Goal: Task Accomplishment & Management: Use online tool/utility

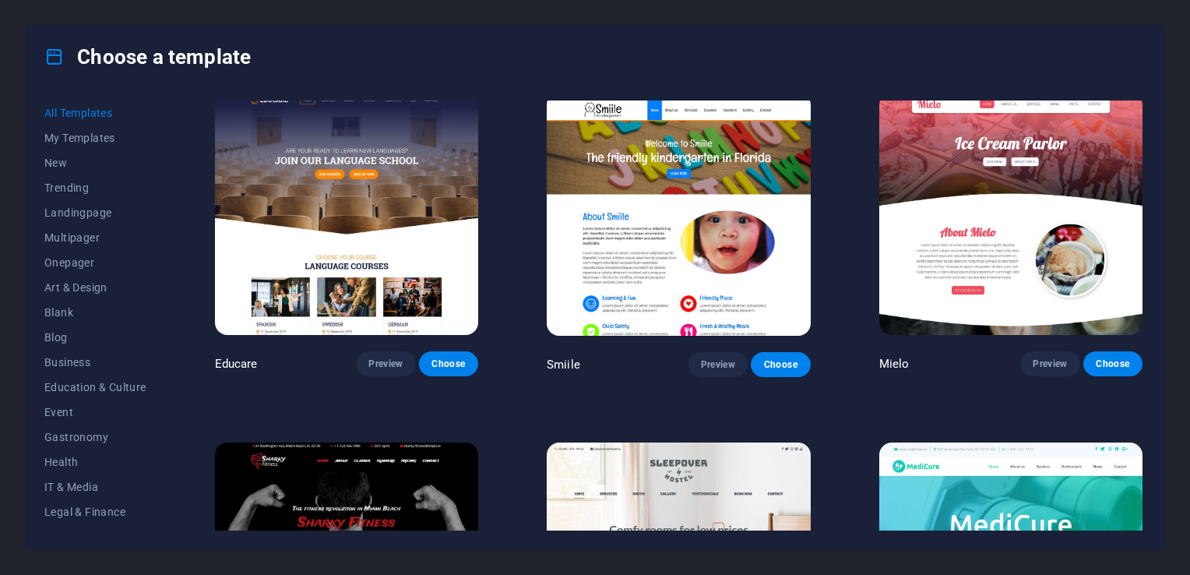
scroll to position [10983, 0]
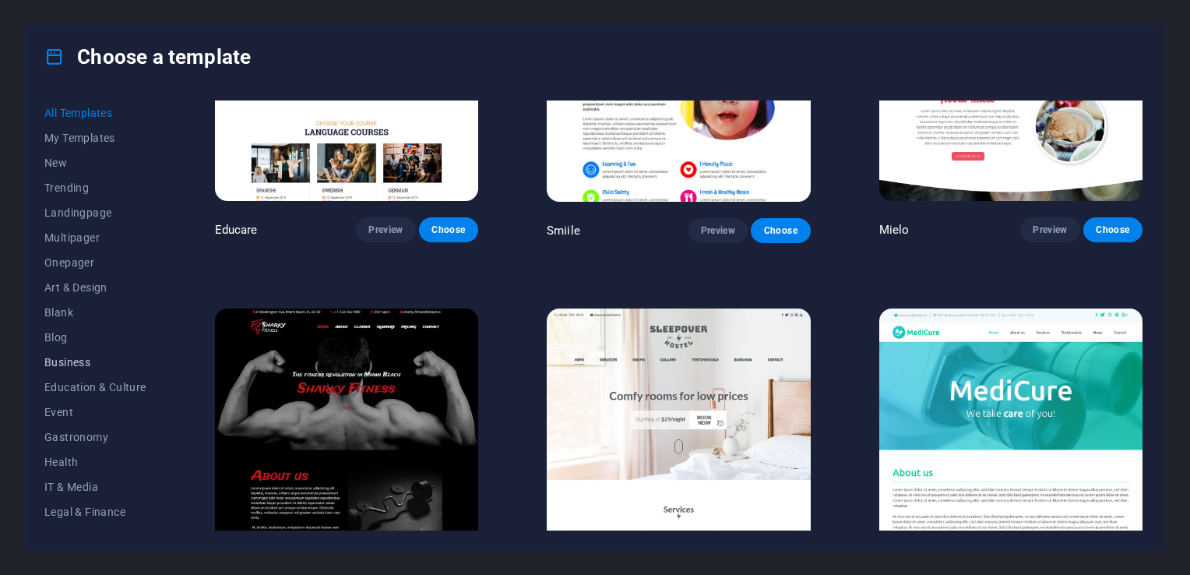
click at [60, 358] on span "Business" at bounding box center [95, 362] width 102 height 12
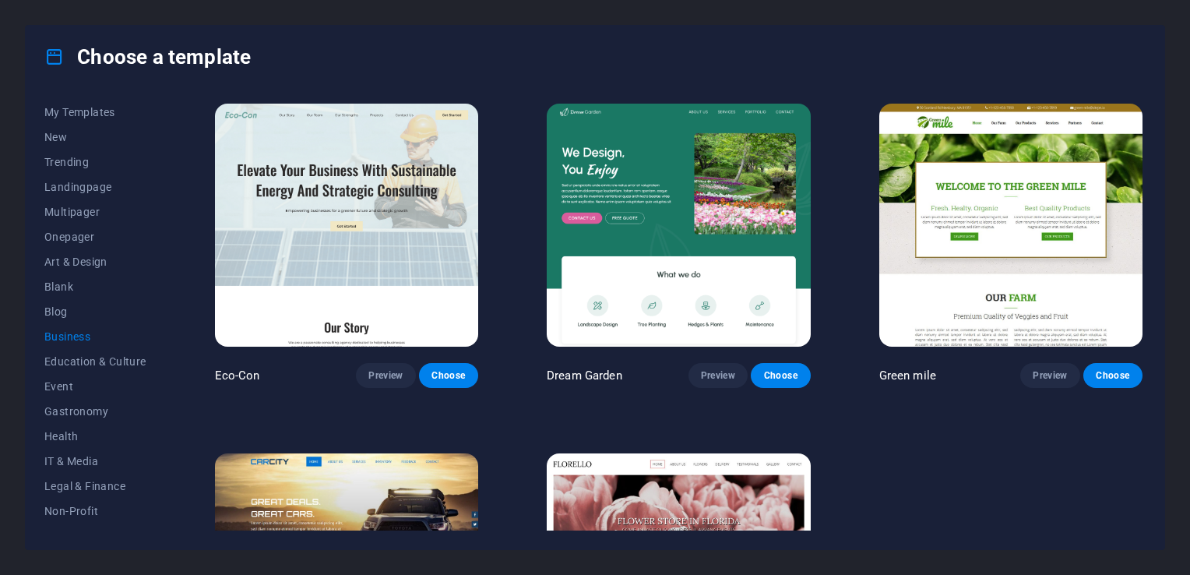
scroll to position [0, 0]
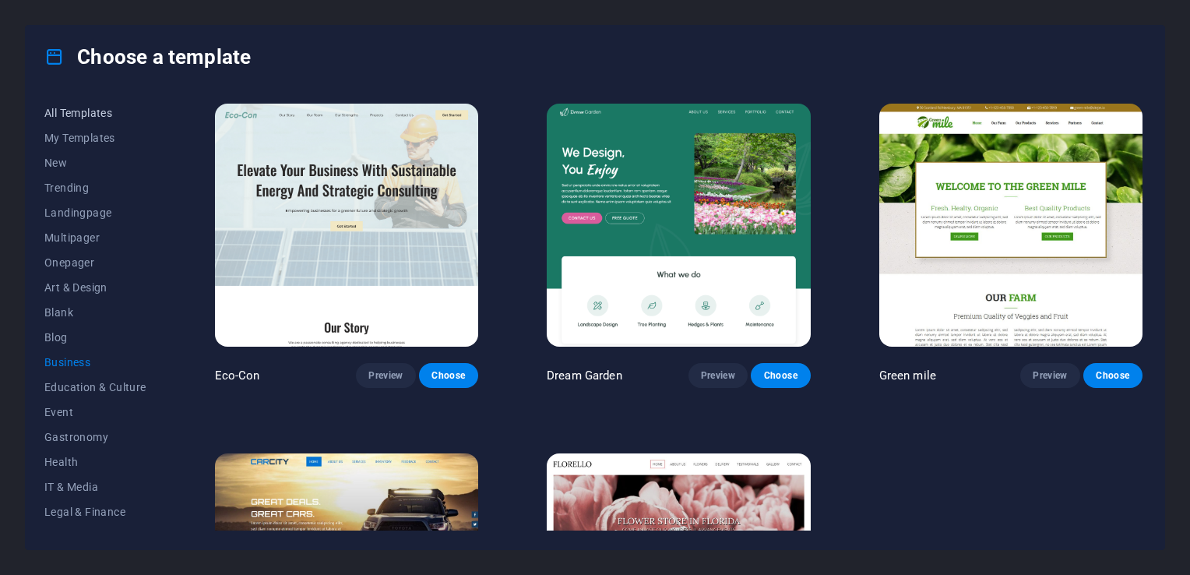
click at [90, 112] on span "All Templates" at bounding box center [95, 113] width 102 height 12
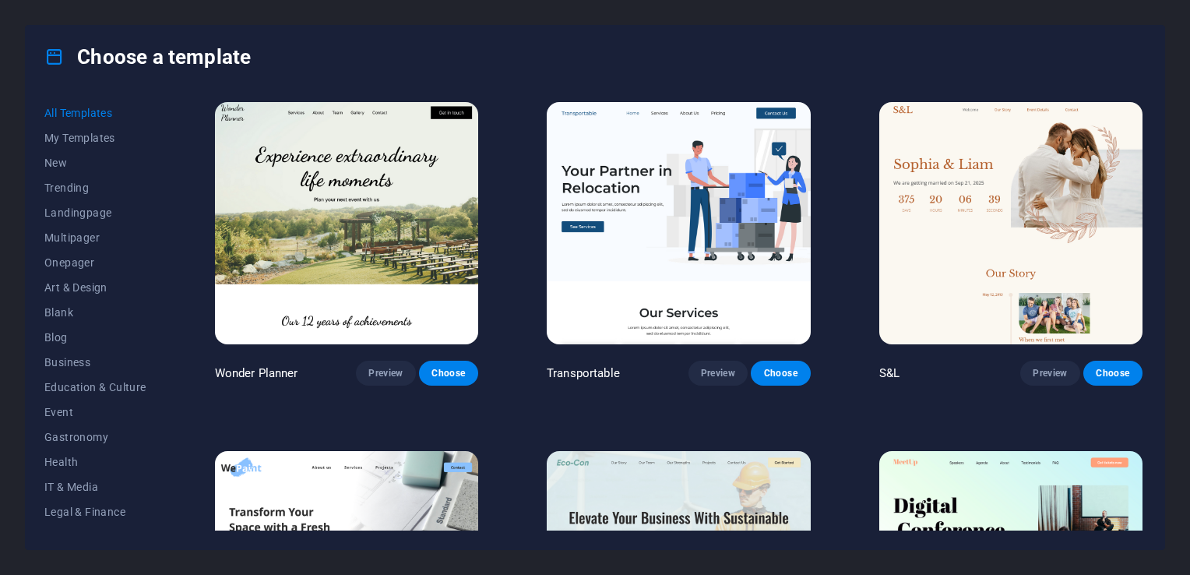
scroll to position [779, 0]
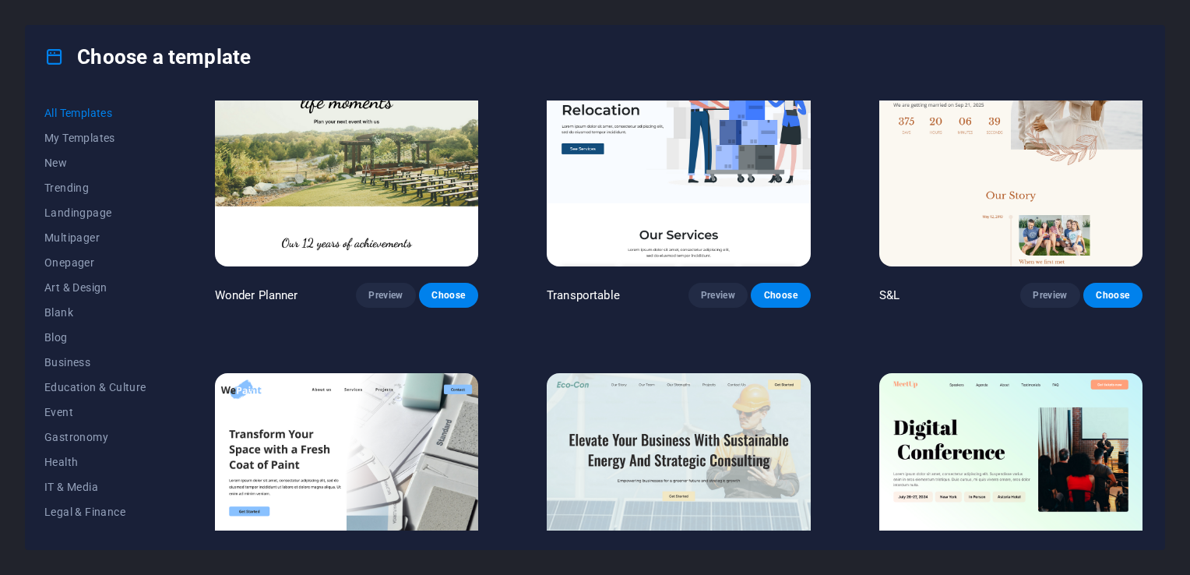
click at [361, 177] on img at bounding box center [346, 145] width 263 height 243
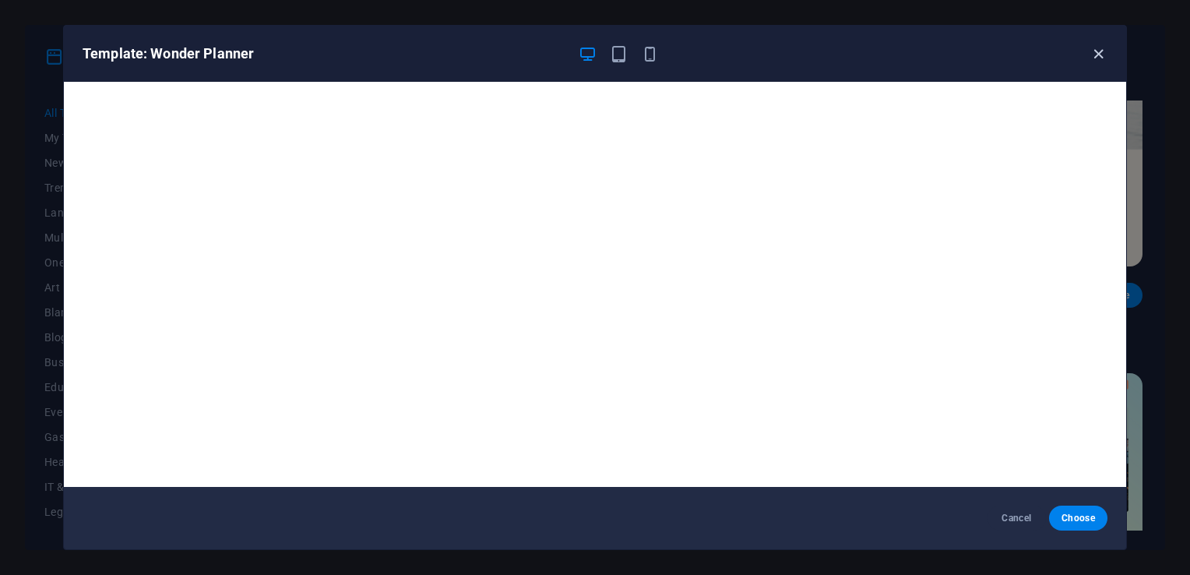
click at [1094, 58] on icon "button" at bounding box center [1099, 54] width 18 height 18
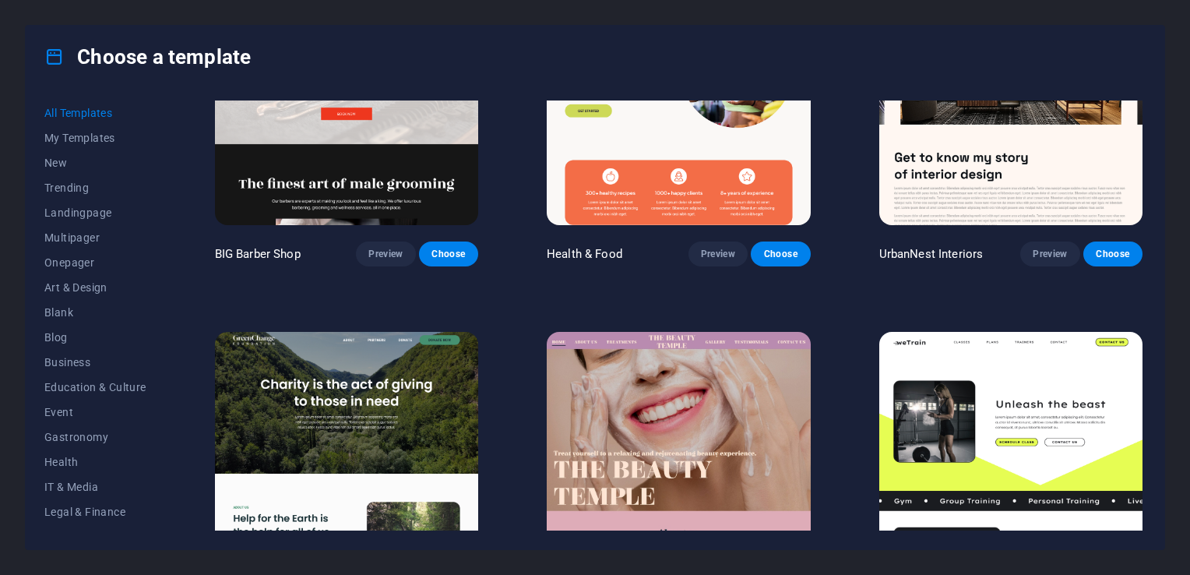
scroll to position [2025, 0]
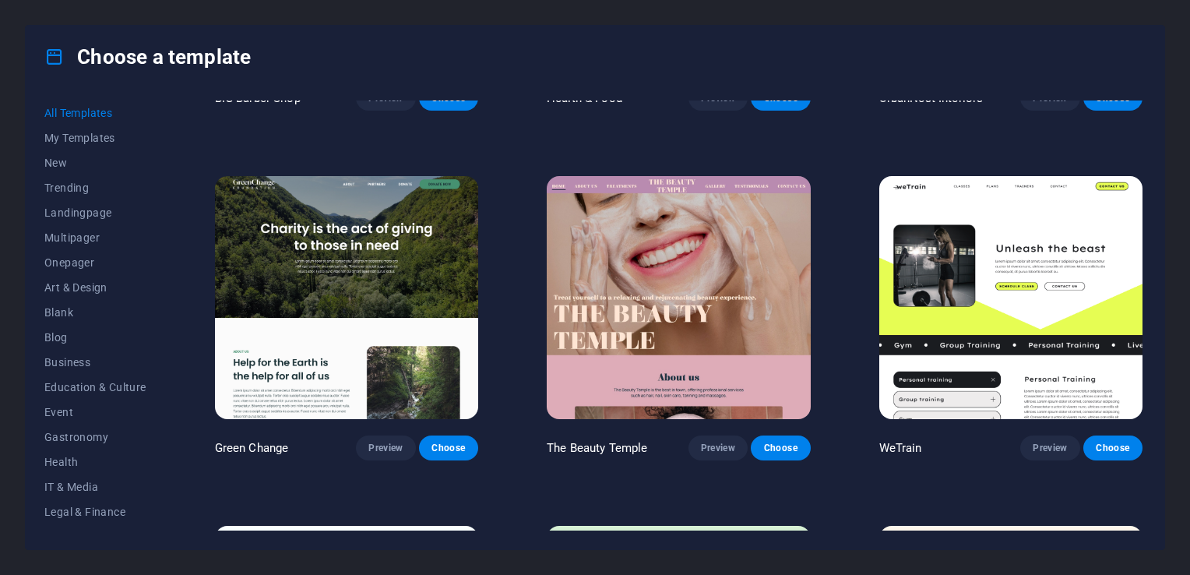
click at [433, 270] on img at bounding box center [346, 297] width 263 height 243
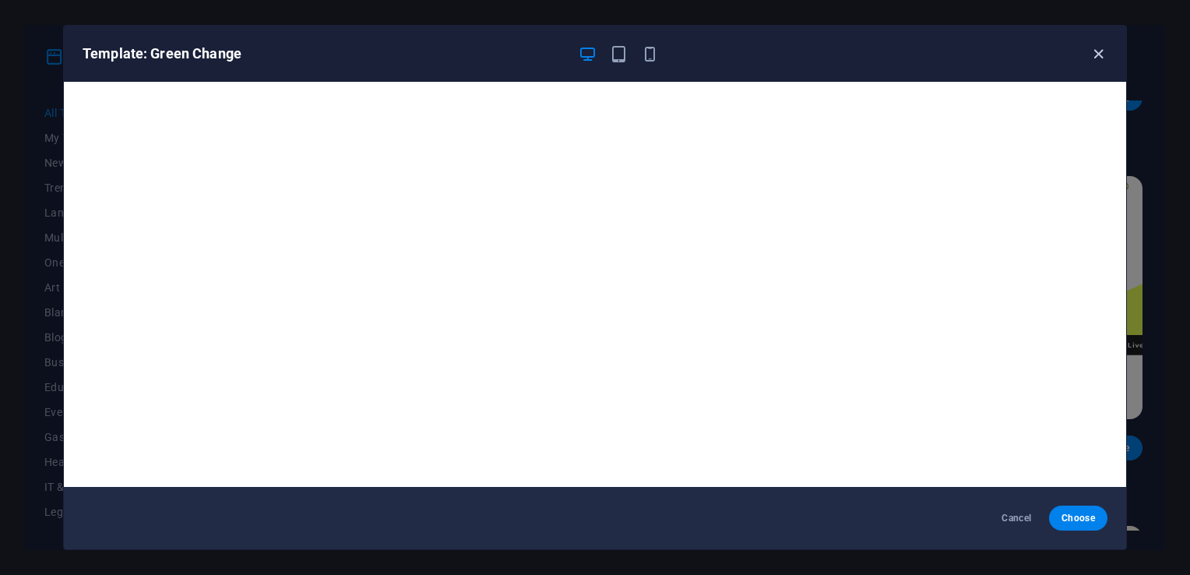
click at [1098, 53] on icon "button" at bounding box center [1099, 54] width 18 height 18
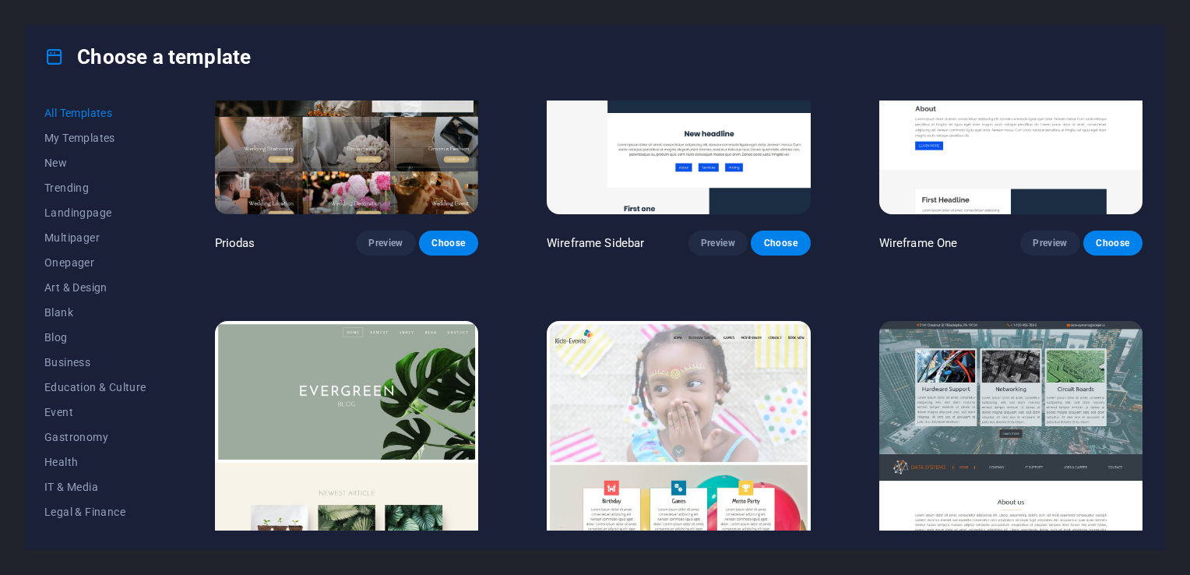
scroll to position [6154, 0]
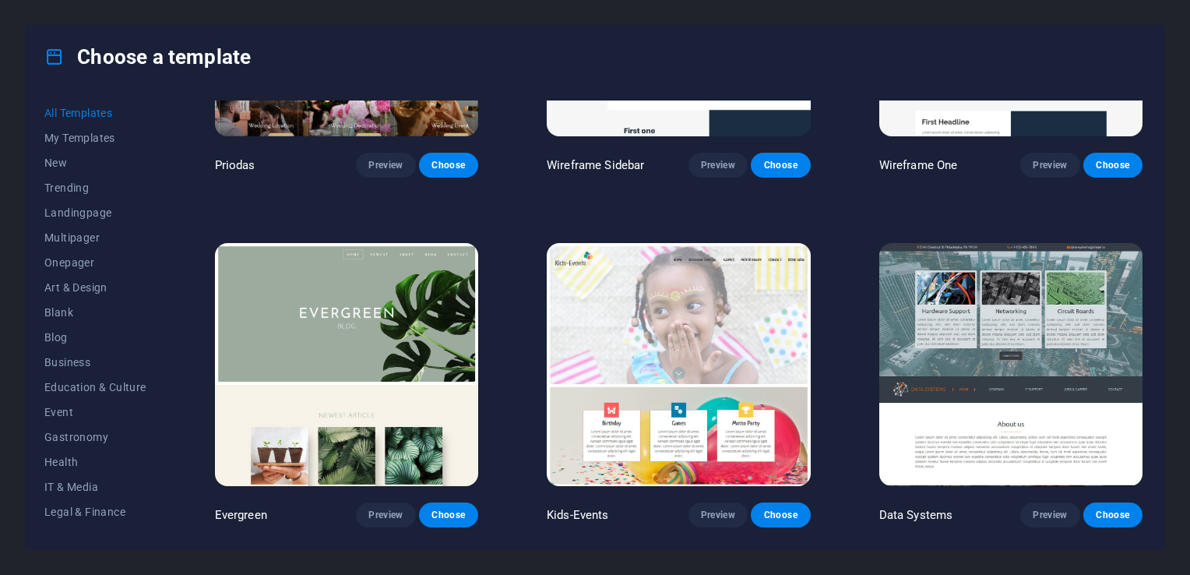
click at [1038, 388] on img at bounding box center [1010, 364] width 263 height 243
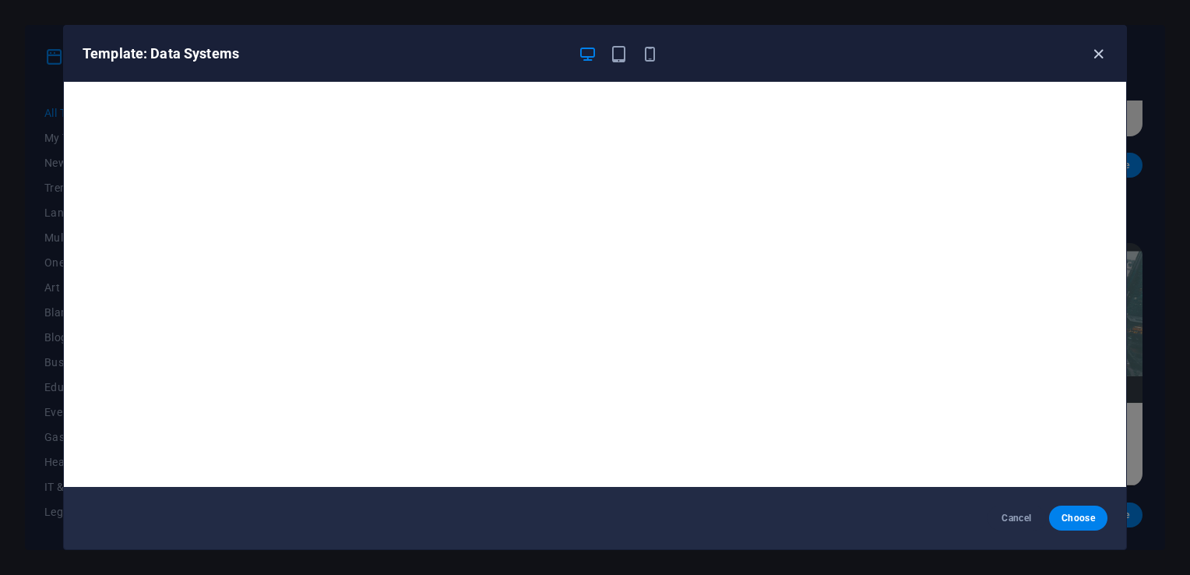
click at [1106, 51] on icon "button" at bounding box center [1099, 54] width 18 height 18
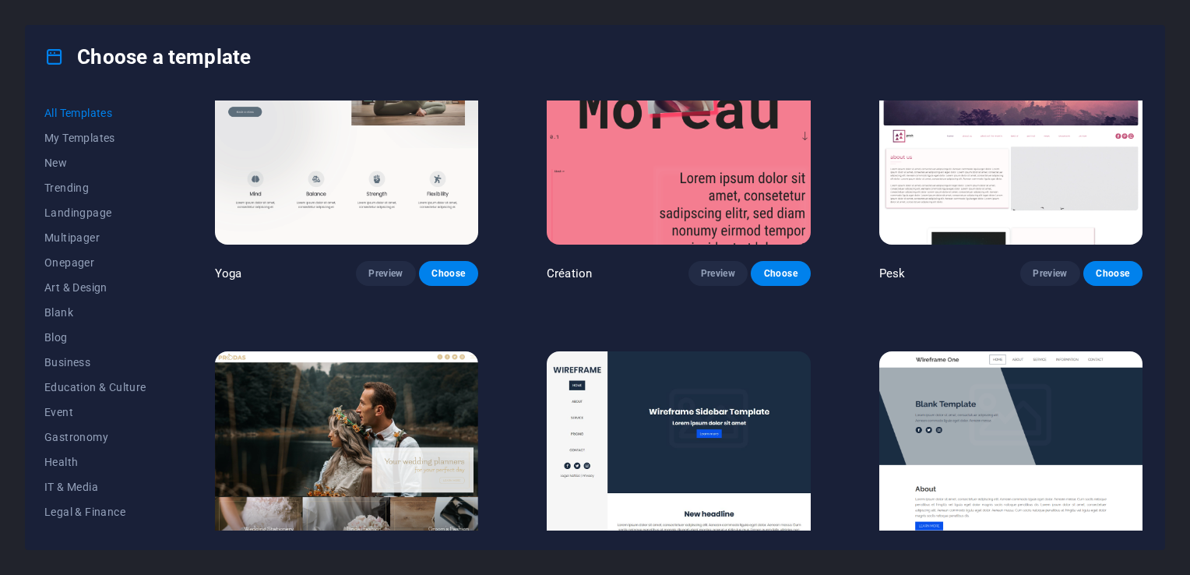
scroll to position [5686, 0]
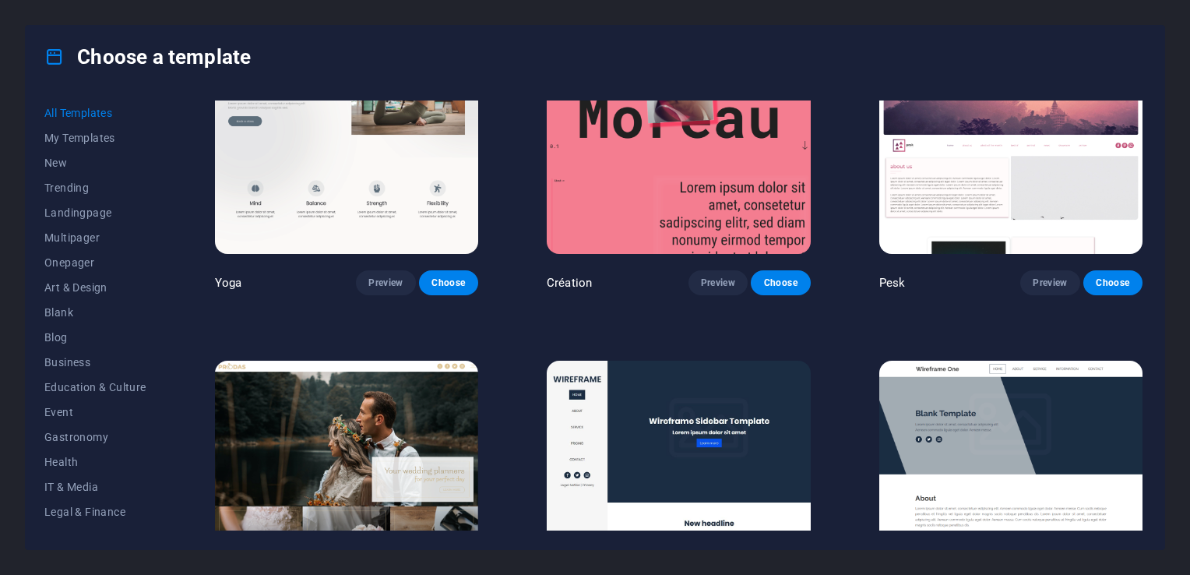
click at [93, 109] on span "All Templates" at bounding box center [95, 113] width 102 height 12
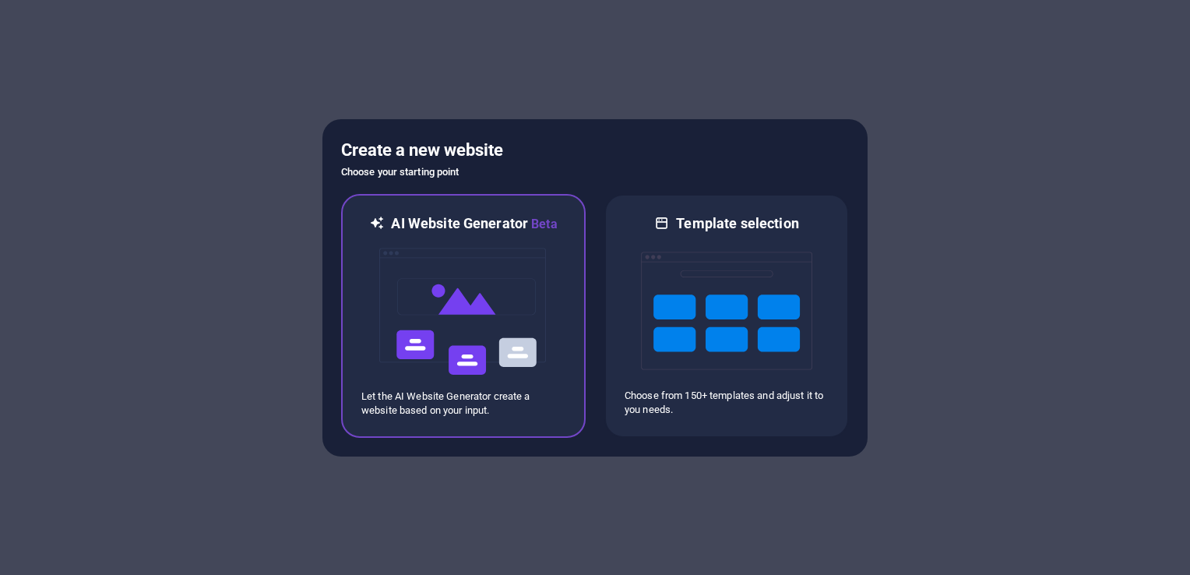
click at [488, 294] on img at bounding box center [463, 312] width 171 height 156
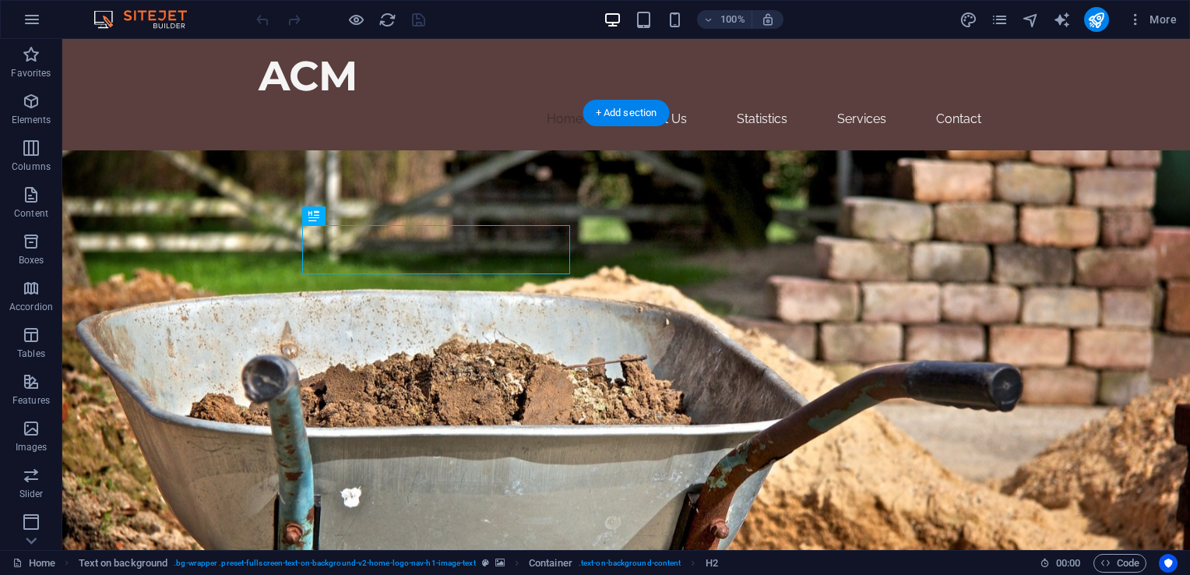
click at [902, 253] on figure at bounding box center [626, 395] width 1128 height 491
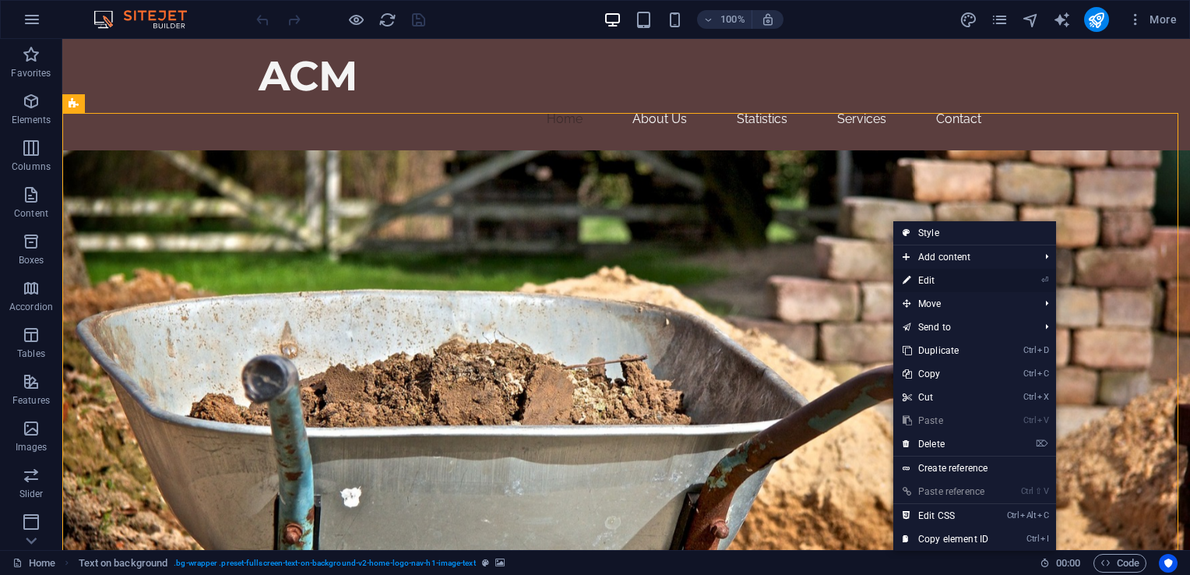
drag, startPoint x: 935, startPoint y: 272, endPoint x: 598, endPoint y: 231, distance: 338.9
click at [935, 272] on link "⏎ Edit" at bounding box center [945, 280] width 104 height 23
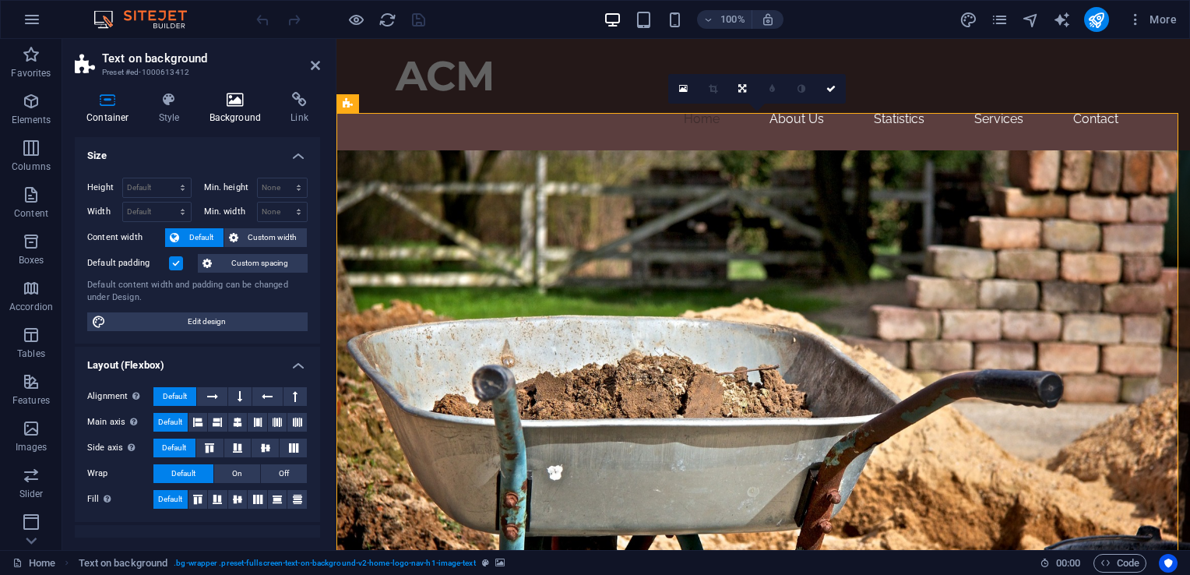
click at [225, 116] on h4 "Background" at bounding box center [239, 108] width 82 height 33
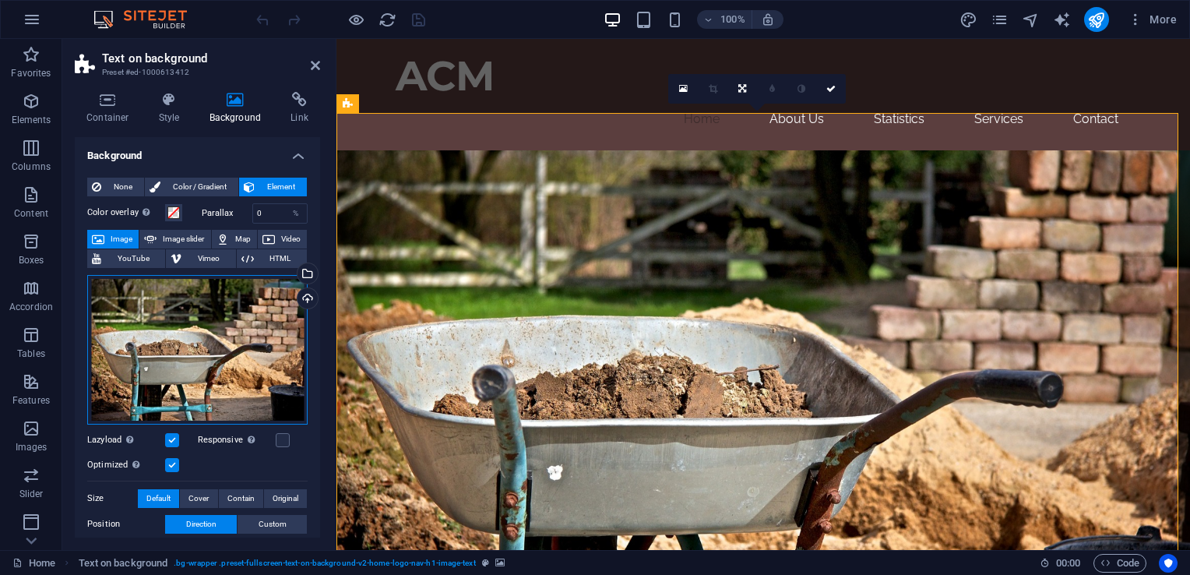
click at [217, 316] on div "Drag files here, click to choose files or select files from Files or our free s…" at bounding box center [197, 350] width 220 height 150
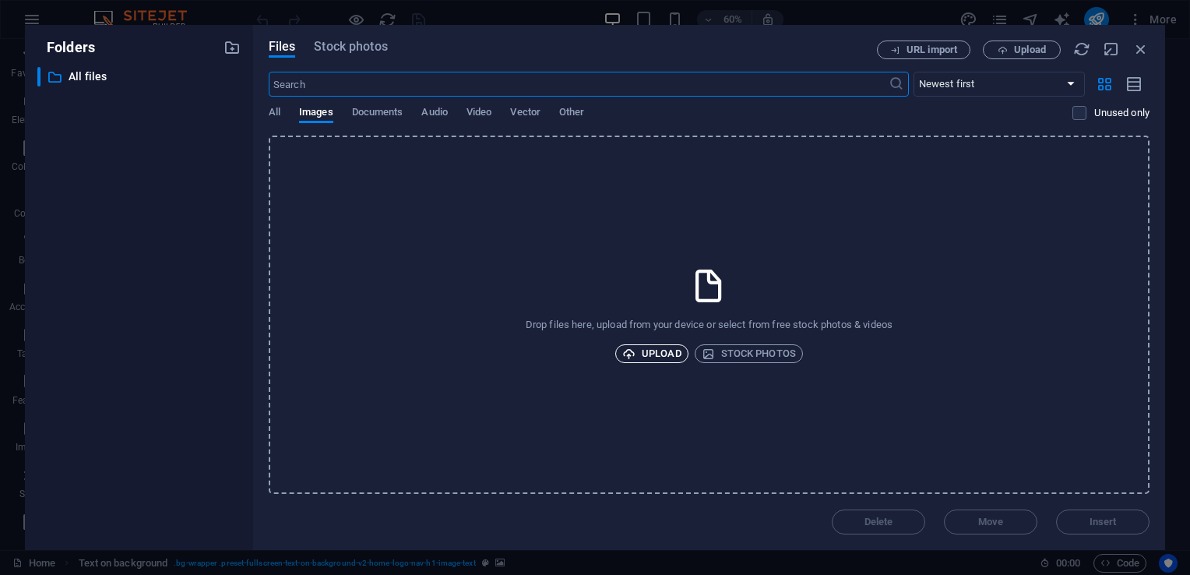
click at [658, 354] on span "Upload" at bounding box center [651, 353] width 59 height 19
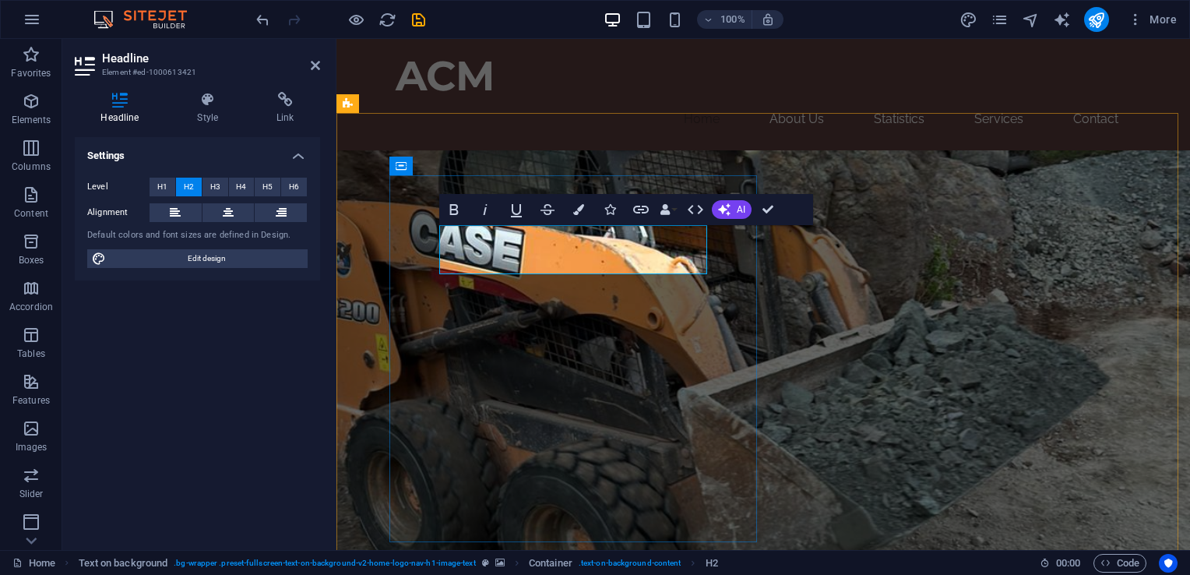
drag, startPoint x: 633, startPoint y: 233, endPoint x: 650, endPoint y: 231, distance: 17.2
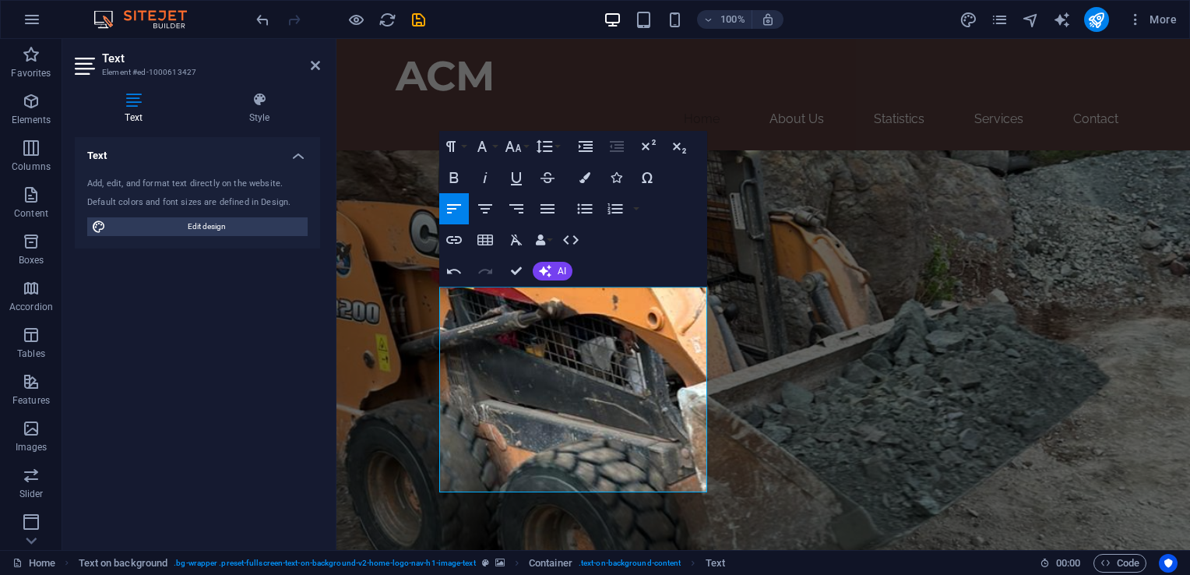
click at [1028, 310] on figure at bounding box center [764, 395] width 854 height 491
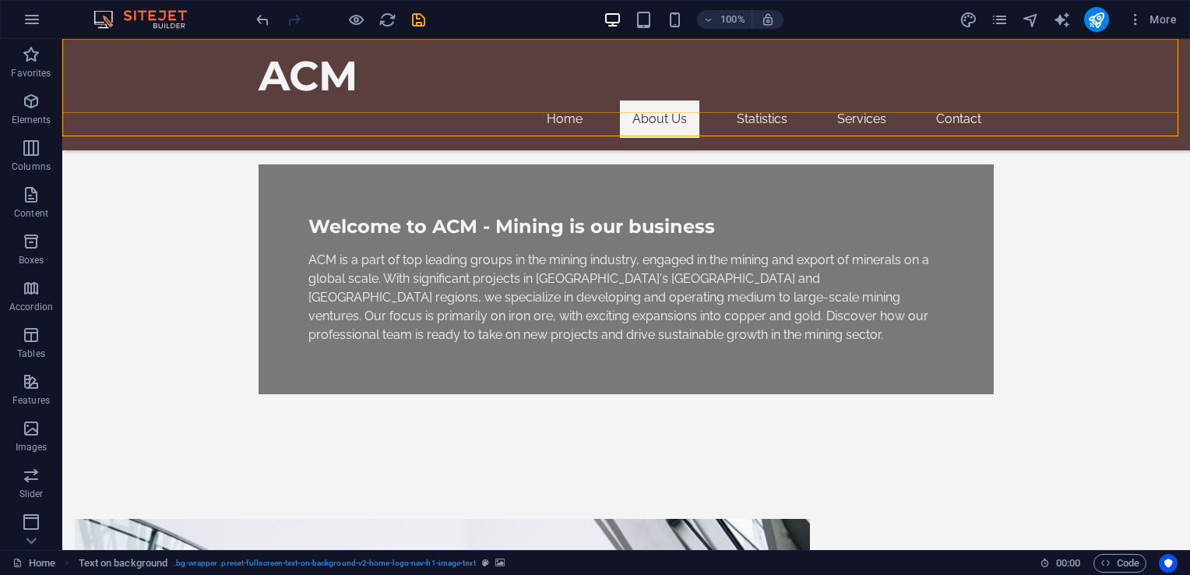
scroll to position [545, 0]
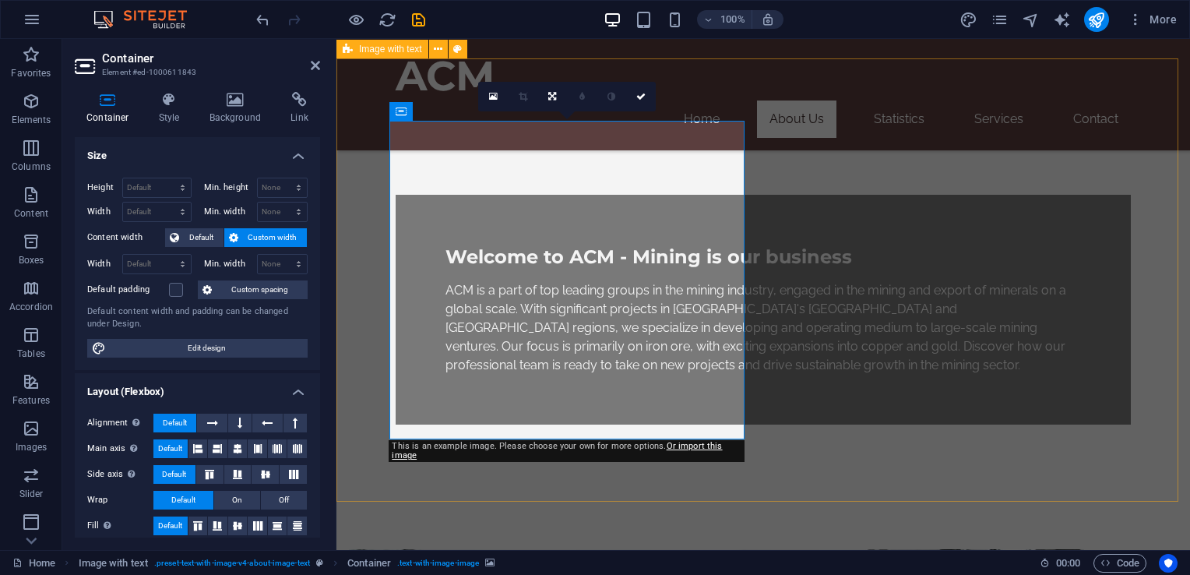
click at [243, 99] on icon at bounding box center [236, 100] width 76 height 16
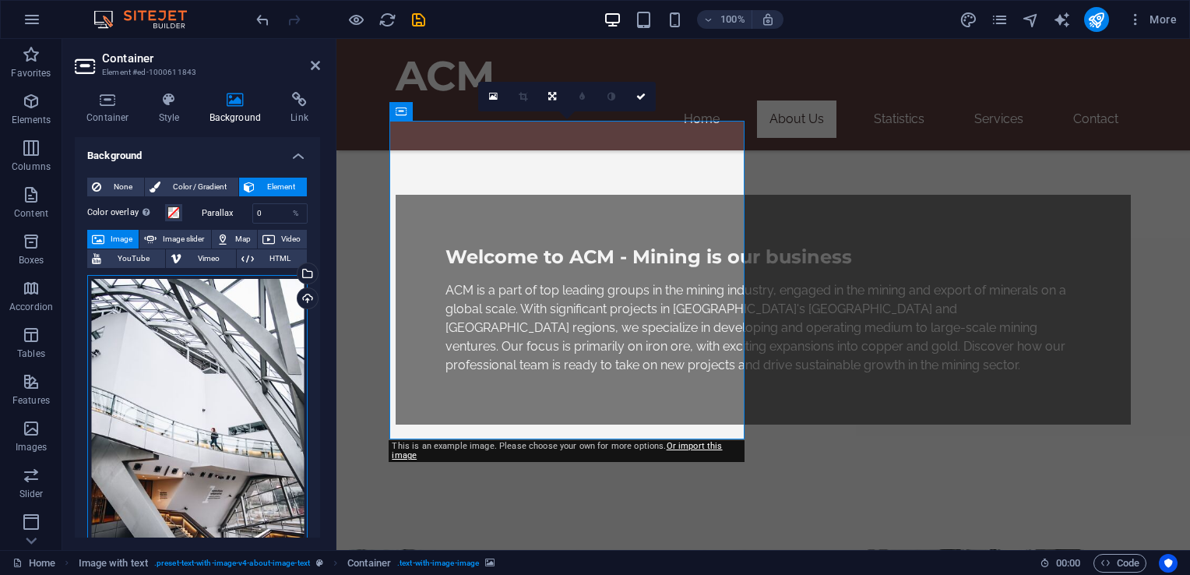
click at [193, 362] on div "Drag files here, click to choose files or select files from Files or our free s…" at bounding box center [197, 438] width 220 height 327
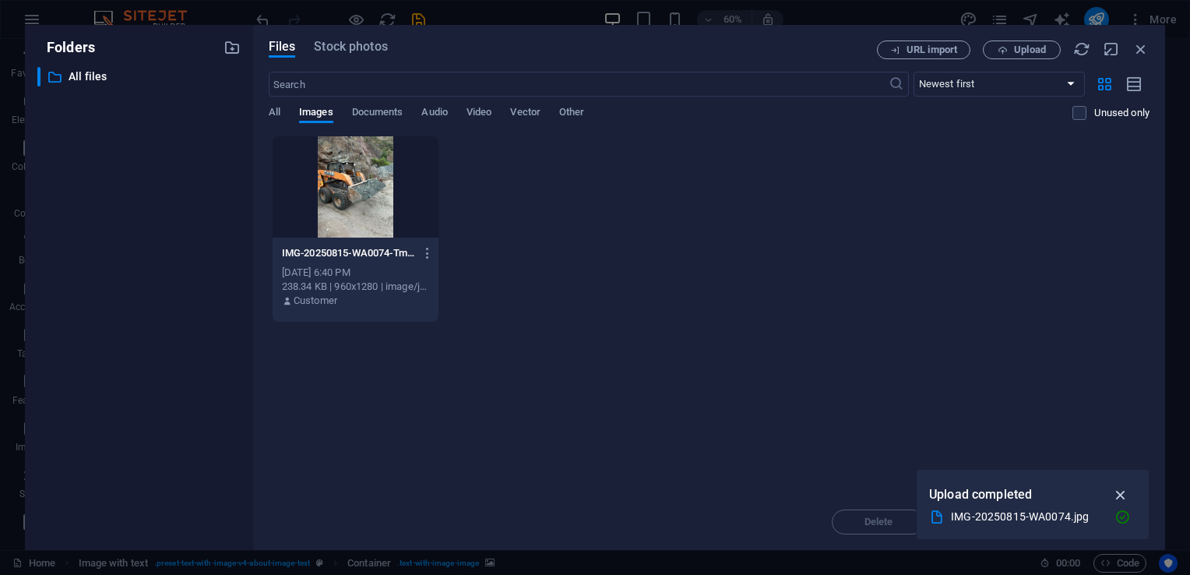
click at [1122, 490] on icon "button" at bounding box center [1121, 494] width 18 height 17
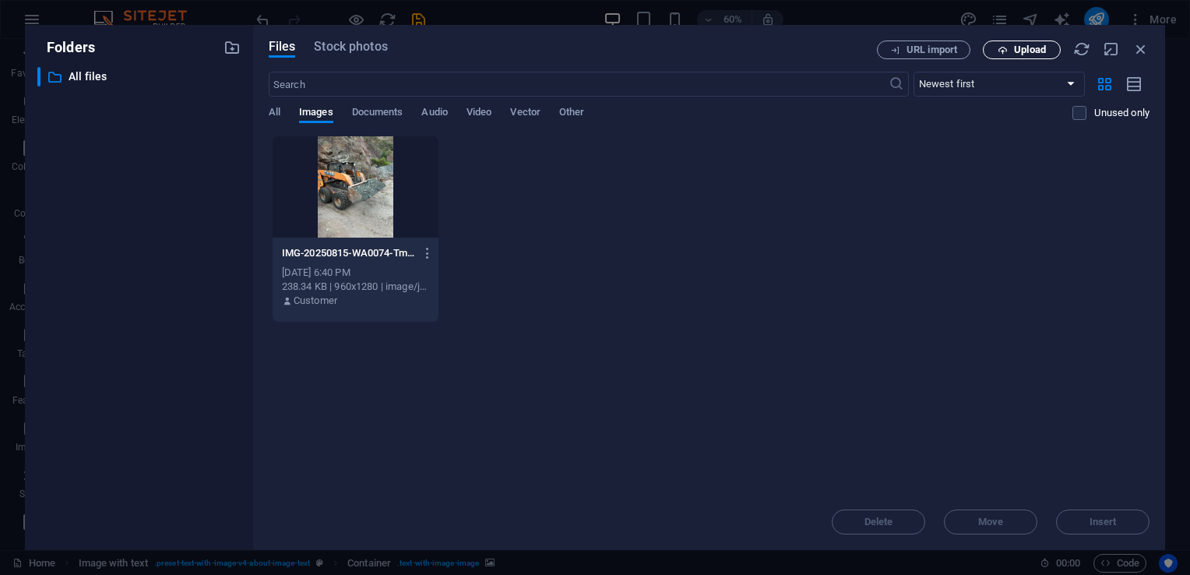
click at [1037, 43] on button "Upload" at bounding box center [1022, 50] width 78 height 19
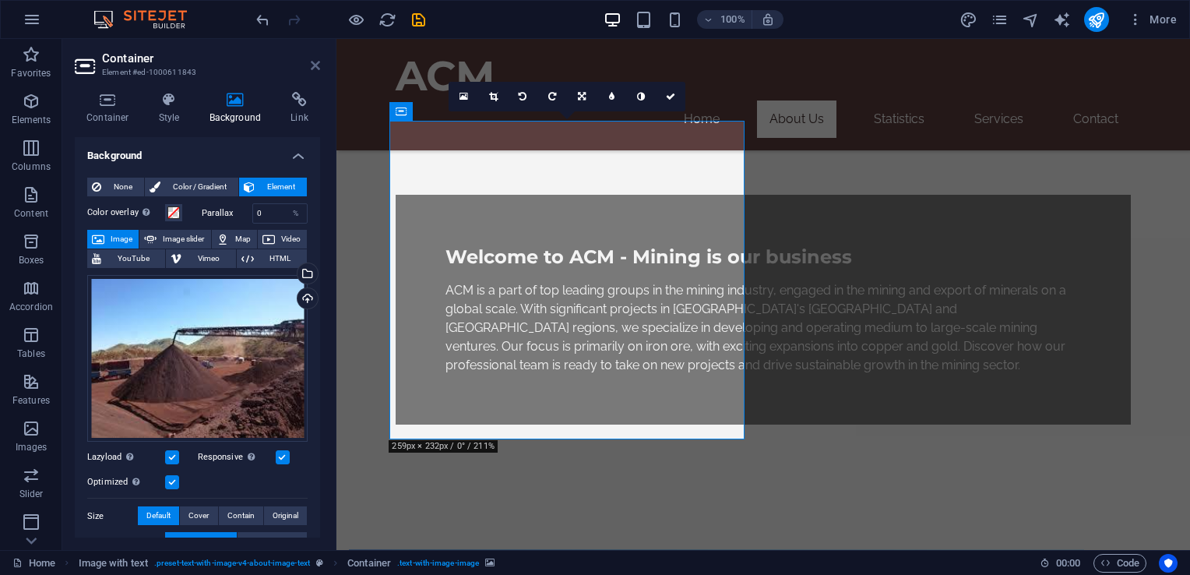
click at [315, 59] on icon at bounding box center [315, 65] width 9 height 12
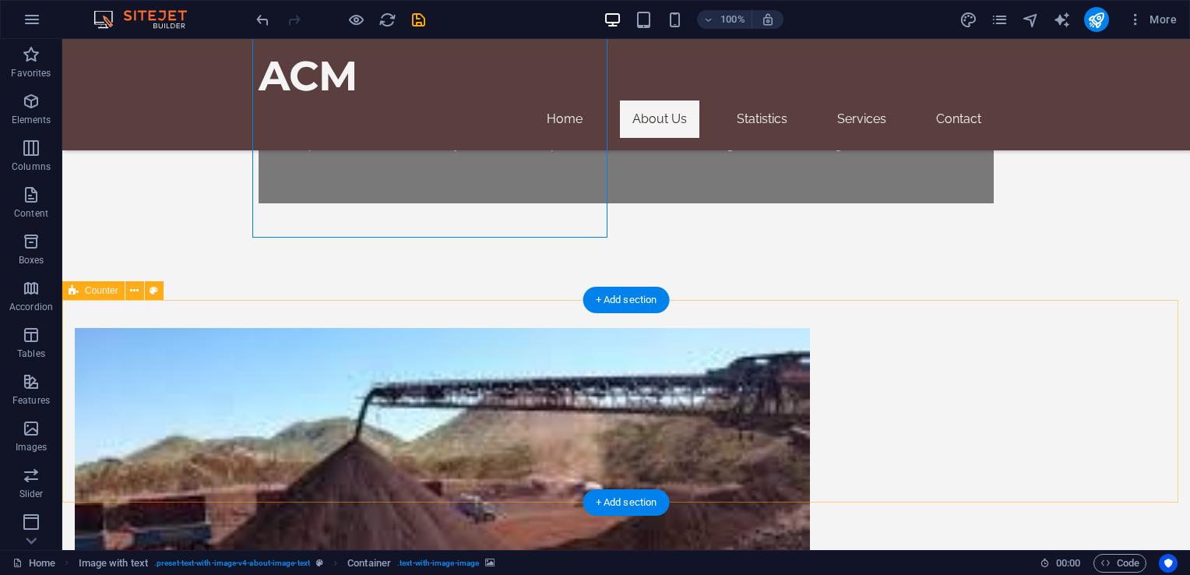
scroll to position [779, 0]
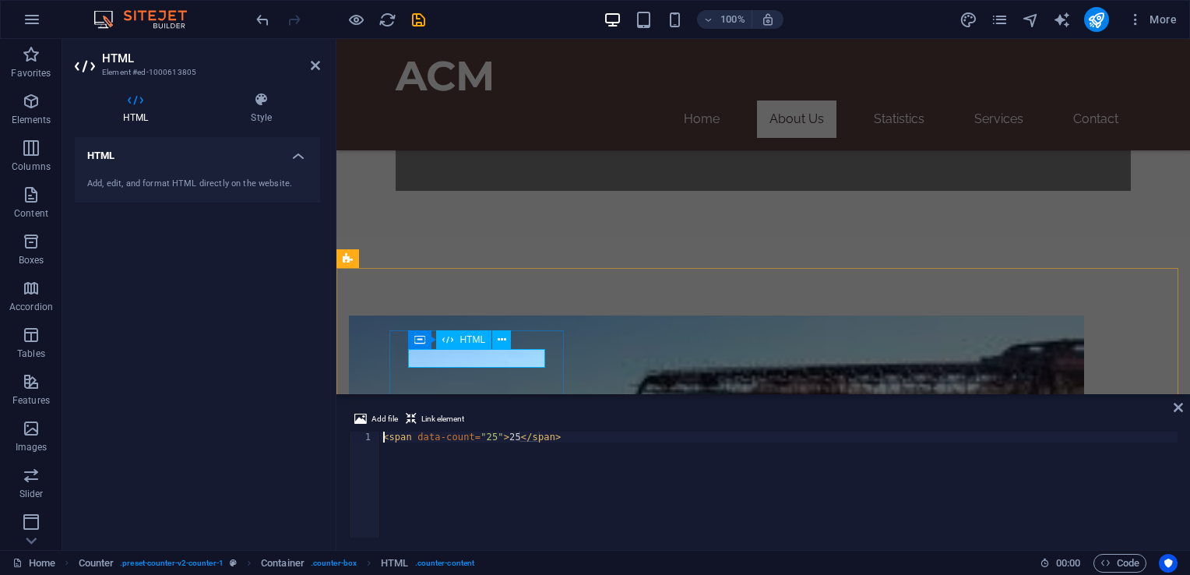
click at [488, 438] on div "< span data-count = "25" > 25 </ span >" at bounding box center [779, 496] width 798 height 128
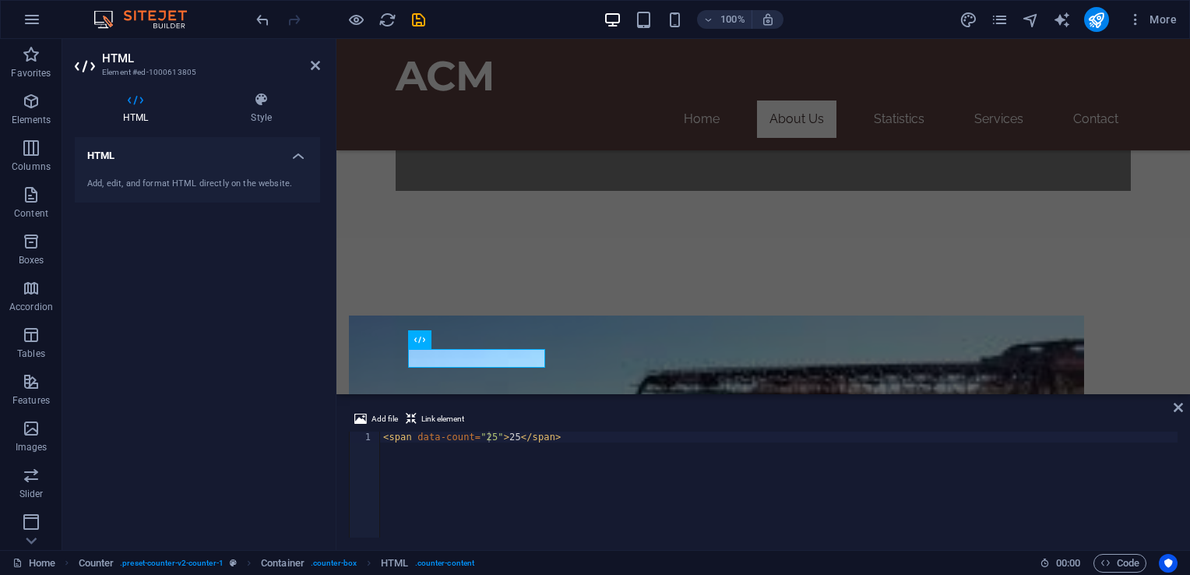
click at [486, 435] on div "< span data-count = "25" > 25 </ span >" at bounding box center [779, 496] width 798 height 128
click at [502, 435] on div "< span data-count = "8" > 25 </ span >" at bounding box center [779, 496] width 798 height 128
click at [832, 467] on div "< span data-count = "8" > 8 </ span >" at bounding box center [779, 496] width 798 height 128
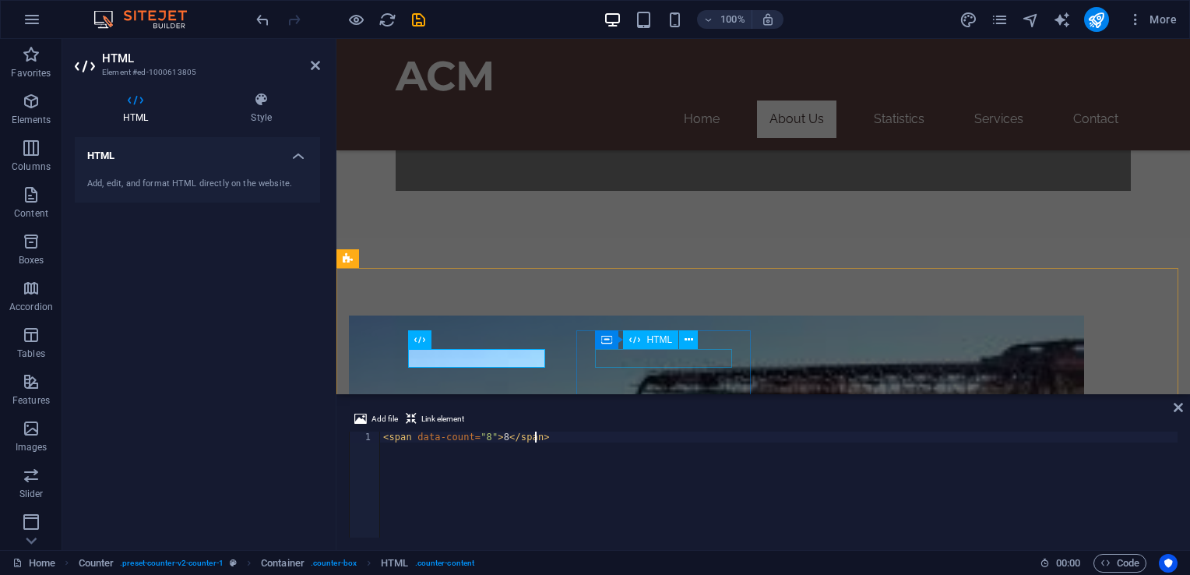
type textarea "<span data-count="8">8</span>"
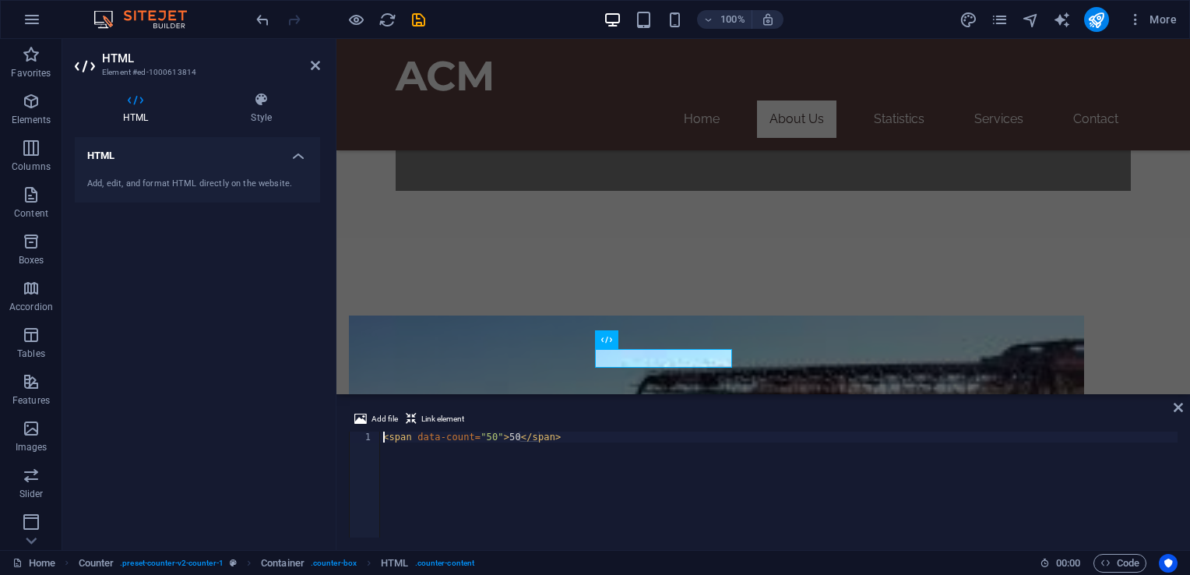
click at [489, 432] on div "< span data-count = "50" > 50 </ span >" at bounding box center [779, 496] width 798 height 128
click at [488, 436] on div "< span data-count = "50" > 50 </ span >" at bounding box center [779, 496] width 798 height 128
click at [504, 436] on div "< span data-count = "5" > 50 </ span >" at bounding box center [779, 496] width 798 height 128
type textarea "<span data-count="5">5</span>"
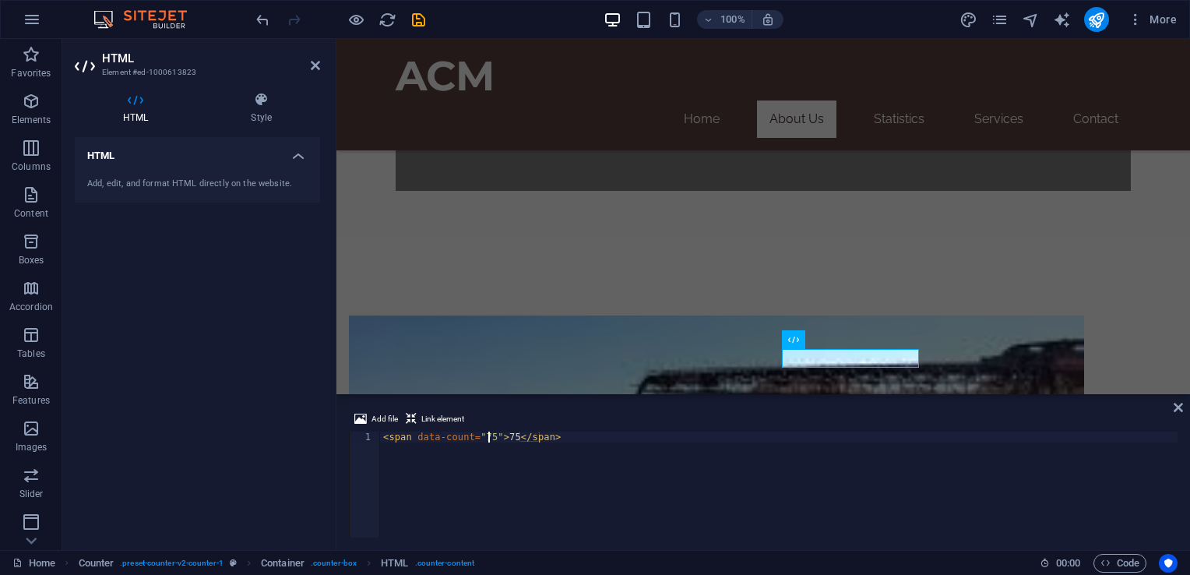
click at [486, 433] on div "< span data-count = "75" > 75 </ span >" at bounding box center [779, 496] width 798 height 128
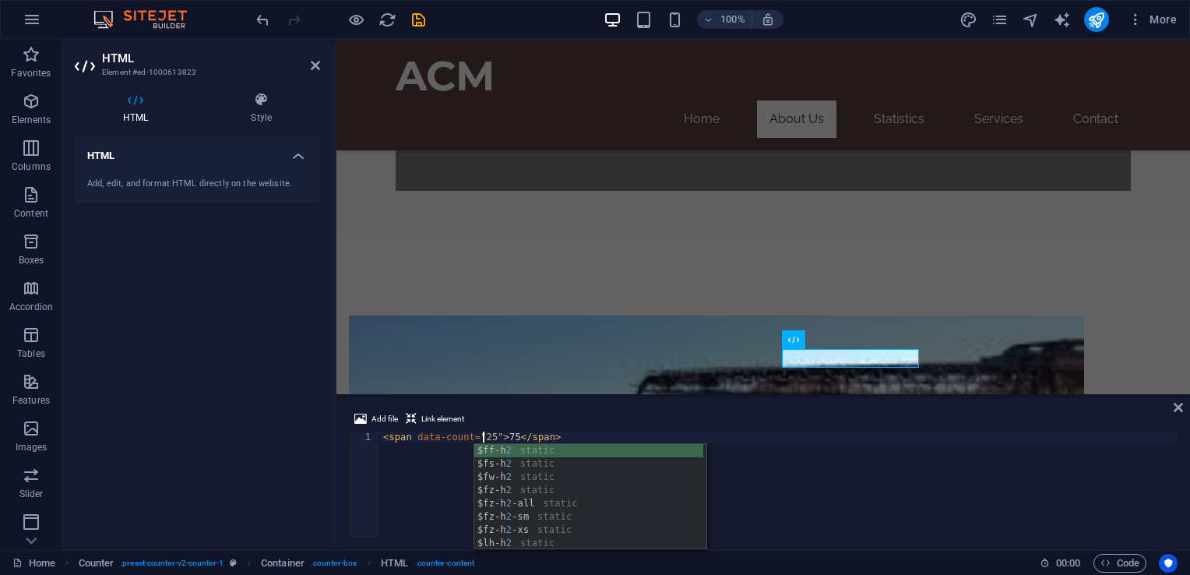
scroll to position [0, 8]
click at [621, 413] on div "Add file Link element" at bounding box center [763, 421] width 829 height 23
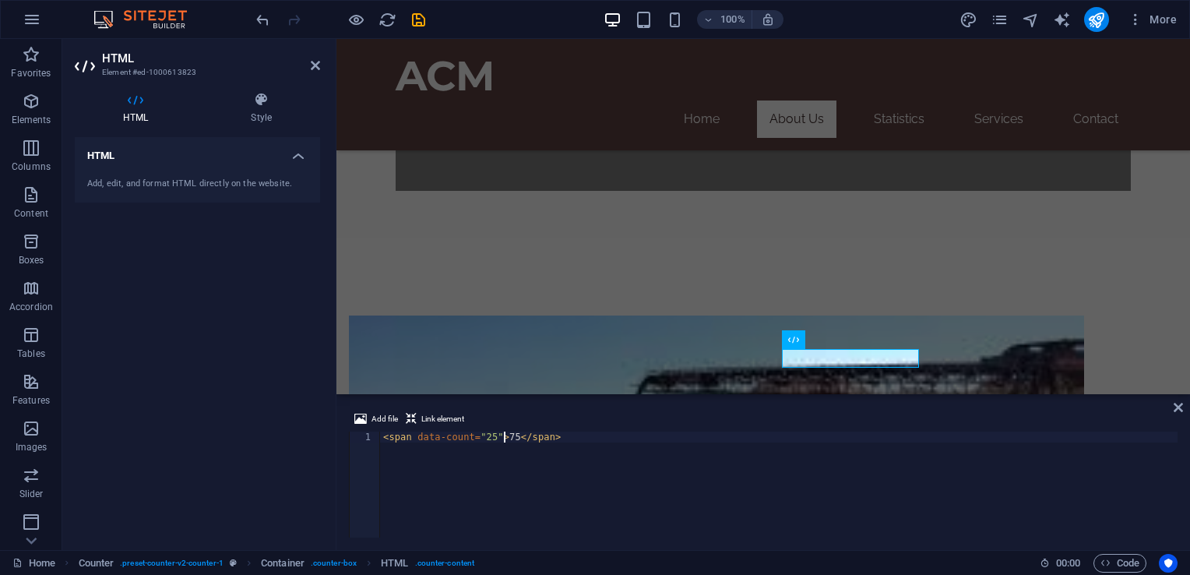
click at [505, 438] on div "< span data-count = "25" > 75 </ span >" at bounding box center [779, 496] width 798 height 128
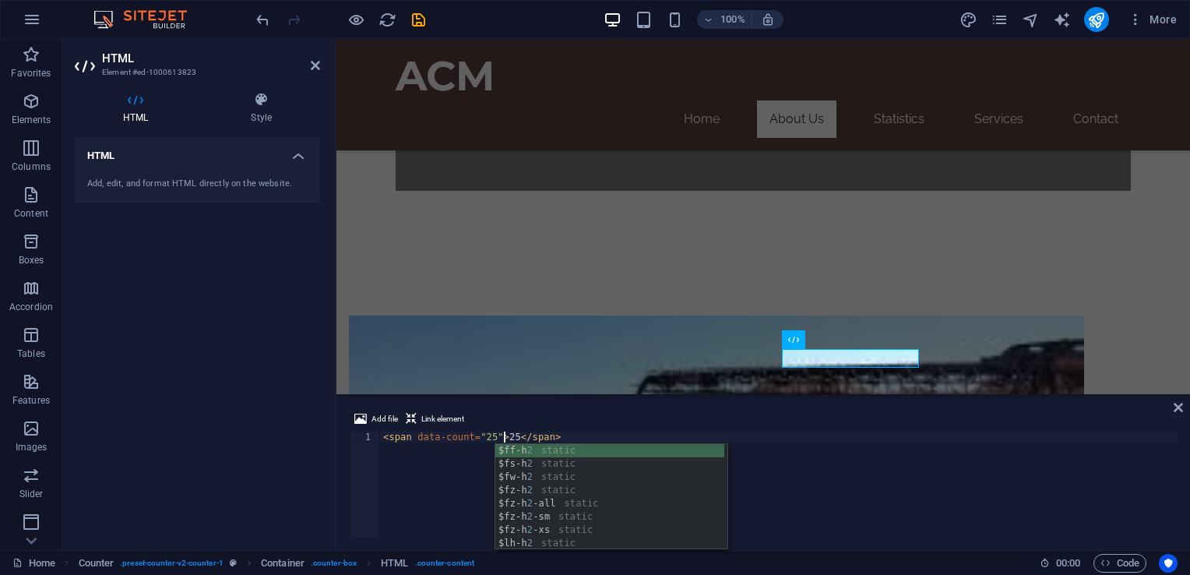
scroll to position [0, 9]
click at [903, 454] on div "< span data-count = "25" > 25 </ span >" at bounding box center [779, 496] width 798 height 128
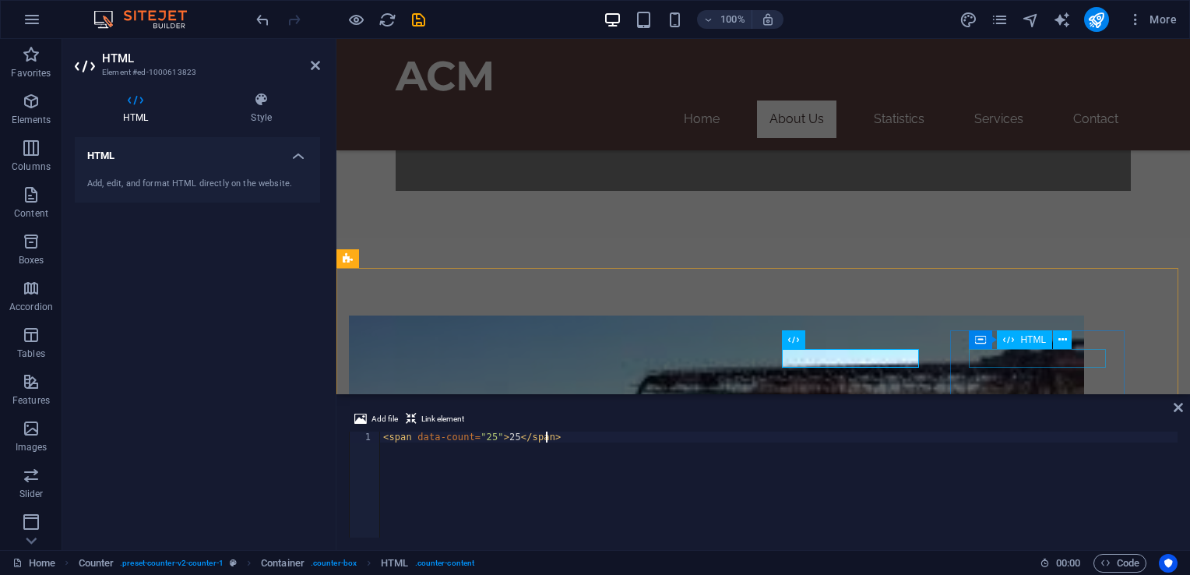
type textarea "<span data-count="25">25</span>"
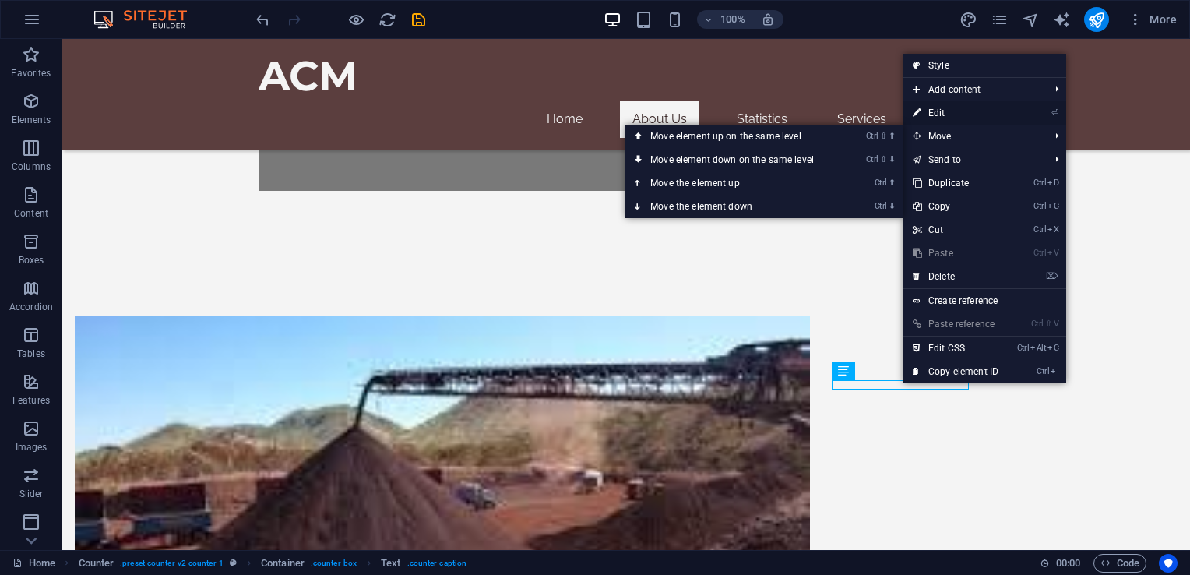
click at [938, 104] on link "⏎ Edit" at bounding box center [956, 112] width 104 height 23
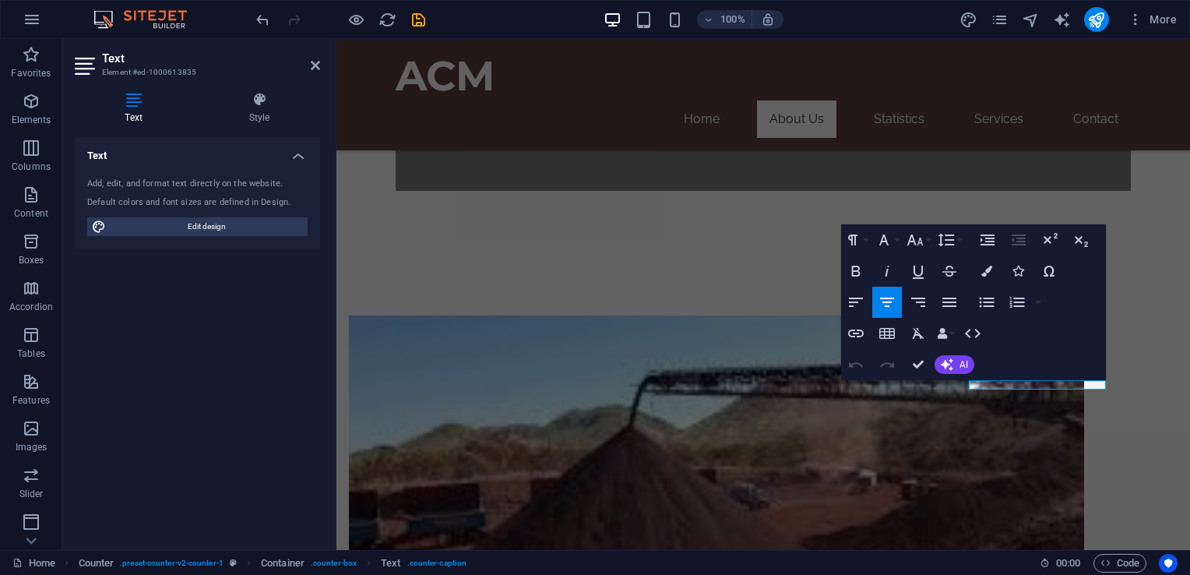
click at [116, 185] on div "Add, edit, and format text directly on the website." at bounding box center [197, 184] width 220 height 13
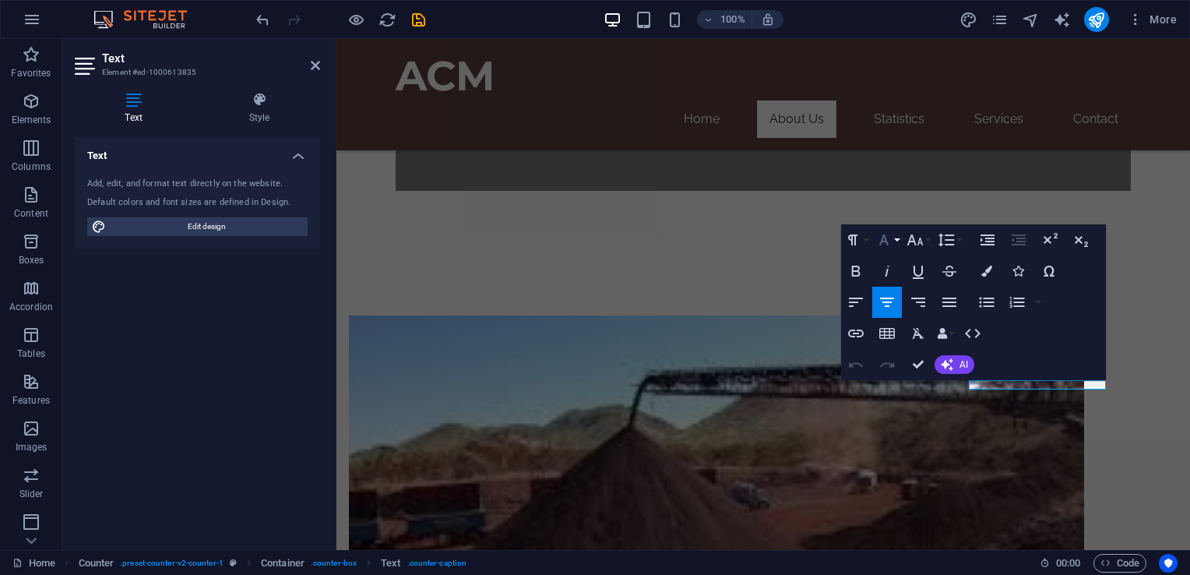
click at [886, 245] on icon "button" at bounding box center [884, 240] width 19 height 19
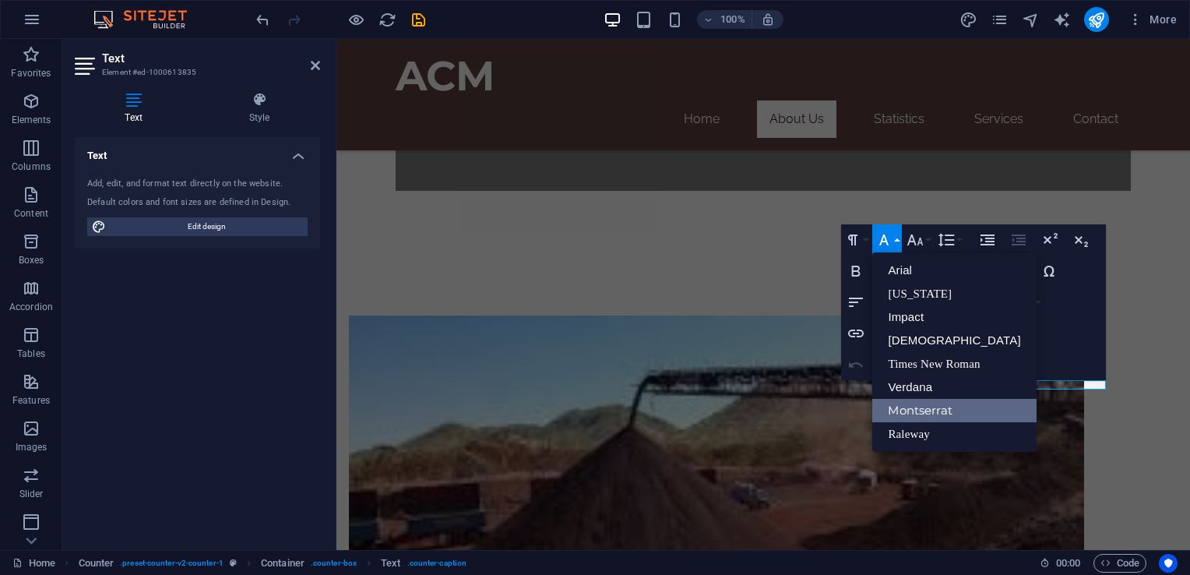
scroll to position [0, 0]
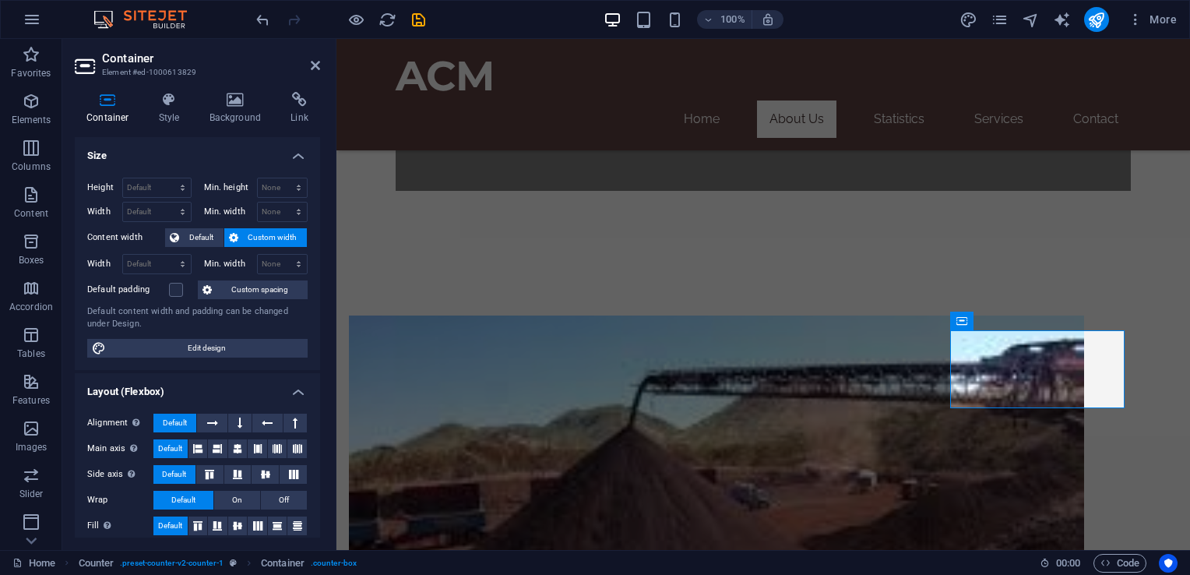
click at [99, 111] on h4 "Container" at bounding box center [111, 108] width 72 height 33
click at [121, 108] on h4 "Container" at bounding box center [111, 108] width 72 height 33
click at [170, 107] on h4 "Style" at bounding box center [172, 108] width 51 height 33
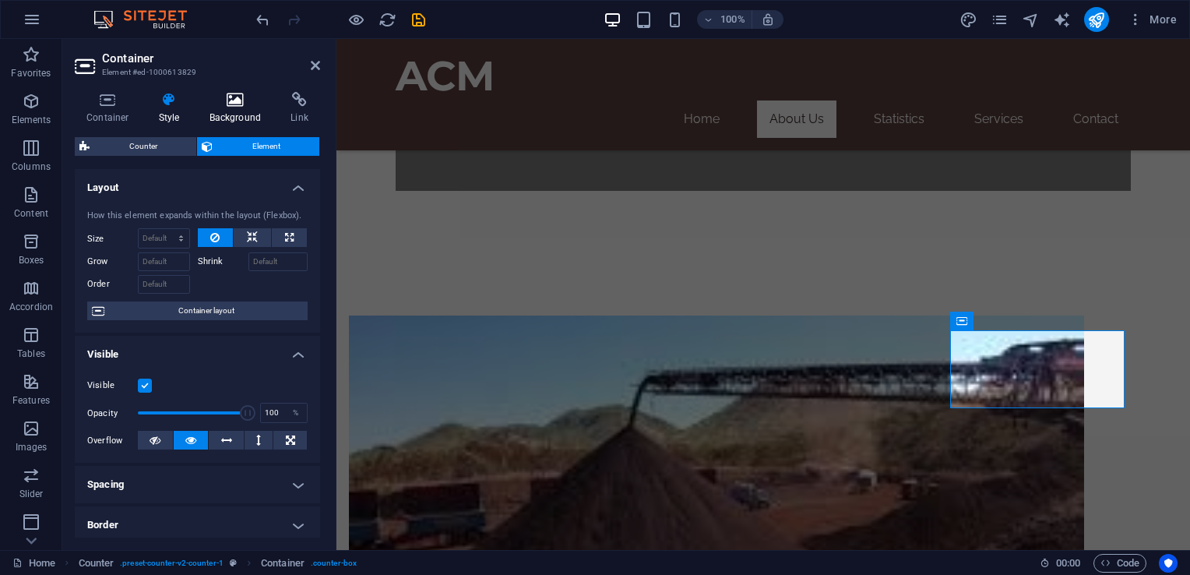
click at [239, 107] on h4 "Background" at bounding box center [239, 108] width 82 height 33
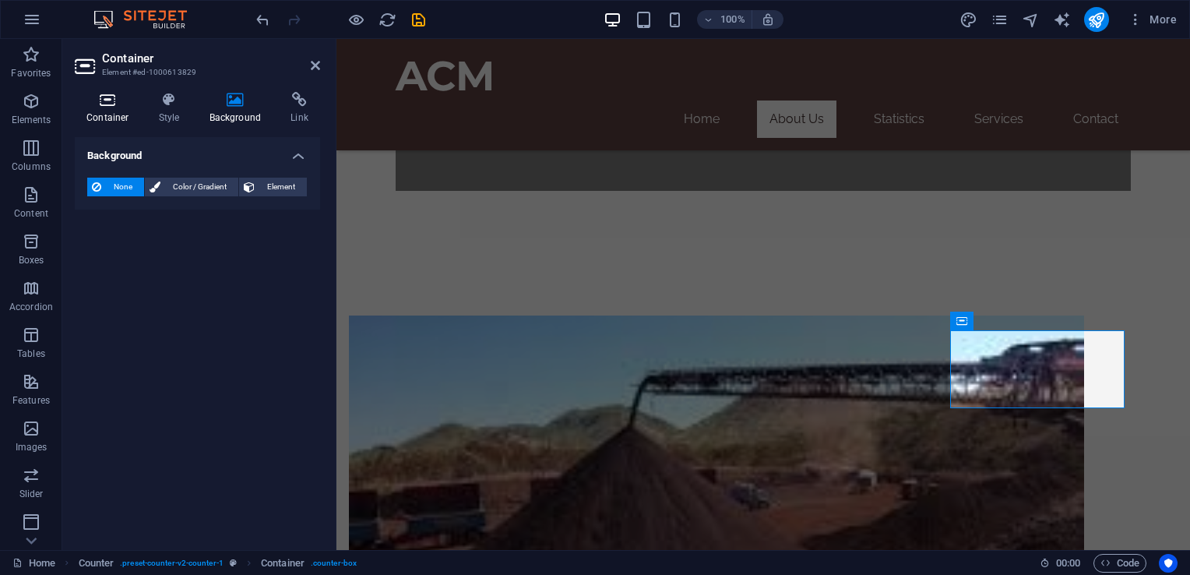
click at [93, 112] on h4 "Container" at bounding box center [111, 108] width 72 height 33
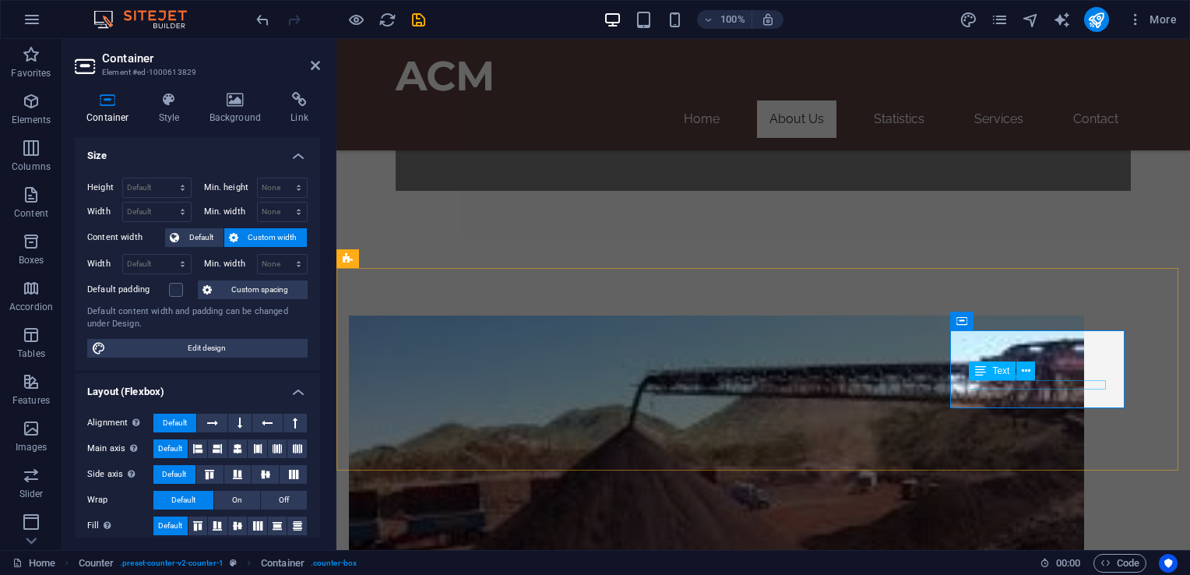
click at [1025, 368] on icon at bounding box center [1026, 371] width 9 height 16
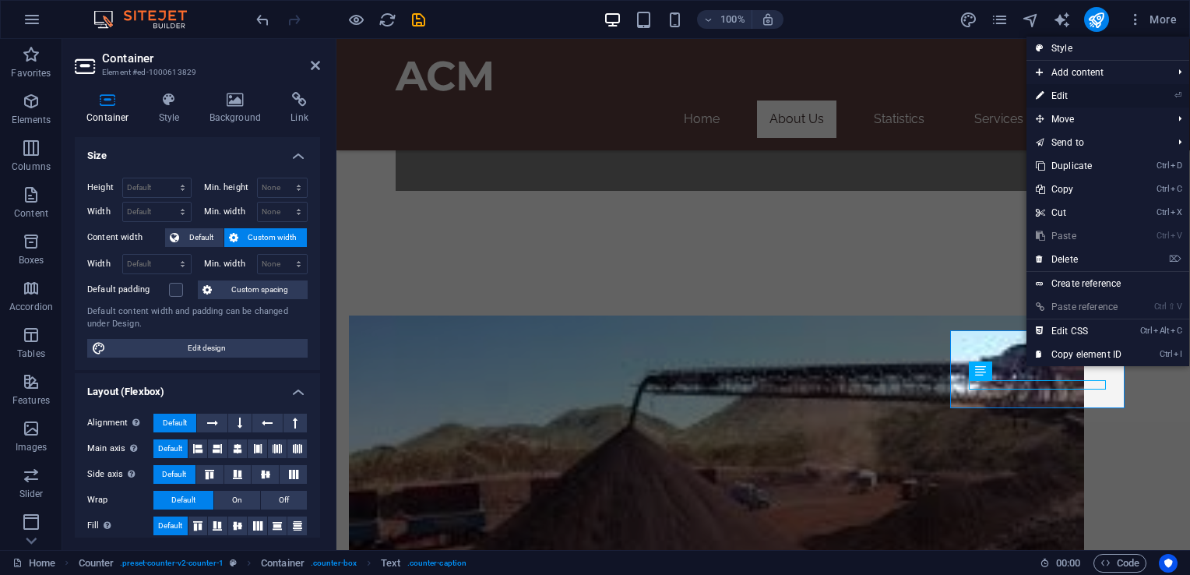
click at [1061, 97] on link "⏎ Edit" at bounding box center [1079, 95] width 104 height 23
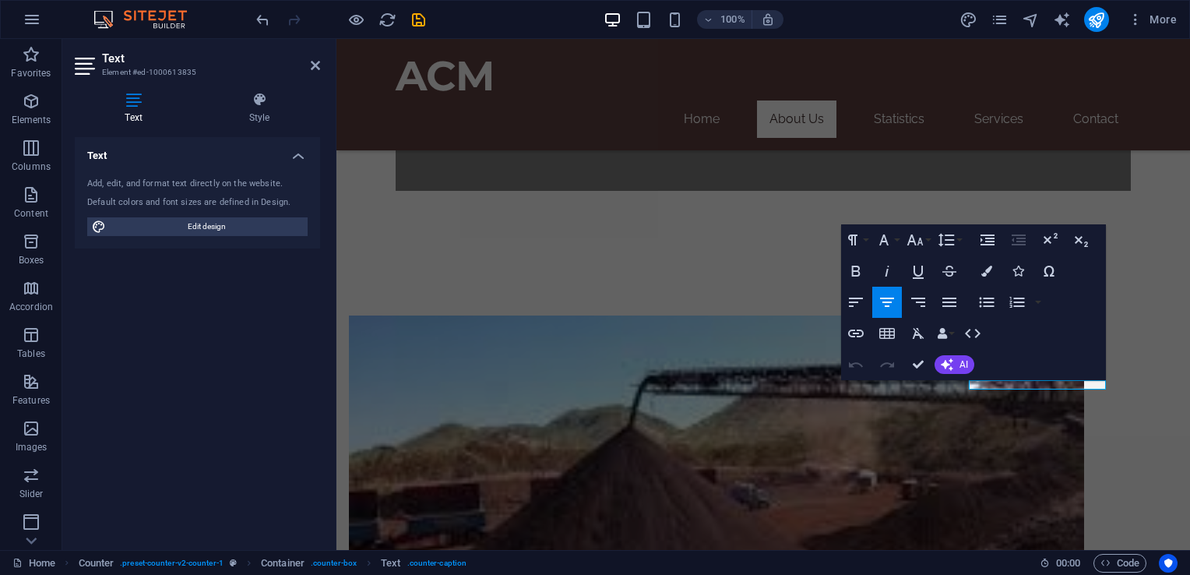
click at [129, 114] on h4 "Text" at bounding box center [137, 108] width 124 height 33
click at [125, 195] on div "Add, edit, and format text directly on the website. Default colors and font siz…" at bounding box center [197, 206] width 245 height 83
click at [217, 191] on div "Add, edit, and format text directly on the website. Default colors and font siz…" at bounding box center [197, 206] width 245 height 83
click at [256, 201] on div "Default colors and font sizes are defined in Design." at bounding box center [197, 202] width 220 height 13
click at [229, 192] on div "Add, edit, and format text directly on the website. Default colors and font siz…" at bounding box center [197, 206] width 245 height 83
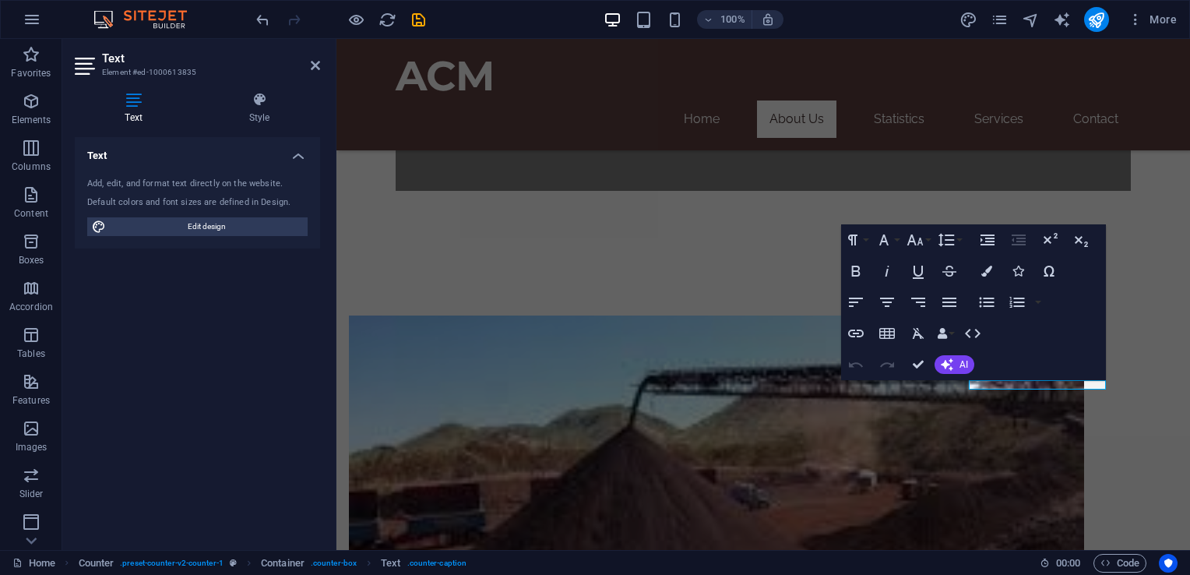
click at [106, 194] on div "Add, edit, and format text directly on the website. Default colors and font siz…" at bounding box center [197, 206] width 245 height 83
click at [92, 158] on h4 "Text" at bounding box center [197, 151] width 245 height 28
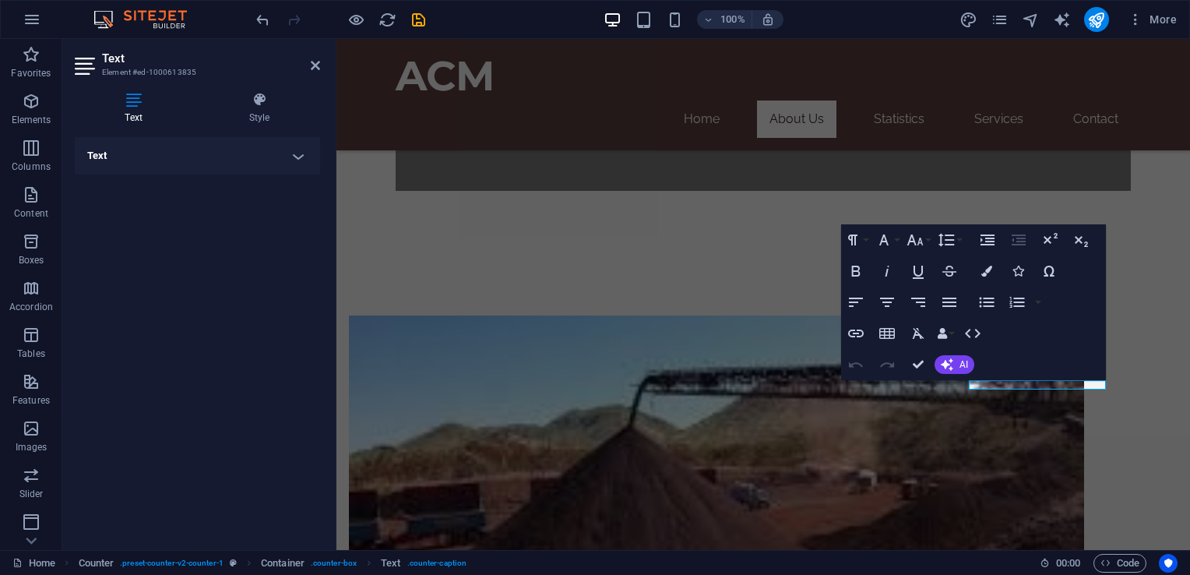
click at [93, 158] on h4 "Text" at bounding box center [197, 155] width 245 height 37
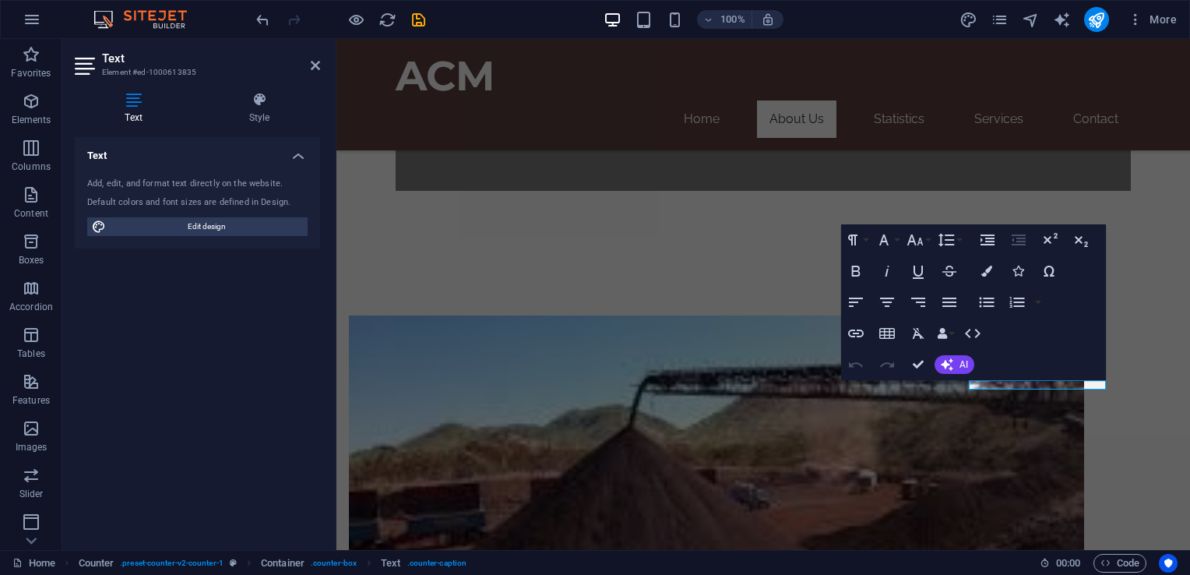
click at [161, 189] on div "Add, edit, and format text directly on the website." at bounding box center [197, 184] width 220 height 13
drag, startPoint x: 1405, startPoint y: 337, endPoint x: 813, endPoint y: 306, distance: 592.8
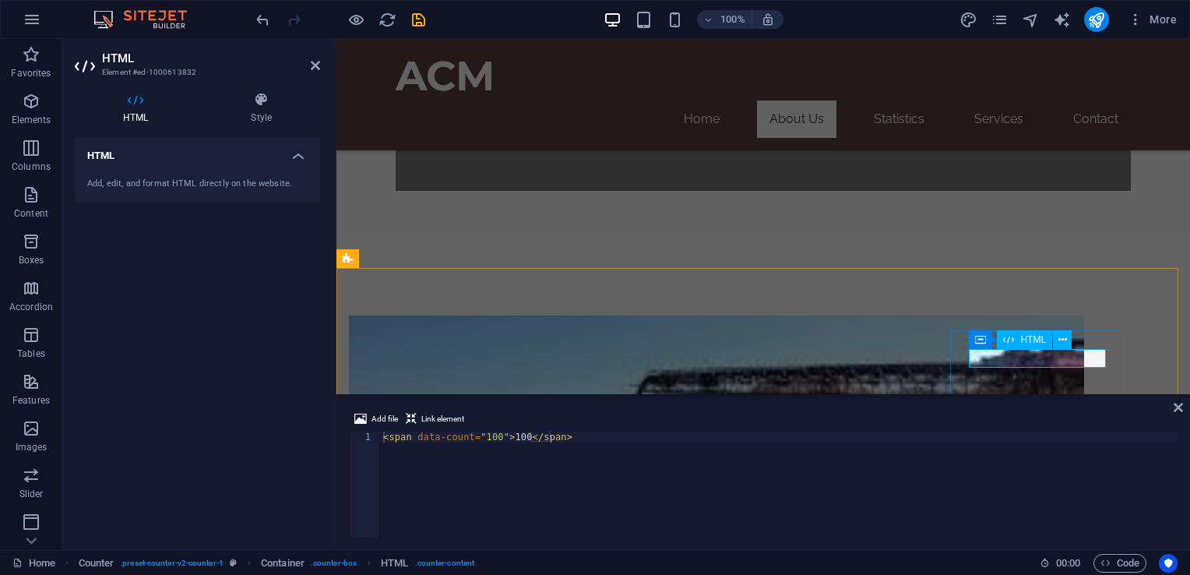
click at [483, 441] on div "< span data-count = "100" > 100 </ span >" at bounding box center [779, 496] width 798 height 128
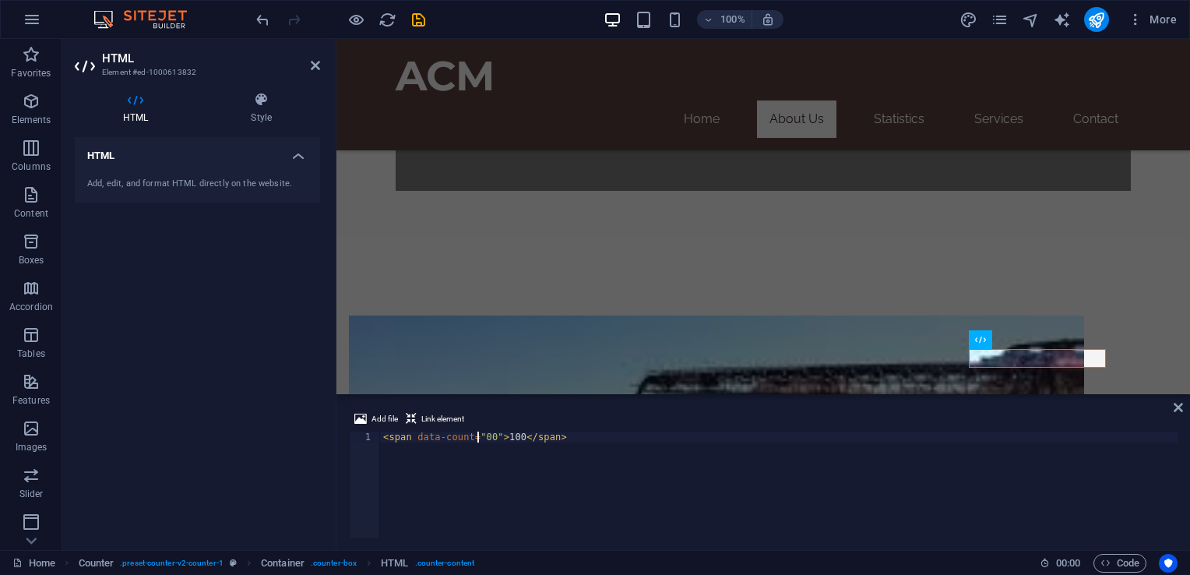
scroll to position [0, 8]
click at [507, 440] on div "< span data-count = "700" > 100 </ span >" at bounding box center [779, 496] width 798 height 128
click at [852, 474] on div "< span data-count = "700" > 700 </ span >" at bounding box center [779, 496] width 798 height 128
type textarea "<span data-count="700">700</span>"
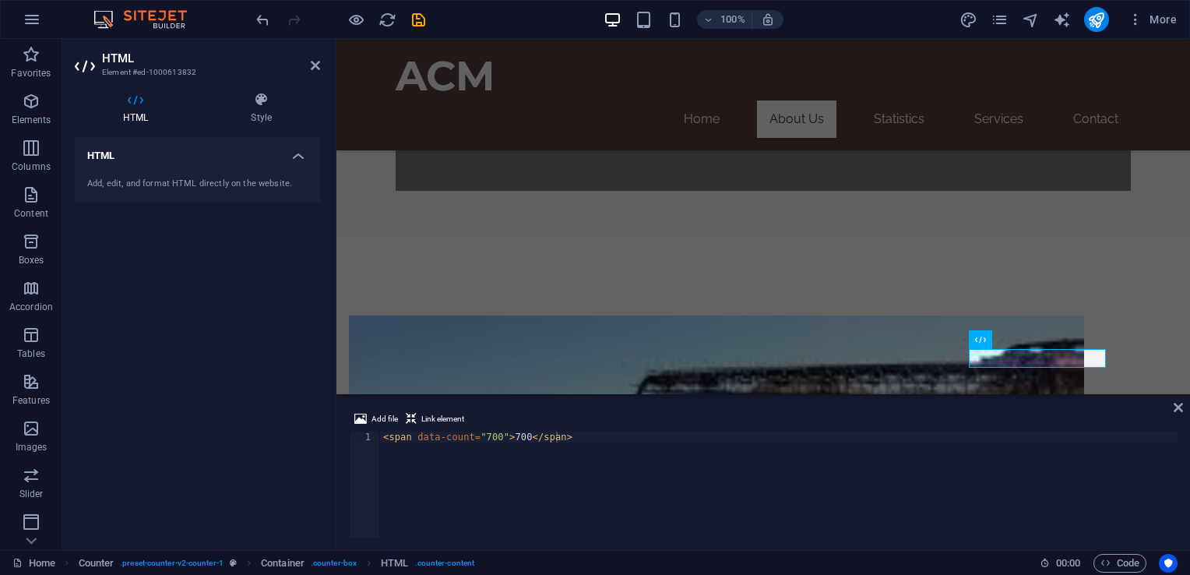
click at [239, 352] on div "HTML Add, edit, and format HTML directly on the website." at bounding box center [197, 337] width 245 height 400
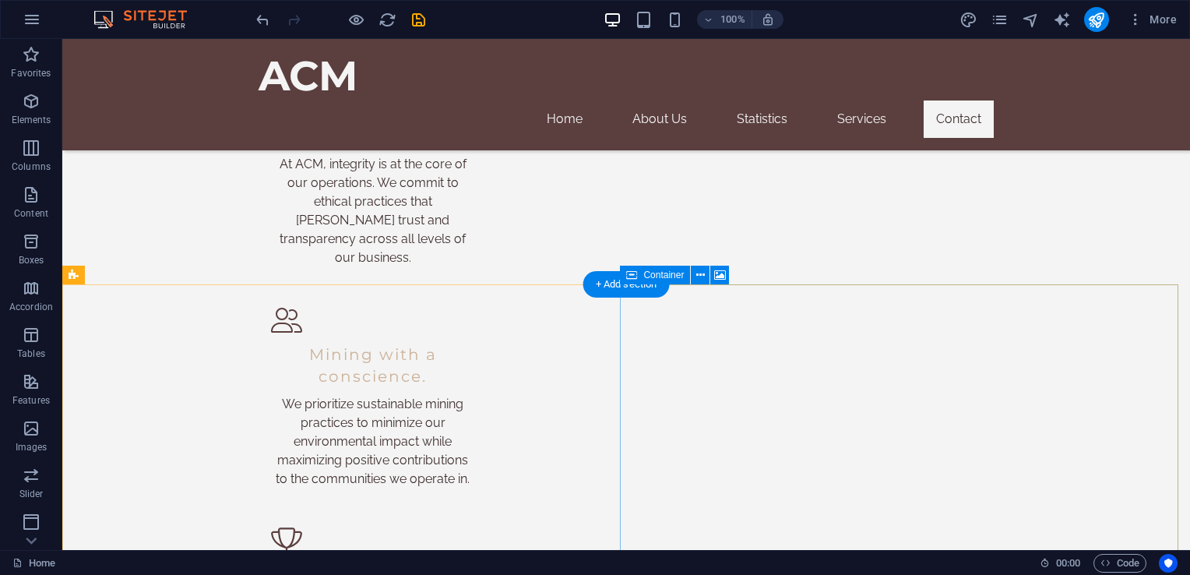
scroll to position [2405, 0]
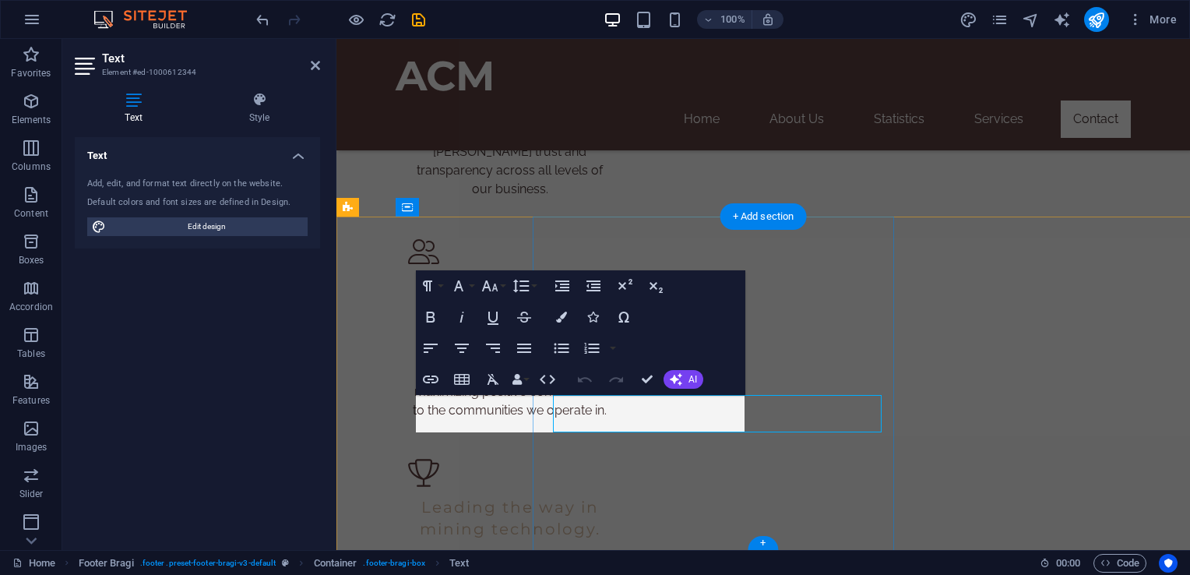
click at [283, 403] on div "Text Add, edit, and format text directly on the website. Default colors and fon…" at bounding box center [197, 337] width 245 height 400
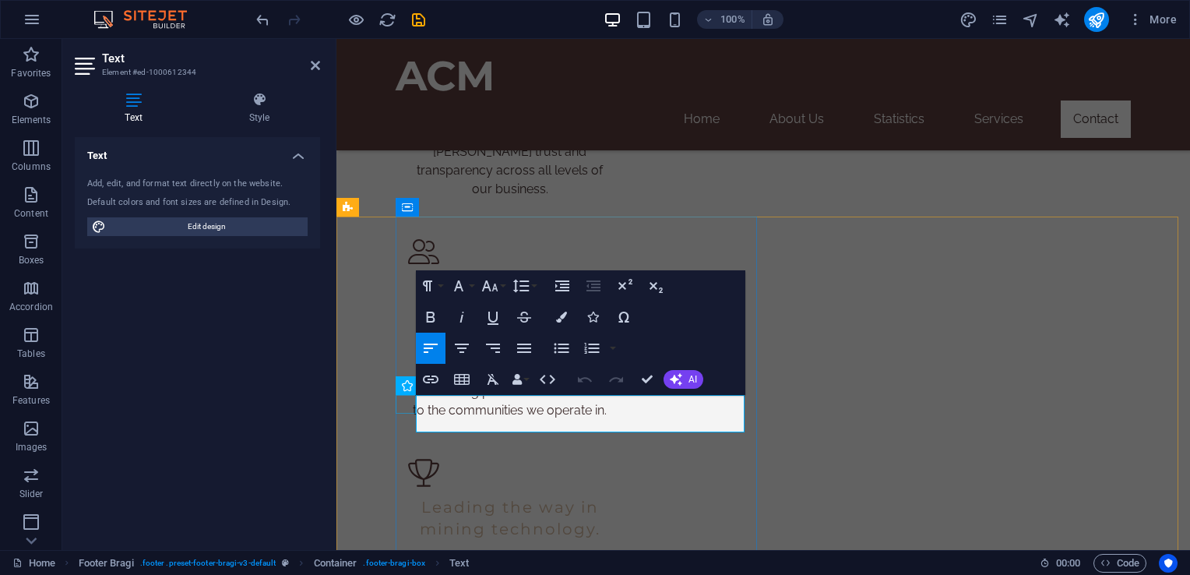
drag, startPoint x: 538, startPoint y: 422, endPoint x: 403, endPoint y: 405, distance: 136.6
drag, startPoint x: 561, startPoint y: 401, endPoint x: 399, endPoint y: 410, distance: 162.2
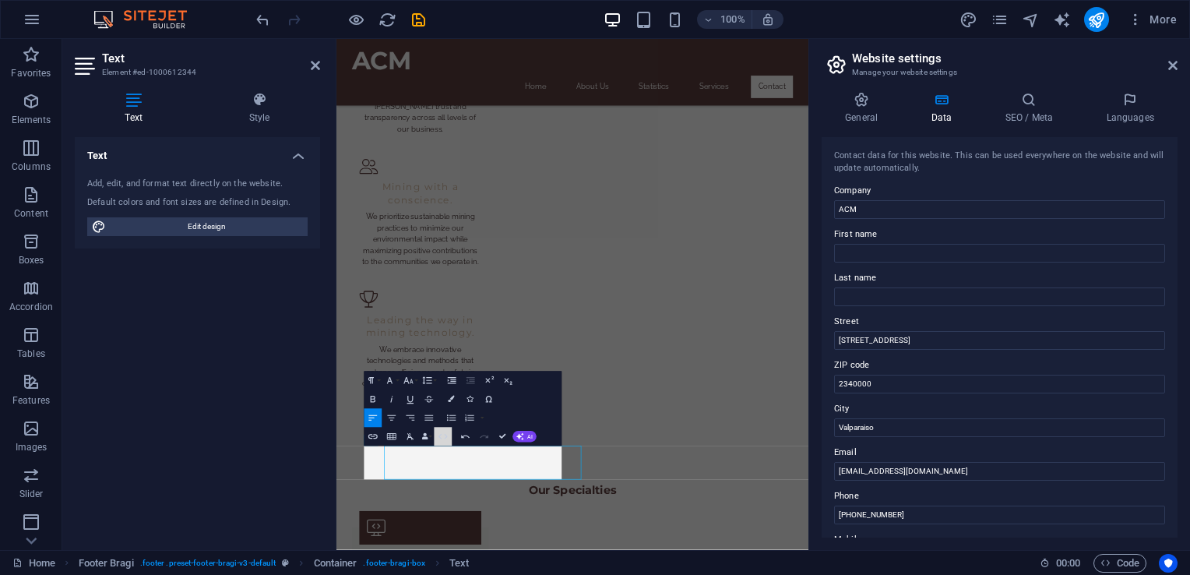
click at [460, 441] on div "Paragraph Format Normal Heading 1 Heading 2 Heading 3 Heading 4 Heading 5 Headi…" at bounding box center [463, 408] width 198 height 75
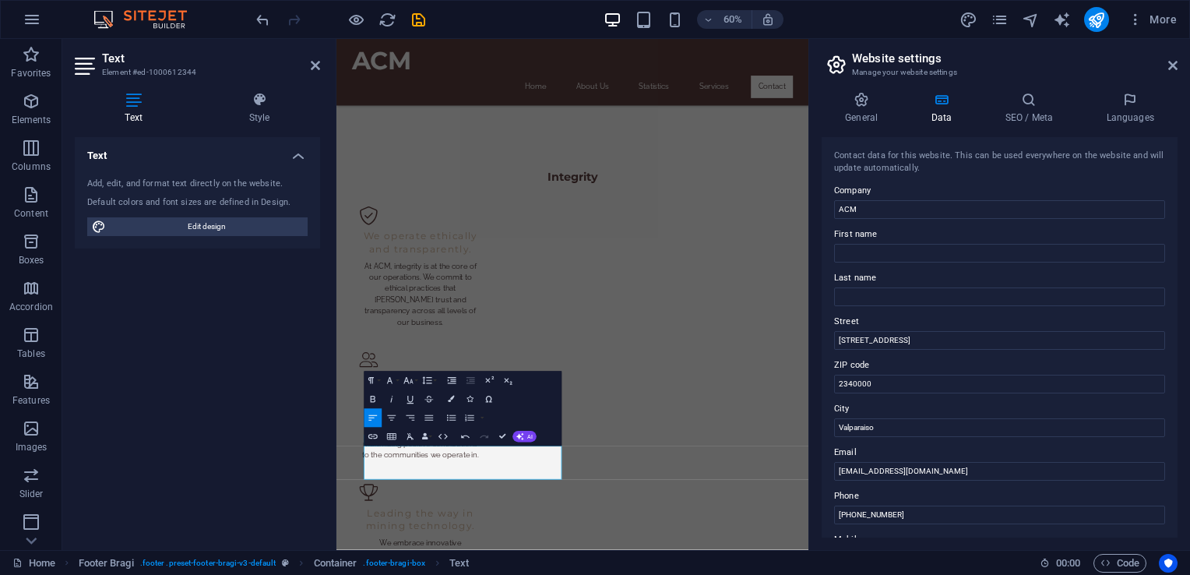
click at [162, 329] on div "Text Add, edit, and format text directly on the website. Default colors and fon…" at bounding box center [197, 337] width 245 height 400
click at [917, 513] on input "+56 32 123 4567" at bounding box center [999, 515] width 331 height 19
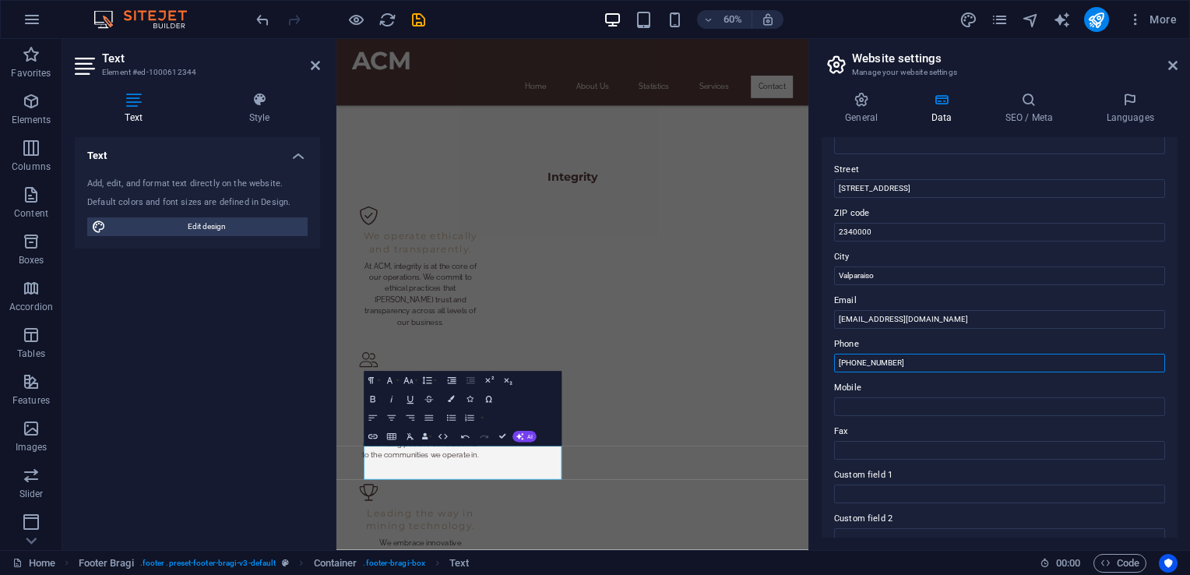
scroll to position [156, 0]
drag, startPoint x: 910, startPoint y: 357, endPoint x: 854, endPoint y: 357, distance: 56.1
click at [854, 357] on input "[PHONE_NUMBER]" at bounding box center [999, 359] width 331 height 19
type input "[PHONE_NUMBER]"
click at [851, 399] on input "Mobile" at bounding box center [999, 402] width 331 height 19
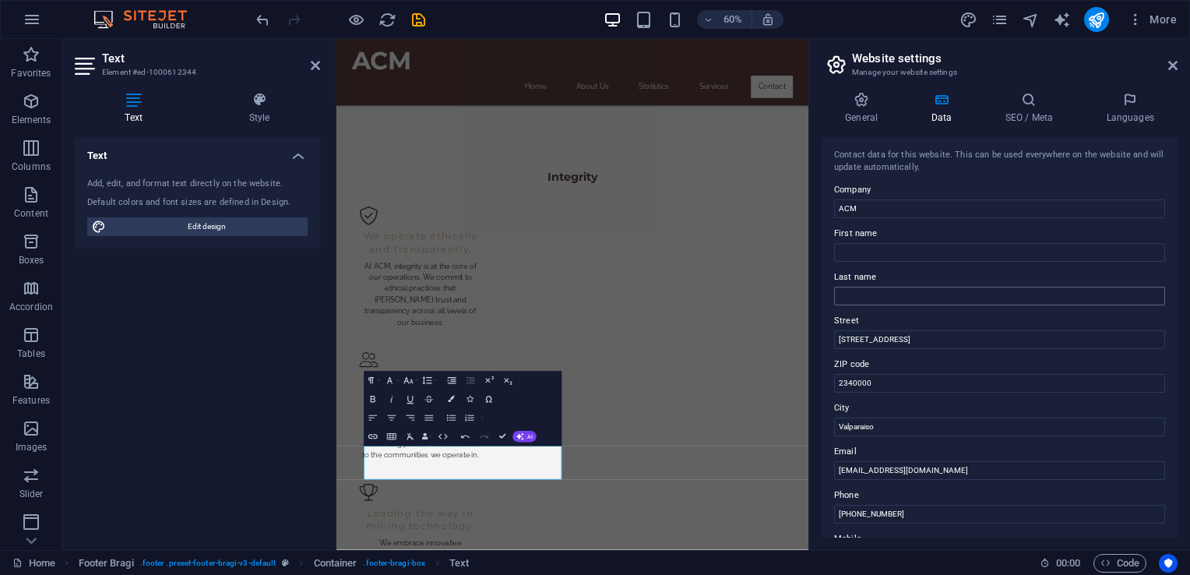
scroll to position [0, 0]
click at [1167, 67] on header "Website settings Manage your website settings" at bounding box center [1001, 59] width 353 height 41
click at [1175, 65] on icon at bounding box center [1172, 65] width 9 height 12
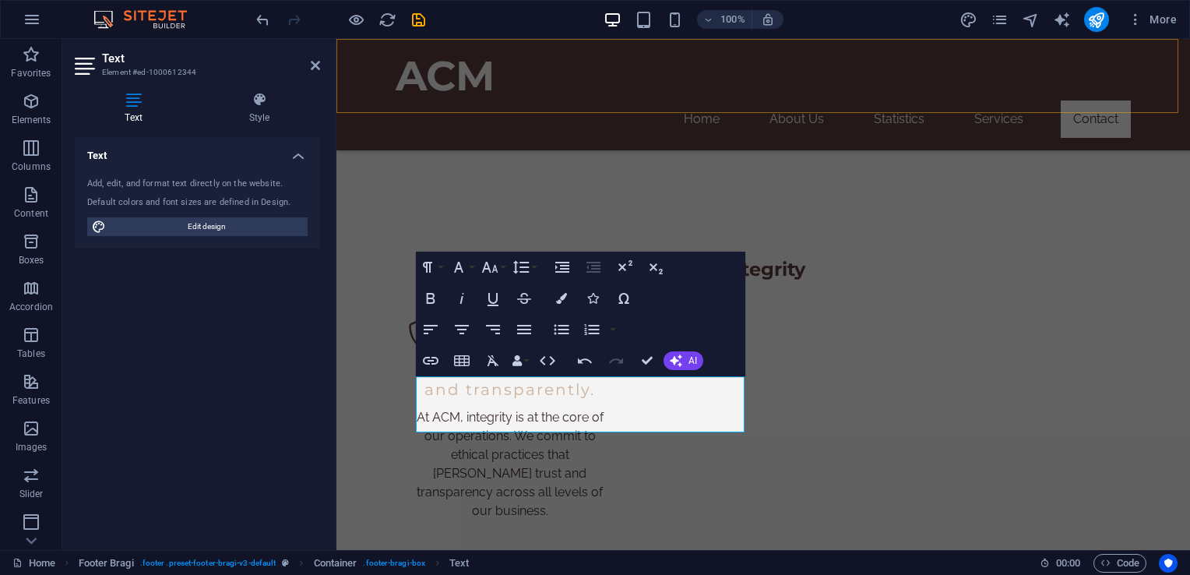
scroll to position [2424, 0]
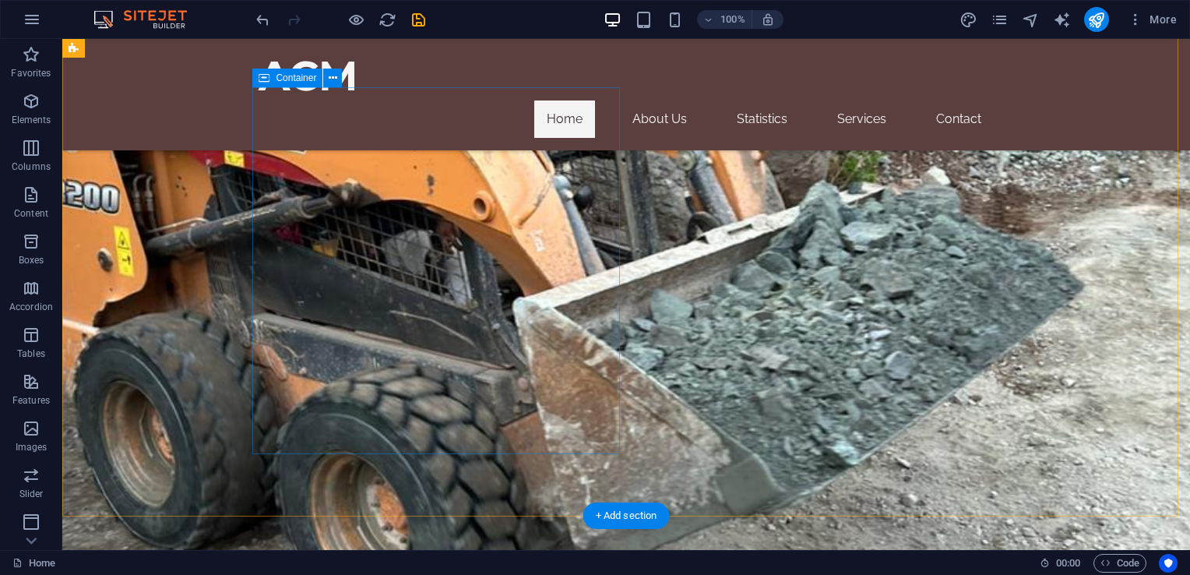
scroll to position [0, 0]
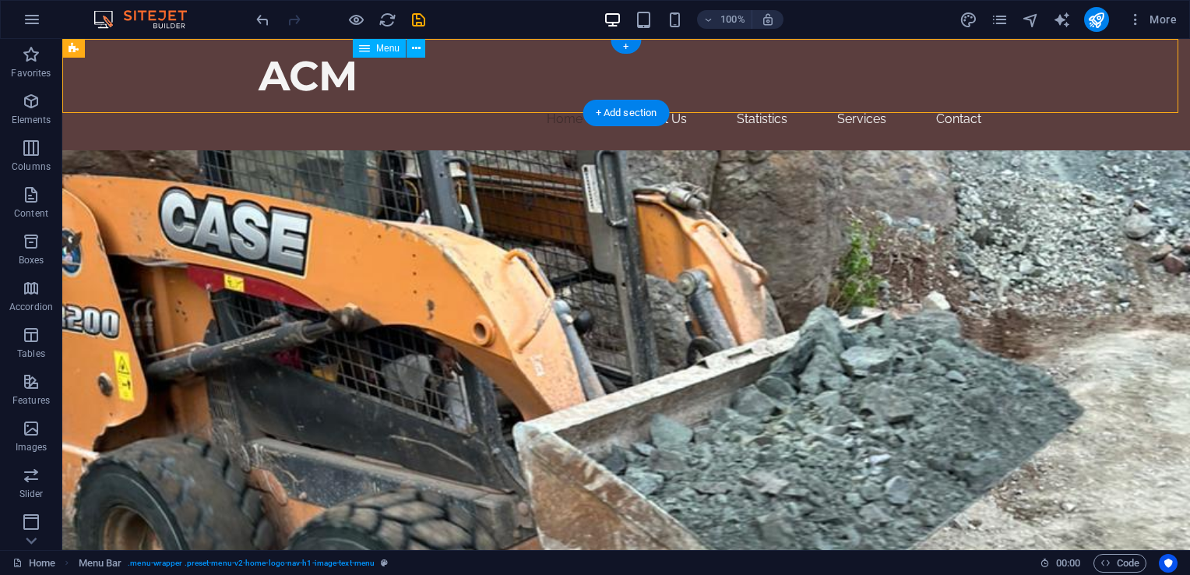
click at [667, 100] on nav "Home About Us Statistics Services Contact" at bounding box center [626, 118] width 735 height 37
click at [752, 100] on nav "Home About Us Statistics Services Contact" at bounding box center [626, 118] width 735 height 37
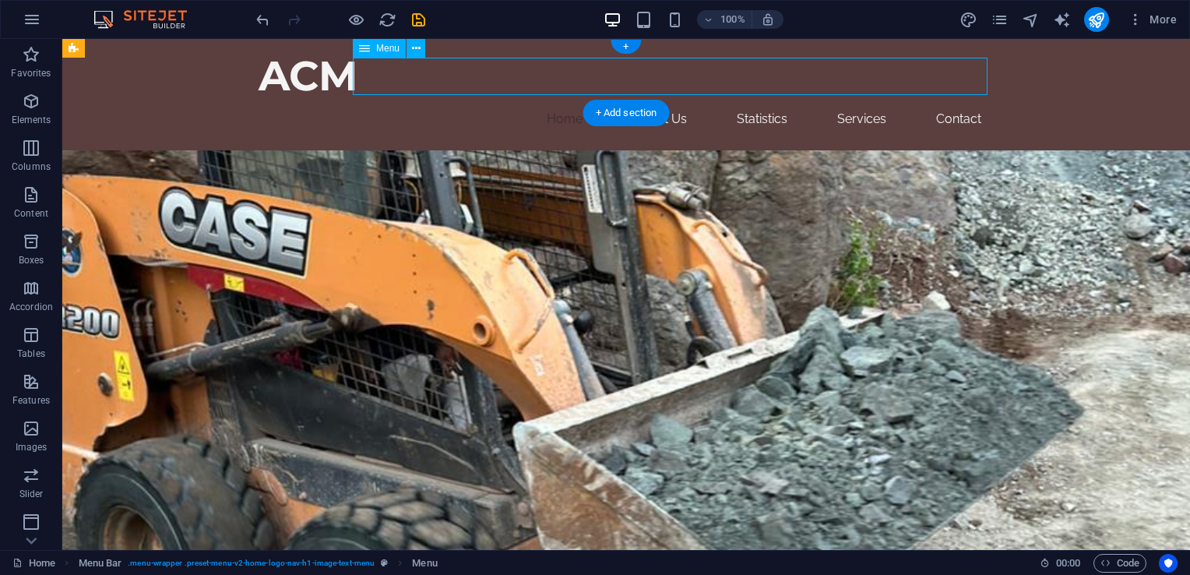
click at [648, 100] on nav "Home About Us Statistics Services Contact" at bounding box center [626, 118] width 735 height 37
click at [34, 12] on icon "button" at bounding box center [32, 19] width 19 height 19
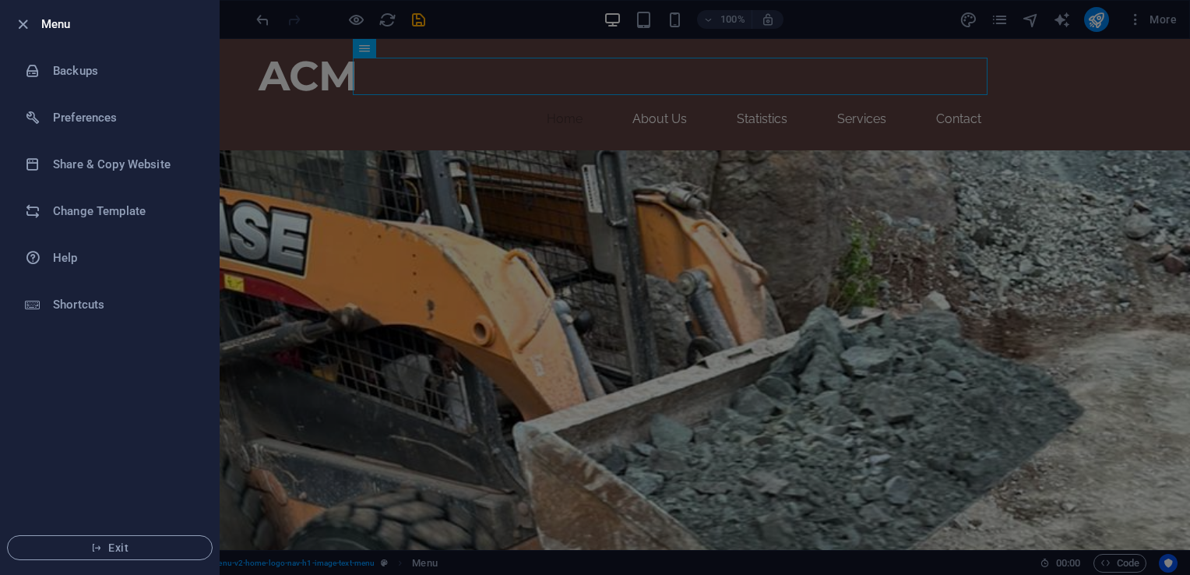
click at [929, 272] on div at bounding box center [595, 287] width 1190 height 575
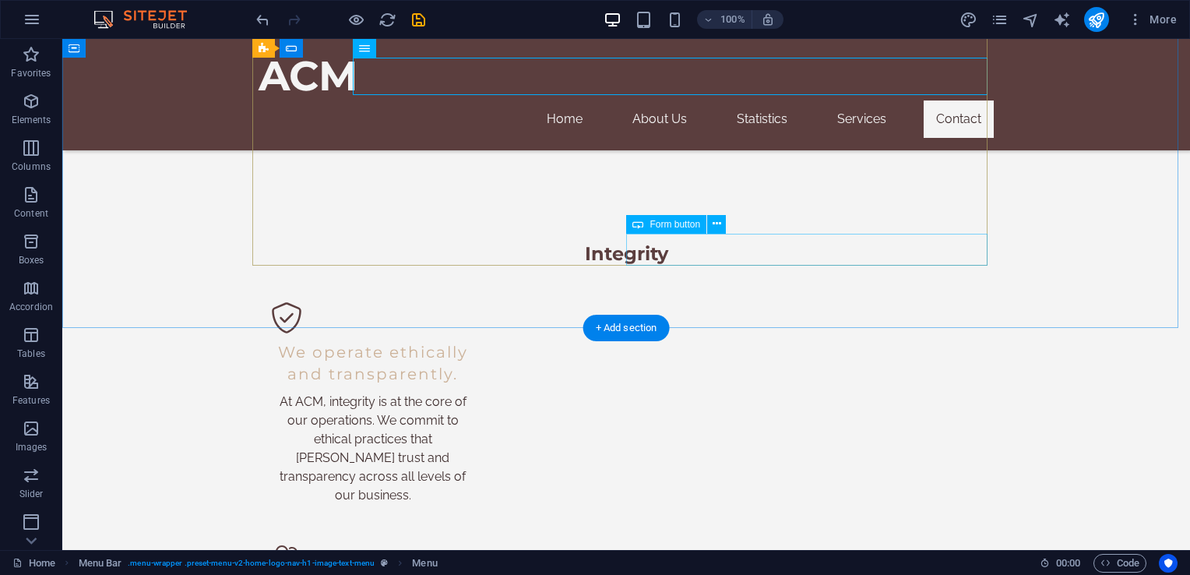
scroll to position [2424, 0]
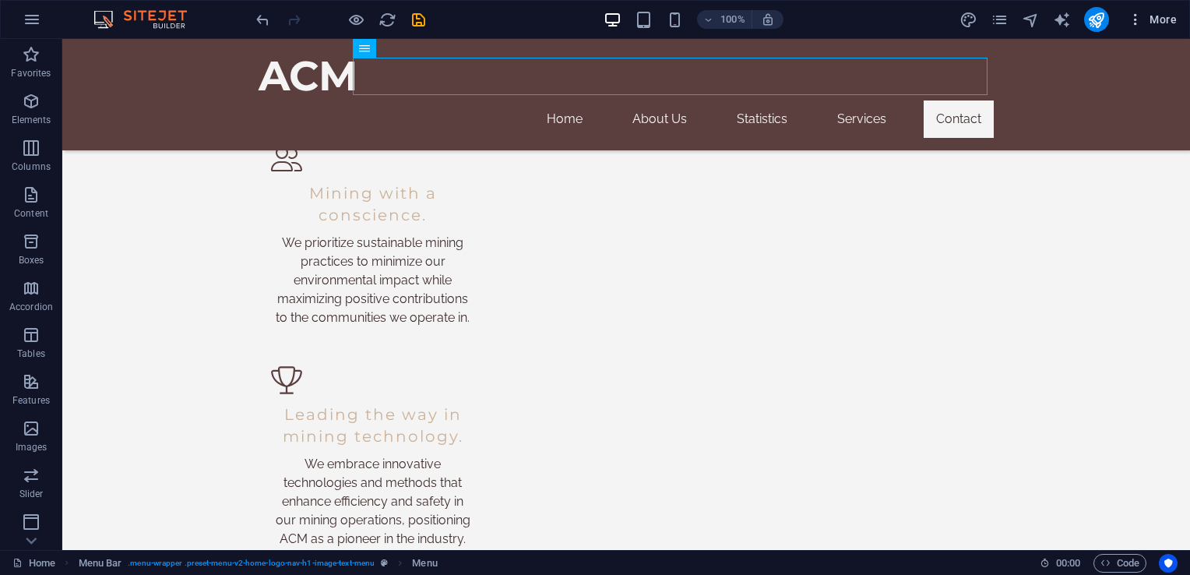
click at [1128, 17] on icon "button" at bounding box center [1136, 20] width 16 height 16
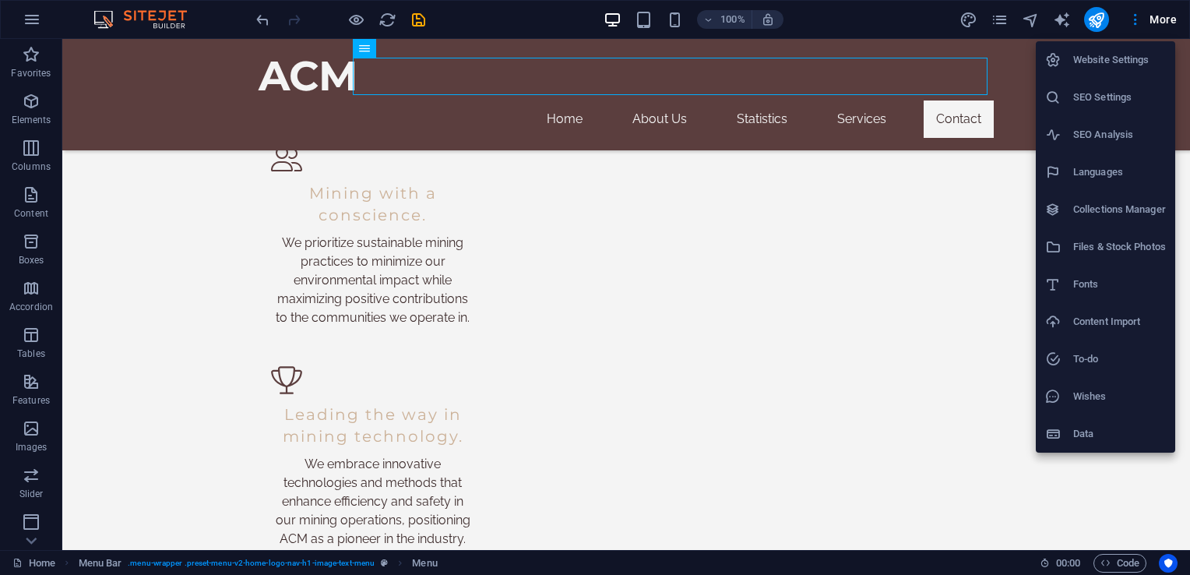
click at [851, 13] on div at bounding box center [595, 287] width 1190 height 575
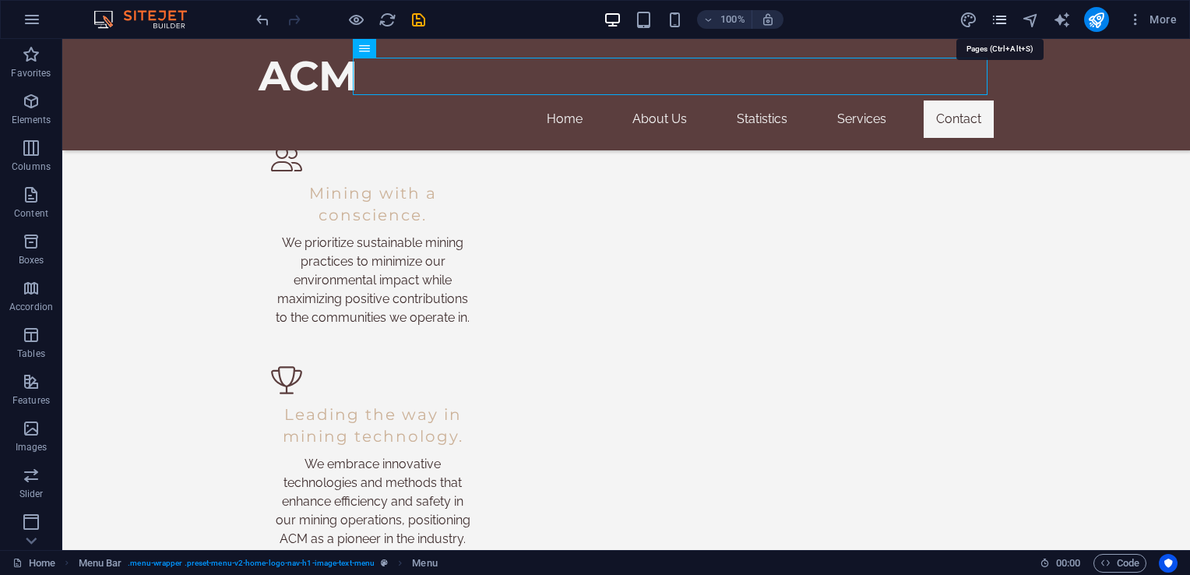
click at [1008, 19] on icon "pages" at bounding box center [1000, 20] width 18 height 18
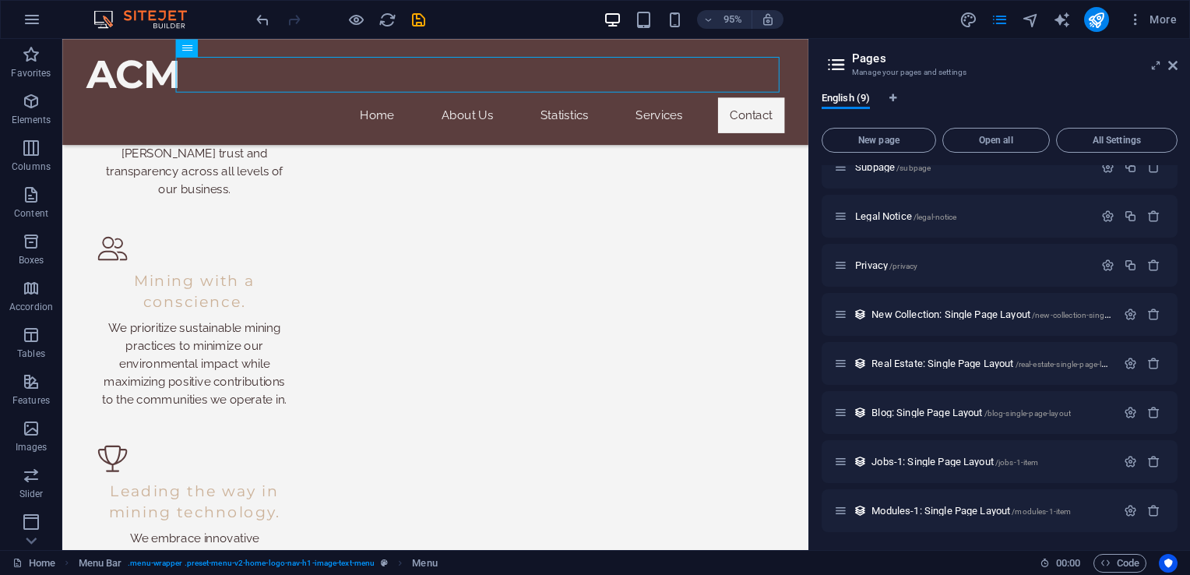
scroll to position [0, 0]
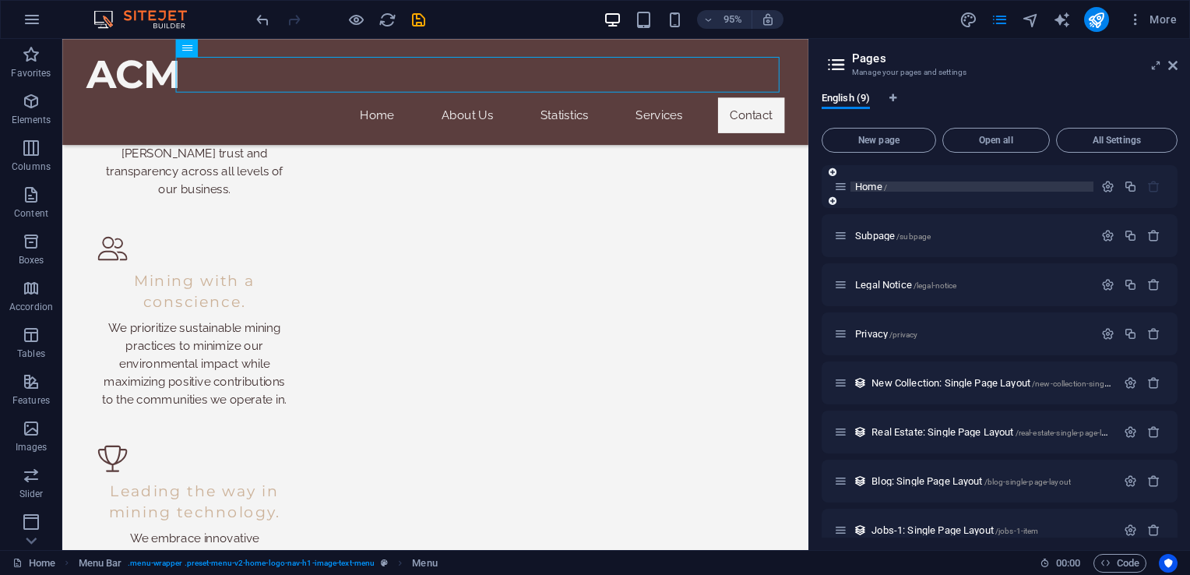
click at [883, 182] on span "Home /" at bounding box center [871, 187] width 32 height 12
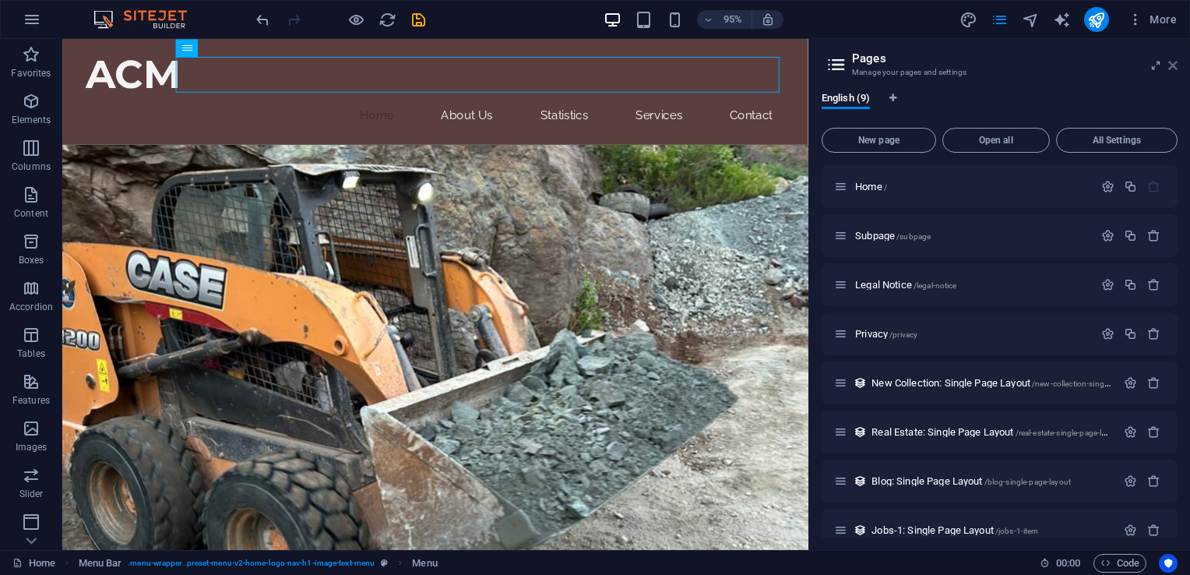
click at [1174, 65] on icon at bounding box center [1172, 65] width 9 height 12
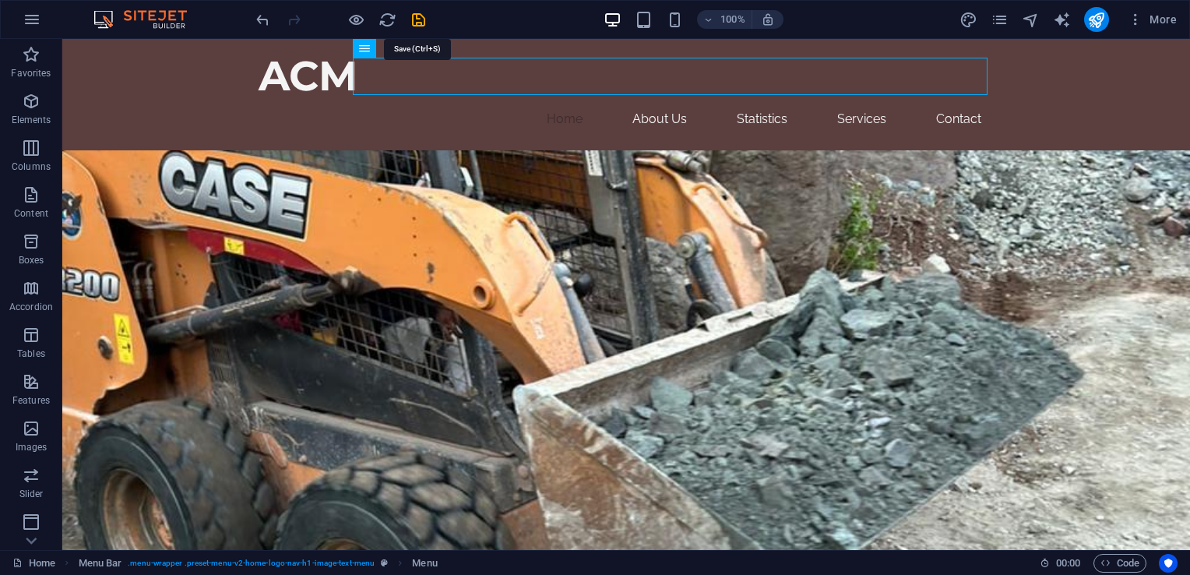
click at [421, 21] on icon "save" at bounding box center [419, 20] width 18 height 18
checkbox input "false"
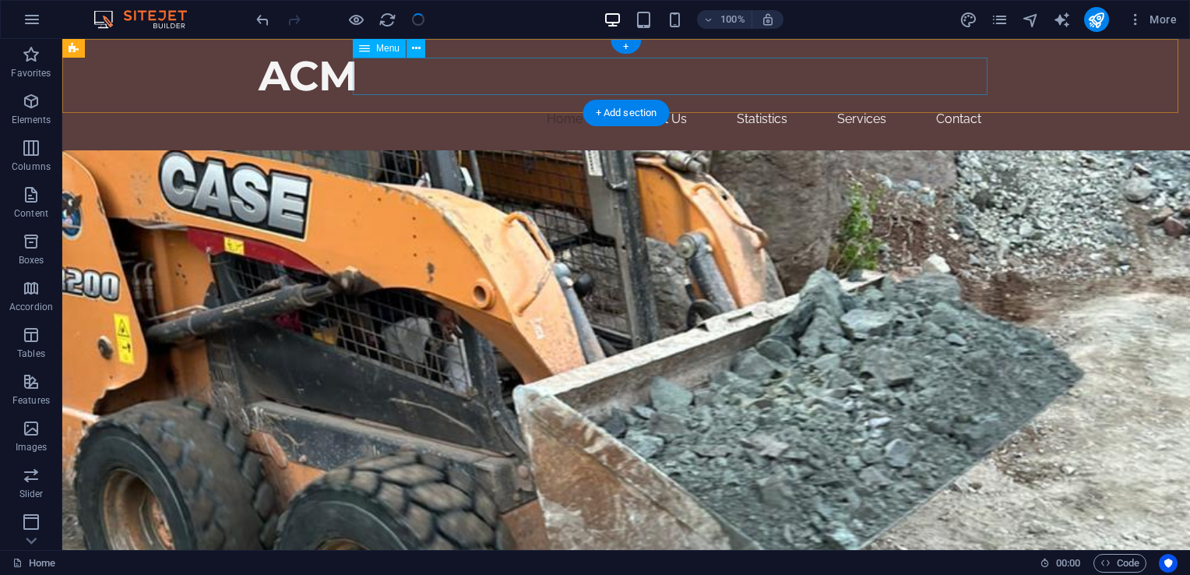
click at [760, 100] on nav "Home About Us Statistics Services Contact" at bounding box center [626, 118] width 735 height 37
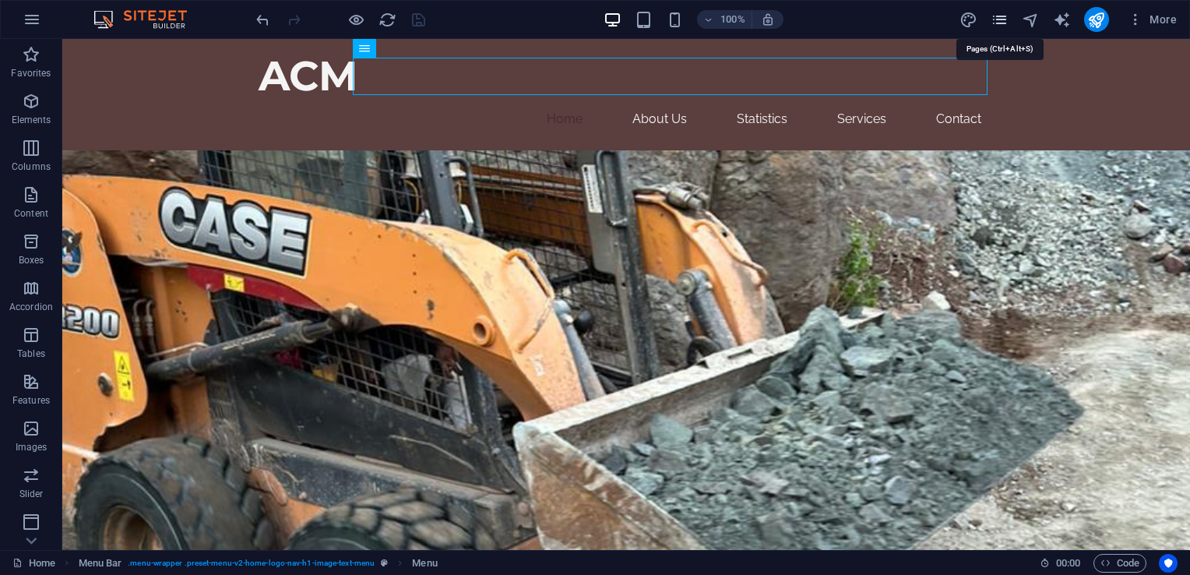
click at [1006, 21] on icon "pages" at bounding box center [1000, 20] width 18 height 18
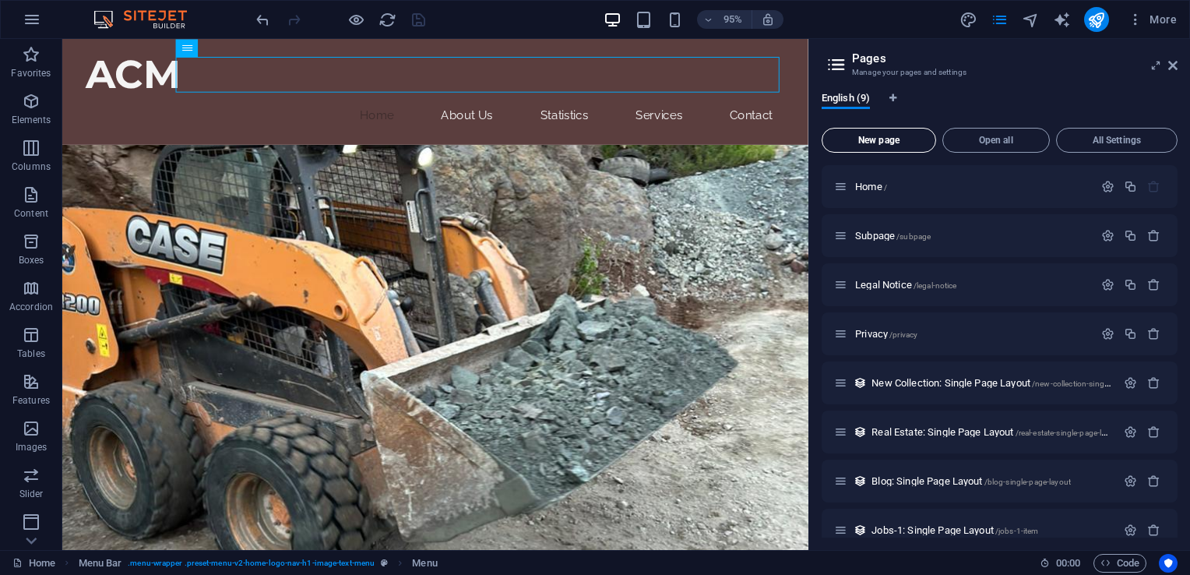
click at [894, 141] on span "New page" at bounding box center [879, 140] width 100 height 9
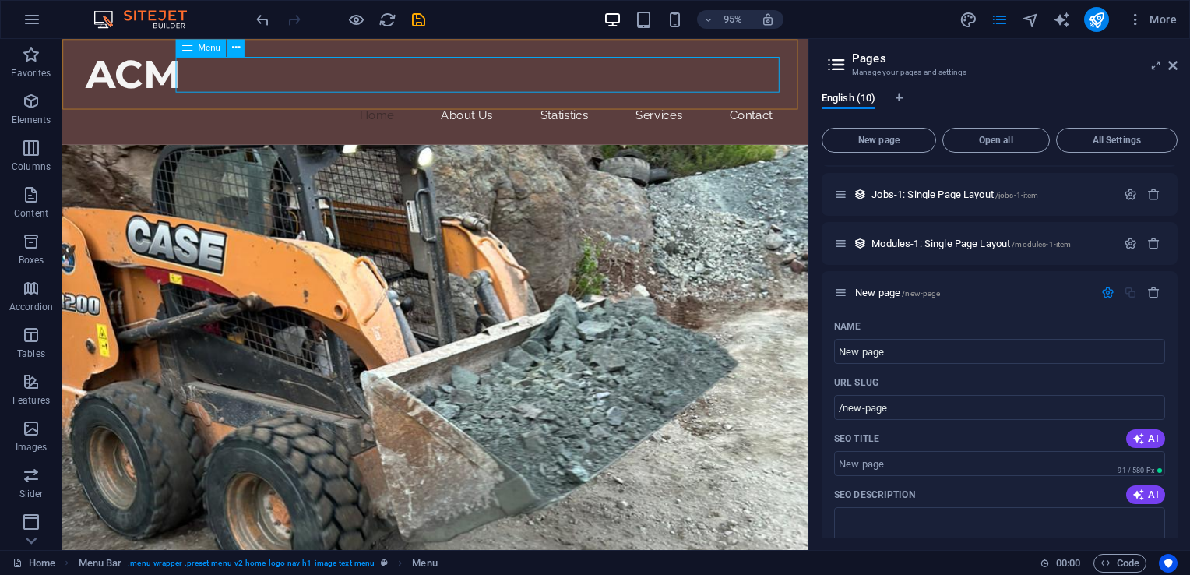
click at [196, 48] on div "Menu" at bounding box center [201, 48] width 51 height 18
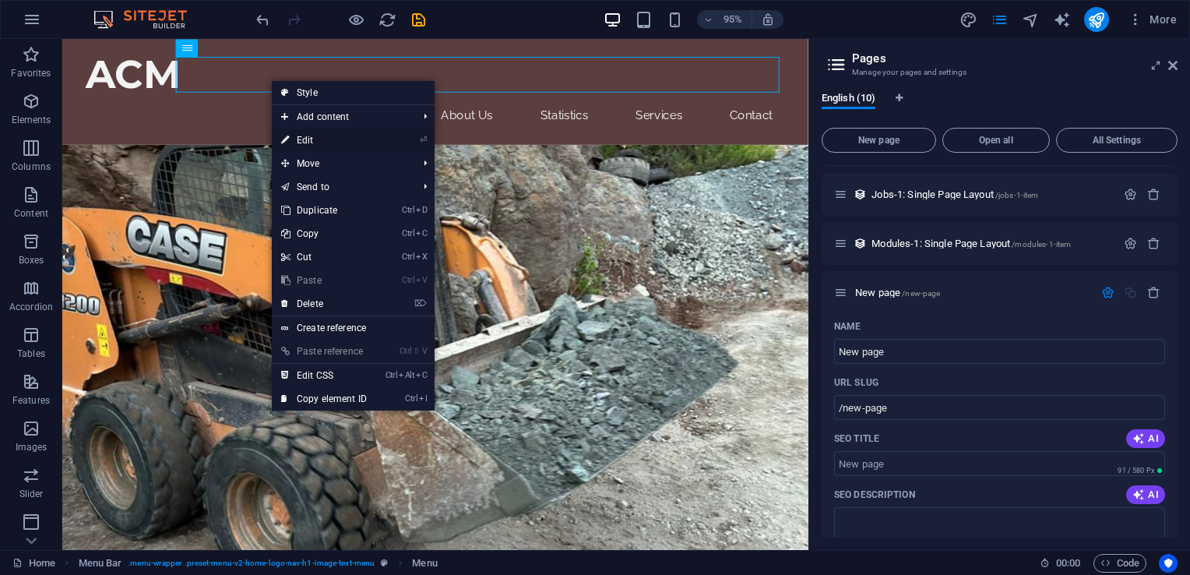
click at [346, 136] on link "⏎ Edit" at bounding box center [324, 140] width 104 height 23
select select
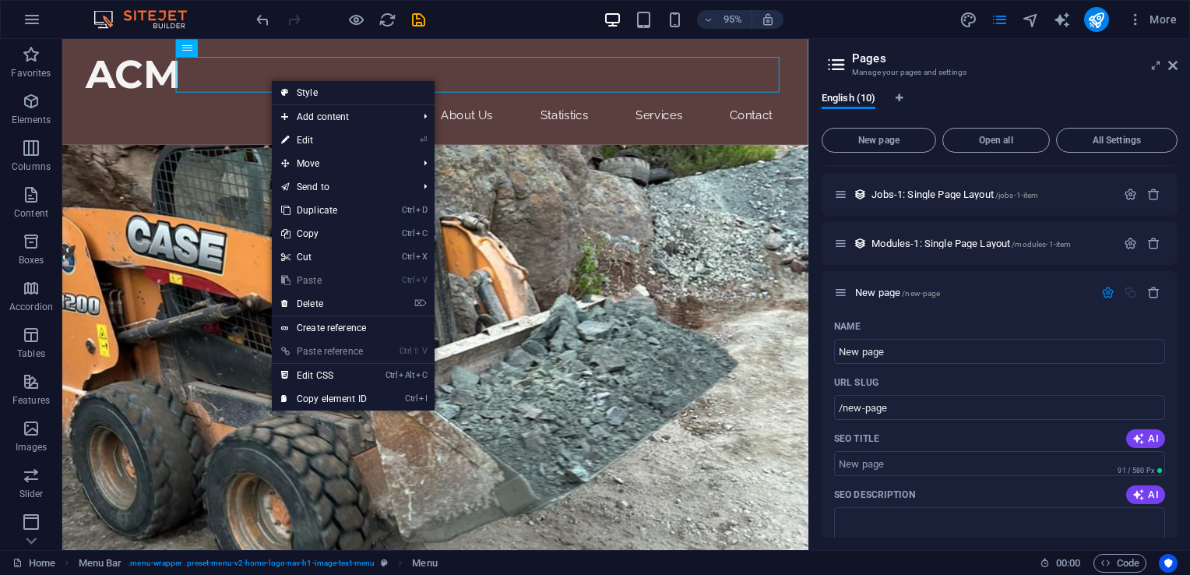
select select
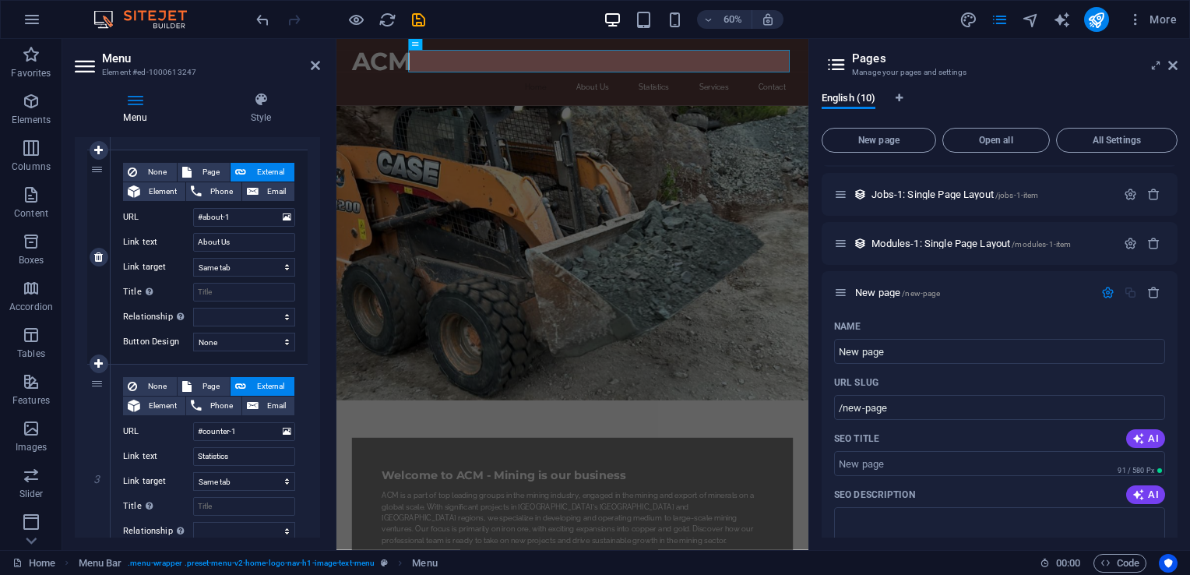
scroll to position [389, 0]
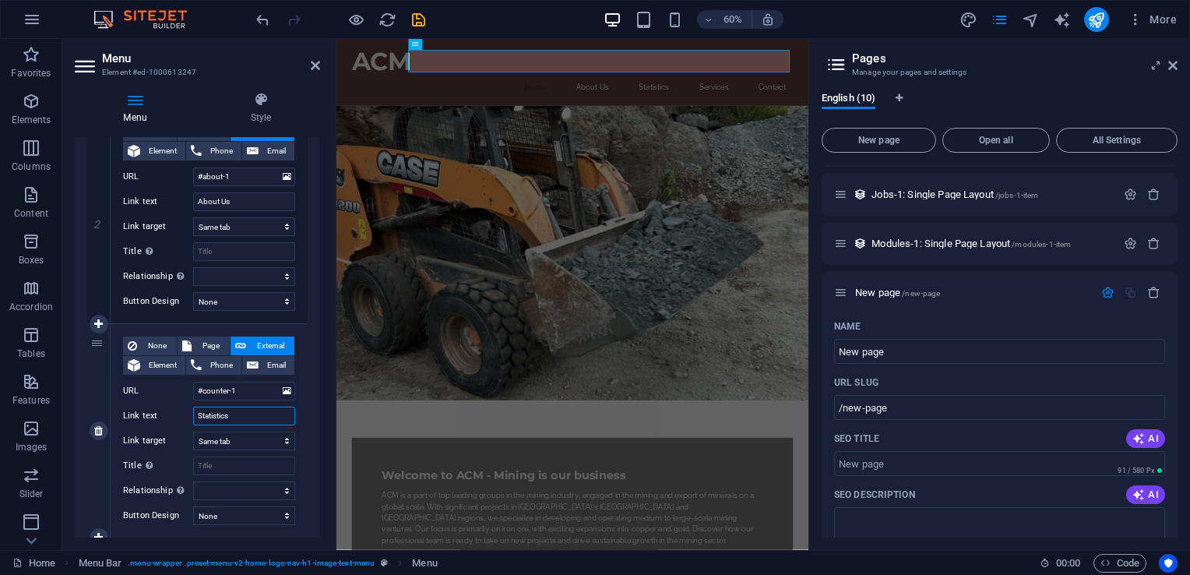
click at [246, 413] on input "Statistics" at bounding box center [244, 416] width 102 height 19
type input "S"
select select
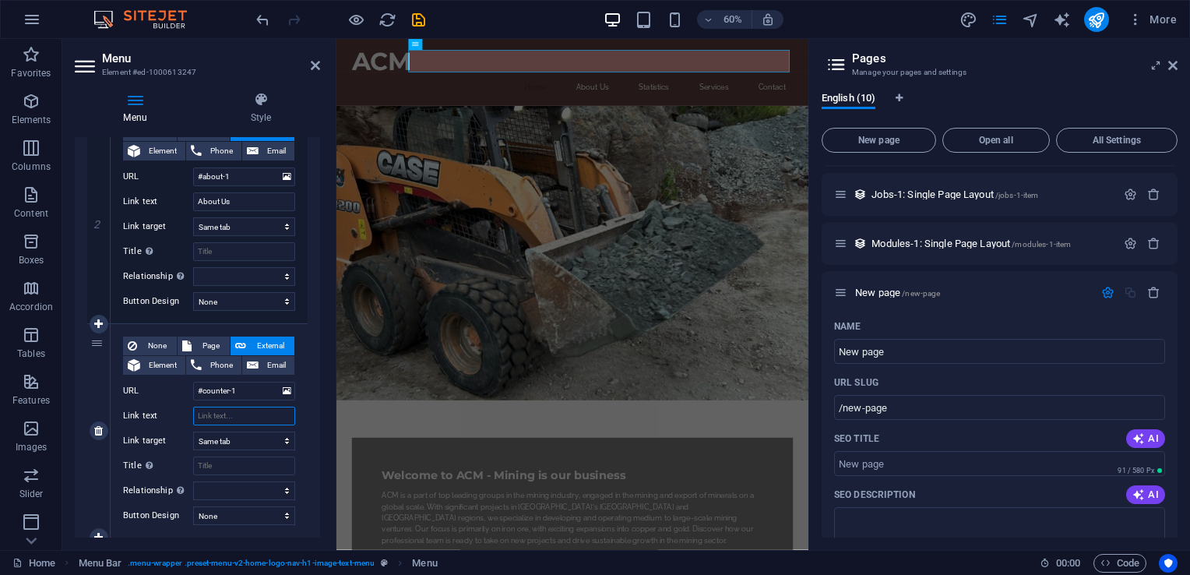
select select
type input "M"
select select
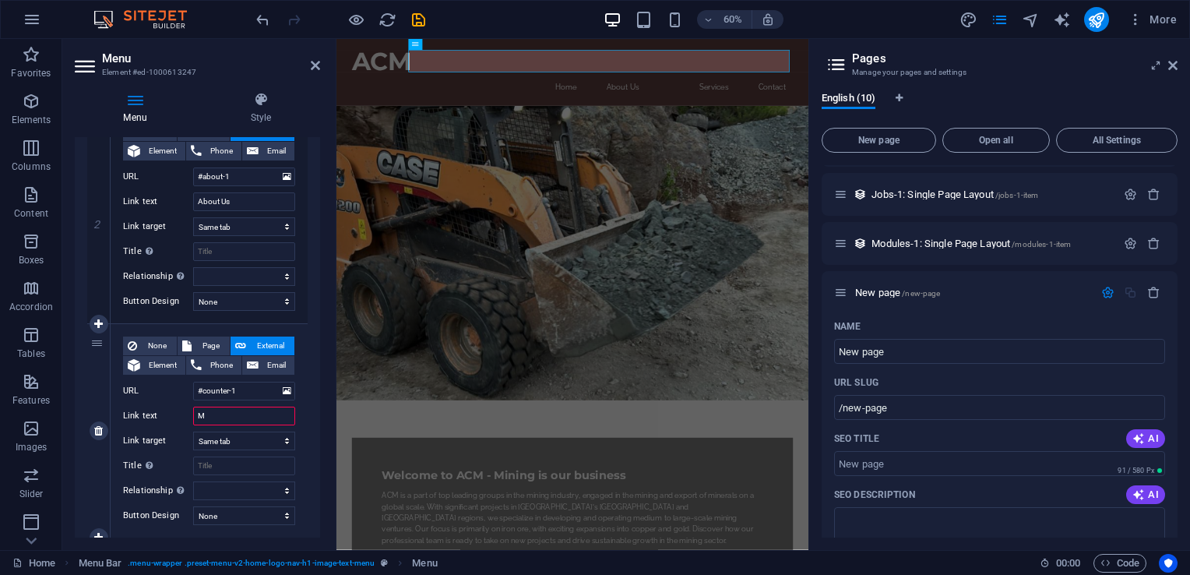
select select
type input "Projects"
select select
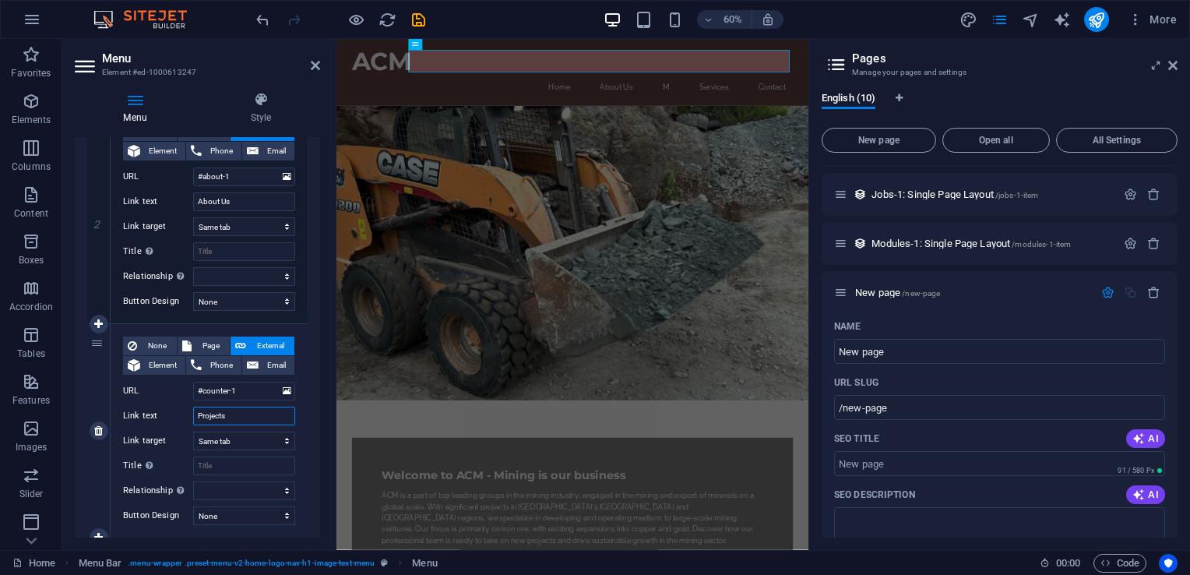
select select
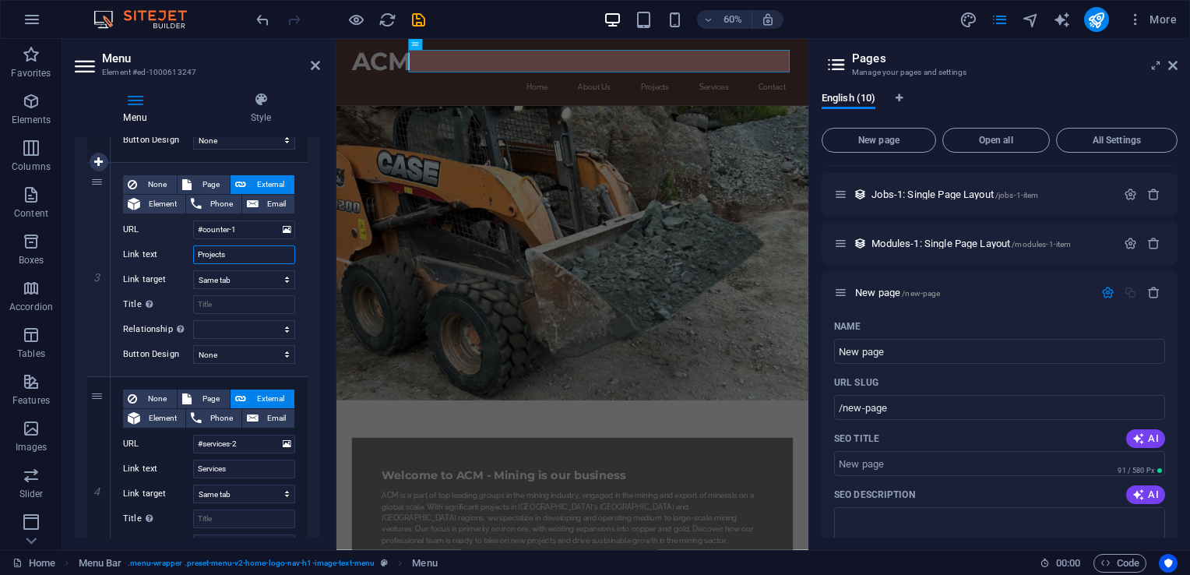
scroll to position [701, 0]
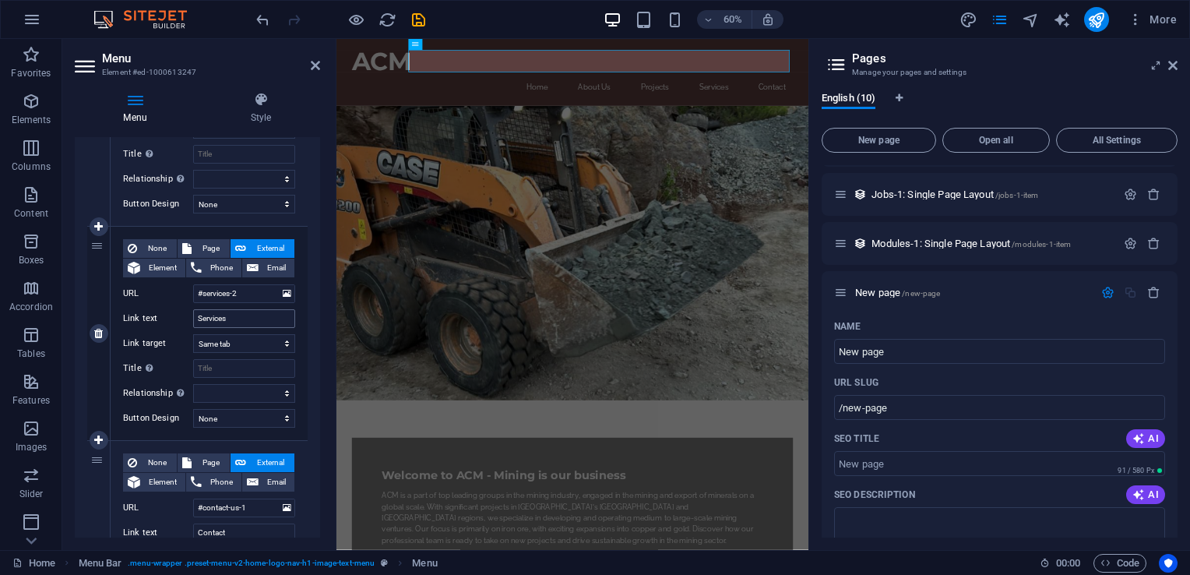
type input "Projects"
drag, startPoint x: 252, startPoint y: 319, endPoint x: 197, endPoint y: 319, distance: 54.5
click at [197, 319] on input "Services" at bounding box center [244, 318] width 102 height 19
type input "Supplier"
select select
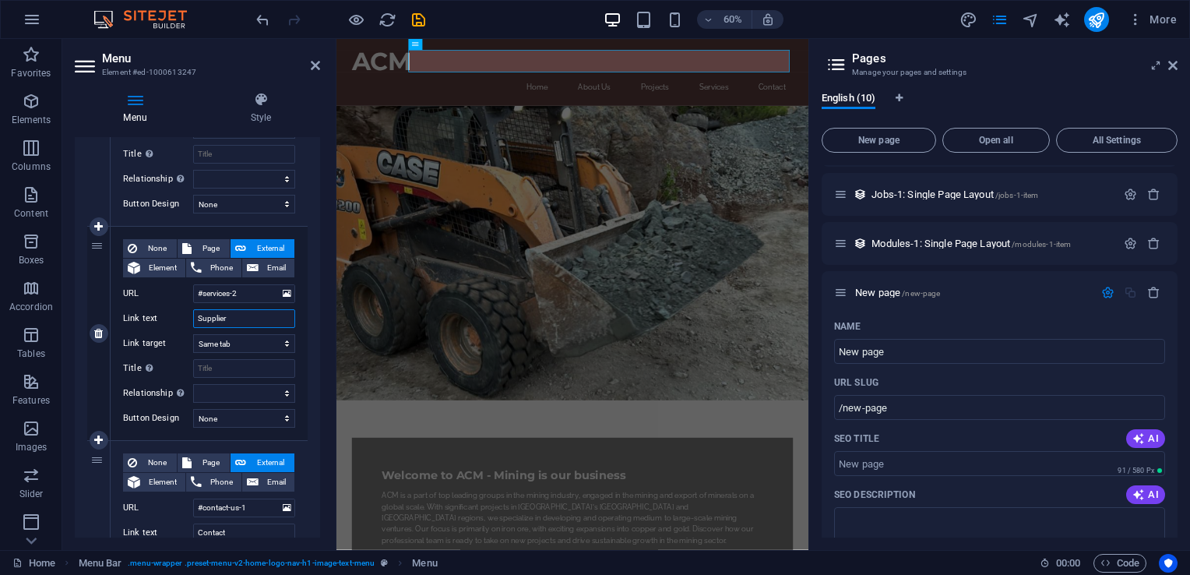
select select
type input "Suppliers"
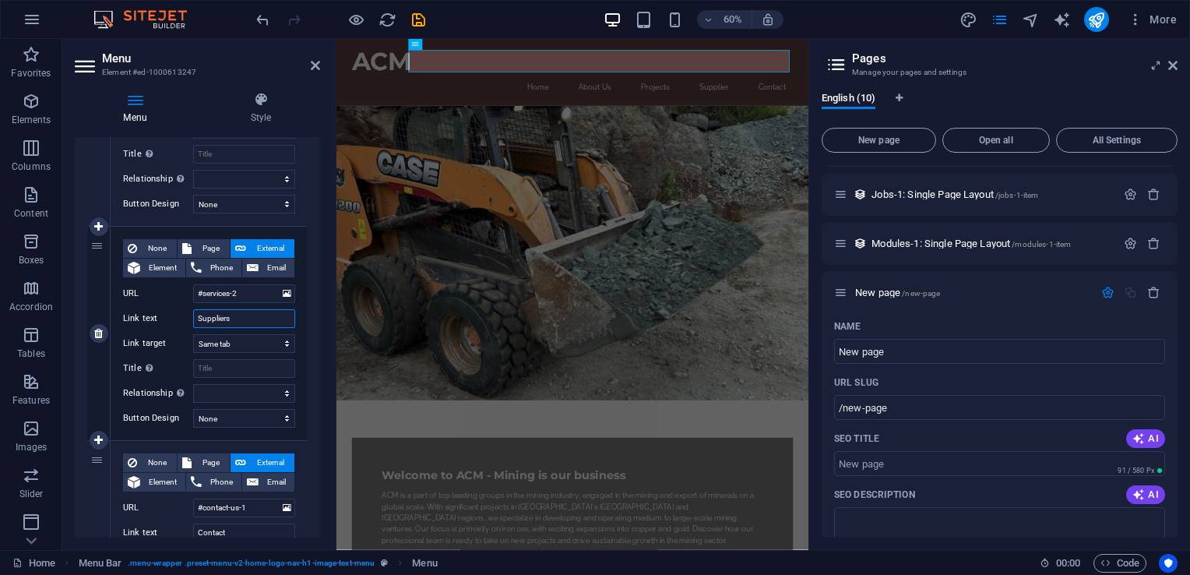
select select
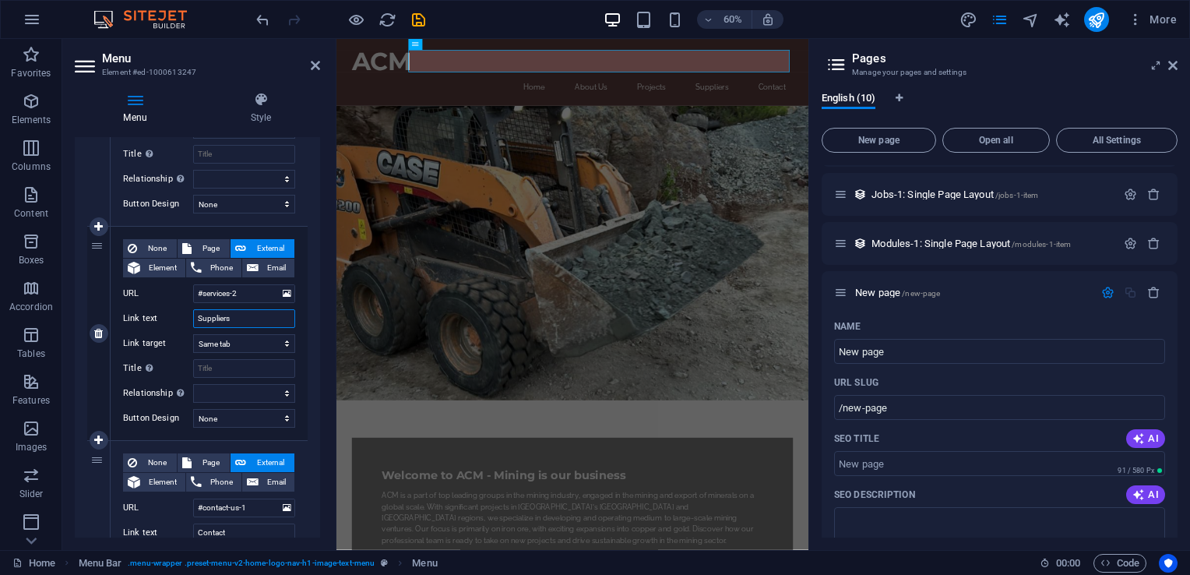
type input "Suppliers"
select select
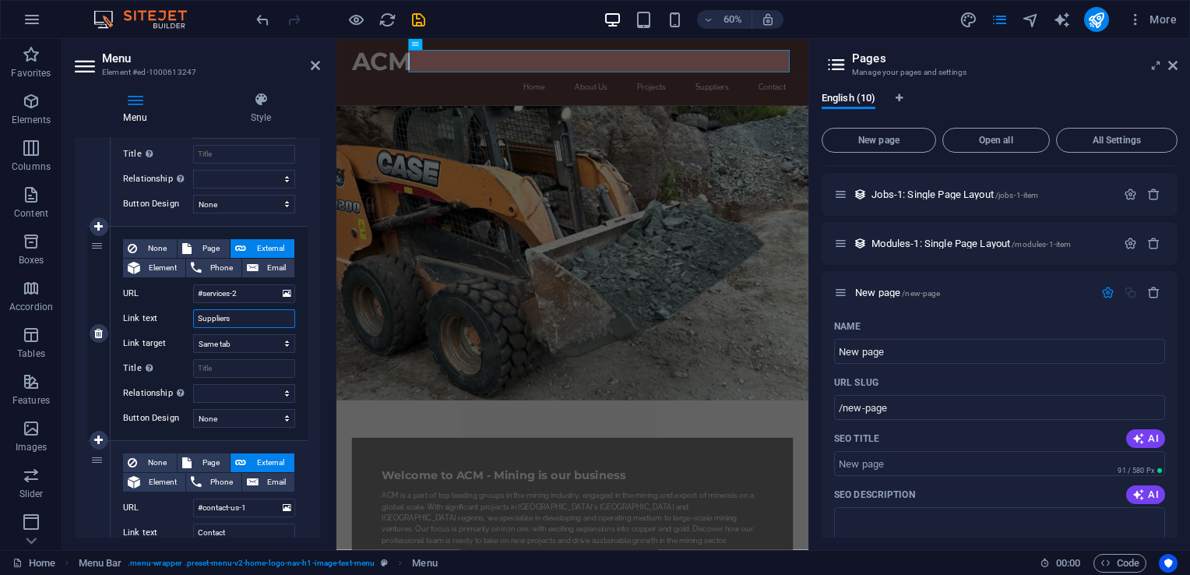
select select
type input "Suppliers Login"
select select
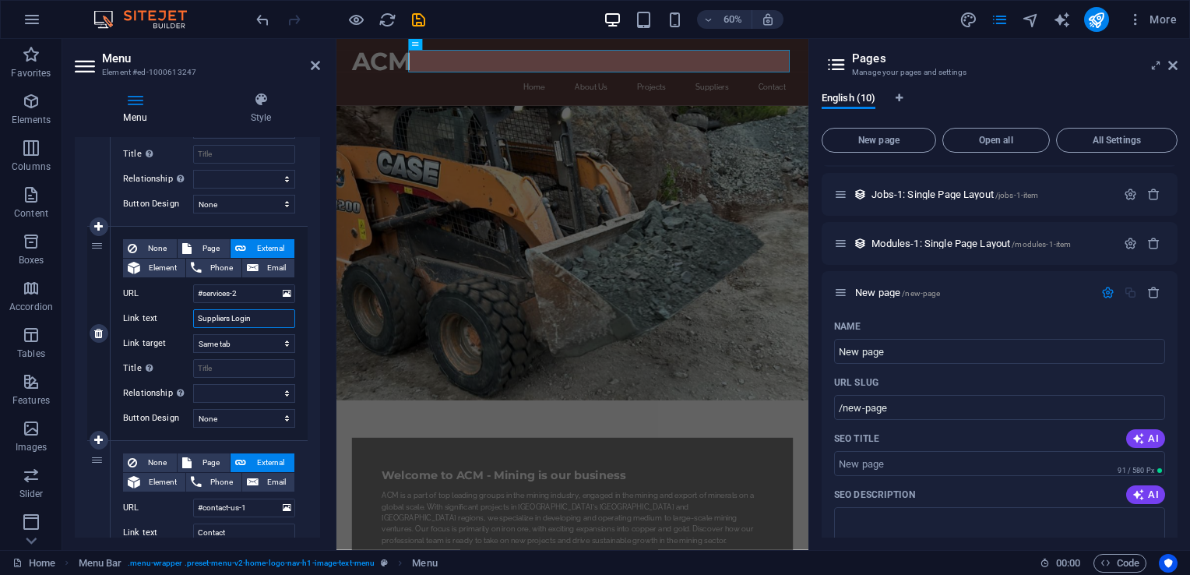
select select
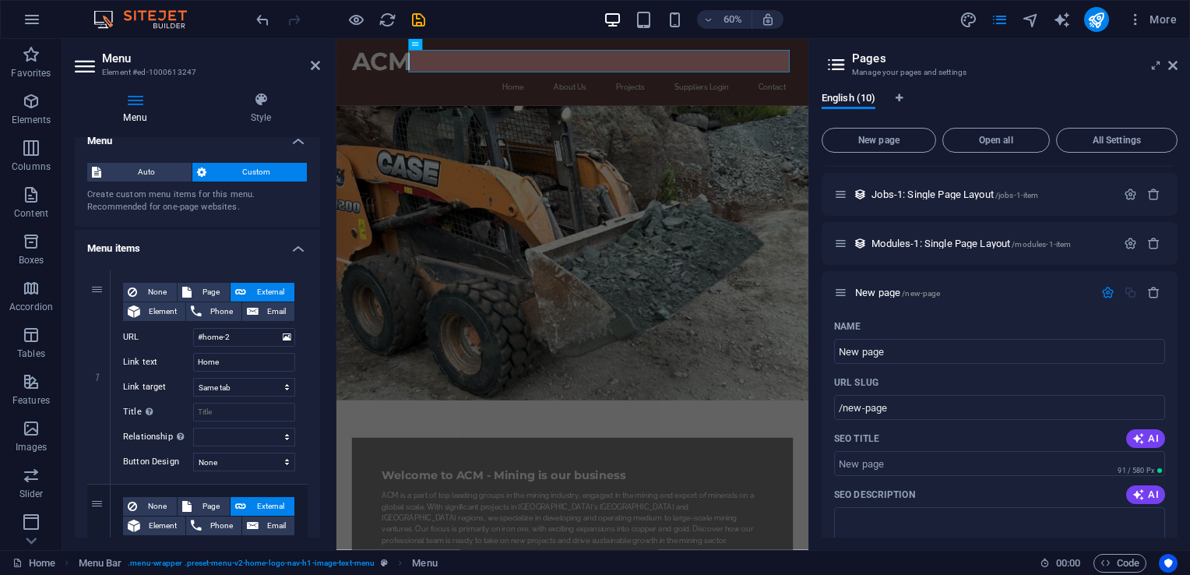
scroll to position [0, 0]
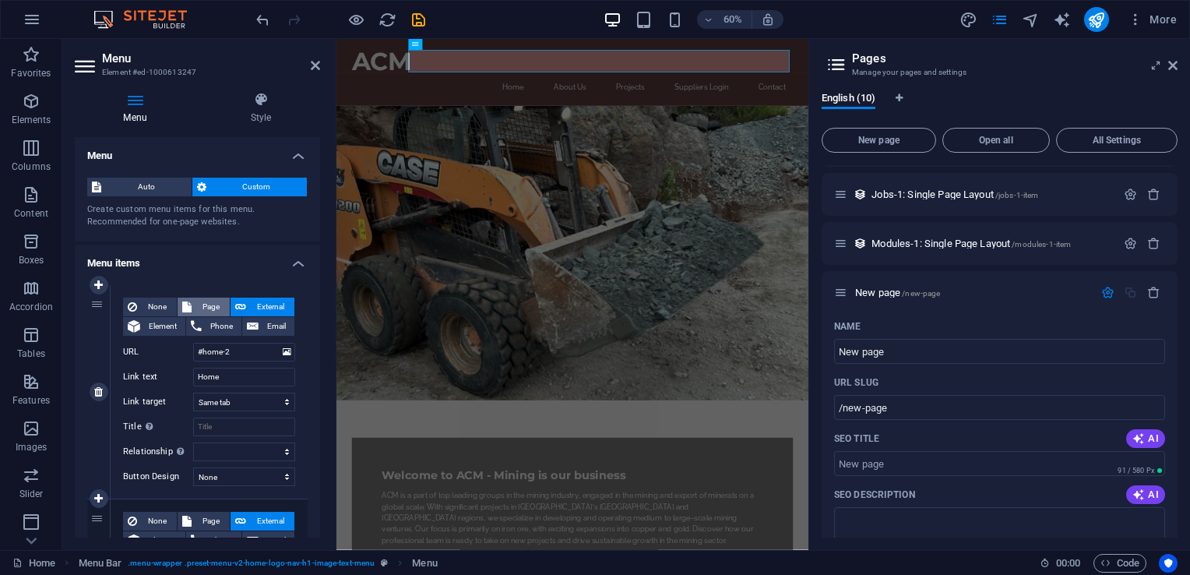
type input "Suppliers Login"
click at [207, 310] on span "Page" at bounding box center [210, 307] width 29 height 19
select select
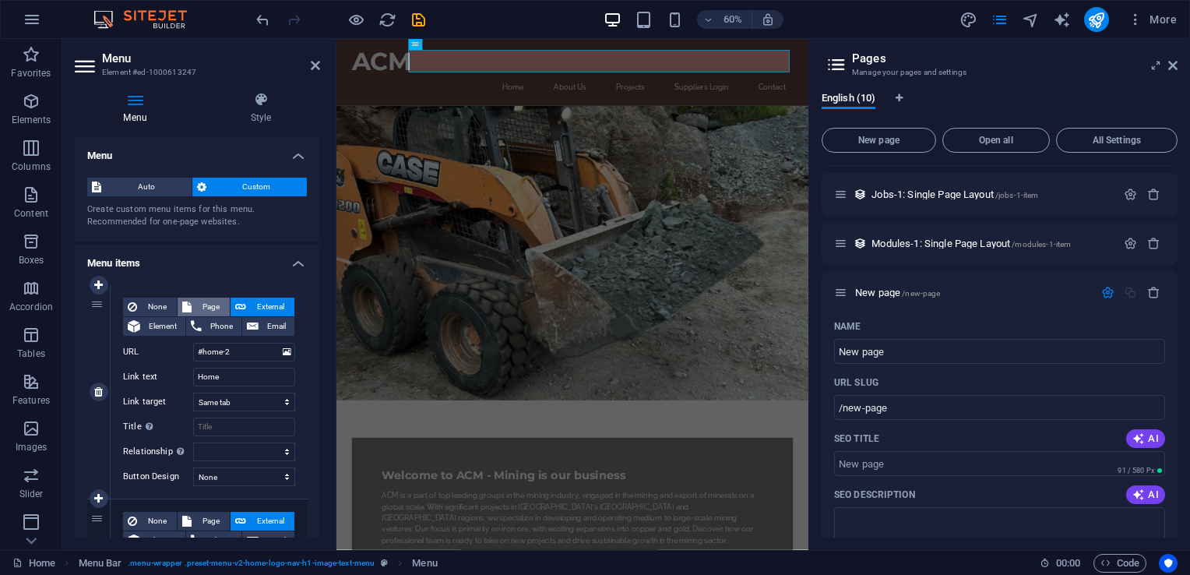
select select
click at [282, 351] on select "Home Subpage Legal Notice Privacy New page" at bounding box center [244, 352] width 102 height 19
select select "4"
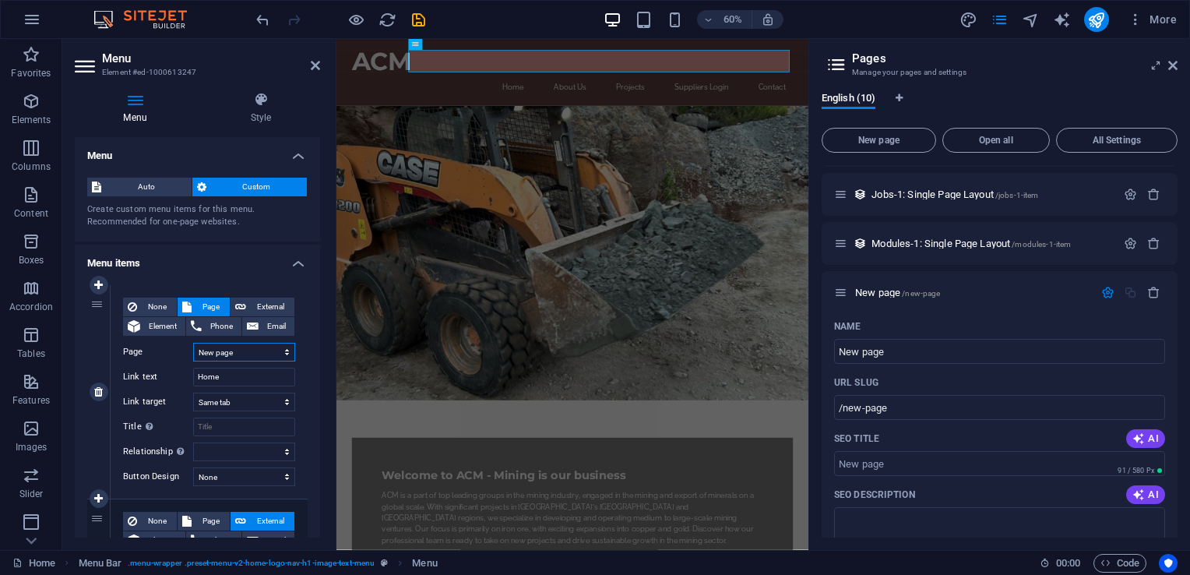
click at [193, 343] on select "Home Subpage Legal Notice Privacy New page" at bounding box center [244, 352] width 102 height 19
select select
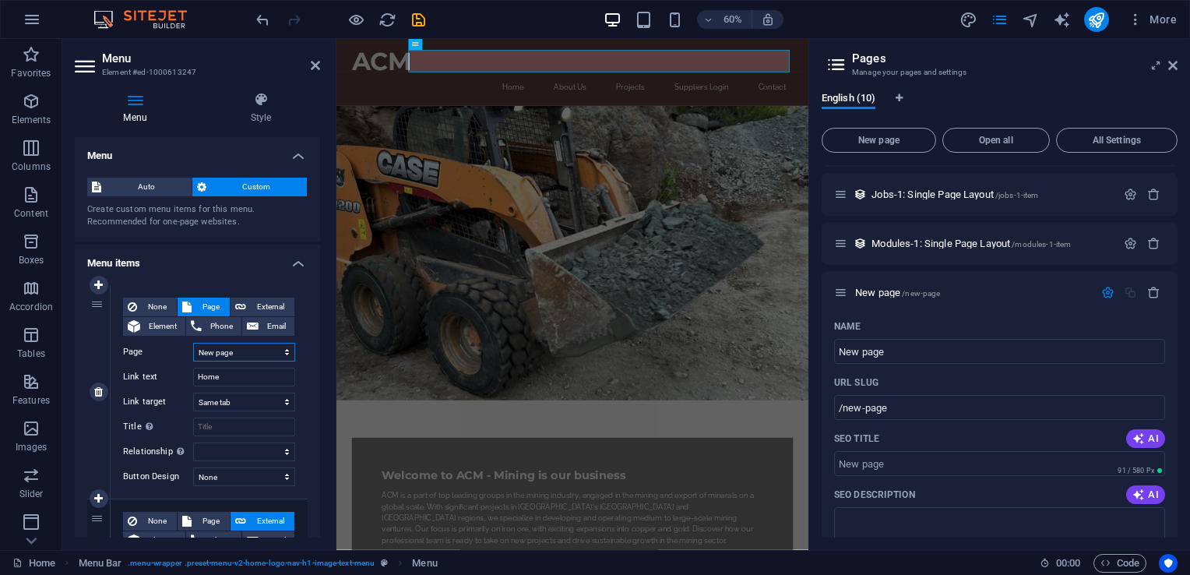
select select
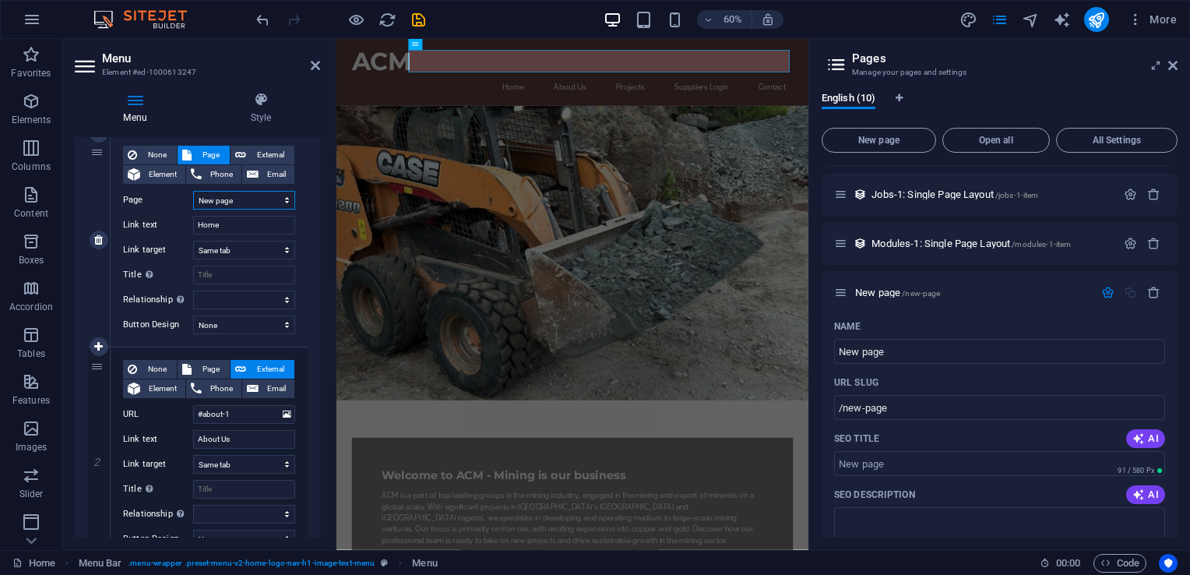
scroll to position [156, 0]
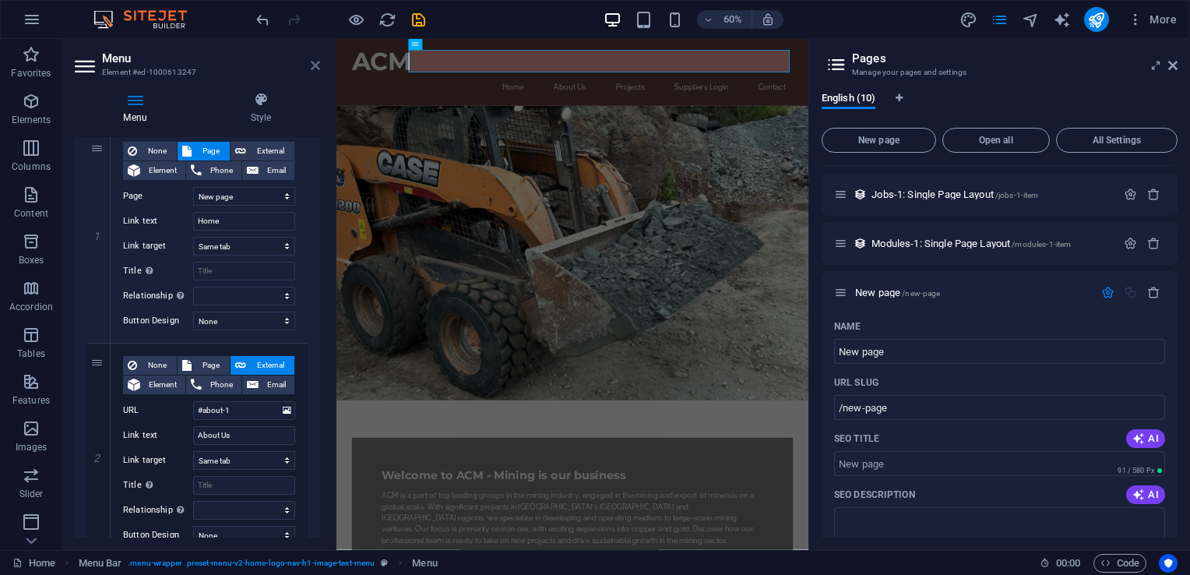
click at [315, 62] on icon at bounding box center [315, 65] width 9 height 12
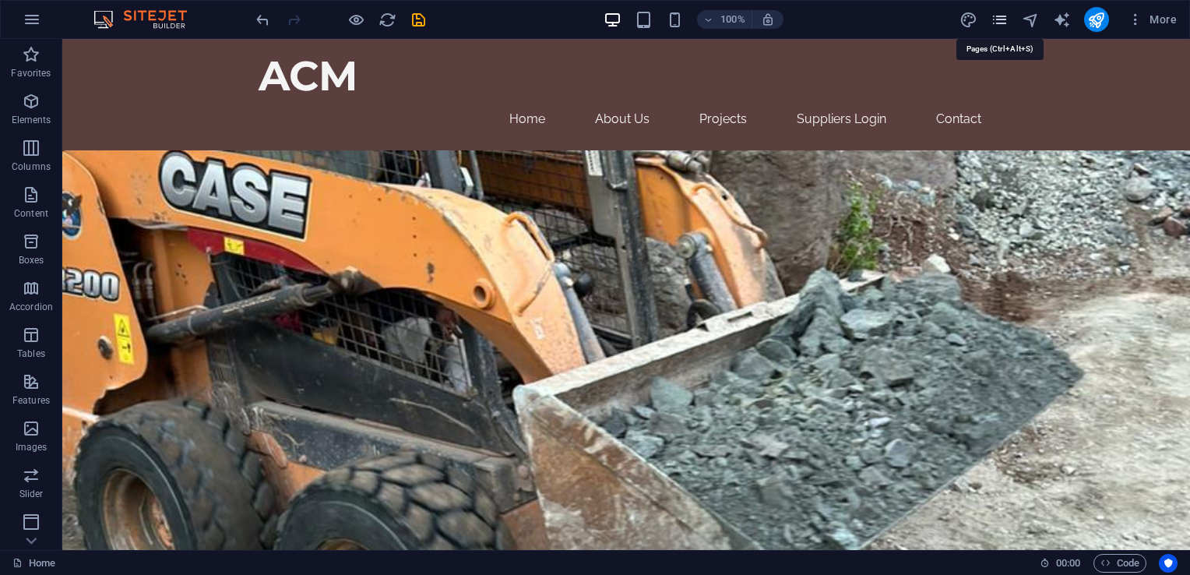
click at [1001, 23] on icon "pages" at bounding box center [1000, 20] width 18 height 18
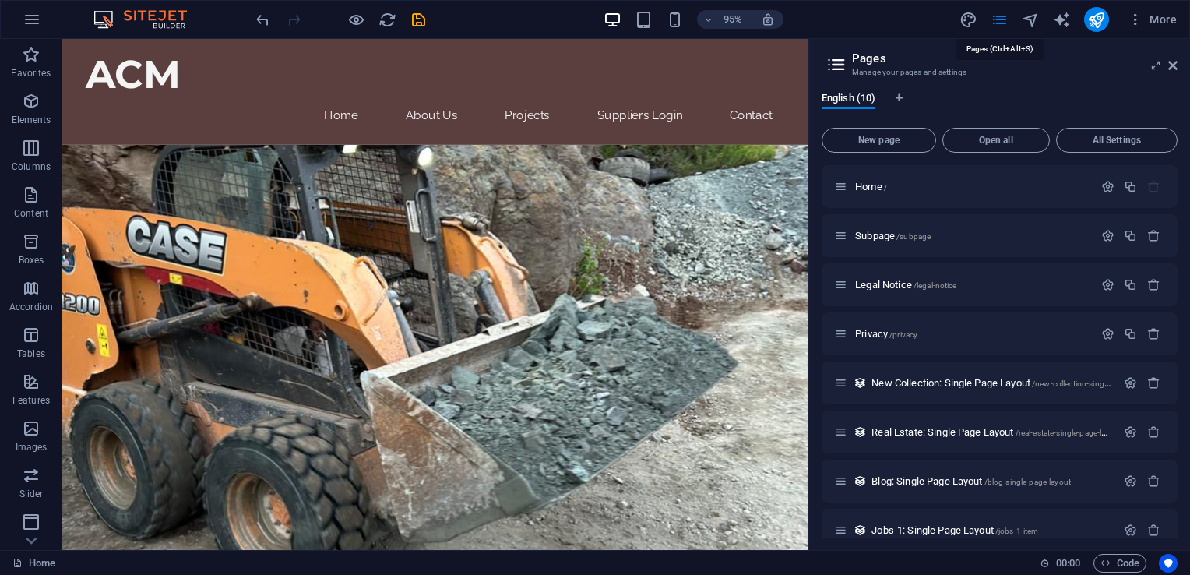
scroll to position [336, 0]
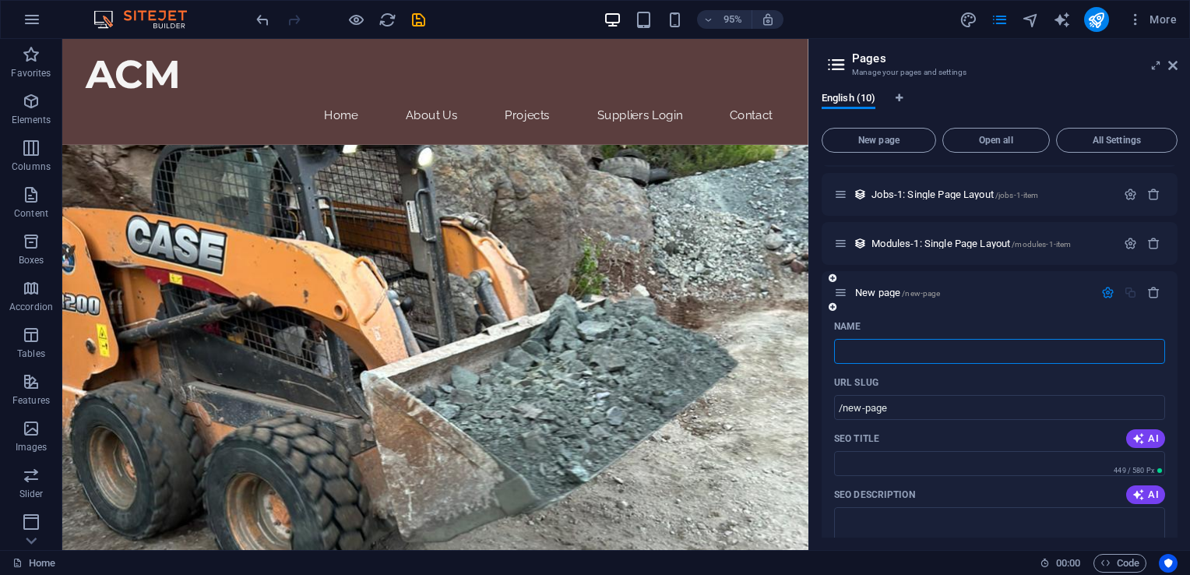
type input "/"
type input "Ab"
type input "/a"
type input "A"
type input "About"
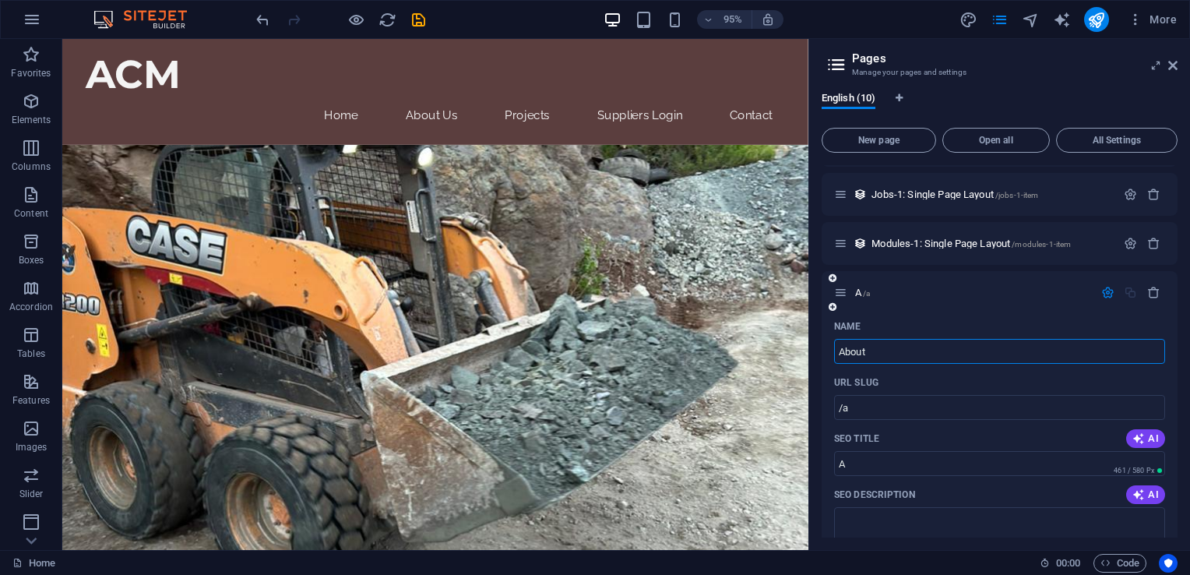
type input "/about"
type input "About"
click at [867, 290] on span "About /about" at bounding box center [881, 293] width 52 height 12
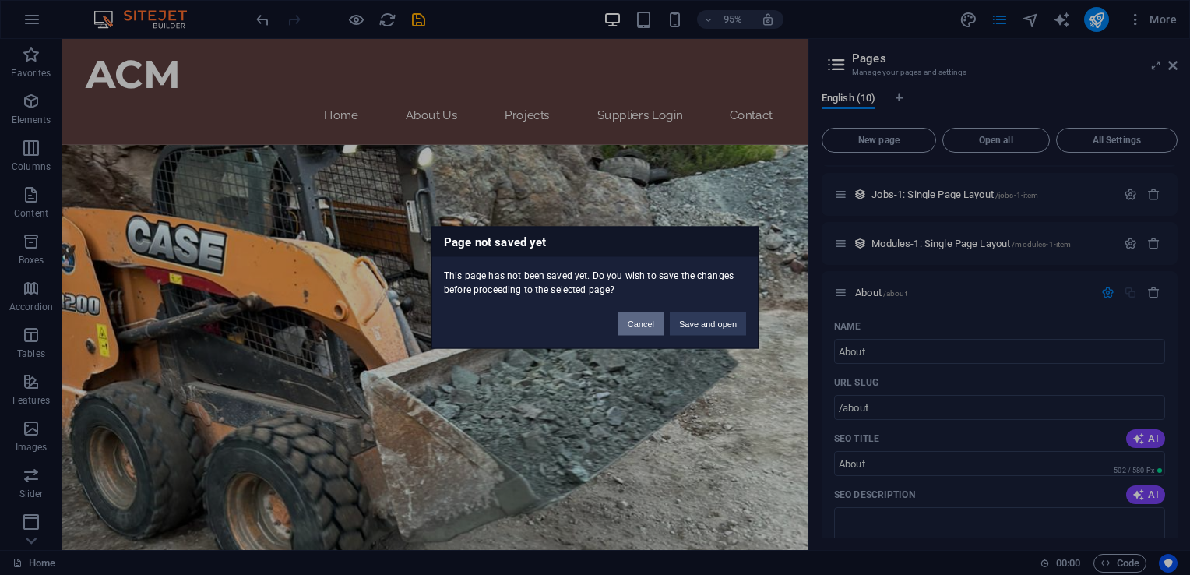
click at [627, 322] on button "Cancel" at bounding box center [640, 323] width 45 height 23
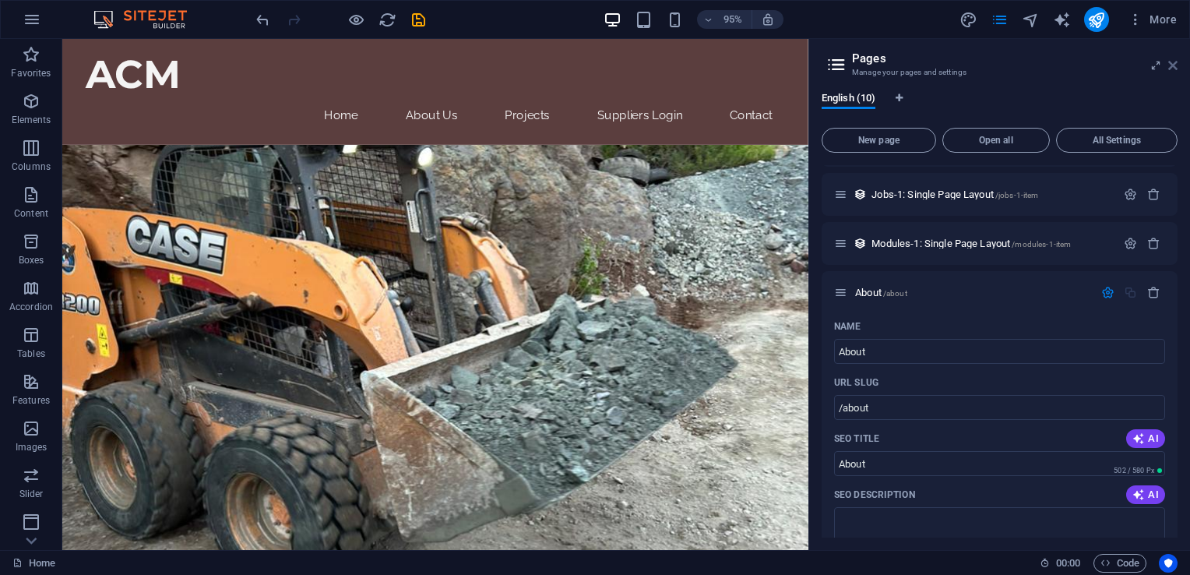
click at [1177, 61] on icon at bounding box center [1172, 65] width 9 height 12
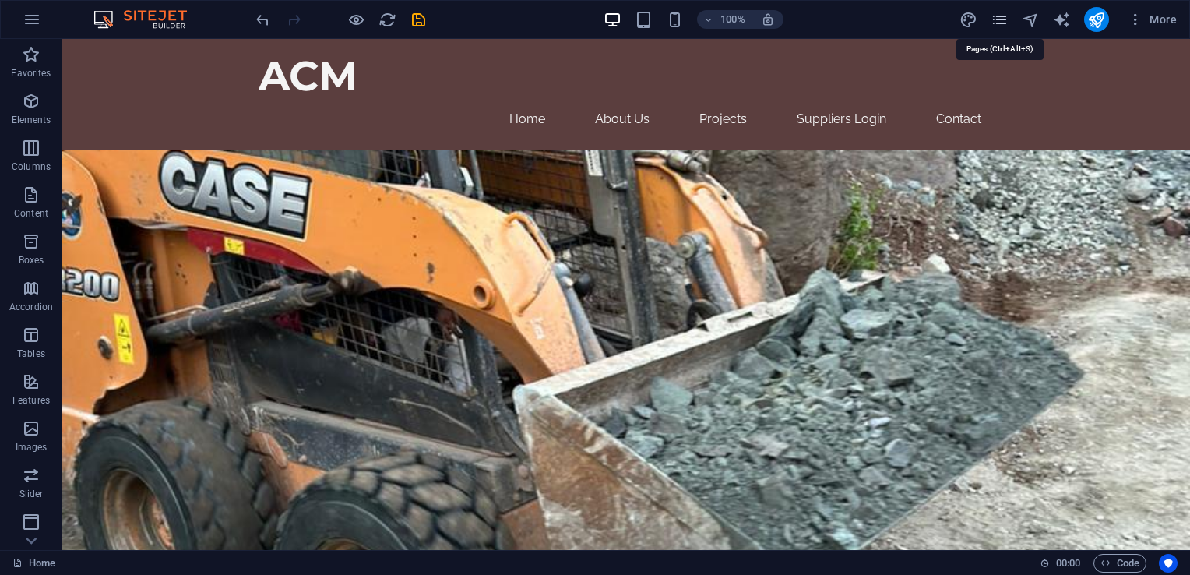
click at [1006, 18] on icon "pages" at bounding box center [1000, 20] width 18 height 18
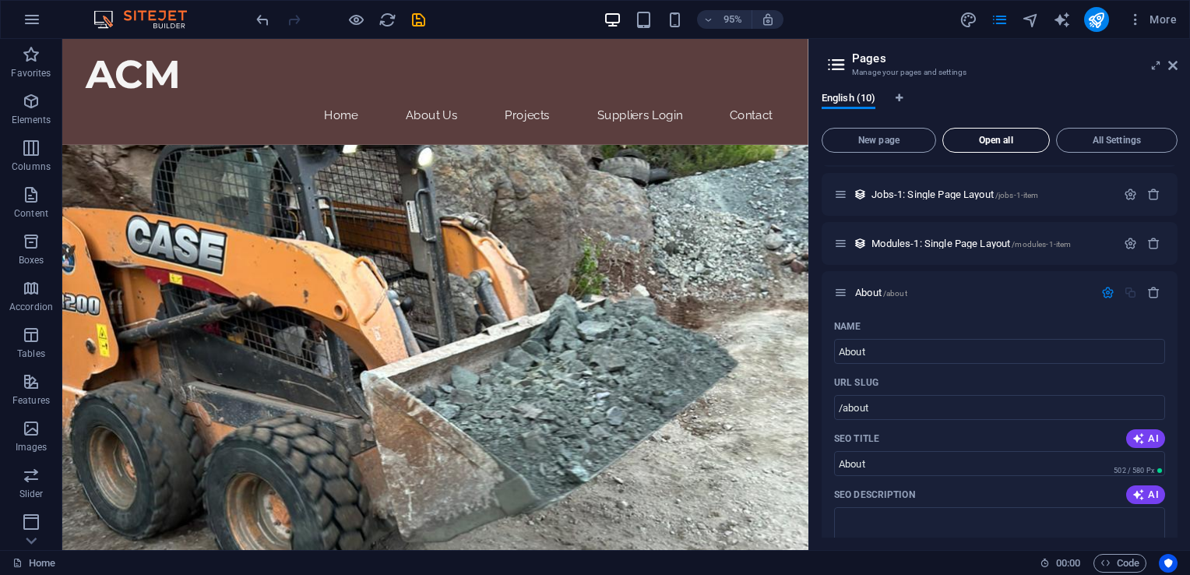
click at [989, 146] on button "Open all" at bounding box center [996, 140] width 107 height 25
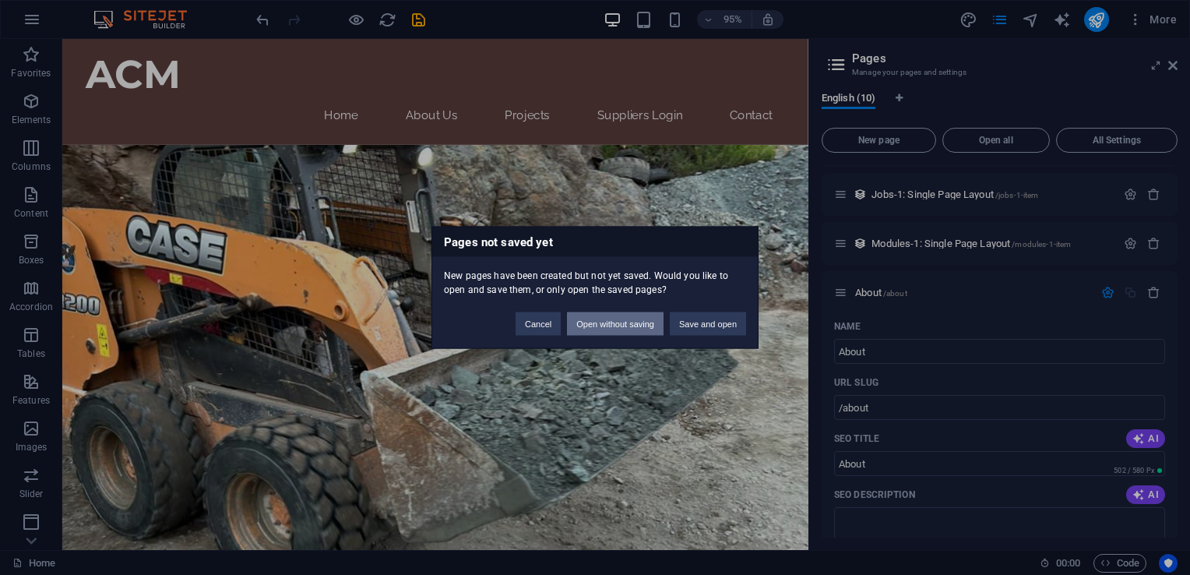
click at [626, 316] on button "Open without saving" at bounding box center [615, 323] width 97 height 23
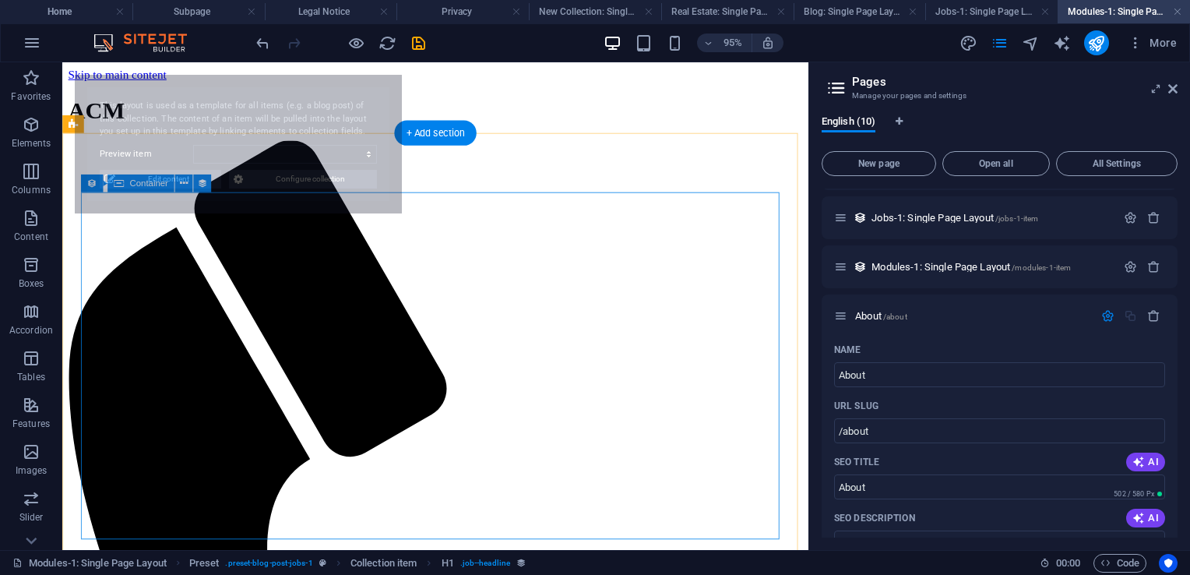
scroll to position [0, 0]
select select "68dd56819fd4dd2f0e06e0db"
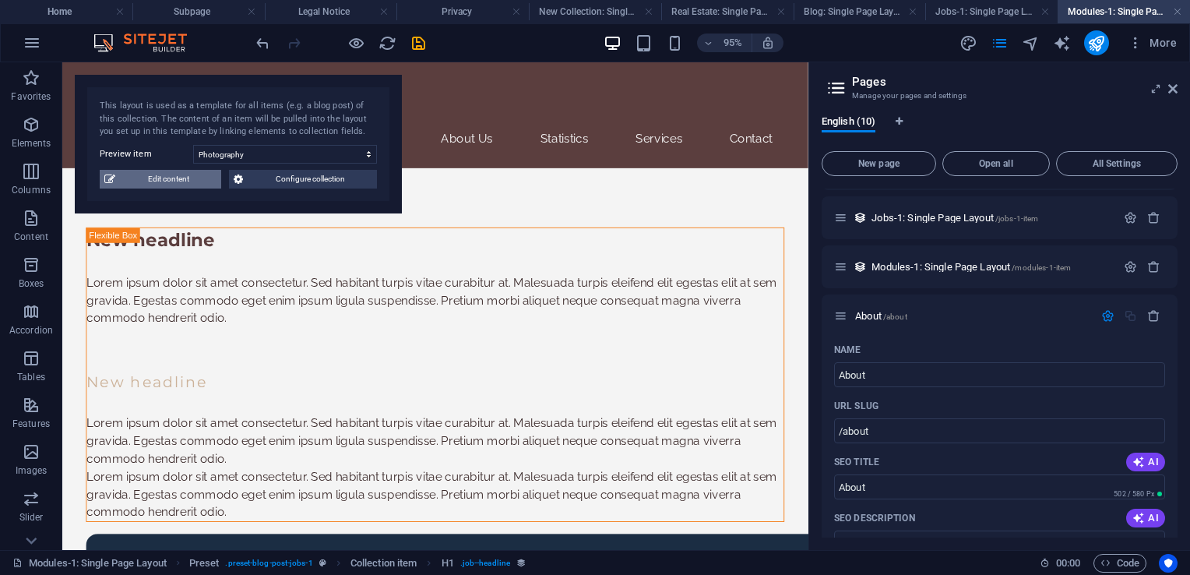
click at [146, 174] on span "Edit content" at bounding box center [168, 179] width 97 height 19
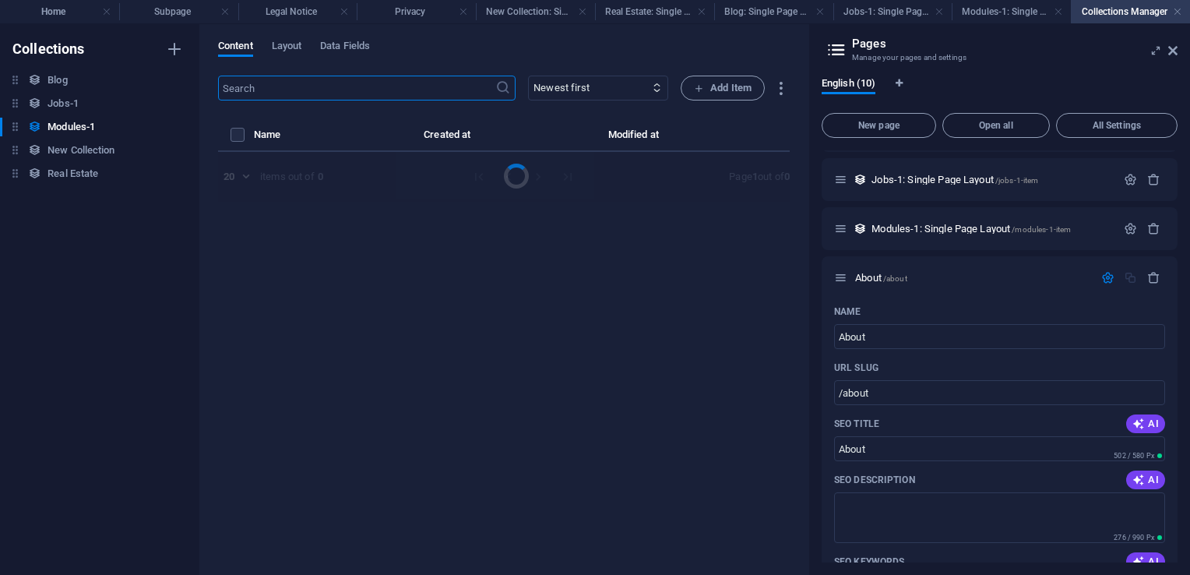
select select "Creativity"
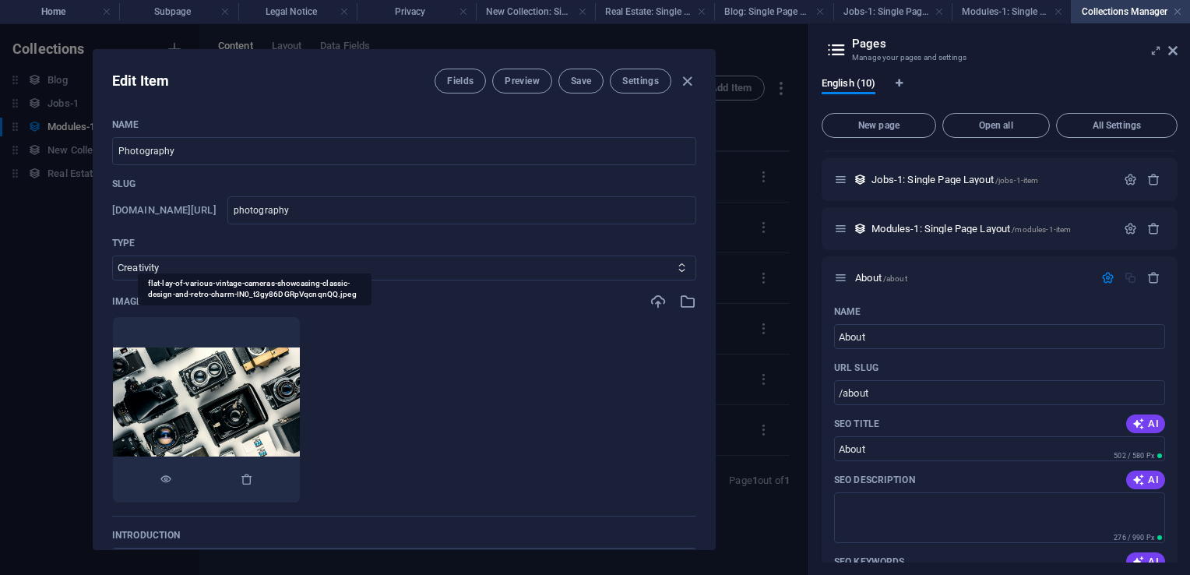
click at [296, 393] on img at bounding box center [206, 409] width 187 height 125
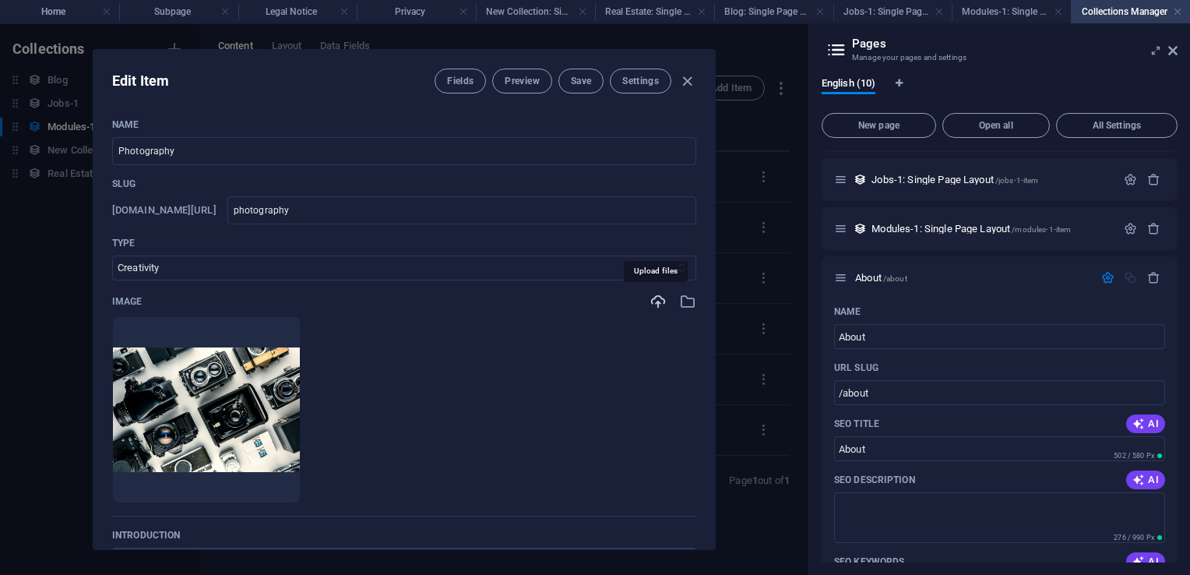
click at [654, 306] on icon "button" at bounding box center [658, 301] width 17 height 17
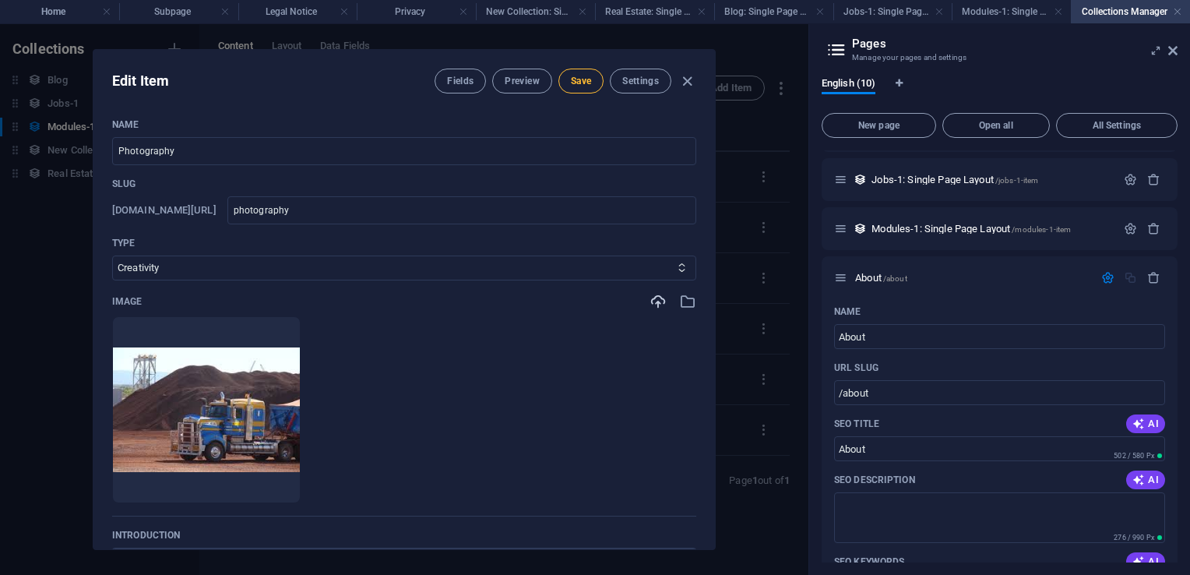
click at [584, 91] on button "Save" at bounding box center [581, 81] width 45 height 25
click at [682, 84] on icon "button" at bounding box center [687, 81] width 18 height 18
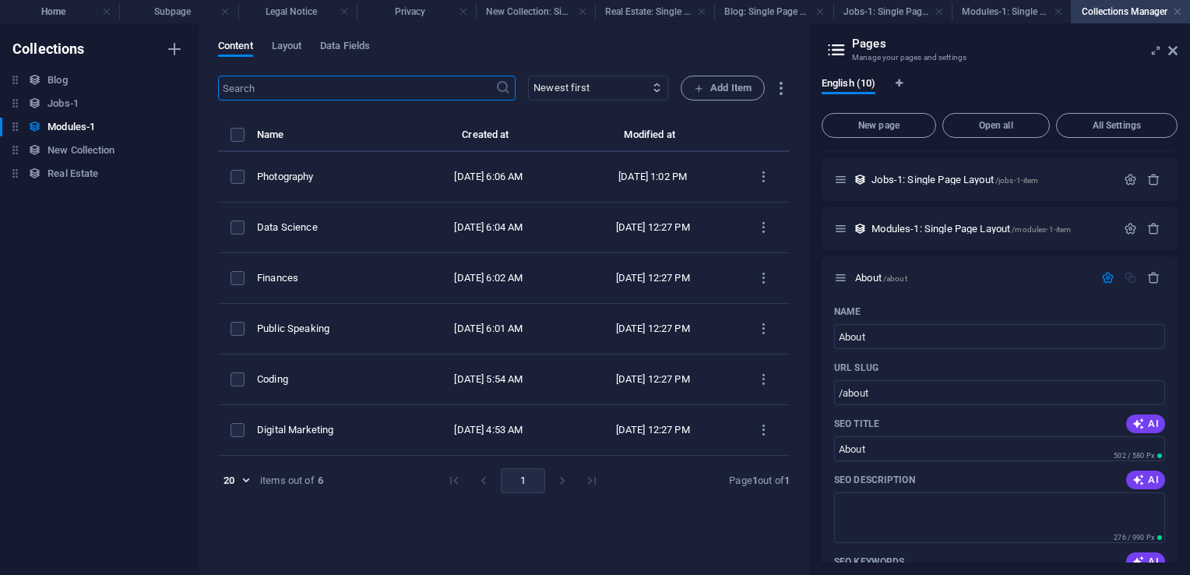
click at [91, 283] on div "Collections Blog Blog Jobs-1 Jobs-1 Modules-1 Modules-1 New Collection New Coll…" at bounding box center [99, 299] width 199 height 551
click at [100, 403] on div "Collections Blog Blog Jobs-1 Jobs-1 Modules-1 Modules-1 New Collection New Coll…" at bounding box center [99, 299] width 199 height 551
click at [293, 48] on span "Layout" at bounding box center [287, 48] width 30 height 22
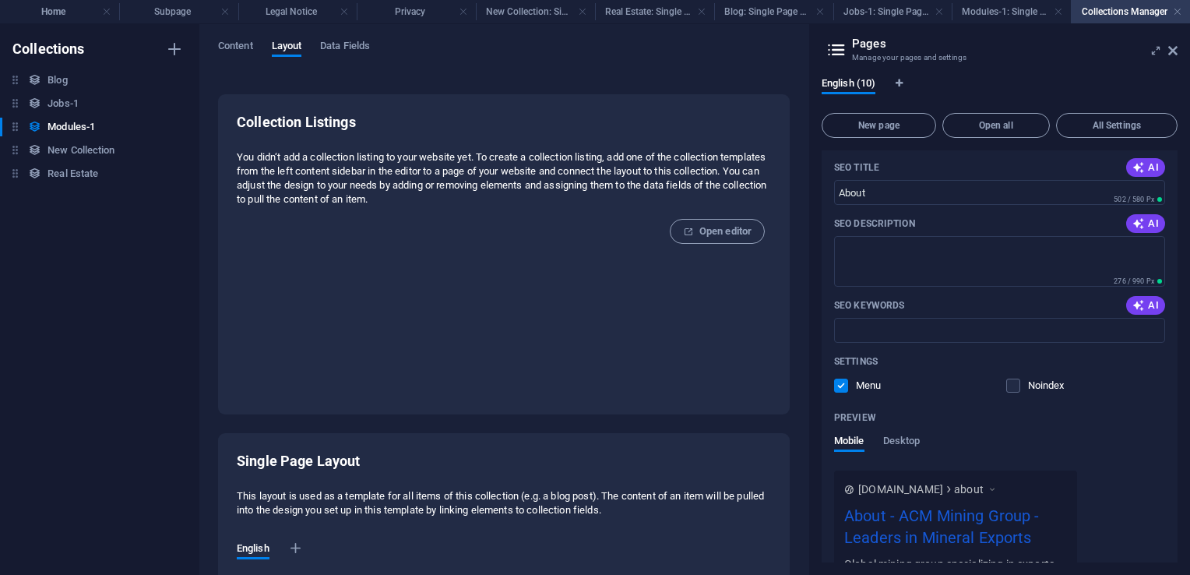
scroll to position [680, 0]
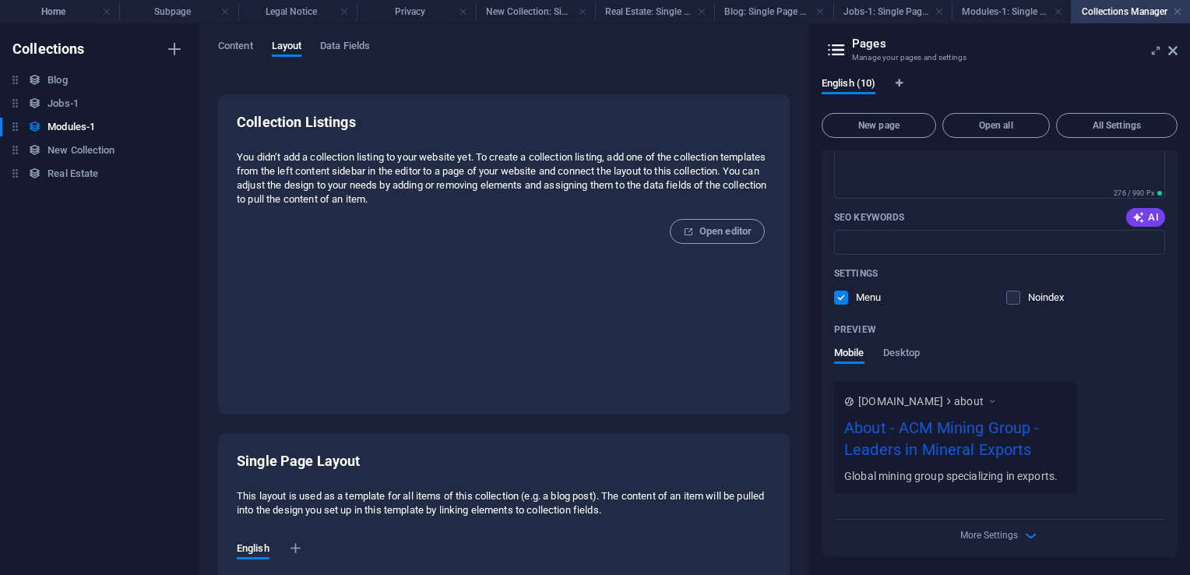
click at [944, 435] on div "About - ACM Mining Group - Leaders in Mineral Exports" at bounding box center [955, 442] width 223 height 52
click at [930, 443] on div "About - ACM Mining Group - Leaders in Mineral Exports" at bounding box center [955, 442] width 223 height 52
click at [919, 356] on span "Desktop" at bounding box center [901, 355] width 37 height 22
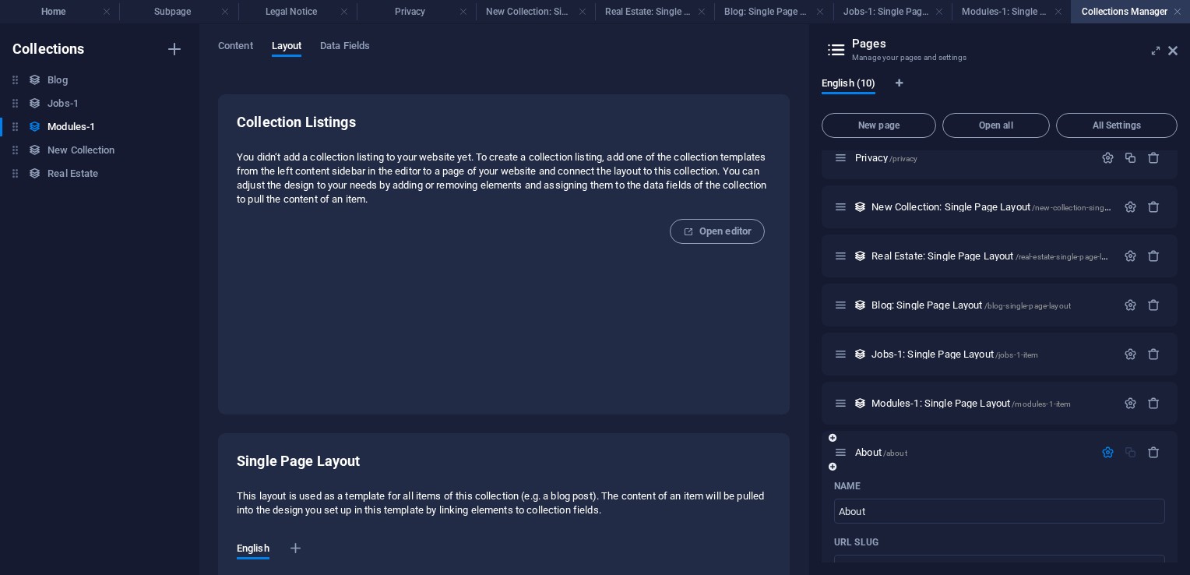
scroll to position [0, 0]
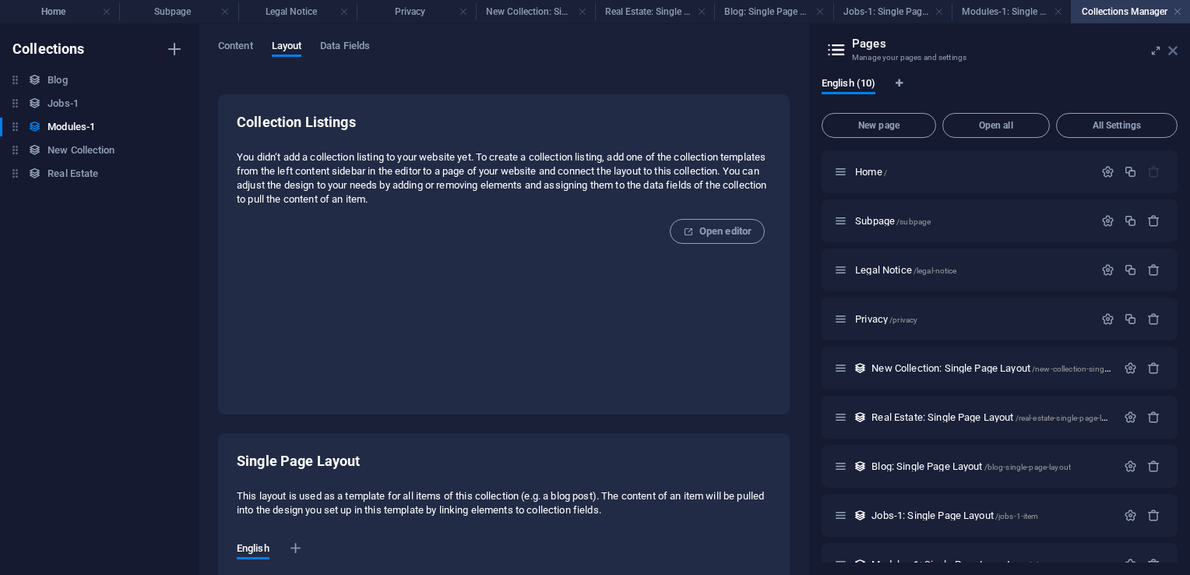
click at [1173, 51] on icon at bounding box center [1172, 50] width 9 height 12
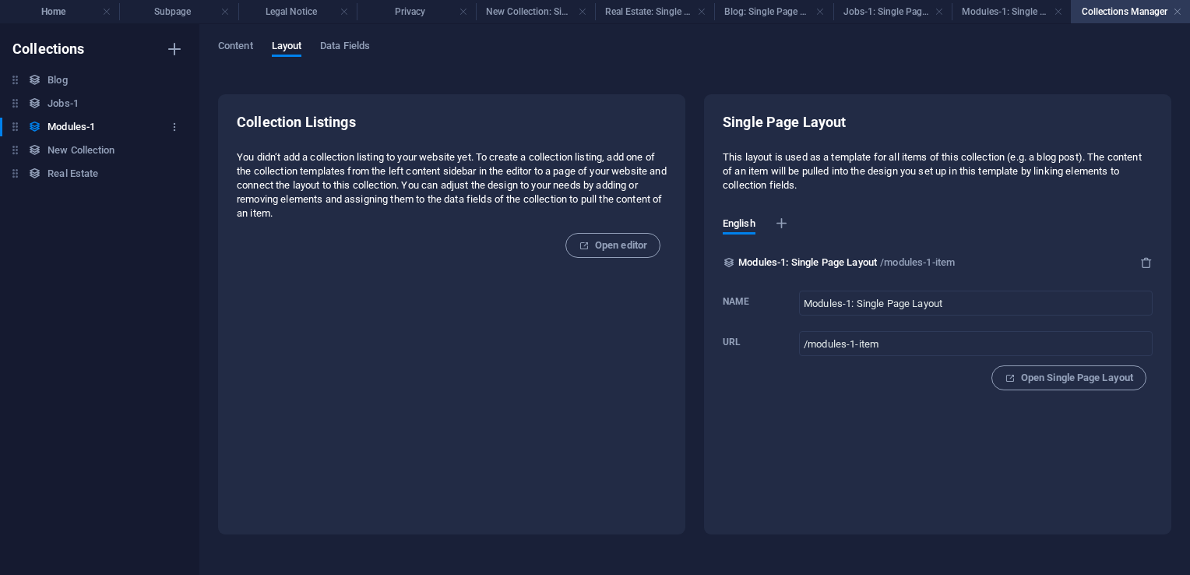
click at [76, 125] on h6 "Modules-1" at bounding box center [72, 127] width 48 height 19
click at [77, 125] on h6 "Modules-1" at bounding box center [72, 127] width 48 height 19
drag, startPoint x: 1091, startPoint y: 372, endPoint x: 1080, endPoint y: 372, distance: 10.1
click at [1080, 372] on span "Open Single Page Layout" at bounding box center [1069, 377] width 129 height 19
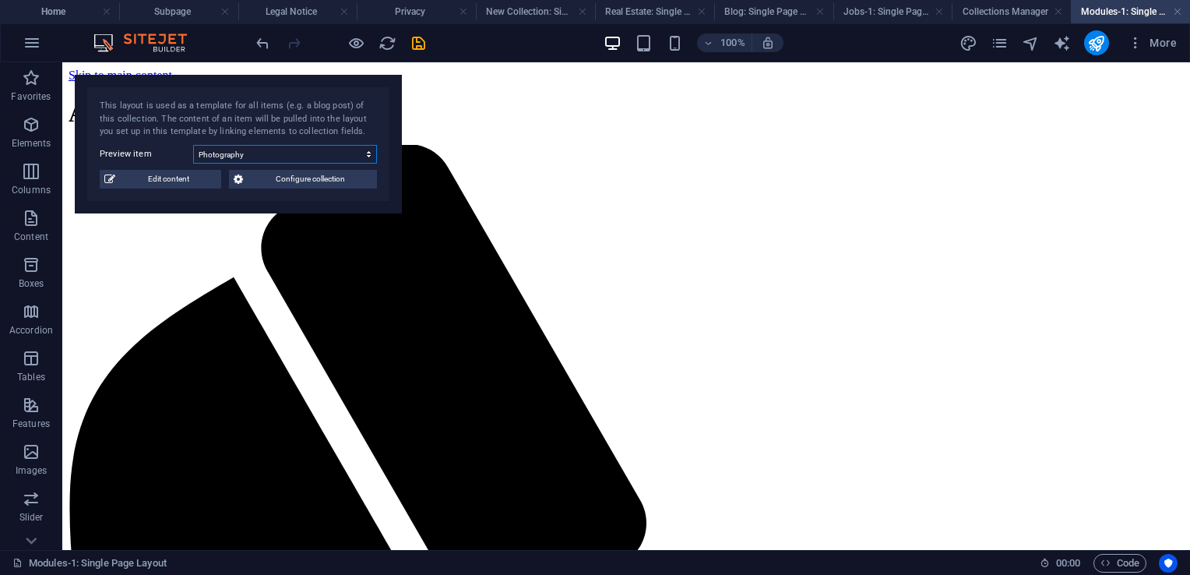
click at [334, 157] on select "Photography Data Science Finances Public Speaking Coding Digital Marketing" at bounding box center [285, 154] width 184 height 19
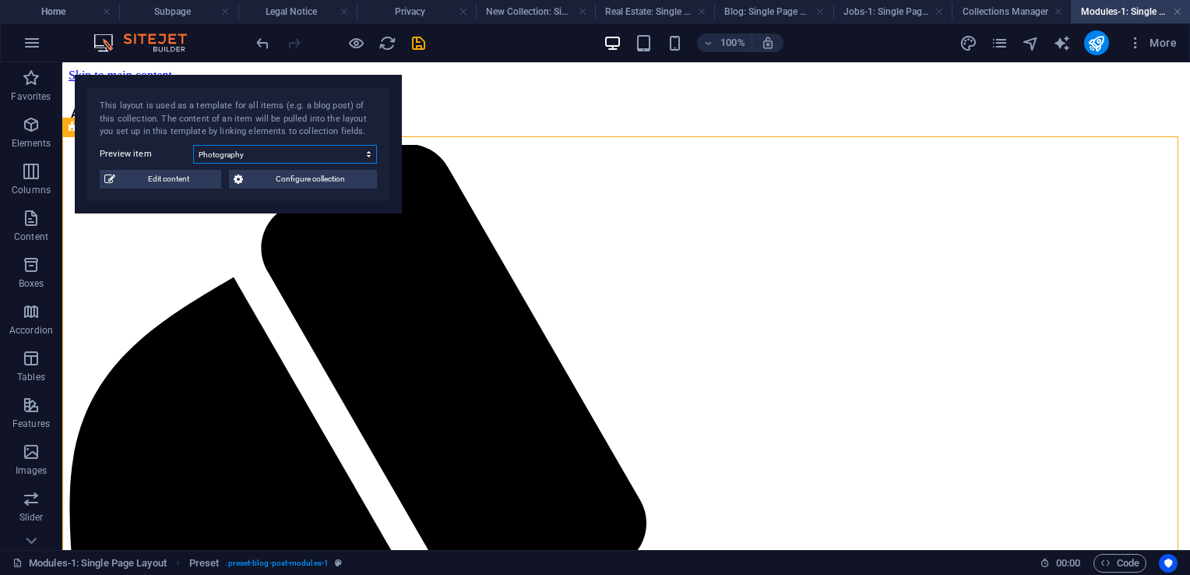
click at [209, 151] on select "Photography Data Science Finances Public Speaking Coding Digital Marketing" at bounding box center [285, 154] width 184 height 19
select select "68dd56819fd4dd2f0e06e0d8"
click at [193, 145] on select "Photography Data Science Finances Public Speaking Coding Digital Marketing" at bounding box center [285, 154] width 184 height 19
click at [184, 181] on span "Edit content" at bounding box center [168, 179] width 97 height 19
select select "Science"
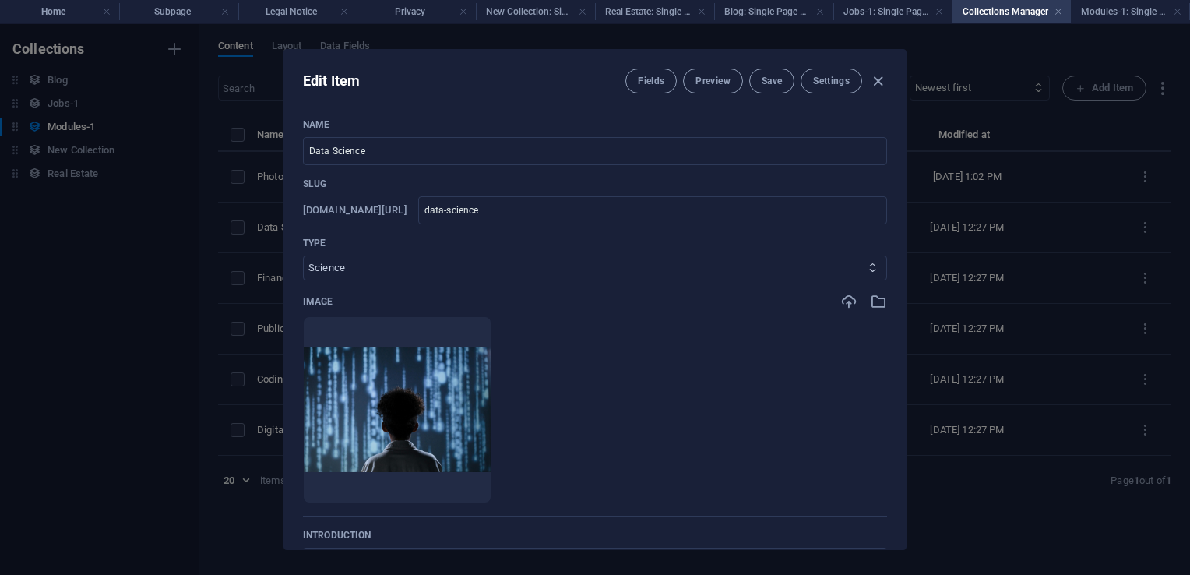
click at [679, 270] on select "Business/Finances Creativity Programming Psychology Science Speaking Management…" at bounding box center [595, 267] width 584 height 25
click at [560, 206] on input "data-science" at bounding box center [652, 210] width 469 height 28
drag, startPoint x: 552, startPoint y: 200, endPoint x: 446, endPoint y: 196, distance: 105.2
click at [449, 197] on div "www.example.com/modules-1-item/ data-science ​" at bounding box center [595, 210] width 584 height 28
type input "a"
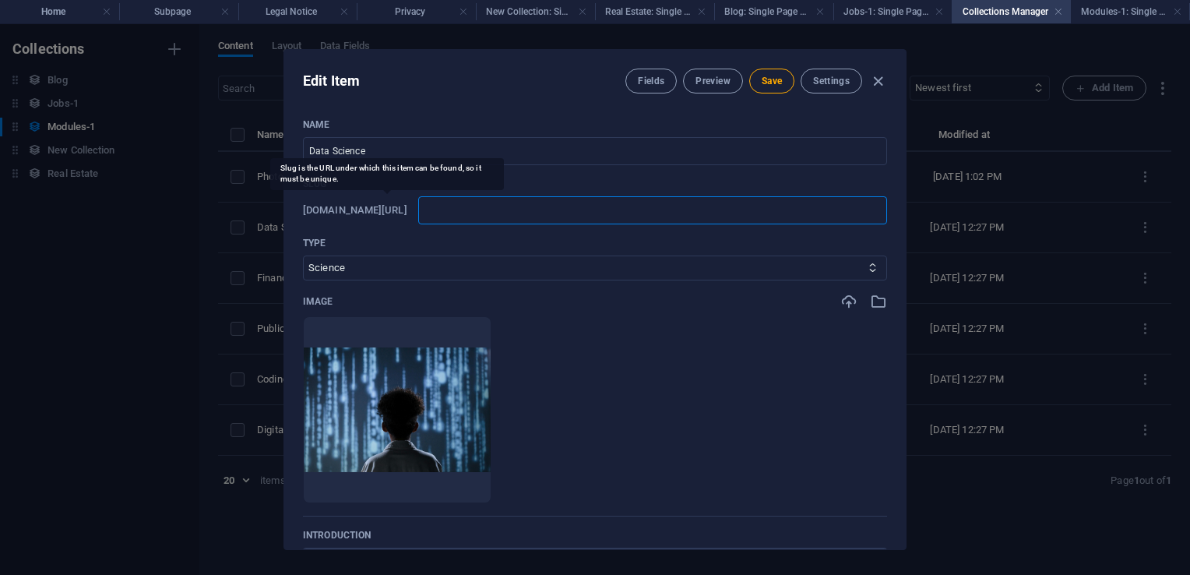
type input "a"
type input "ab"
click at [497, 148] on input "Data Science" at bounding box center [595, 151] width 584 height 28
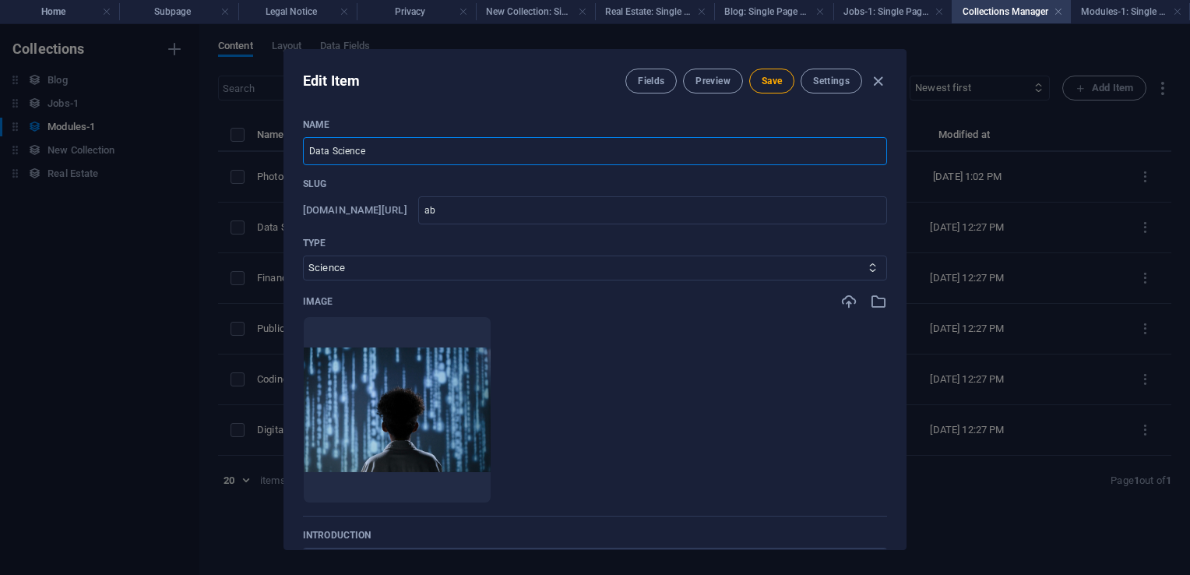
drag, startPoint x: 439, startPoint y: 154, endPoint x: 220, endPoint y: 151, distance: 218.9
click at [220, 151] on div "Edit Item Fields Preview Save Settings Name Data Science ​ Slug www.example.com…" at bounding box center [595, 299] width 1190 height 551
type input "mining"
click at [520, 208] on input "ab" at bounding box center [652, 210] width 469 height 28
type input "a"
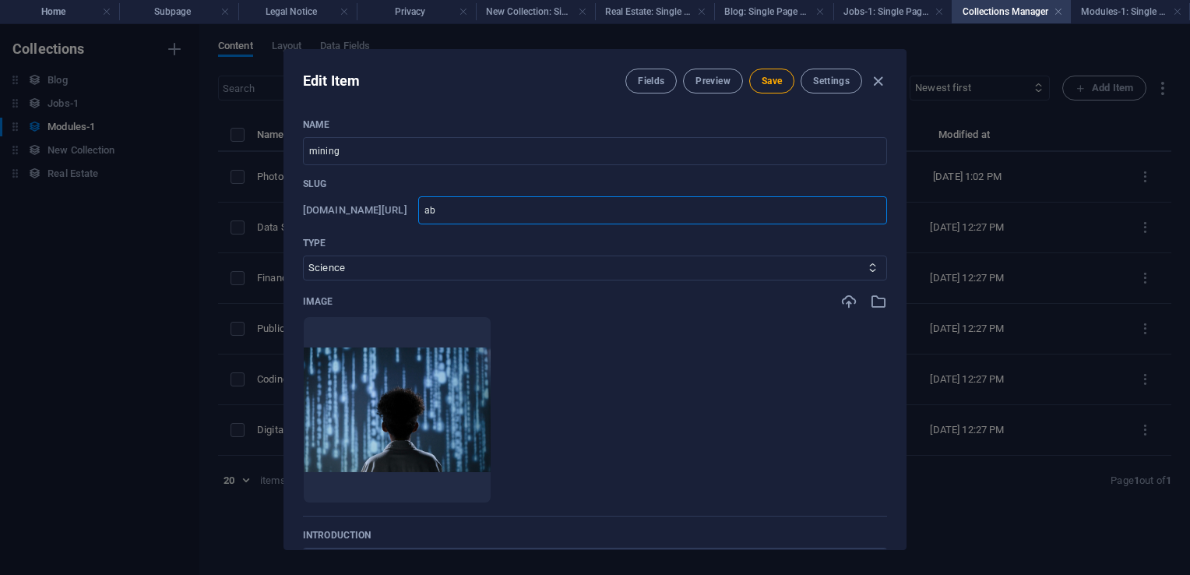
type input "a"
type input "m"
type input "mi"
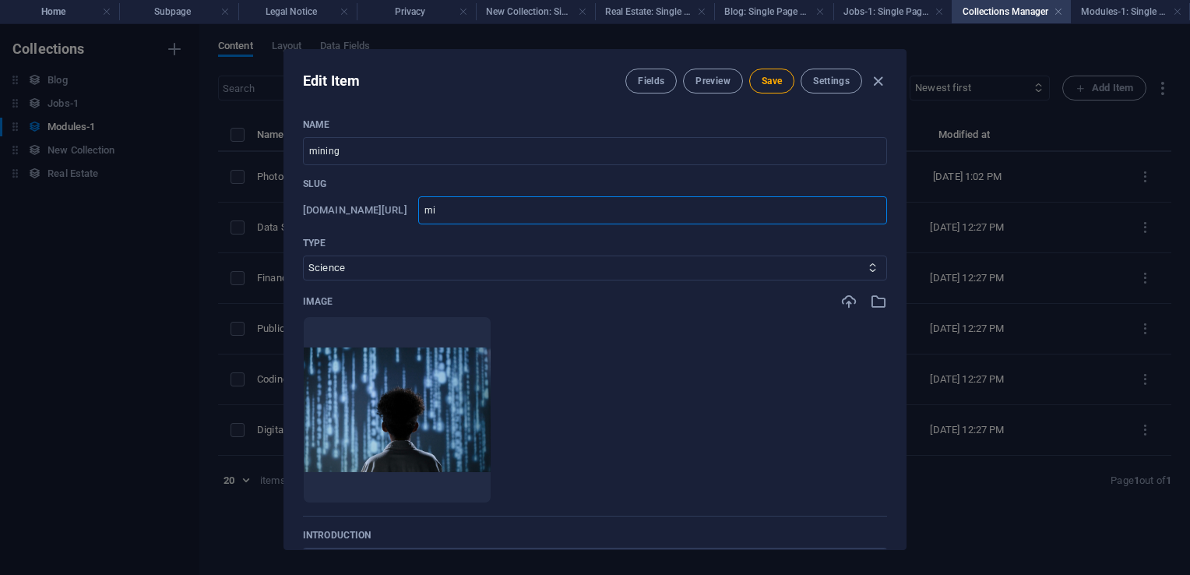
type input "m"
type input "i"
type input "ir"
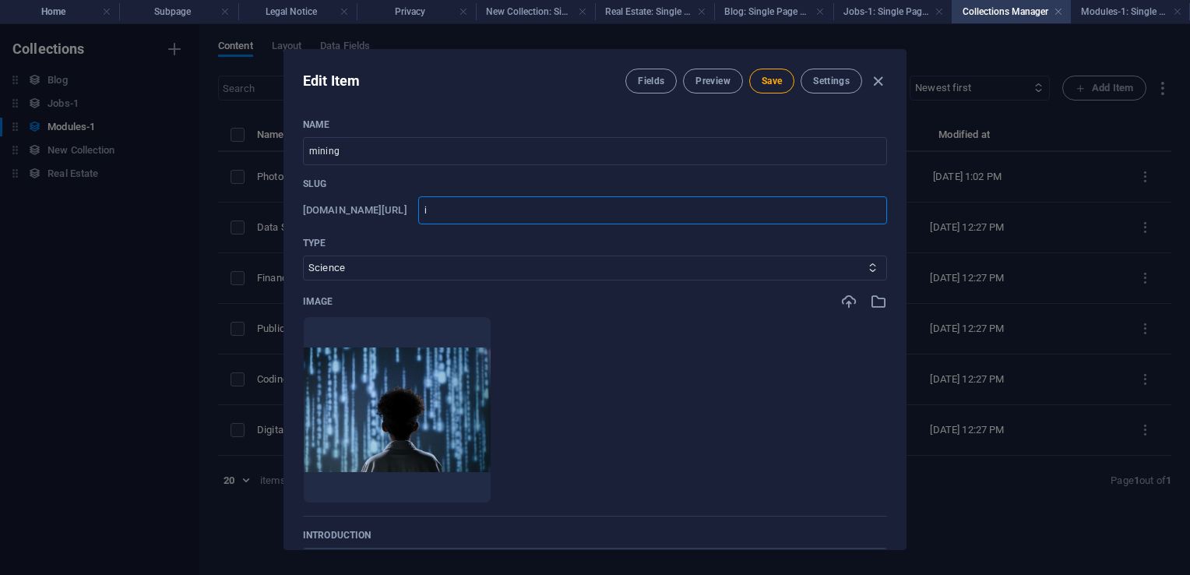
type input "ir"
type input "iro"
type input "iron"
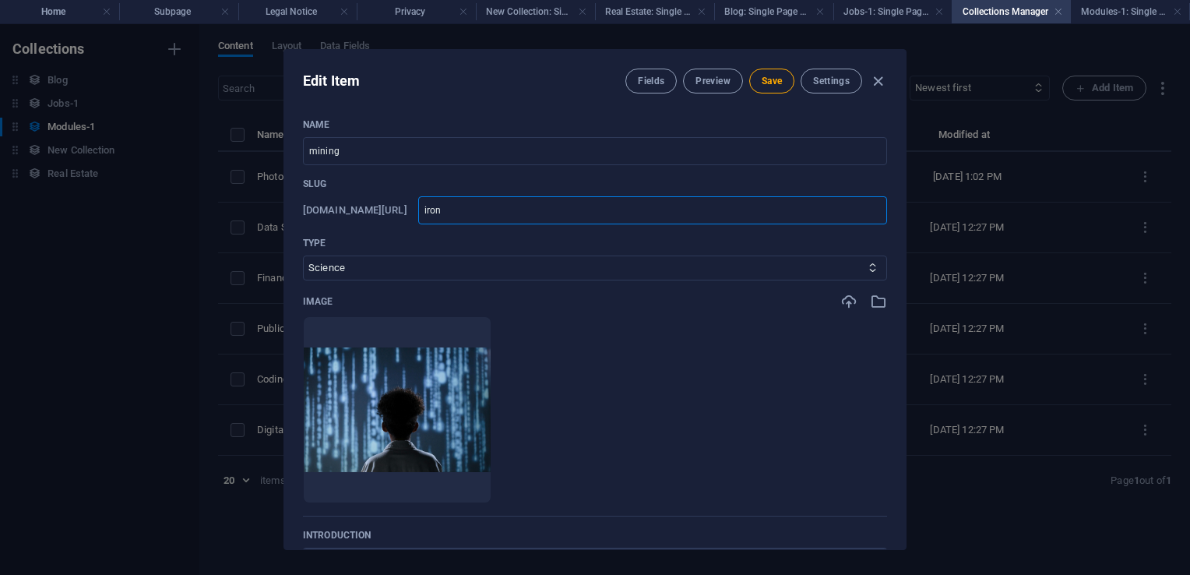
type input "iron"
click at [840, 311] on div "Image Drop files here to upload them instantly" at bounding box center [595, 405] width 584 height 224
click at [840, 307] on icon "button" at bounding box center [848, 301] width 17 height 17
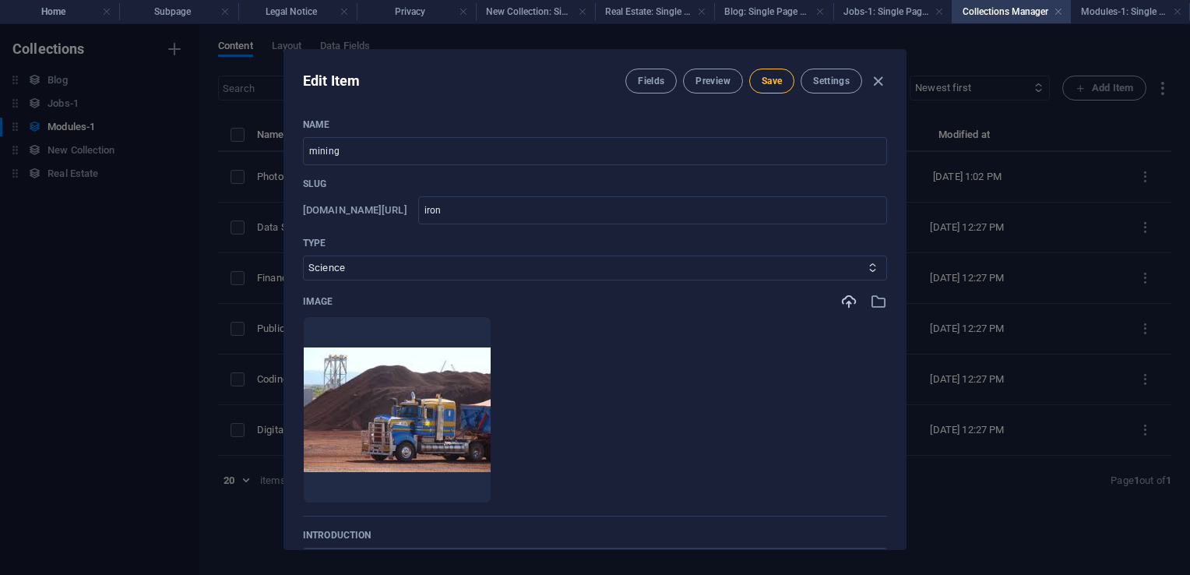
click at [767, 81] on span "Save" at bounding box center [772, 81] width 20 height 12
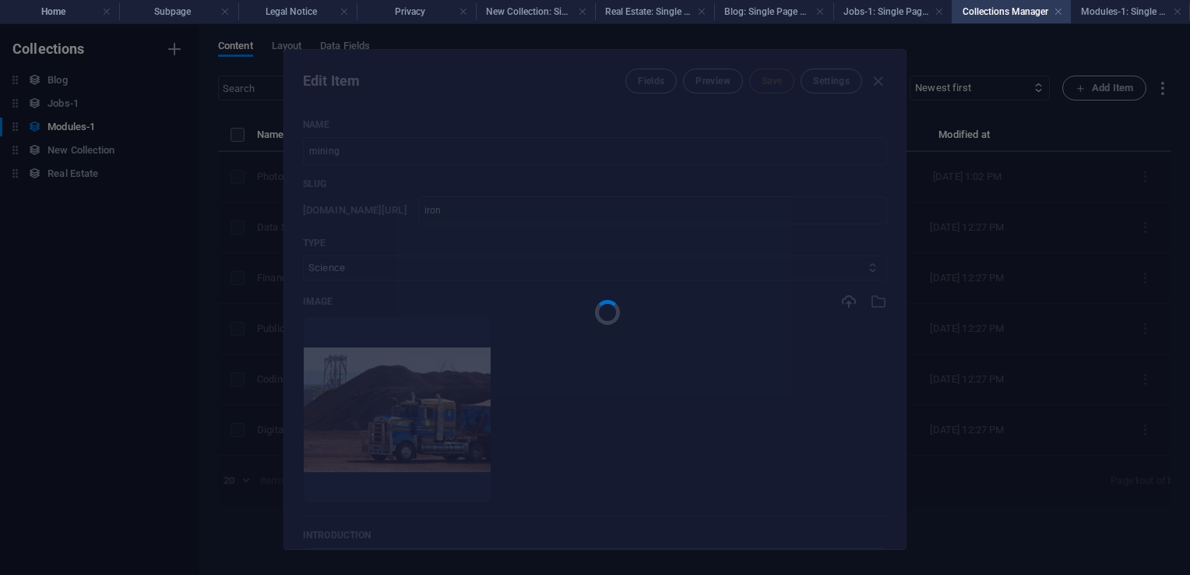
type input "iron"
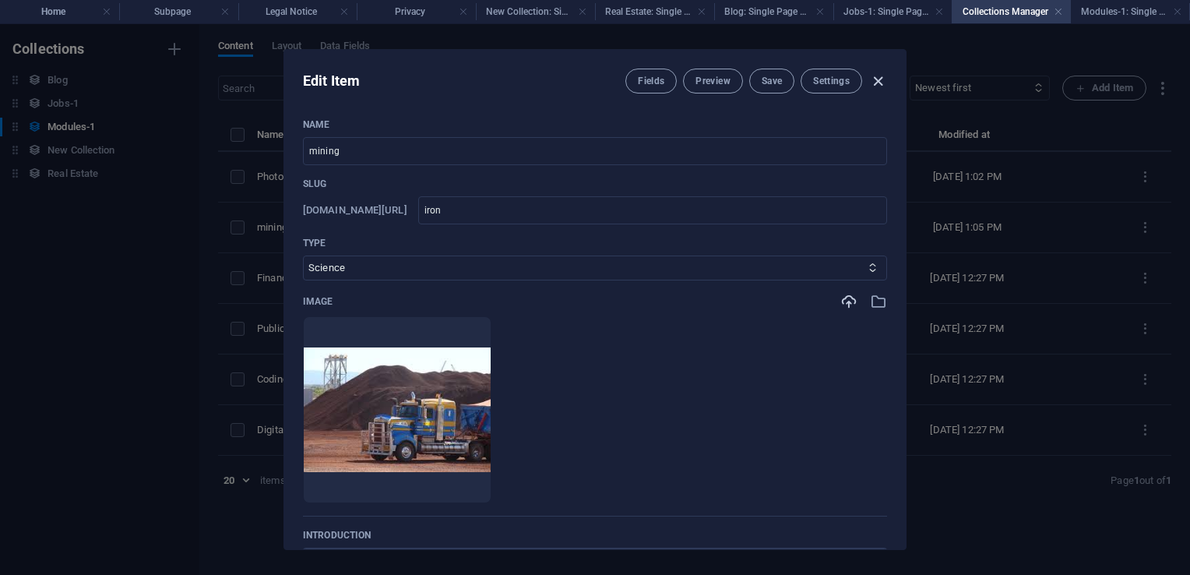
click at [881, 79] on icon "button" at bounding box center [878, 81] width 18 height 18
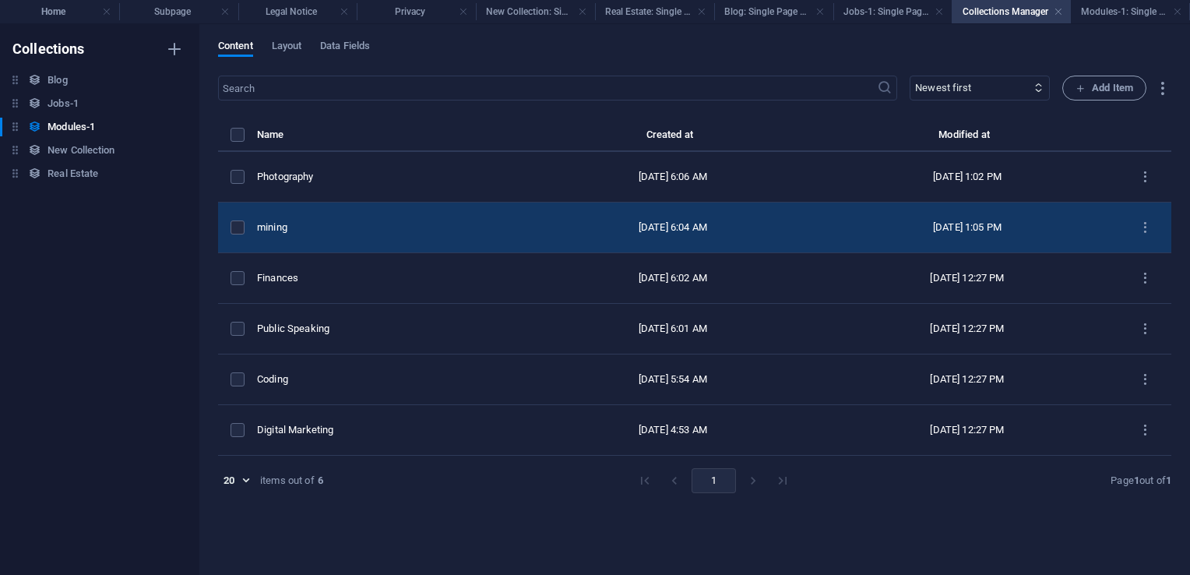
drag, startPoint x: 252, startPoint y: 224, endPoint x: 268, endPoint y: 223, distance: 15.6
click at [245, 224] on div "items list" at bounding box center [238, 227] width 14 height 14
click at [236, 226] on label "items list" at bounding box center [238, 227] width 14 height 14
click at [0, 0] on input "items list" at bounding box center [0, 0] width 0 height 0
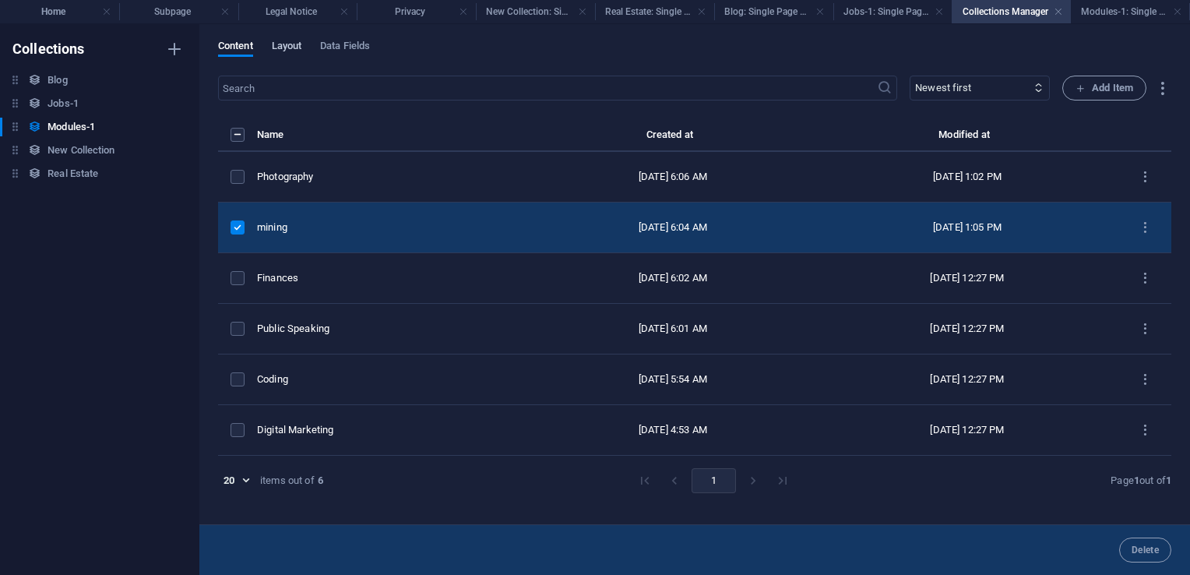
click at [298, 48] on span "Layout" at bounding box center [287, 48] width 30 height 22
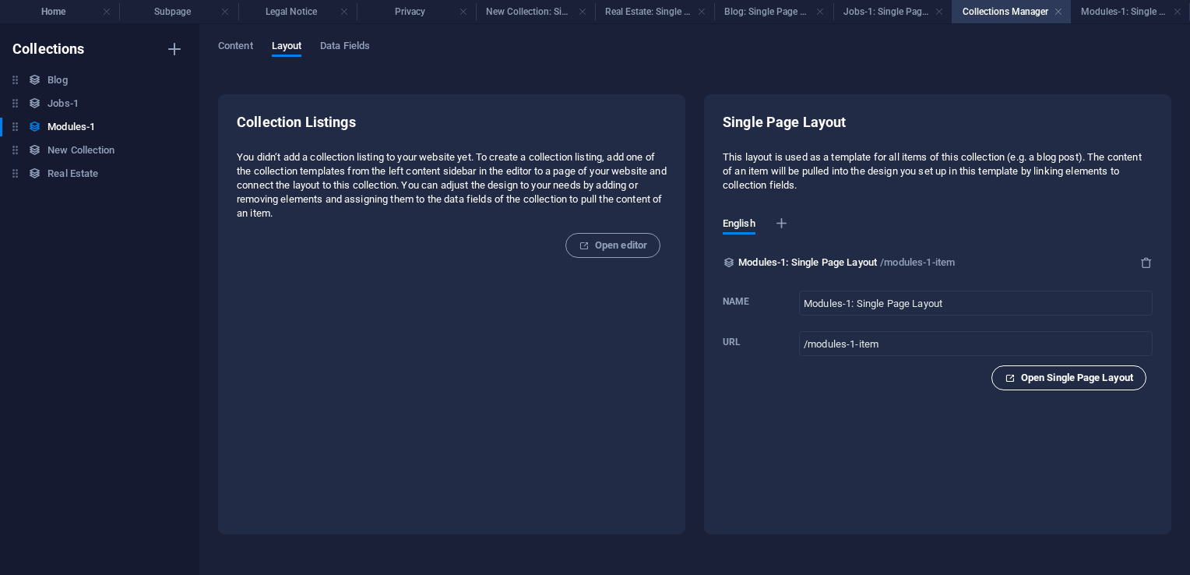
click at [1052, 382] on span "Open Single Page Layout" at bounding box center [1069, 377] width 129 height 19
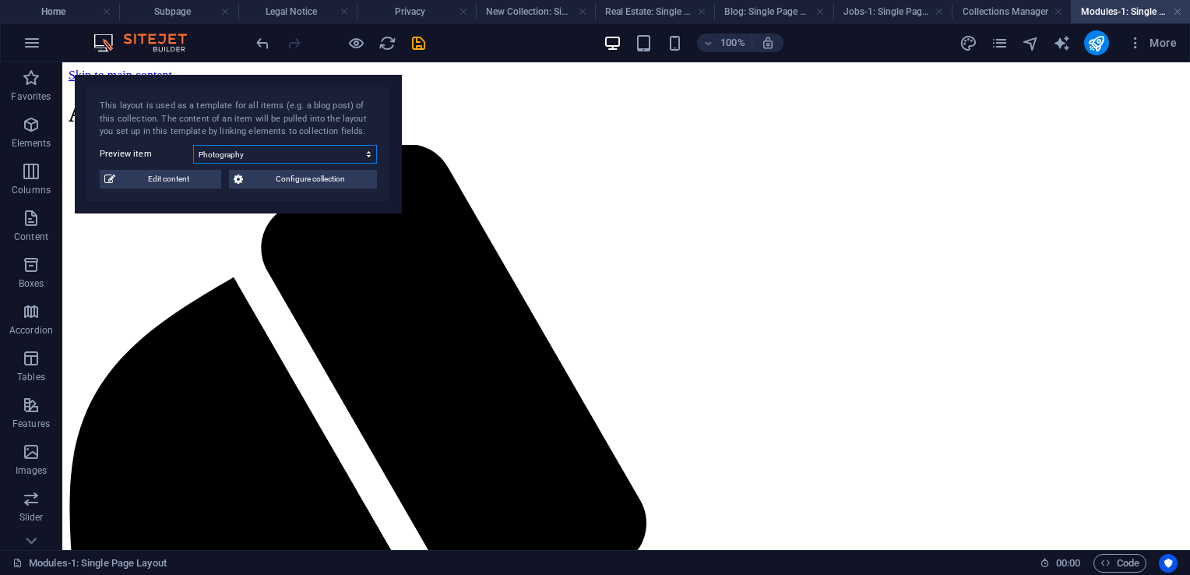
click at [298, 153] on select "Photography mining Finances Public Speaking Coding Digital Marketing" at bounding box center [285, 154] width 184 height 19
select select "68dd56819fd4dd2f0e06e0d8"
click at [193, 145] on select "Photography mining Finances Public Speaking Coding Digital Marketing" at bounding box center [285, 154] width 184 height 19
click at [347, 182] on span "Configure collection" at bounding box center [310, 179] width 125 height 19
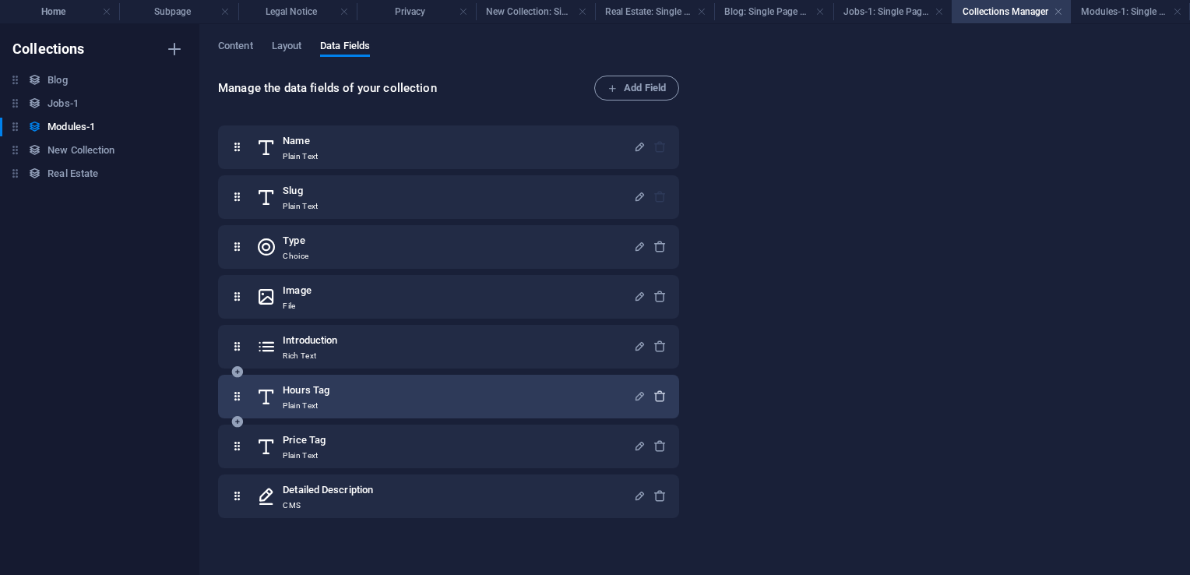
click at [654, 391] on icon "button" at bounding box center [660, 395] width 13 height 13
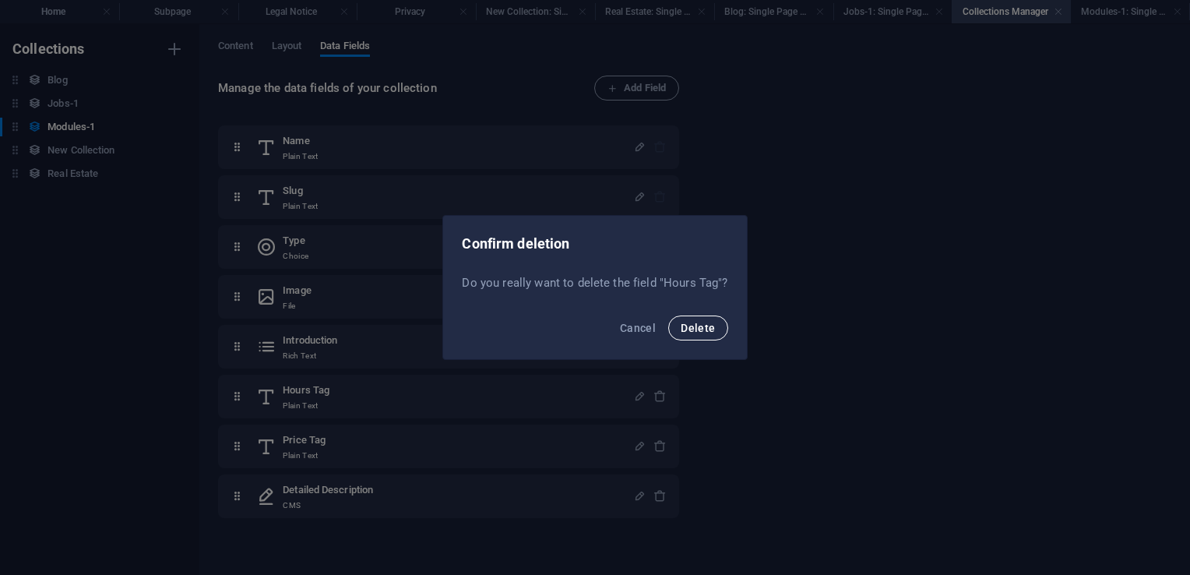
click at [696, 329] on span "Delete" at bounding box center [698, 328] width 34 height 12
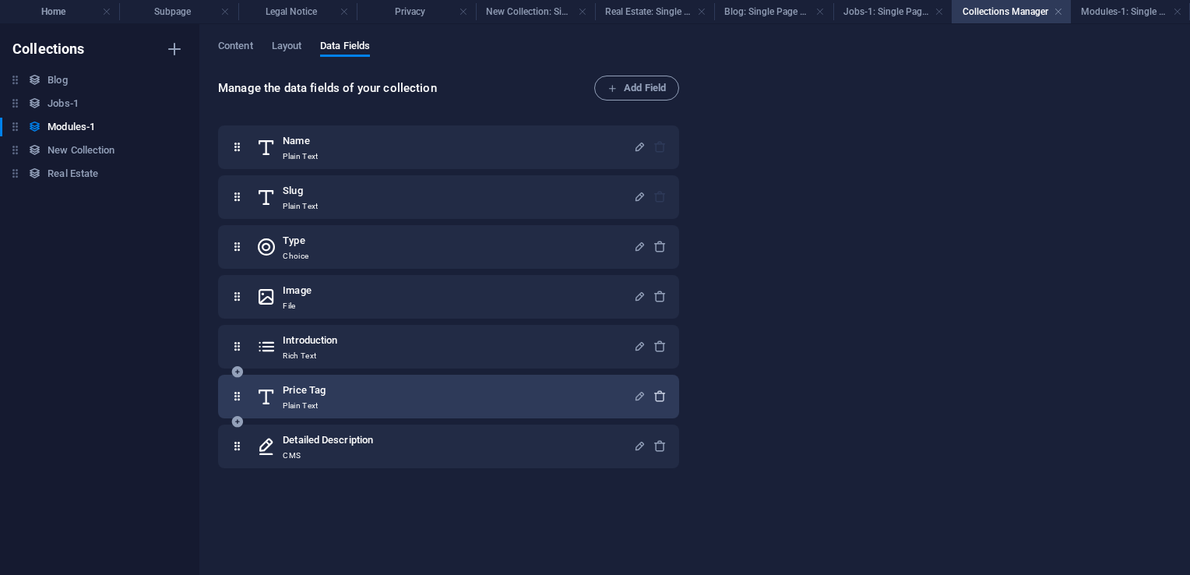
click at [663, 391] on icon "button" at bounding box center [660, 395] width 13 height 13
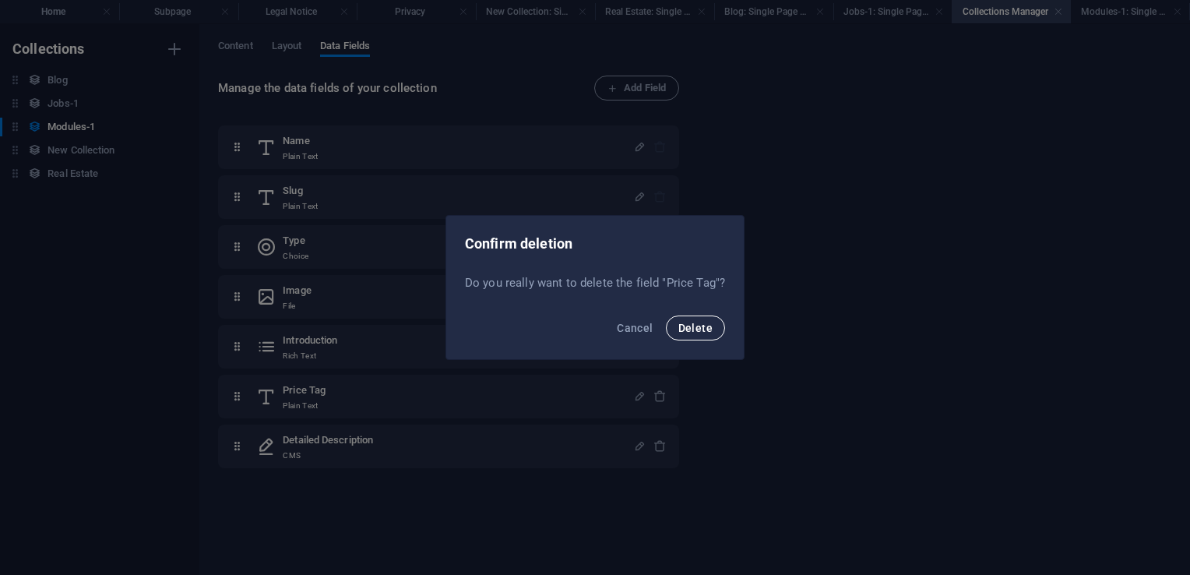
click at [719, 322] on button "Delete" at bounding box center [695, 327] width 59 height 25
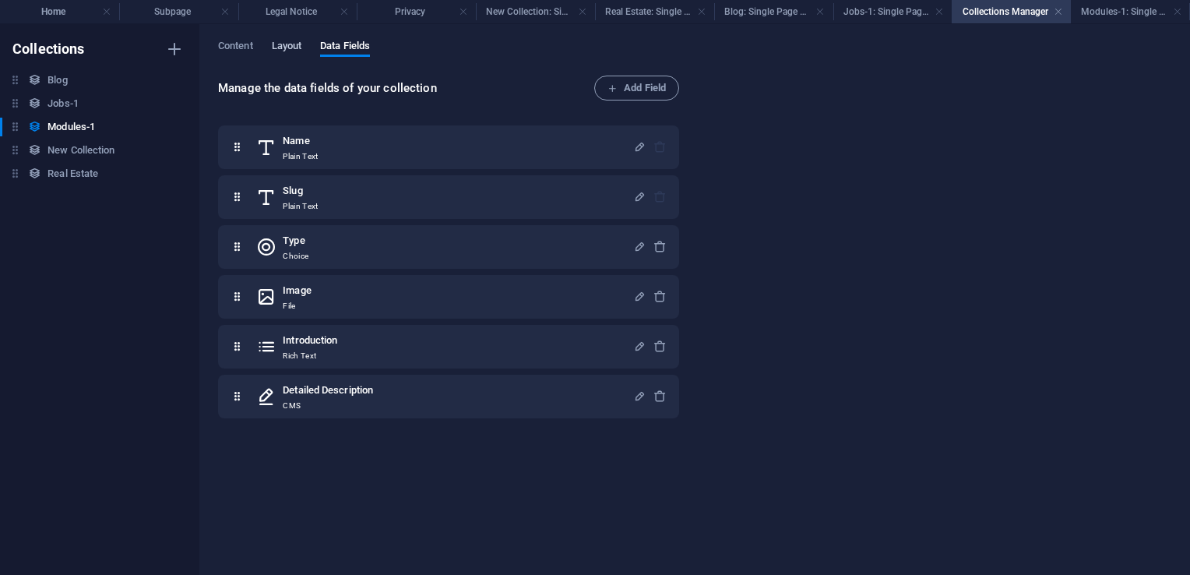
click at [283, 44] on span "Layout" at bounding box center [287, 48] width 30 height 22
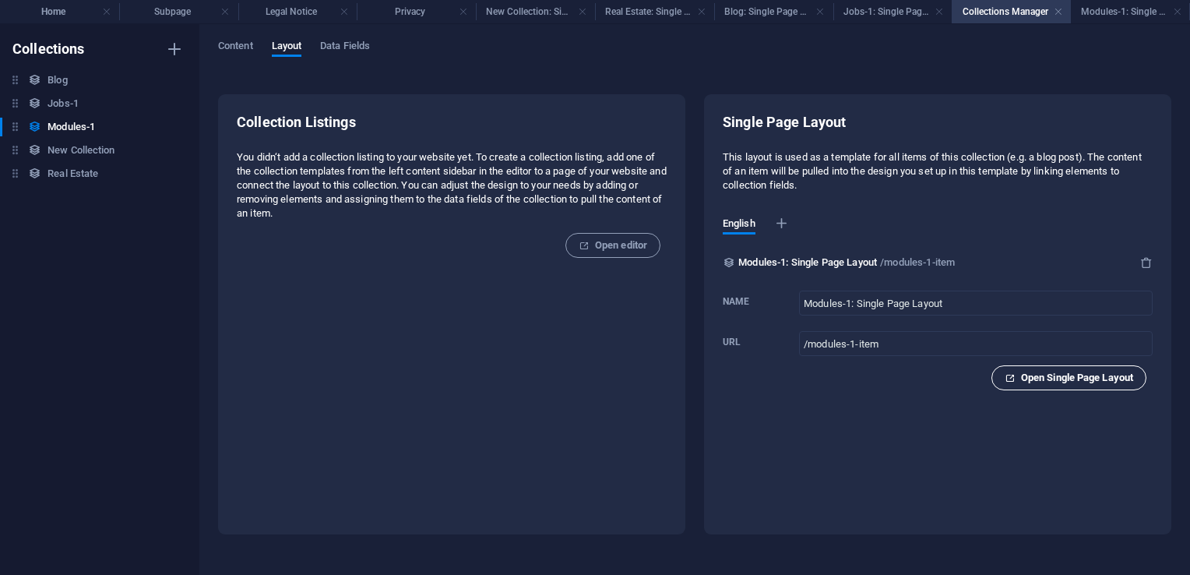
click at [1070, 382] on span "Open Single Page Layout" at bounding box center [1069, 377] width 129 height 19
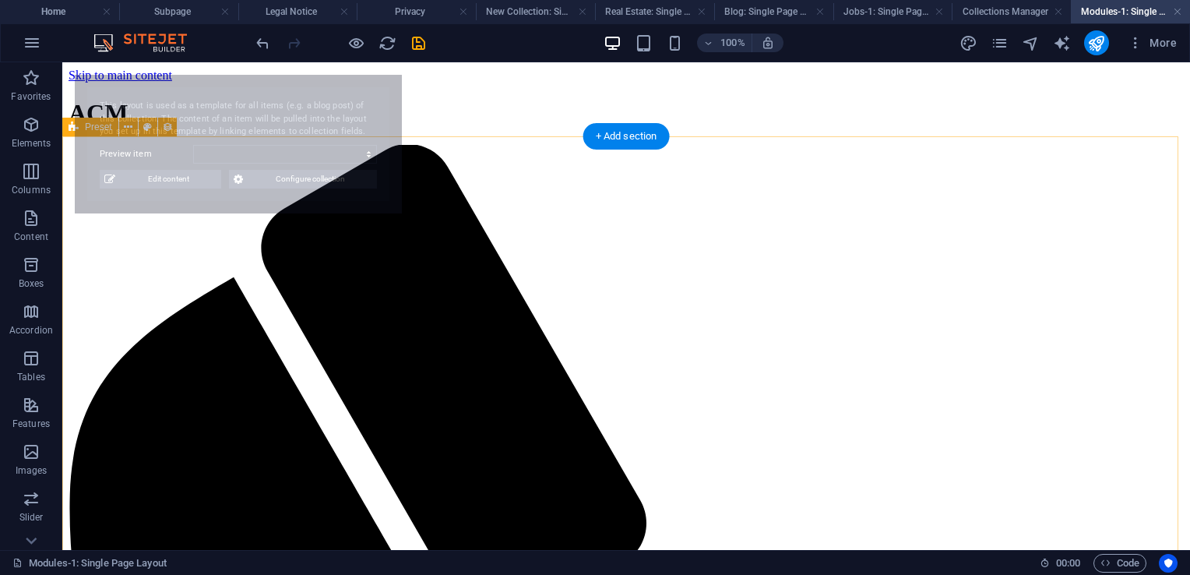
select select "68dd56819fd4dd2f0e06e0db"
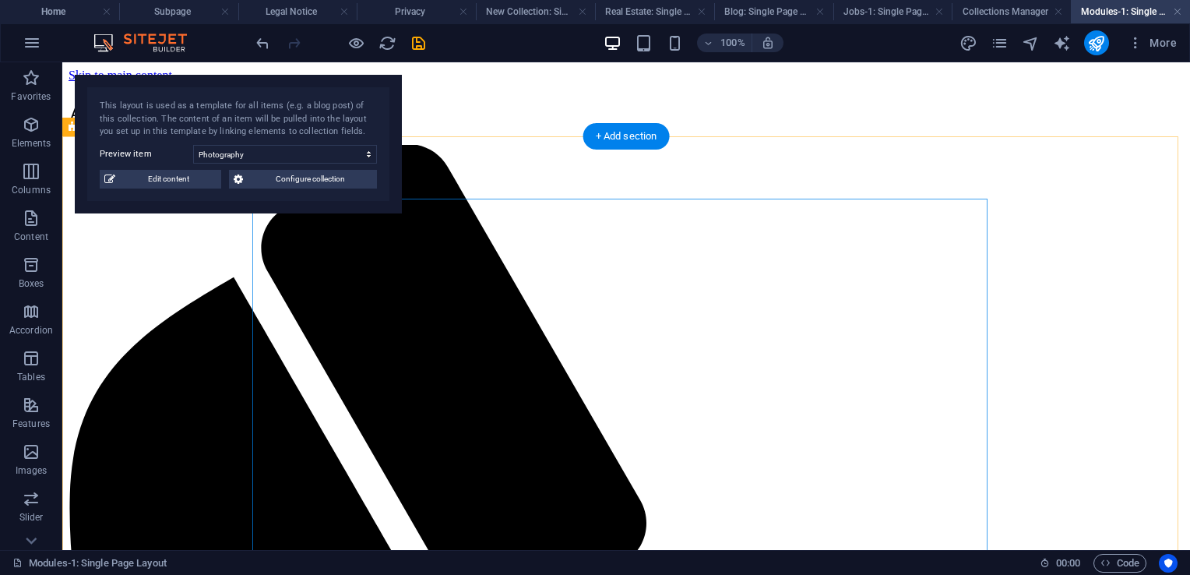
drag, startPoint x: 871, startPoint y: 291, endPoint x: 596, endPoint y: 290, distance: 275.0
select select "detailed-description"
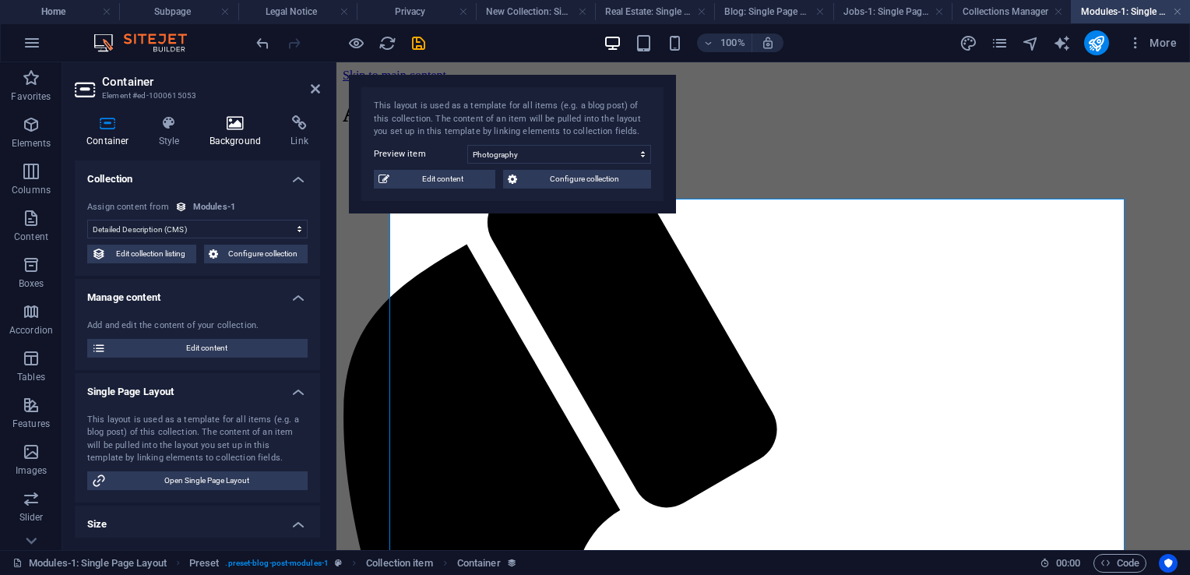
click at [238, 132] on h4 "Background" at bounding box center [239, 131] width 82 height 33
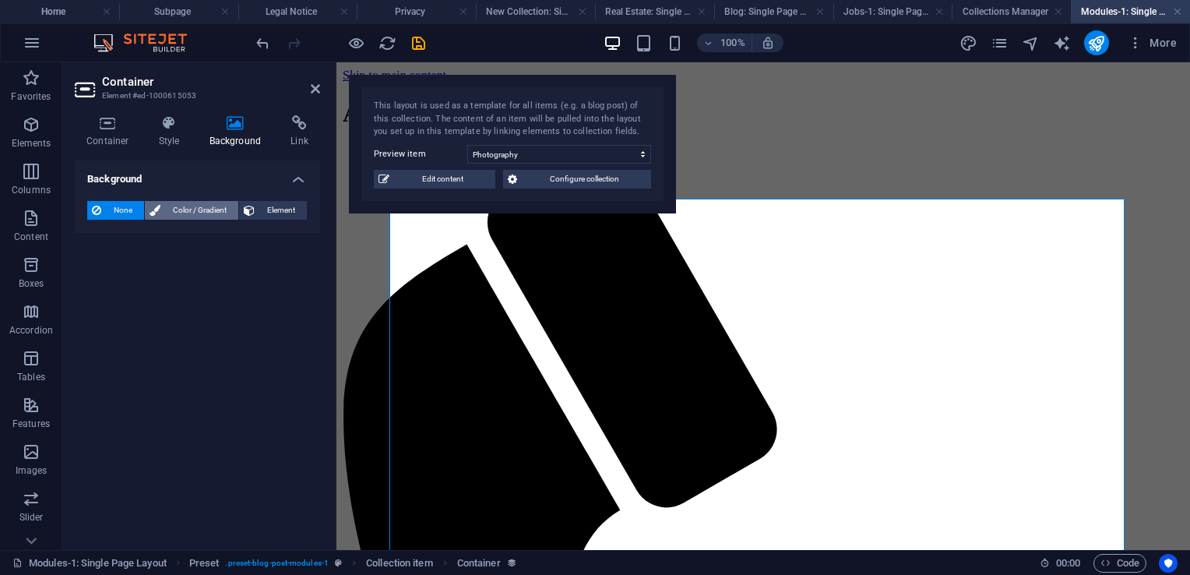
click at [207, 207] on span "Color / Gradient" at bounding box center [199, 210] width 69 height 19
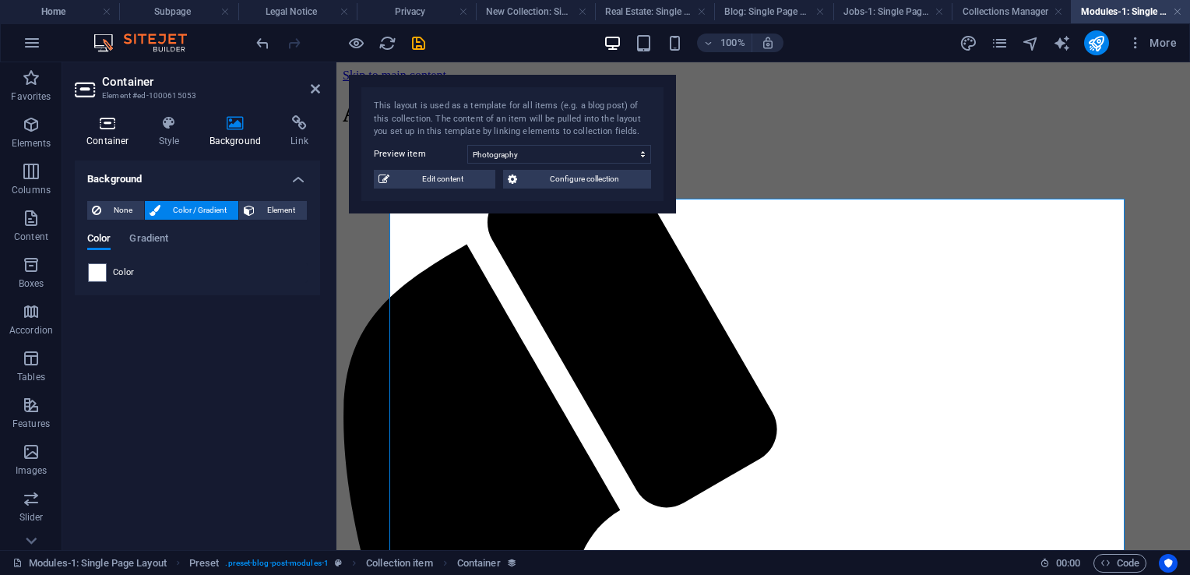
click at [100, 132] on h4 "Container" at bounding box center [111, 131] width 72 height 33
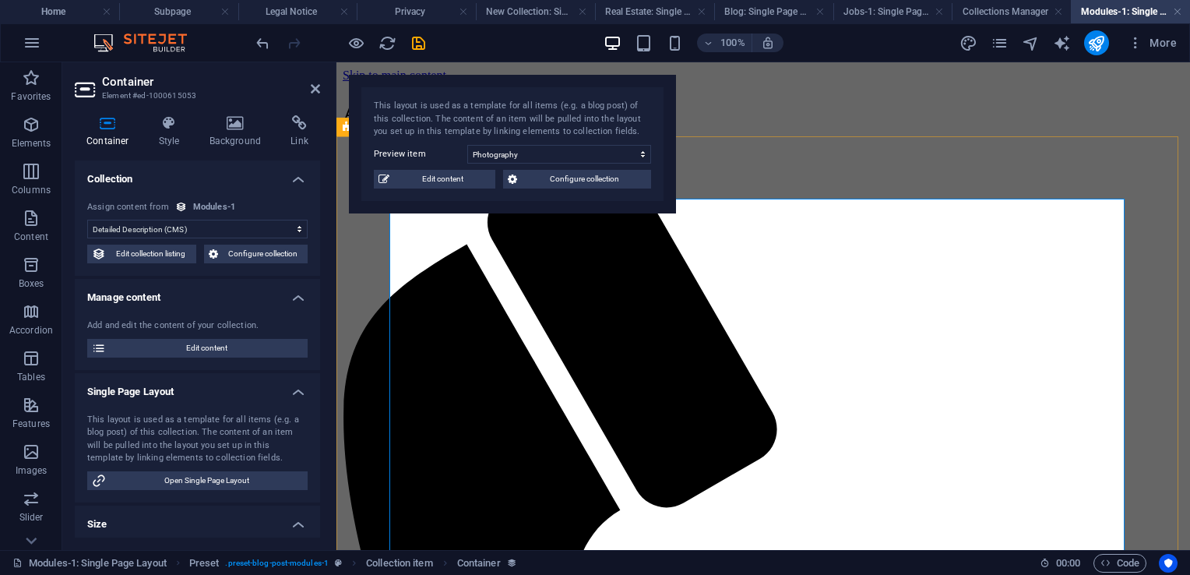
click at [191, 341] on span "Edit content" at bounding box center [207, 348] width 192 height 19
select select "Creativity"
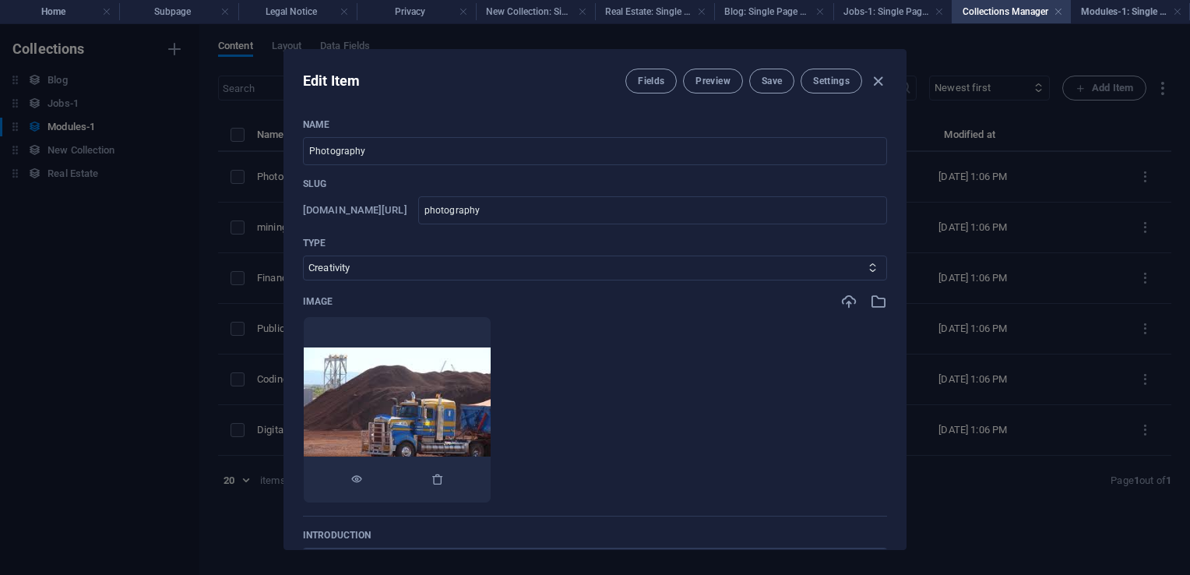
click at [491, 407] on img at bounding box center [397, 409] width 187 height 125
click at [771, 86] on button "Save" at bounding box center [771, 81] width 45 height 25
click at [592, 143] on input "Photography" at bounding box center [595, 151] width 584 height 28
click at [592, 201] on input "photography" at bounding box center [652, 210] width 469 height 28
drag, startPoint x: 385, startPoint y: 204, endPoint x: 268, endPoint y: 202, distance: 116.9
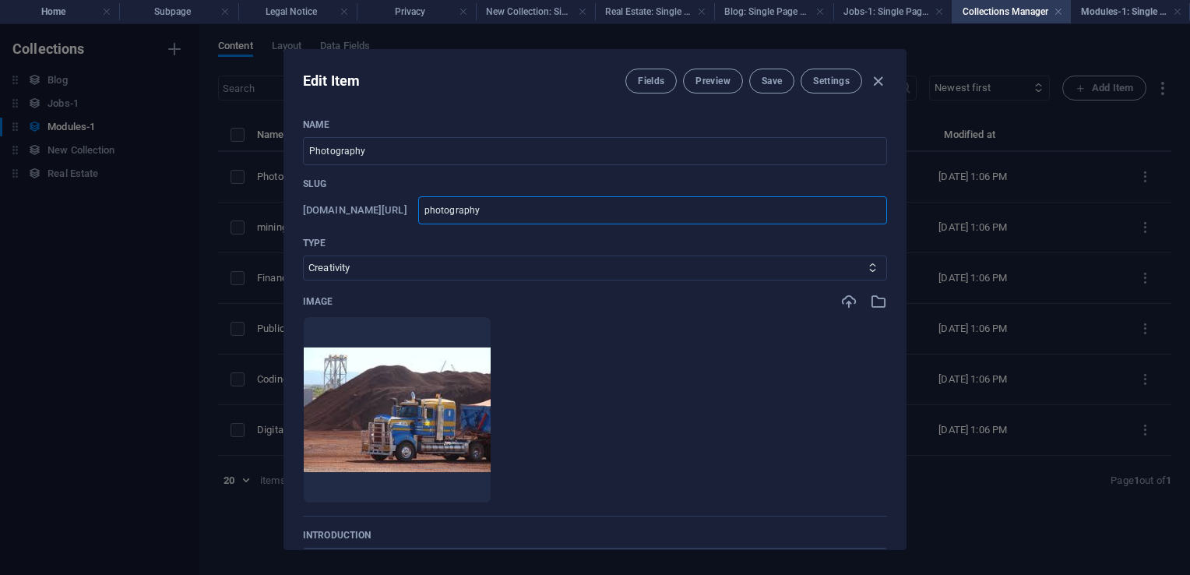
click at [299, 199] on div "Name Photography ​ Slug www.example.com/modules-1-item/ photography ​ Type Busi…" at bounding box center [595, 327] width 622 height 443
type input "i"
type input "ir"
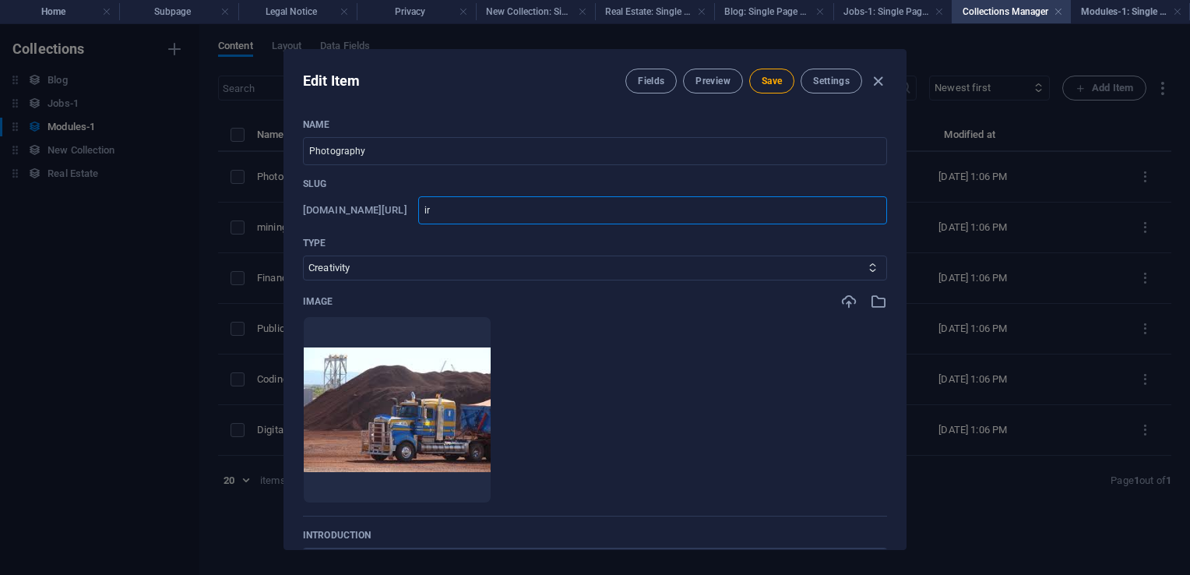
type input "iro"
type input "iron"
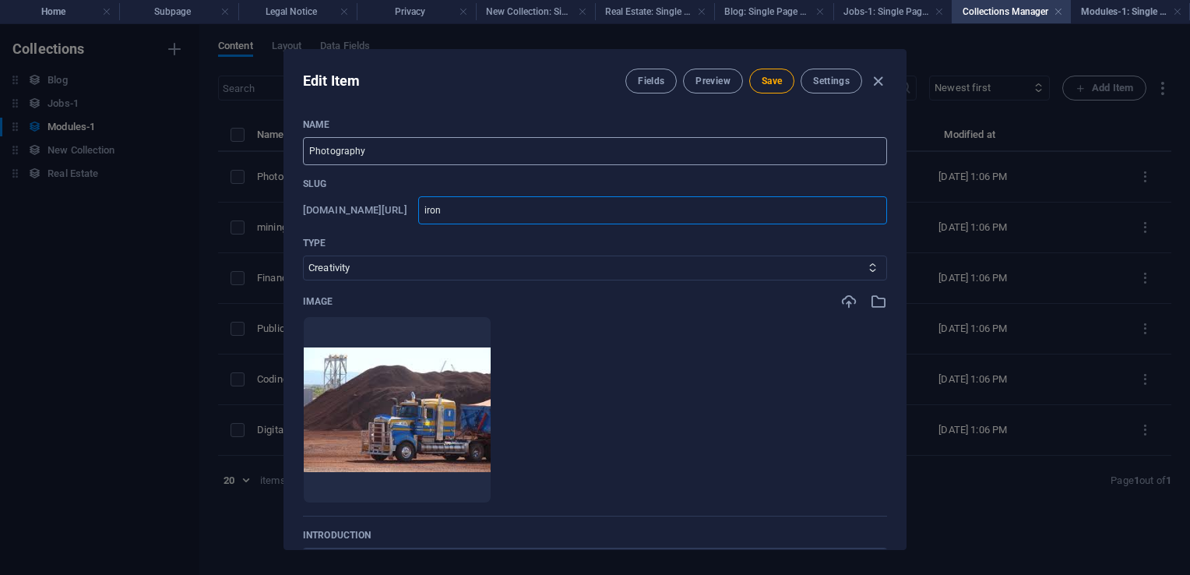
click at [495, 142] on input "Photography" at bounding box center [595, 151] width 584 height 28
click at [766, 79] on span "Save" at bounding box center [772, 81] width 20 height 12
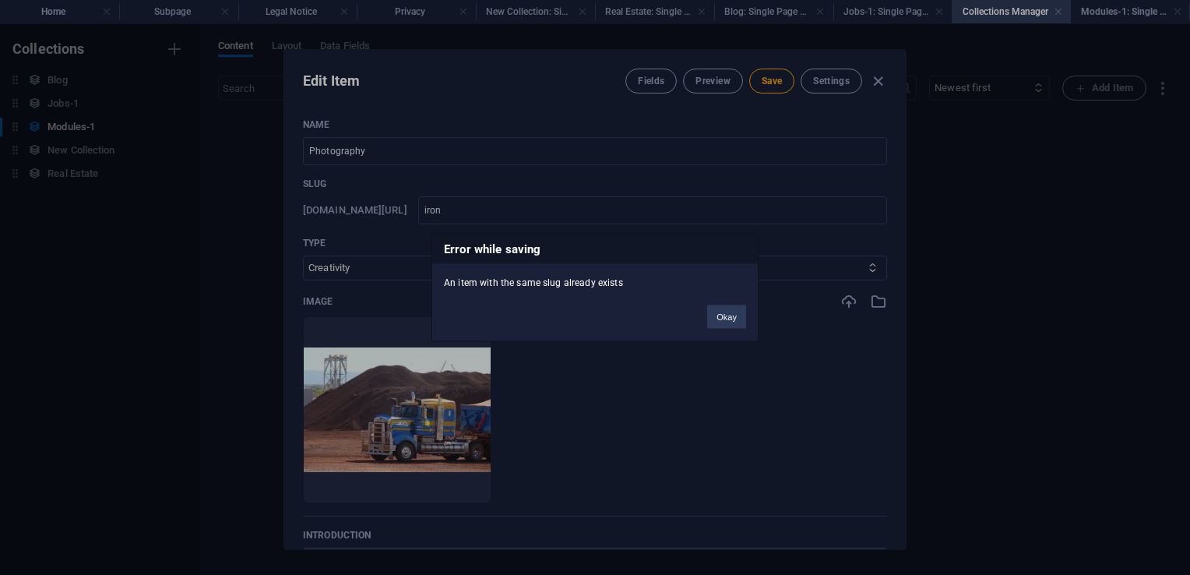
click at [722, 323] on button "Okay" at bounding box center [726, 316] width 39 height 23
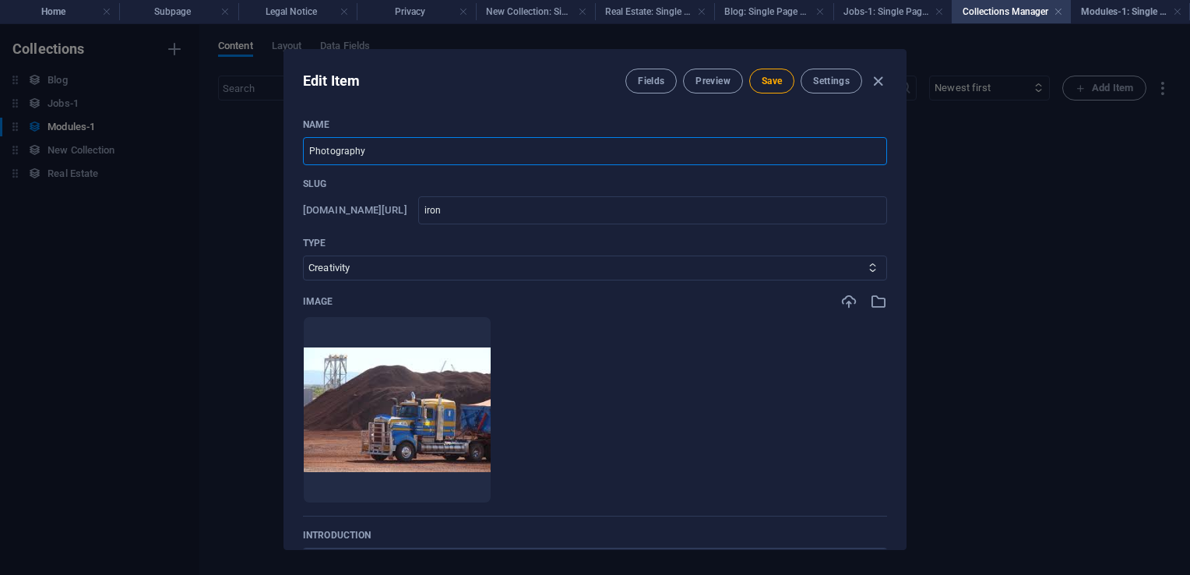
drag, startPoint x: 430, startPoint y: 153, endPoint x: 108, endPoint y: 124, distance: 323.1
click at [112, 124] on div "Edit Item Fields Preview Save Settings Name Photography ​ Slug www.example.com/…" at bounding box center [595, 299] width 1190 height 551
type input "mining"
click at [773, 84] on span "Save" at bounding box center [772, 81] width 20 height 12
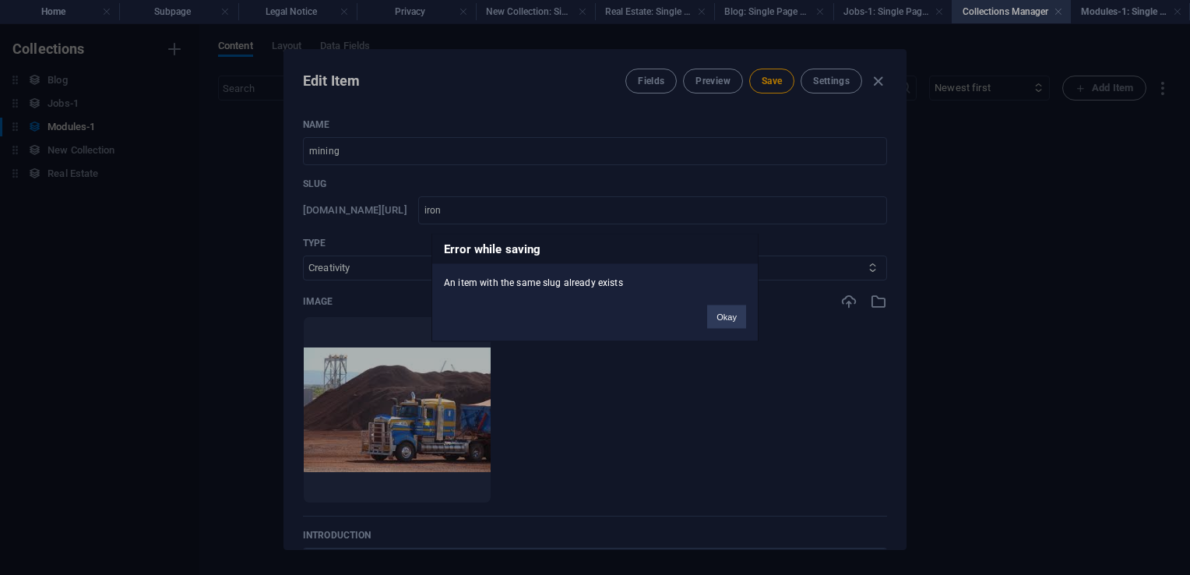
click at [717, 309] on button "Okay" at bounding box center [726, 316] width 39 height 23
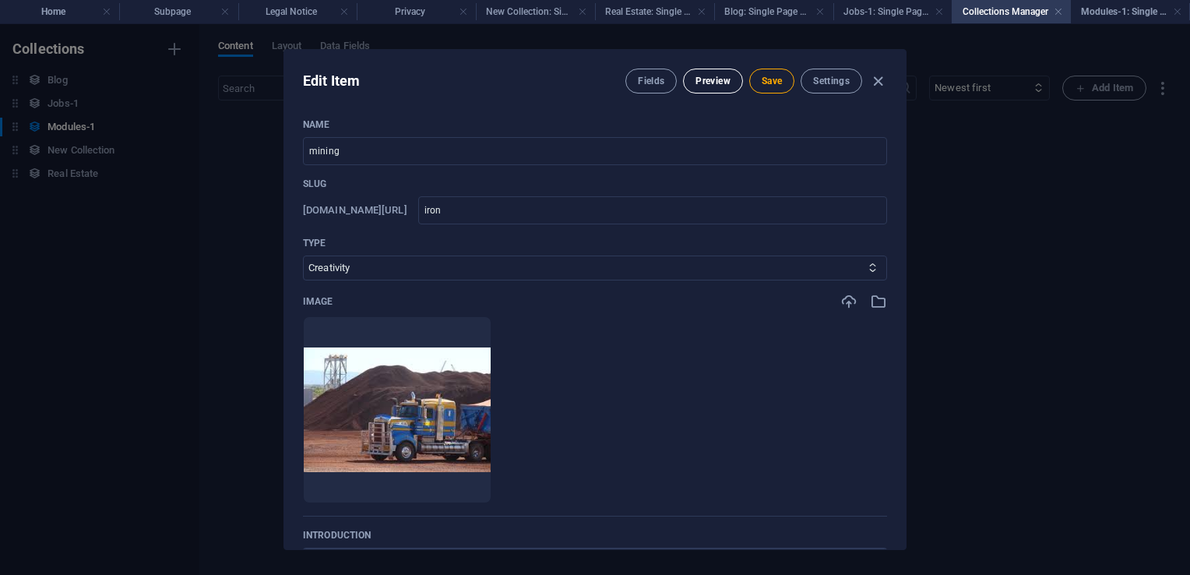
click at [711, 75] on span "Preview" at bounding box center [713, 81] width 34 height 12
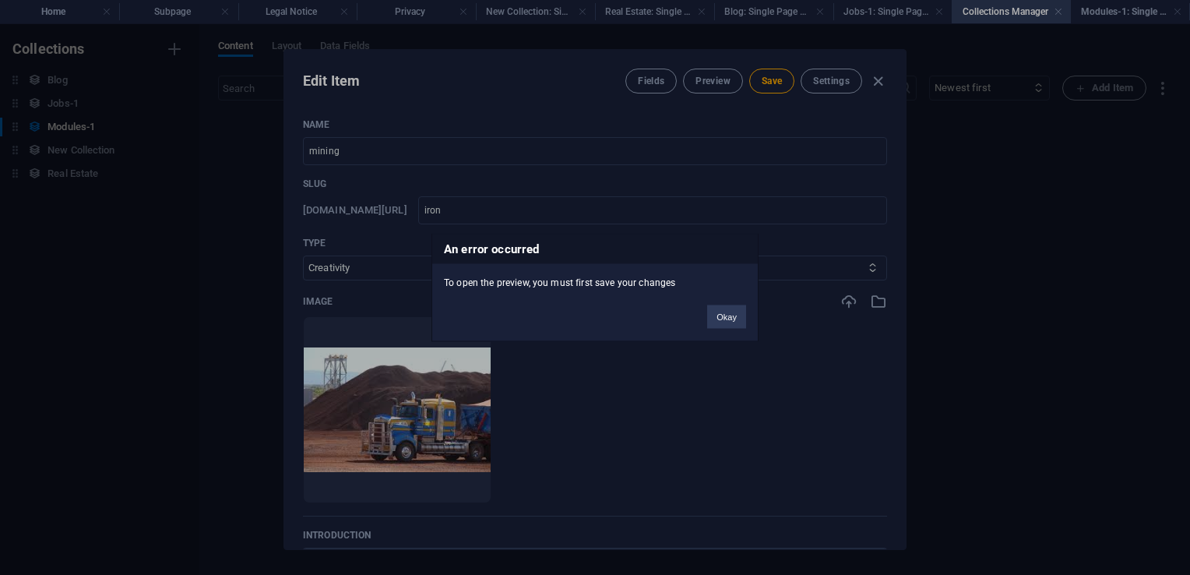
click at [731, 316] on button "Okay" at bounding box center [726, 316] width 39 height 23
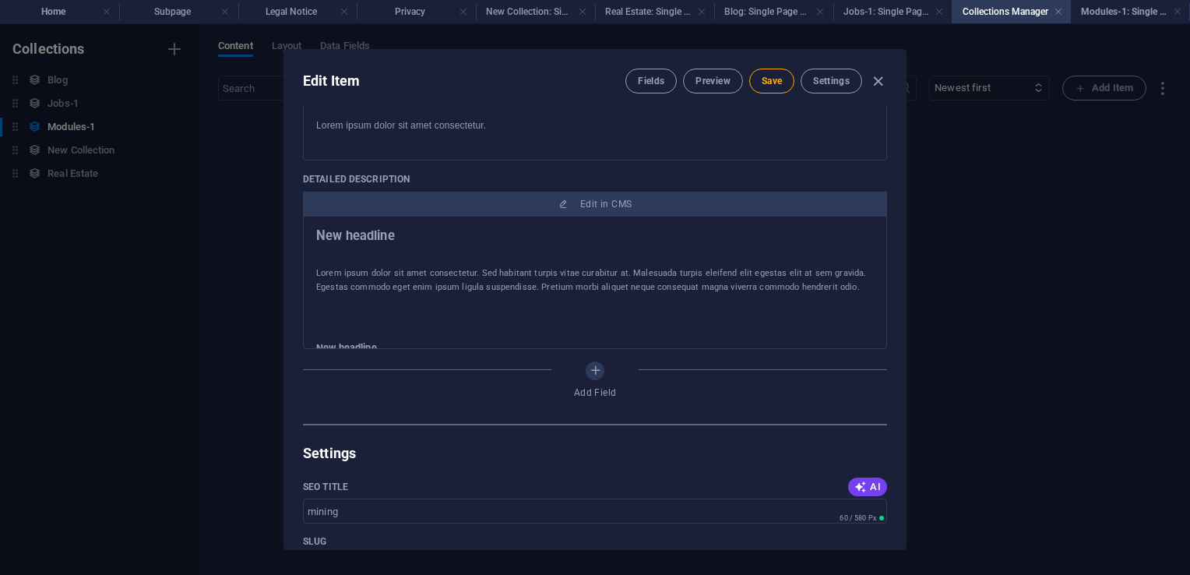
scroll to position [467, 0]
click at [361, 270] on p "Lorem ipsum dolor sit amet consectetur. Sed habitant turpis vitae curabitur at.…" at bounding box center [595, 280] width 558 height 28
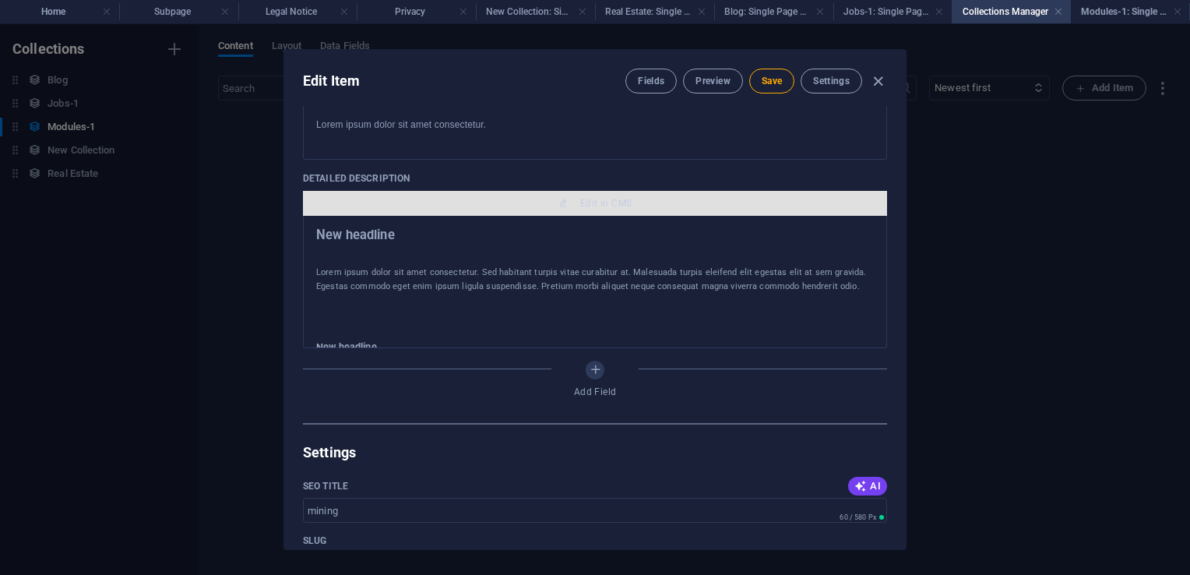
click at [613, 203] on span "Edit in CMS" at bounding box center [605, 203] width 51 height 12
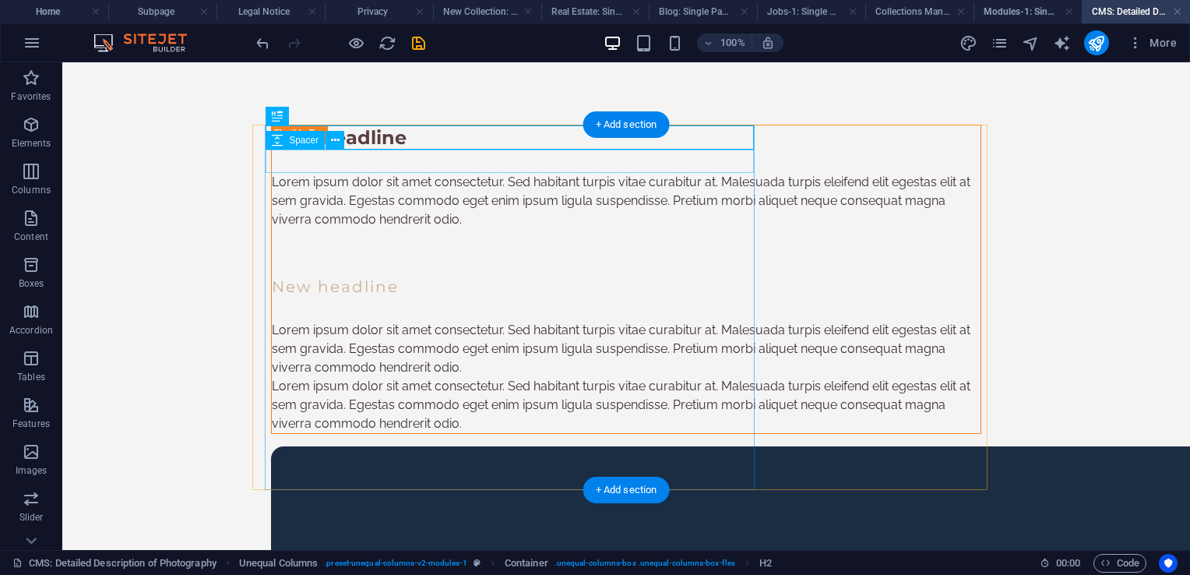
scroll to position [0, 0]
click at [385, 137] on div "New headline" at bounding box center [626, 137] width 709 height 24
click at [396, 141] on div "New headline" at bounding box center [626, 137] width 709 height 24
drag, startPoint x: 396, startPoint y: 141, endPoint x: 122, endPoint y: 139, distance: 274.2
click at [396, 140] on div "New headline" at bounding box center [626, 137] width 709 height 24
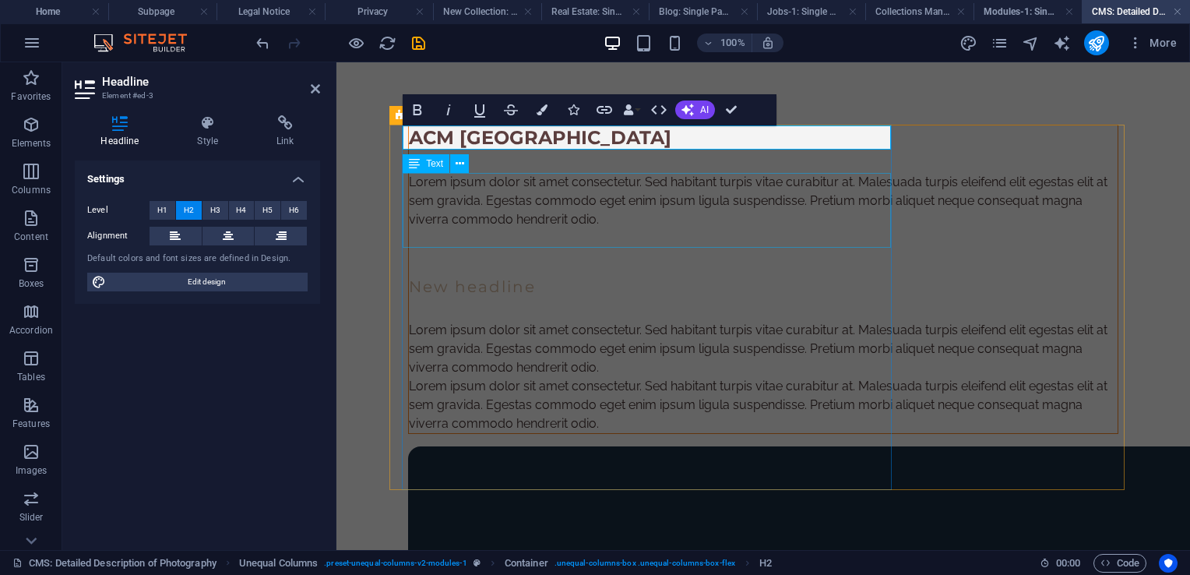
click at [614, 223] on div "Lorem ipsum dolor sit amet consectetur. Sed habitant turpis vitae curabitur at.…" at bounding box center [763, 201] width 709 height 56
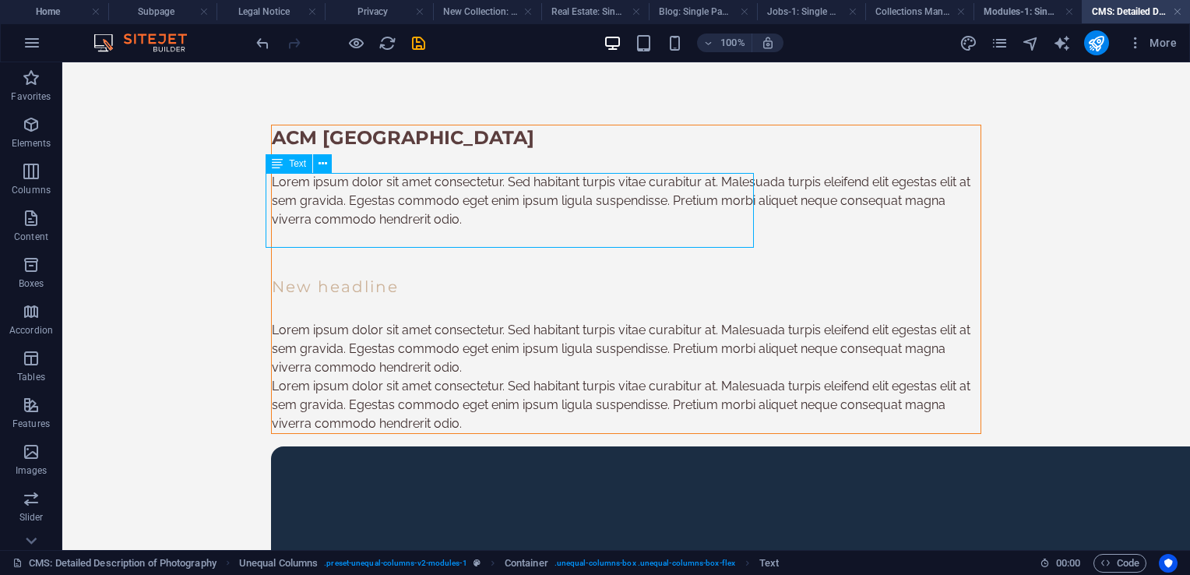
click at [452, 229] on div "Lorem ipsum dolor sit amet consectetur. Sed habitant turpis vitae curabitur at.…" at bounding box center [626, 201] width 709 height 56
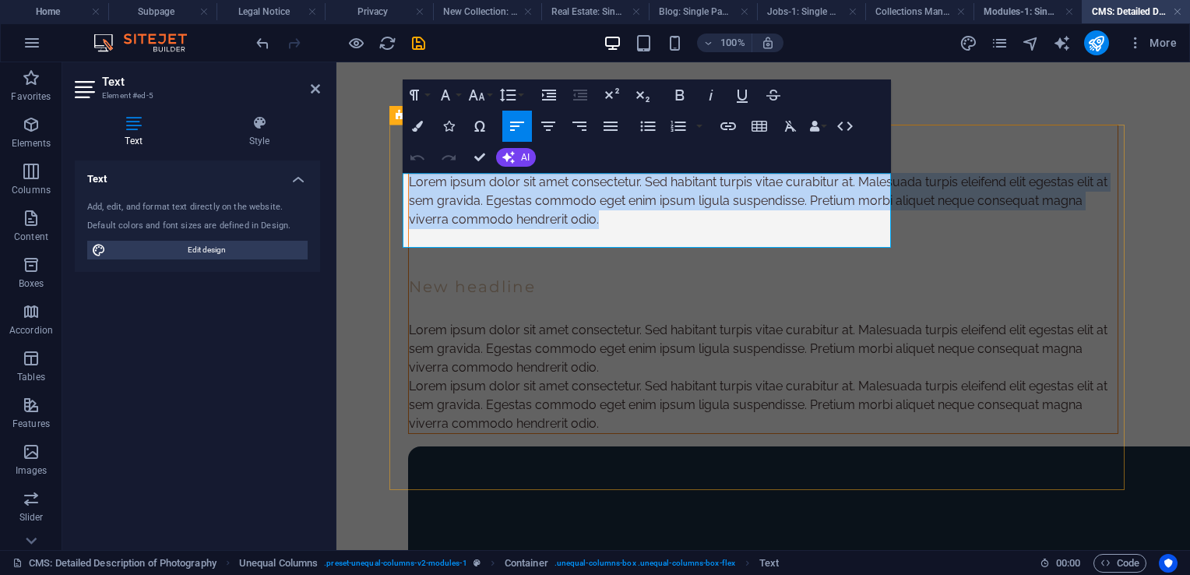
drag, startPoint x: 591, startPoint y: 238, endPoint x: 544, endPoint y: 284, distance: 65.6
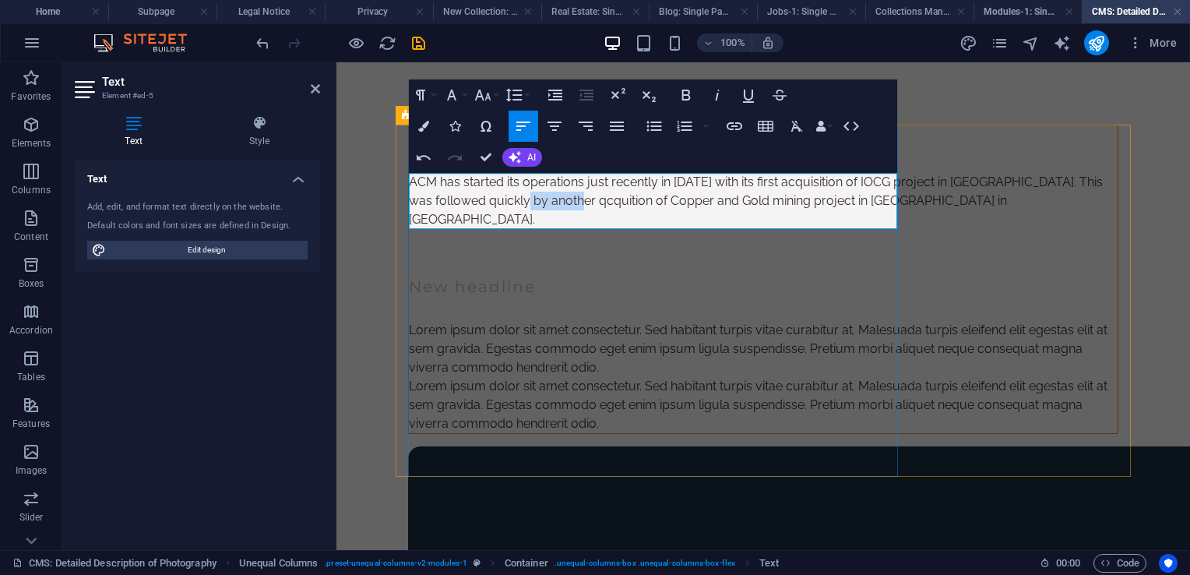
click at [759, 198] on p "ACM has started its operations just recently in 2024 with its first acquisition…" at bounding box center [763, 201] width 709 height 56
click at [737, 204] on p "ACM has started its operations just recently in 2024 with its first acquisition…" at bounding box center [763, 201] width 709 height 56
click at [662, 217] on p "ACM has started its operations just recently in 2024 with its first acquisition…" at bounding box center [763, 201] width 709 height 56
click at [676, 217] on p "ACM has started its operations just recently in 2024 with its first acquisition…" at bounding box center [763, 201] width 709 height 56
drag, startPoint x: 536, startPoint y: 219, endPoint x: 592, endPoint y: 213, distance: 56.4
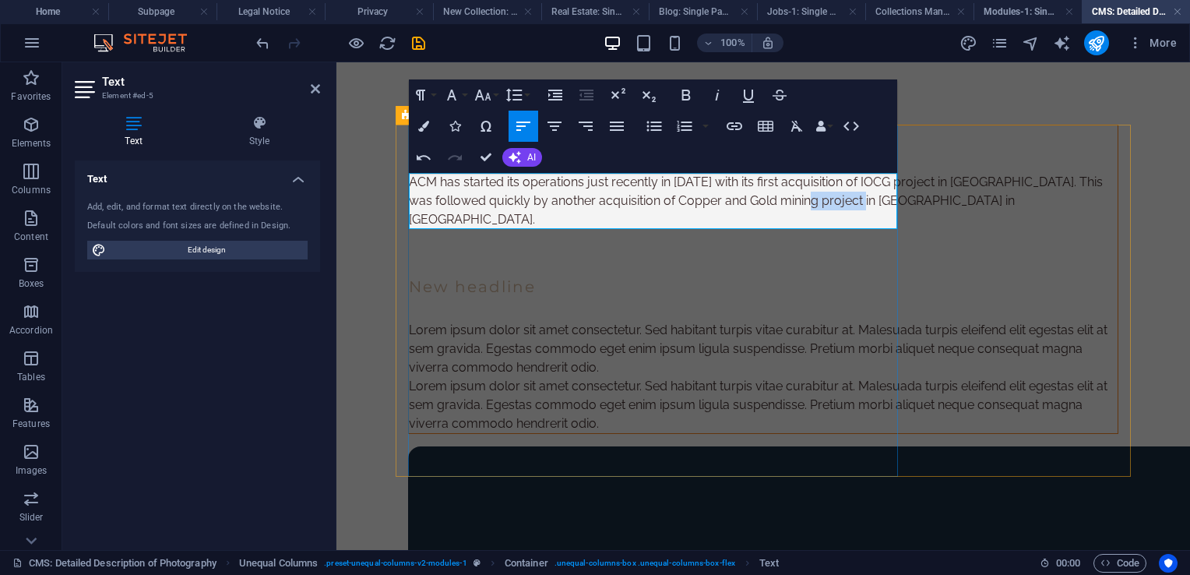
click at [592, 213] on p "ACM has started its operations just recently in 2024 with its first acquisition…" at bounding box center [763, 201] width 709 height 56
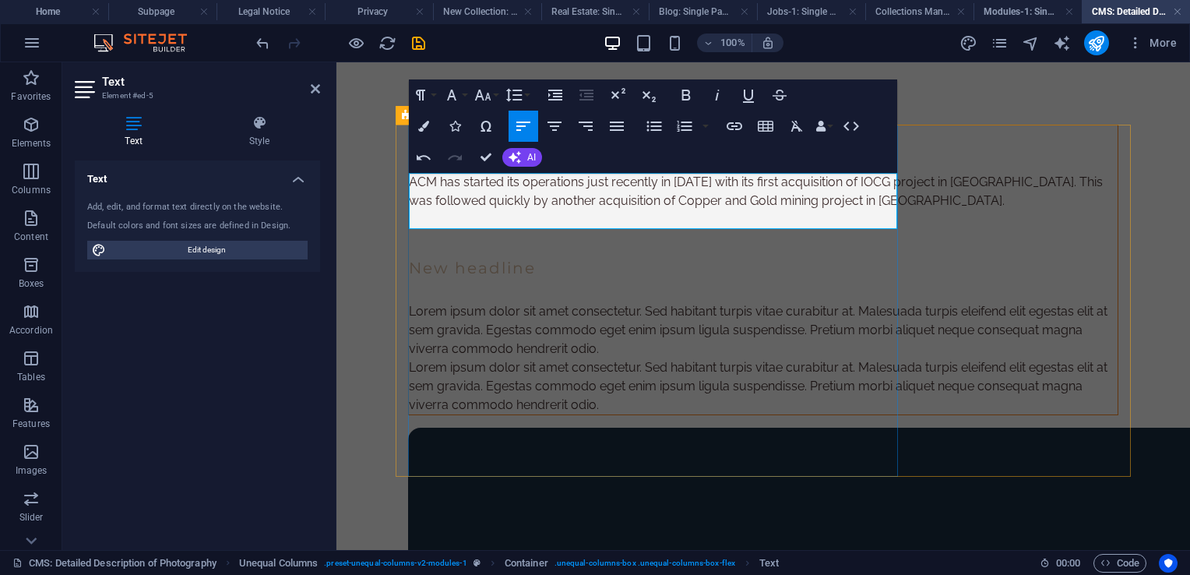
click at [632, 210] on p "ACM has started its operations just recently in 2024 with its first acquisition…" at bounding box center [763, 191] width 709 height 37
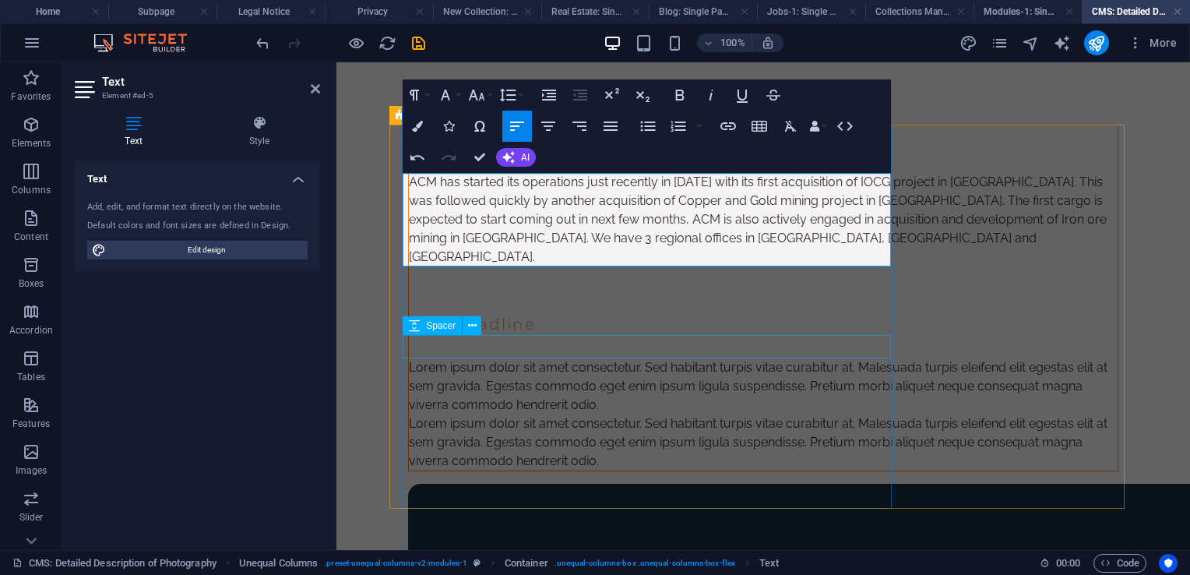
click at [711, 356] on div at bounding box center [763, 346] width 709 height 23
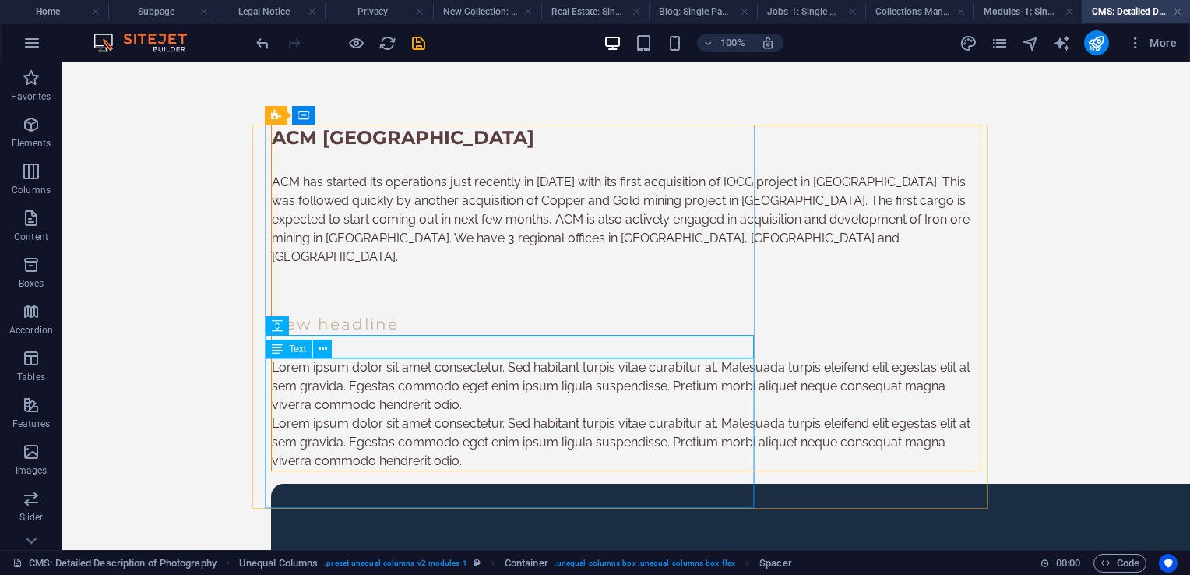
click at [527, 390] on div "Lorem ipsum dolor sit amet consectetur. Sed habitant turpis vitae curabitur at.…" at bounding box center [626, 414] width 709 height 112
click at [469, 435] on div "Lorem ipsum dolor sit amet consectetur. Sed habitant turpis vitae curabitur at.…" at bounding box center [626, 414] width 709 height 112
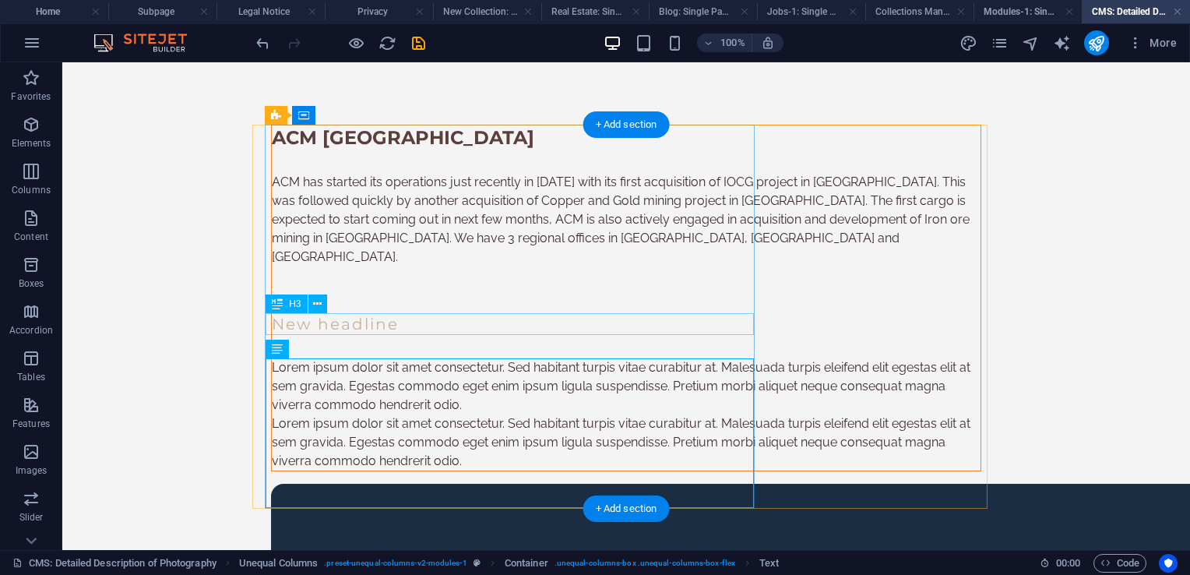
click at [442, 325] on div "New headline" at bounding box center [626, 324] width 709 height 22
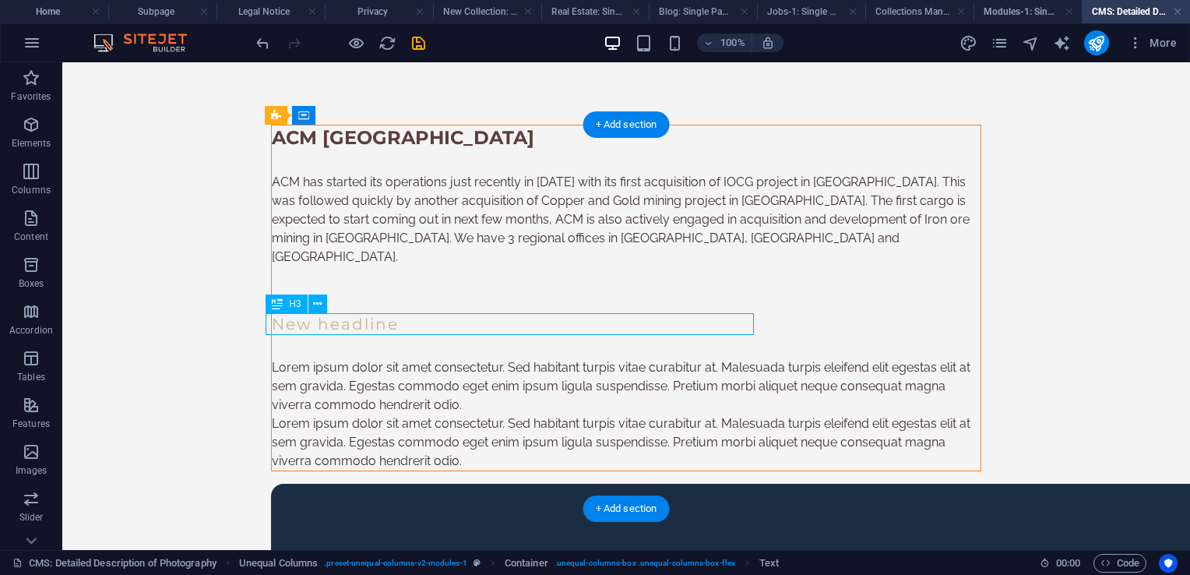
click at [442, 325] on div "New headline" at bounding box center [626, 324] width 709 height 22
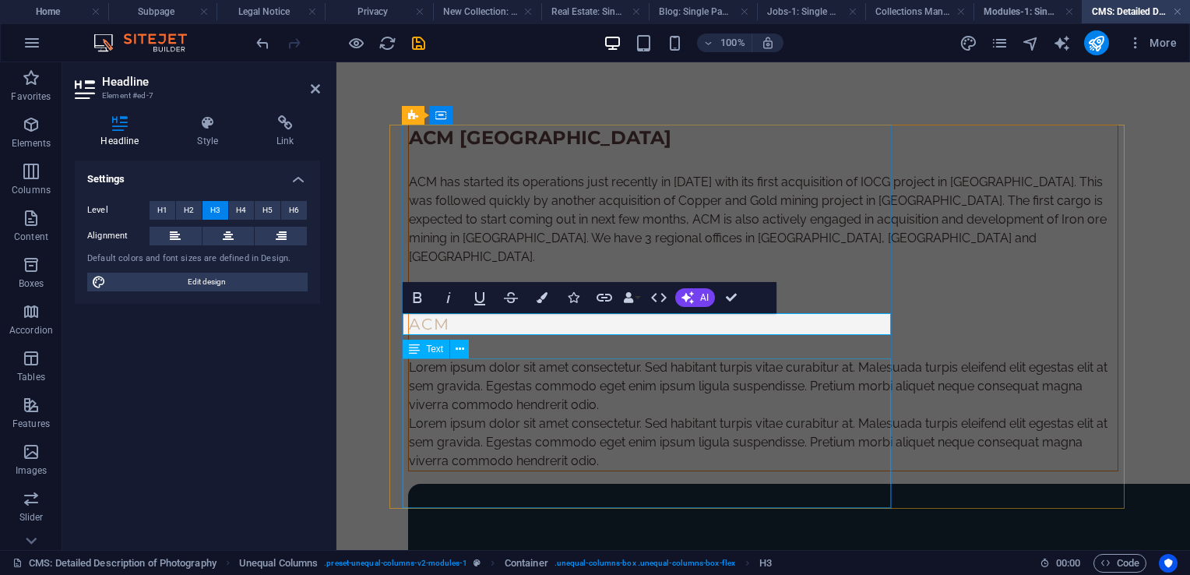
click at [581, 405] on div "Lorem ipsum dolor sit amet consectetur. Sed habitant turpis vitae curabitur at.…" at bounding box center [763, 414] width 709 height 112
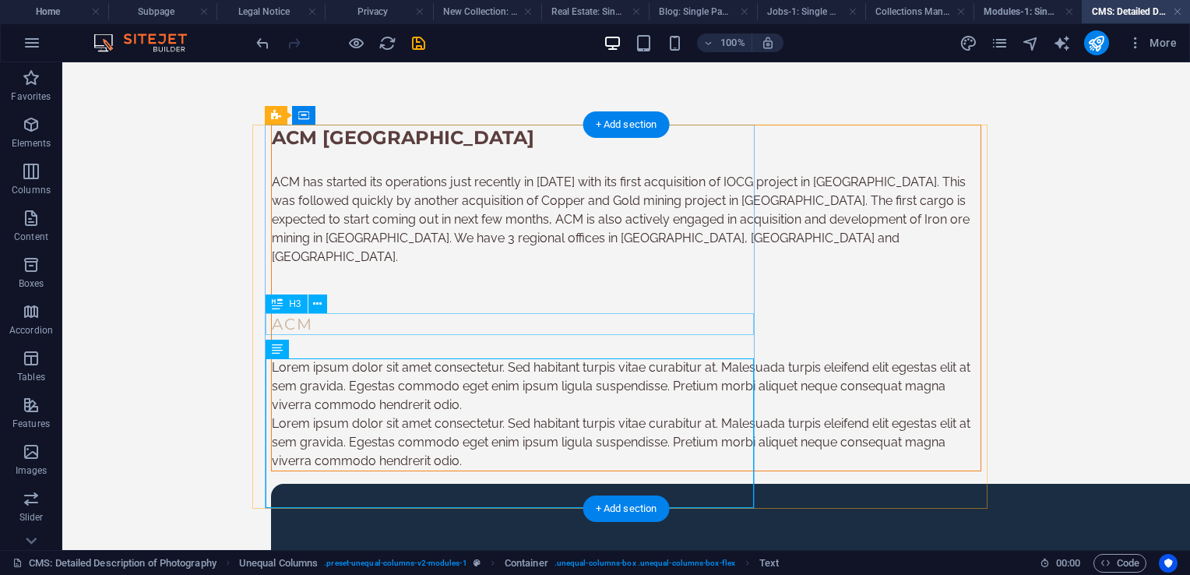
click at [421, 328] on div "ACM" at bounding box center [626, 324] width 709 height 22
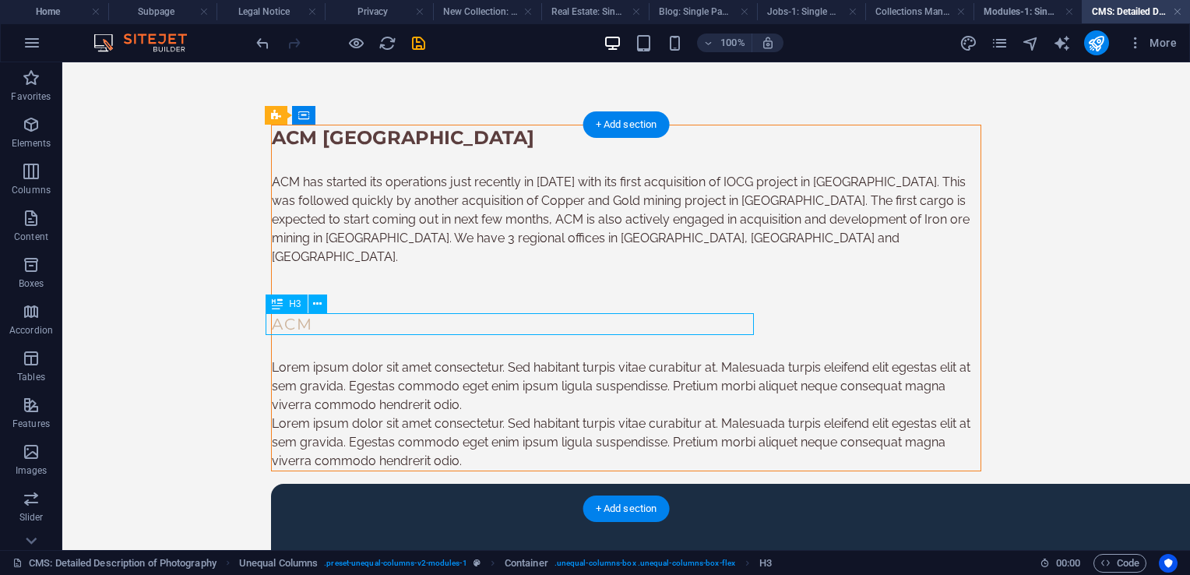
click at [421, 328] on div "ACM" at bounding box center [626, 324] width 709 height 22
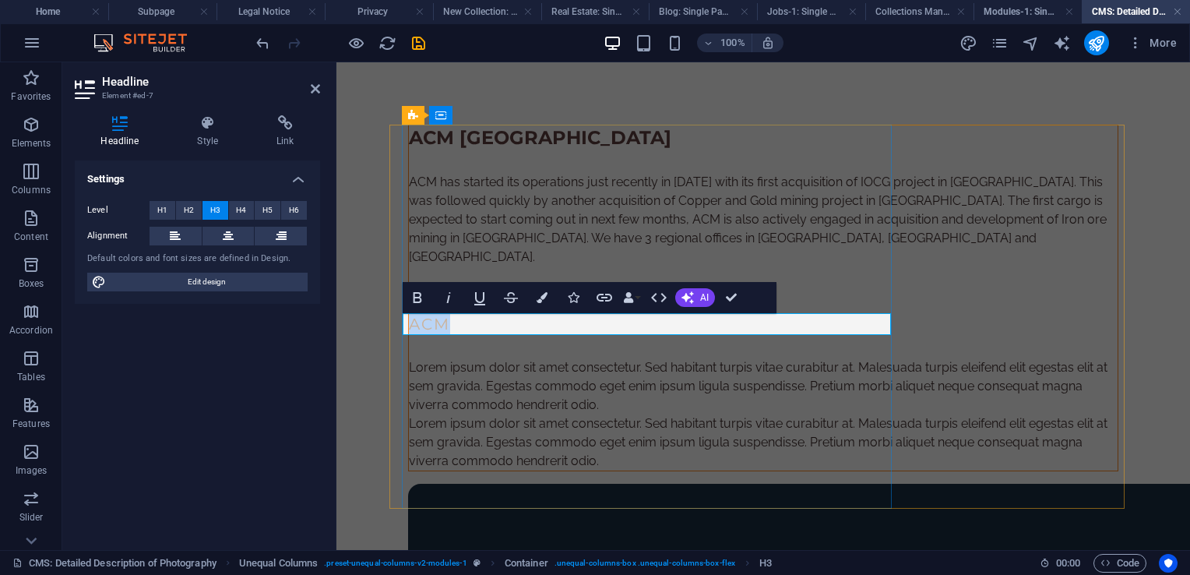
click at [511, 329] on h3 "ACM" at bounding box center [763, 324] width 709 height 22
click at [631, 326] on h3 "ACM - full inhouse mine developer" at bounding box center [763, 324] width 709 height 22
drag, startPoint x: 571, startPoint y: 322, endPoint x: 467, endPoint y: 335, distance: 105.1
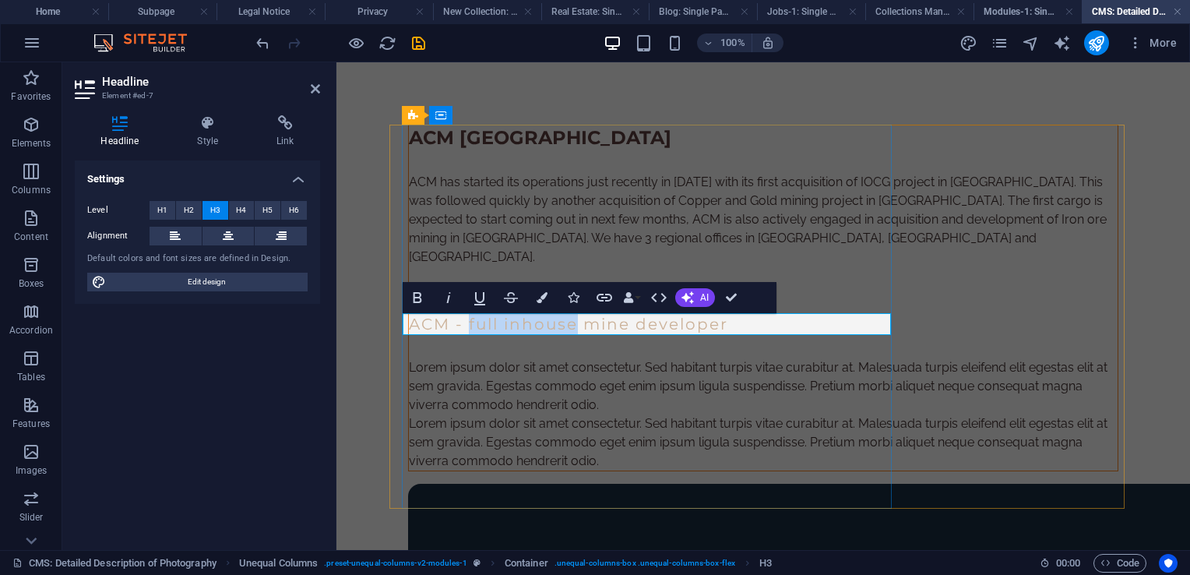
click at [464, 333] on h3 "ACM - full inhouse mine developer" at bounding box center [763, 324] width 709 height 22
click at [476, 323] on h3 "ACM - mine developer" at bounding box center [763, 324] width 709 height 22
click at [664, 329] on h3 "ACM - exploration and mine developer" at bounding box center [763, 324] width 709 height 22
click at [781, 322] on h3 "ACM - exploration and mine developer" at bounding box center [763, 324] width 709 height 22
click at [542, 397] on div "Lorem ipsum dolor sit amet consectetur. Sed habitant turpis vitae curabitur at.…" at bounding box center [763, 414] width 709 height 112
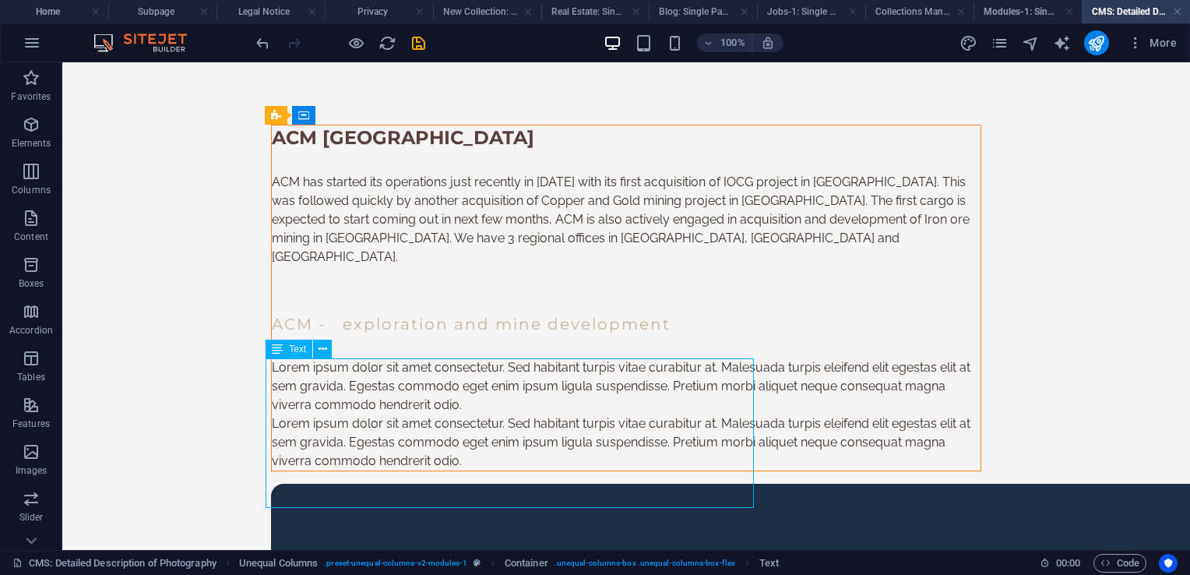
click at [322, 395] on div "Lorem ipsum dolor sit amet consectetur. Sed habitant turpis vitae curabitur at.…" at bounding box center [626, 414] width 709 height 112
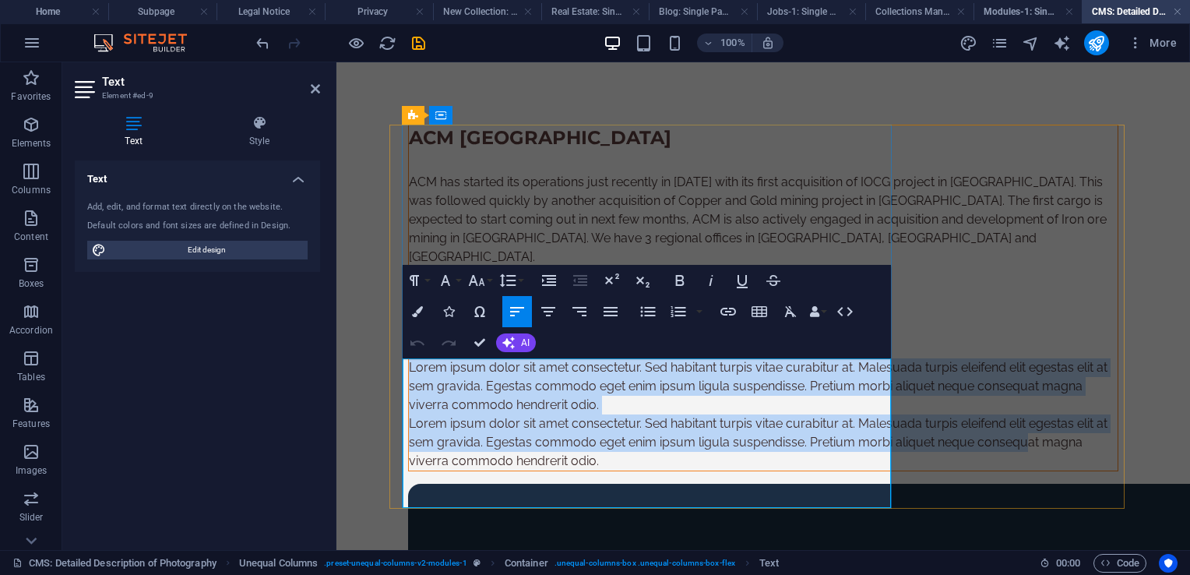
drag, startPoint x: 405, startPoint y: 365, endPoint x: 788, endPoint y: 469, distance: 397.2
click at [801, 470] on div "Lorem ipsum dolor sit amet consectetur. Sed habitant turpis vitae curabitur at.…" at bounding box center [763, 414] width 709 height 112
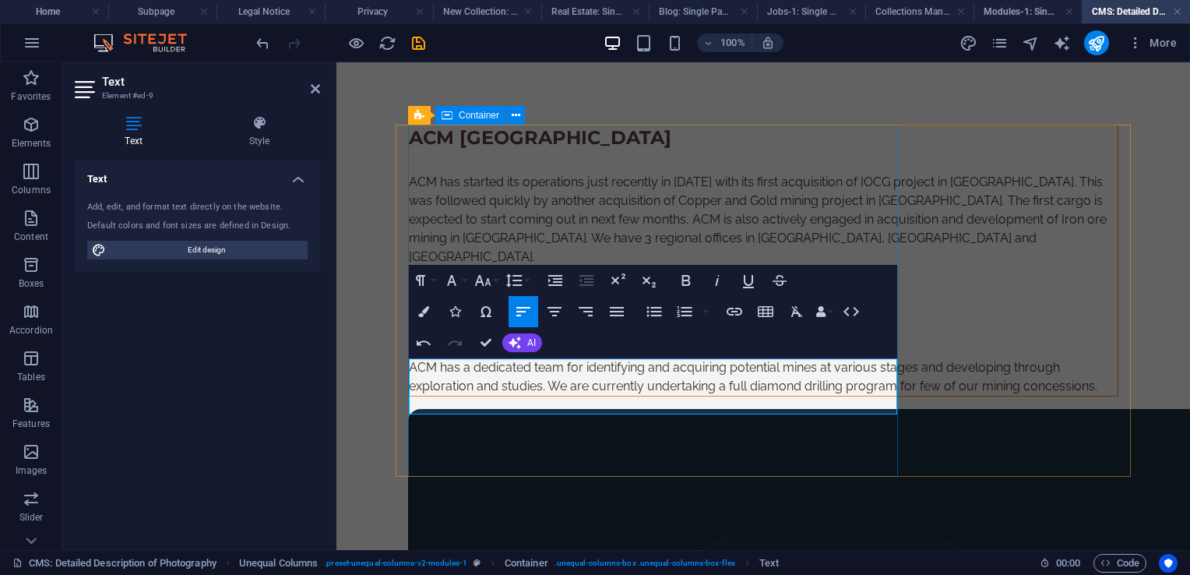
click at [732, 396] on div "ACM Chile ACM has started its operations just recently in 2024 with its first a…" at bounding box center [763, 261] width 710 height 272
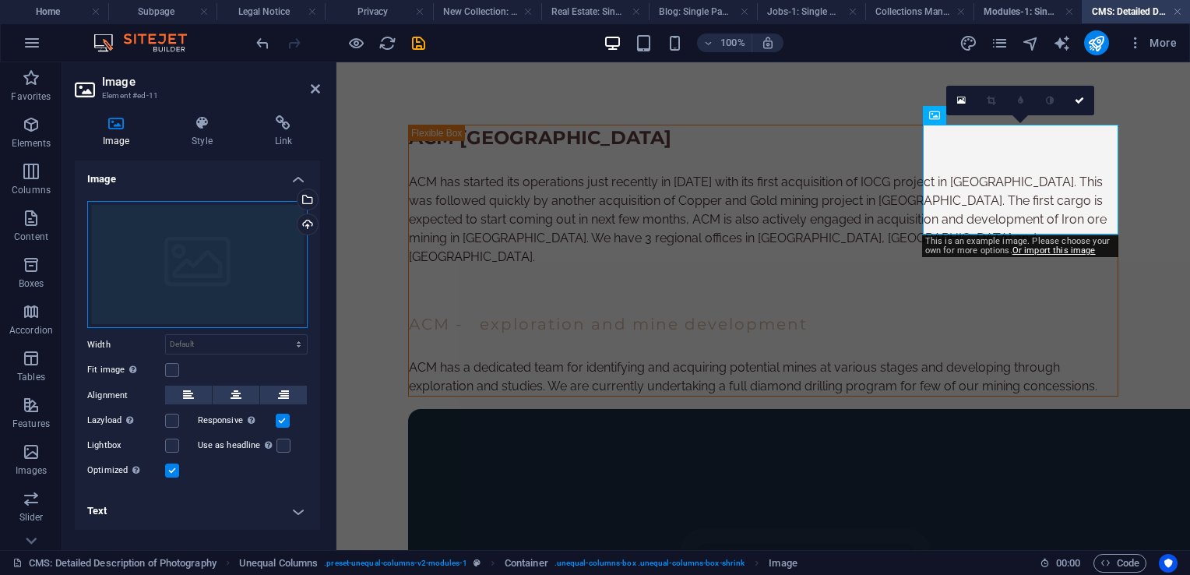
click at [208, 304] on div "Drag files here, click to choose files or select files from Files or our free s…" at bounding box center [197, 265] width 220 height 128
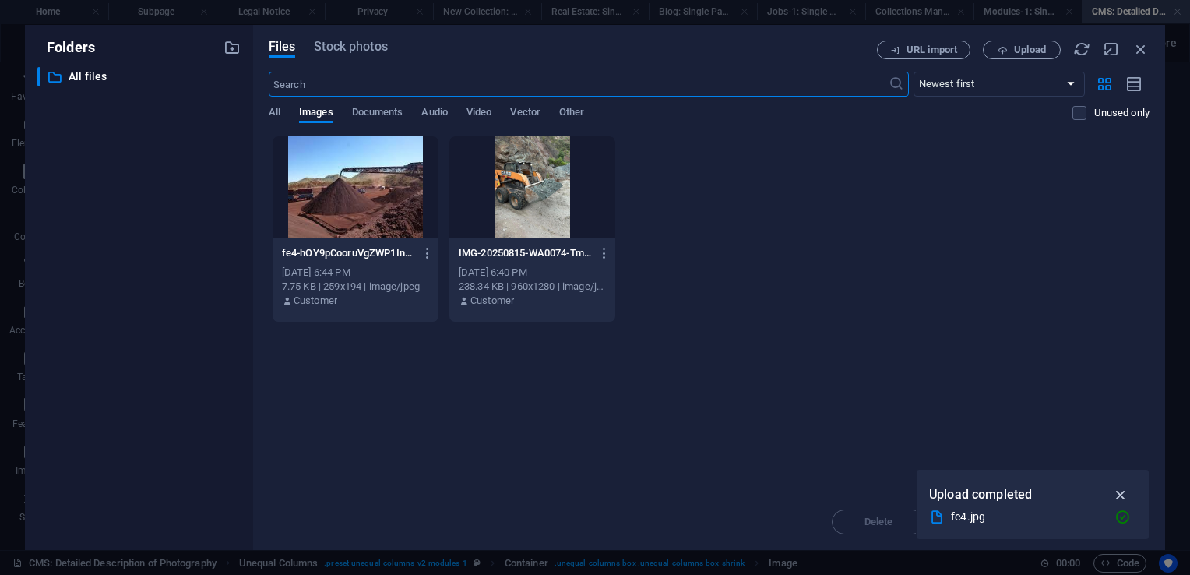
click at [1122, 488] on icon "button" at bounding box center [1121, 494] width 18 height 17
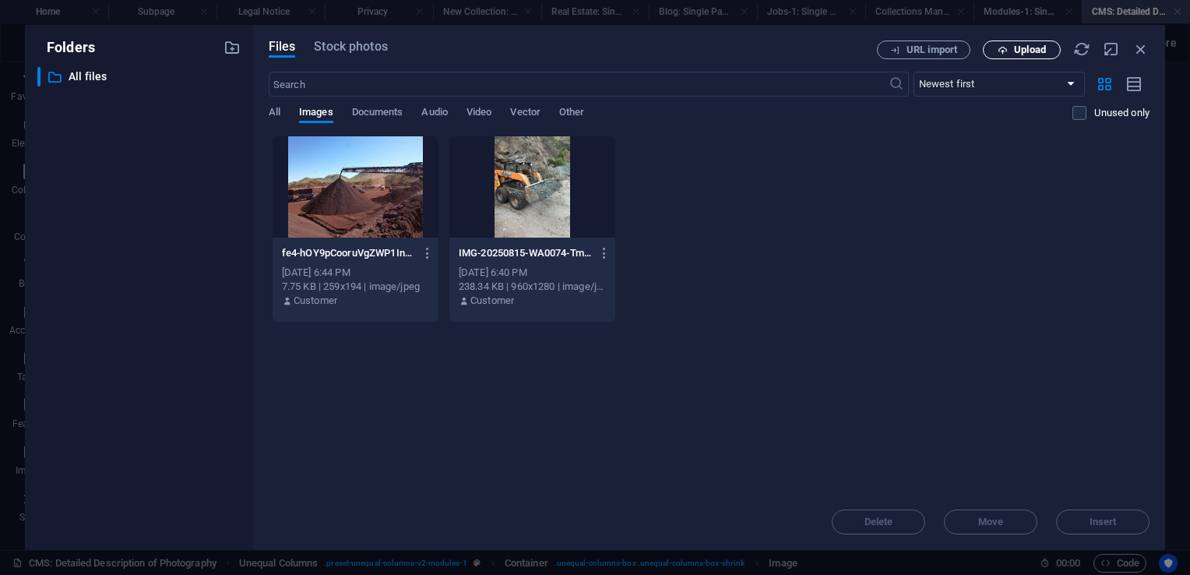
click at [1036, 58] on button "Upload" at bounding box center [1022, 50] width 78 height 19
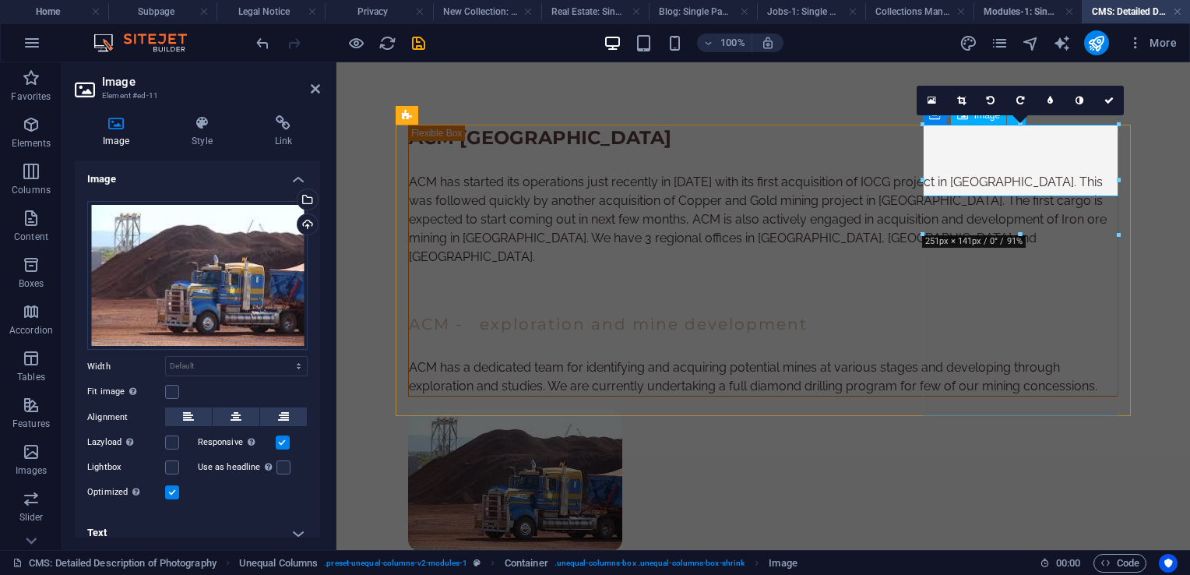
click at [1004, 409] on figure at bounding box center [763, 480] width 710 height 143
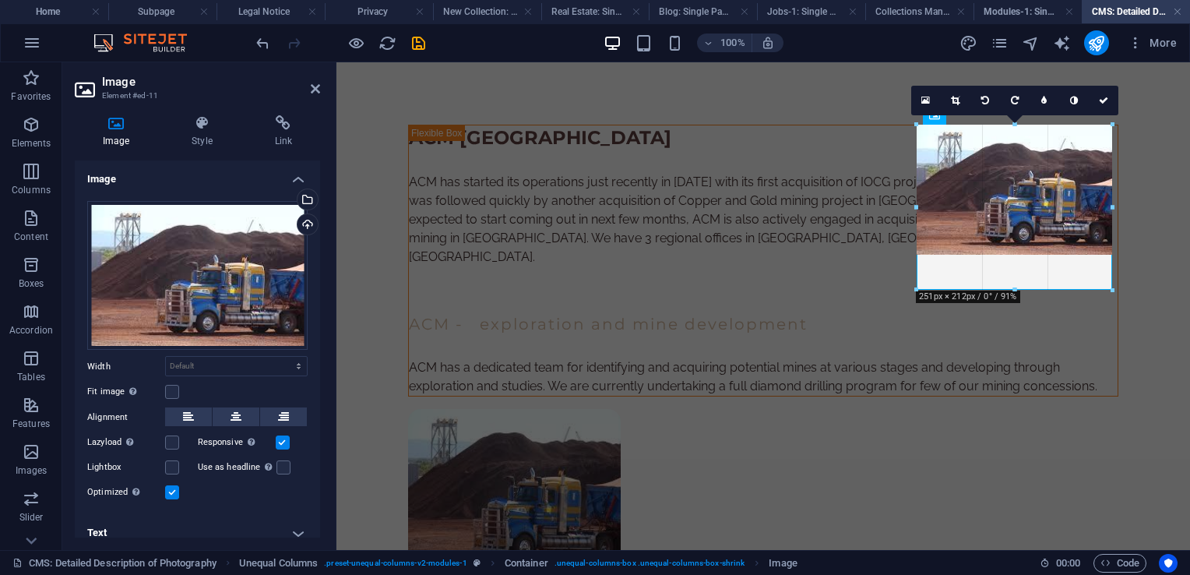
drag, startPoint x: 1117, startPoint y: 181, endPoint x: 1134, endPoint y: 154, distance: 31.5
type input "250"
select select "px"
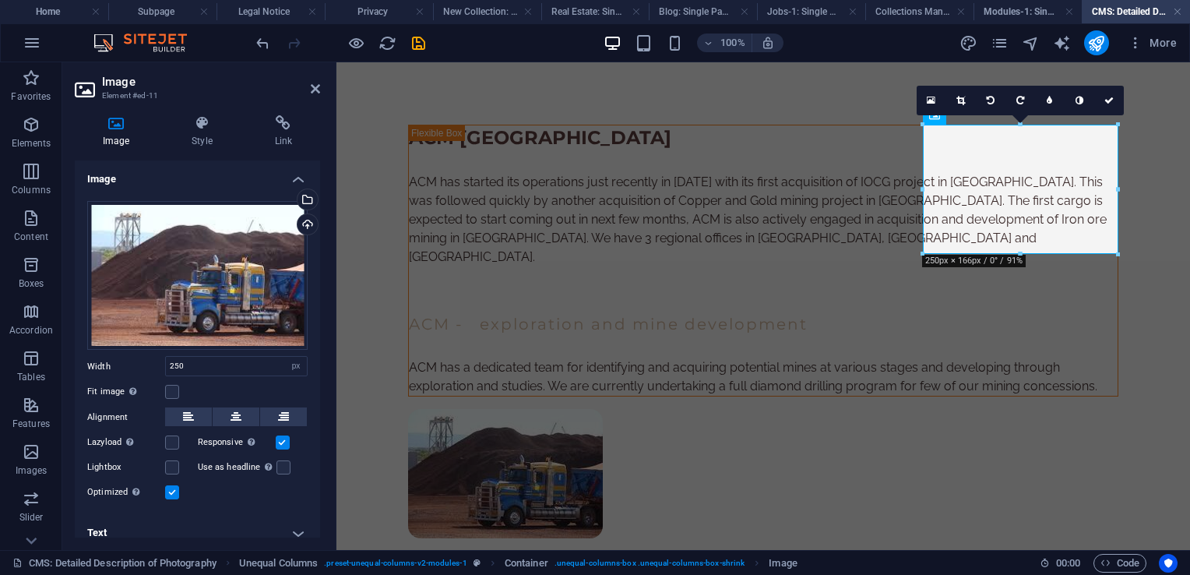
click at [943, 505] on div "ACM Chile ACM has started its operations just recently in 2024 with its first a…" at bounding box center [763, 489] width 760 height 855
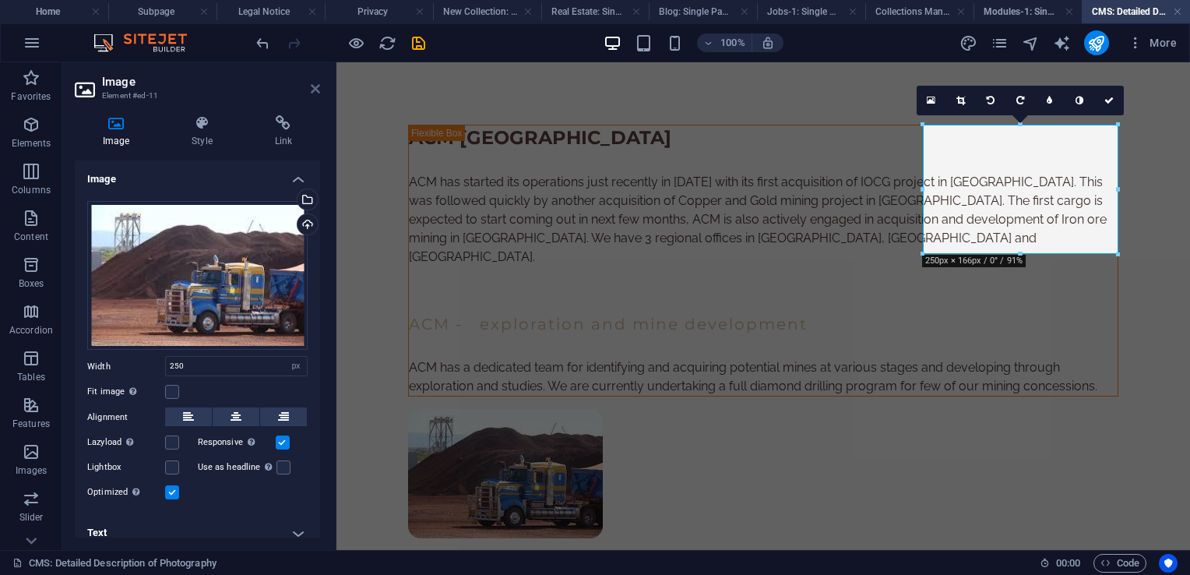
click at [312, 83] on icon at bounding box center [315, 89] width 9 height 12
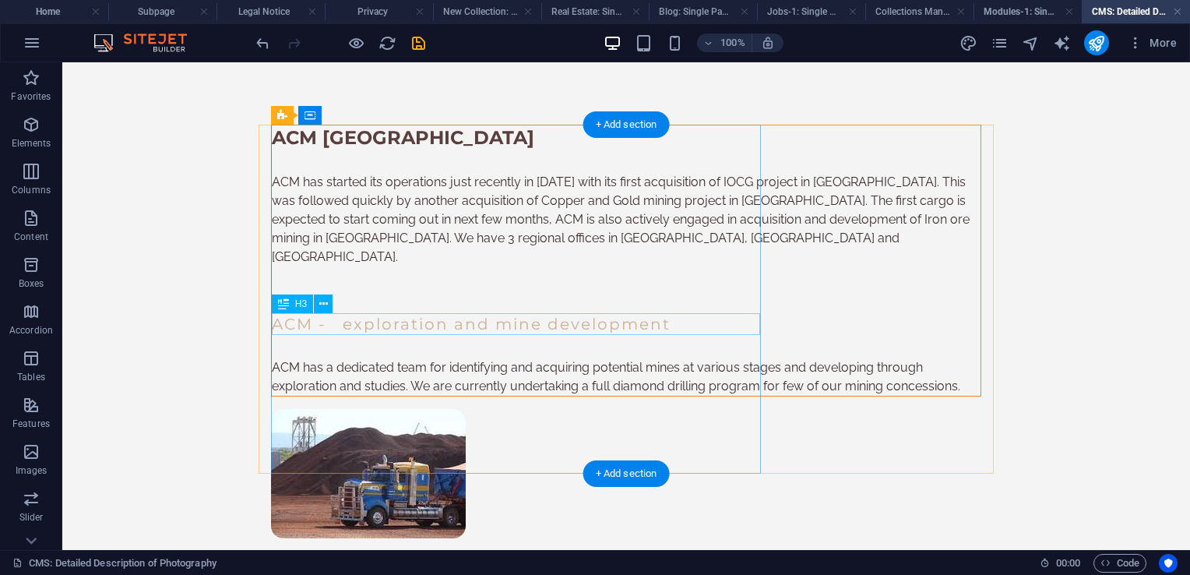
click at [478, 326] on div "ACM - exploration and mine development" at bounding box center [626, 324] width 709 height 22
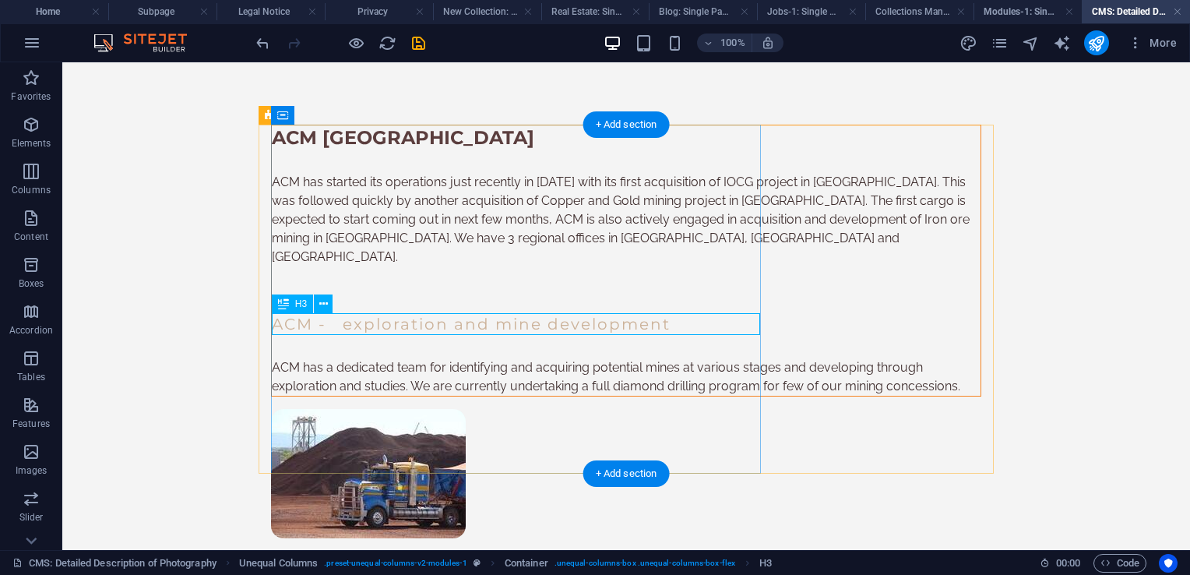
click at [289, 319] on div "ACM - exploration and mine development" at bounding box center [626, 324] width 709 height 22
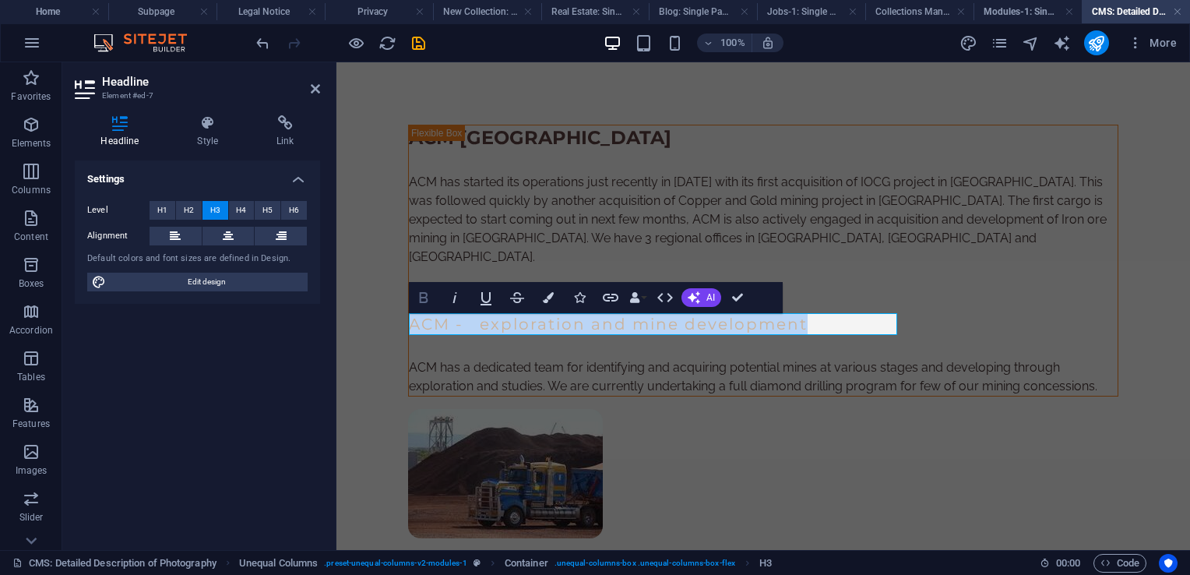
click at [428, 293] on icon "button" at bounding box center [423, 297] width 19 height 19
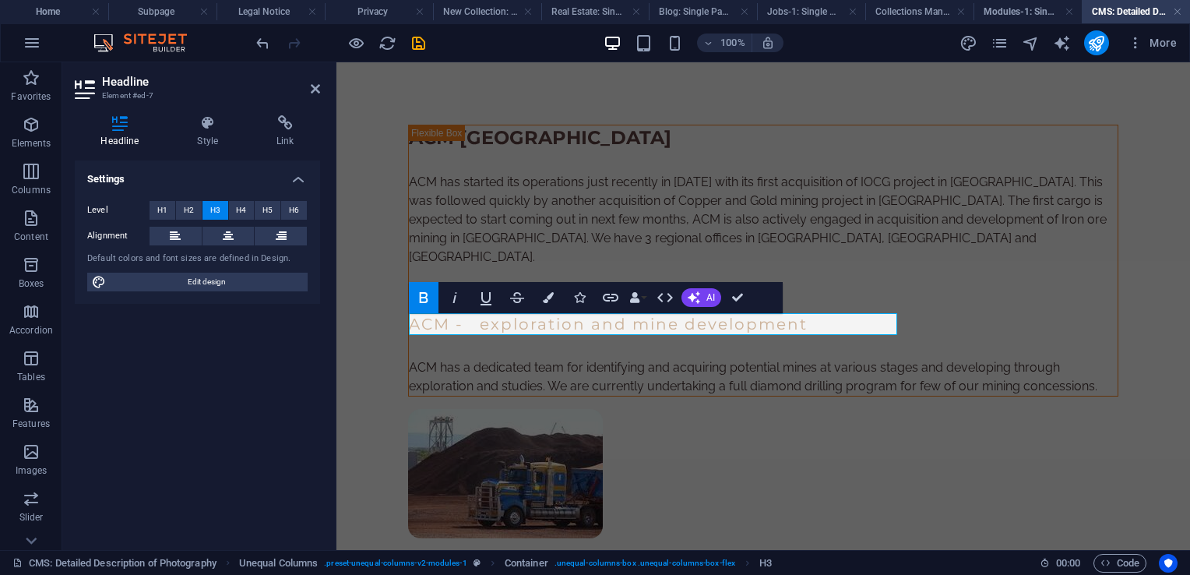
click at [329, 492] on div "Headline Style Link Settings Level H1 H2 H3 H4 H5 H6 Alignment Default colors a…" at bounding box center [197, 326] width 270 height 447
click at [308, 91] on header "Headline Element #ed-7" at bounding box center [197, 82] width 245 height 41
drag, startPoint x: 315, startPoint y: 86, endPoint x: 266, endPoint y: 29, distance: 75.2
click at [315, 86] on icon at bounding box center [315, 89] width 9 height 12
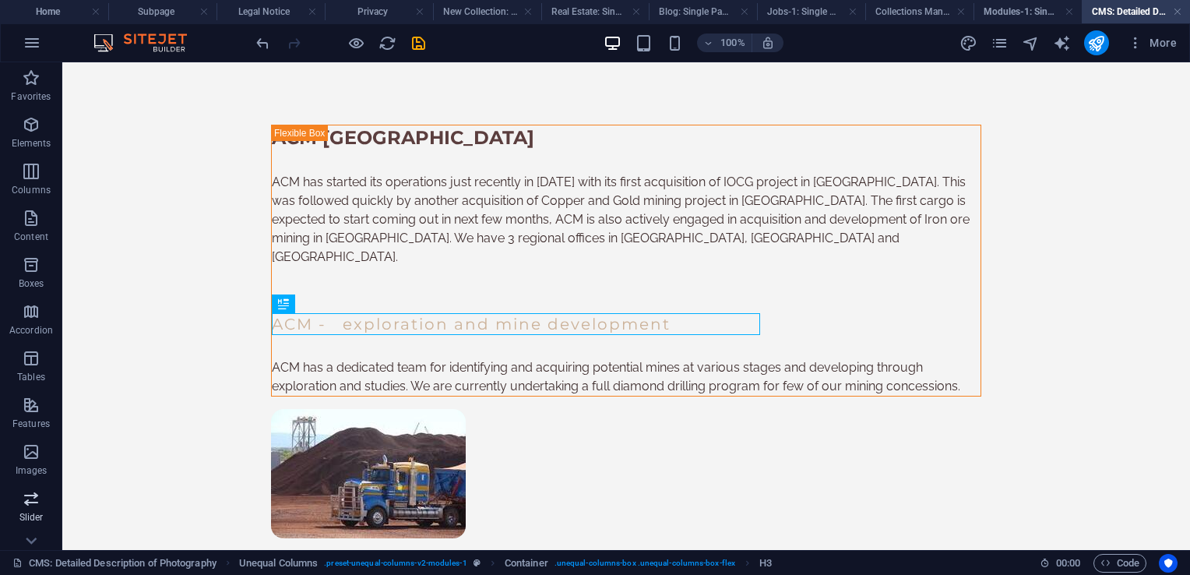
drag, startPoint x: 12, startPoint y: 488, endPoint x: 502, endPoint y: 302, distance: 523.9
click at [12, 488] on button "Slider" at bounding box center [31, 506] width 62 height 47
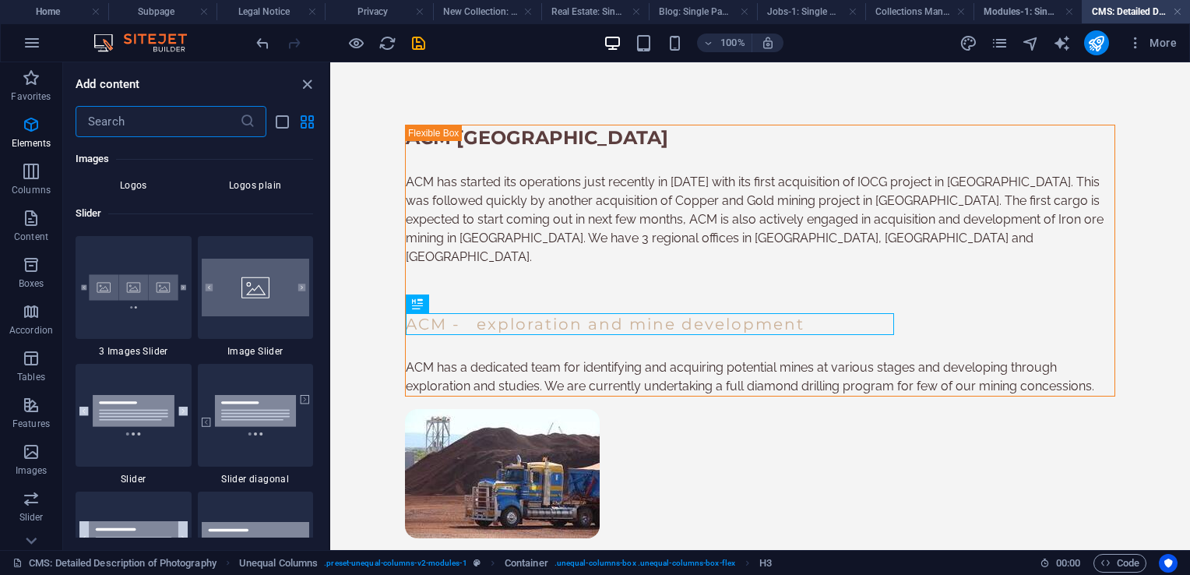
scroll to position [8830, 0]
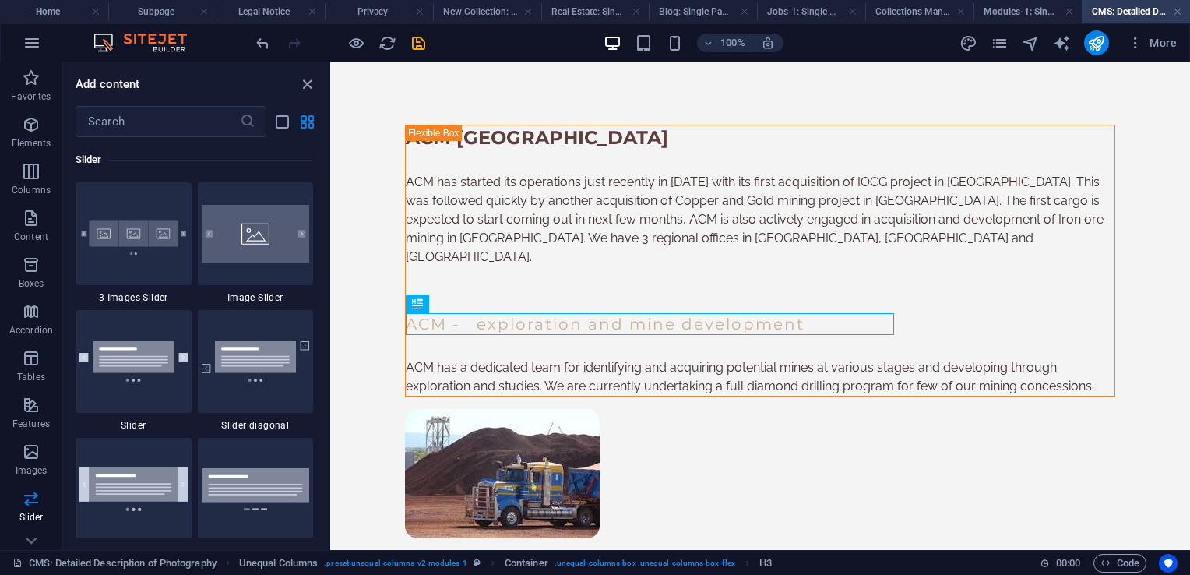
click at [782, 509] on div "ACM Chile ACM has started its operations just recently in 2024 with its first a…" at bounding box center [760, 489] width 760 height 855
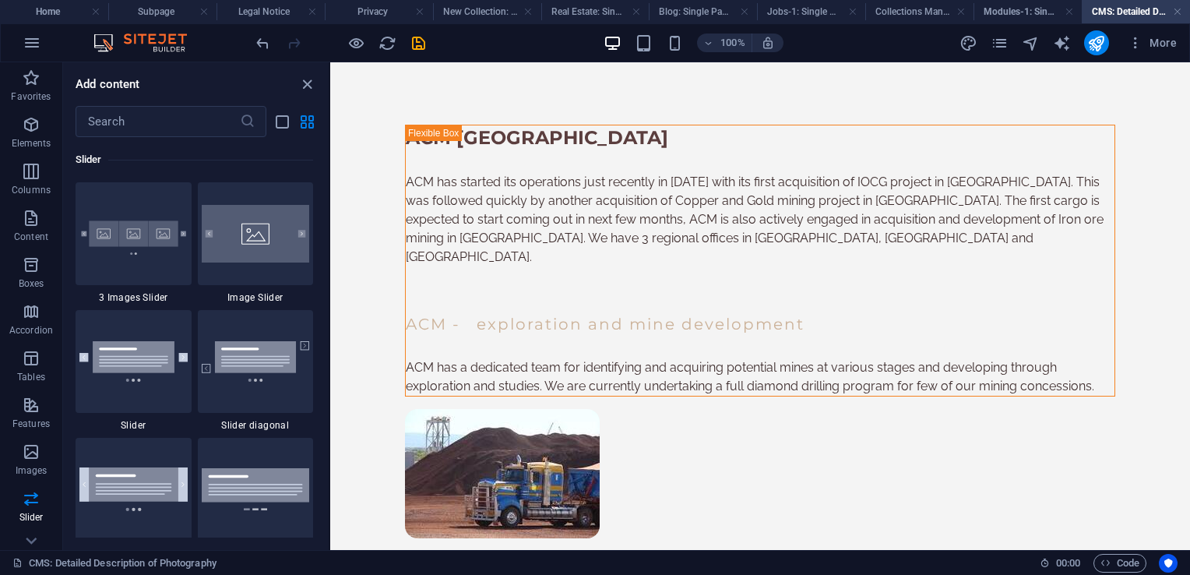
click at [418, 32] on div at bounding box center [340, 42] width 174 height 25
click at [414, 42] on icon "save" at bounding box center [419, 43] width 18 height 18
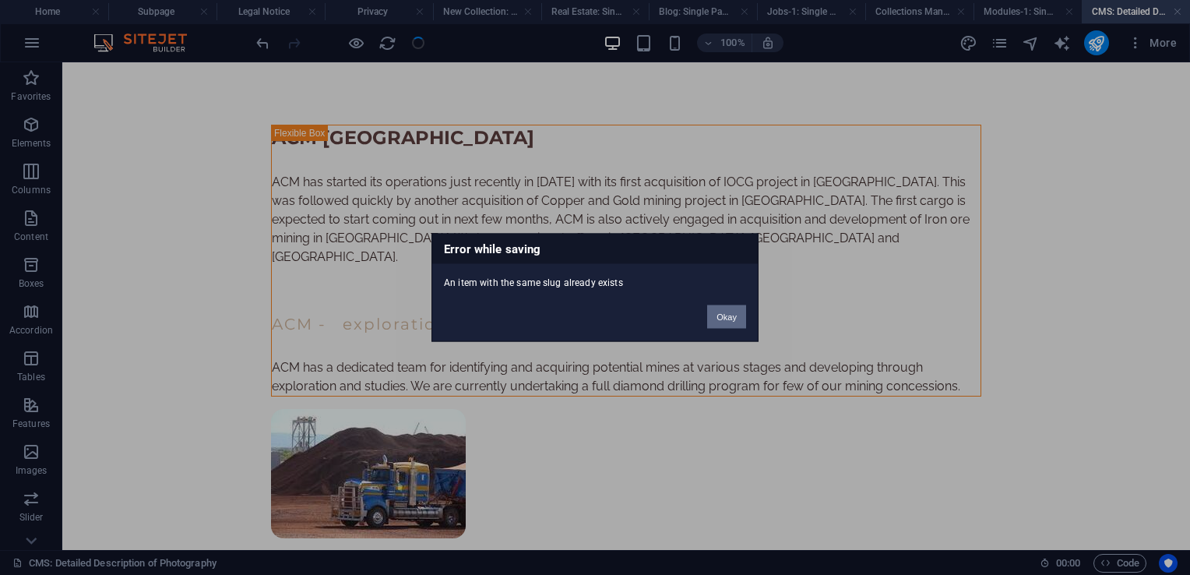
click at [720, 317] on button "Okay" at bounding box center [726, 316] width 39 height 23
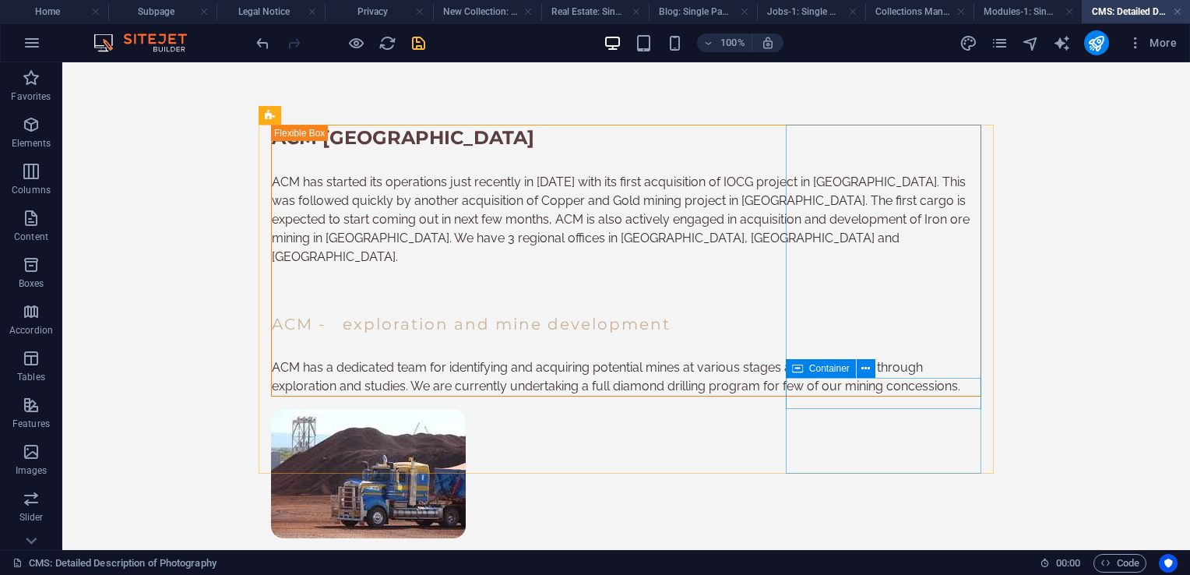
click at [801, 375] on icon at bounding box center [797, 368] width 11 height 19
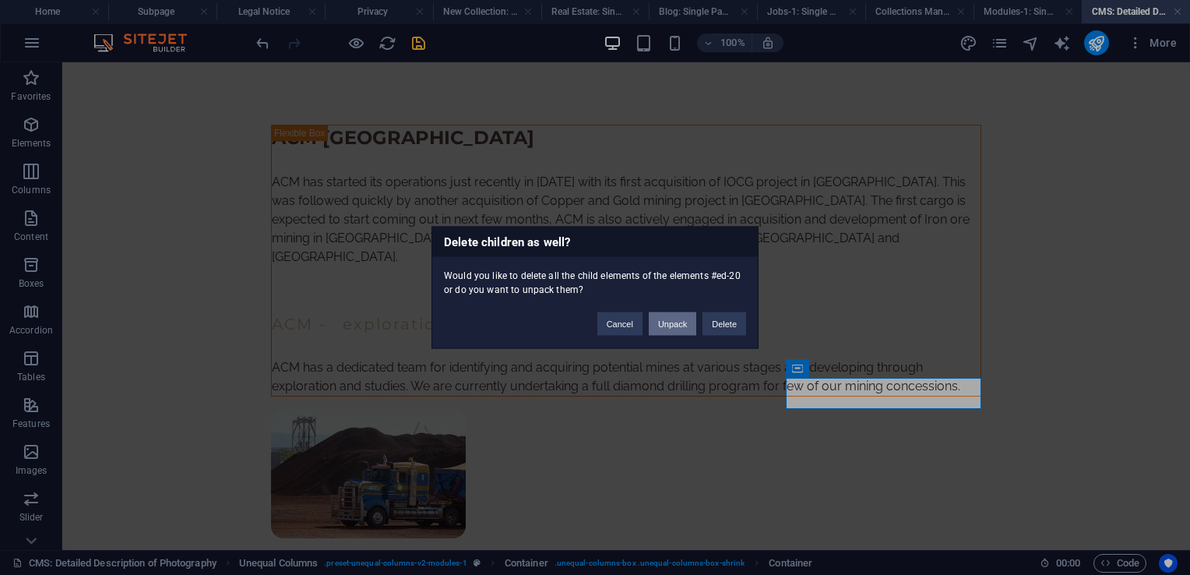
click at [677, 329] on button "Unpack" at bounding box center [673, 323] width 48 height 23
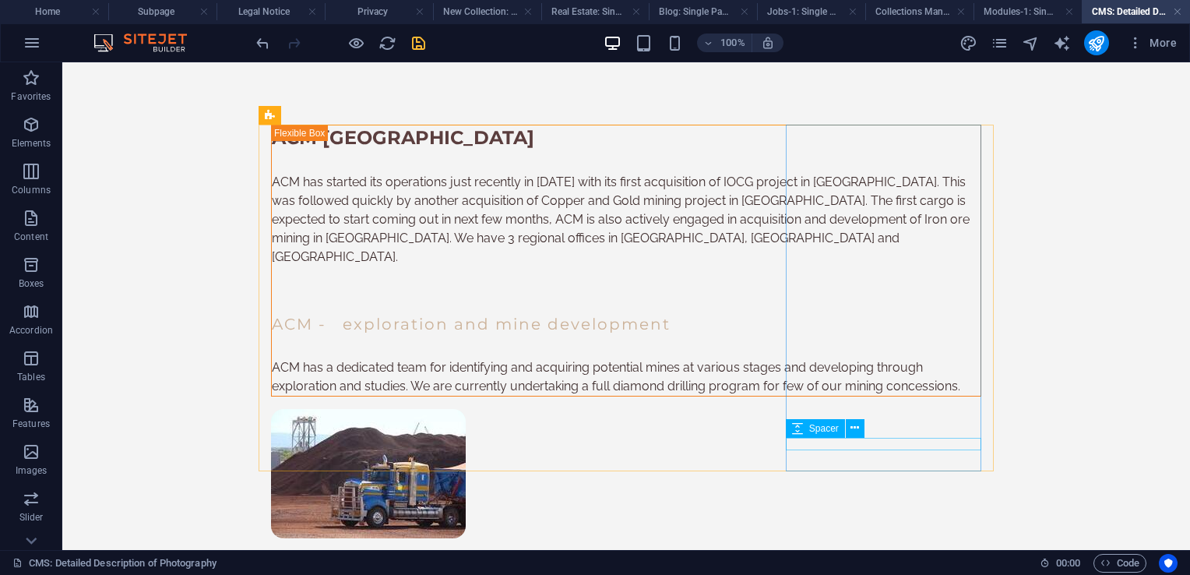
click at [796, 429] on icon at bounding box center [797, 428] width 11 height 19
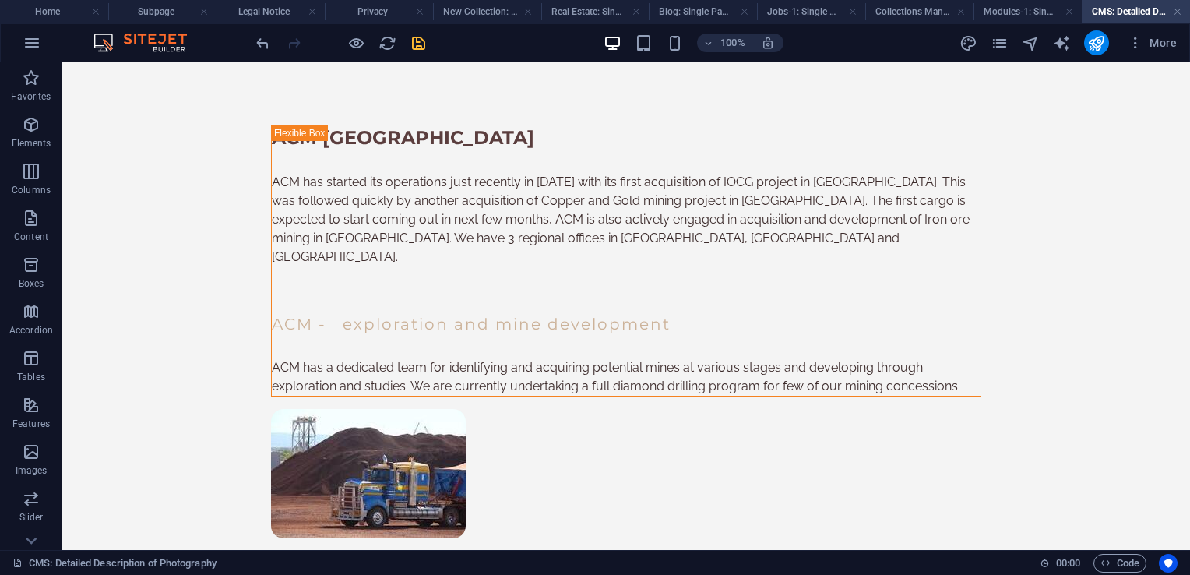
click at [1050, 392] on body "Skip to main content ACM Chile ACM has started its operations just recently in …" at bounding box center [626, 490] width 1128 height 857
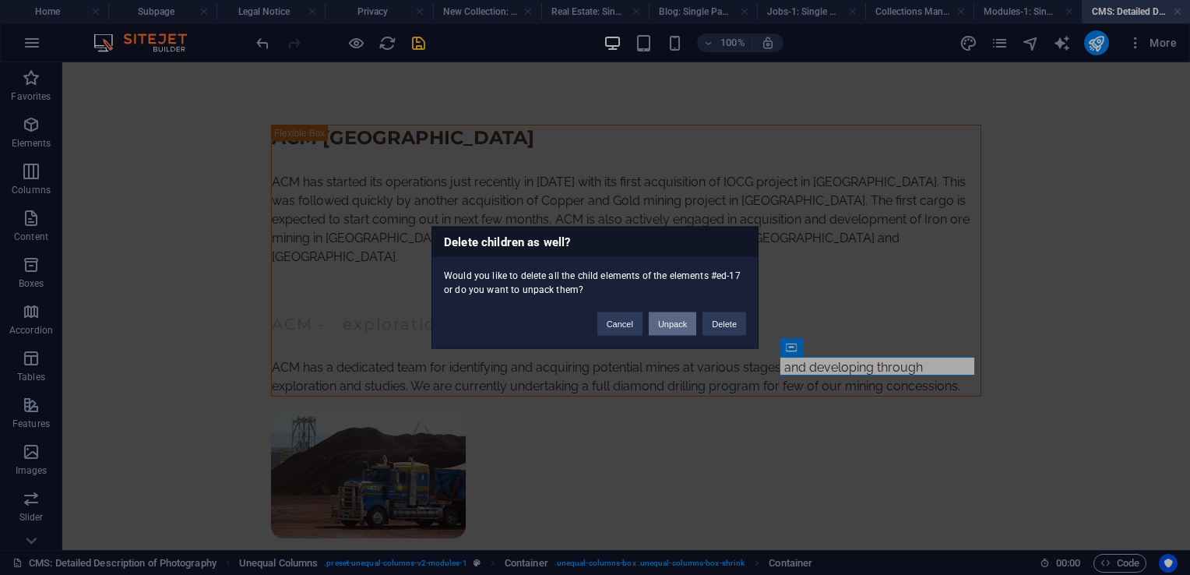
click at [678, 330] on button "Unpack" at bounding box center [673, 323] width 48 height 23
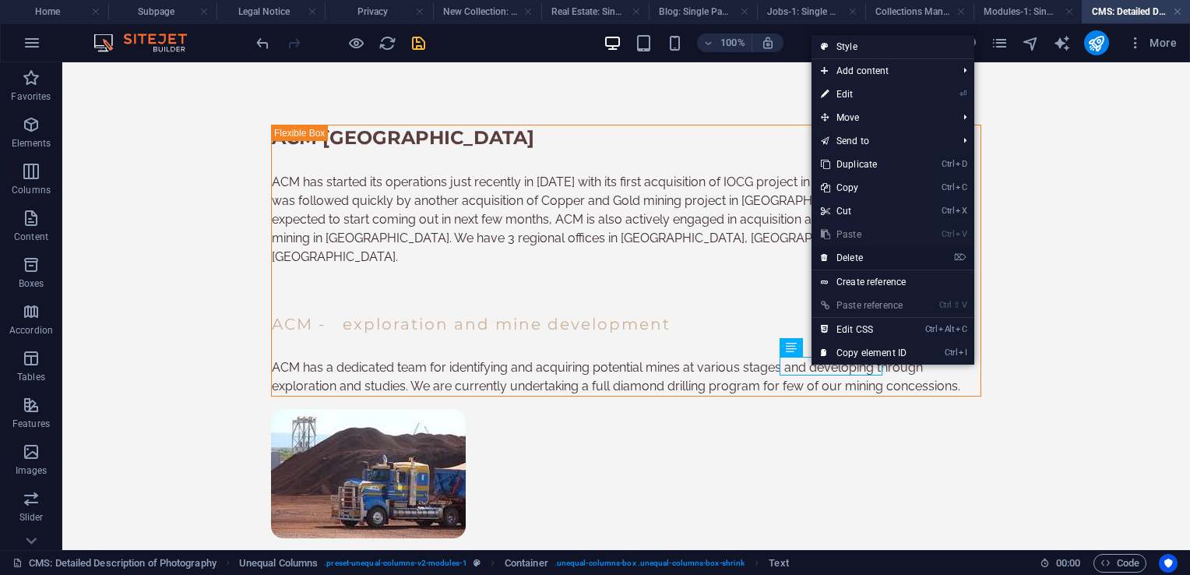
click at [863, 257] on link "⌦ Delete" at bounding box center [864, 257] width 104 height 23
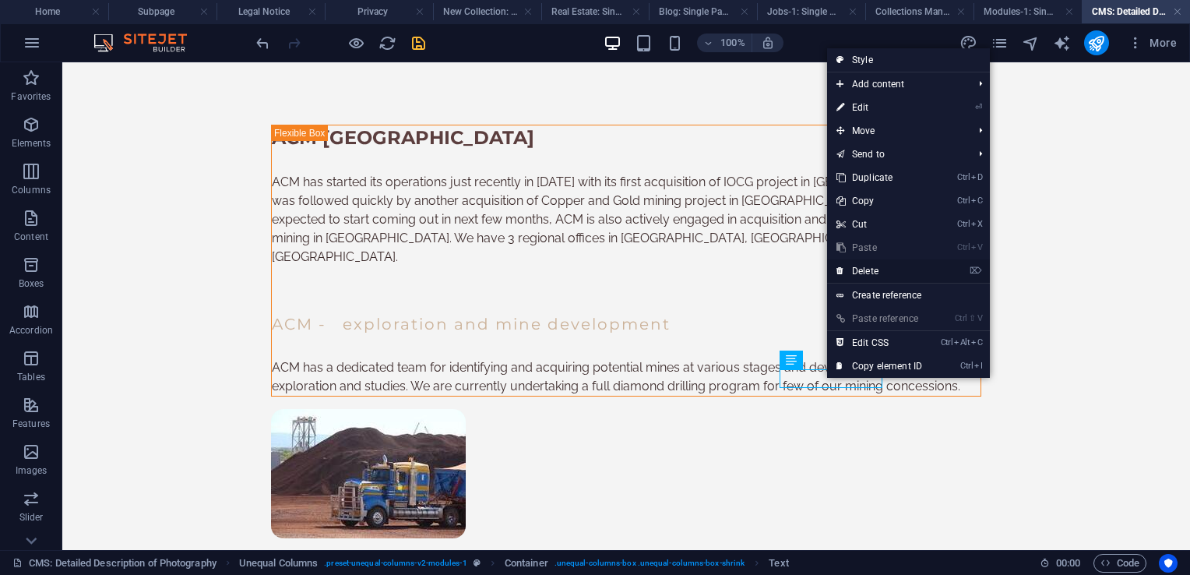
click at [881, 271] on link "⌦ Delete" at bounding box center [879, 270] width 104 height 23
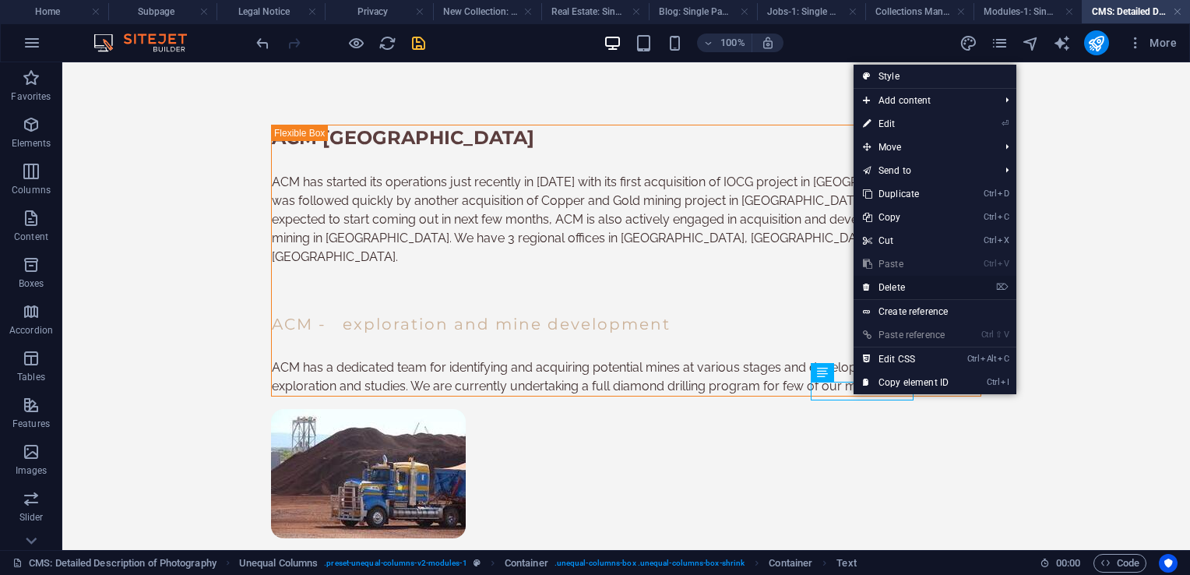
click at [893, 289] on link "⌦ Delete" at bounding box center [906, 287] width 104 height 23
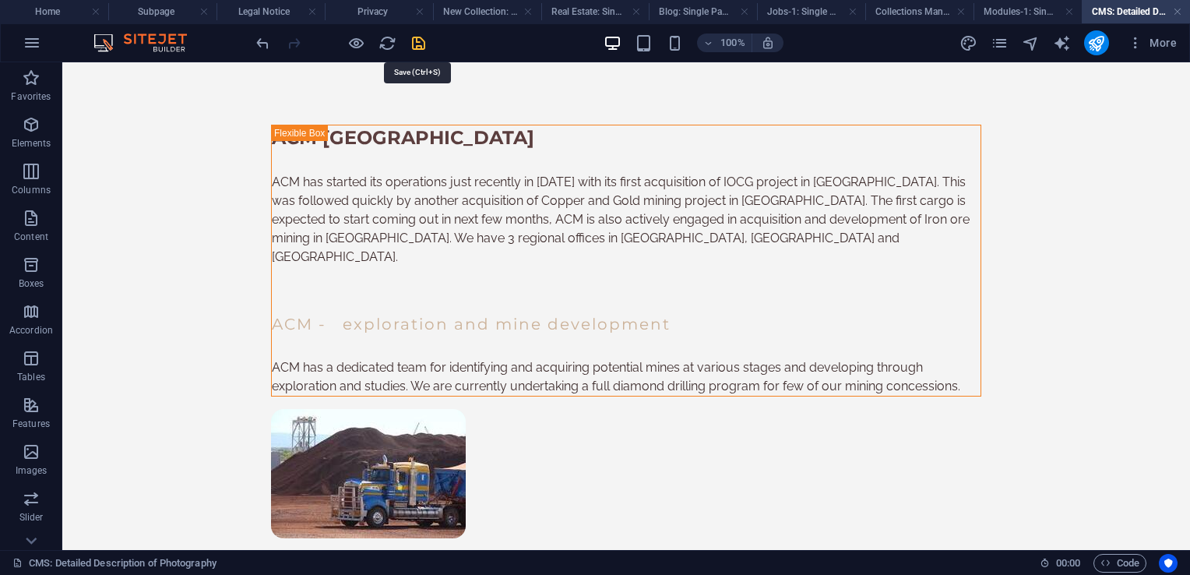
click at [414, 45] on icon "save" at bounding box center [419, 43] width 18 height 18
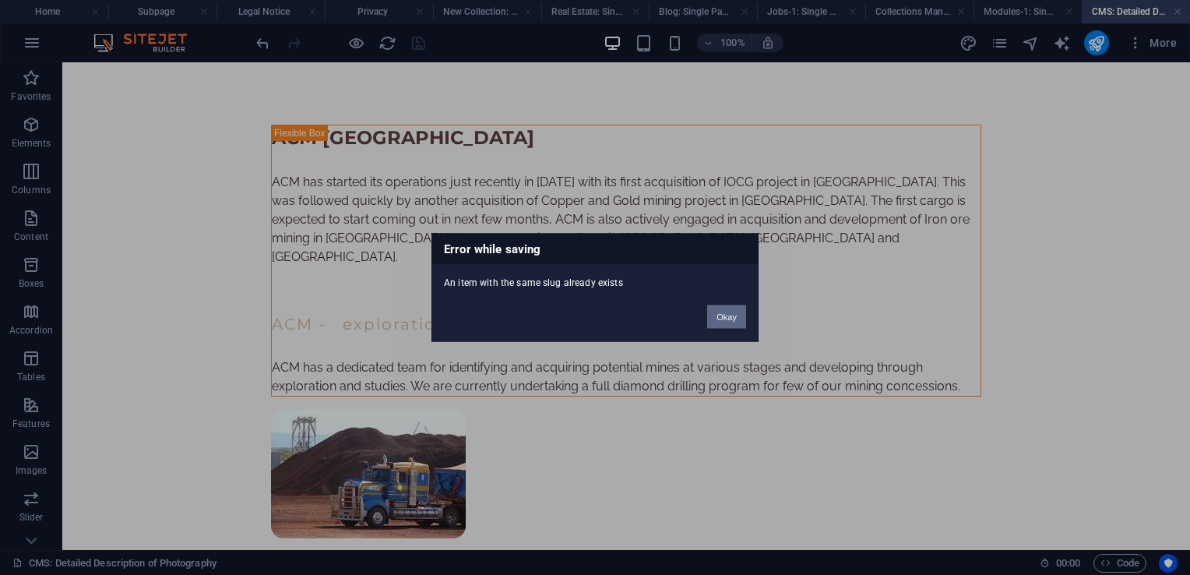
click at [742, 319] on button "Okay" at bounding box center [726, 316] width 39 height 23
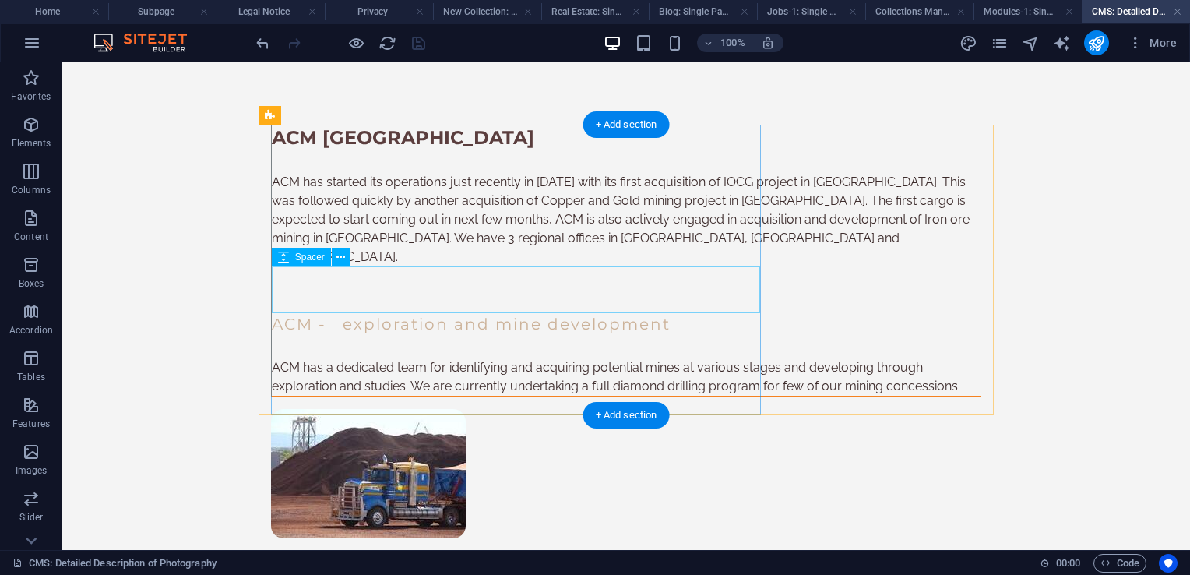
click at [672, 298] on div at bounding box center [626, 289] width 709 height 47
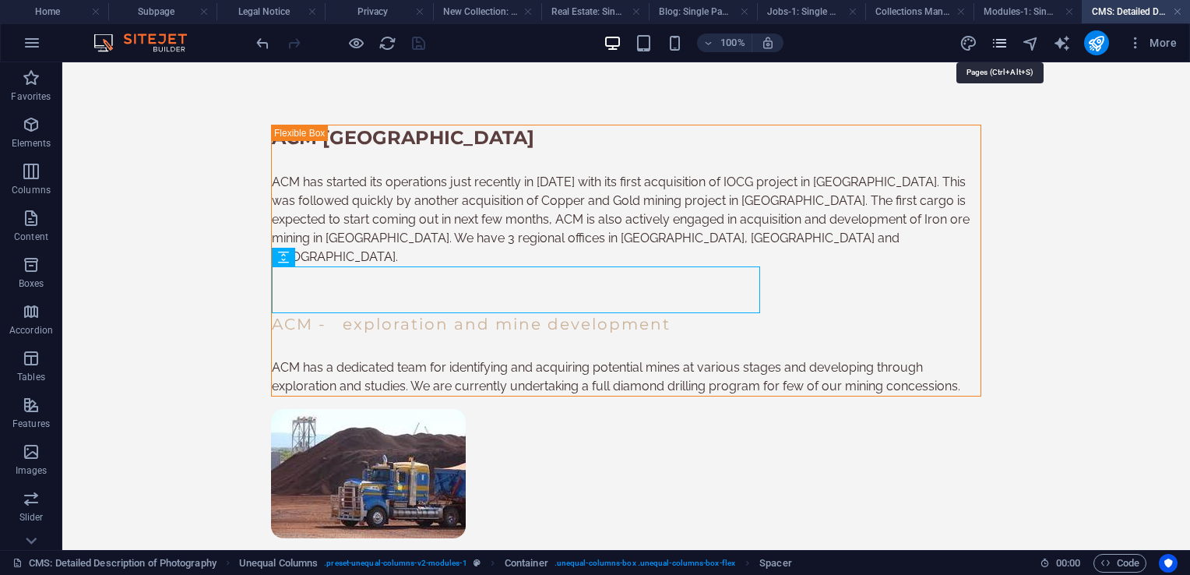
click at [1000, 44] on icon "pages" at bounding box center [1000, 43] width 18 height 18
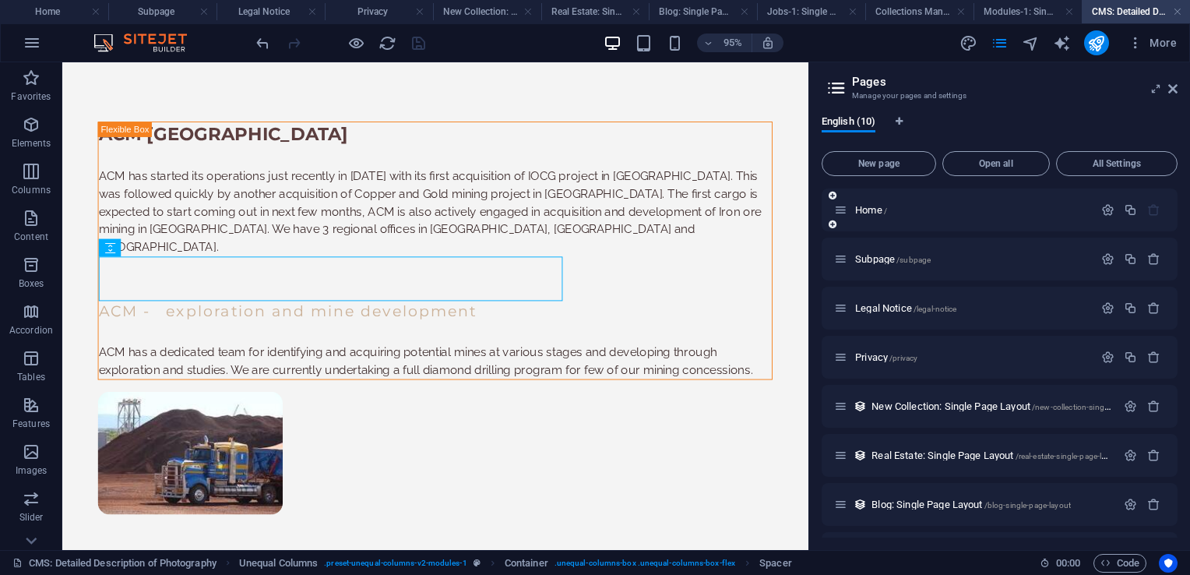
click at [876, 215] on div "Home /" at bounding box center [963, 210] width 259 height 18
click at [1172, 90] on icon at bounding box center [1172, 89] width 9 height 12
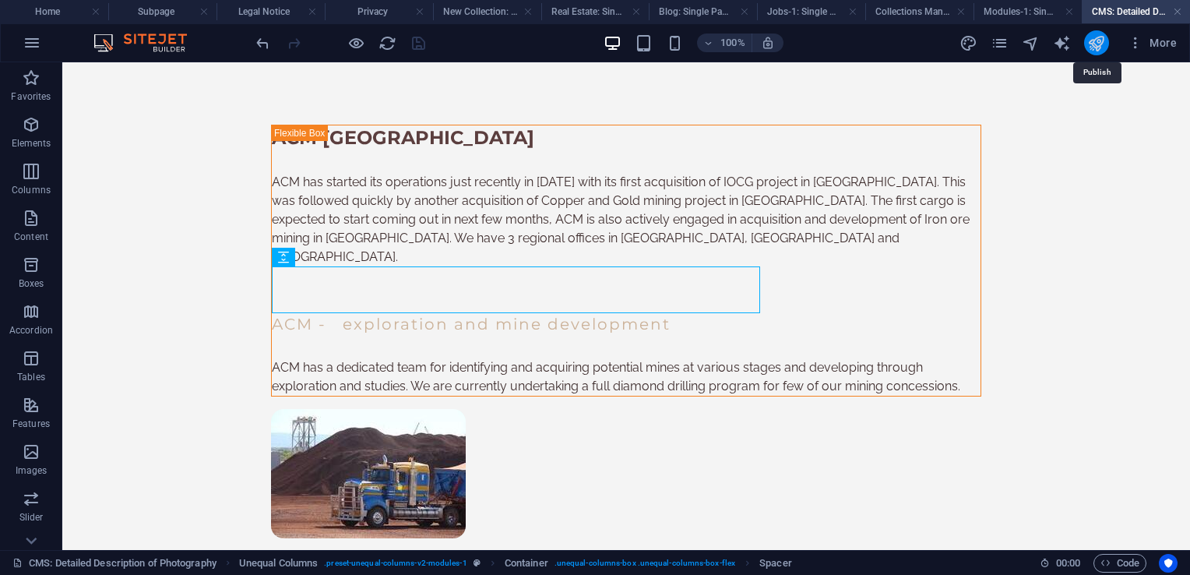
click at [1100, 42] on icon "publish" at bounding box center [1096, 43] width 18 height 18
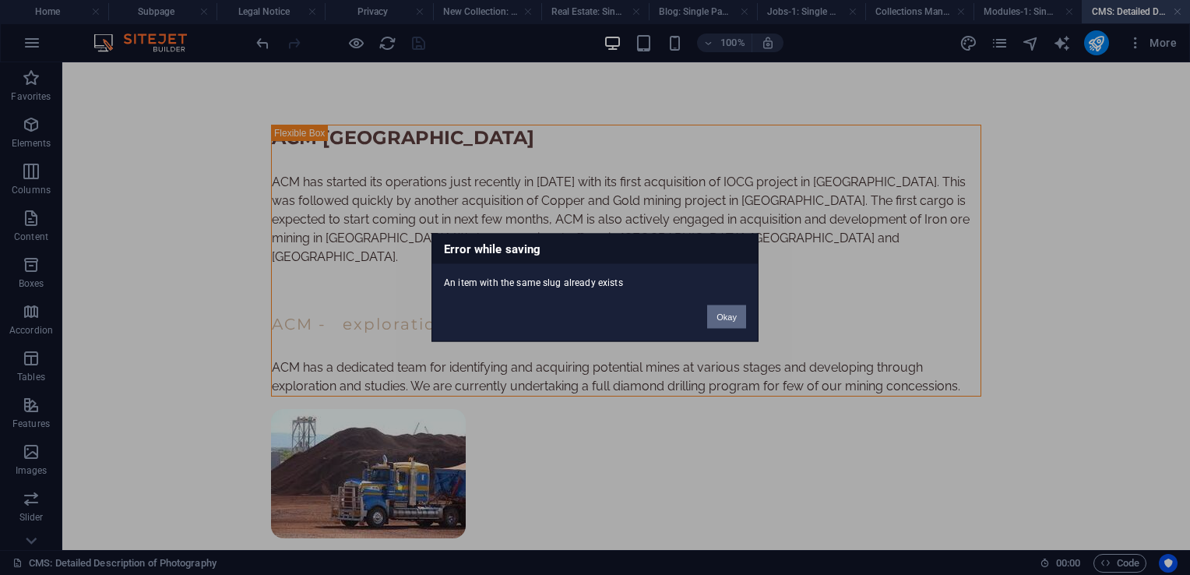
click at [727, 319] on button "Okay" at bounding box center [726, 316] width 39 height 23
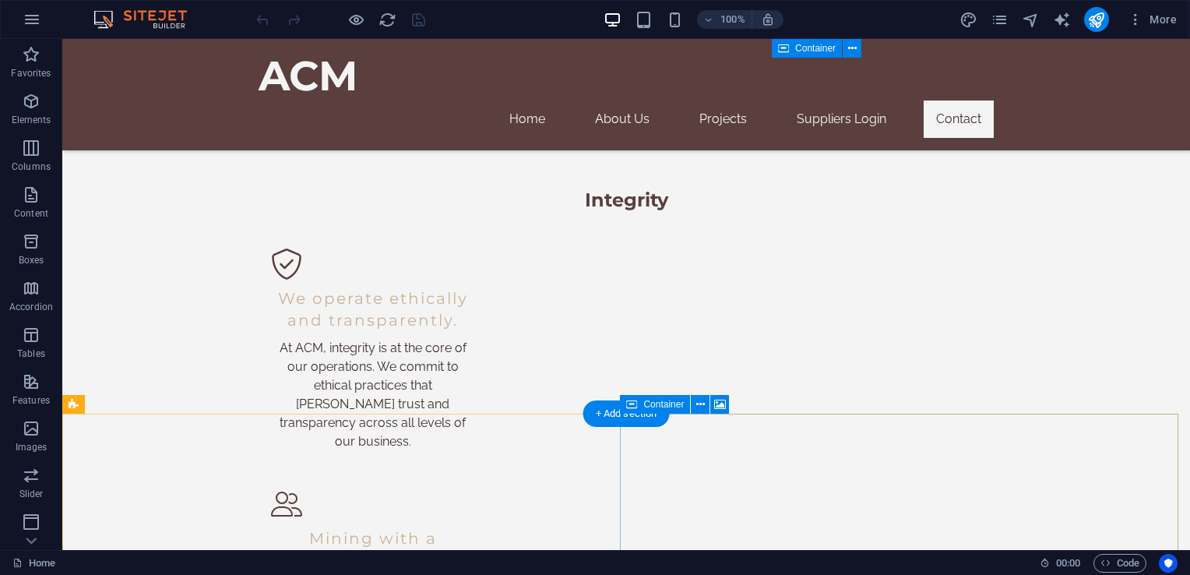
scroll to position [2424, 0]
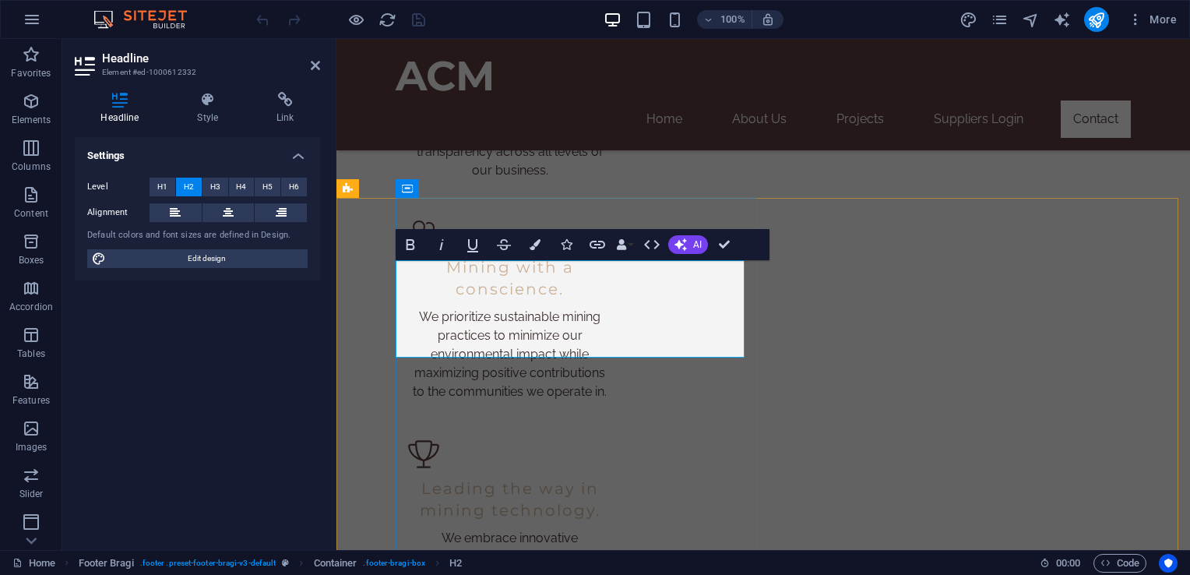
drag, startPoint x: 460, startPoint y: 269, endPoint x: 508, endPoint y: 268, distance: 48.3
drag, startPoint x: 622, startPoint y: 273, endPoint x: 689, endPoint y: 280, distance: 67.4
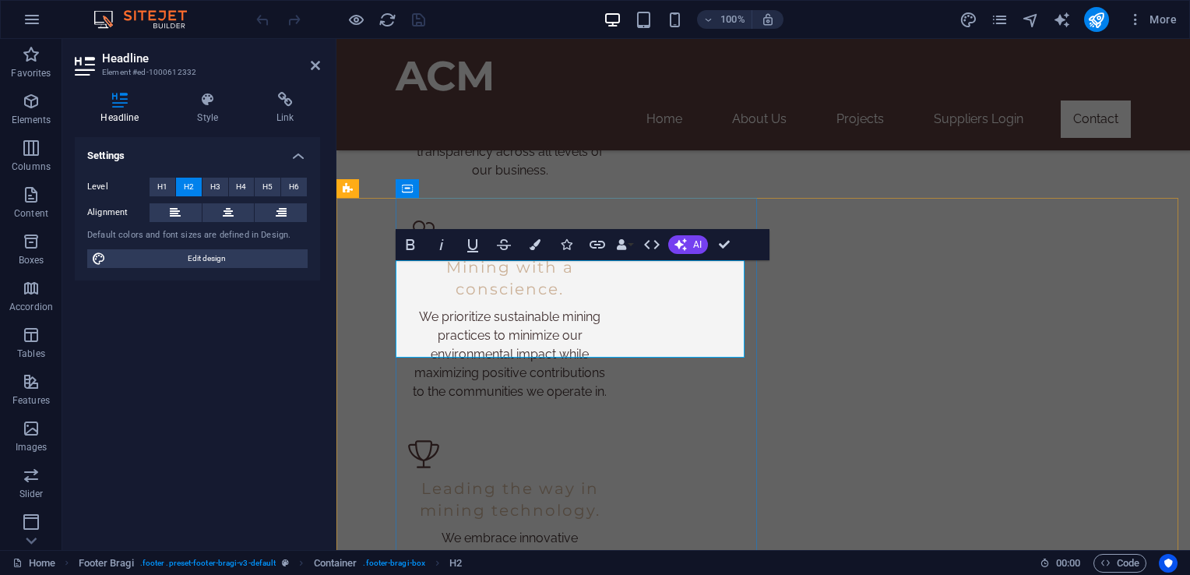
drag, startPoint x: 658, startPoint y: 349, endPoint x: 492, endPoint y: 322, distance: 168.9
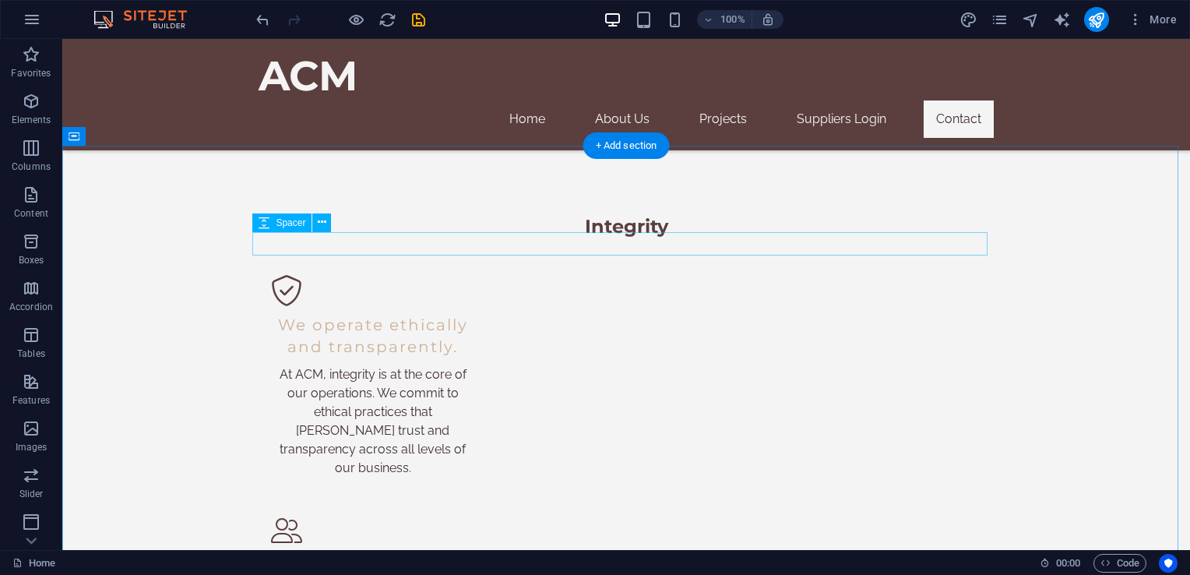
scroll to position [2244, 0]
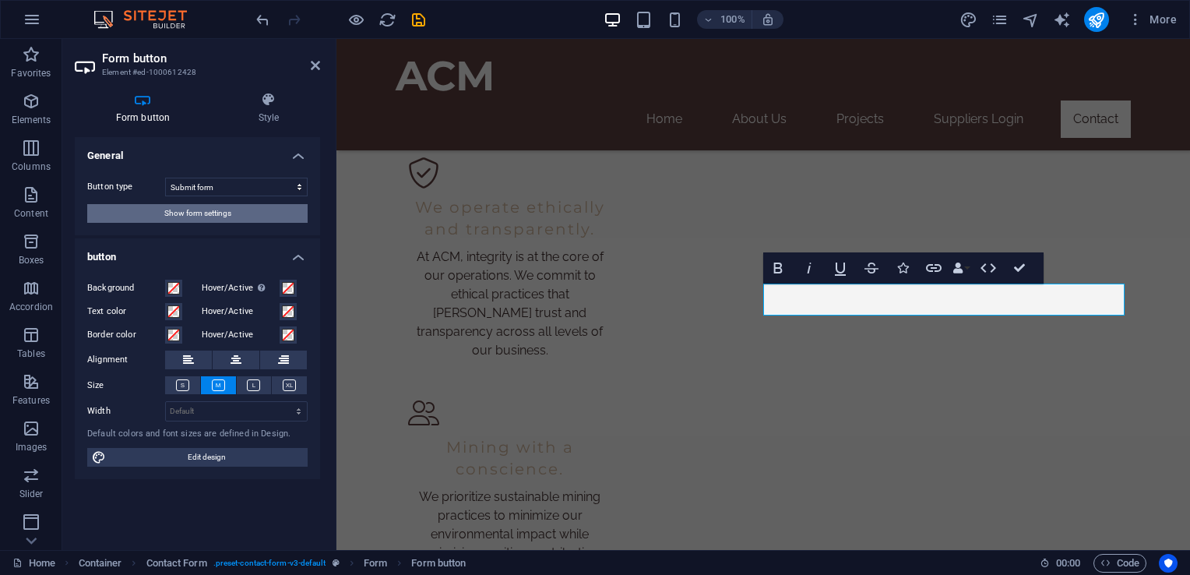
click at [248, 222] on button "Show form settings" at bounding box center [197, 213] width 220 height 19
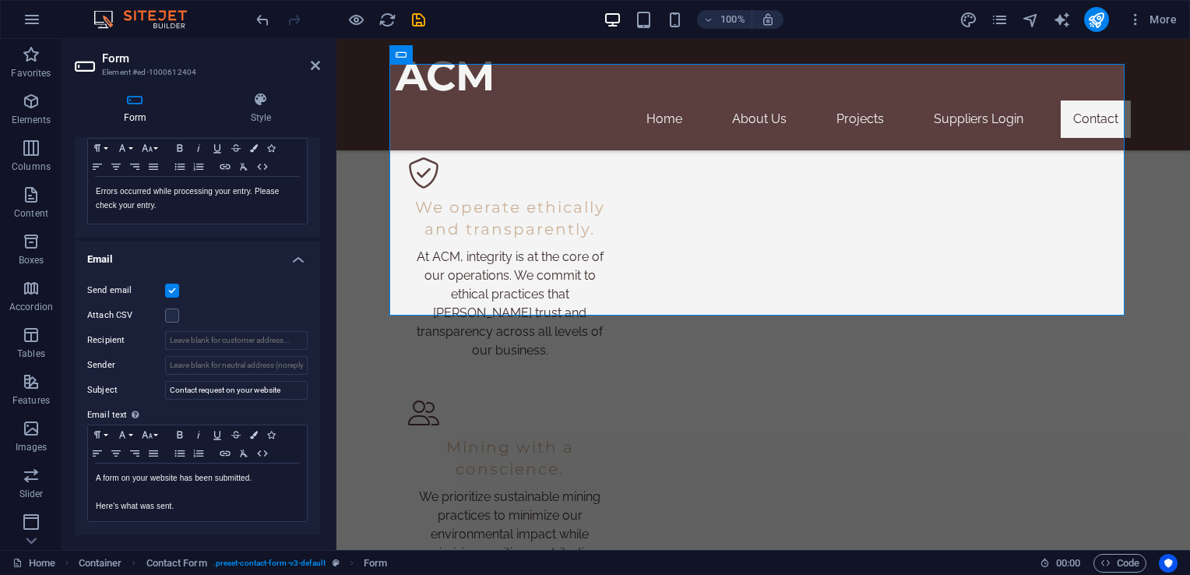
scroll to position [314, 0]
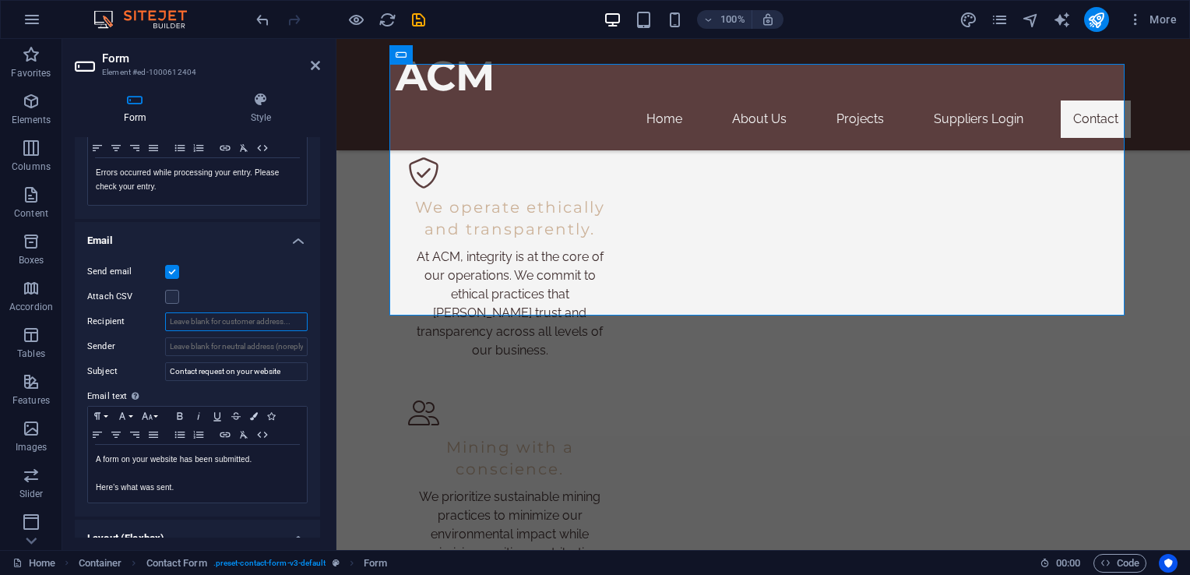
click at [187, 320] on input "Recipient" at bounding box center [236, 321] width 143 height 19
type input "tullyjs@gmail.com"
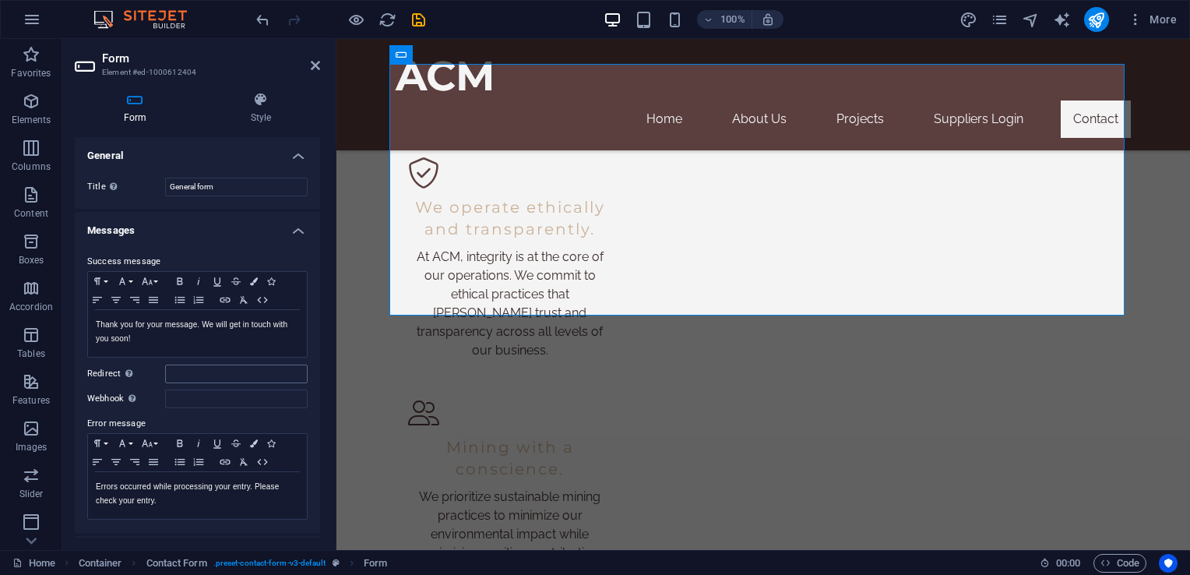
scroll to position [0, 0]
click at [417, 17] on icon "save" at bounding box center [419, 20] width 18 height 18
checkbox input "false"
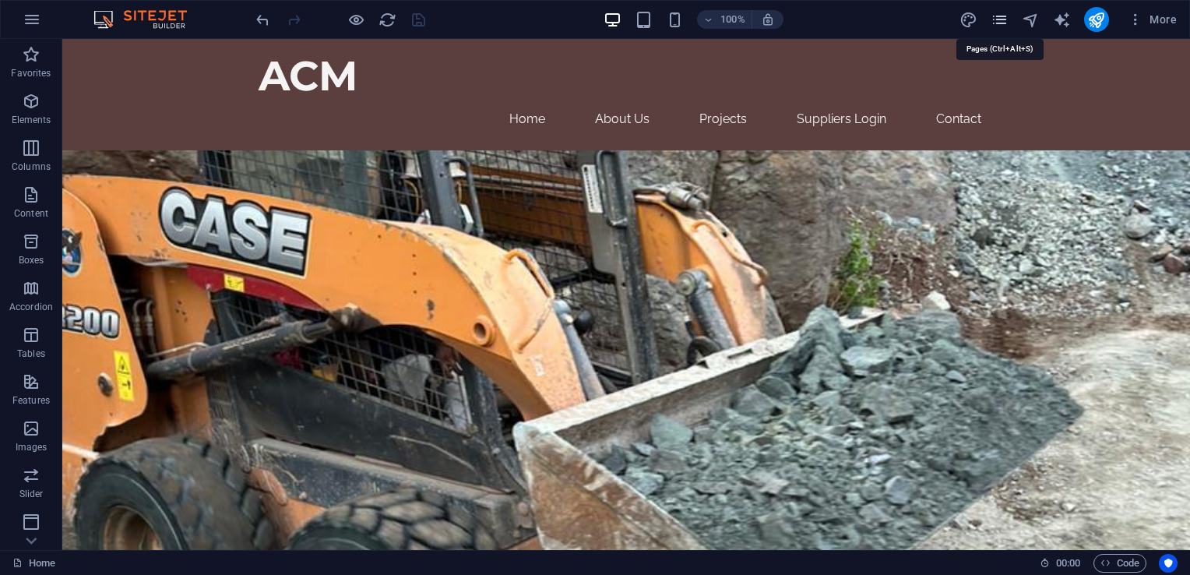
click at [997, 17] on icon "pages" at bounding box center [1000, 20] width 18 height 18
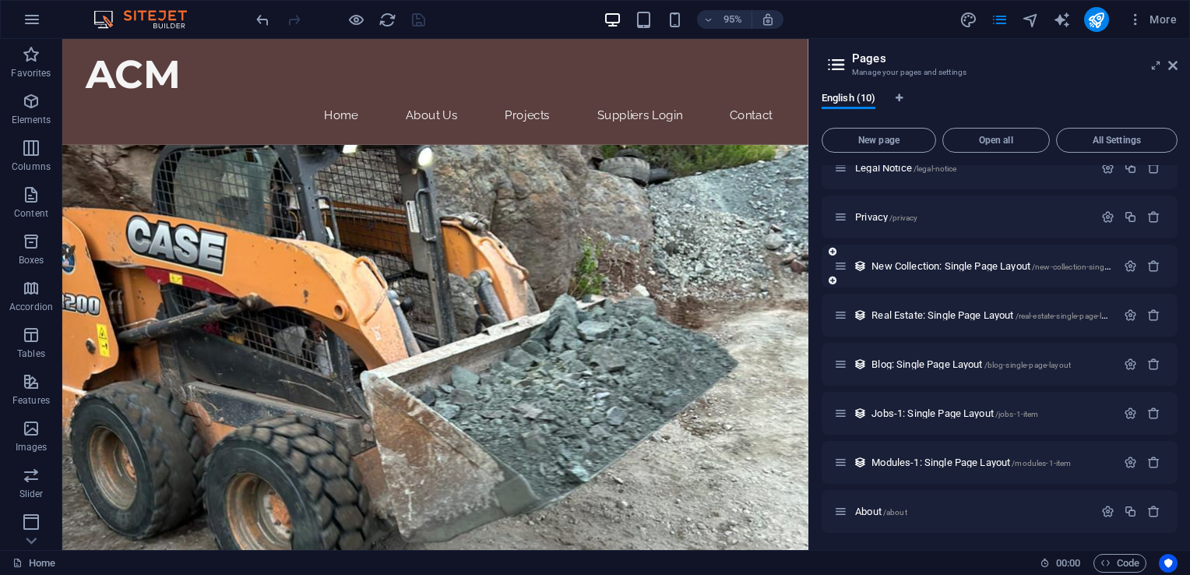
scroll to position [118, 0]
click at [870, 504] on span "About /about" at bounding box center [881, 510] width 52 height 12
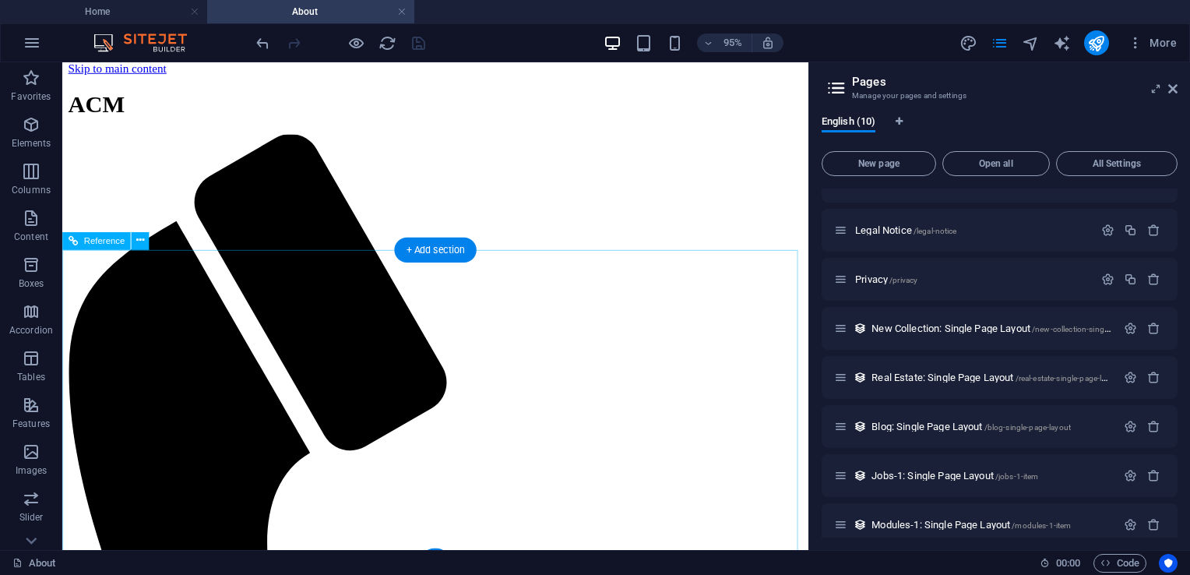
scroll to position [0, 0]
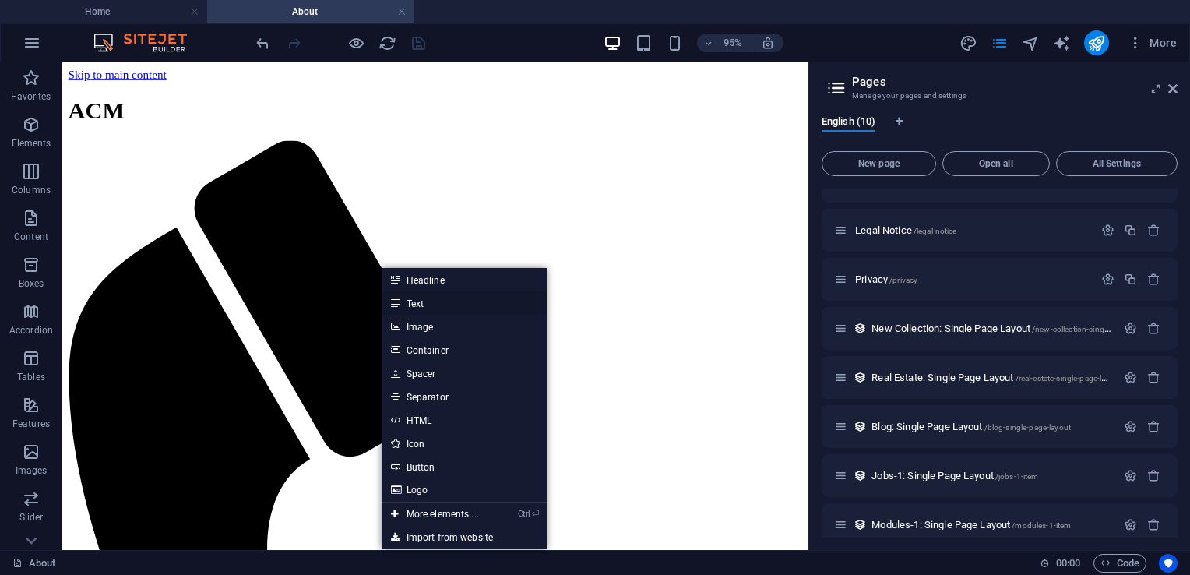
click at [419, 305] on link "Text" at bounding box center [464, 302] width 165 height 23
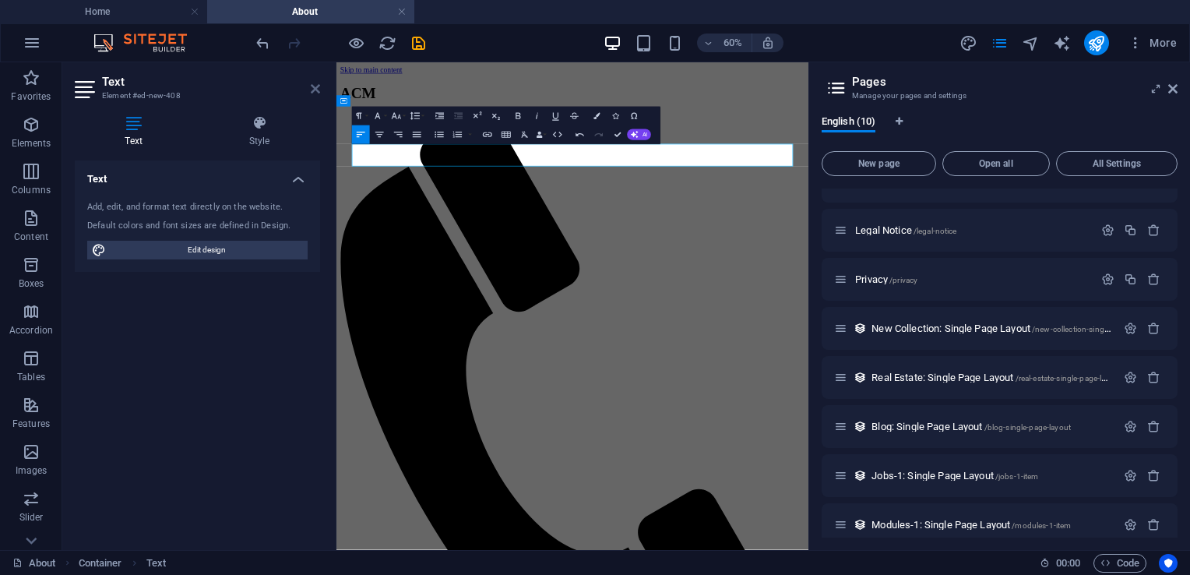
click at [313, 91] on icon at bounding box center [315, 89] width 9 height 12
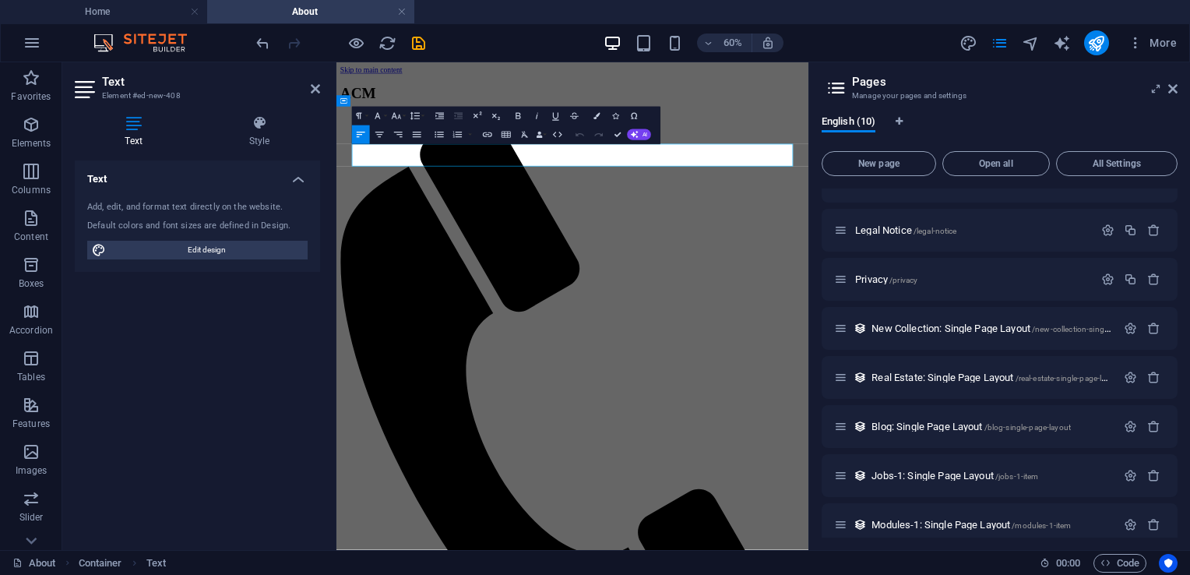
click at [1178, 90] on aside "Pages Manage your pages and settings English (10) New page Open all All Setting…" at bounding box center [1000, 306] width 382 height 488
click at [1170, 89] on icon at bounding box center [1172, 89] width 9 height 12
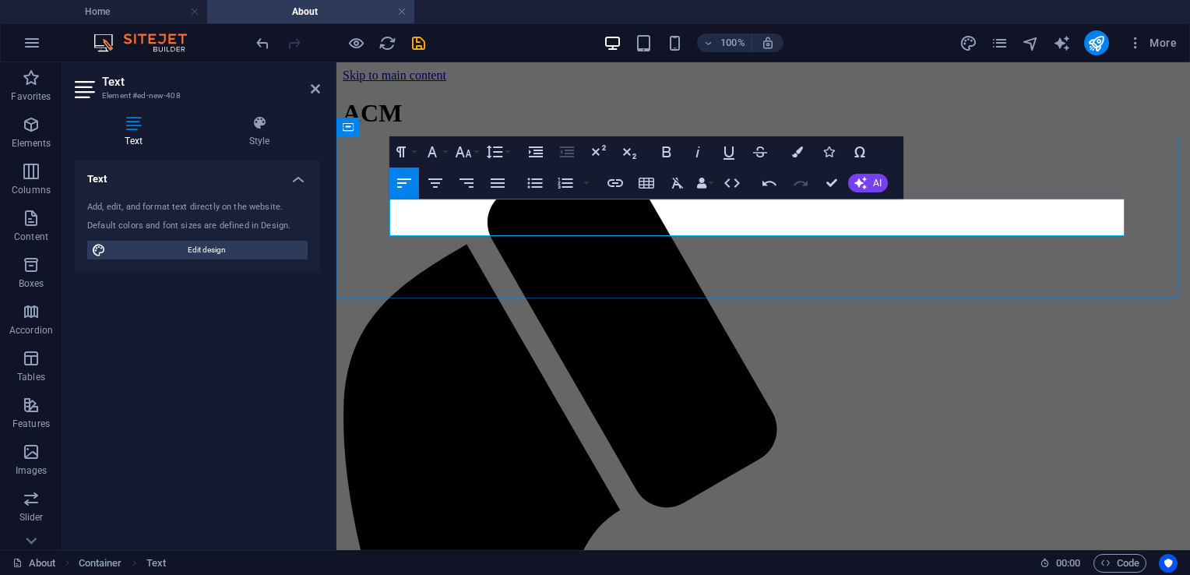
drag, startPoint x: 1059, startPoint y: 204, endPoint x: 1040, endPoint y: 203, distance: 18.7
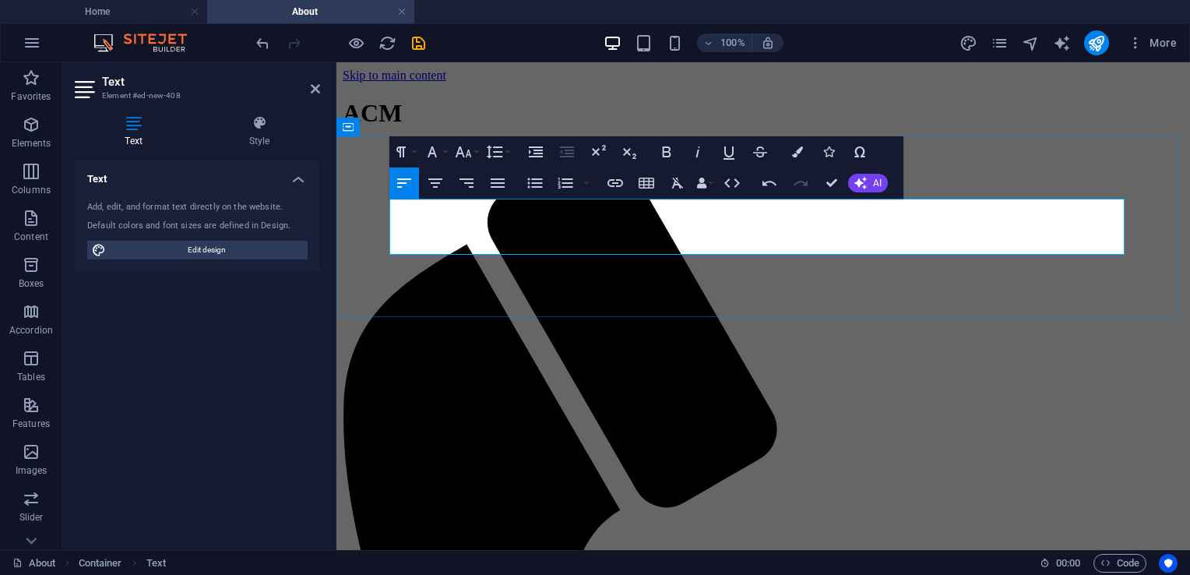
drag, startPoint x: 823, startPoint y: 234, endPoint x: 741, endPoint y: 223, distance: 82.5
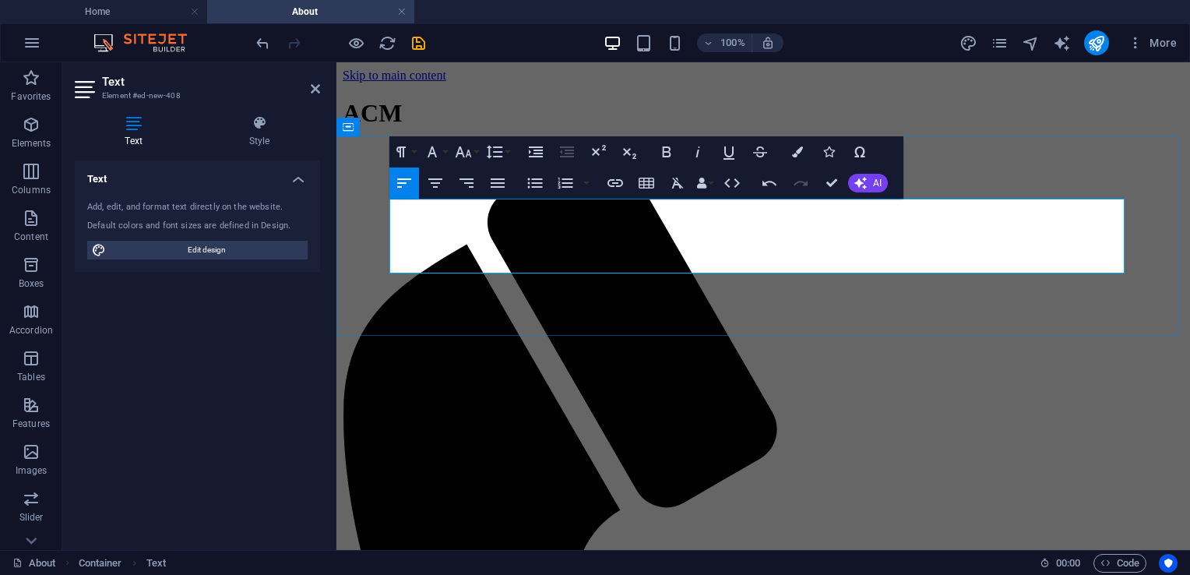
drag, startPoint x: 870, startPoint y: 207, endPoint x: 740, endPoint y: 243, distance: 134.9
drag, startPoint x: 692, startPoint y: 270, endPoint x: 656, endPoint y: 226, distance: 56.9
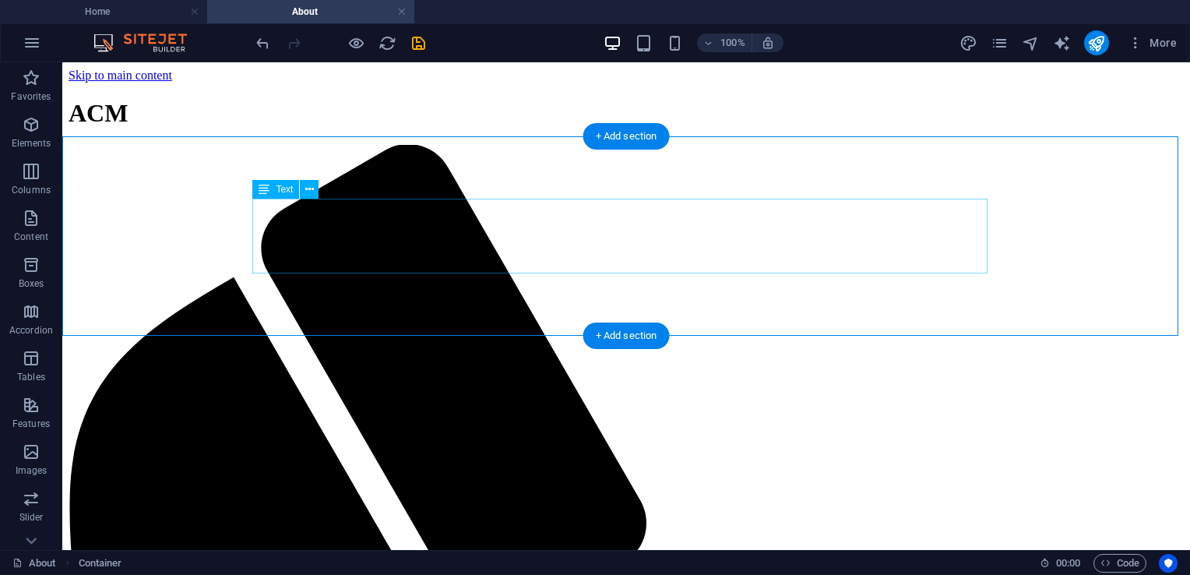
click at [604, 333] on div "+ Add section" at bounding box center [626, 335] width 86 height 26
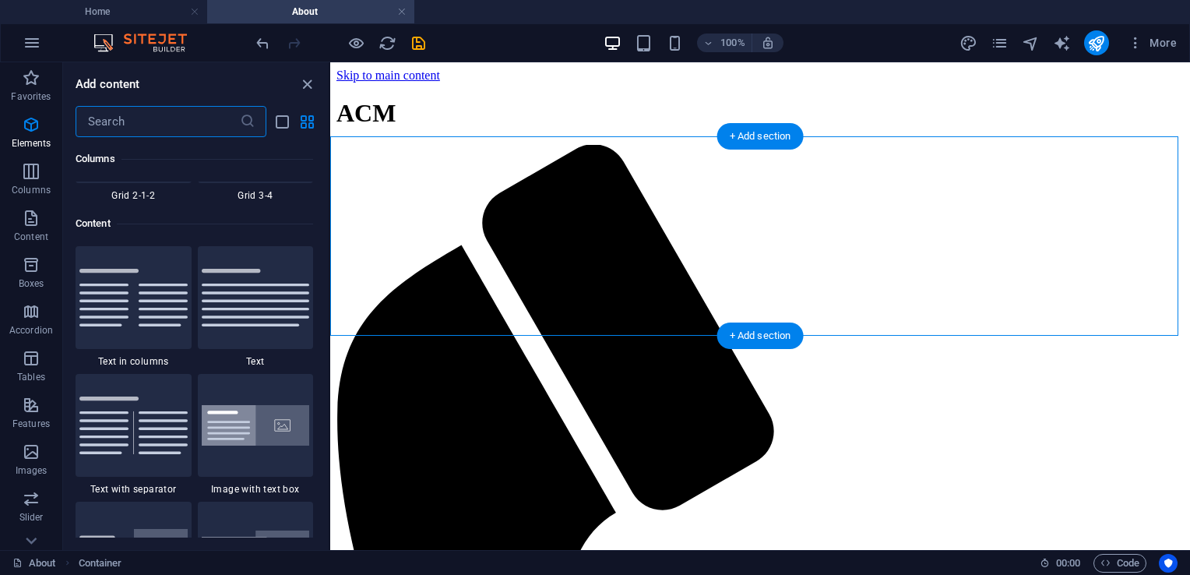
scroll to position [2726, 0]
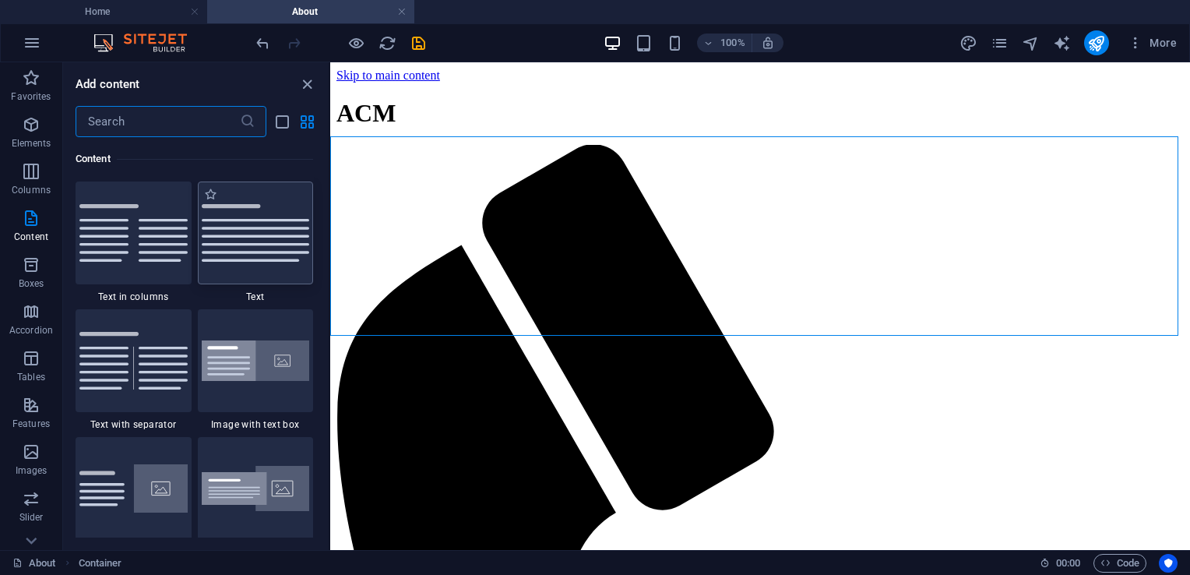
click at [268, 234] on img at bounding box center [256, 233] width 108 height 58
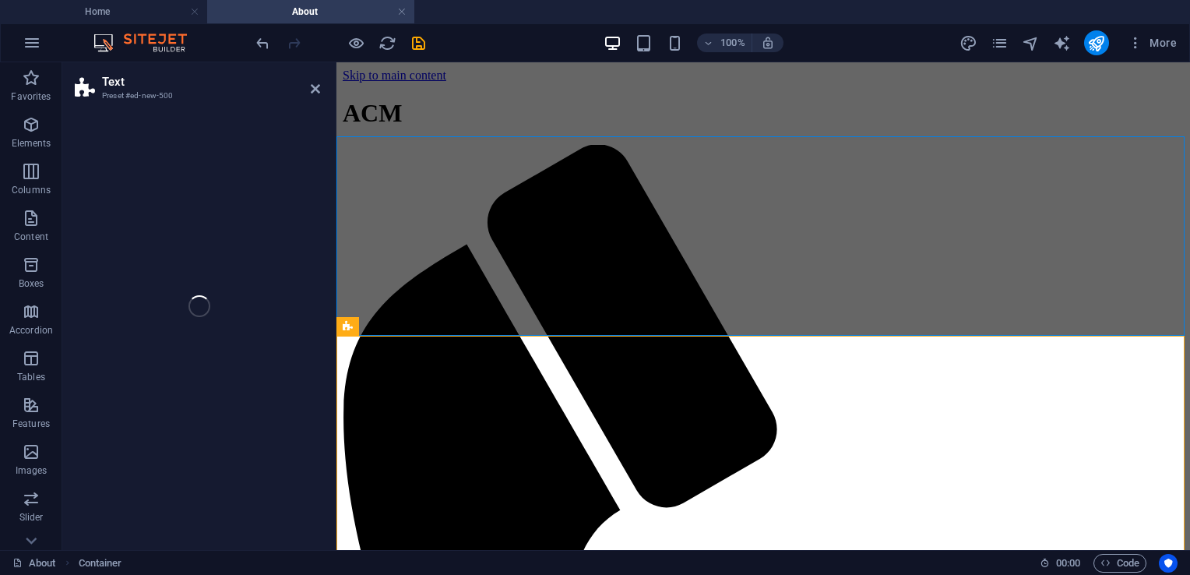
select select "preset-text-v2-default"
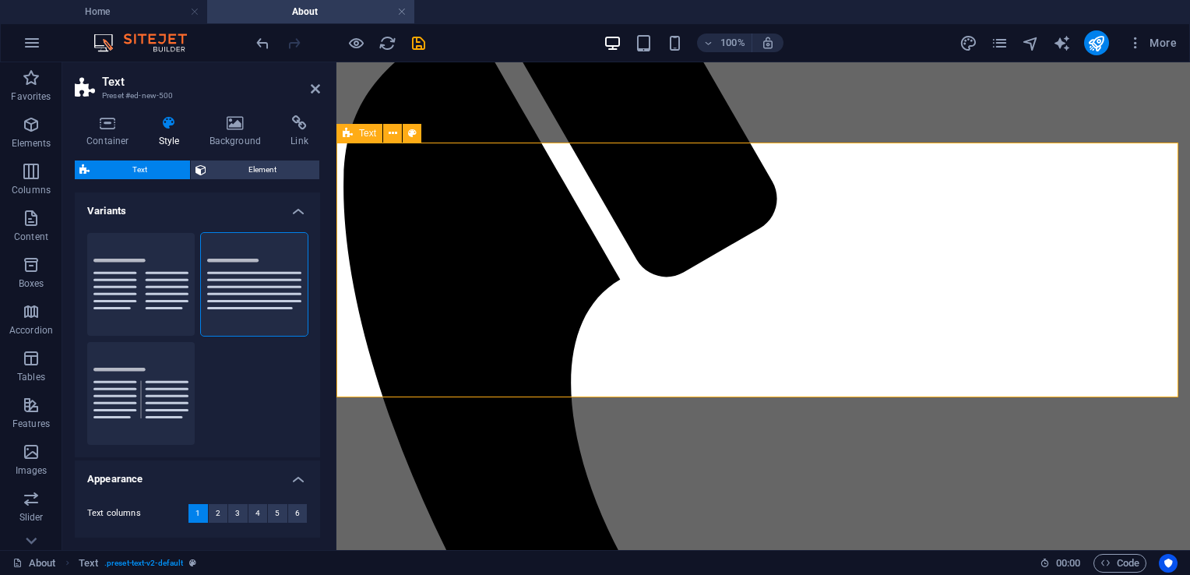
scroll to position [234, 0]
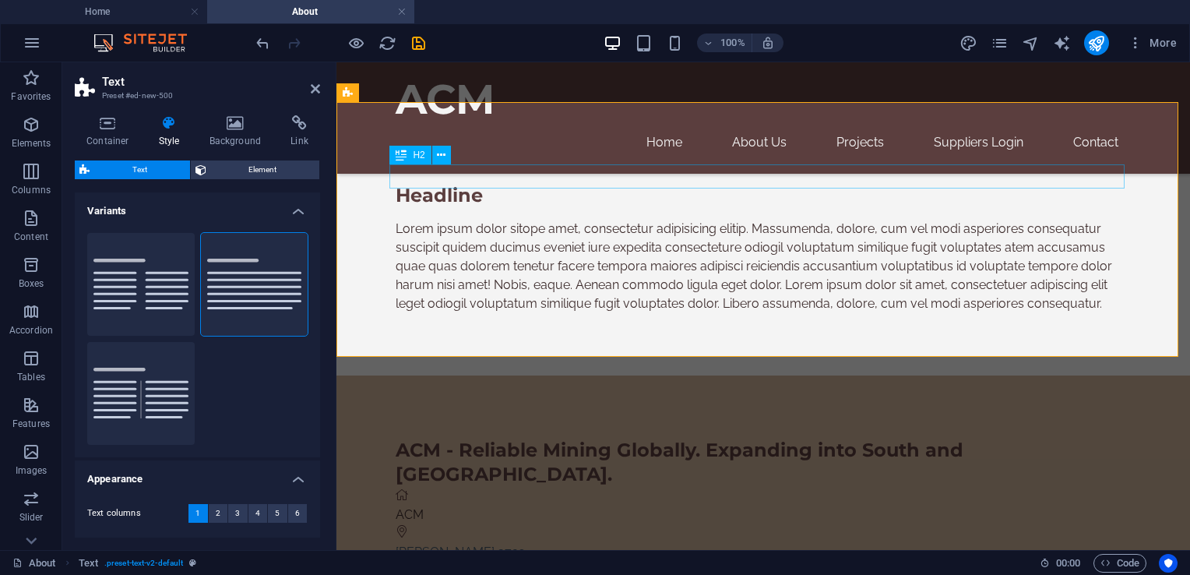
click at [480, 183] on div "Headline" at bounding box center [763, 195] width 735 height 24
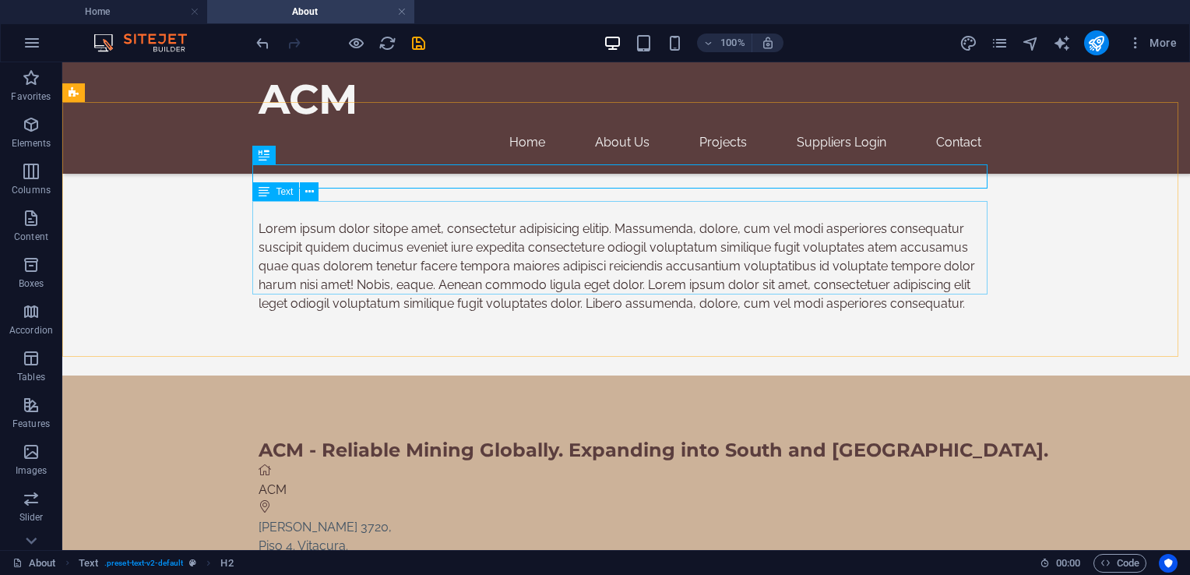
click at [497, 244] on div "Lorem ipsum dolor sitope amet, consectetur adipisicing elitip. Massumenda, dolo…" at bounding box center [626, 266] width 735 height 93
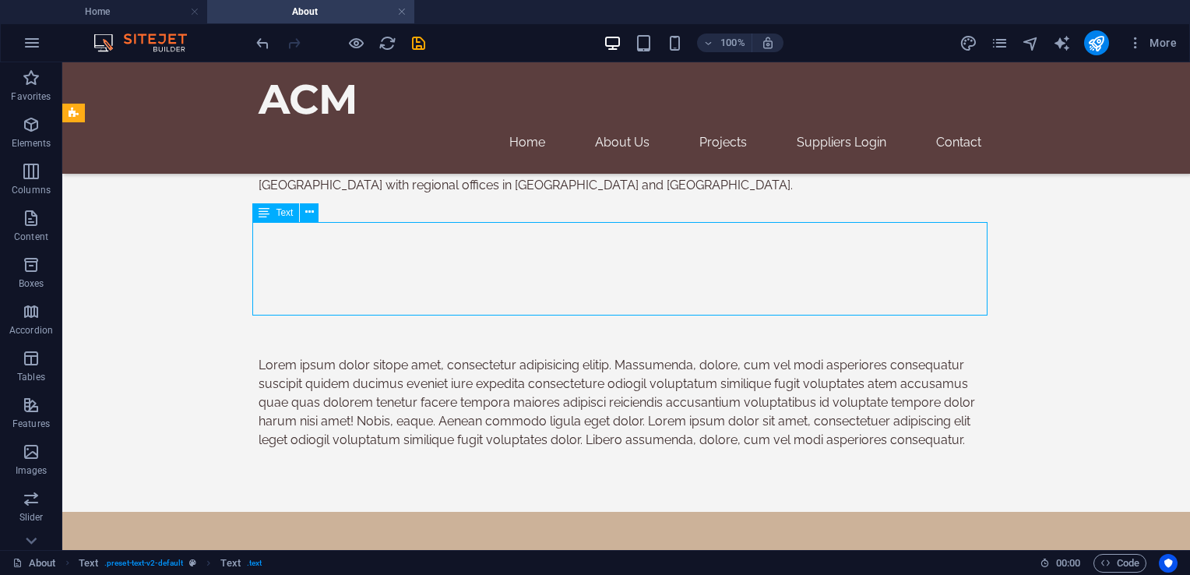
scroll to position [78, 0]
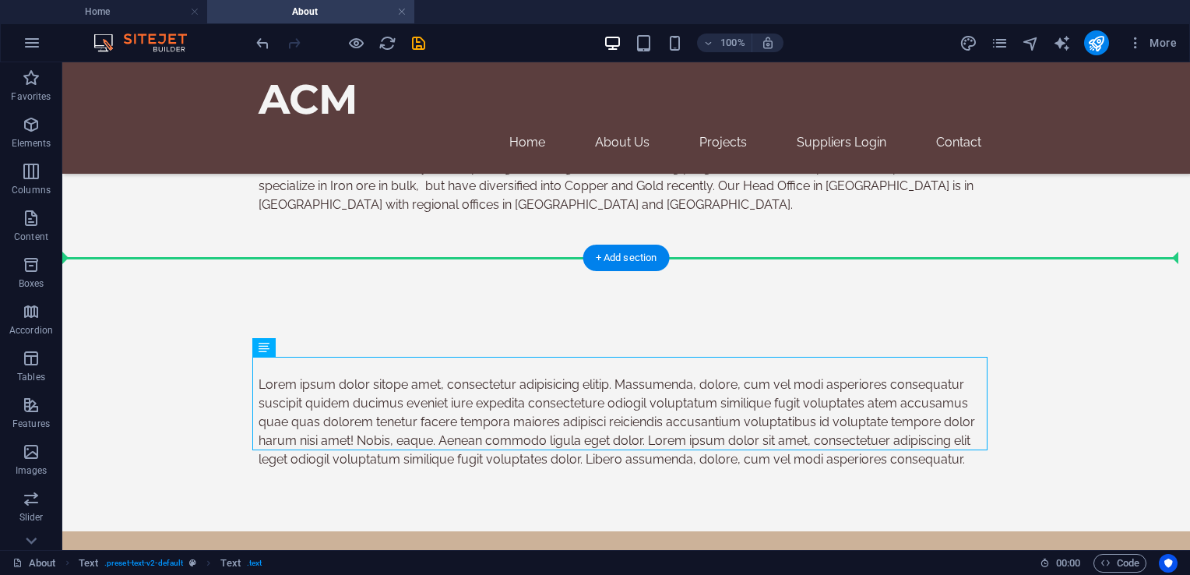
drag, startPoint x: 530, startPoint y: 412, endPoint x: 502, endPoint y: 228, distance: 186.1
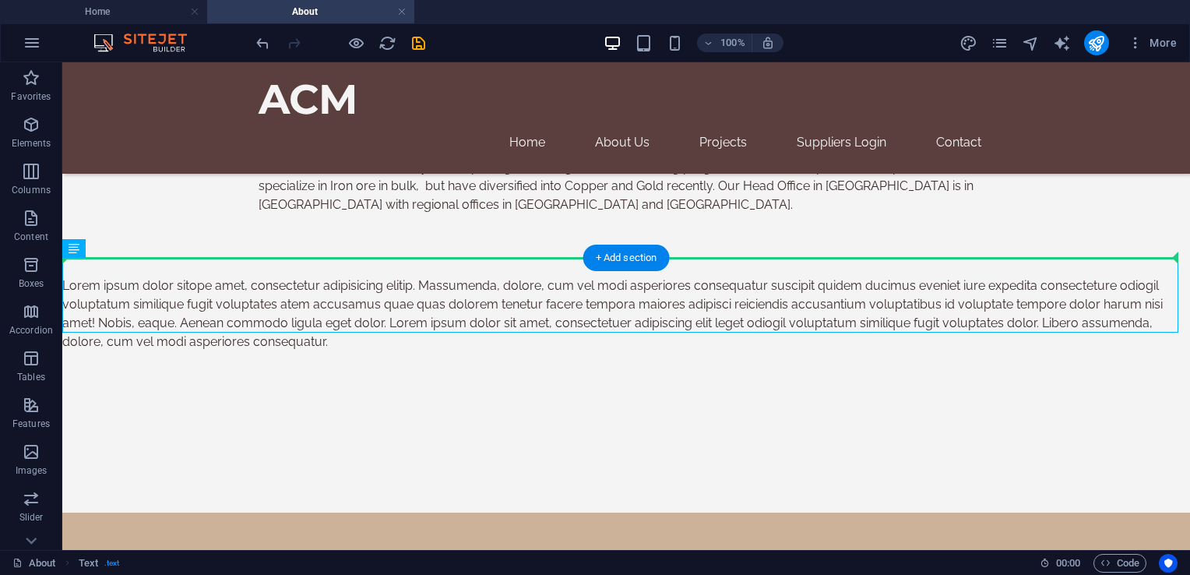
drag, startPoint x: 530, startPoint y: 285, endPoint x: 536, endPoint y: 207, distance: 78.1
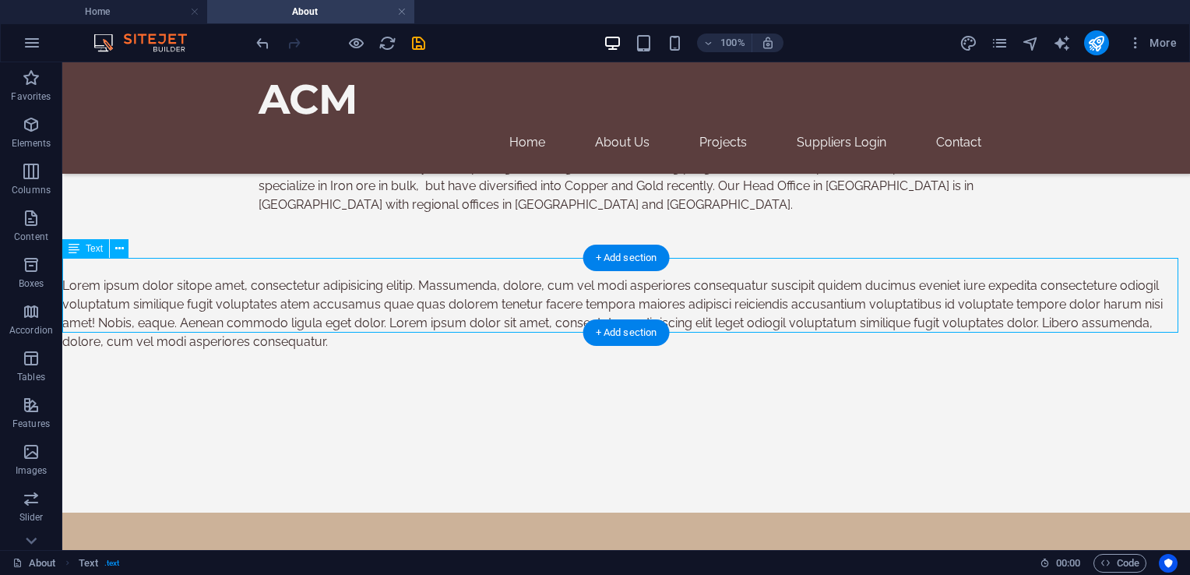
drag, startPoint x: 480, startPoint y: 318, endPoint x: 509, endPoint y: 330, distance: 32.1
click at [509, 330] on div "Lorem ipsum dolor sitope amet, consectetur adipisicing elitip. Massumenda, dolo…" at bounding box center [626, 314] width 1128 height 75
click at [451, 304] on div "Lorem ipsum dolor sitope amet, consectetur adipisicing elitip. Massumenda, dolo…" at bounding box center [626, 314] width 1128 height 75
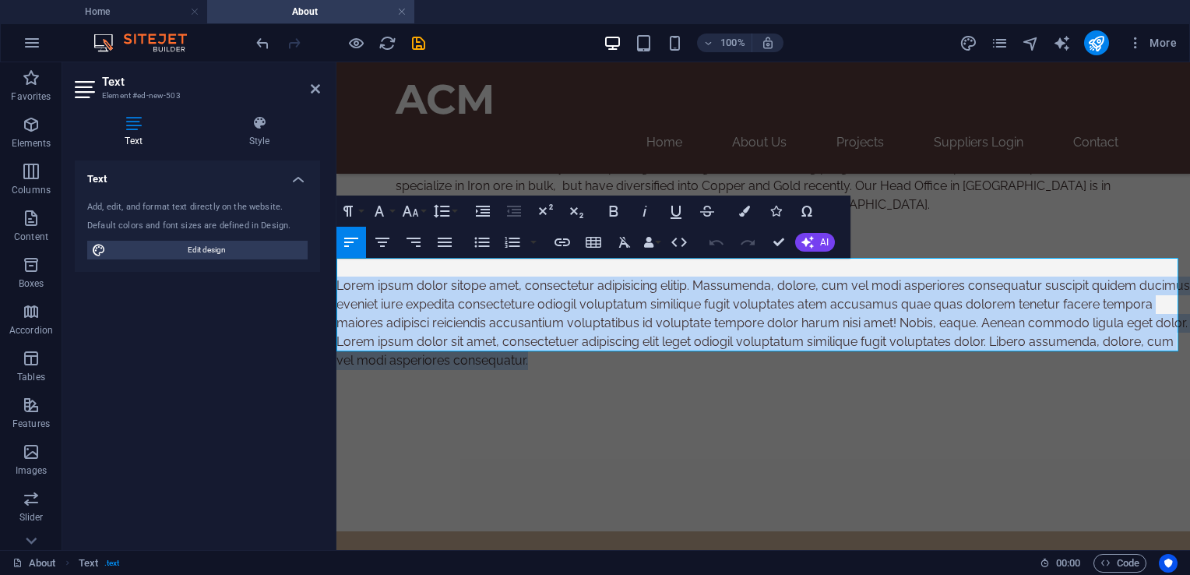
drag, startPoint x: 616, startPoint y: 347, endPoint x: 296, endPoint y: 275, distance: 328.1
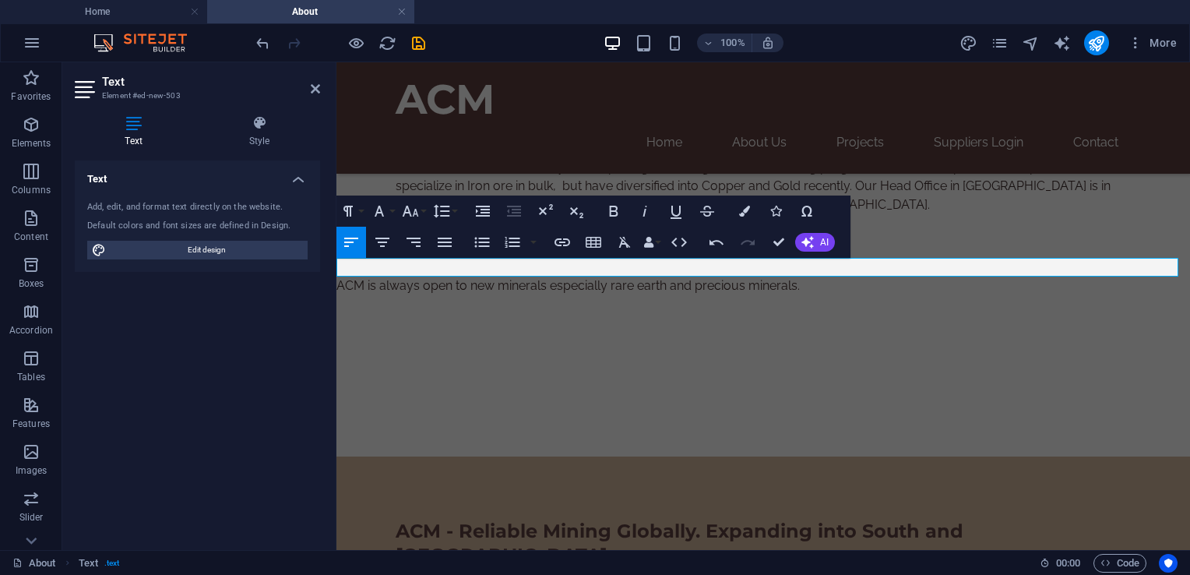
click at [833, 277] on p "ACM is always open to new minerals especially rare earth and precious minerals." at bounding box center [764, 286] width 854 height 19
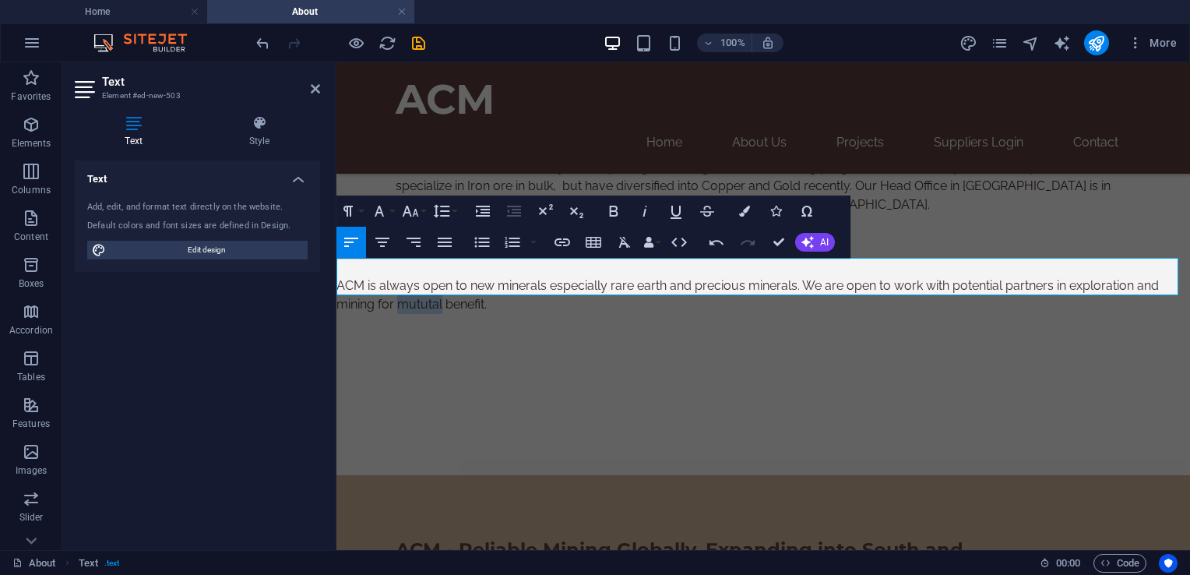
drag, startPoint x: 411, startPoint y: 291, endPoint x: 747, endPoint y: 368, distance: 344.5
click at [775, 372] on div at bounding box center [763, 394] width 760 height 161
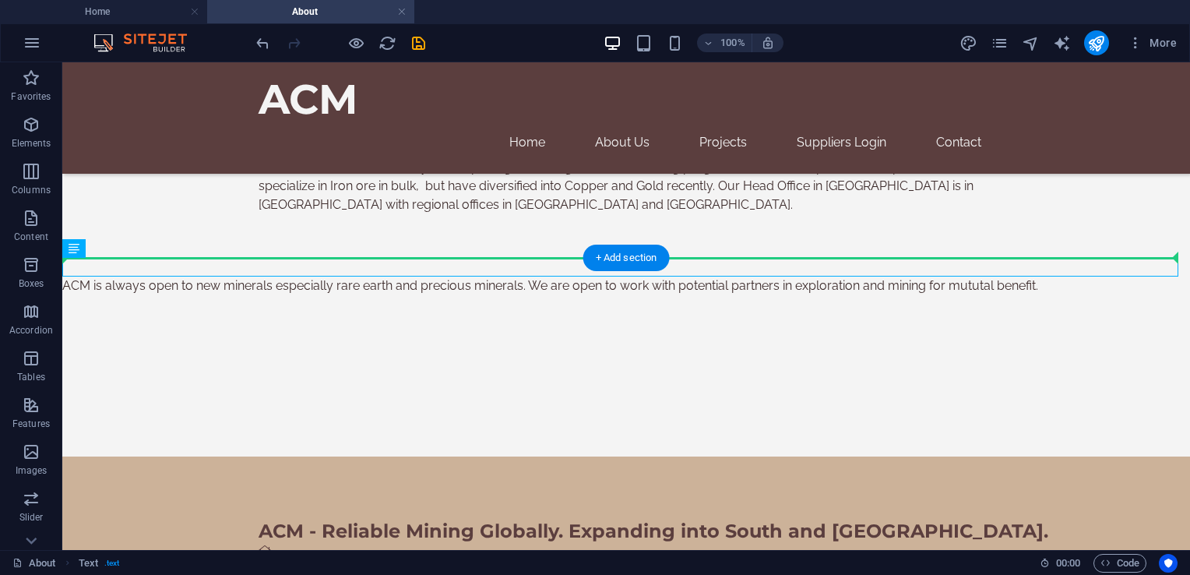
drag, startPoint x: 372, startPoint y: 265, endPoint x: 378, endPoint y: 228, distance: 37.1
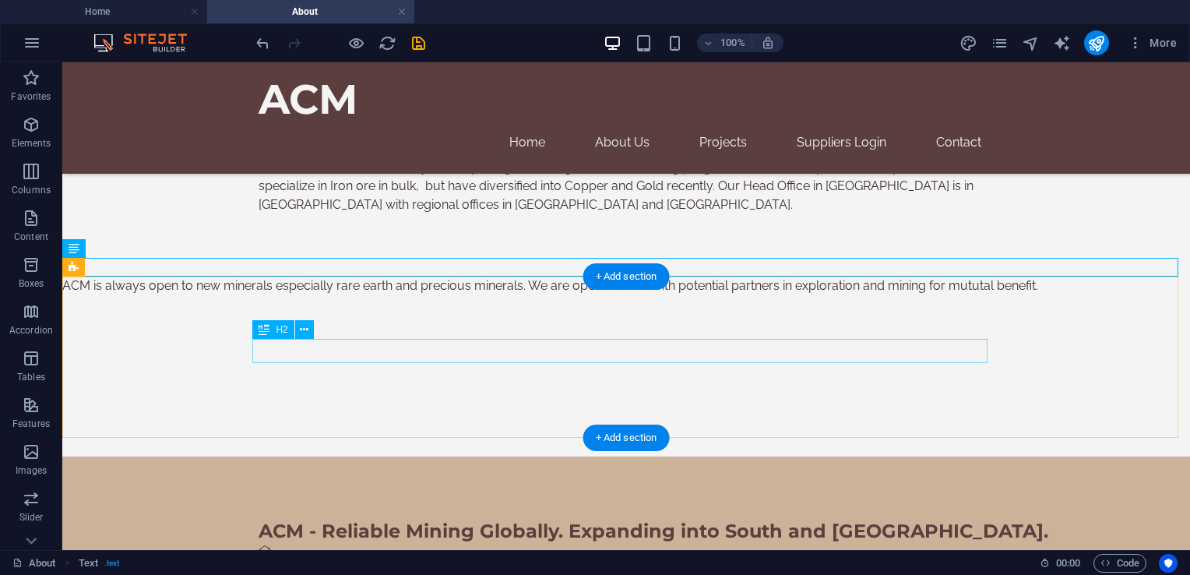
click at [477, 358] on div at bounding box center [626, 370] width 735 height 24
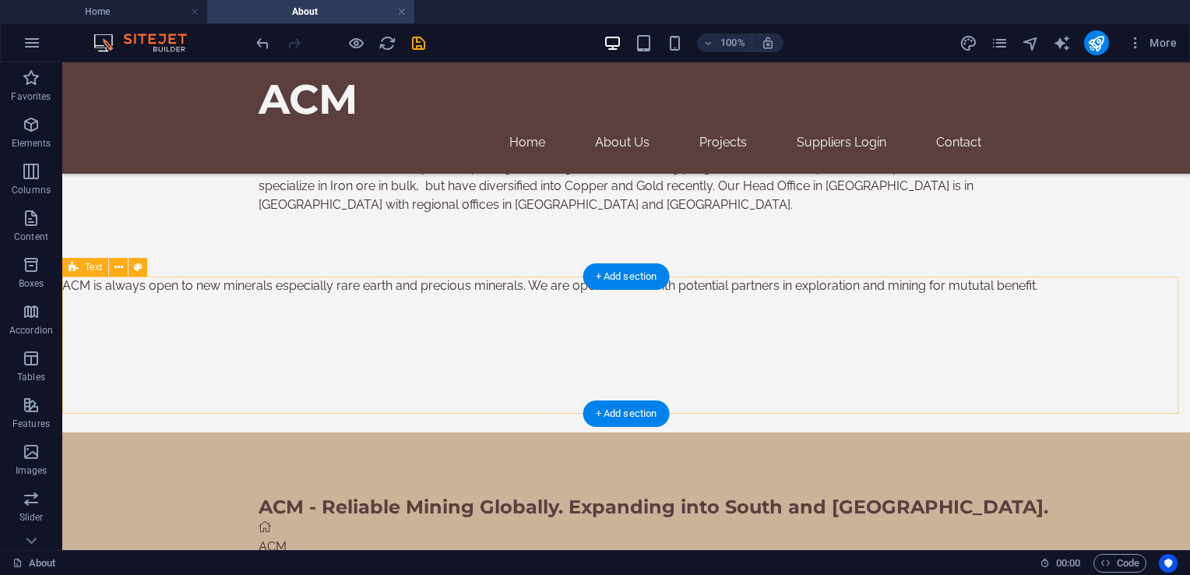
click at [435, 295] on div at bounding box center [626, 363] width 1128 height 137
click at [455, 322] on div at bounding box center [626, 363] width 1128 height 137
click at [461, 336] on div at bounding box center [626, 363] width 1128 height 137
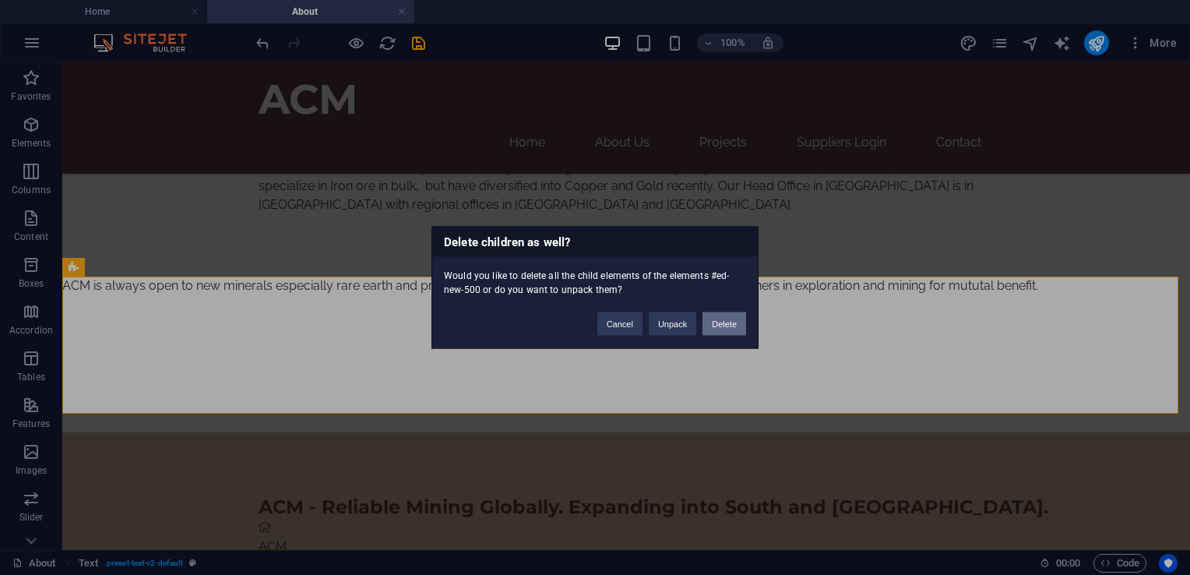
click at [730, 328] on button "Delete" at bounding box center [725, 323] width 44 height 23
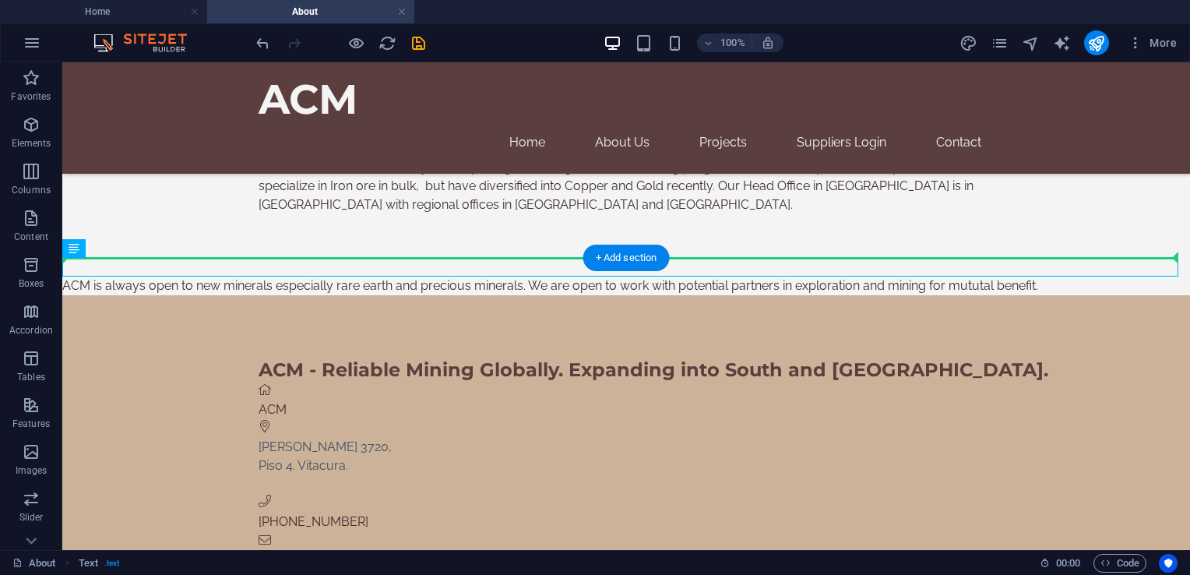
drag, startPoint x: 439, startPoint y: 267, endPoint x: 444, endPoint y: 222, distance: 45.4
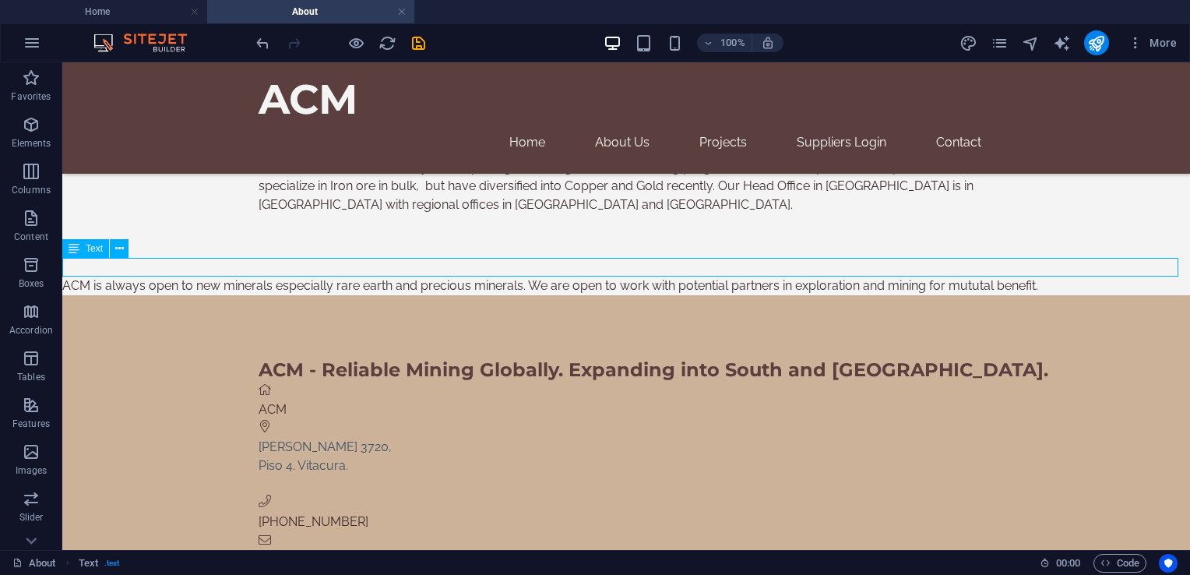
click at [1062, 277] on div "ACM is always open to new minerals especially rare earth and precious minerals.…" at bounding box center [626, 286] width 1128 height 19
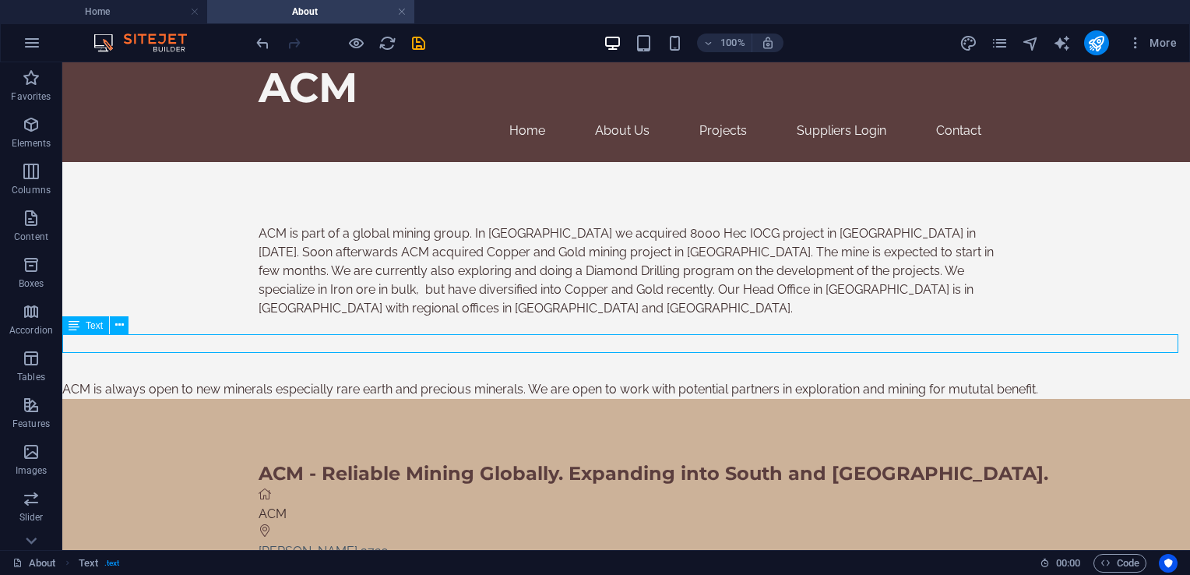
scroll to position [0, 0]
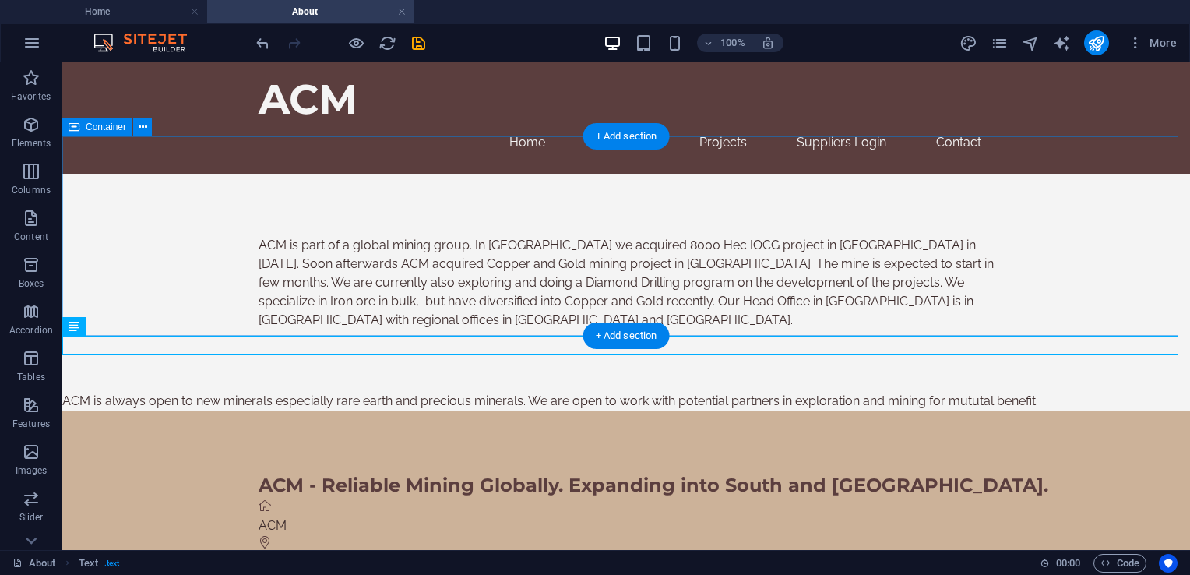
click at [69, 245] on div "ACM is part of a global mining group. In [GEOGRAPHIC_DATA] we acquired 8000 Hec…" at bounding box center [626, 283] width 1128 height 218
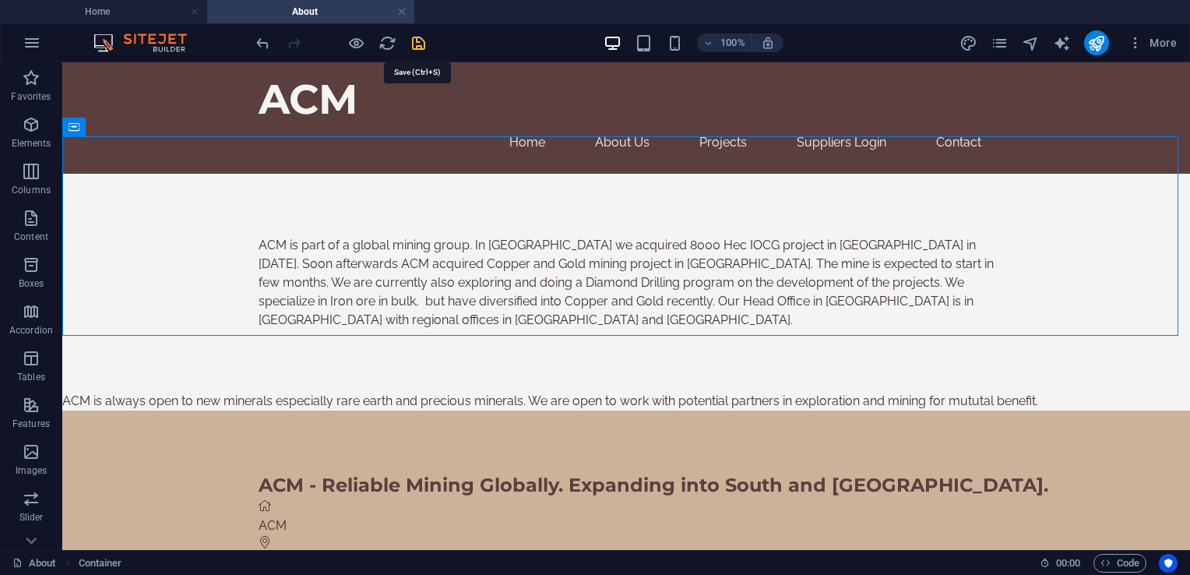
click at [416, 44] on icon "save" at bounding box center [419, 43] width 18 height 18
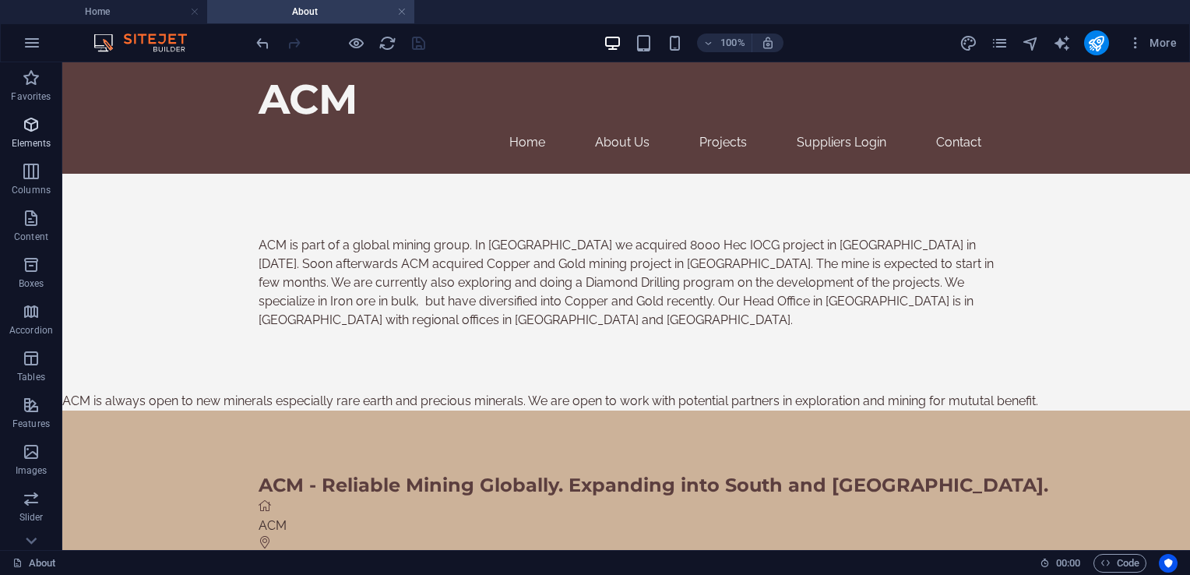
click at [16, 131] on span "Elements" at bounding box center [31, 133] width 62 height 37
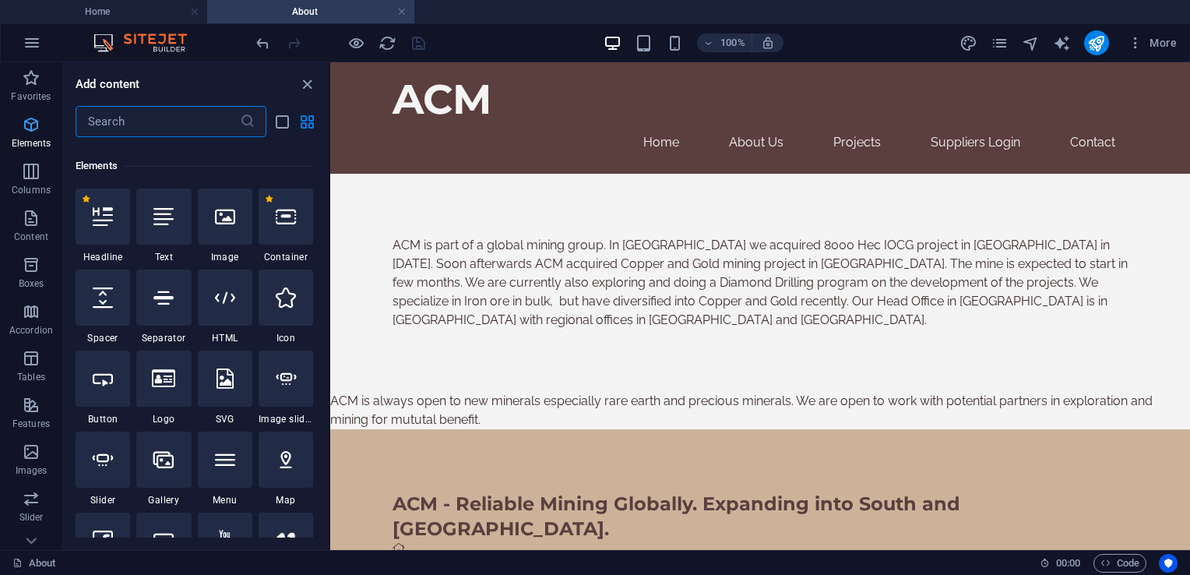
scroll to position [165, 0]
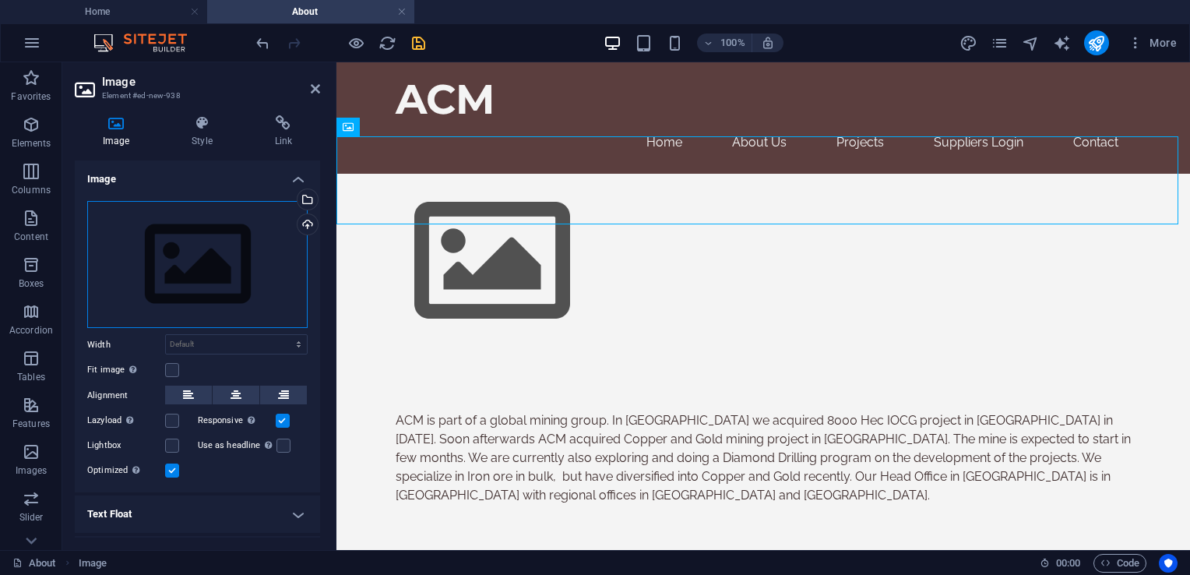
click at [232, 285] on div "Drag files here, click to choose files or select files from Files or our free s…" at bounding box center [197, 265] width 220 height 128
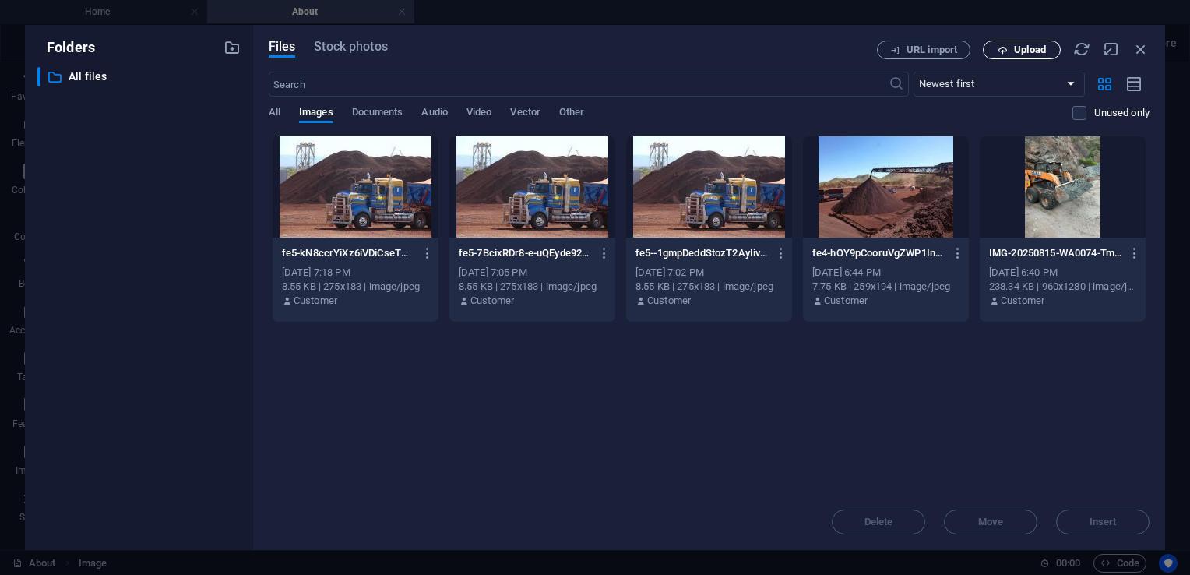
click at [1020, 46] on span "Upload" at bounding box center [1030, 49] width 32 height 9
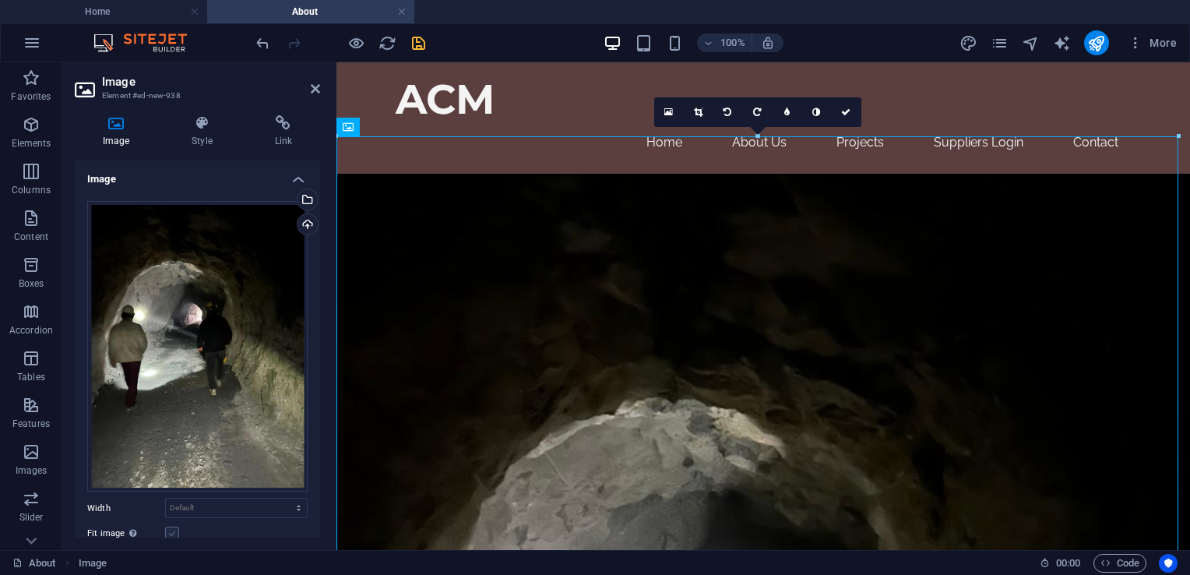
click at [167, 527] on label at bounding box center [172, 534] width 14 height 14
click at [0, 0] on input "Fit image Automatically fit image to a fixed width and height" at bounding box center [0, 0] width 0 height 0
click at [172, 534] on label at bounding box center [172, 534] width 14 height 14
click at [0, 0] on input "Fit image Automatically fit image to a fixed width and height" at bounding box center [0, 0] width 0 height 0
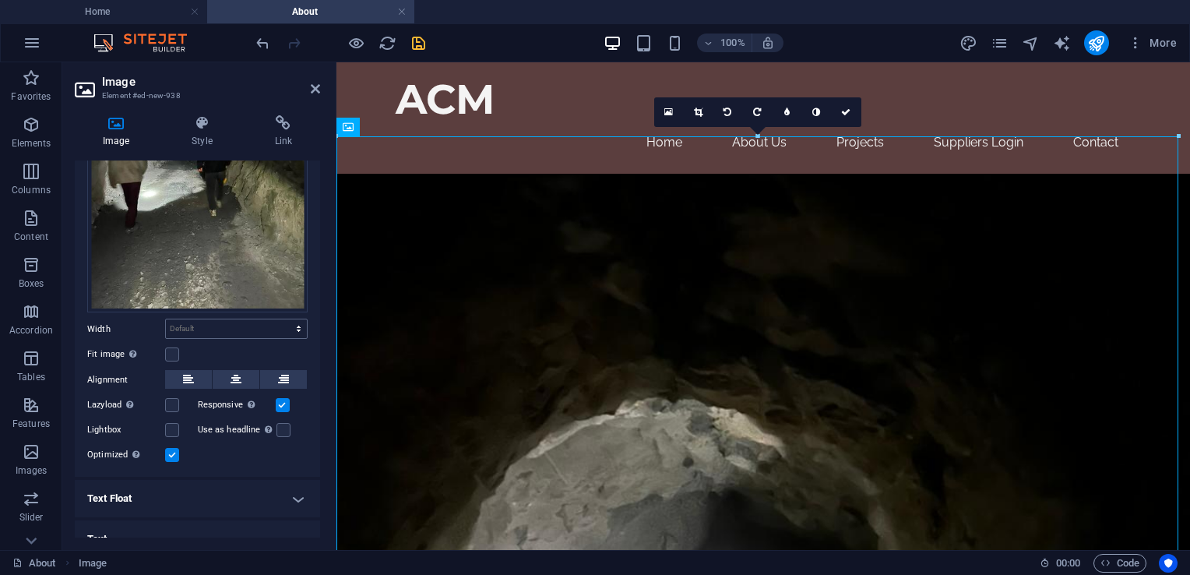
scroll to position [195, 0]
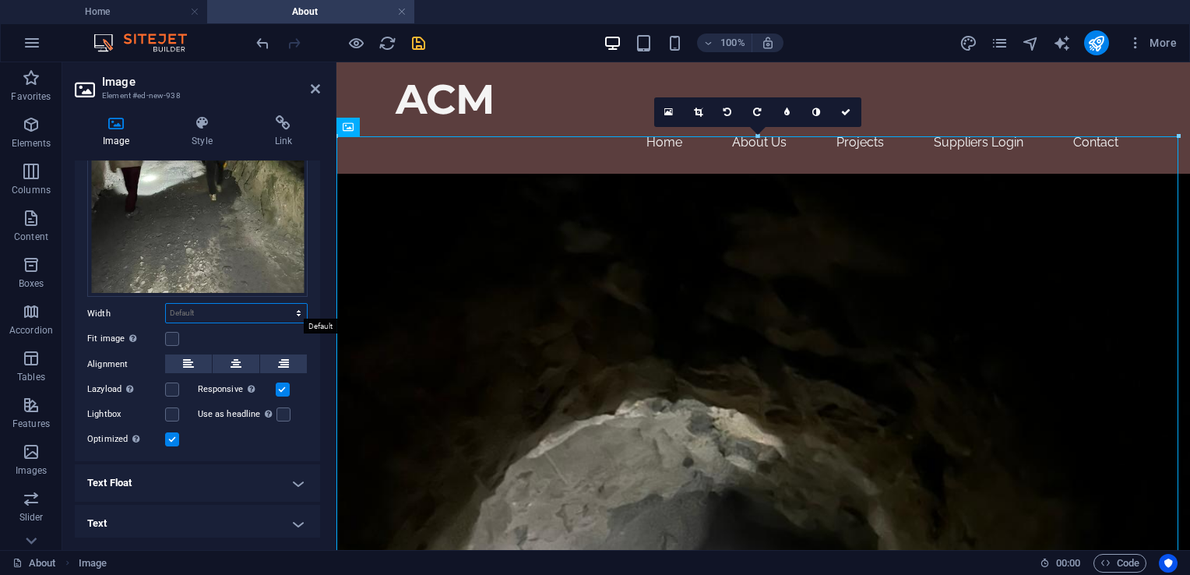
click at [273, 313] on select "Default auto px rem % em vh vw" at bounding box center [236, 313] width 141 height 19
select select "px"
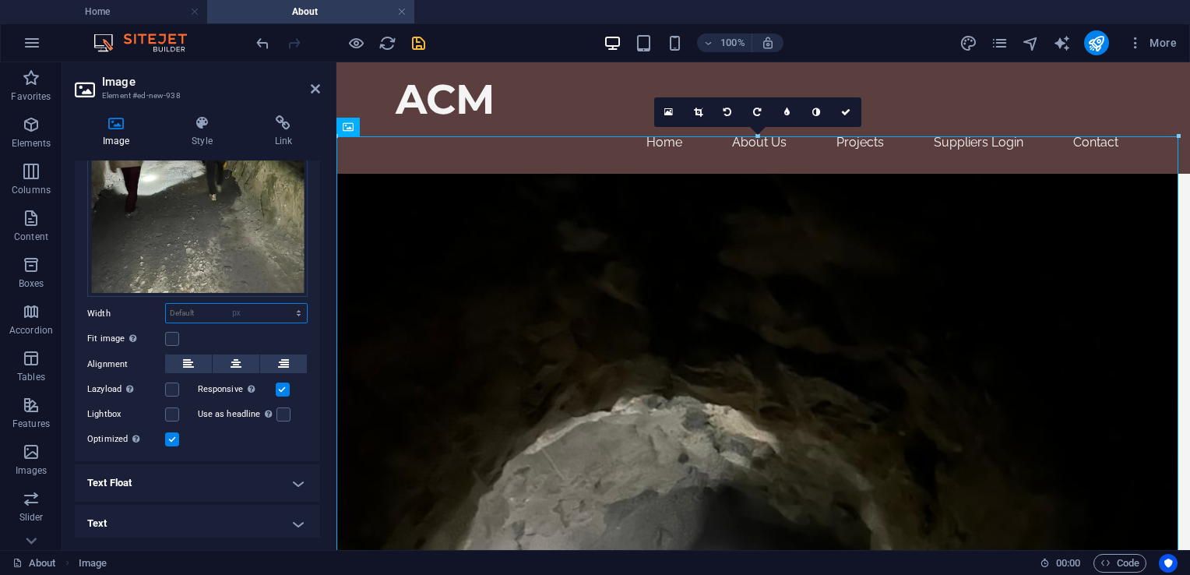
click at [282, 304] on select "Default auto px rem % em vh vw" at bounding box center [236, 313] width 141 height 19
click at [277, 312] on input "1081" at bounding box center [236, 313] width 141 height 19
drag, startPoint x: 231, startPoint y: 308, endPoint x: 291, endPoint y: 241, distance: 90.4
click at [106, 294] on div "Drag files here, click to choose files or select files from Files or our free s…" at bounding box center [197, 228] width 245 height 468
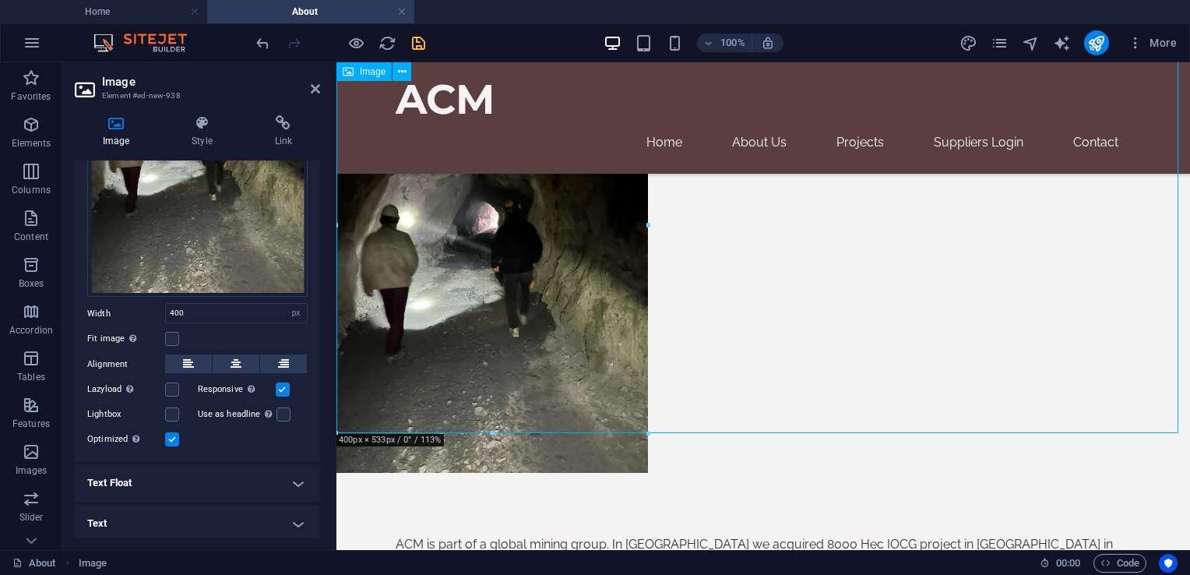
scroll to position [78, 0]
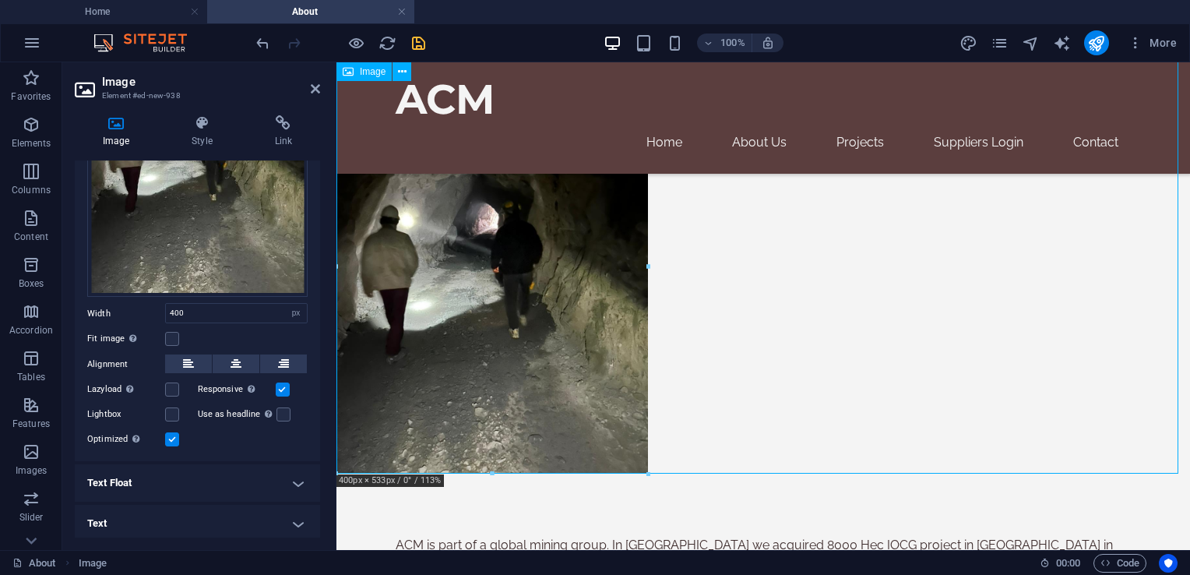
click at [528, 361] on figure at bounding box center [764, 228] width 854 height 489
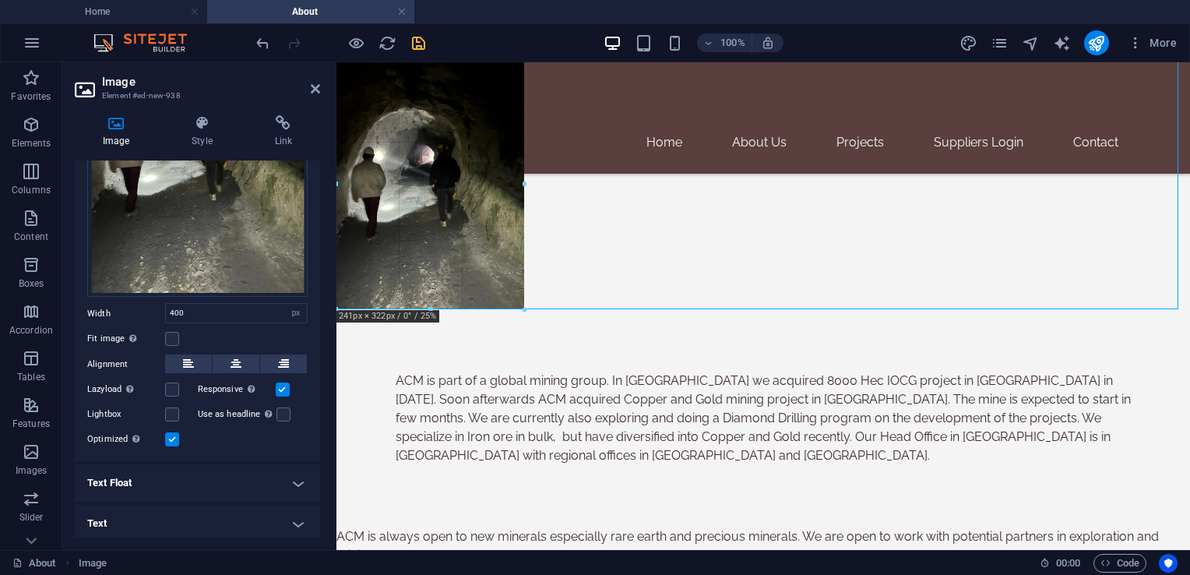
drag, startPoint x: 647, startPoint y: 475, endPoint x: 520, endPoint y: 217, distance: 287.4
type input "241"
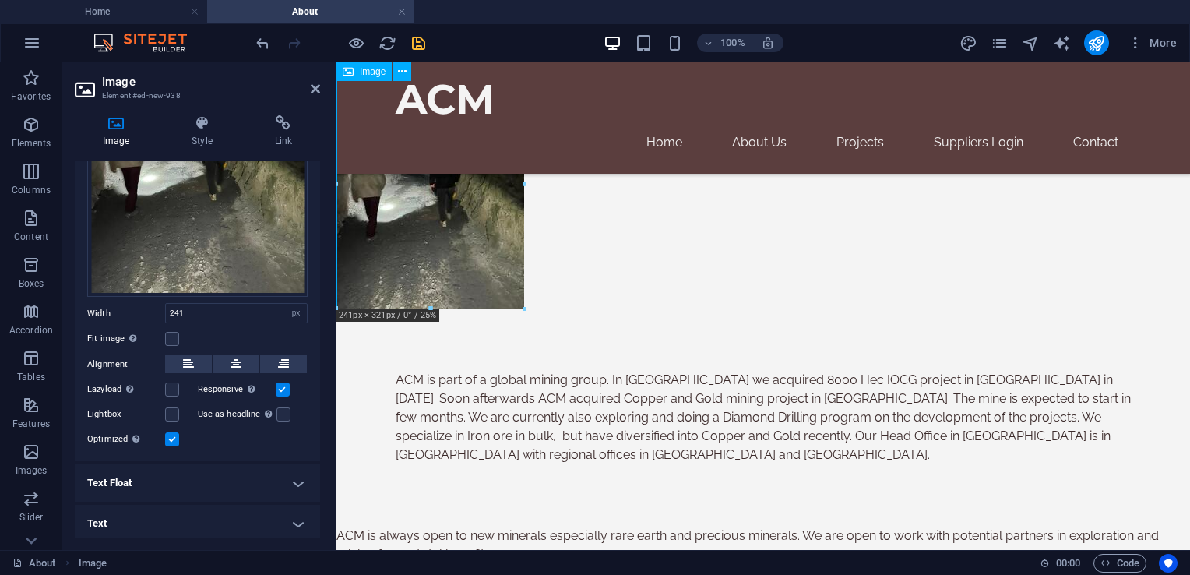
drag, startPoint x: 446, startPoint y: 192, endPoint x: 482, endPoint y: 255, distance: 72.3
click at [482, 255] on figure at bounding box center [764, 146] width 854 height 324
click at [655, 245] on figure at bounding box center [764, 146] width 854 height 324
click at [313, 87] on icon at bounding box center [315, 89] width 9 height 12
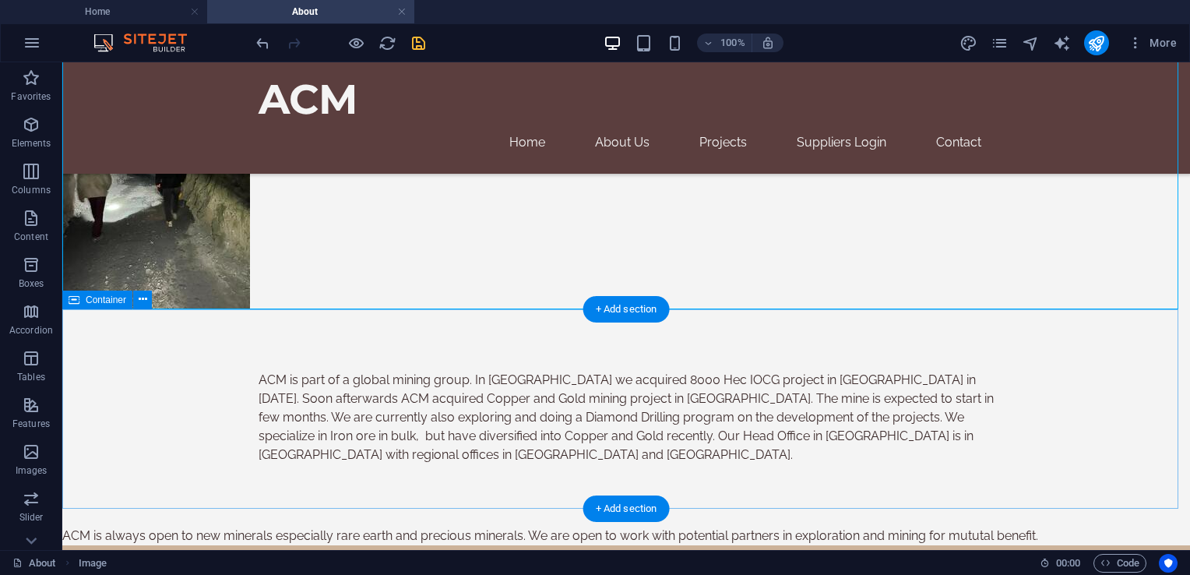
drag, startPoint x: 149, startPoint y: 396, endPoint x: 158, endPoint y: 389, distance: 11.7
click at [150, 396] on div "ACM is part of a global mining group. In [GEOGRAPHIC_DATA] we acquired 8000 Hec…" at bounding box center [626, 417] width 1128 height 218
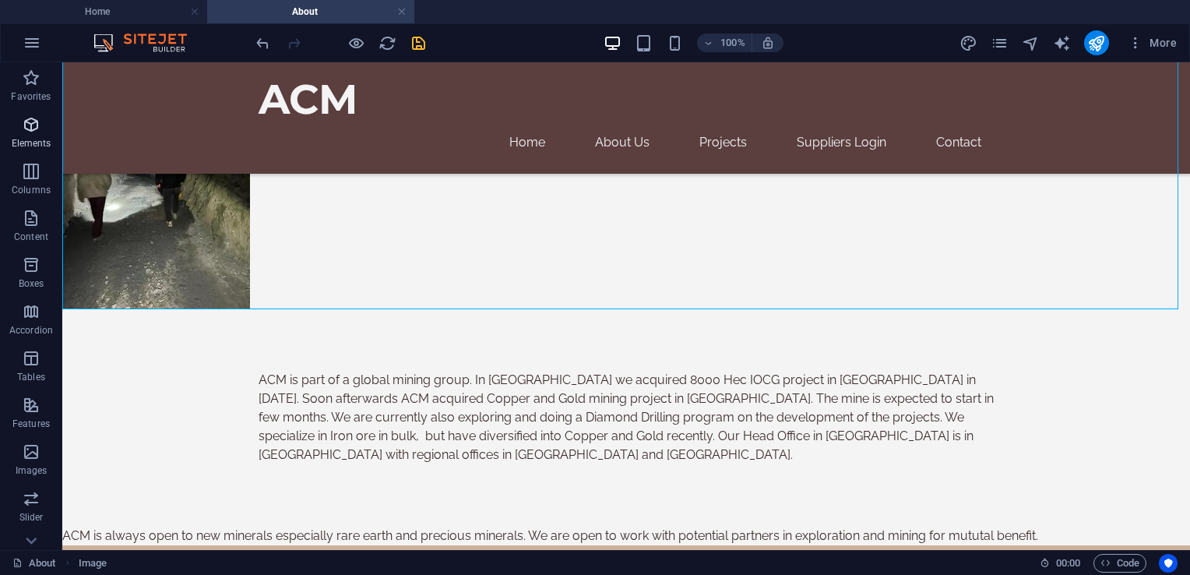
click at [34, 132] on icon "button" at bounding box center [31, 124] width 19 height 19
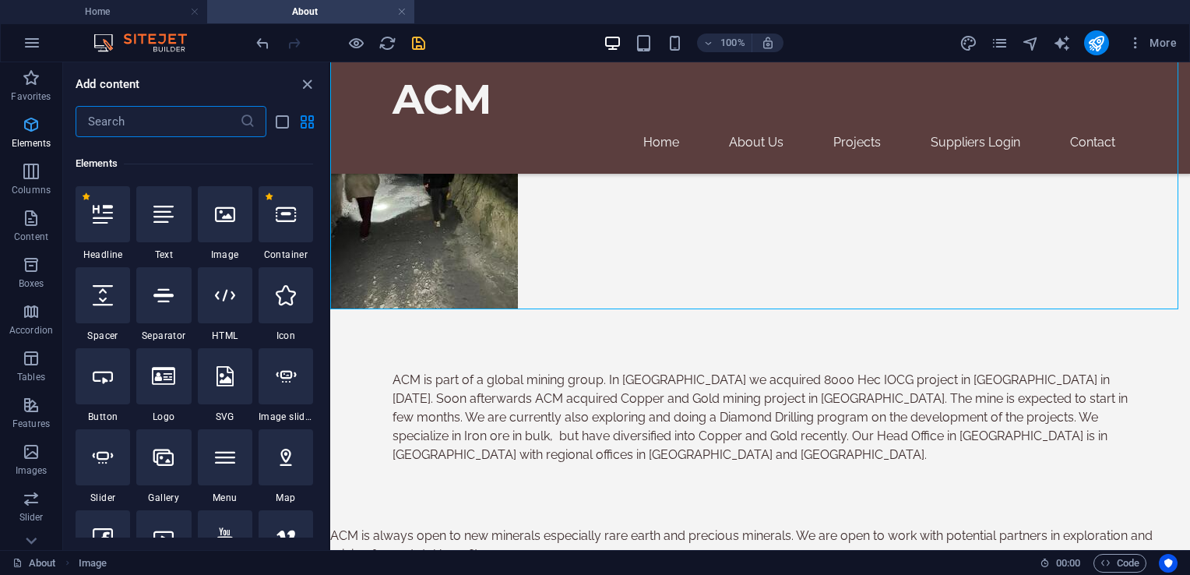
scroll to position [165, 0]
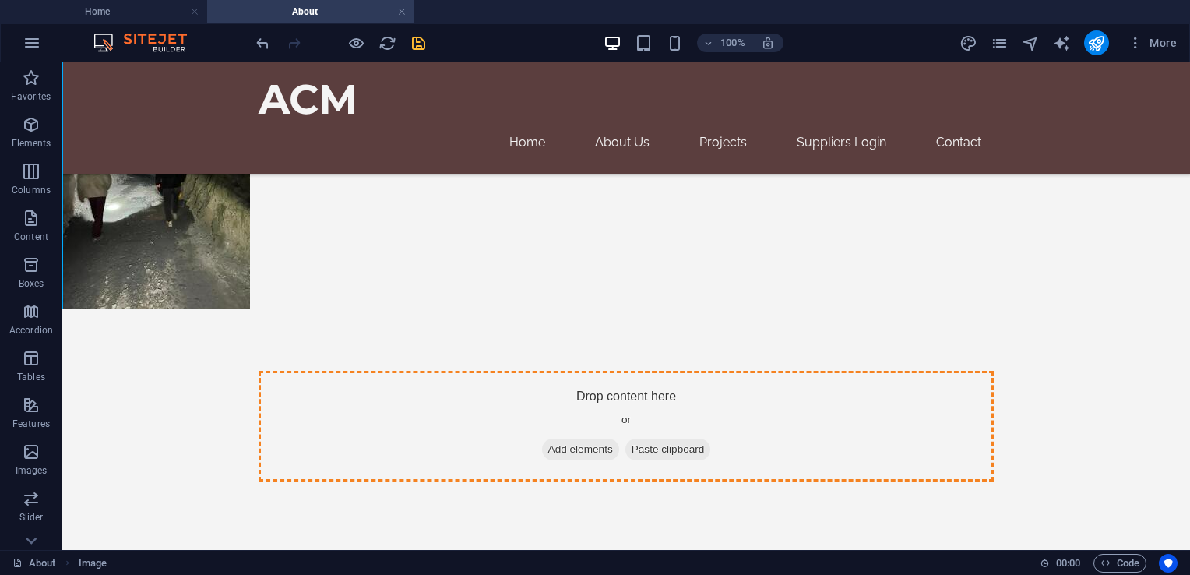
drag, startPoint x: 132, startPoint y: 191, endPoint x: 600, endPoint y: 438, distance: 528.6
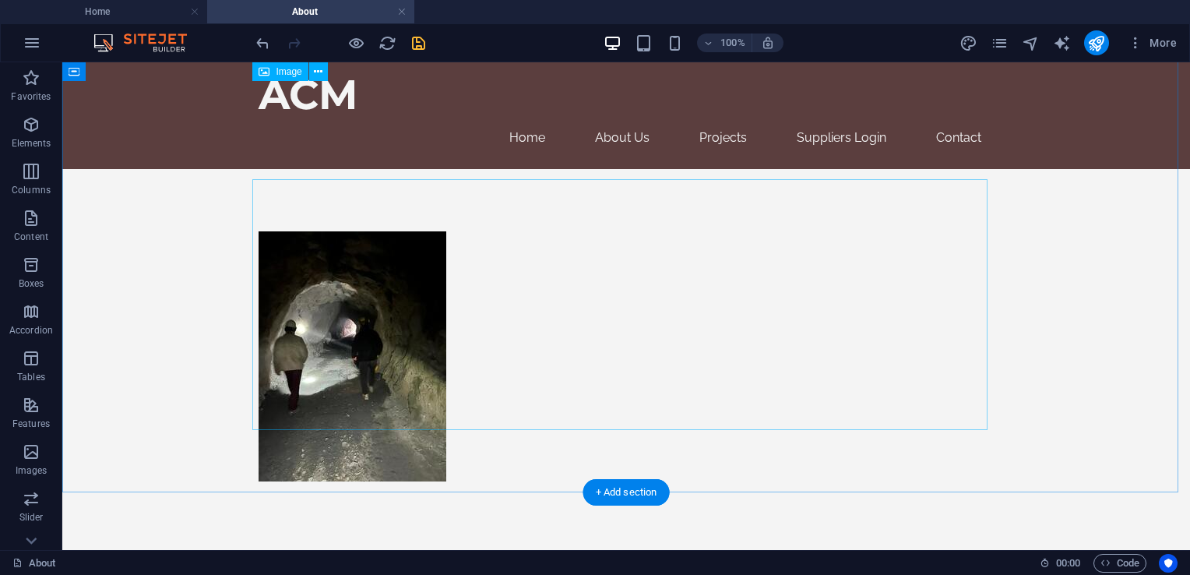
scroll to position [0, 0]
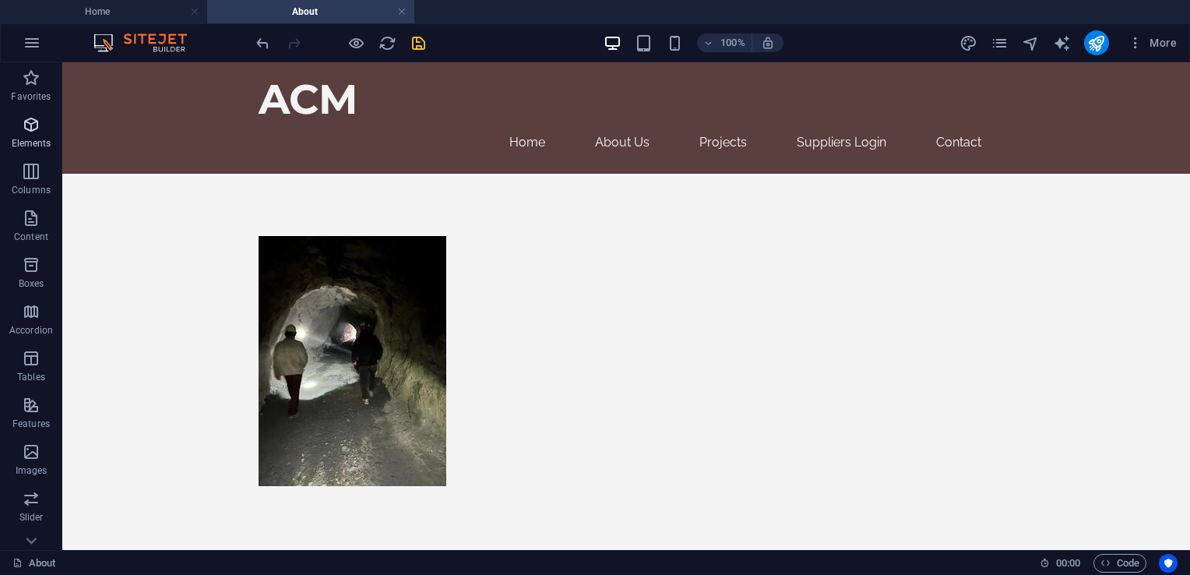
click at [39, 140] on p "Elements" at bounding box center [32, 143] width 40 height 12
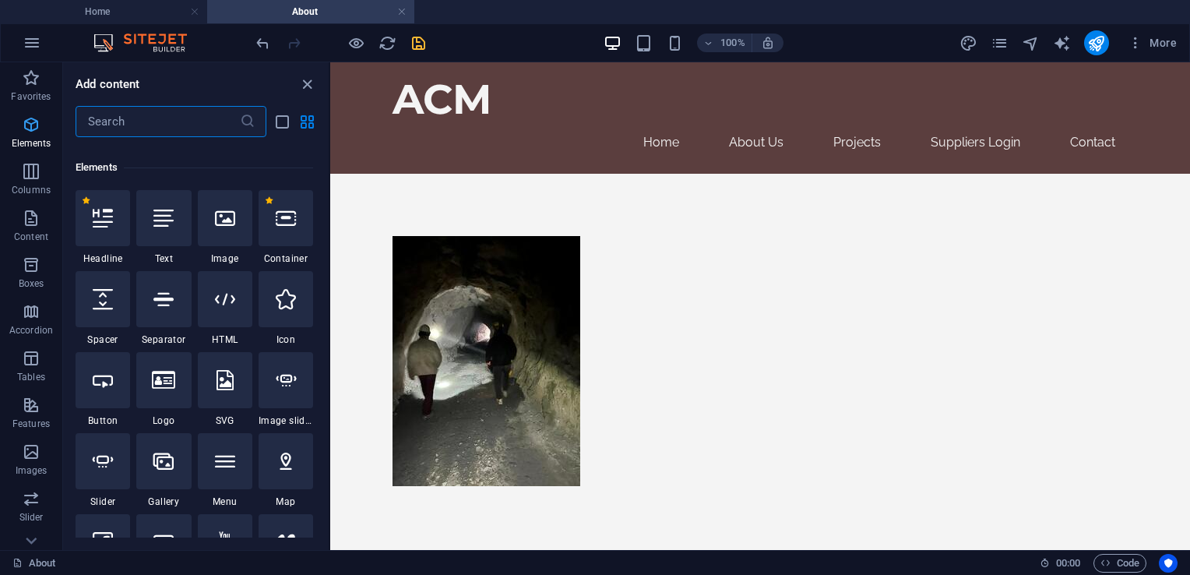
scroll to position [165, 0]
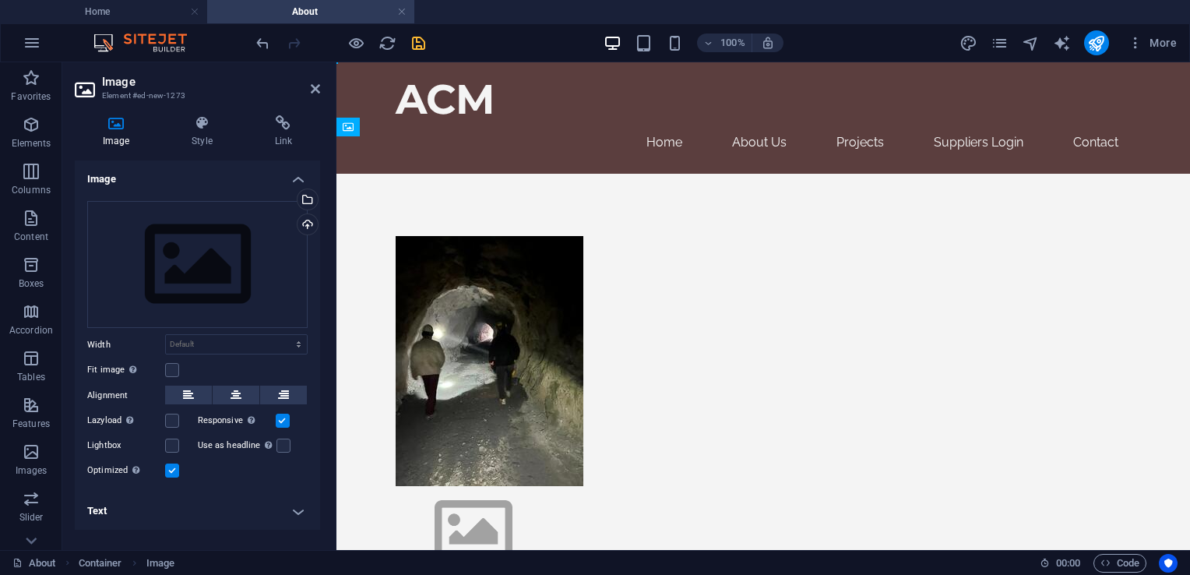
drag, startPoint x: 484, startPoint y: 234, endPoint x: 704, endPoint y: 343, distance: 245.6
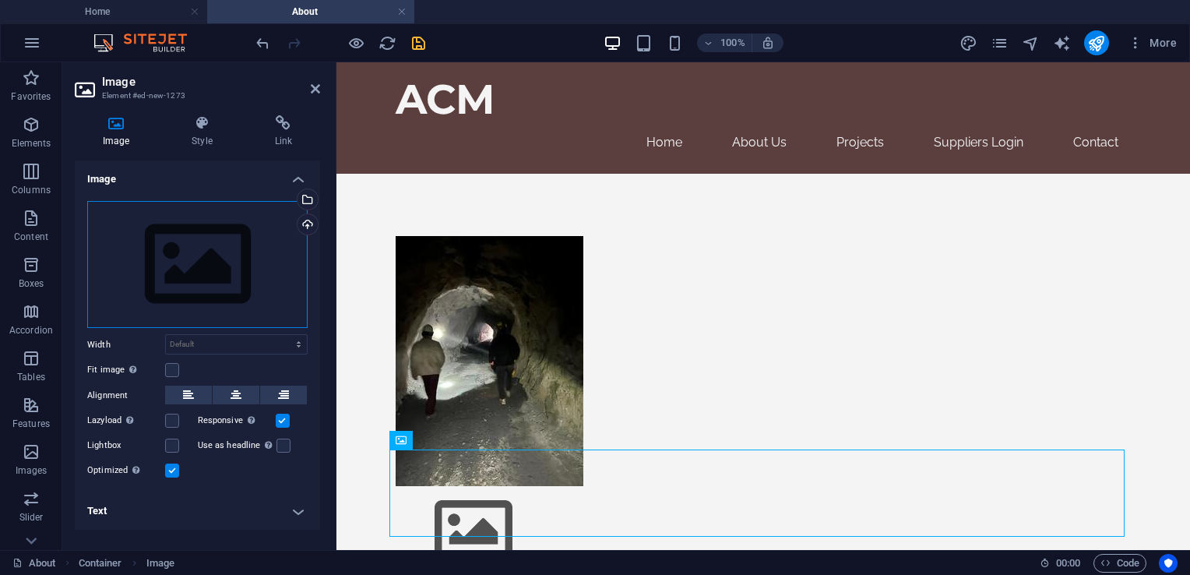
click at [234, 255] on div "Drag files here, click to choose files or select files from Files or our free s…" at bounding box center [197, 265] width 220 height 128
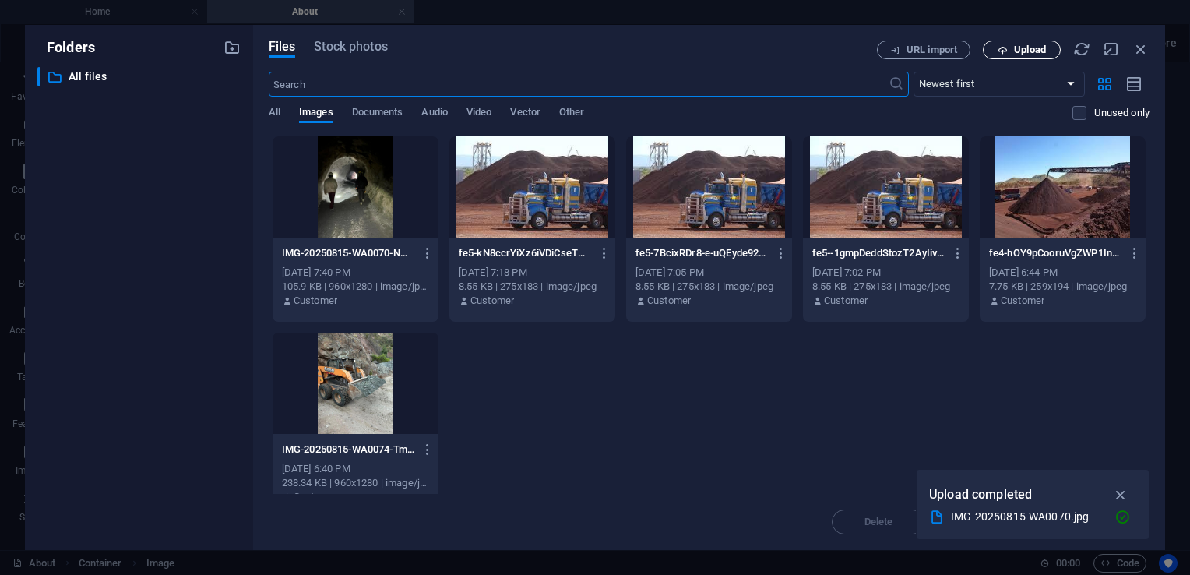
click at [1015, 50] on span "Upload" at bounding box center [1030, 49] width 32 height 9
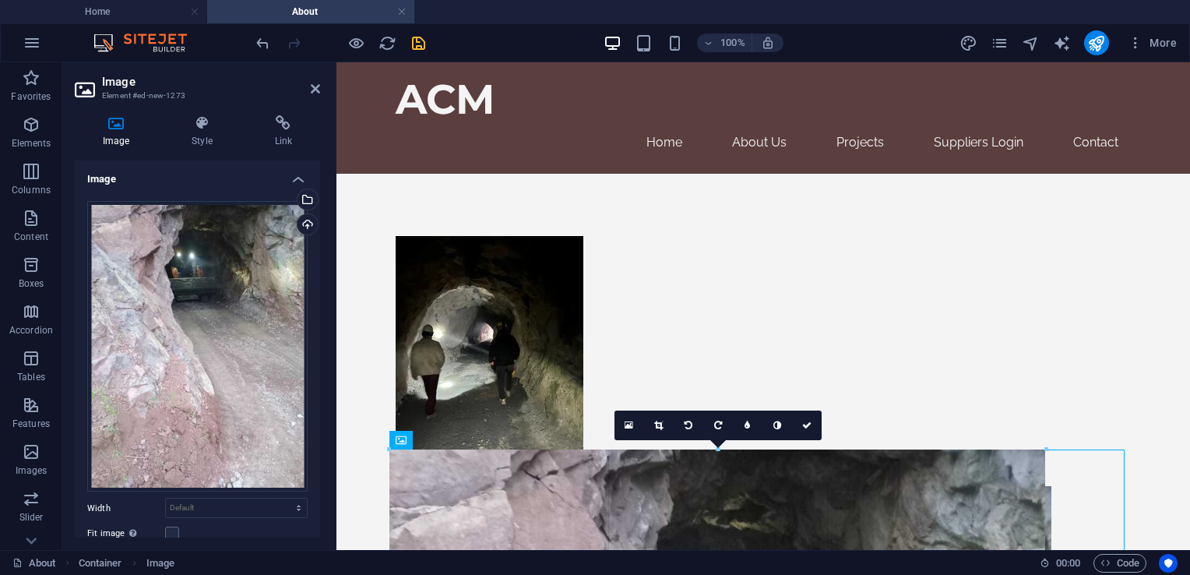
drag, startPoint x: 1123, startPoint y: 452, endPoint x: 537, endPoint y: 547, distance: 593.4
type input "843"
select select "px"
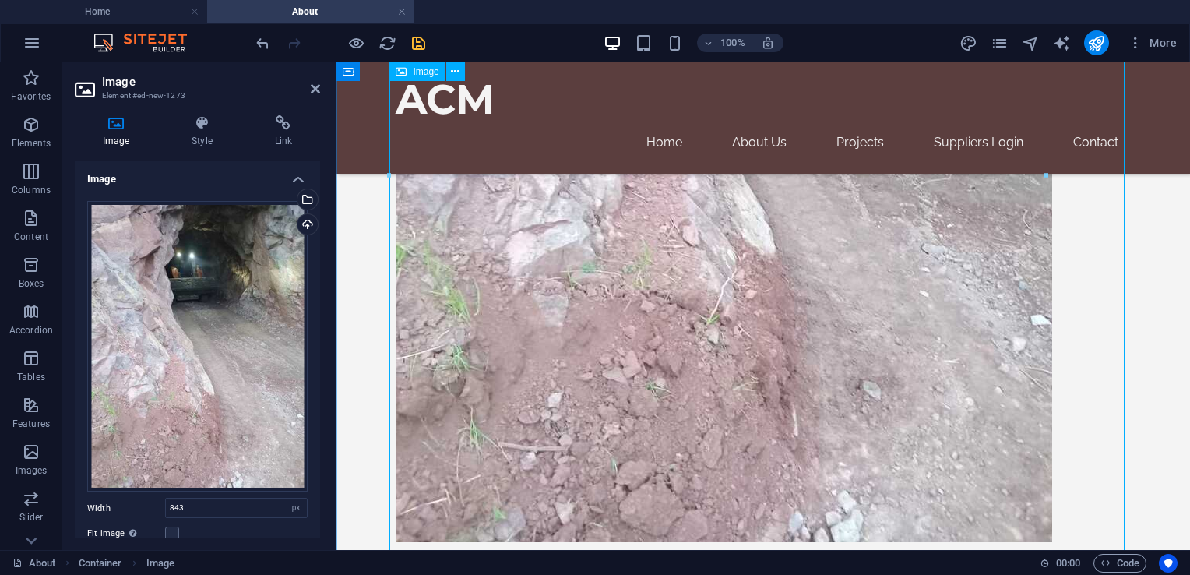
scroll to position [857, 0]
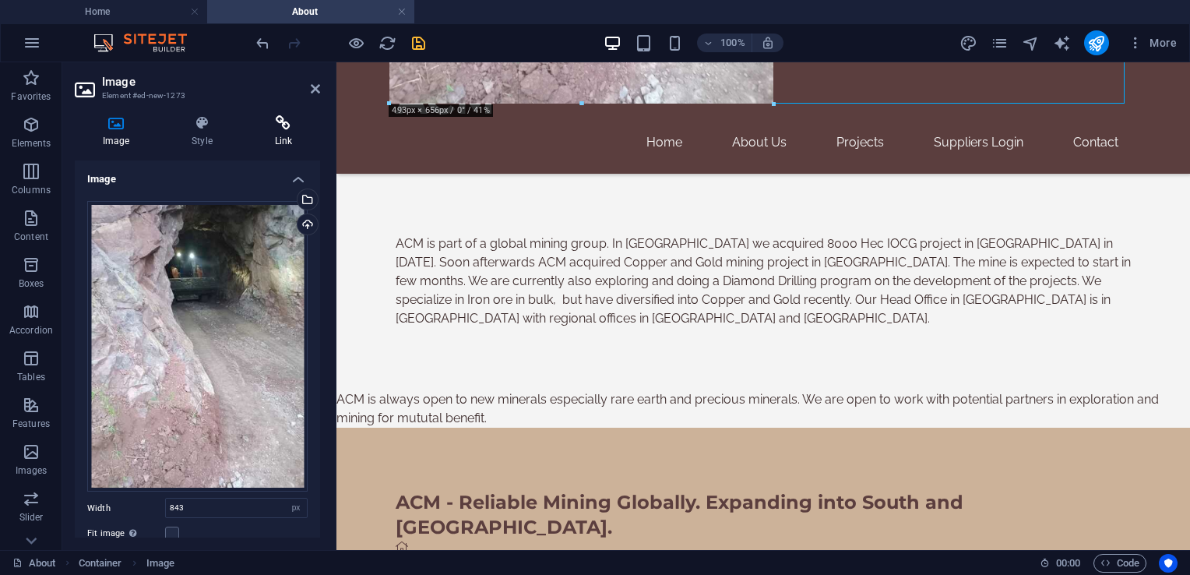
drag, startPoint x: 1045, startPoint y: 467, endPoint x: 292, endPoint y: 127, distance: 826.6
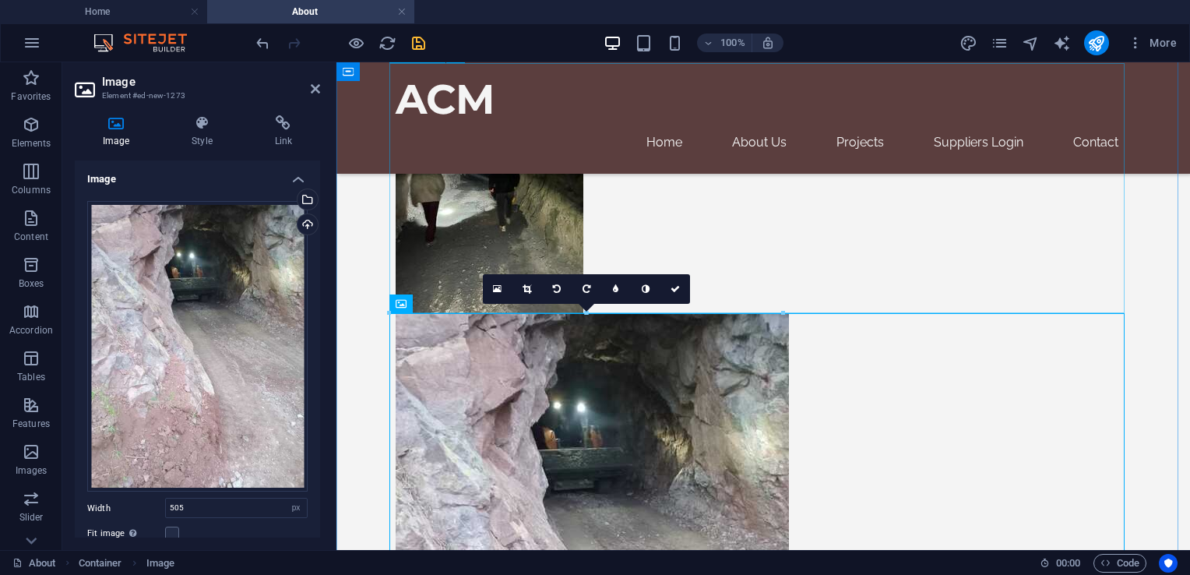
scroll to position [78, 0]
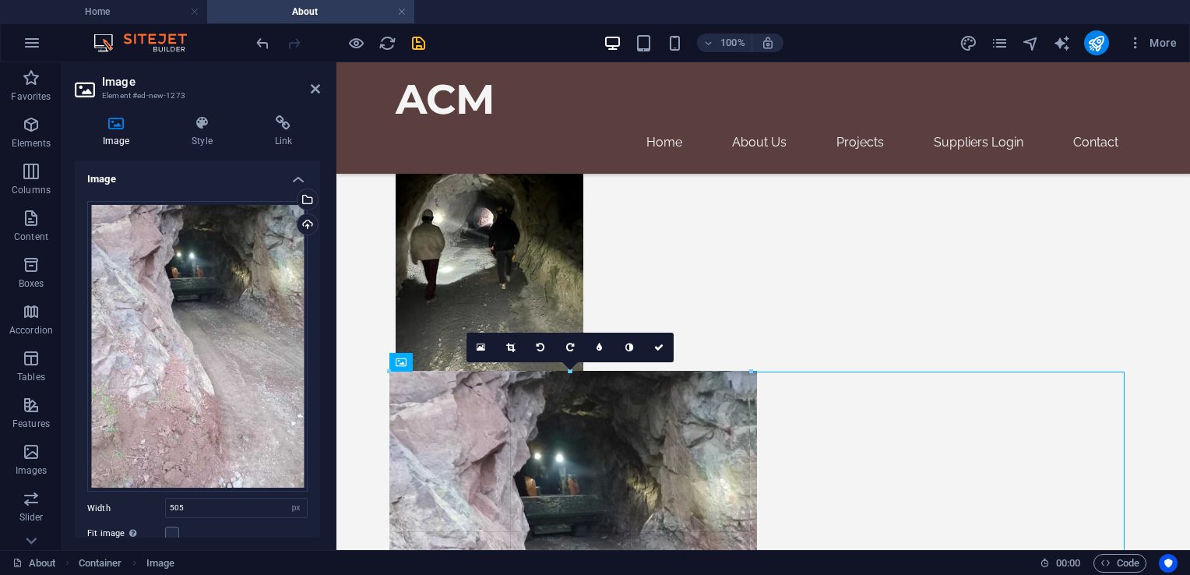
drag, startPoint x: 782, startPoint y: 372, endPoint x: 497, endPoint y: 414, distance: 288.3
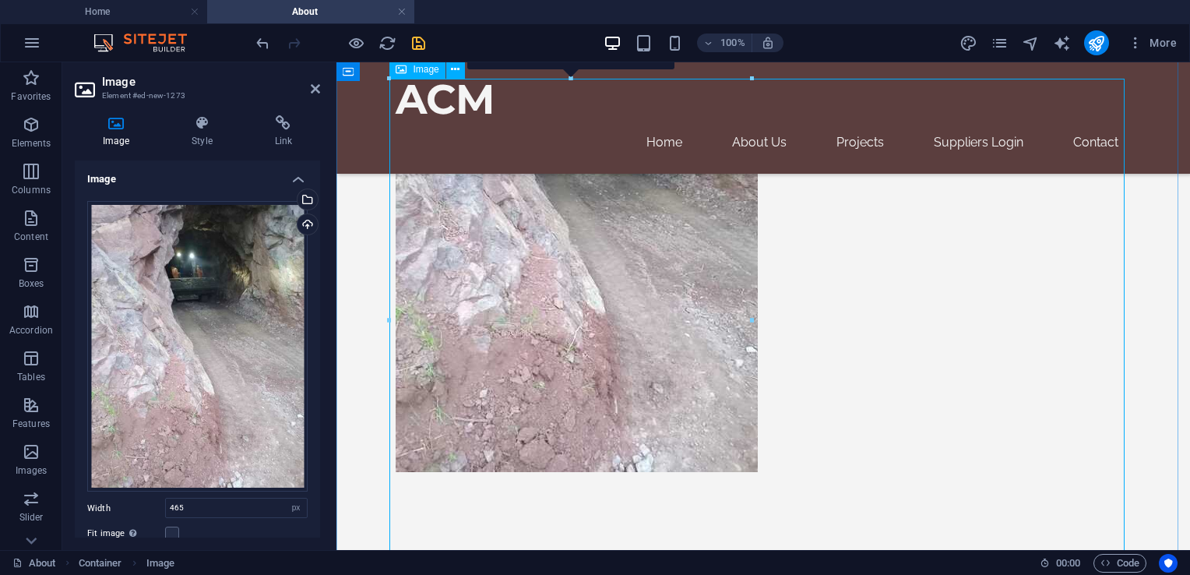
scroll to position [467, 0]
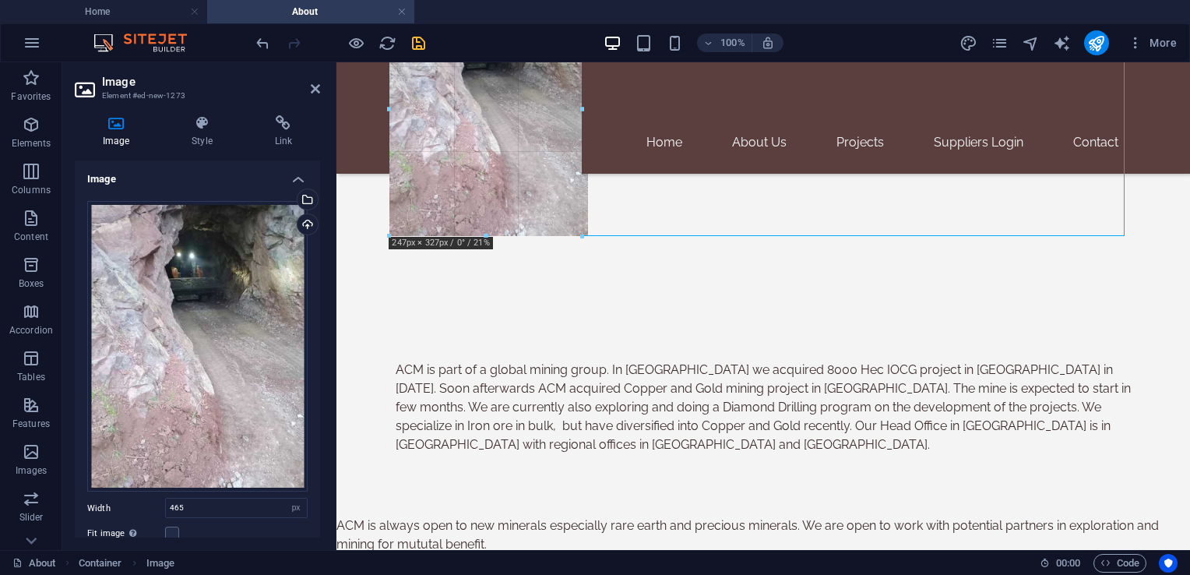
drag, startPoint x: 752, startPoint y: 460, endPoint x: 456, endPoint y: 229, distance: 375.1
type input "247"
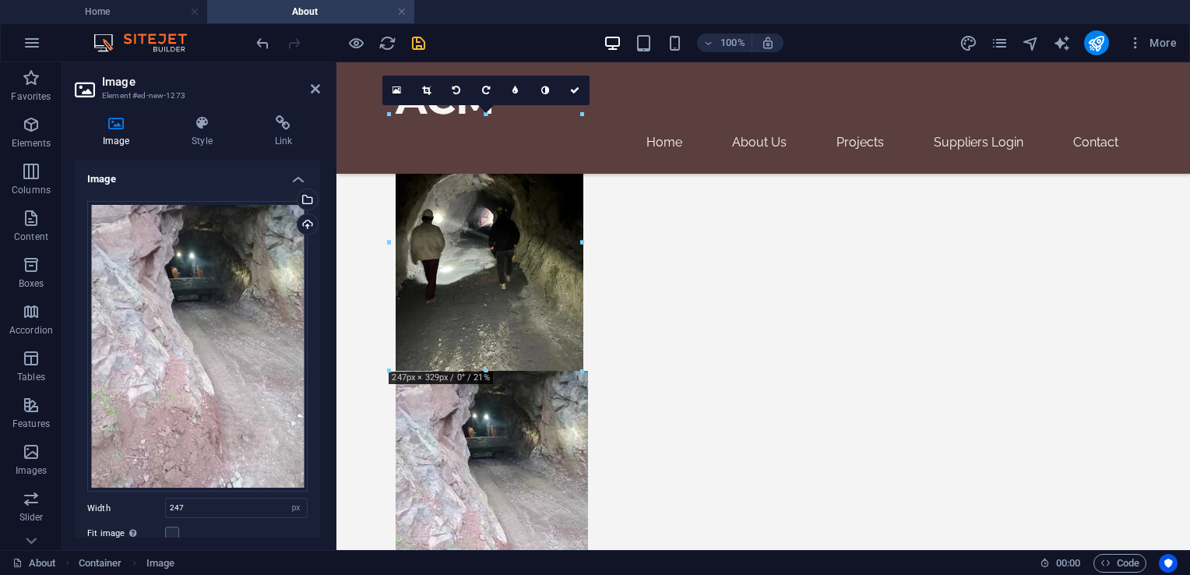
scroll to position [334, 0]
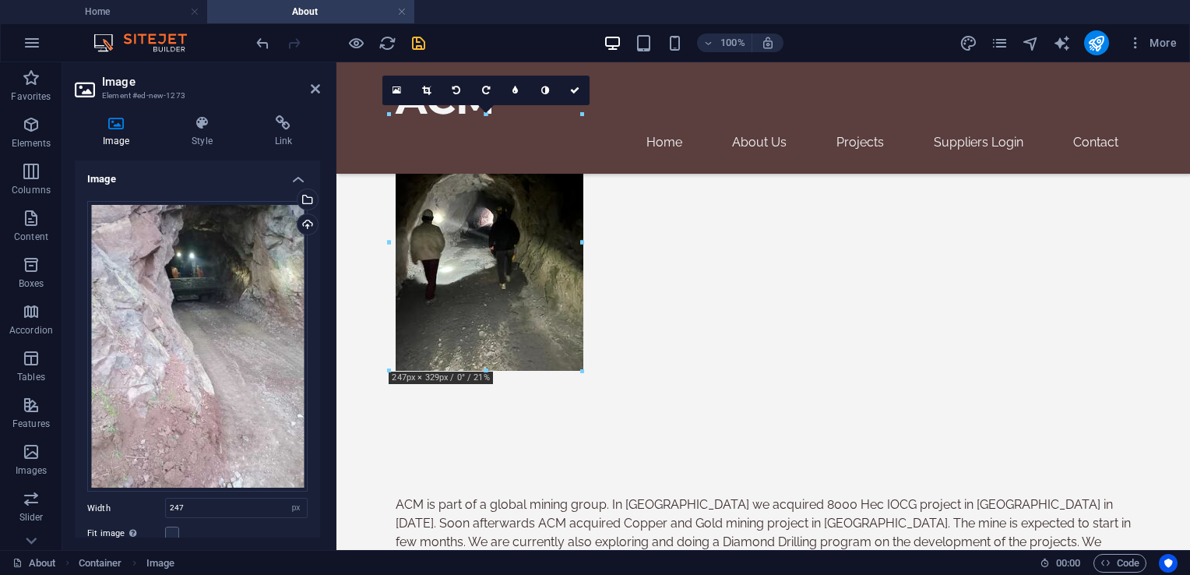
drag, startPoint x: 485, startPoint y: 466, endPoint x: 700, endPoint y: 286, distance: 279.8
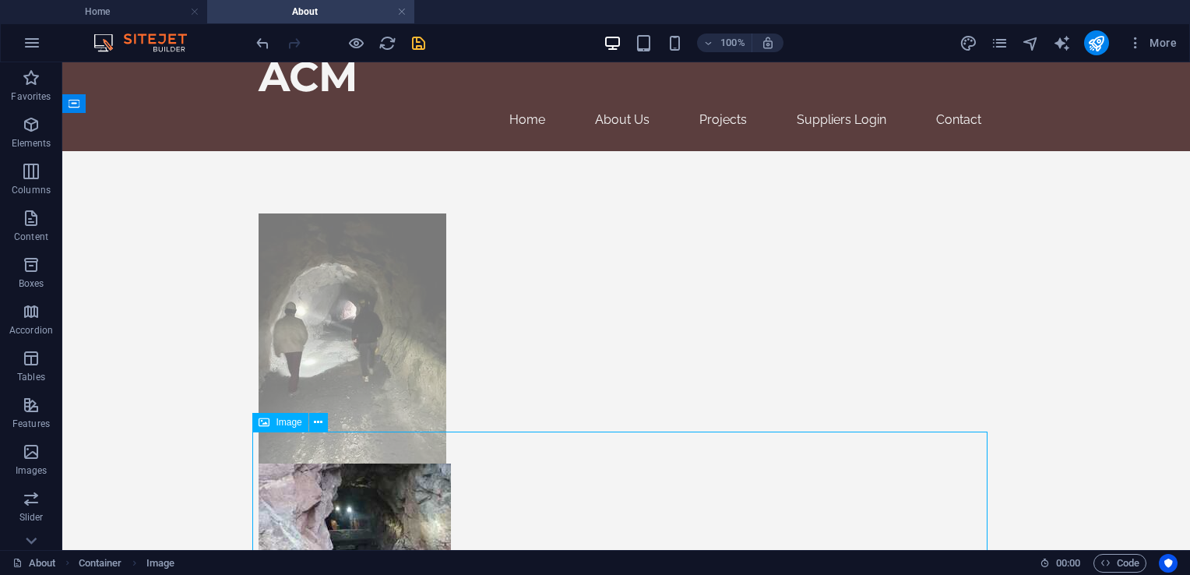
scroll to position [23, 0]
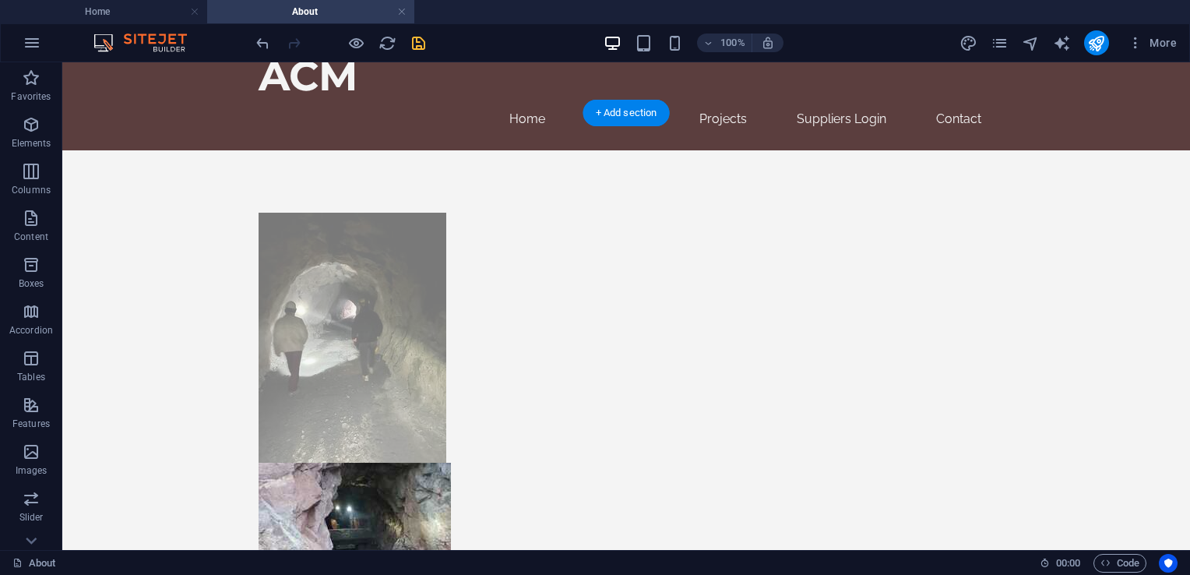
drag, startPoint x: 243, startPoint y: 497, endPoint x: 692, endPoint y: 307, distance: 487.3
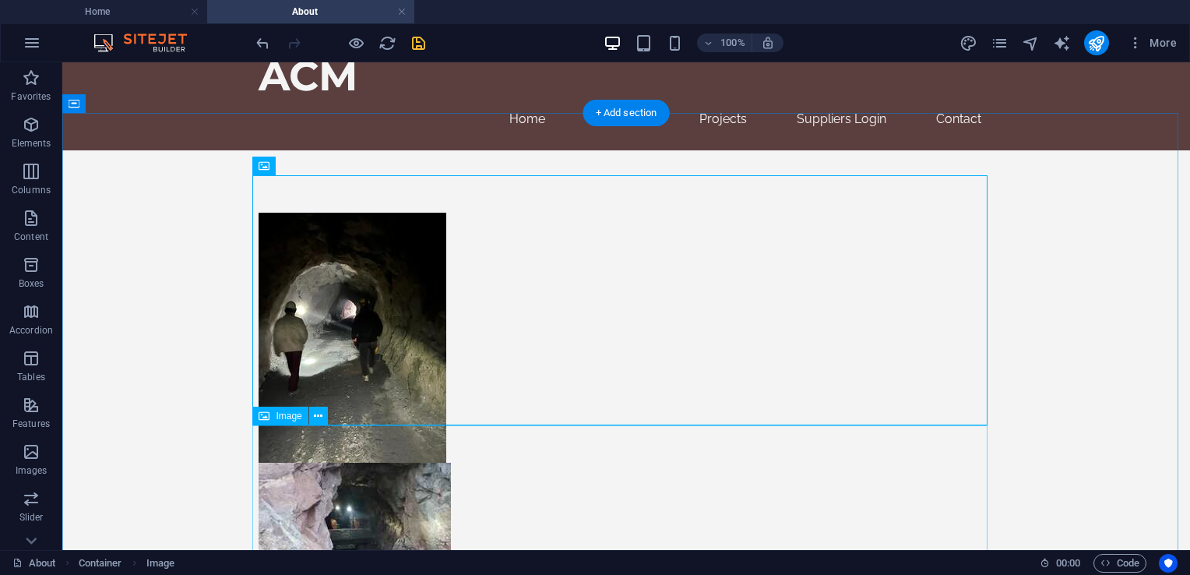
scroll to position [28, 0]
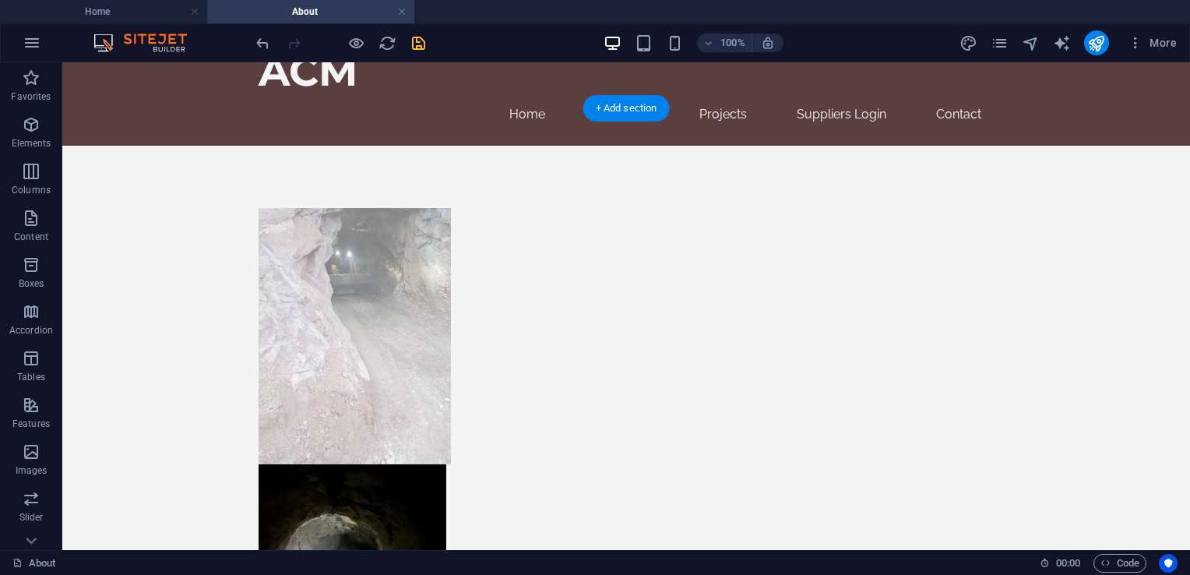
drag, startPoint x: 402, startPoint y: 499, endPoint x: 575, endPoint y: 370, distance: 215.5
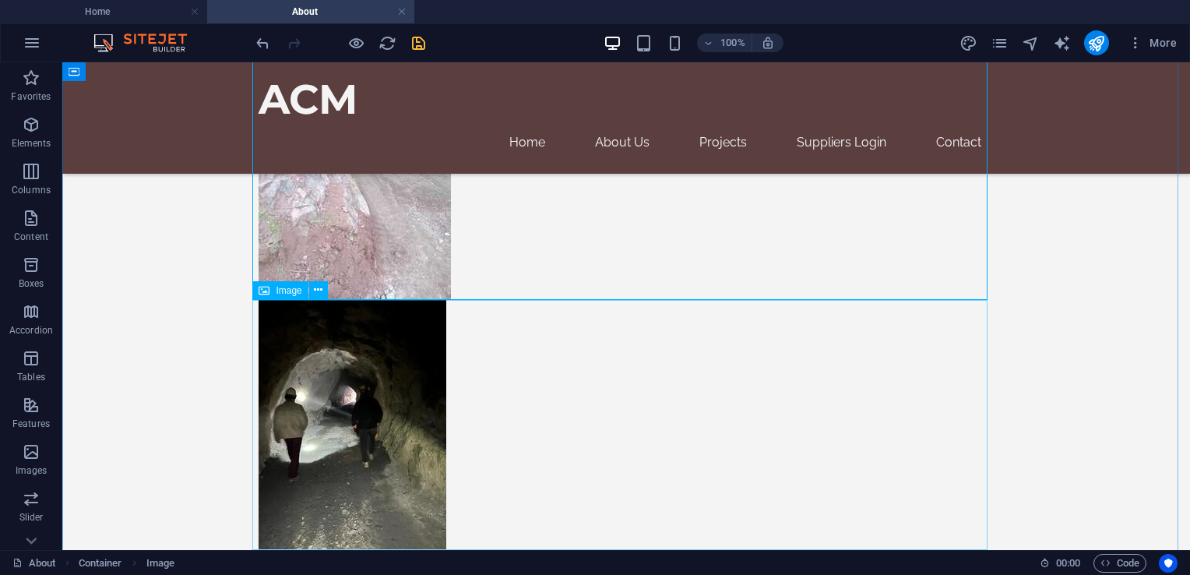
scroll to position [78, 0]
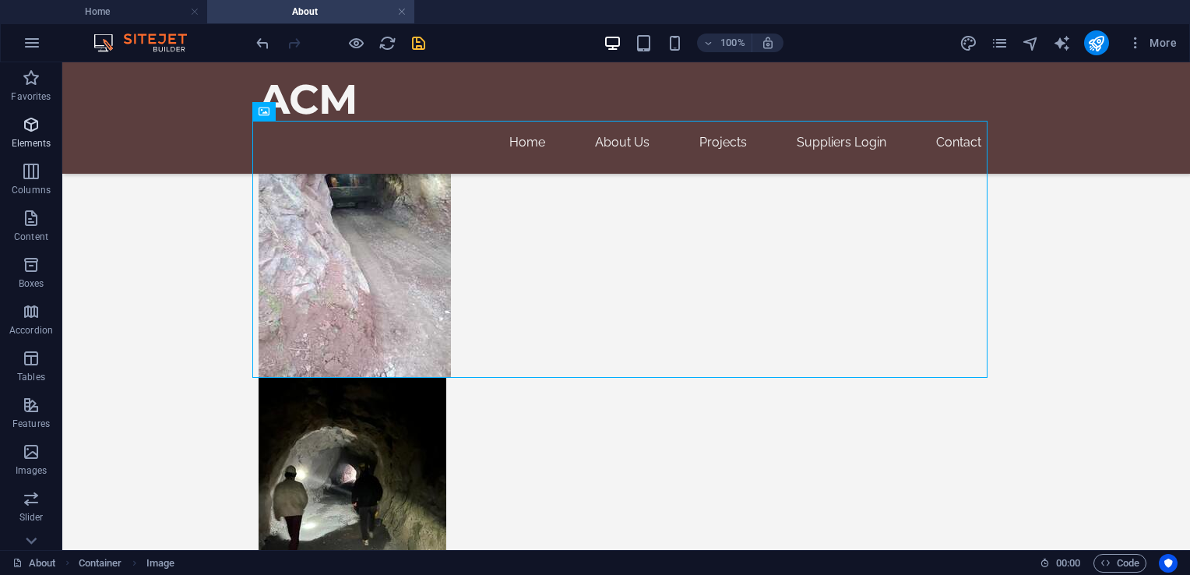
click at [48, 135] on span "Elements" at bounding box center [31, 133] width 62 height 37
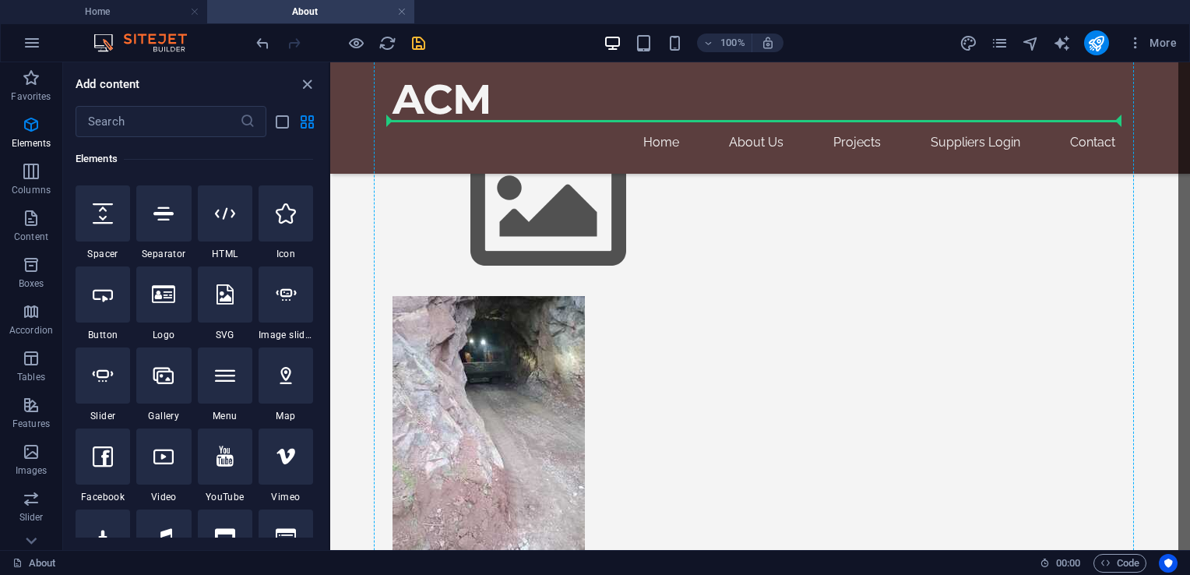
scroll to position [252, 0]
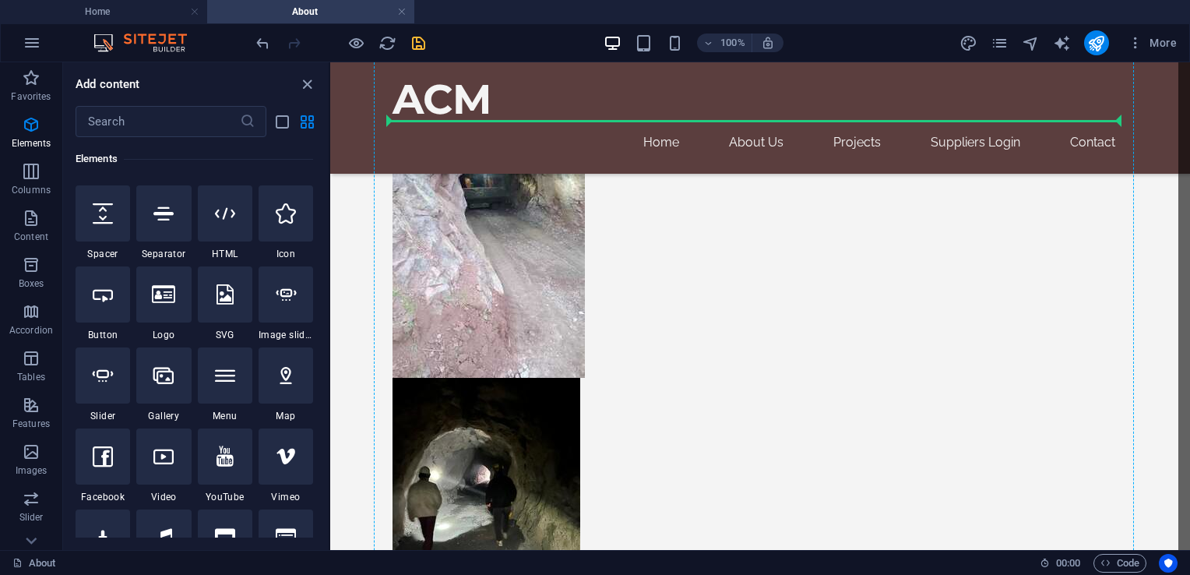
select select "4"
select select "%"
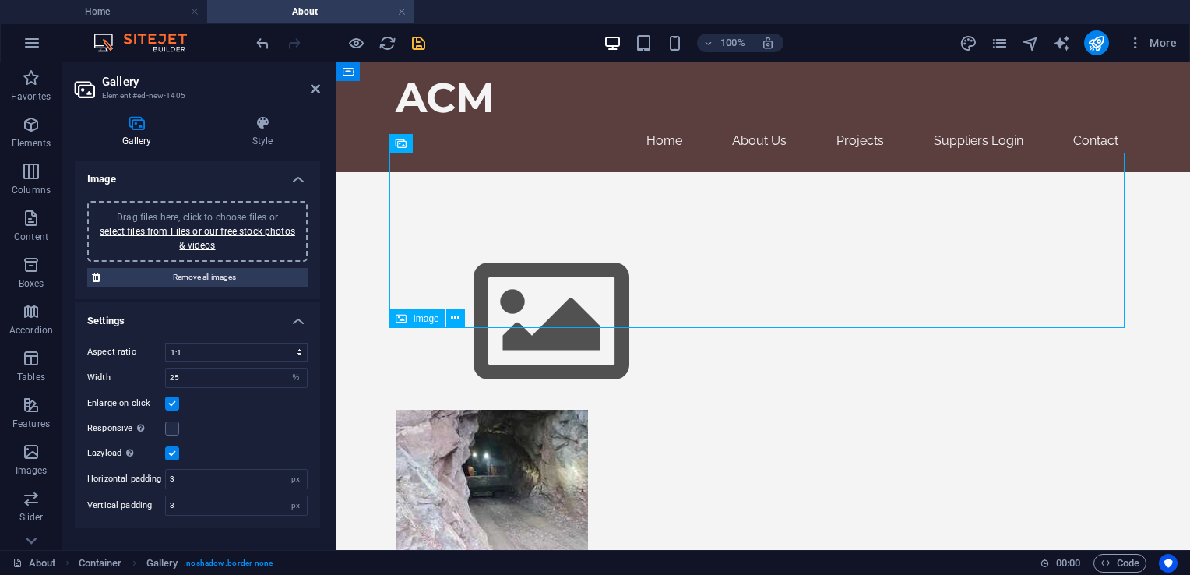
scroll to position [0, 0]
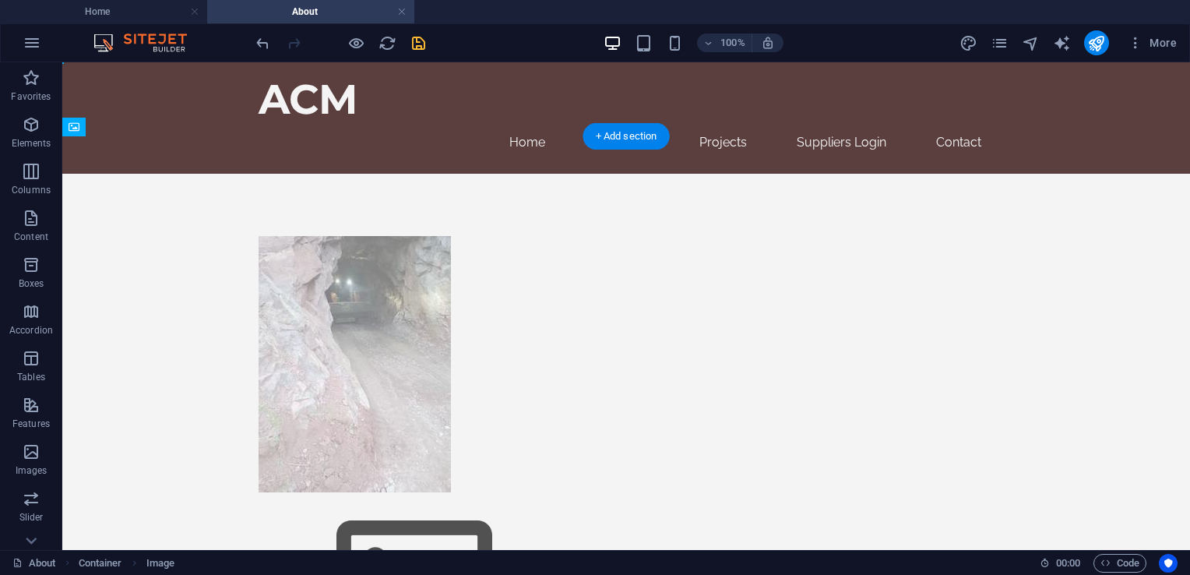
drag, startPoint x: 148, startPoint y: 487, endPoint x: 470, endPoint y: 350, distance: 350.4
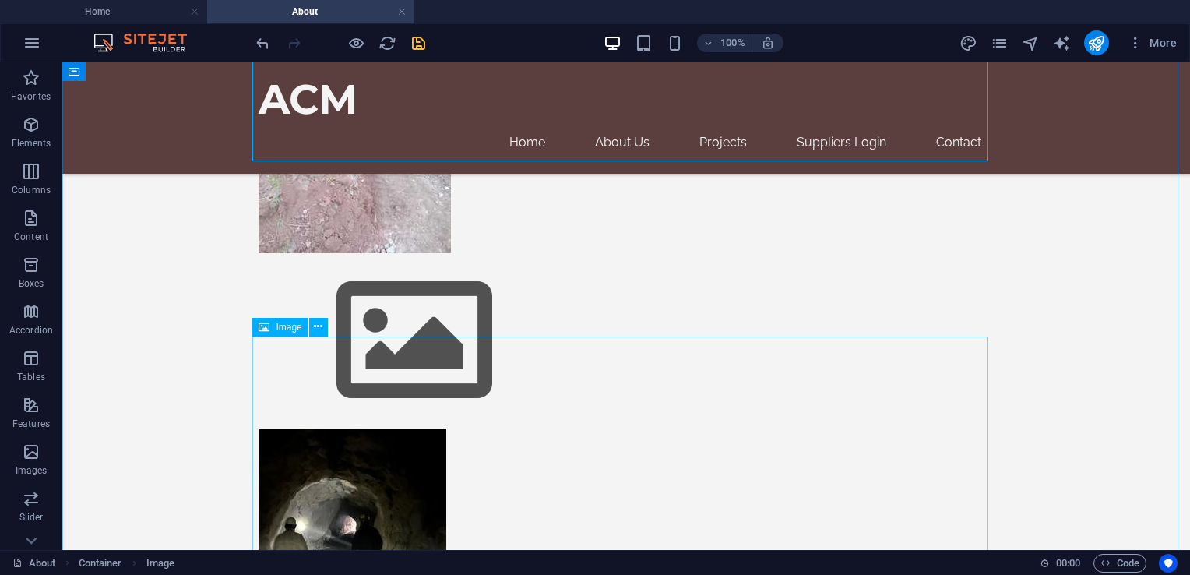
scroll to position [156, 0]
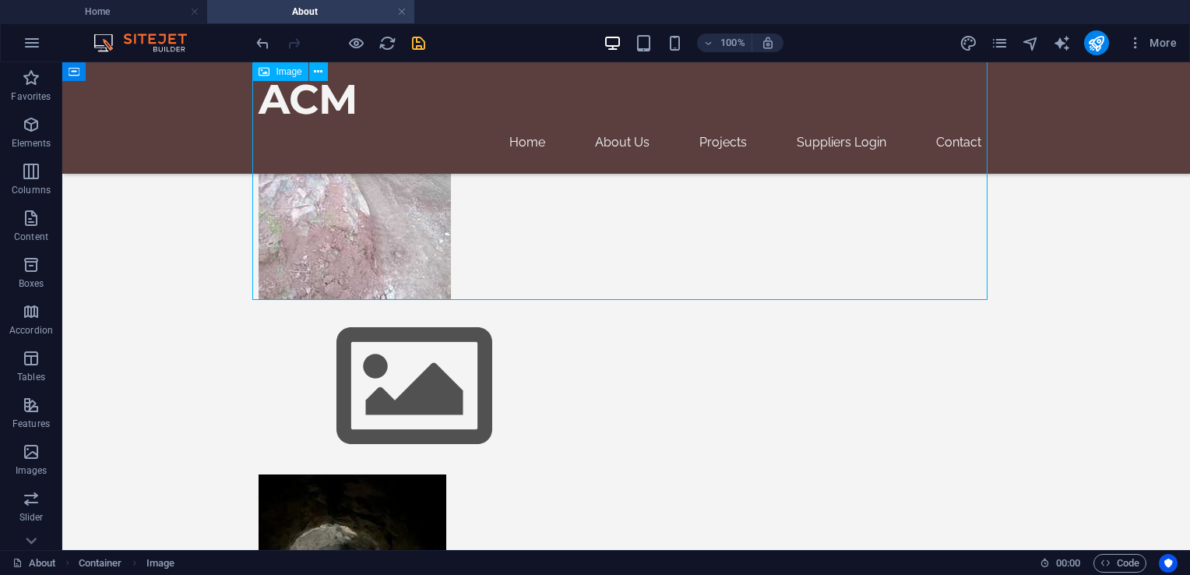
drag, startPoint x: 335, startPoint y: 234, endPoint x: 338, endPoint y: 245, distance: 10.6
click at [338, 245] on figure at bounding box center [626, 171] width 735 height 256
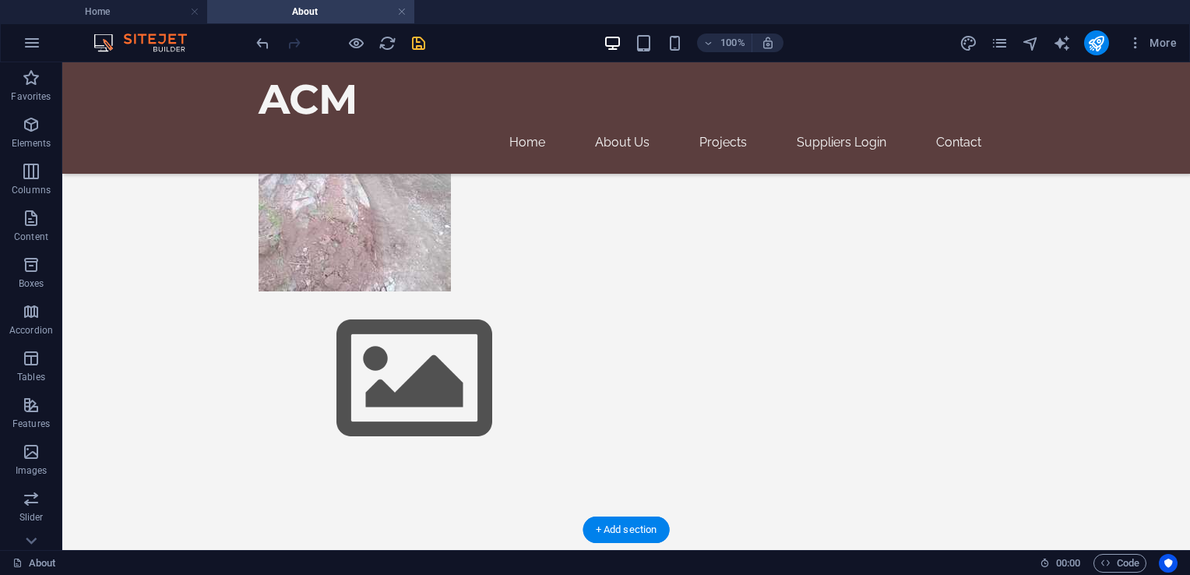
drag, startPoint x: 367, startPoint y: 509, endPoint x: 531, endPoint y: 199, distance: 350.9
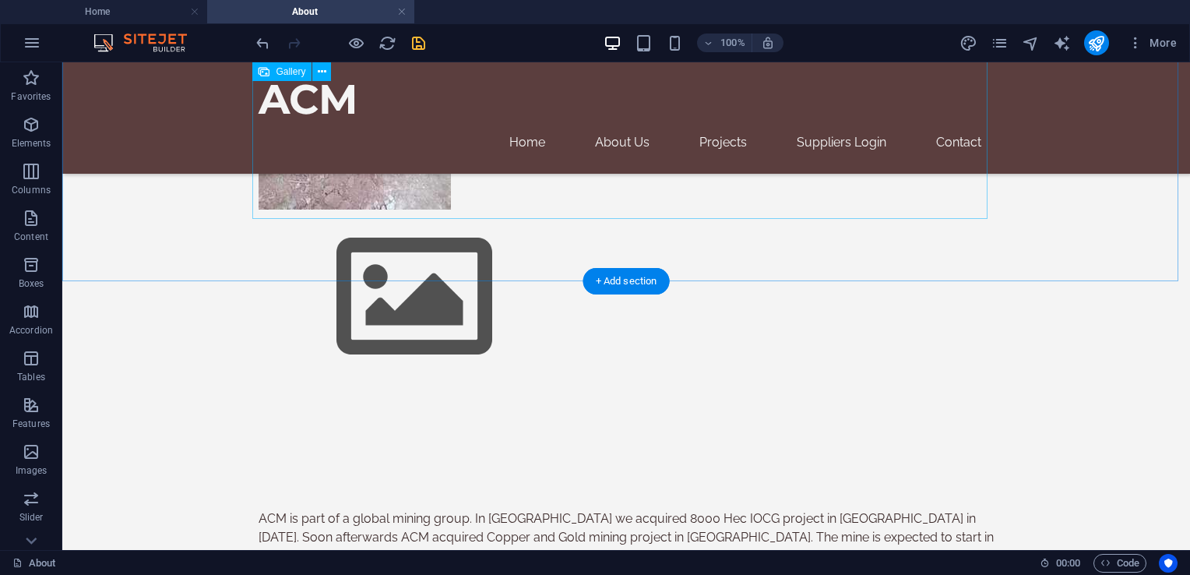
scroll to position [18, 0]
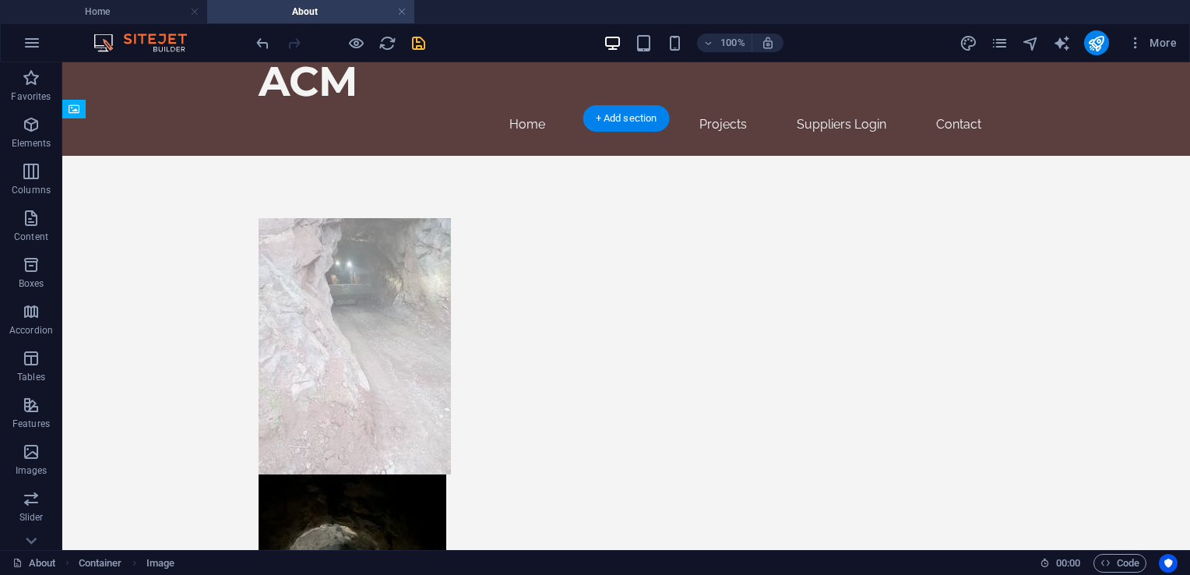
drag, startPoint x: 344, startPoint y: 485, endPoint x: 519, endPoint y: 288, distance: 262.6
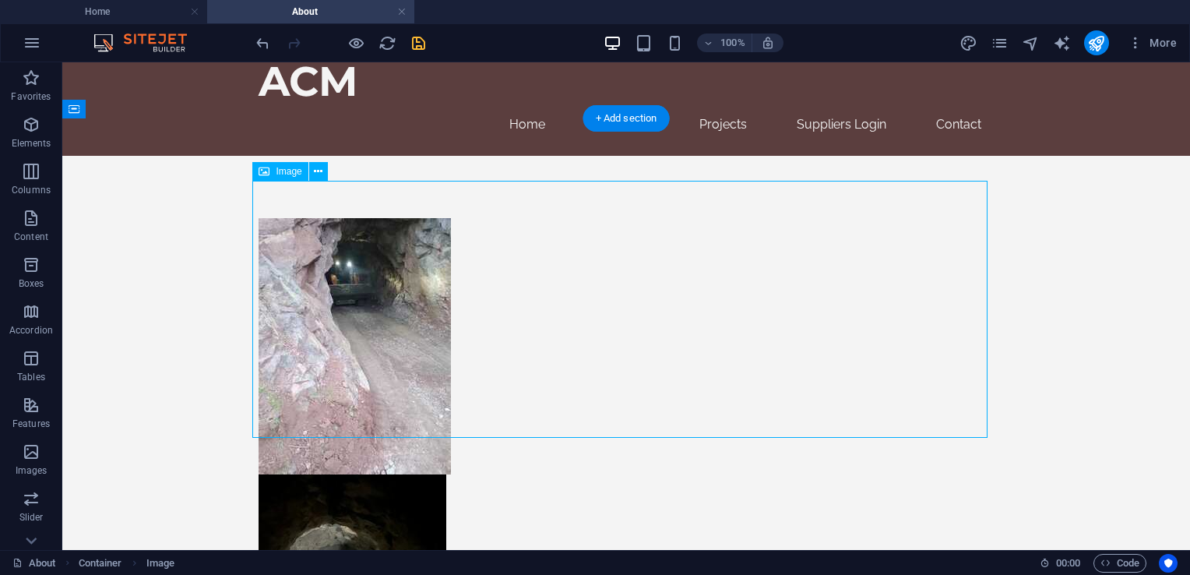
drag, startPoint x: 346, startPoint y: 329, endPoint x: 523, endPoint y: 369, distance: 182.0
click at [570, 316] on figure at bounding box center [626, 346] width 735 height 256
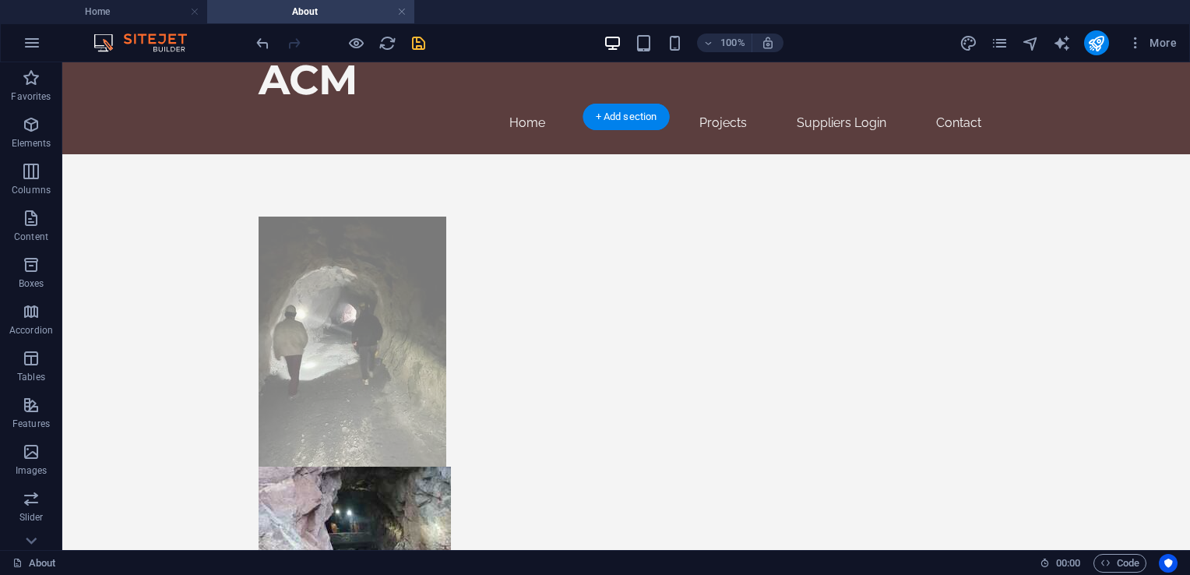
drag, startPoint x: 350, startPoint y: 494, endPoint x: 592, endPoint y: 310, distance: 304.1
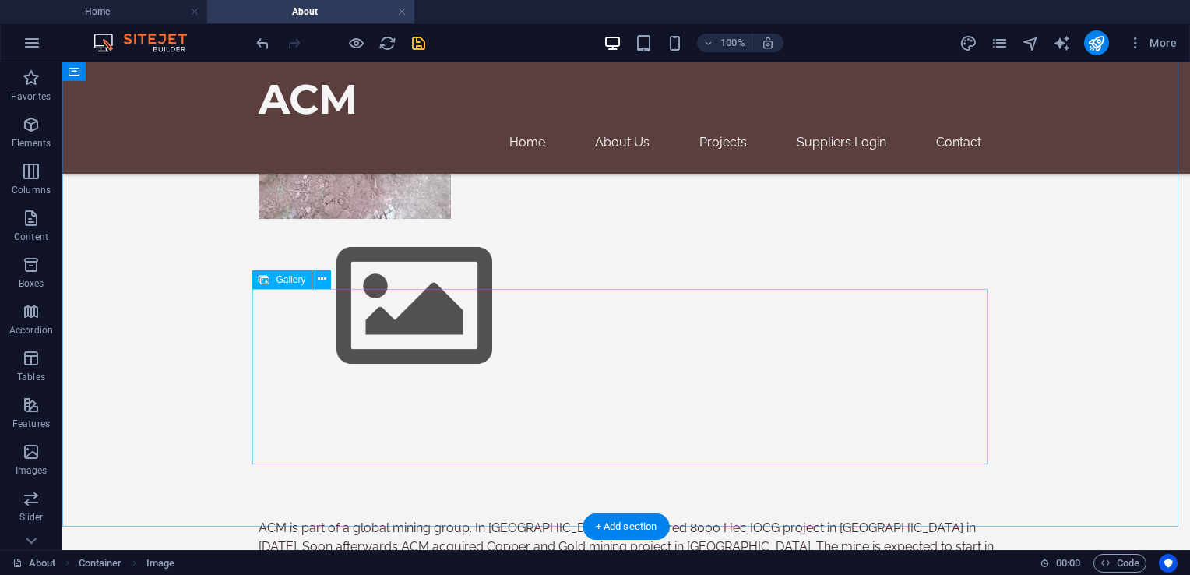
scroll to position [487, 0]
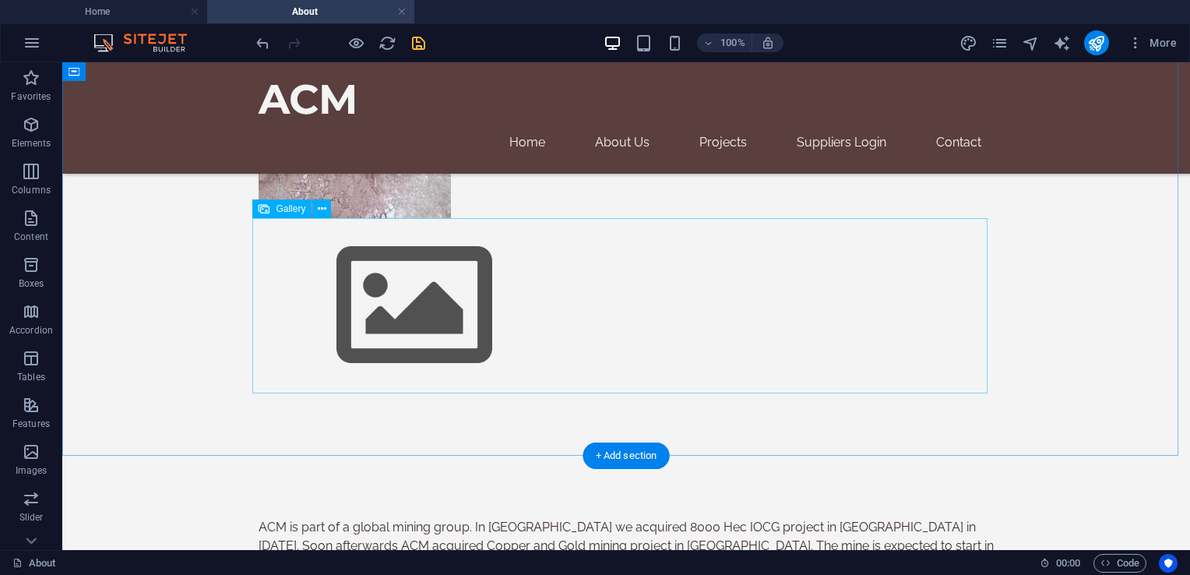
click at [386, 306] on img at bounding box center [415, 305] width 312 height 175
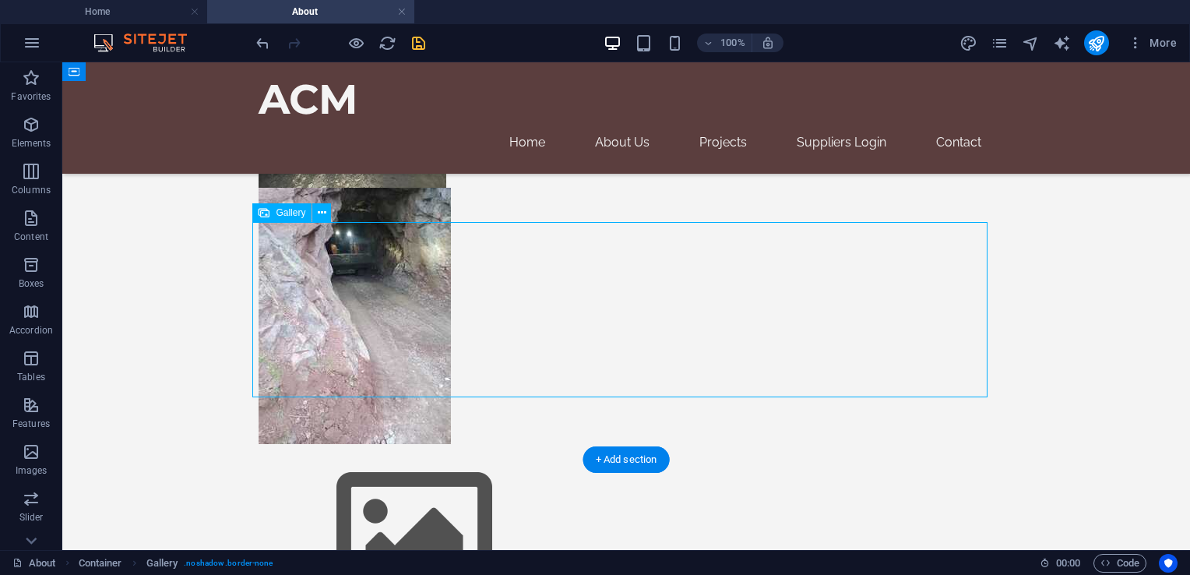
scroll to position [253, 0]
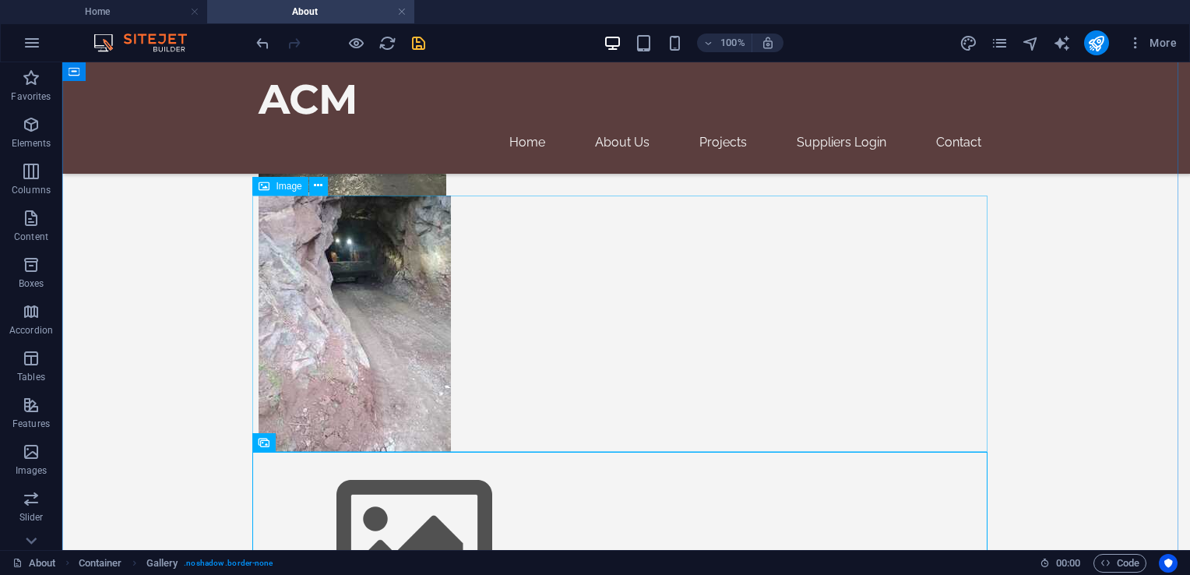
click at [361, 277] on figure at bounding box center [626, 324] width 735 height 256
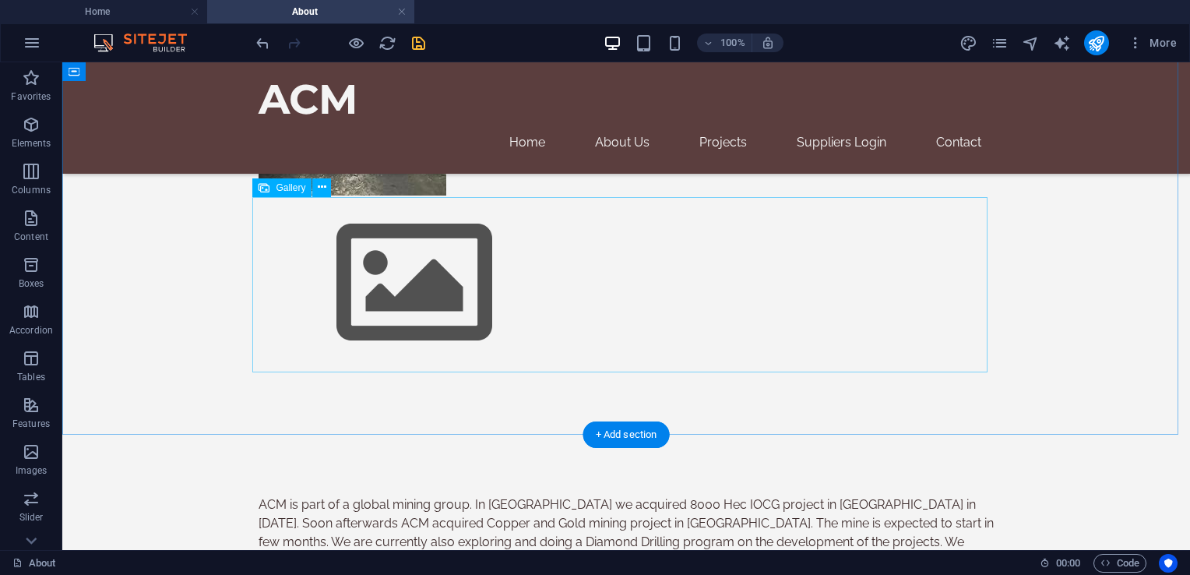
scroll to position [19, 0]
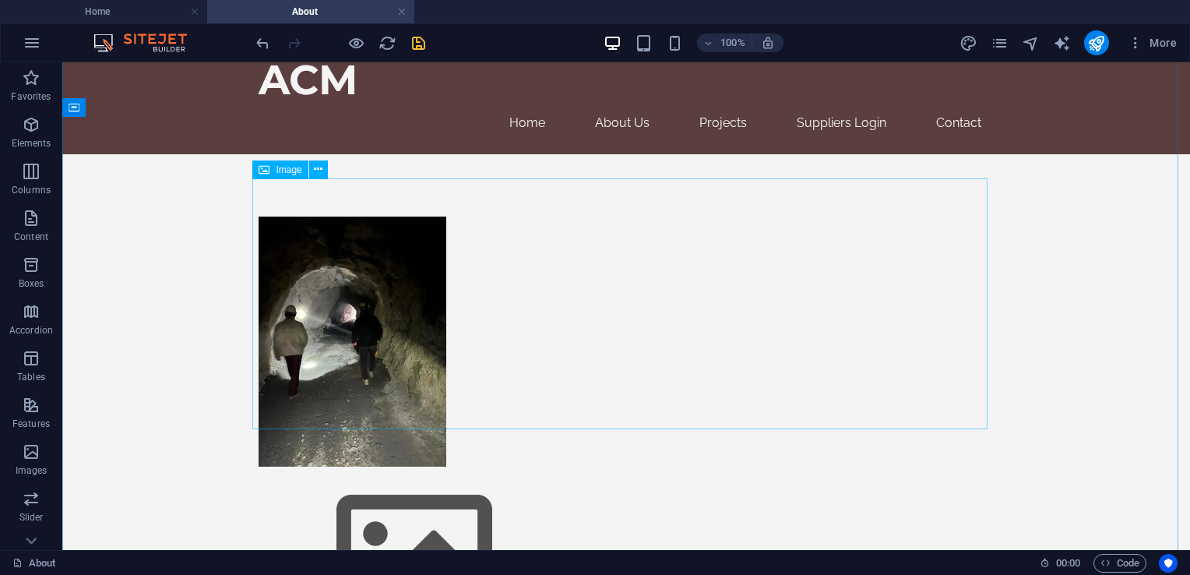
click at [378, 284] on figure at bounding box center [626, 342] width 735 height 250
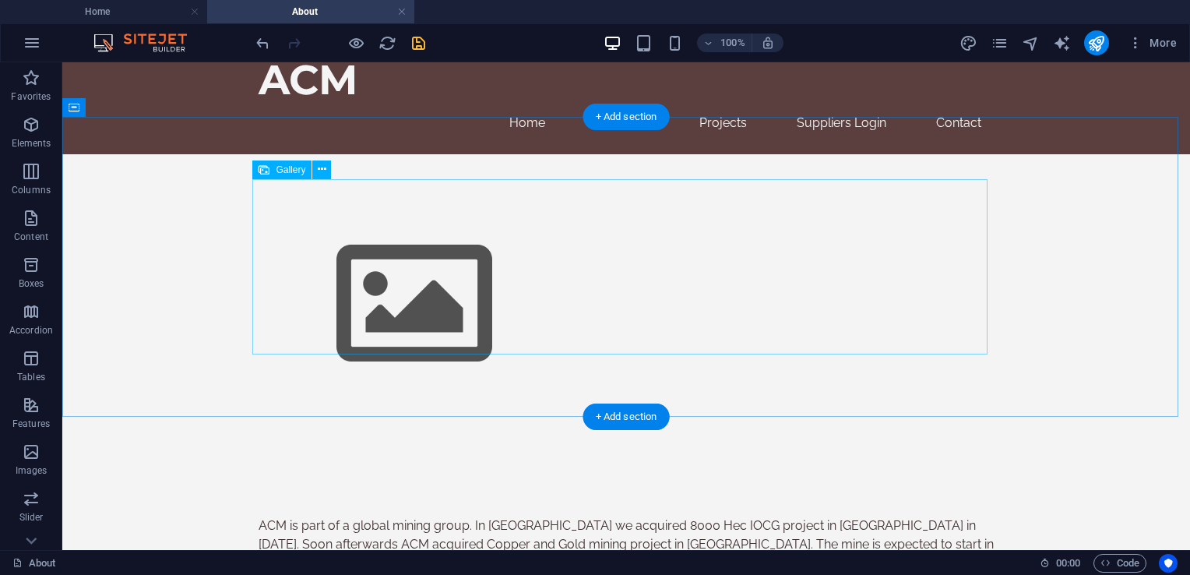
click at [436, 292] on img at bounding box center [415, 304] width 312 height 175
select select "4"
select select "%"
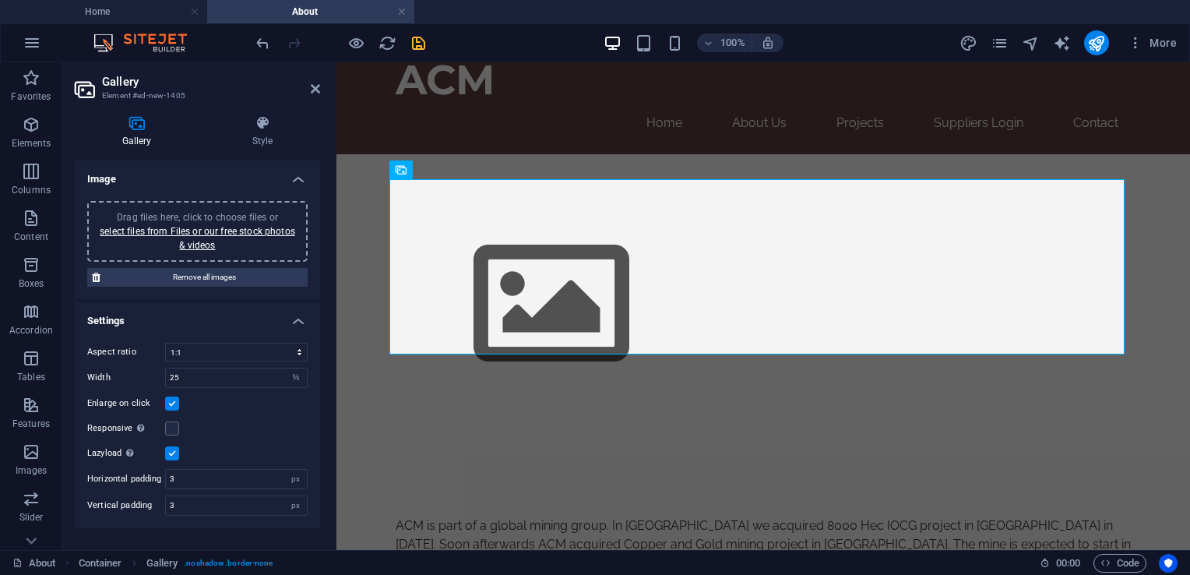
drag, startPoint x: 212, startPoint y: 283, endPoint x: 224, endPoint y: 340, distance: 58.1
click at [222, 341] on ul "Image Drag files here, click to choose files or select files from Files or our …" at bounding box center [197, 344] width 245 height 368
click at [590, 270] on img at bounding box center [552, 304] width 312 height 175
click at [131, 136] on h4 "Gallery" at bounding box center [140, 131] width 130 height 33
click at [164, 218] on span "Drag files here, click to choose files or select files from Files or our free s…" at bounding box center [198, 231] width 196 height 39
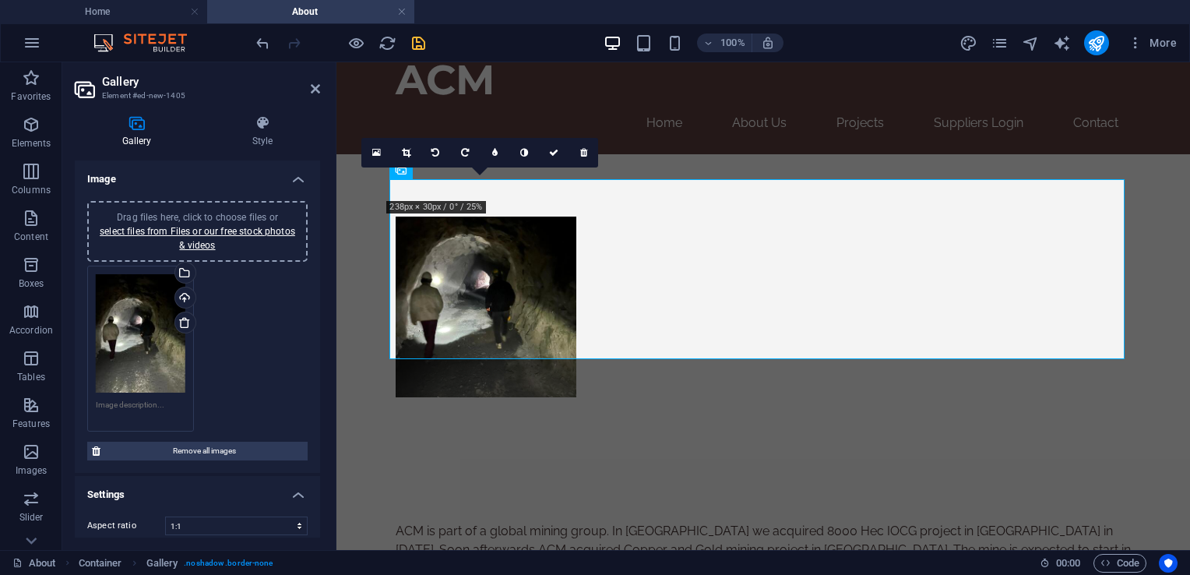
click at [212, 223] on div "Drag files here, click to choose files or select files from Files or our free s…" at bounding box center [198, 231] width 202 height 42
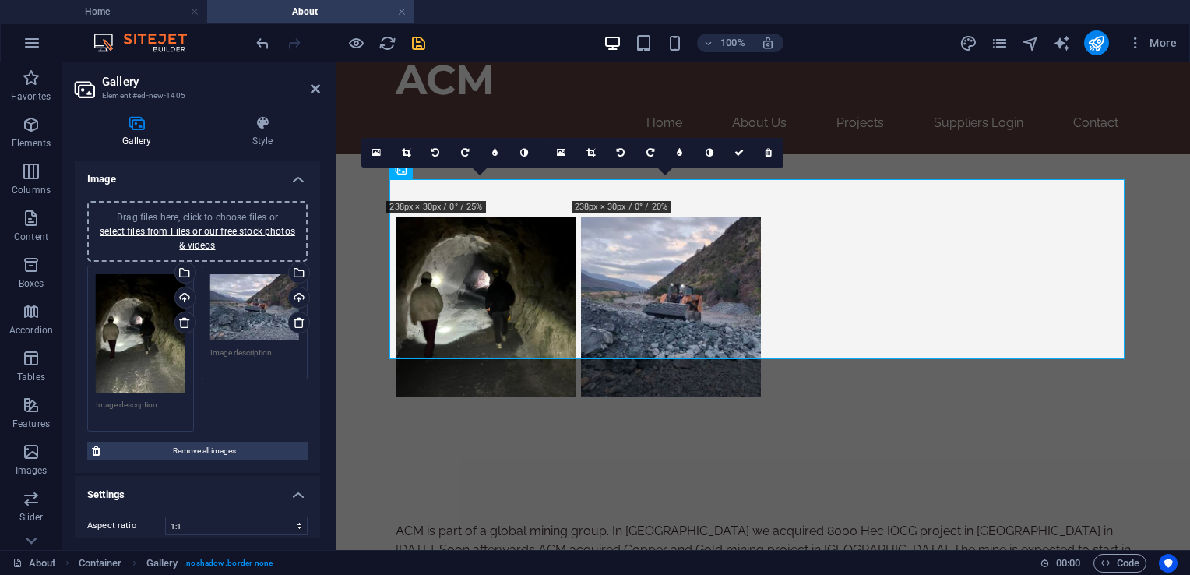
click at [161, 212] on span "Drag files here, click to choose files or select files from Files or our free s…" at bounding box center [198, 231] width 196 height 39
click at [138, 212] on span "Drag files here, click to choose files or select files from Files or our free s…" at bounding box center [198, 231] width 196 height 39
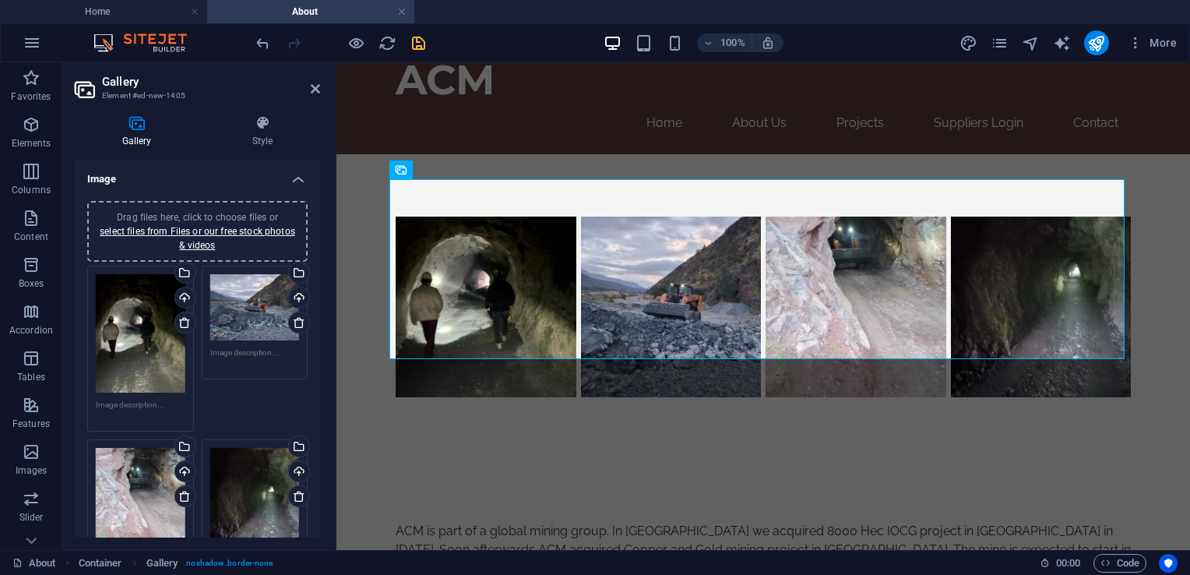
click at [166, 207] on div "Drag files here, click to choose files or select files from Files or our free s…" at bounding box center [197, 231] width 220 height 61
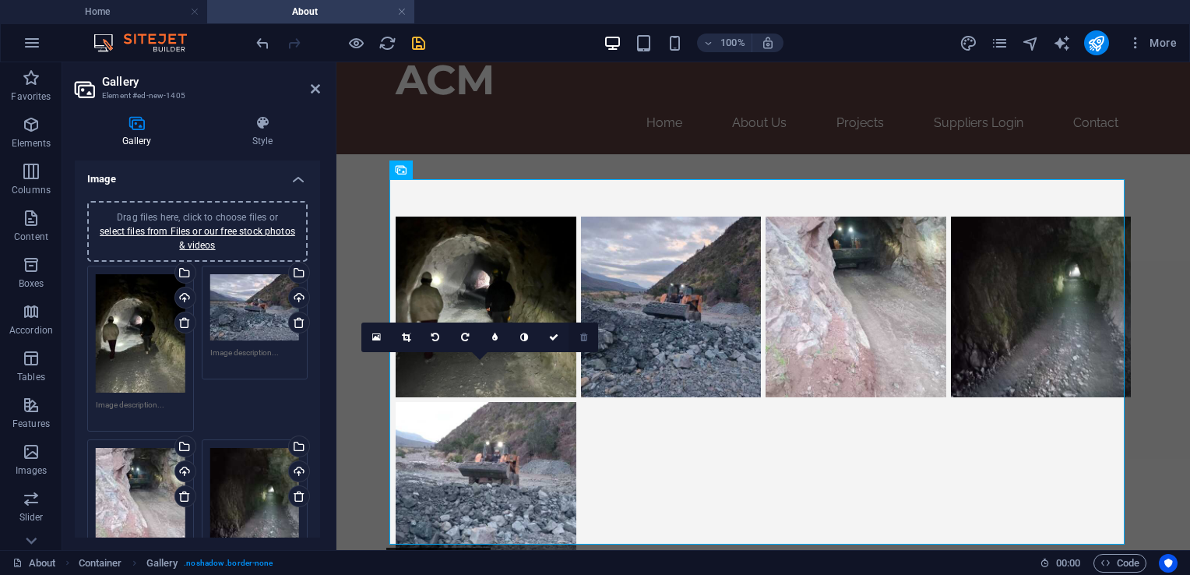
click at [581, 333] on icon at bounding box center [583, 337] width 7 height 9
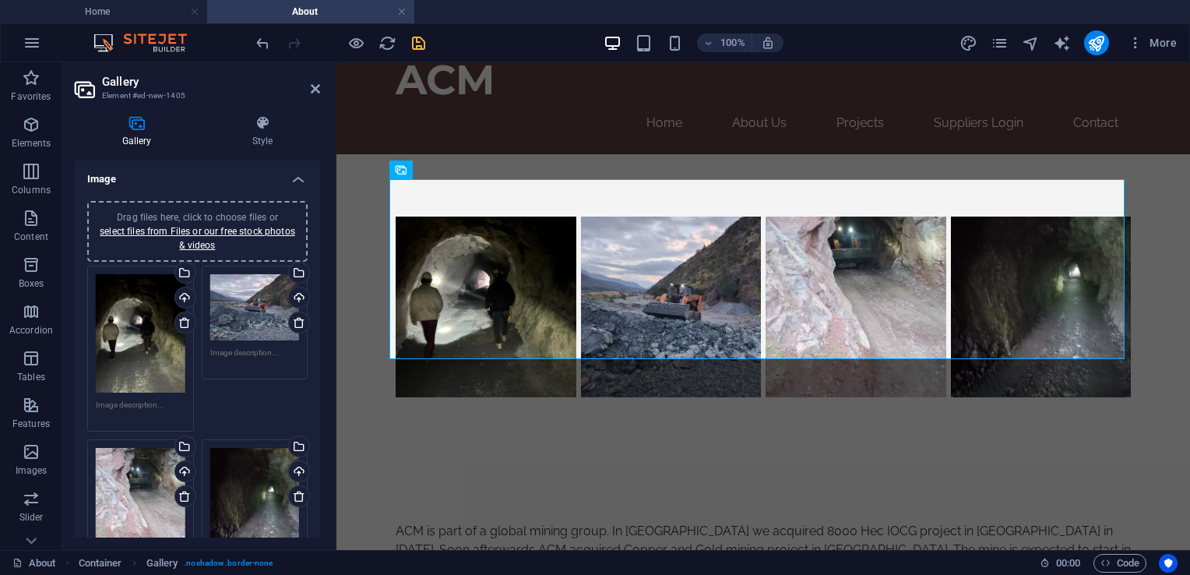
click at [162, 210] on div "Drag files here, click to choose files or select files from Files or our free s…" at bounding box center [197, 231] width 220 height 61
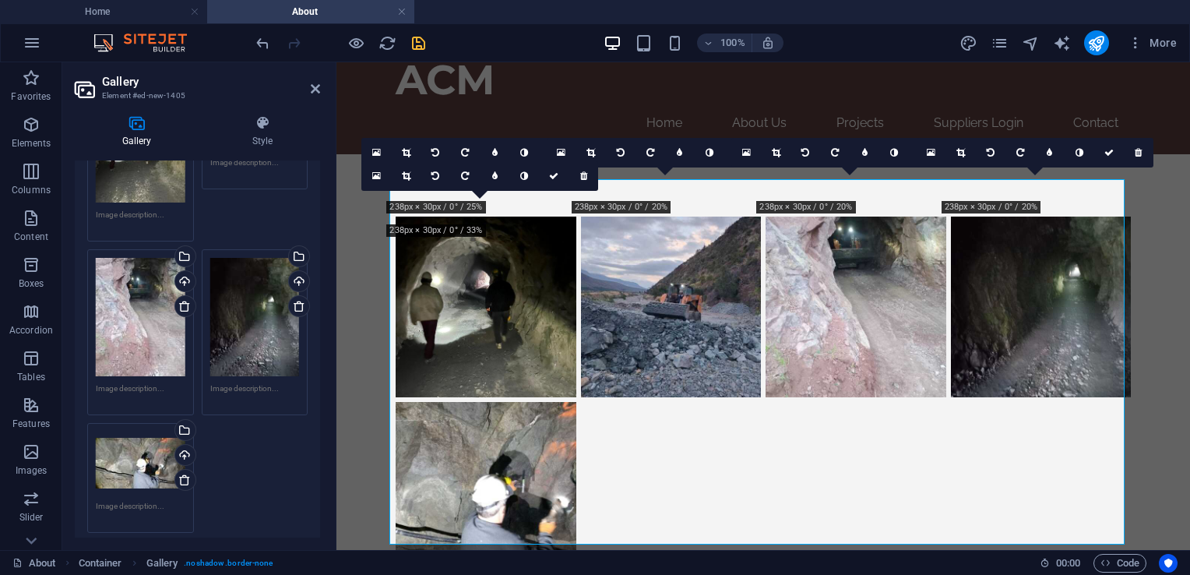
scroll to position [78, 0]
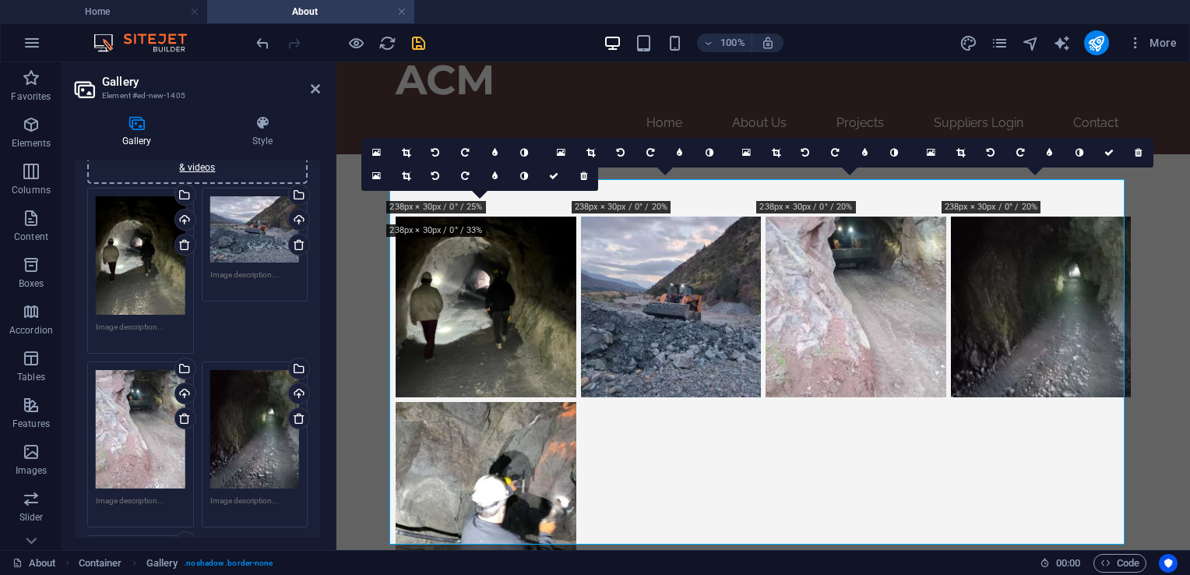
click at [153, 397] on div "Drag files here, click to choose files or select files from Files or our free s…" at bounding box center [141, 429] width 90 height 118
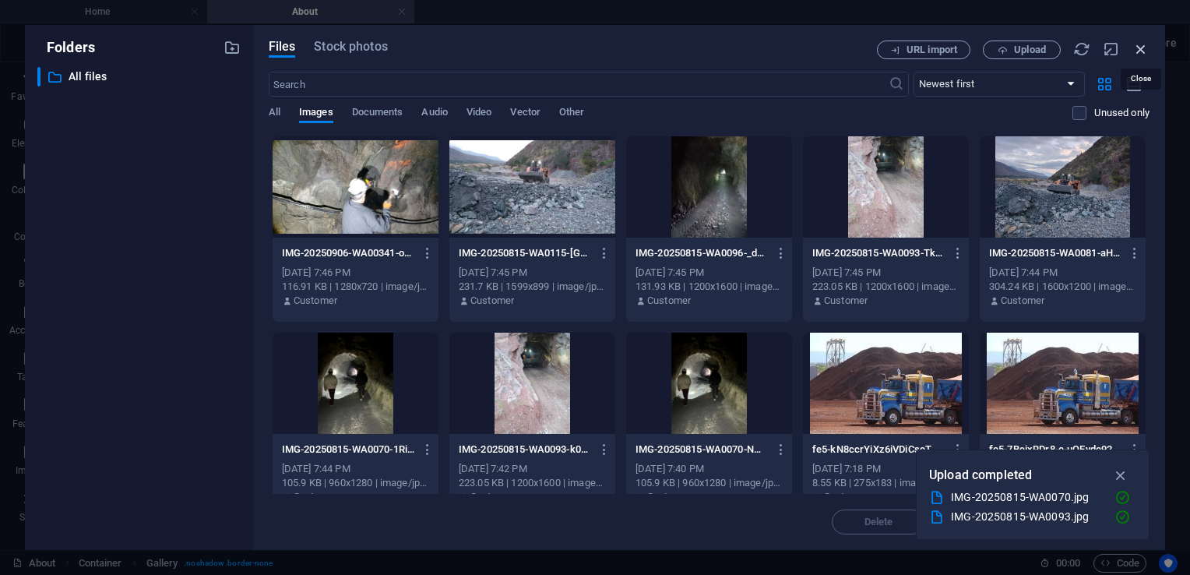
click at [1136, 45] on icon "button" at bounding box center [1141, 49] width 17 height 17
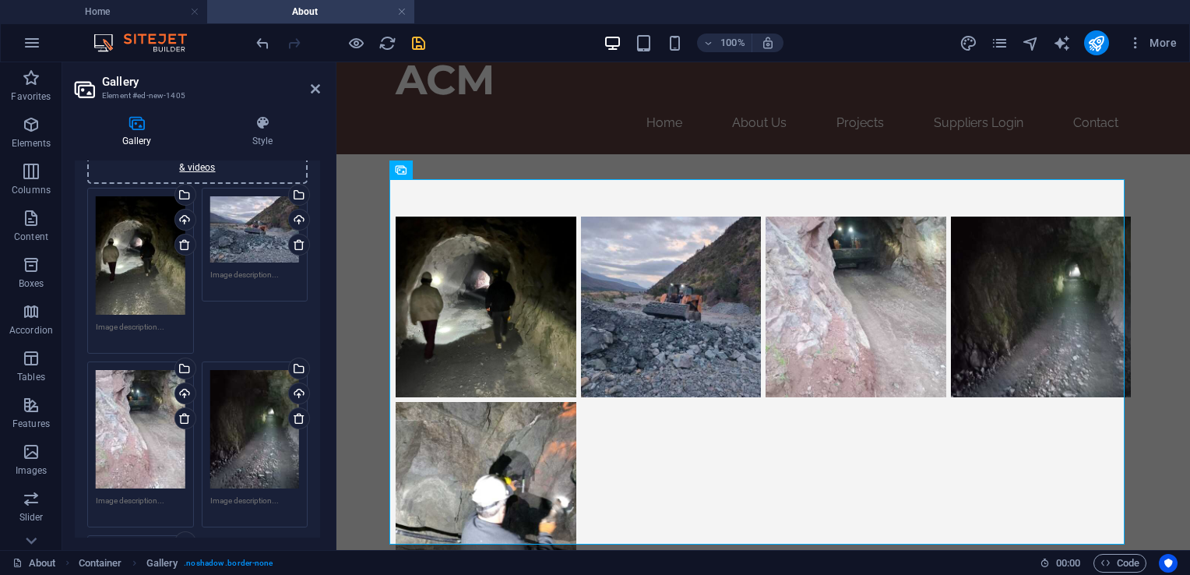
click at [308, 89] on header "Gallery Element #ed-new-1405" at bounding box center [197, 82] width 245 height 41
click at [263, 129] on icon at bounding box center [262, 123] width 115 height 16
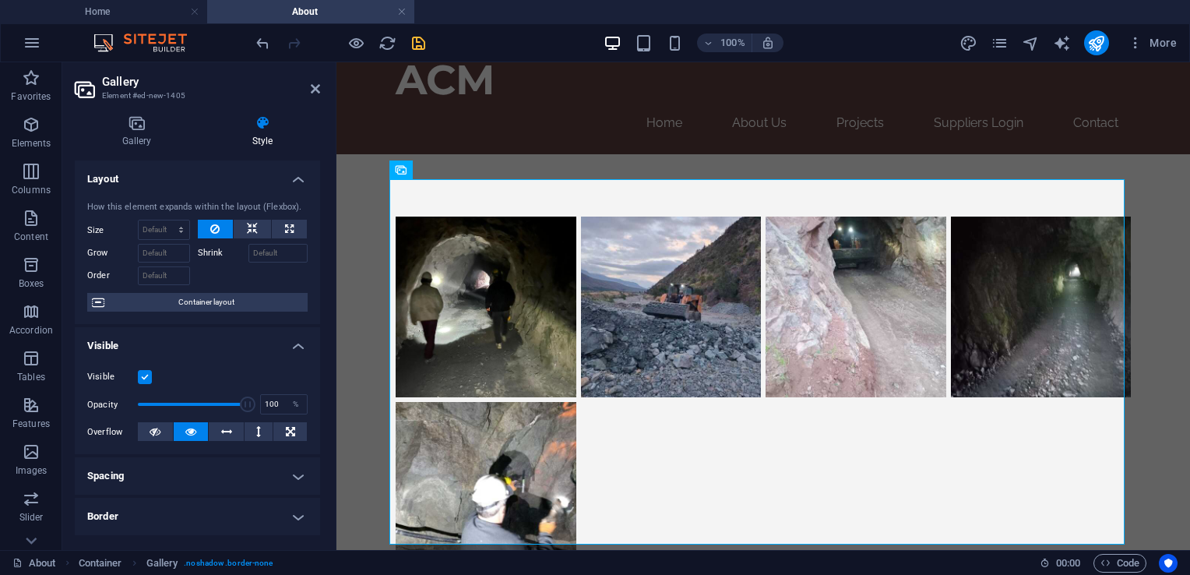
click at [321, 86] on aside "Gallery Element #ed-new-1405 Gallery Style Image Drag files here, click to choo…" at bounding box center [199, 306] width 274 height 488
click at [316, 89] on icon at bounding box center [315, 89] width 9 height 12
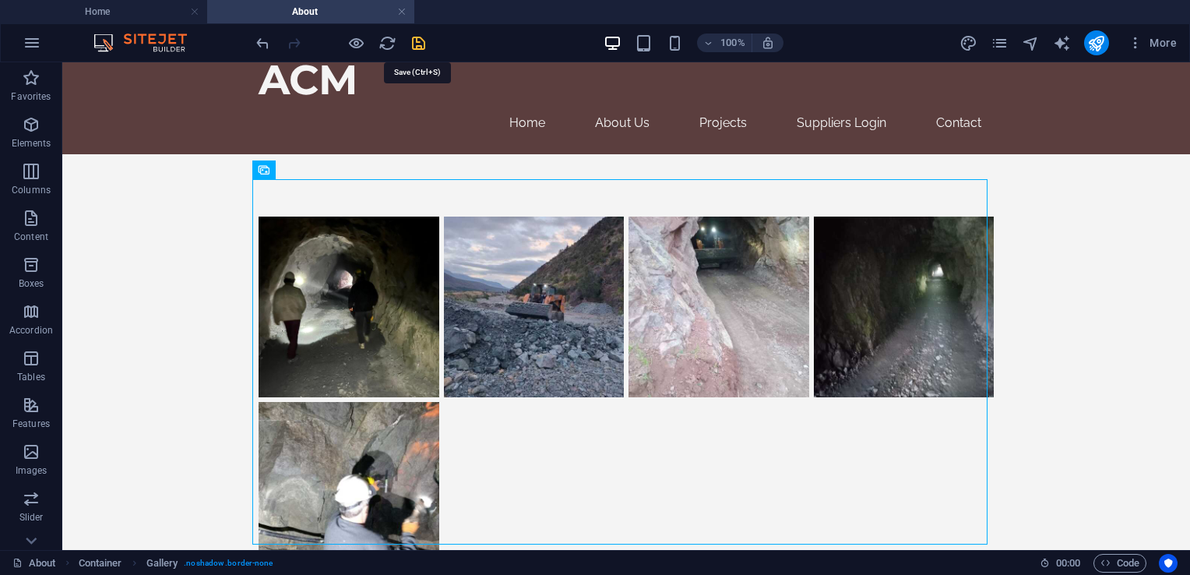
click at [414, 50] on icon "save" at bounding box center [419, 43] width 18 height 18
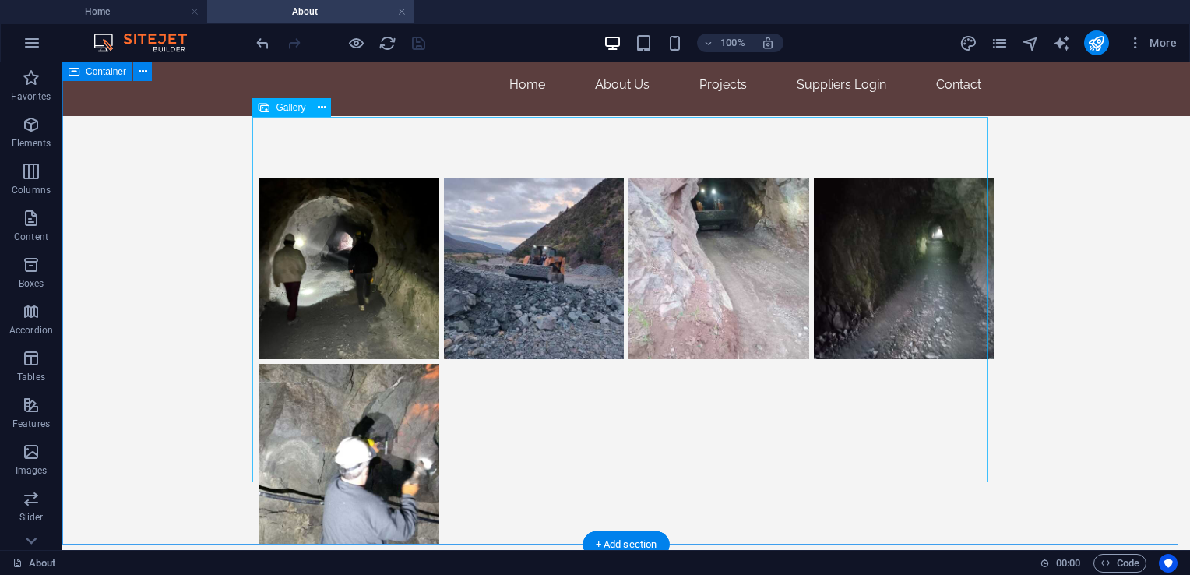
scroll to position [0, 0]
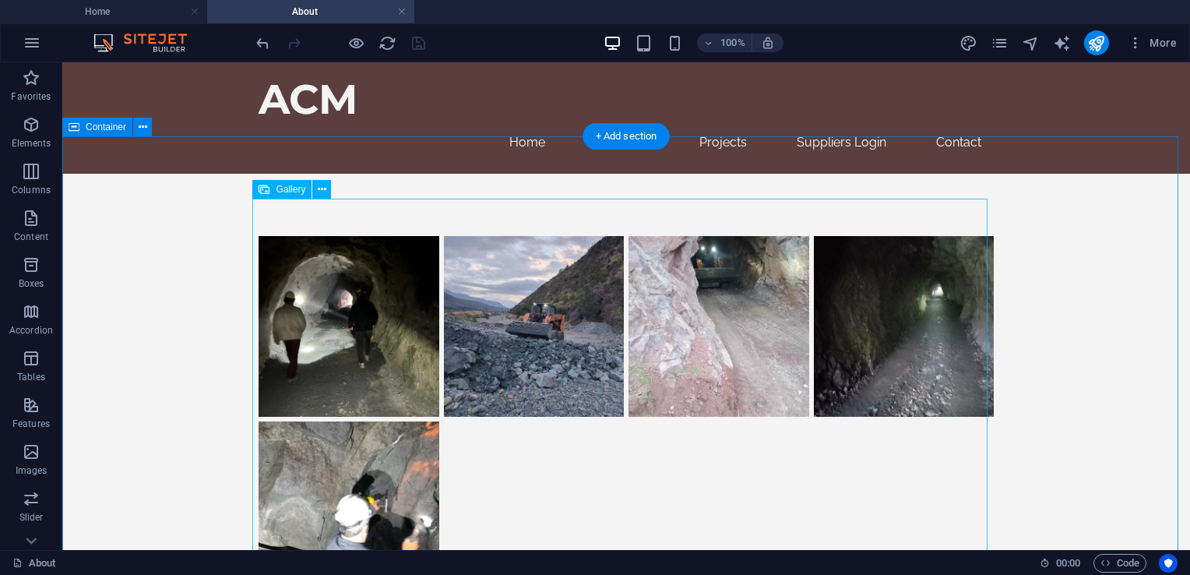
click at [331, 260] on li at bounding box center [348, 326] width 185 height 185
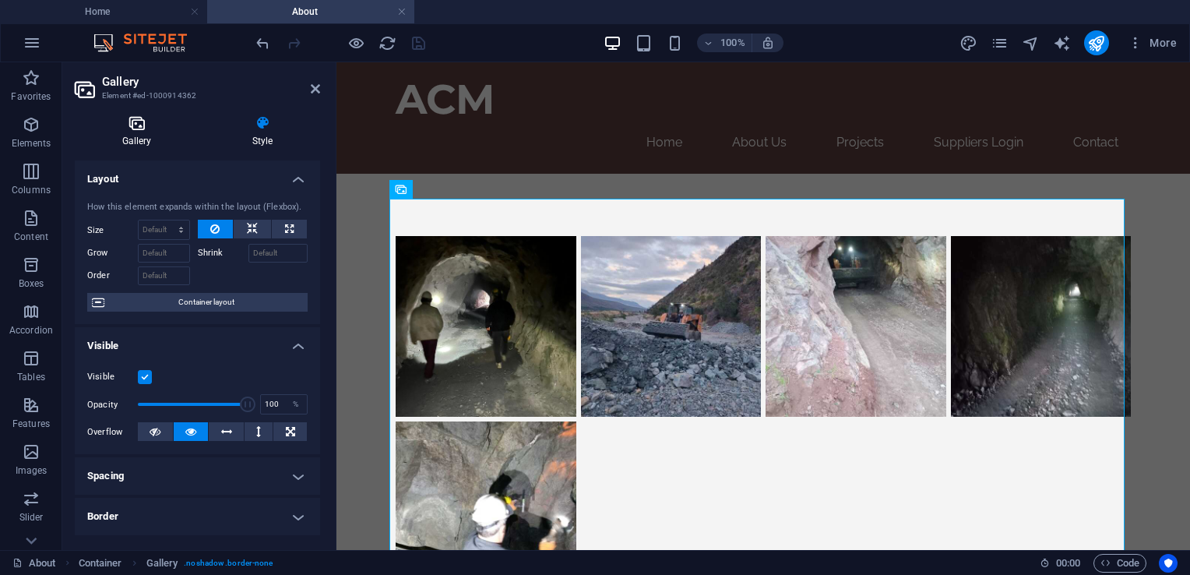
click at [155, 140] on h4 "Gallery" at bounding box center [140, 131] width 130 height 33
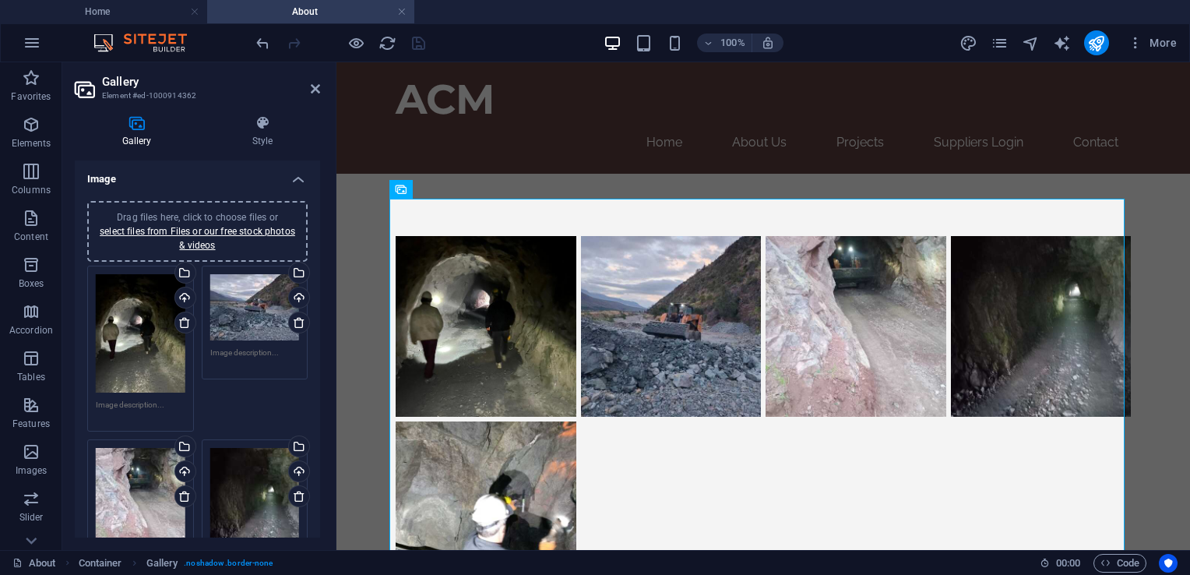
click at [169, 210] on div "Drag files here, click to choose files or select files from Files or our free s…" at bounding box center [198, 231] width 202 height 42
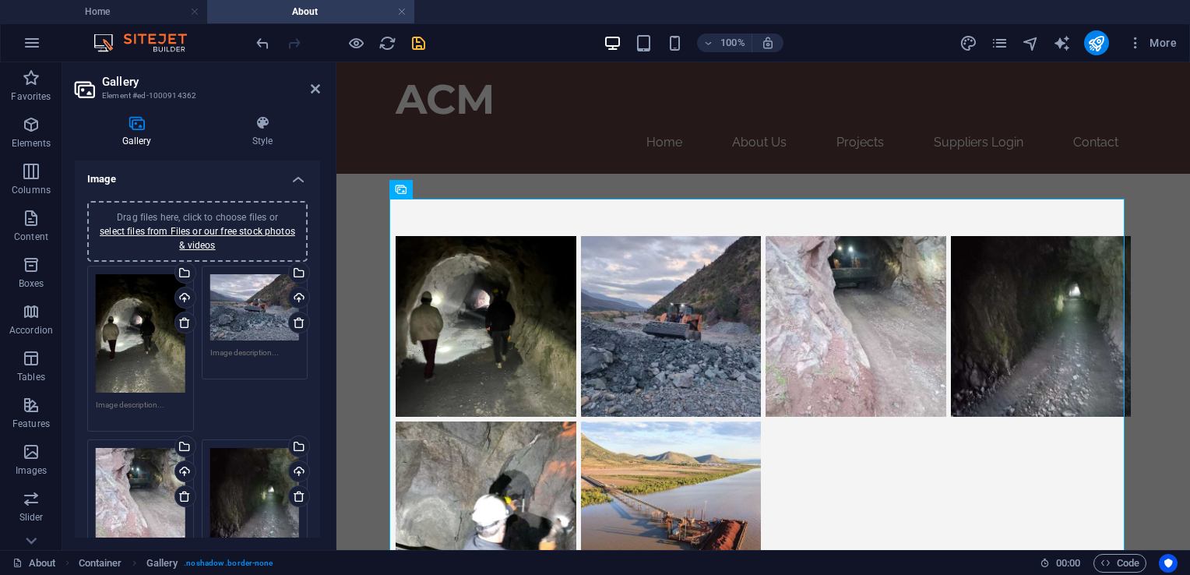
click at [178, 217] on span "Drag files here, click to choose files or select files from Files or our free s…" at bounding box center [198, 231] width 196 height 39
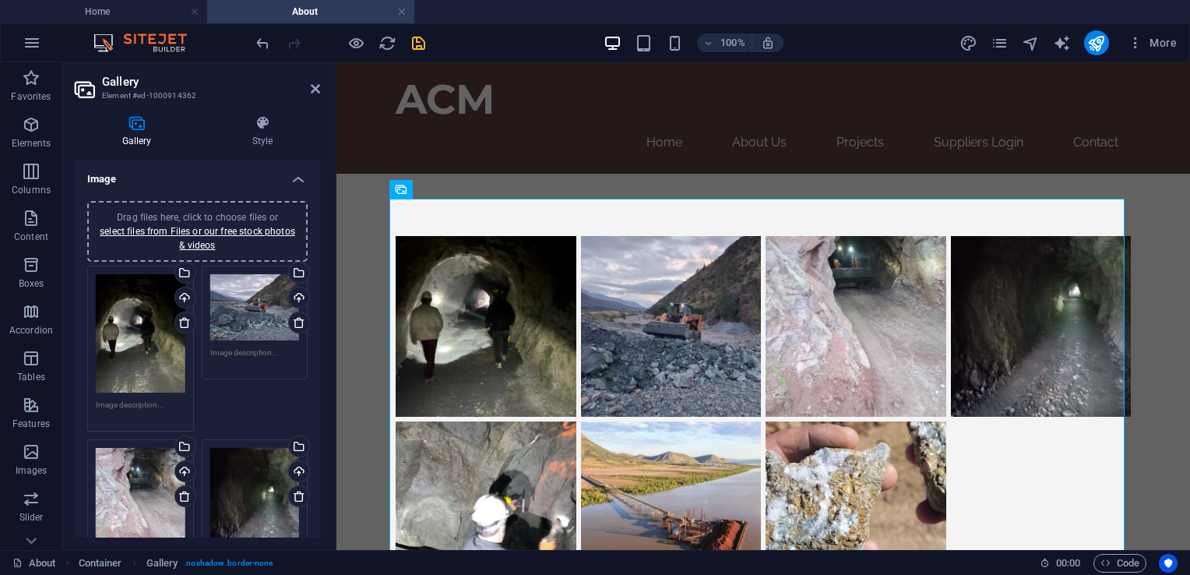
click at [212, 217] on span "Drag files here, click to choose files or select files from Files or our free s…" at bounding box center [198, 231] width 196 height 39
click at [200, 212] on span "Drag files here, click to choose files or select files from Files or our free s…" at bounding box center [198, 231] width 196 height 39
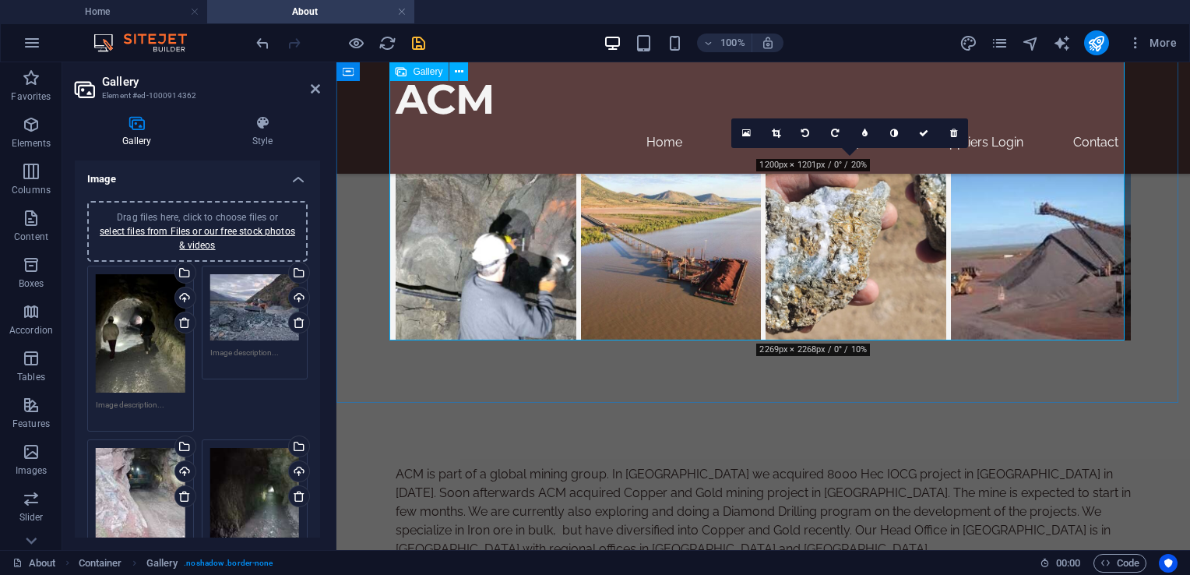
scroll to position [312, 0]
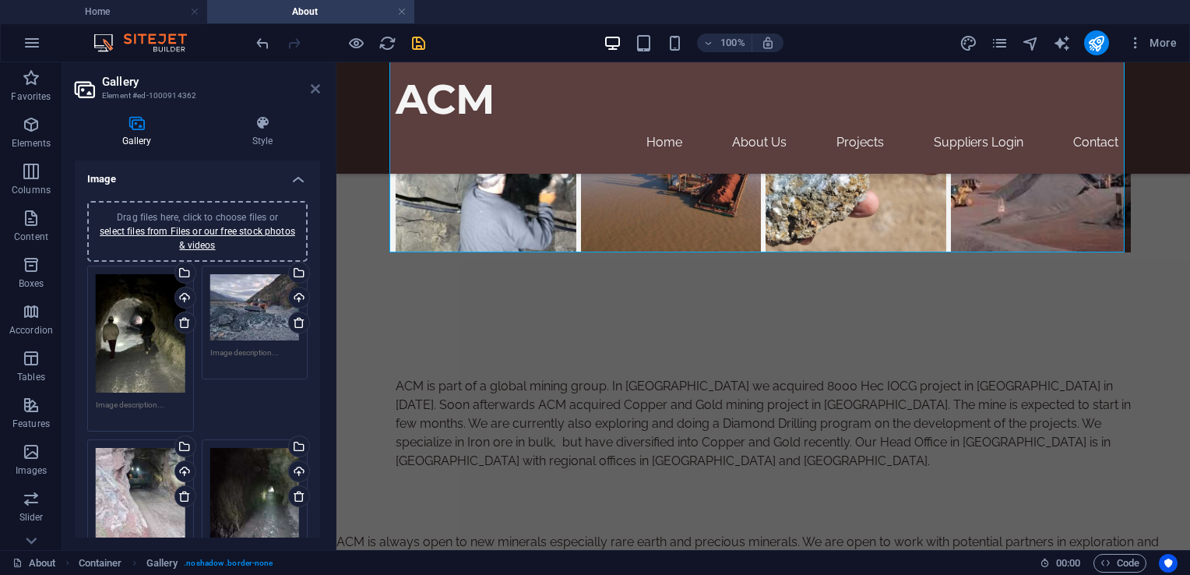
click at [313, 89] on icon at bounding box center [315, 89] width 9 height 12
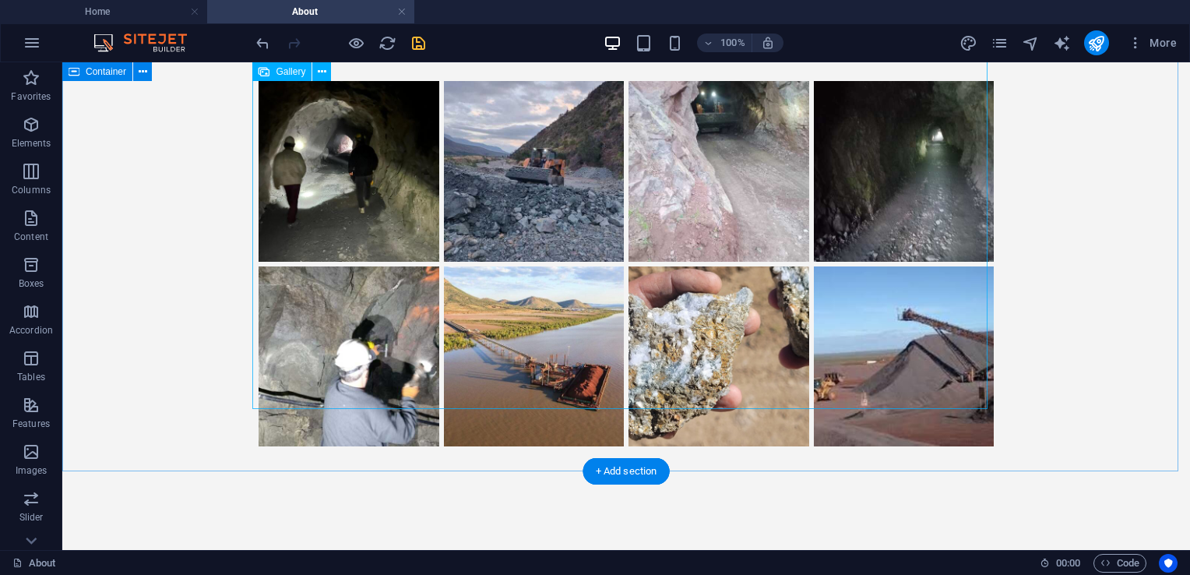
scroll to position [0, 0]
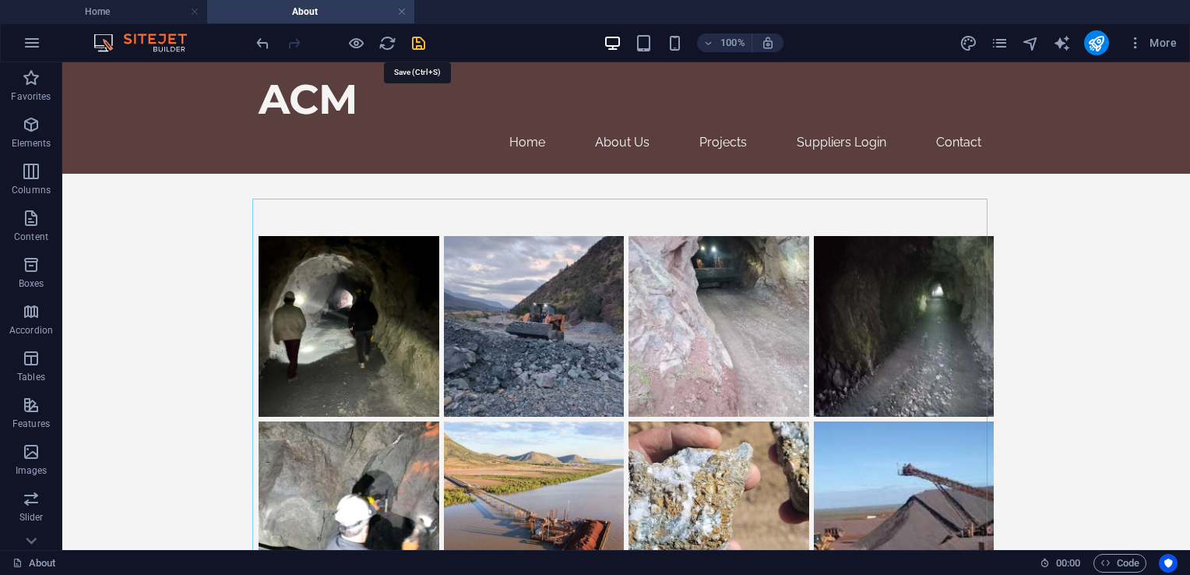
click at [416, 42] on icon "save" at bounding box center [419, 43] width 18 height 18
click at [997, 48] on icon "pages" at bounding box center [1000, 43] width 18 height 18
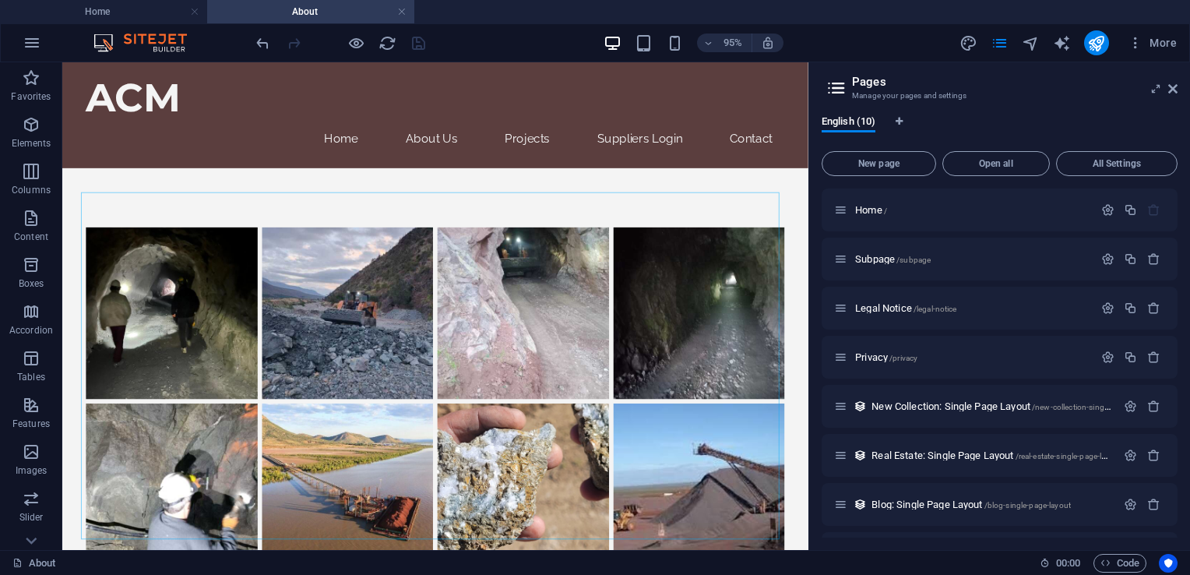
drag, startPoint x: 916, startPoint y: 160, endPoint x: 960, endPoint y: 269, distance: 117.0
click at [916, 160] on span "New page" at bounding box center [879, 163] width 100 height 9
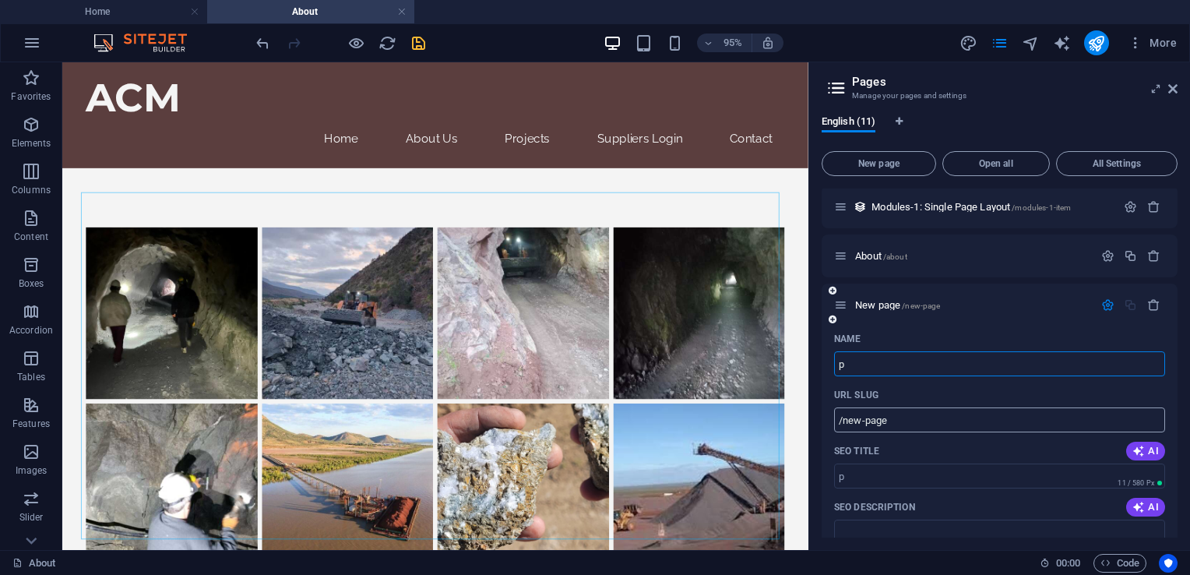
type input "pr"
type input "/p"
type input "pro"
type input "/pro"
type input "proj"
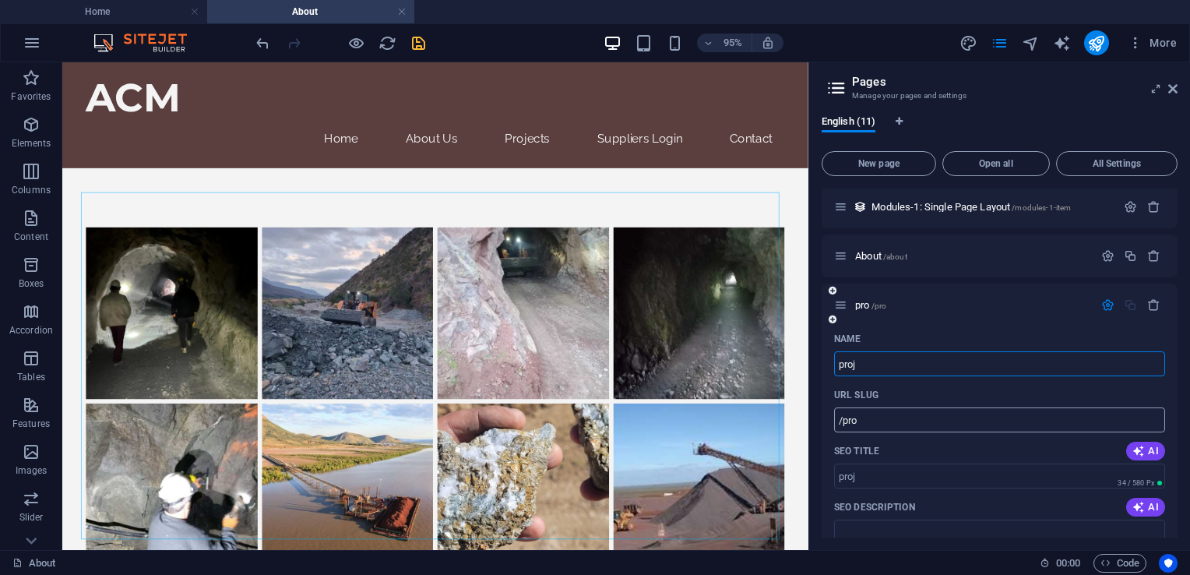
type input "/proj"
type input "projec"
type input "/proje"
type input "project"
type input "/project"
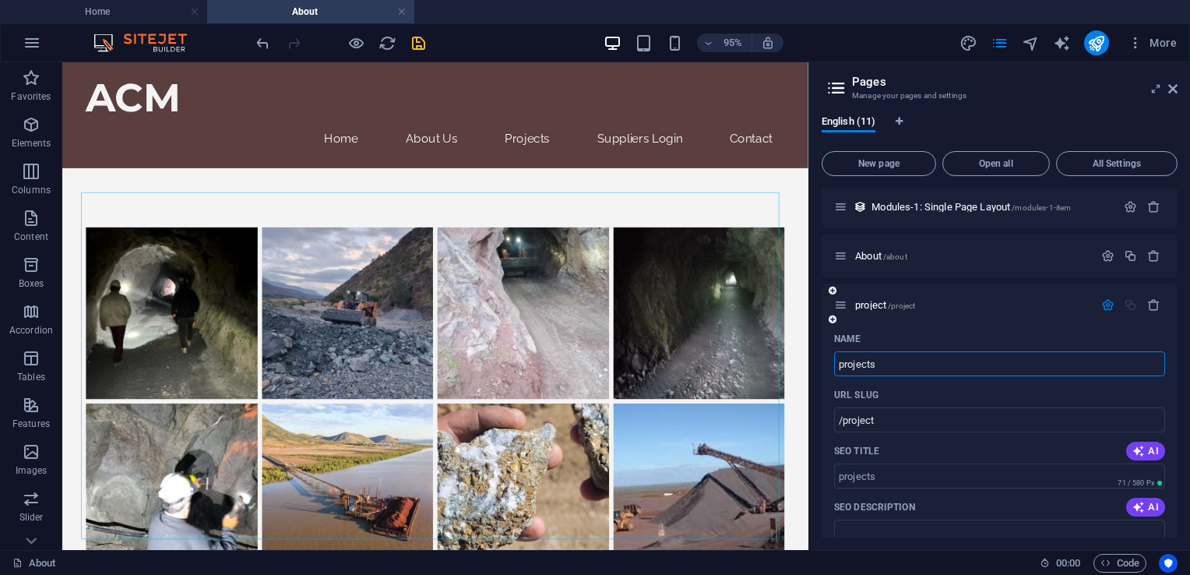
type input "projects"
type input "/projects"
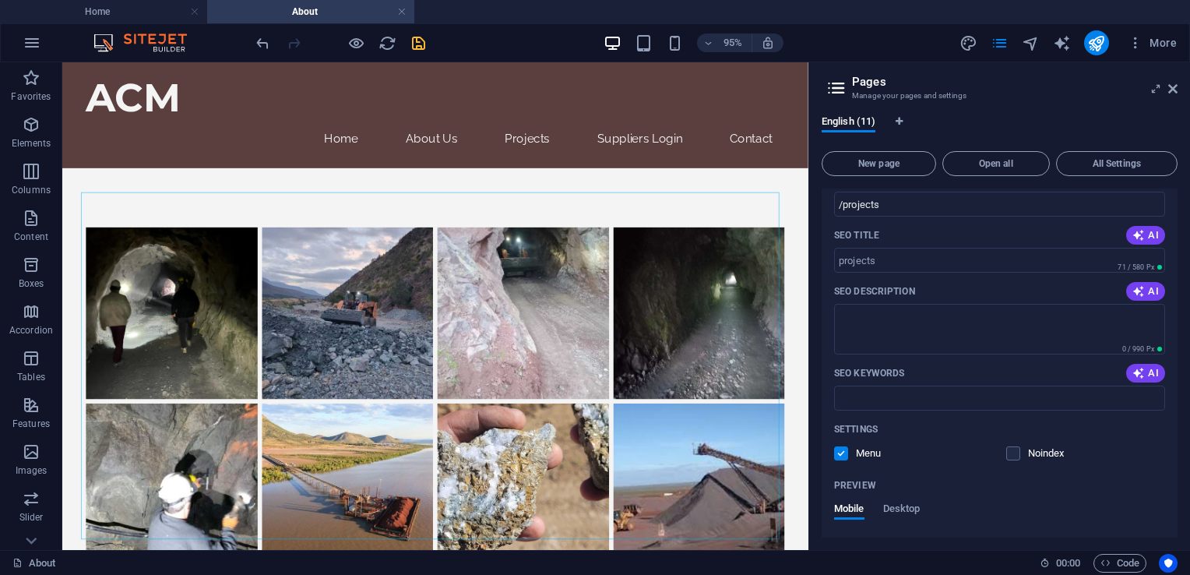
scroll to position [499, 0]
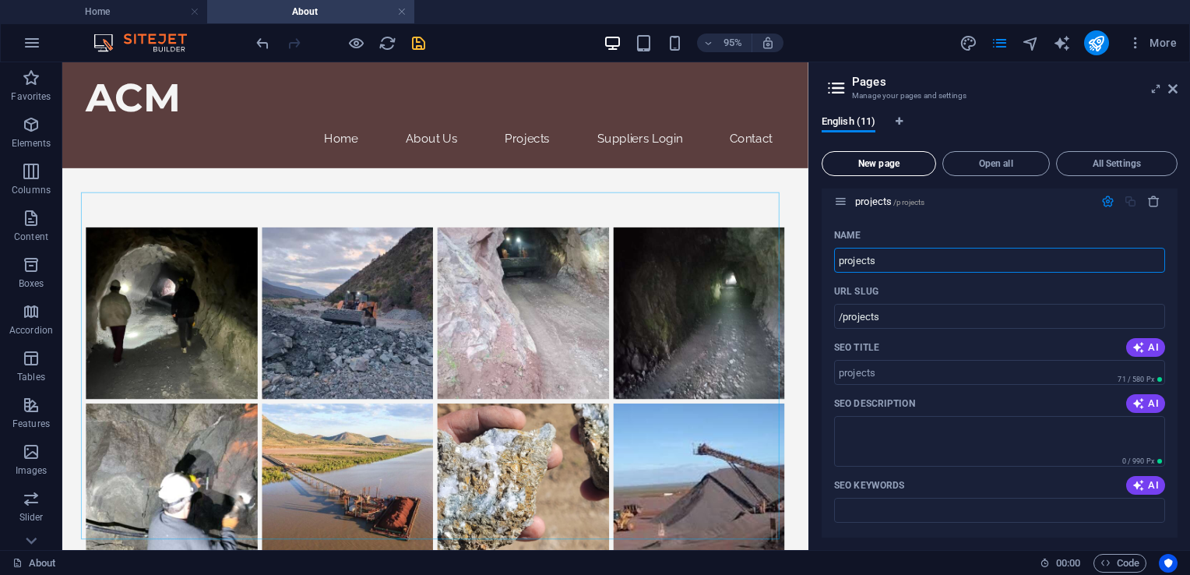
type input "projects"
click at [893, 160] on span "New page" at bounding box center [879, 163] width 100 height 9
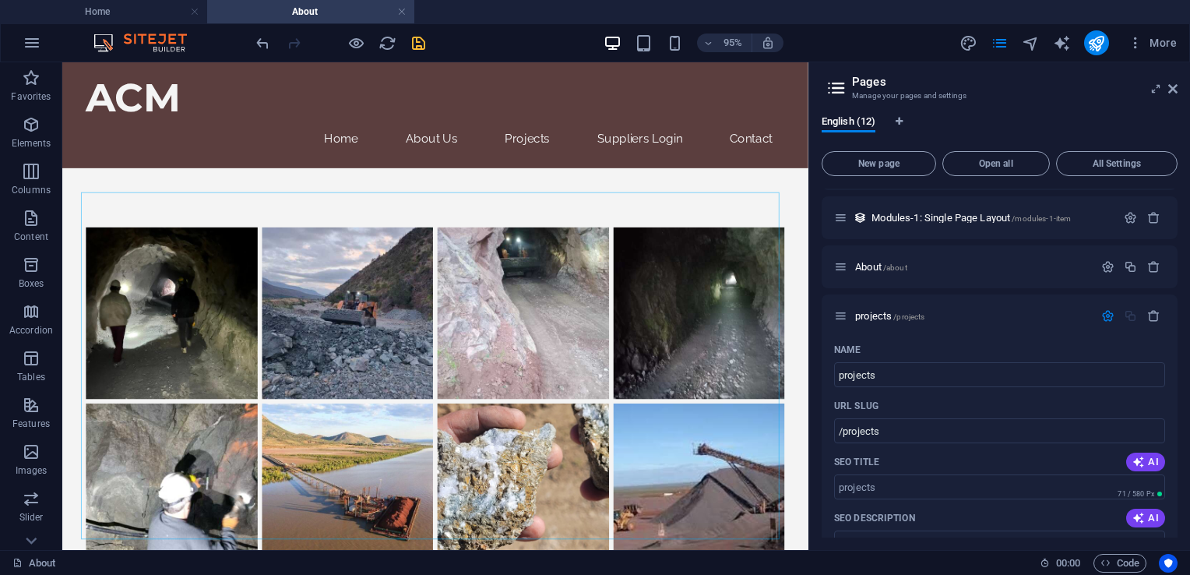
scroll to position [389, 0]
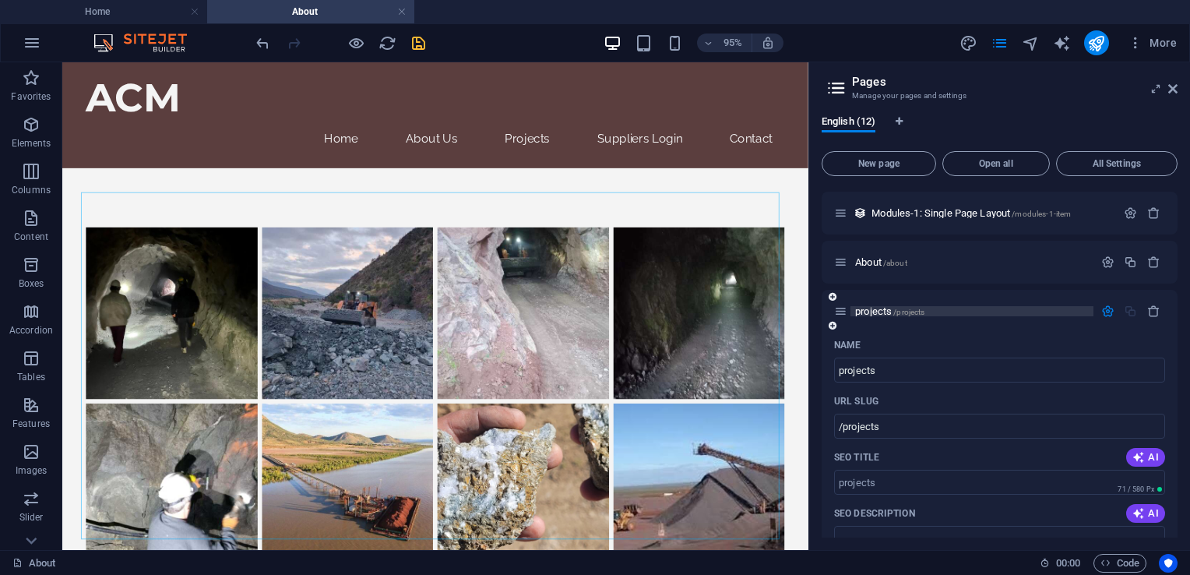
click at [921, 308] on span "/projects" at bounding box center [908, 312] width 31 height 9
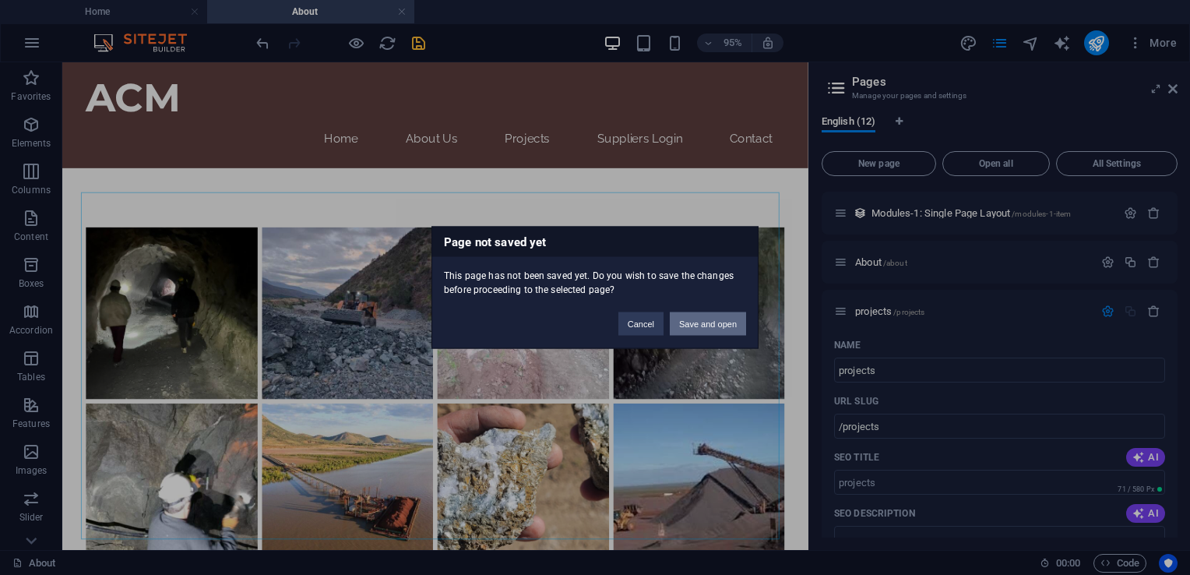
click at [724, 320] on button "Save and open" at bounding box center [708, 323] width 76 height 23
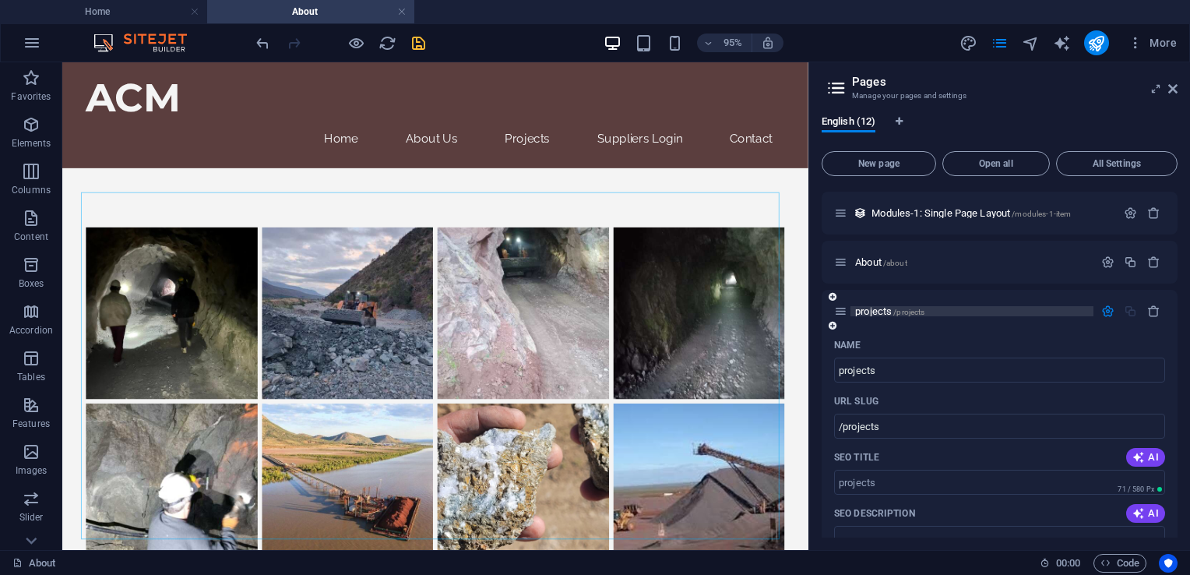
click at [888, 315] on span "projects /projects" at bounding box center [889, 311] width 69 height 12
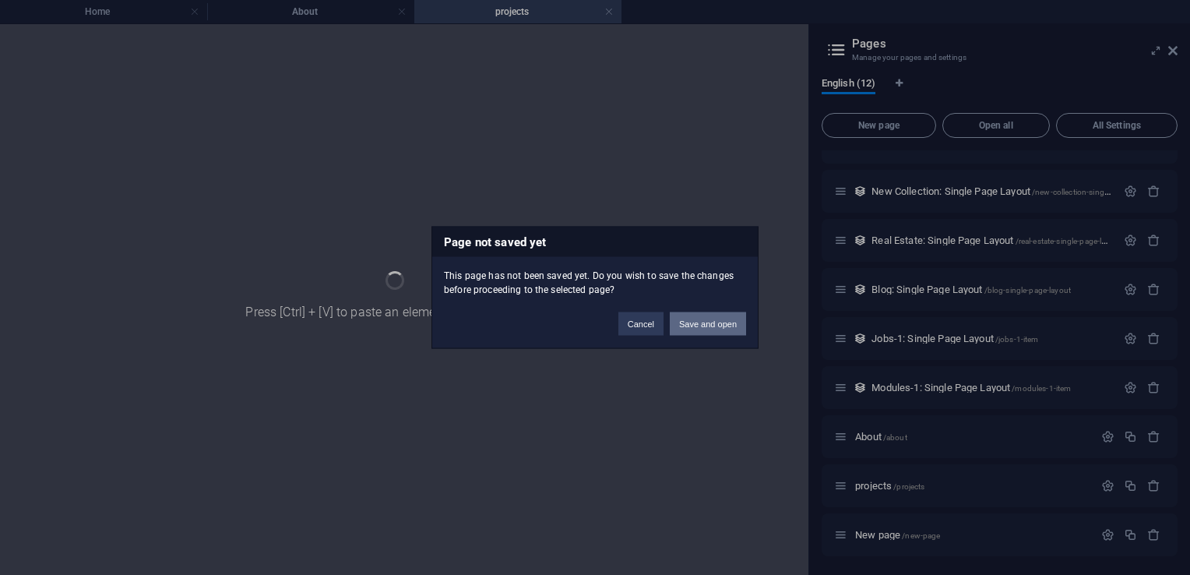
scroll to position [176, 0]
drag, startPoint x: 633, startPoint y: 320, endPoint x: 644, endPoint y: 319, distance: 11.0
click at [635, 319] on button "Cancel" at bounding box center [640, 323] width 45 height 23
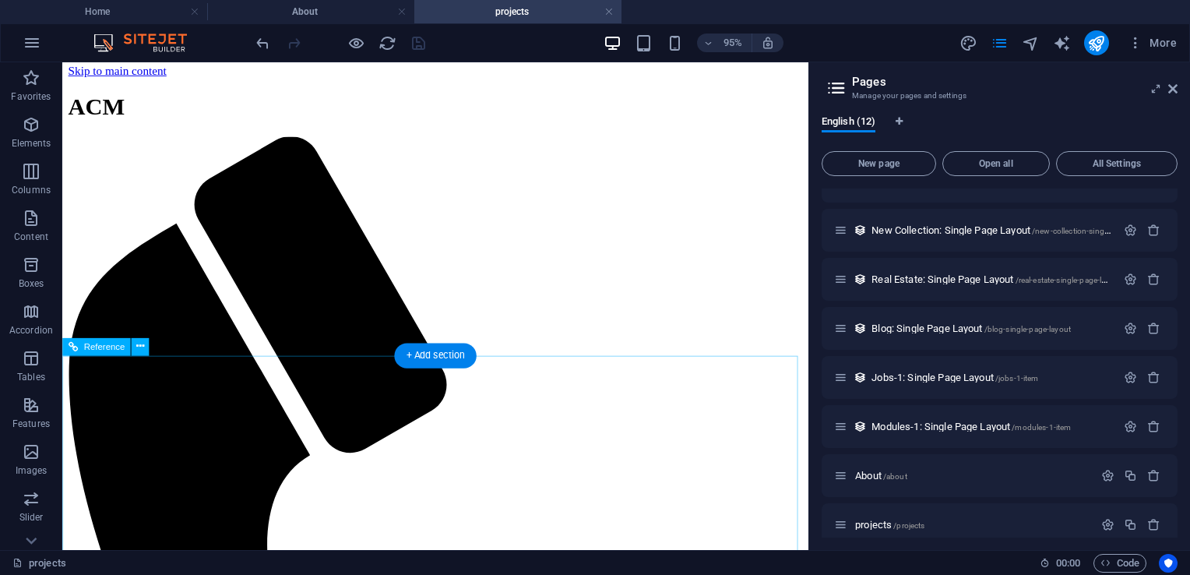
scroll to position [0, 0]
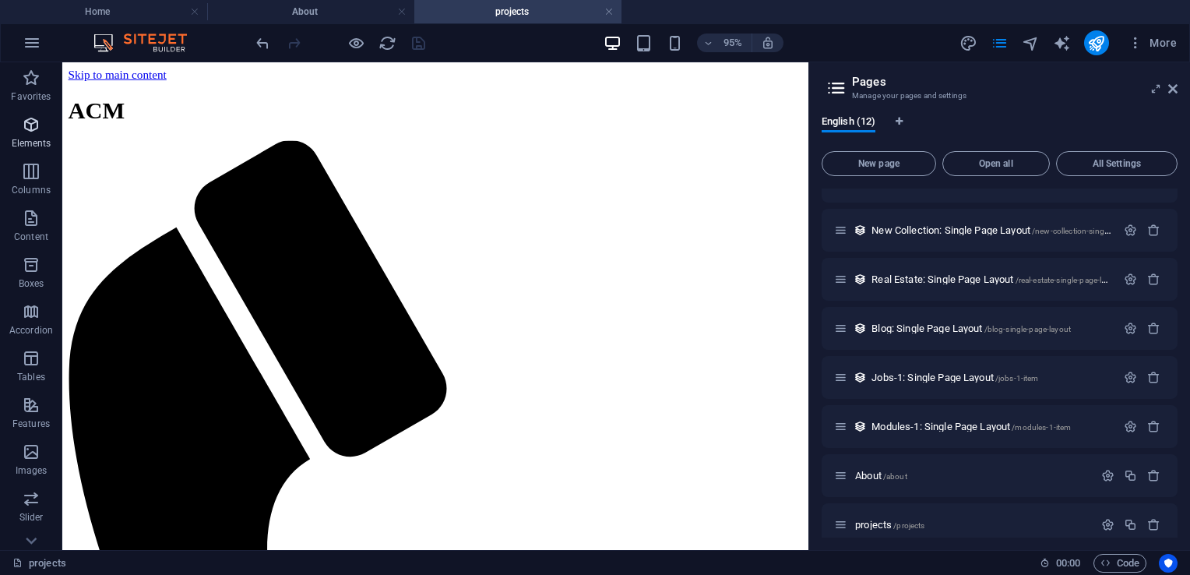
click at [33, 141] on p "Elements" at bounding box center [32, 143] width 40 height 12
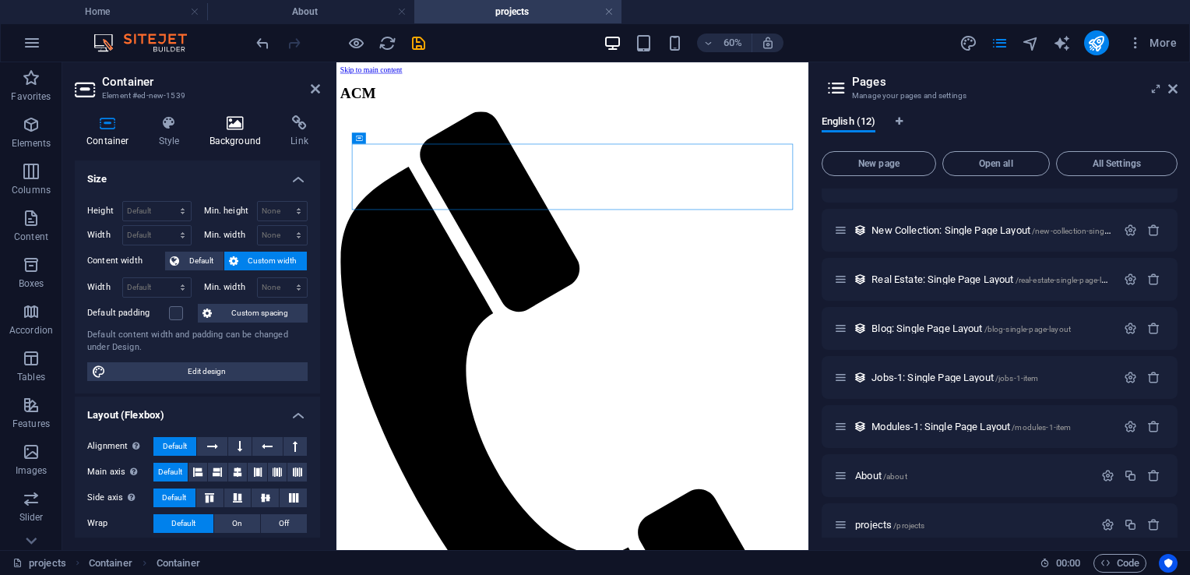
click at [241, 139] on h4 "Background" at bounding box center [239, 131] width 82 height 33
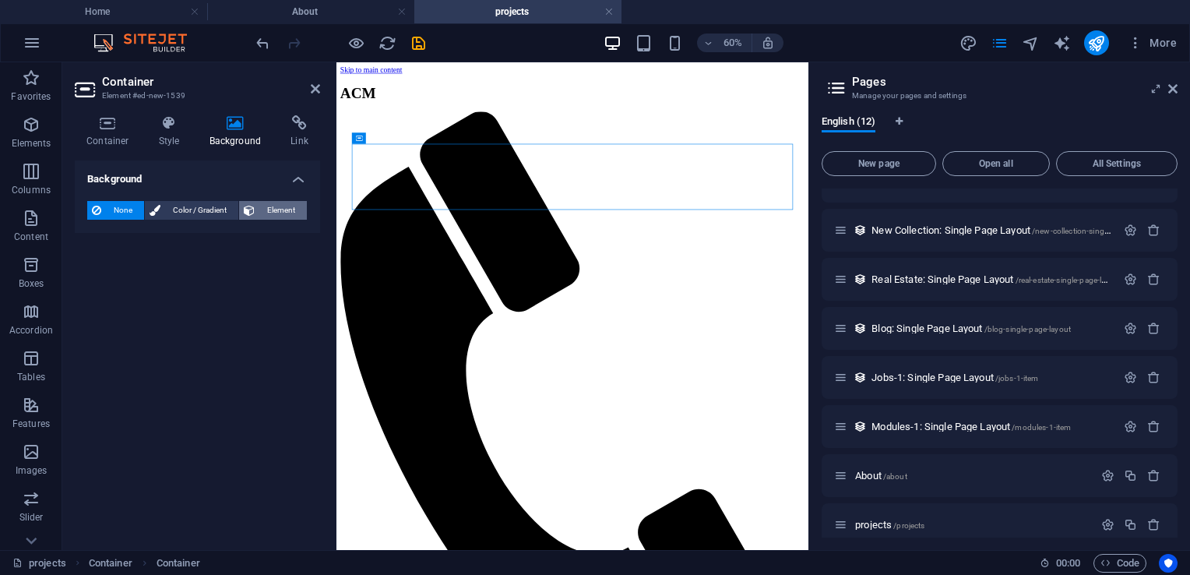
click at [286, 209] on span "Element" at bounding box center [280, 210] width 43 height 19
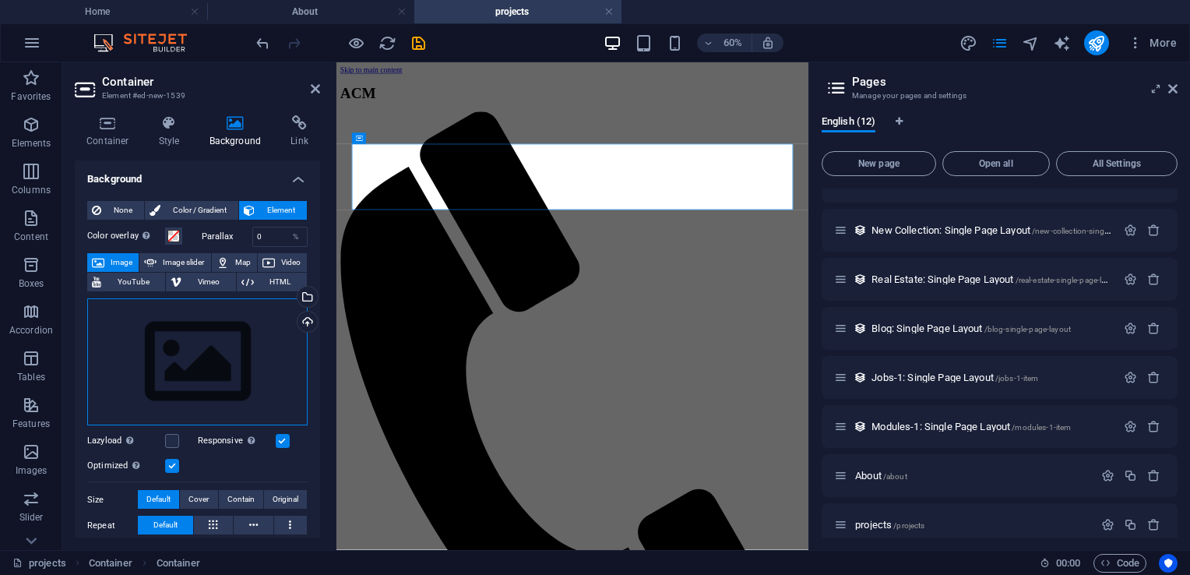
click at [168, 331] on div "Drag files here, click to choose files or select files from Files or our free s…" at bounding box center [197, 362] width 220 height 128
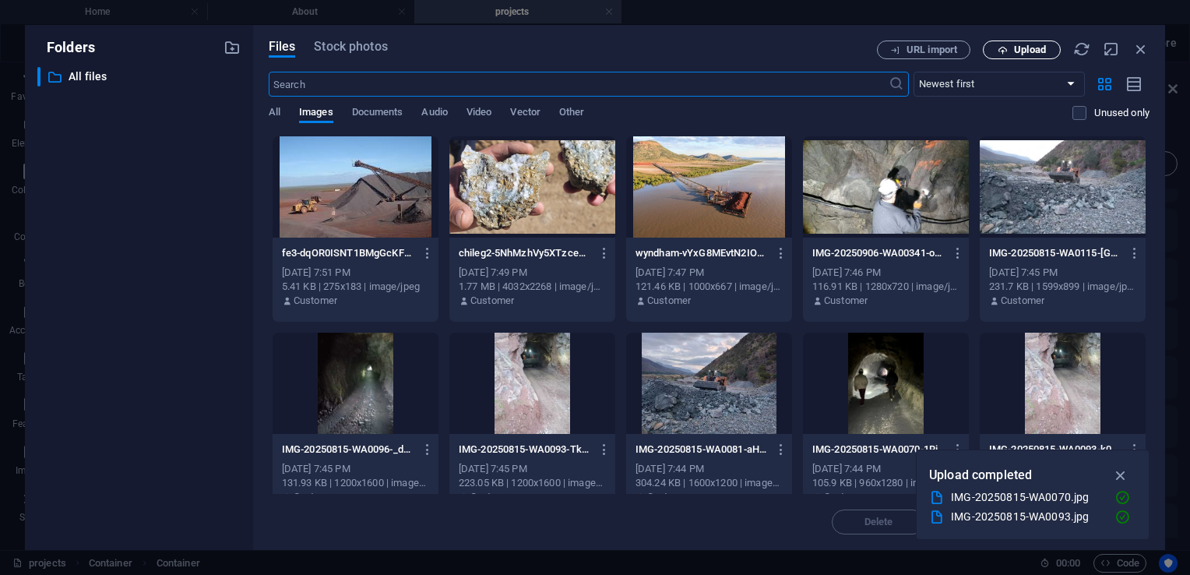
click at [1020, 45] on span "Upload" at bounding box center [1030, 49] width 32 height 9
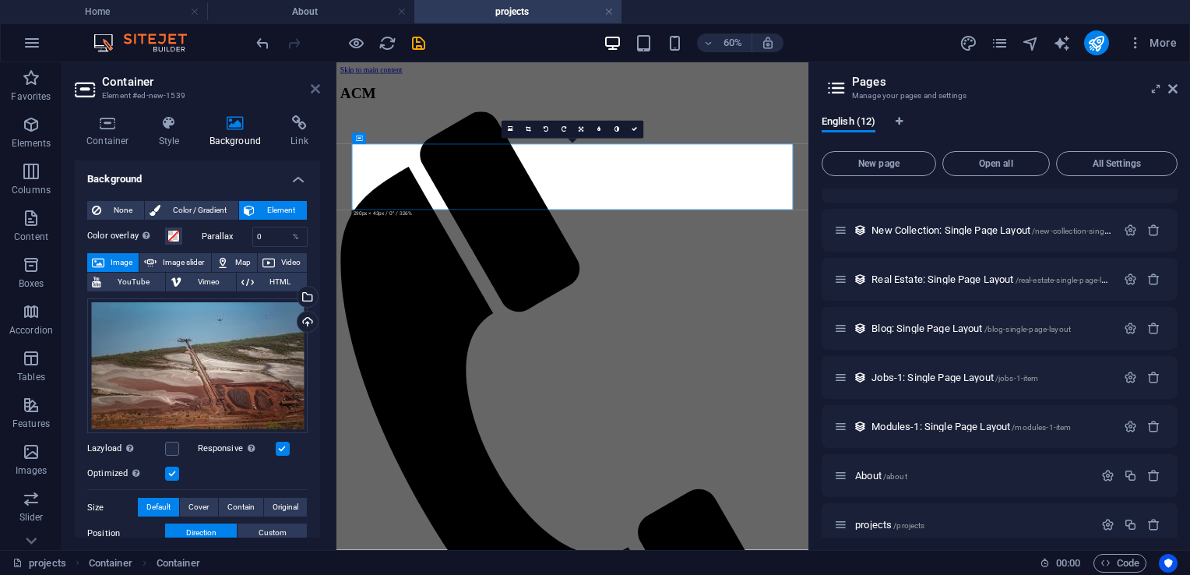
click at [312, 87] on icon at bounding box center [315, 89] width 9 height 12
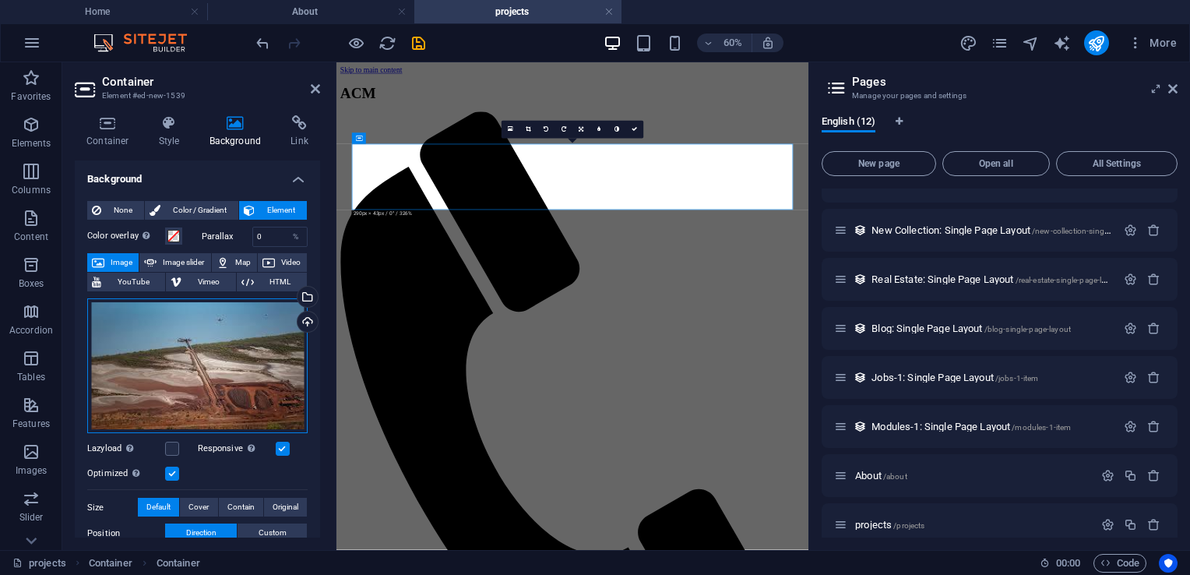
click at [221, 336] on div "Drag files here, click to choose files or select files from Files or our free s…" at bounding box center [197, 366] width 220 height 136
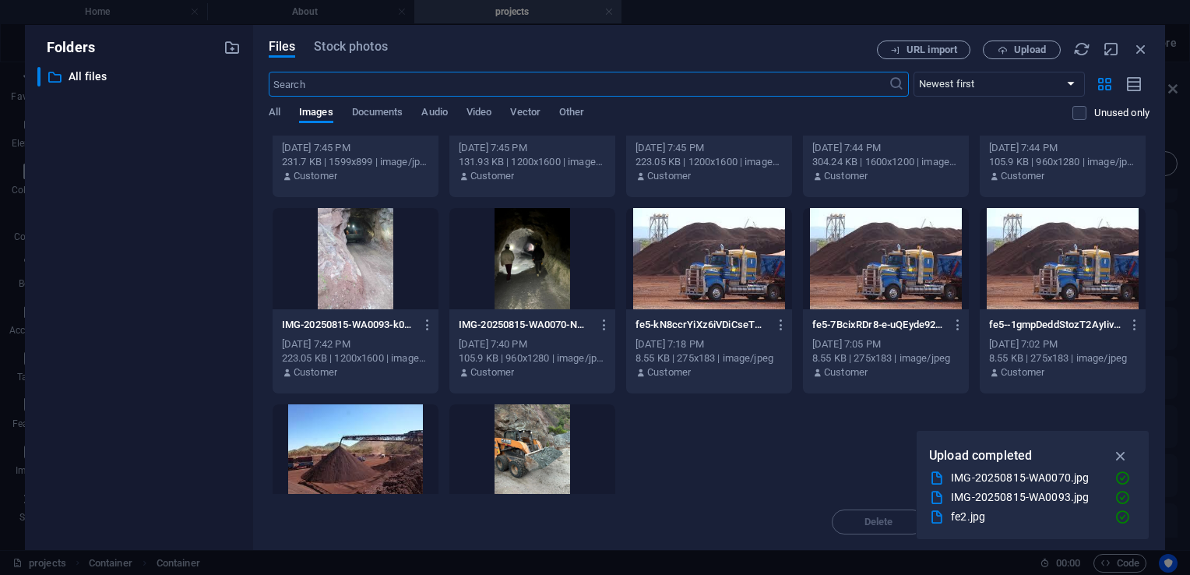
scroll to position [262, 0]
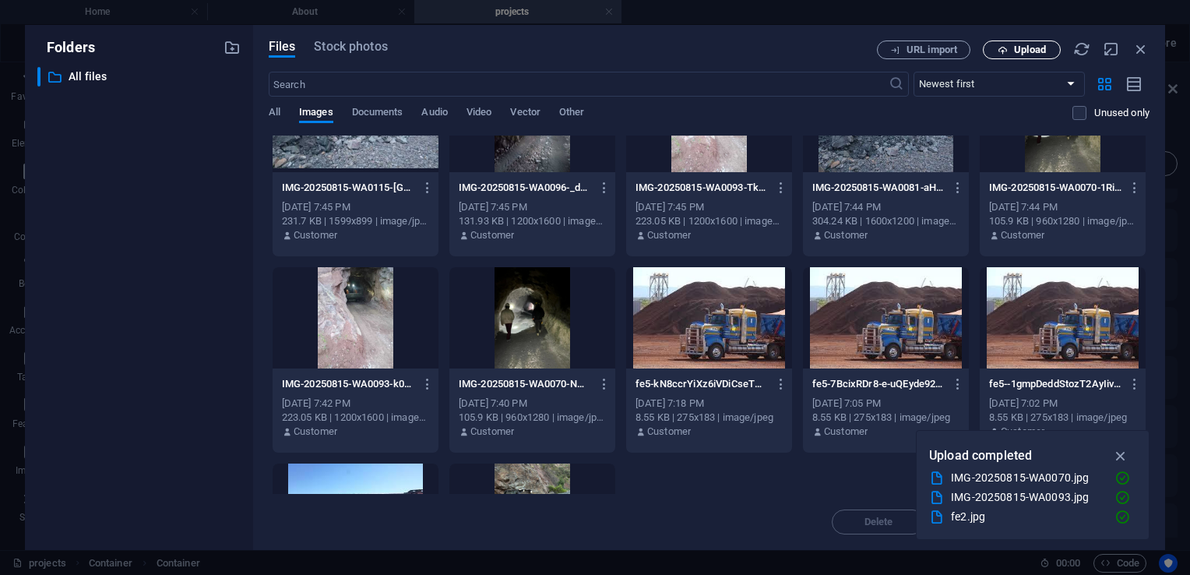
click at [1034, 46] on span "Upload" at bounding box center [1030, 49] width 32 height 9
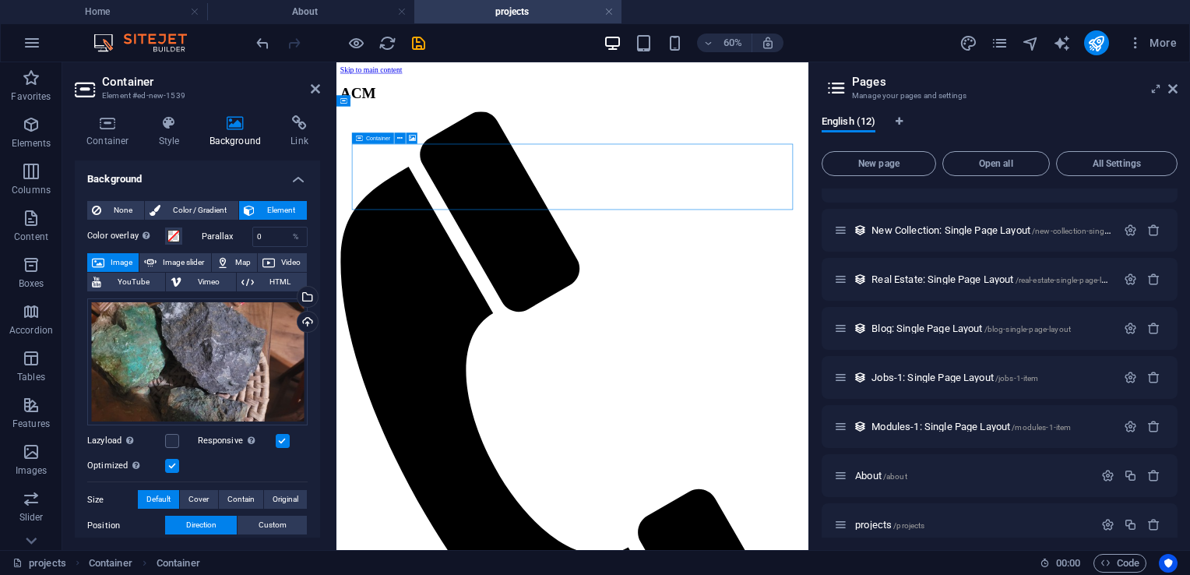
click at [244, 324] on div "Drag files here, click to choose files or select files from Files or our free s…" at bounding box center [197, 362] width 220 height 128
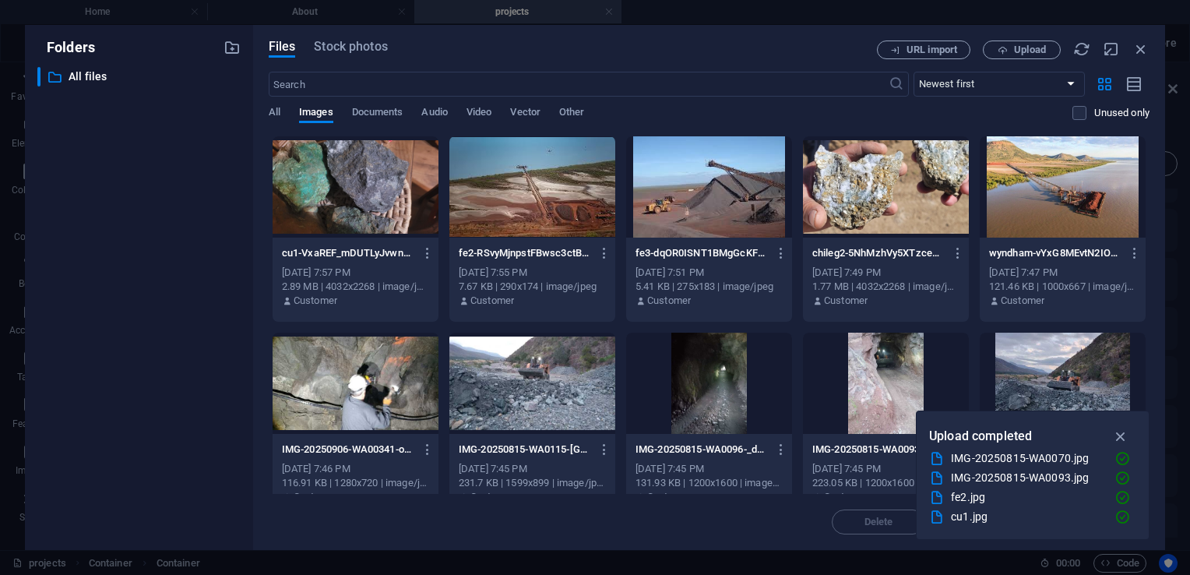
click at [245, 319] on div "Folders ​ All files All files" at bounding box center [139, 287] width 228 height 525
click at [1020, 51] on span "Upload" at bounding box center [1030, 49] width 32 height 9
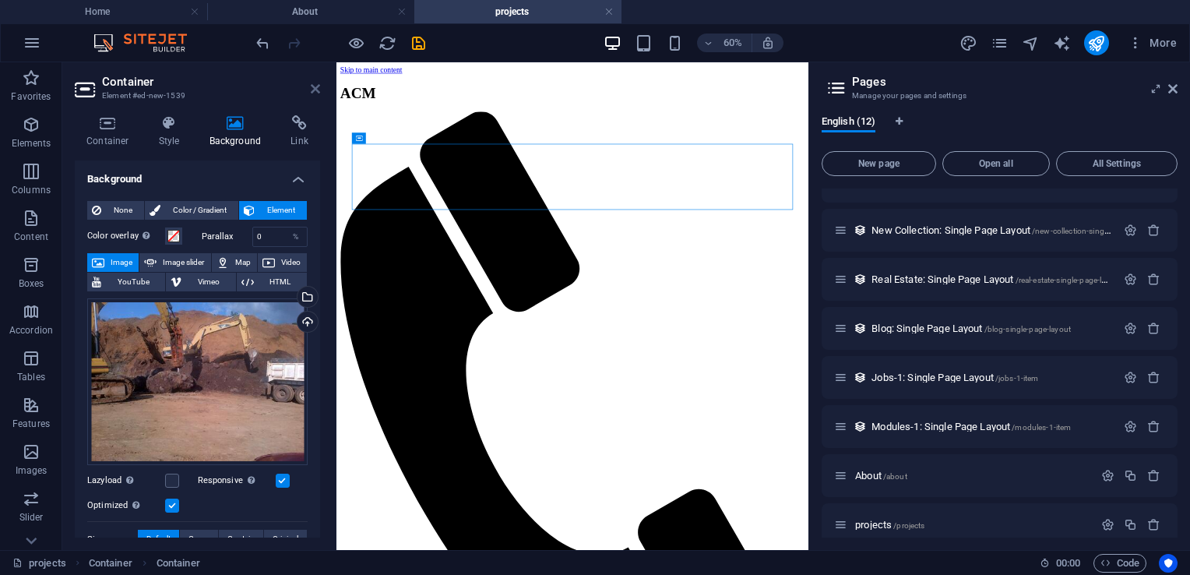
click at [319, 89] on icon at bounding box center [315, 89] width 9 height 12
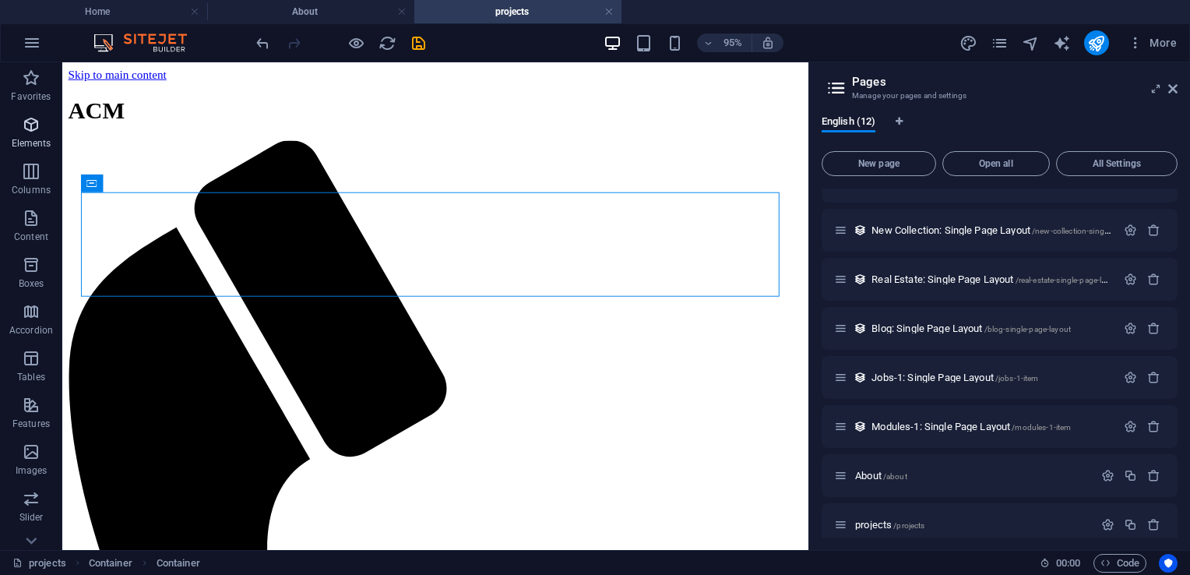
click at [34, 125] on icon "button" at bounding box center [31, 124] width 19 height 19
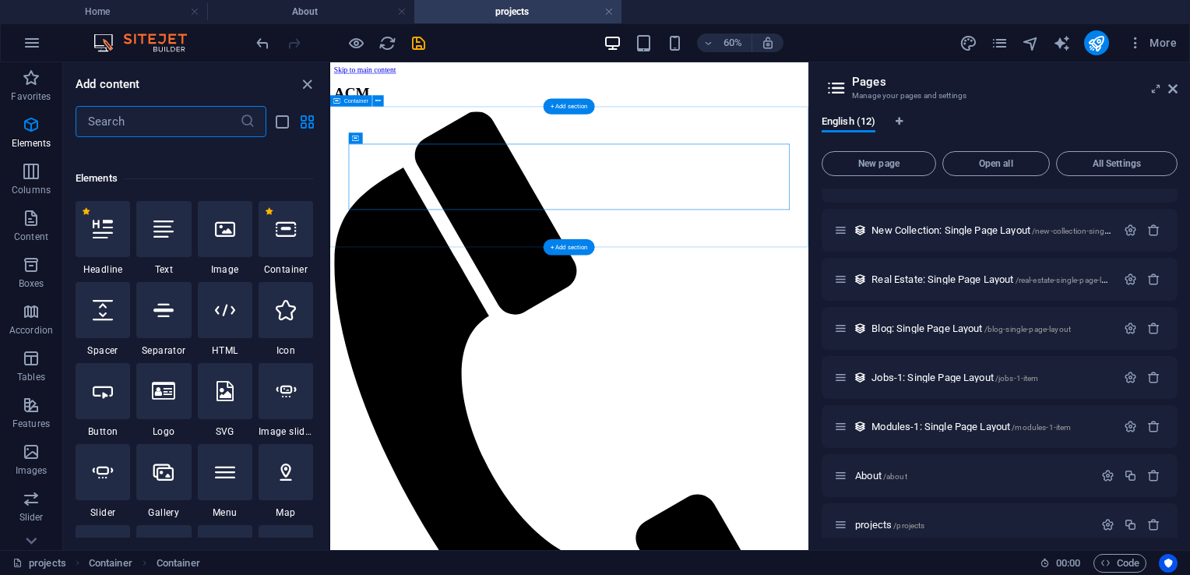
scroll to position [165, 0]
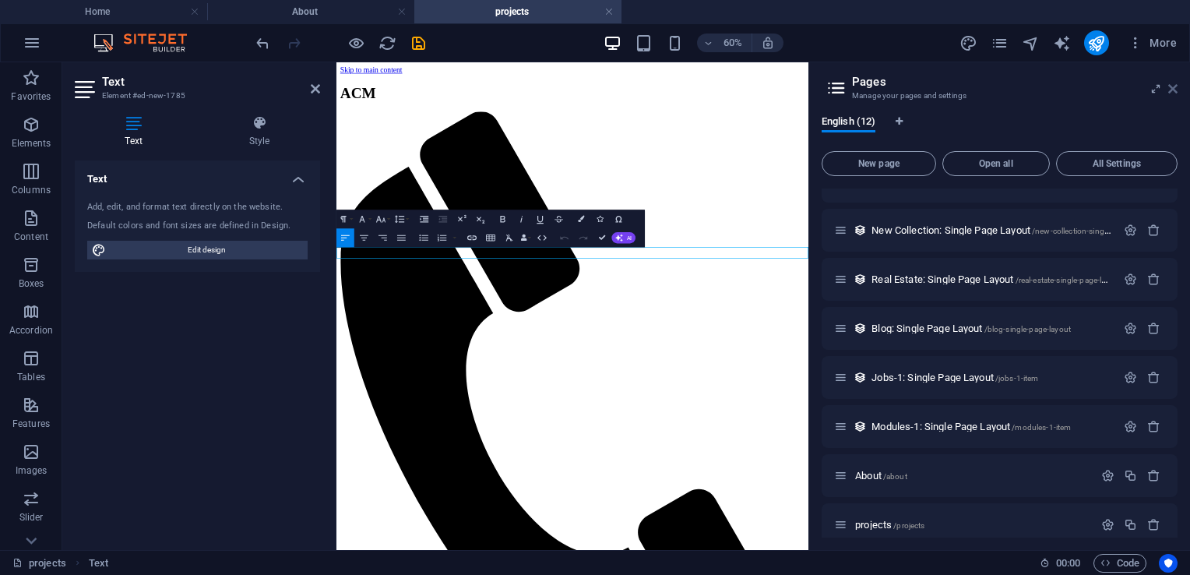
click at [1174, 89] on icon at bounding box center [1172, 89] width 9 height 12
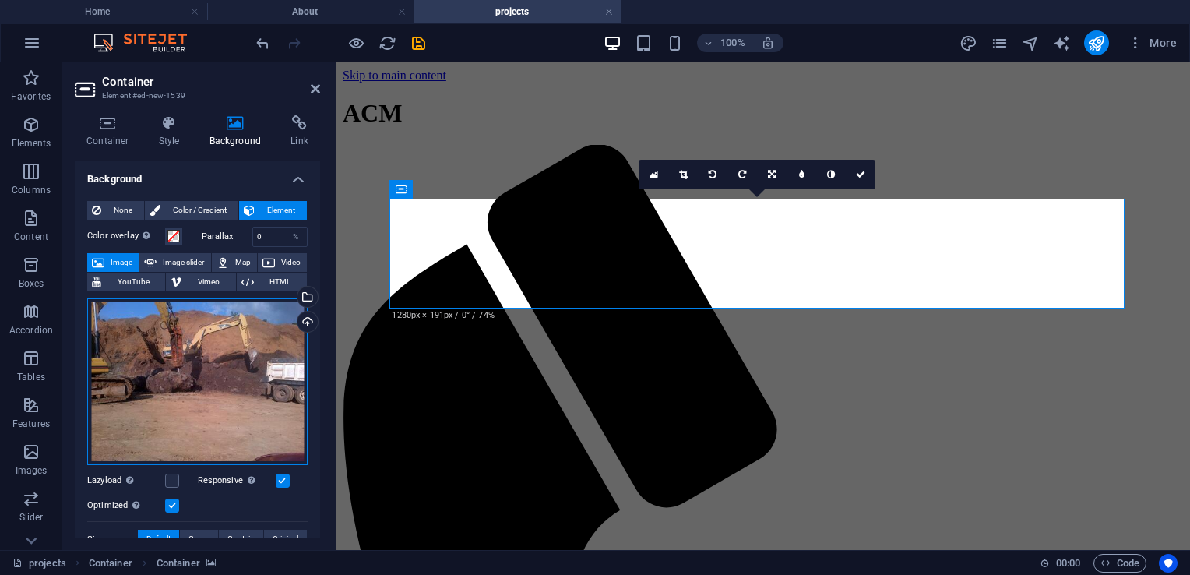
click at [198, 355] on div "Drag files here, click to choose files or select files from Files or our free s…" at bounding box center [197, 381] width 220 height 167
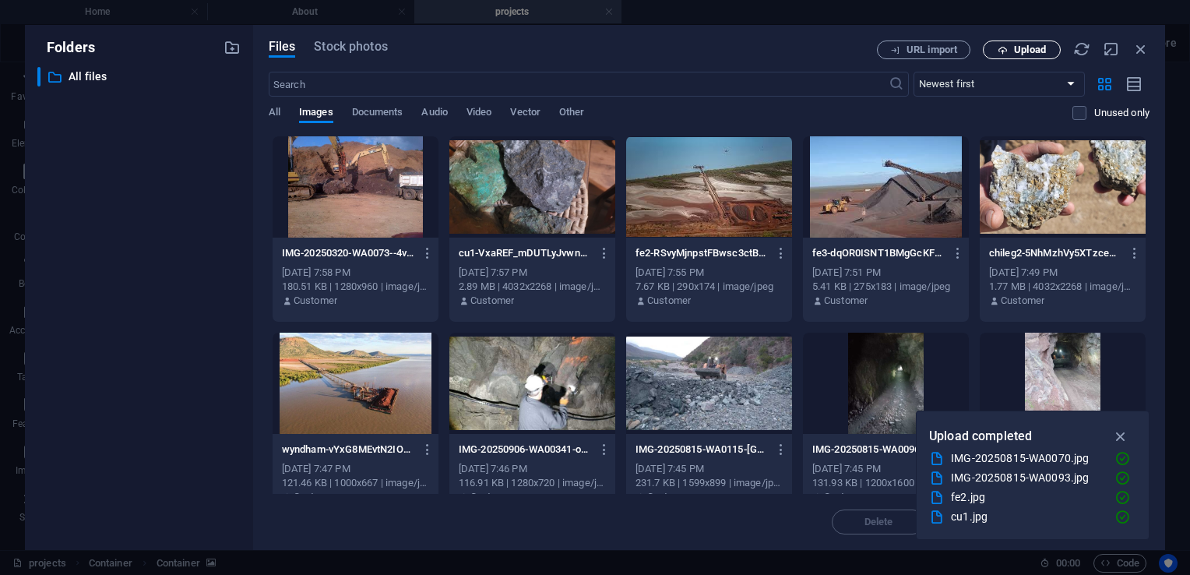
click at [1019, 51] on span "Upload" at bounding box center [1030, 49] width 32 height 9
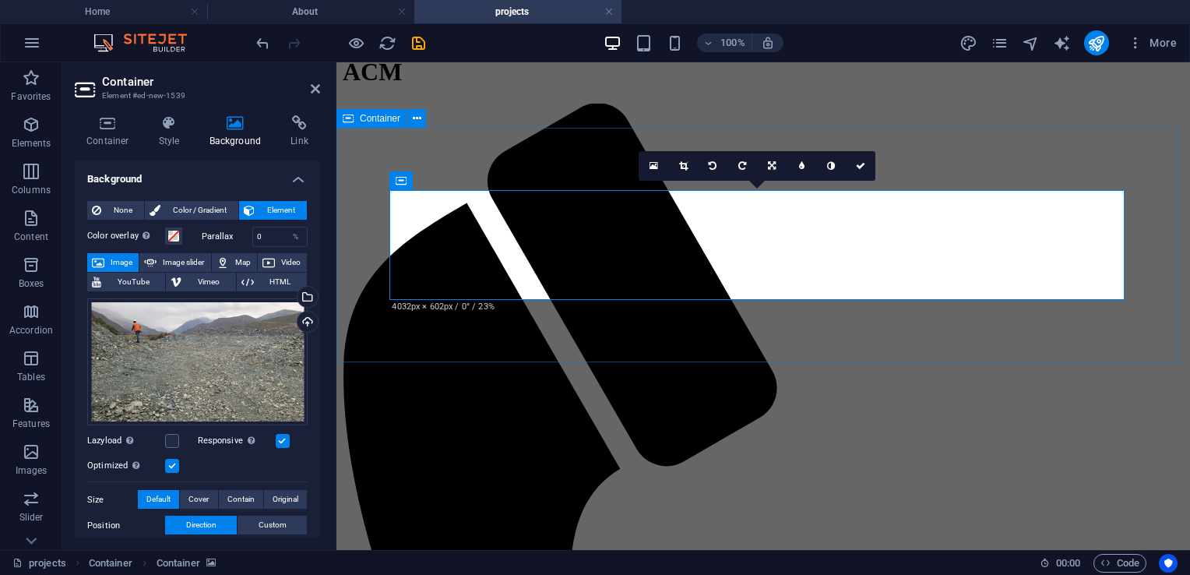
scroll to position [78, 0]
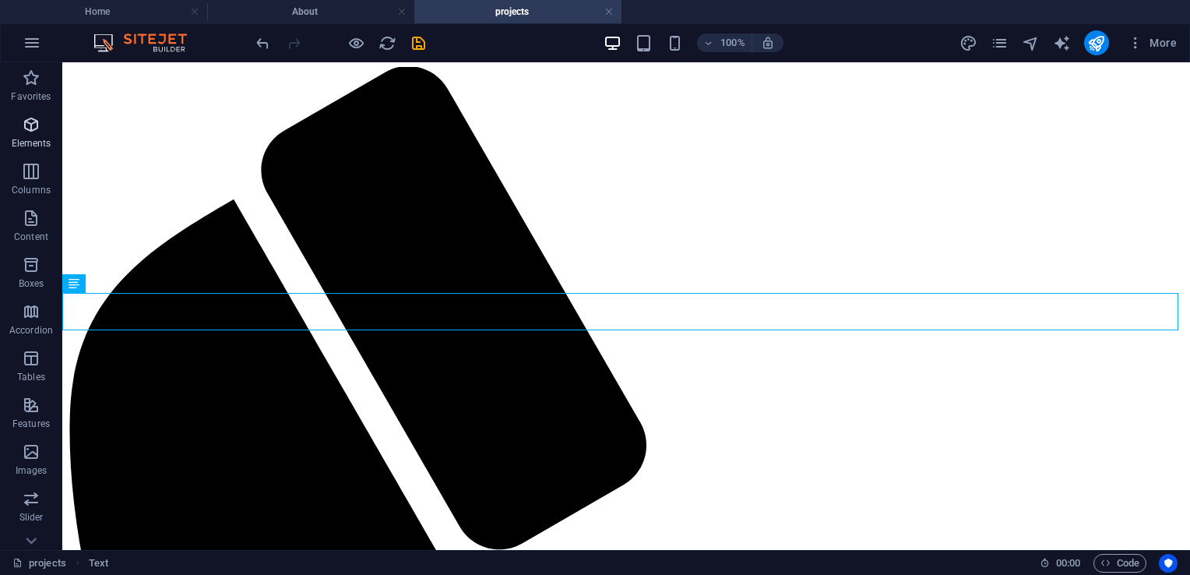
click at [37, 137] on p "Elements" at bounding box center [32, 143] width 40 height 12
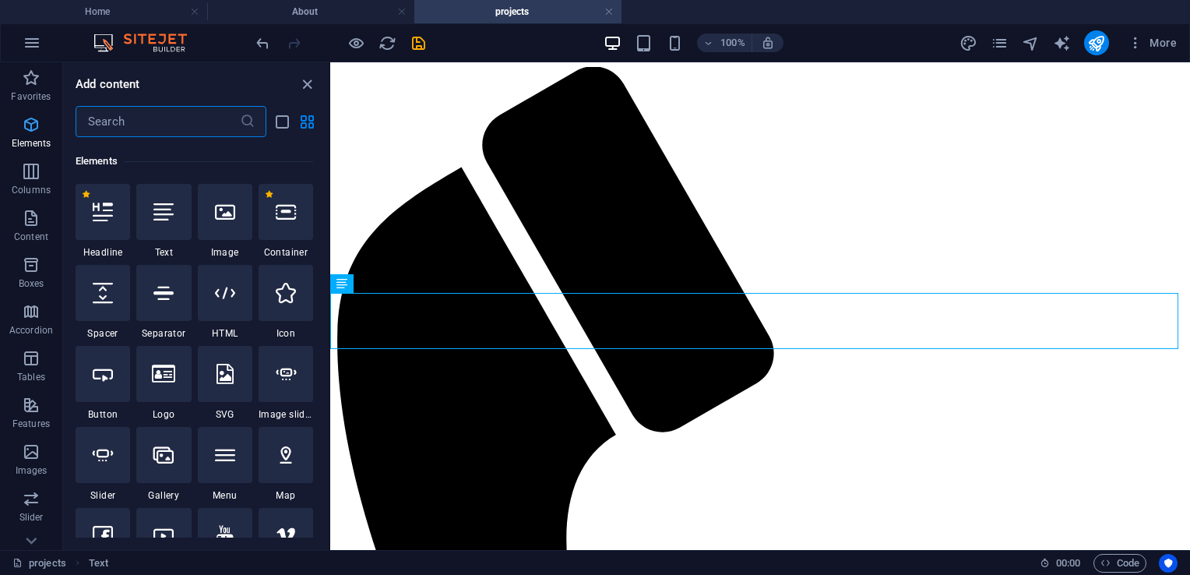
scroll to position [165, 0]
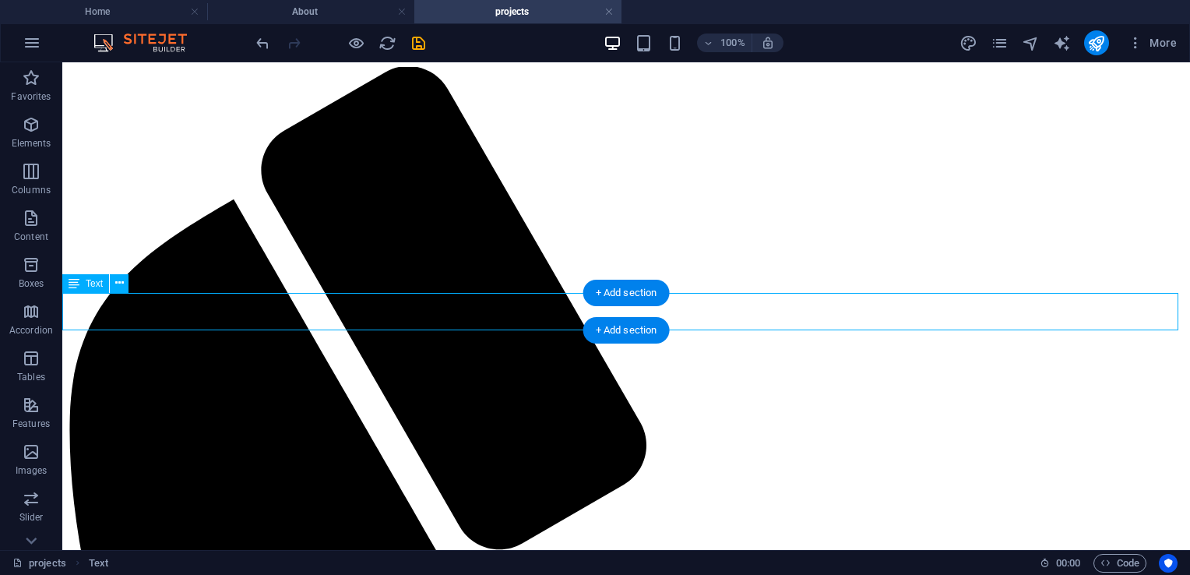
drag, startPoint x: 707, startPoint y: 307, endPoint x: 732, endPoint y: 307, distance: 24.9
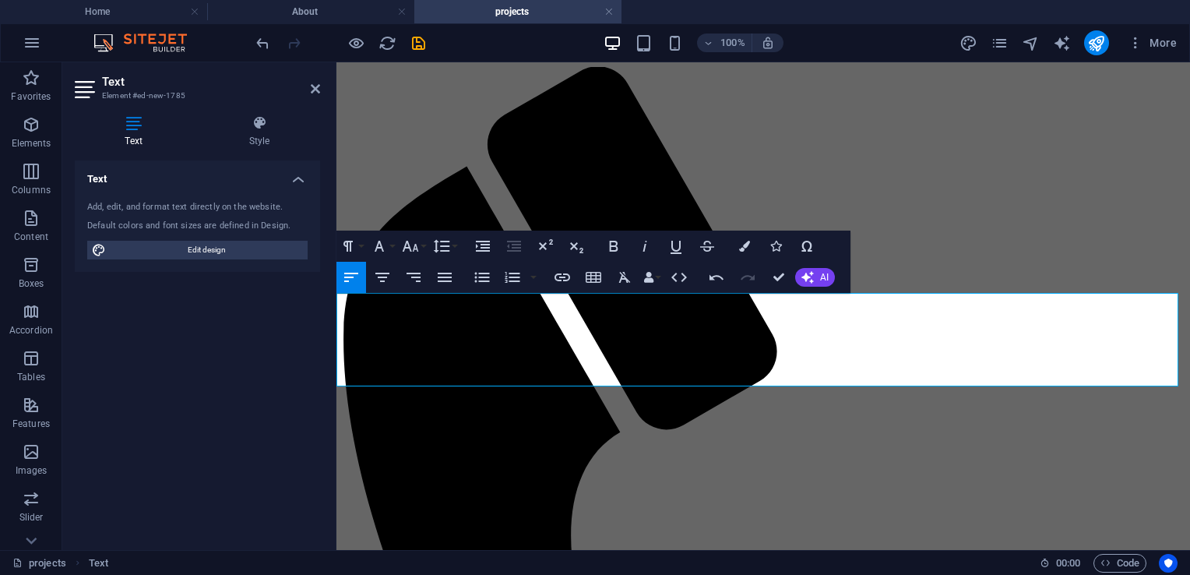
click at [143, 421] on div "Text Add, edit, and format text directly on the website. Default colors and fon…" at bounding box center [197, 348] width 245 height 377
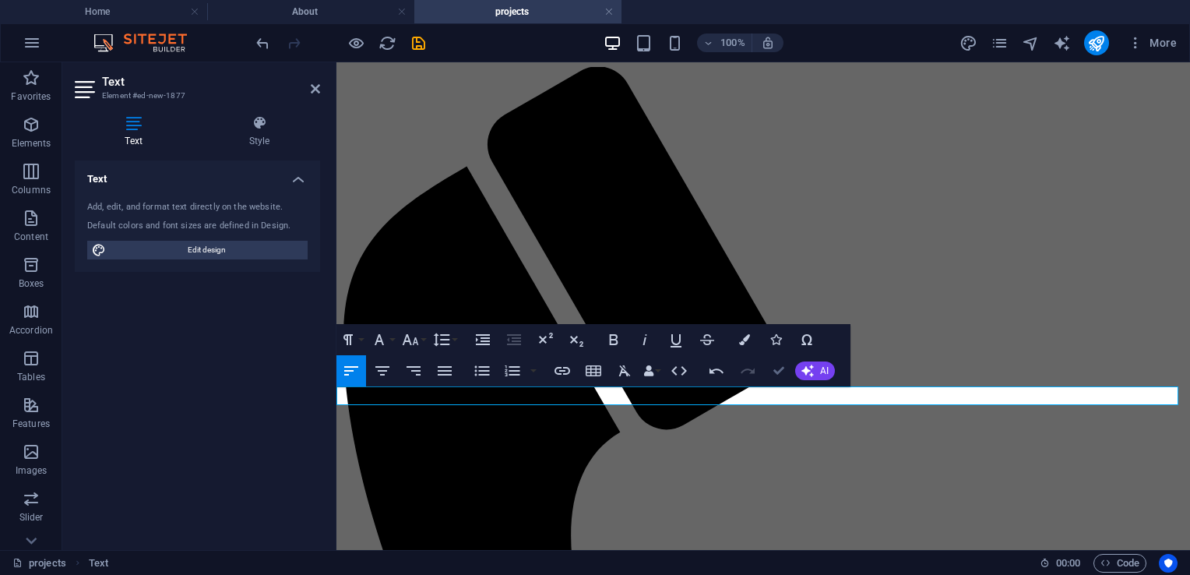
drag, startPoint x: 783, startPoint y: 373, endPoint x: 653, endPoint y: 330, distance: 137.0
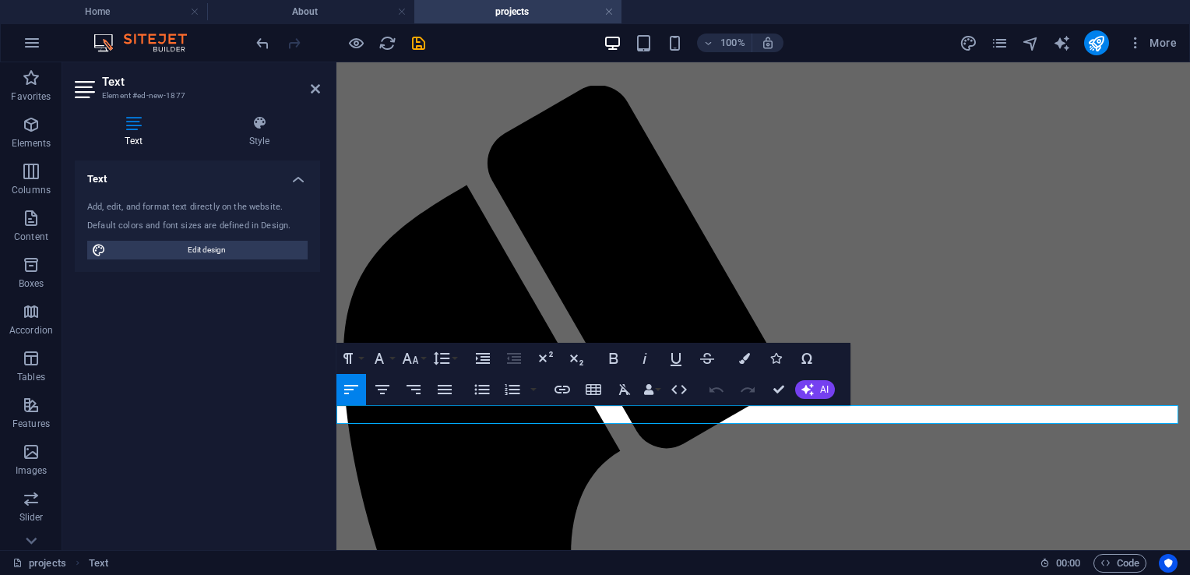
drag, startPoint x: 533, startPoint y: 415, endPoint x: 463, endPoint y: 417, distance: 70.1
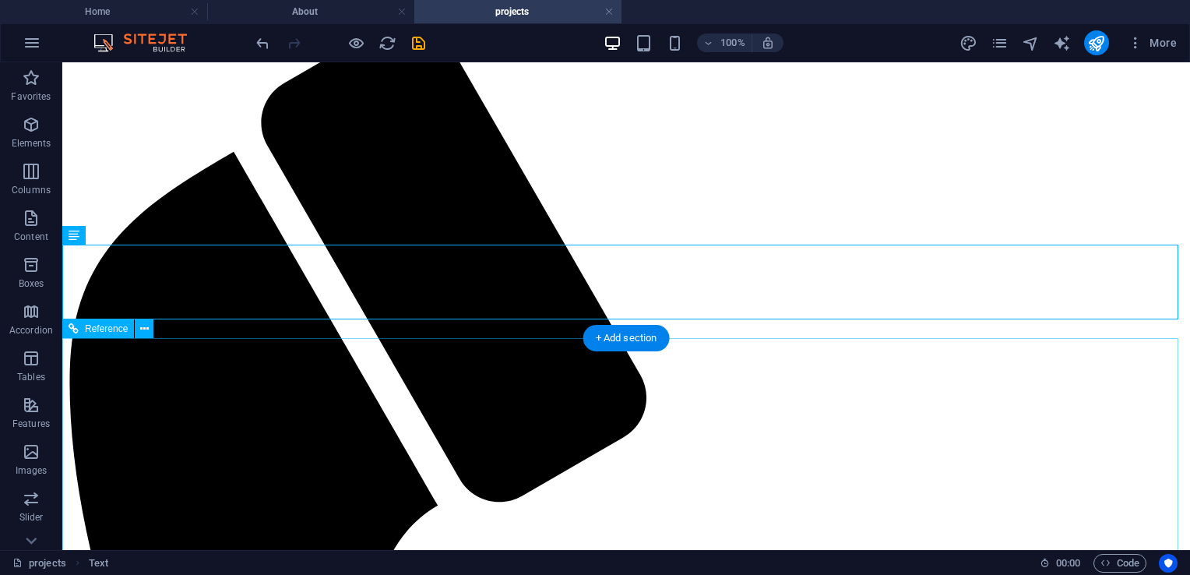
scroll to position [0, 0]
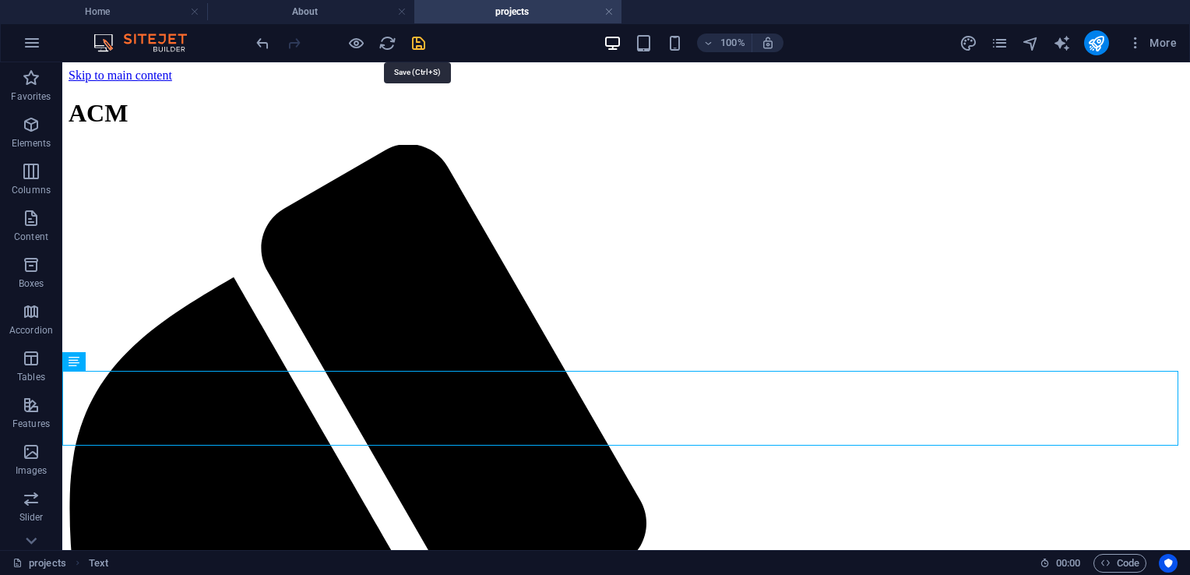
click at [424, 41] on icon "save" at bounding box center [419, 43] width 18 height 18
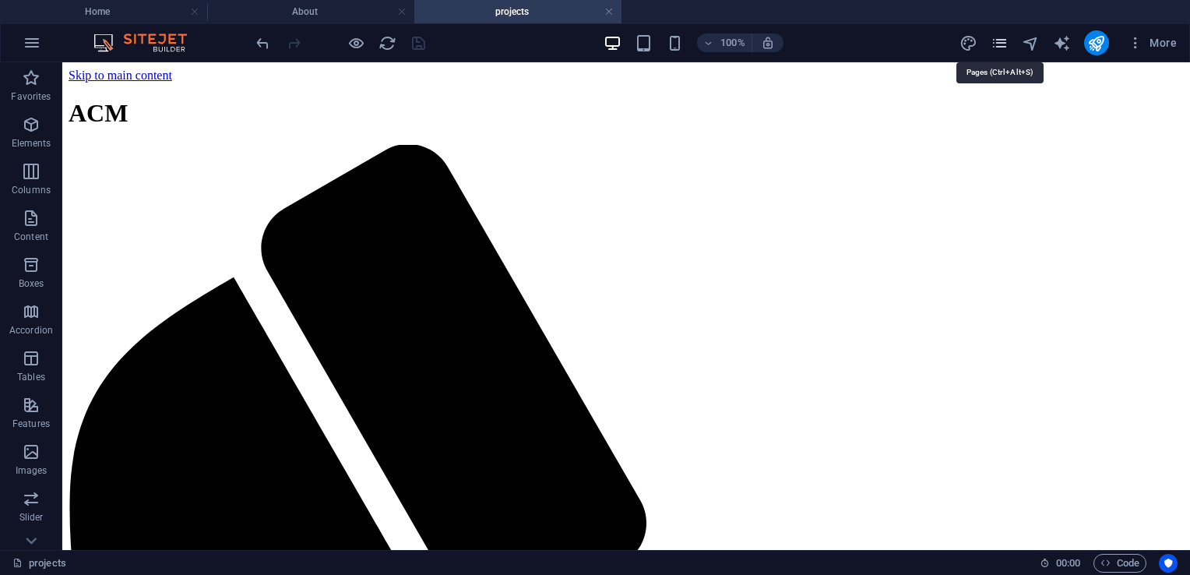
click at [996, 48] on icon "pages" at bounding box center [1000, 43] width 18 height 18
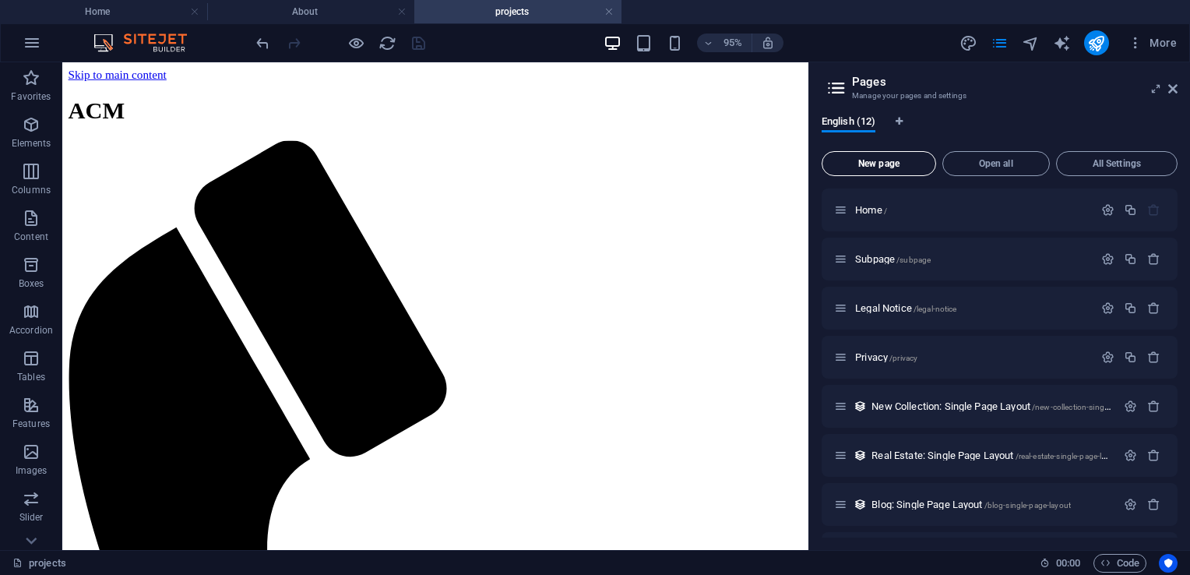
click at [891, 160] on span "New page" at bounding box center [879, 163] width 100 height 9
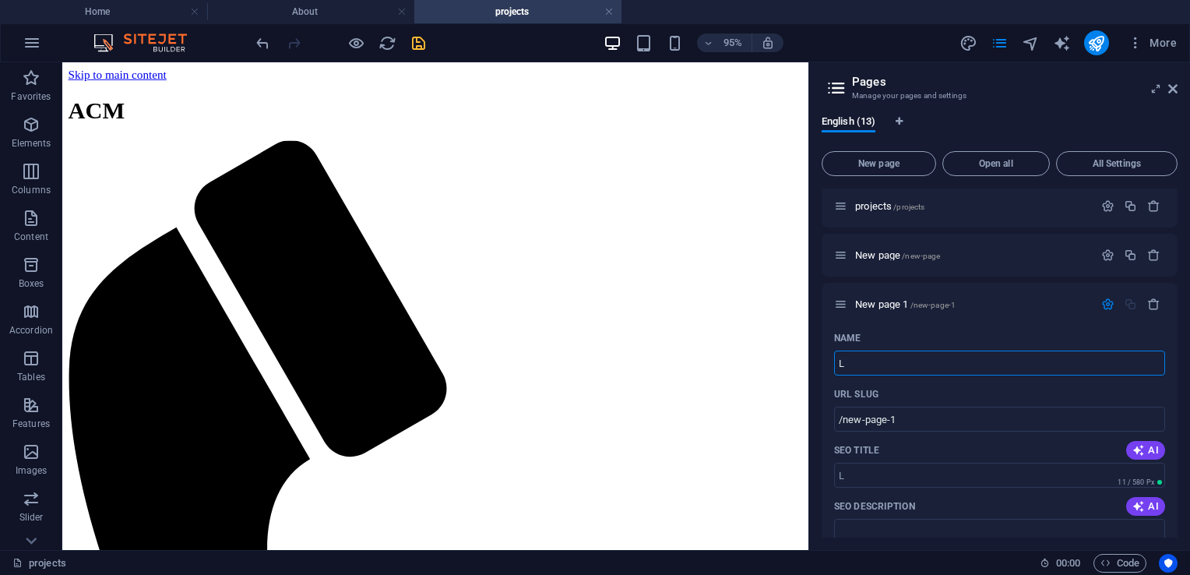
type input "L"
type input "/l"
type input "Logi"
type input "/login"
type input "L"
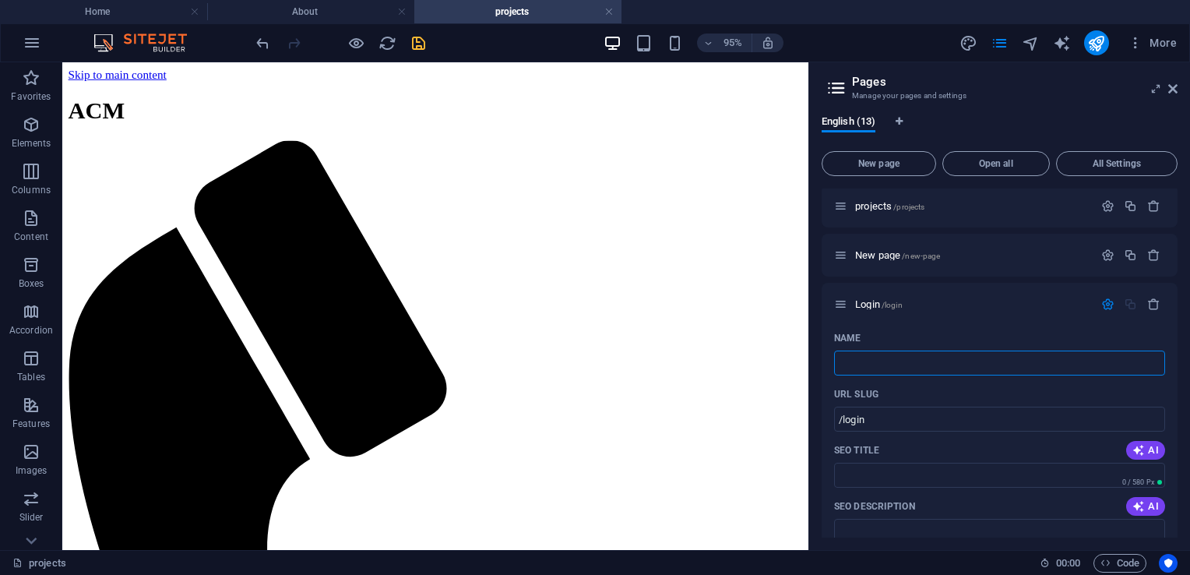
type input "/"
type input "login"
type input "/login"
type input "login"
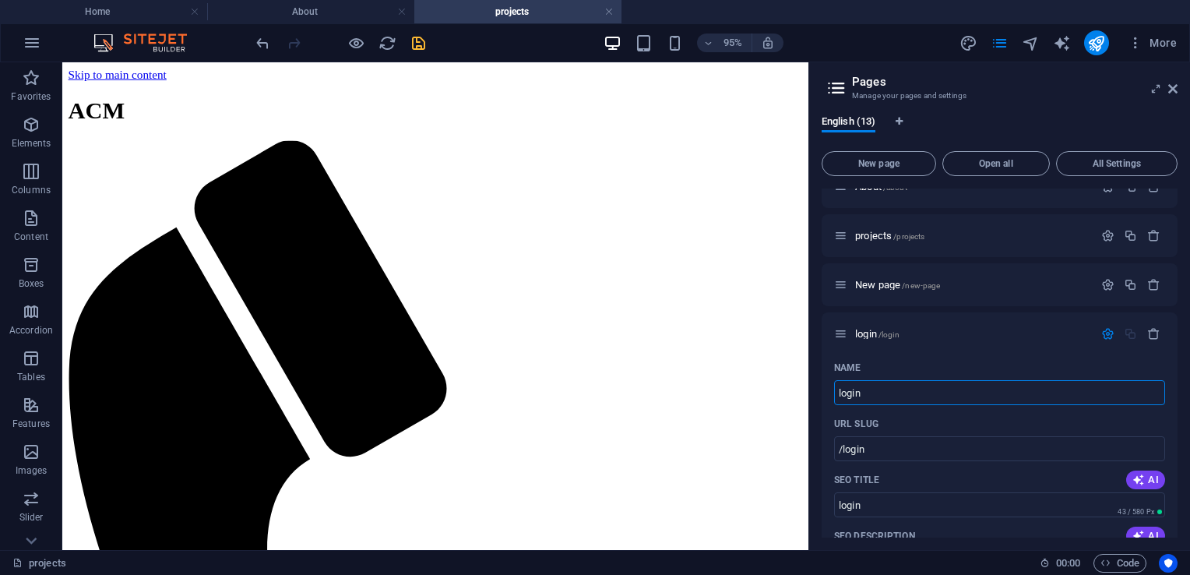
scroll to position [467, 0]
type input "login"
click at [876, 331] on span "login /login" at bounding box center [877, 332] width 44 height 12
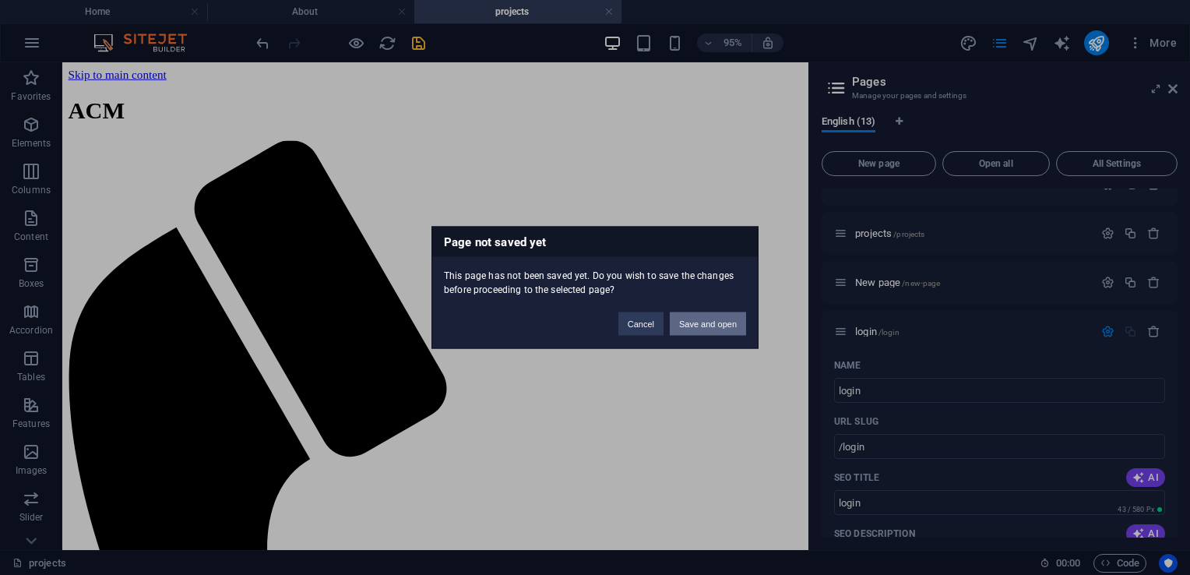
click at [701, 327] on button "Save and open" at bounding box center [708, 323] width 76 height 23
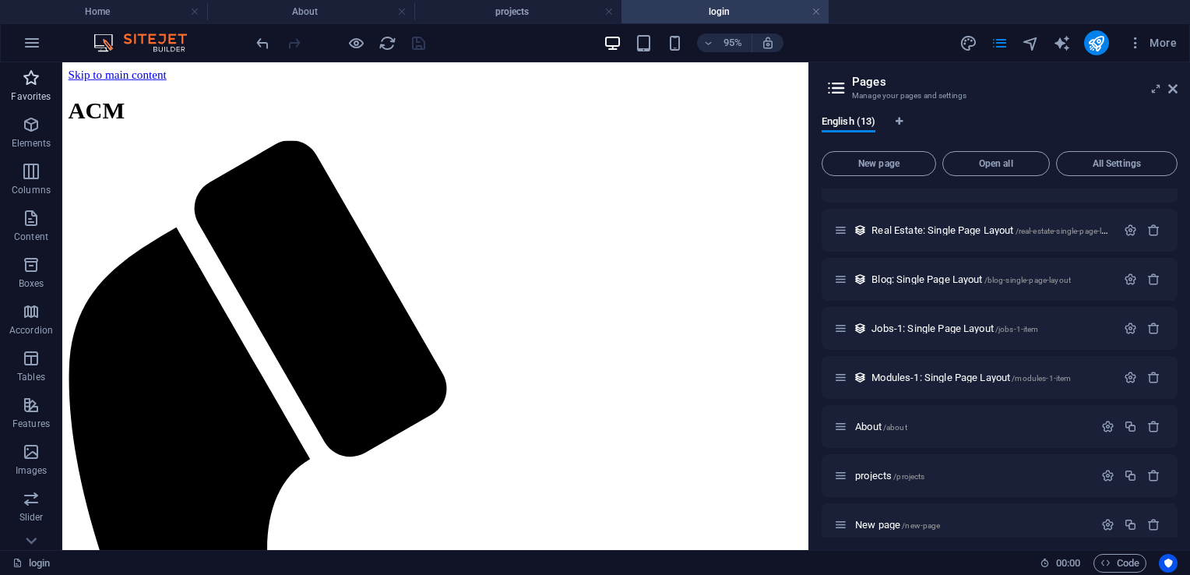
scroll to position [0, 0]
click at [32, 131] on icon "button" at bounding box center [31, 124] width 19 height 19
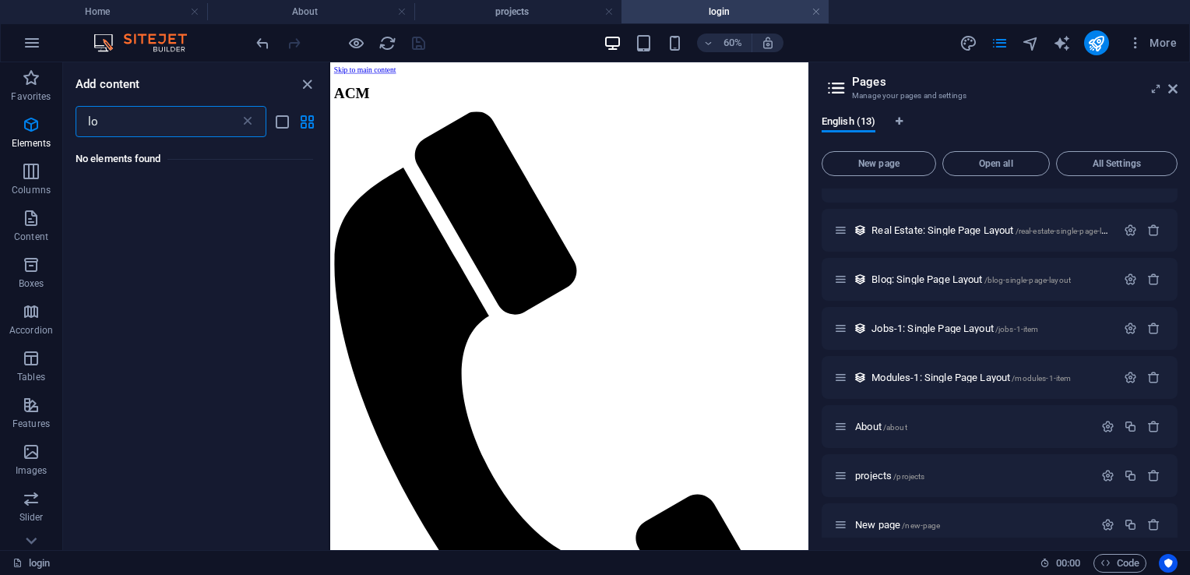
type input "l"
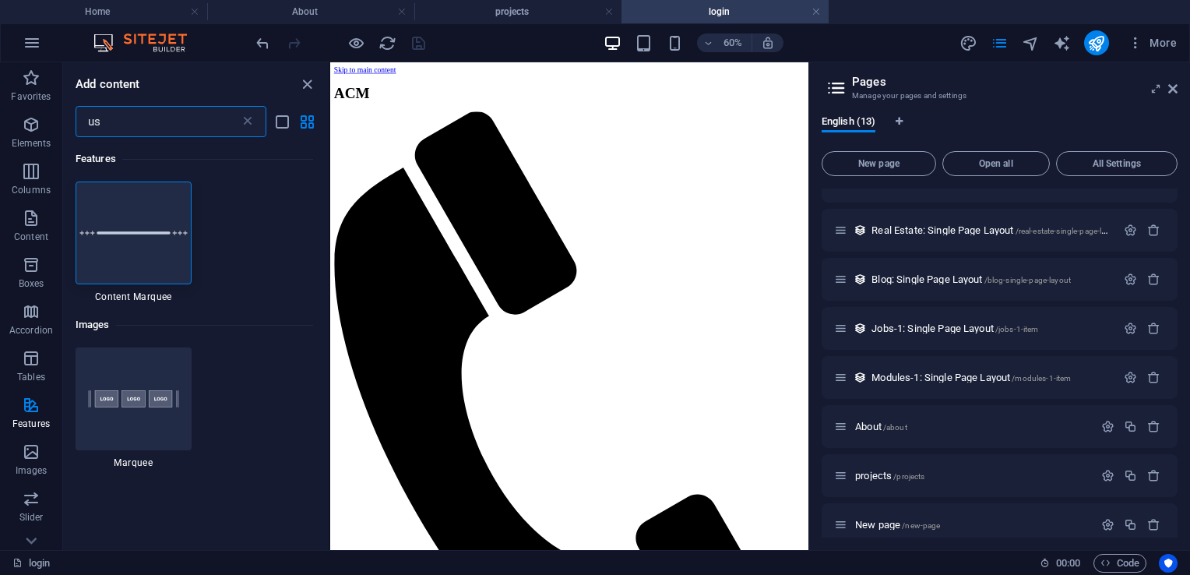
type input "u"
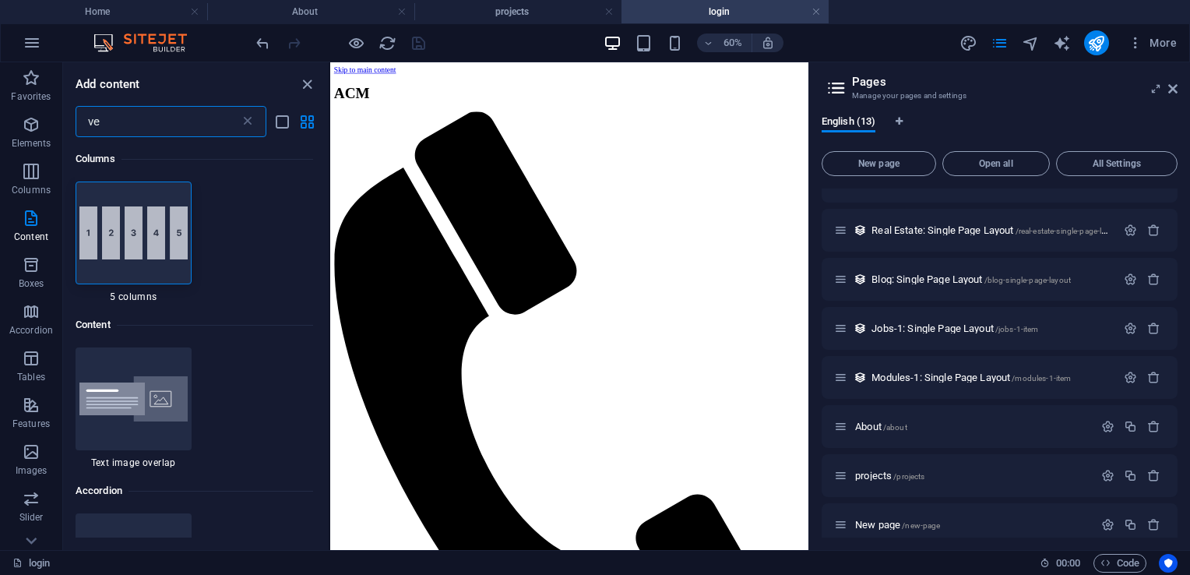
type input "v"
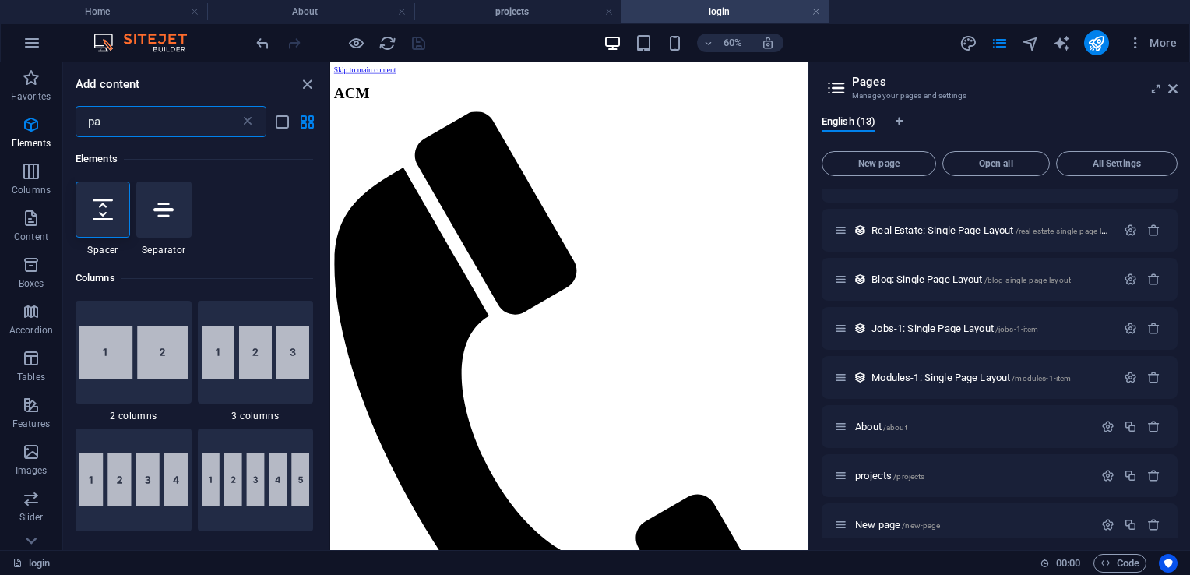
type input "p"
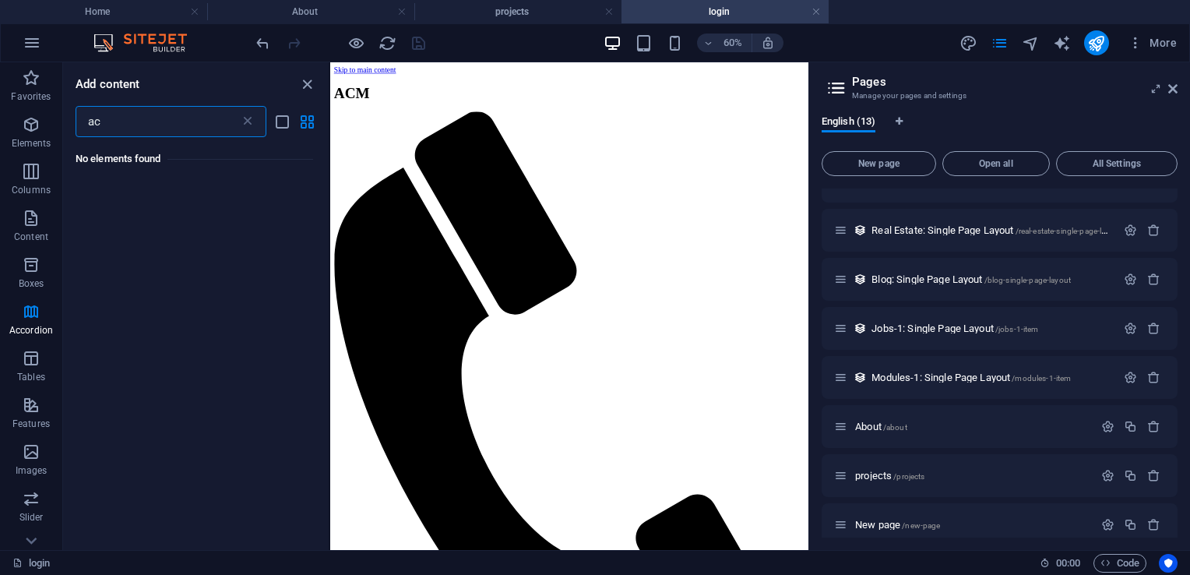
type input "a"
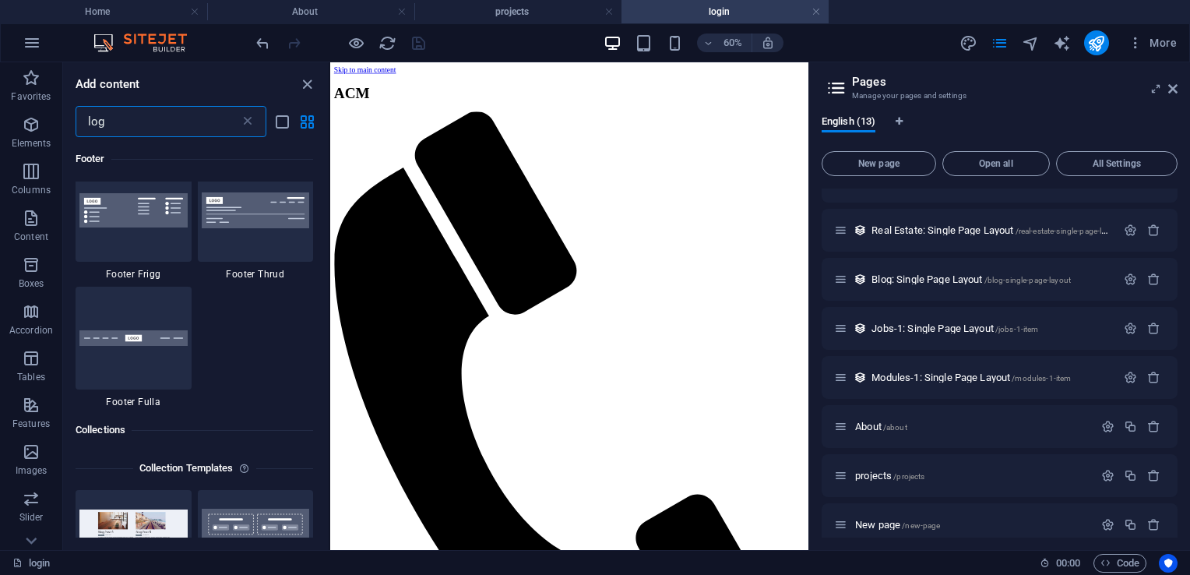
scroll to position [312, 0]
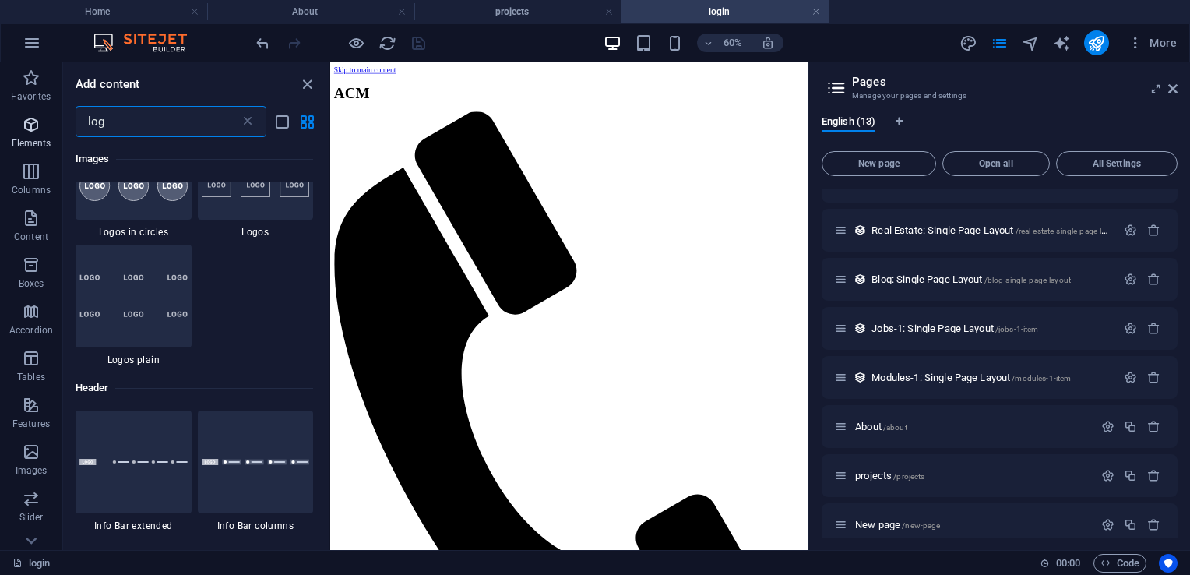
drag, startPoint x: 122, startPoint y: 128, endPoint x: 7, endPoint y: 110, distance: 115.9
click at [8, 110] on div "Favorites Elements Columns Content Boxes Accordion Tables Features Images Slide…" at bounding box center [165, 306] width 330 height 488
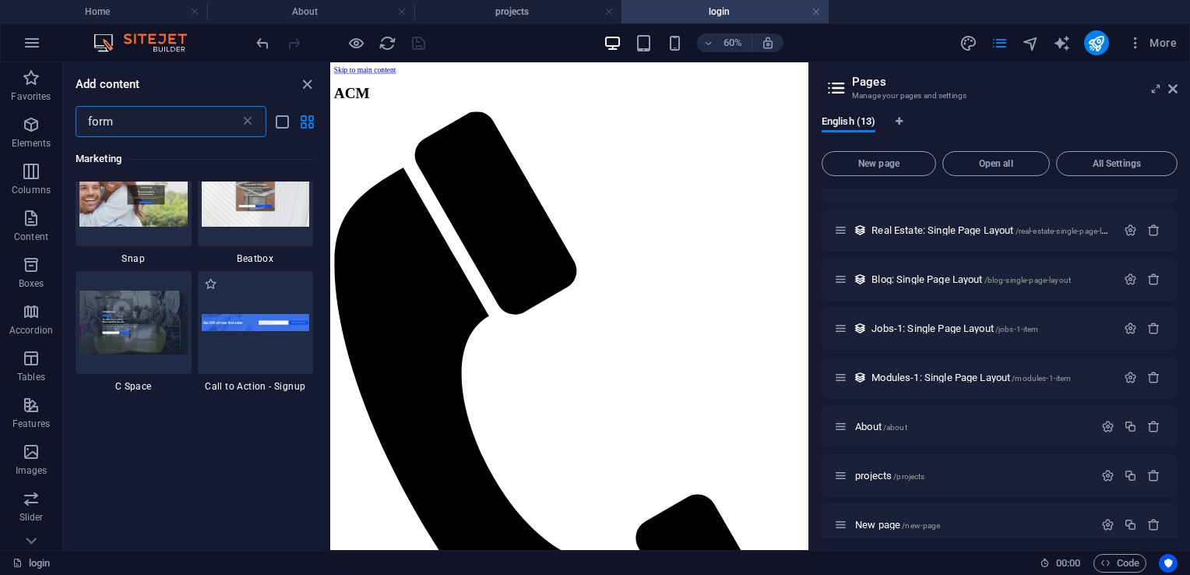
scroll to position [1714, 0]
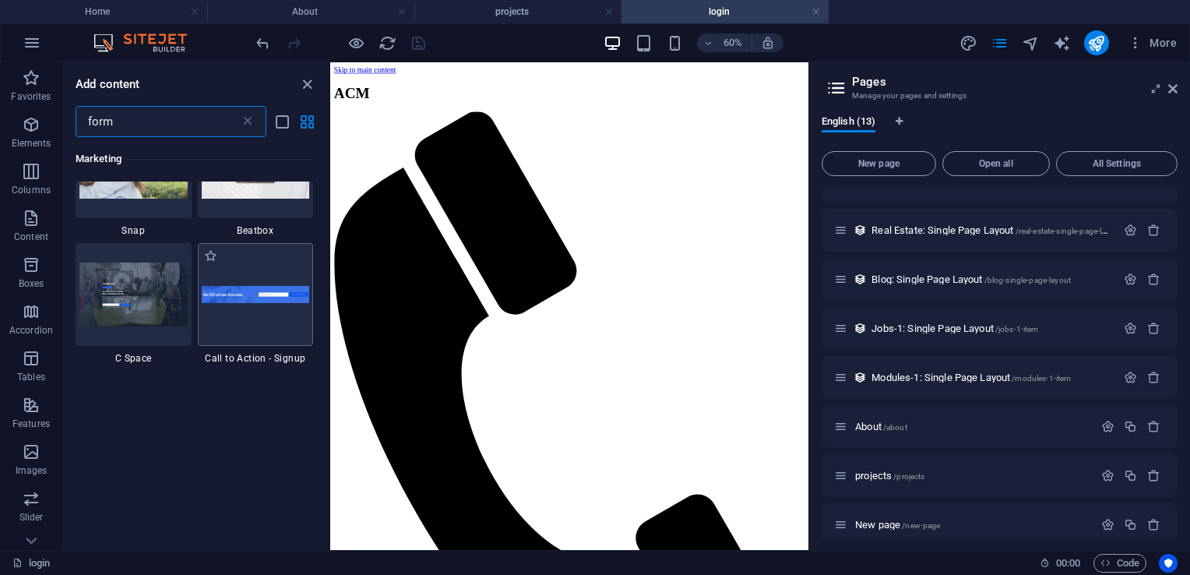
type input "form"
click at [243, 335] on div at bounding box center [256, 294] width 116 height 103
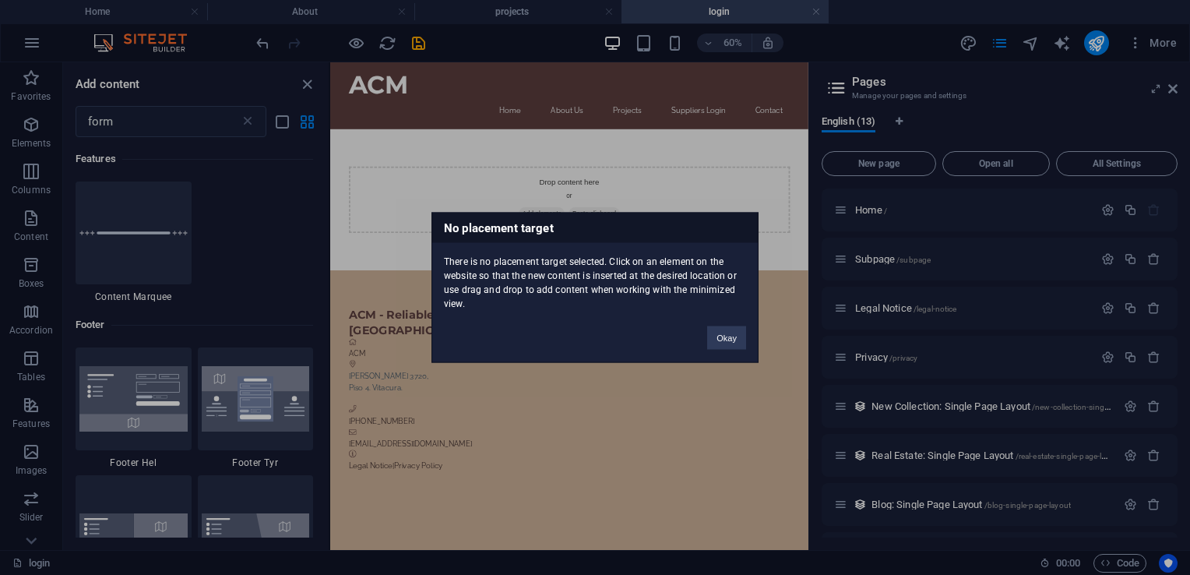
scroll to position [225, 0]
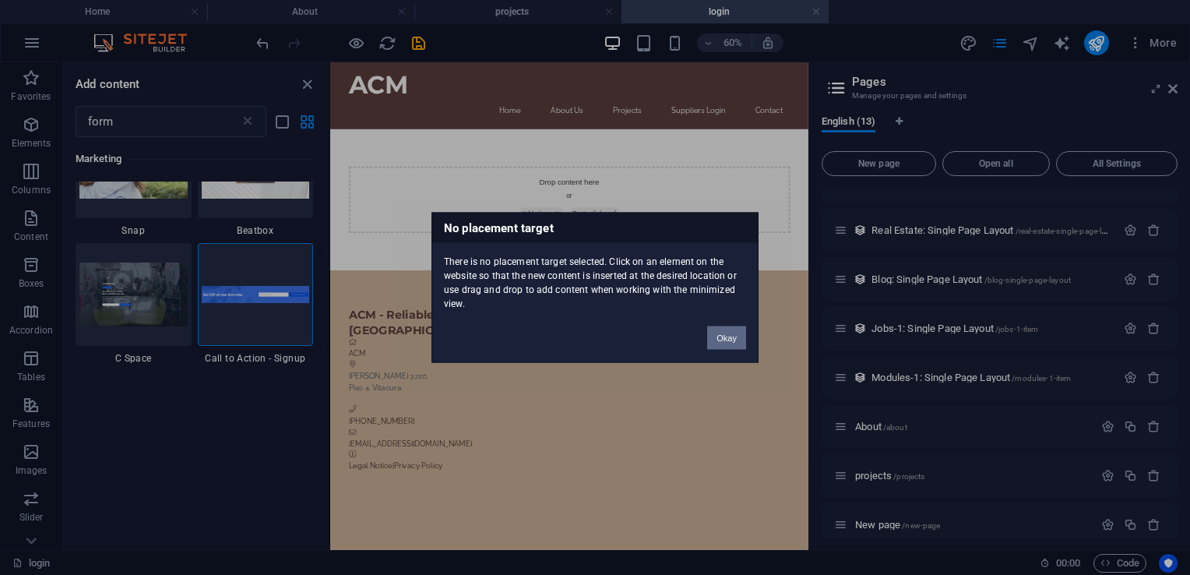
click at [719, 340] on button "Okay" at bounding box center [726, 337] width 39 height 23
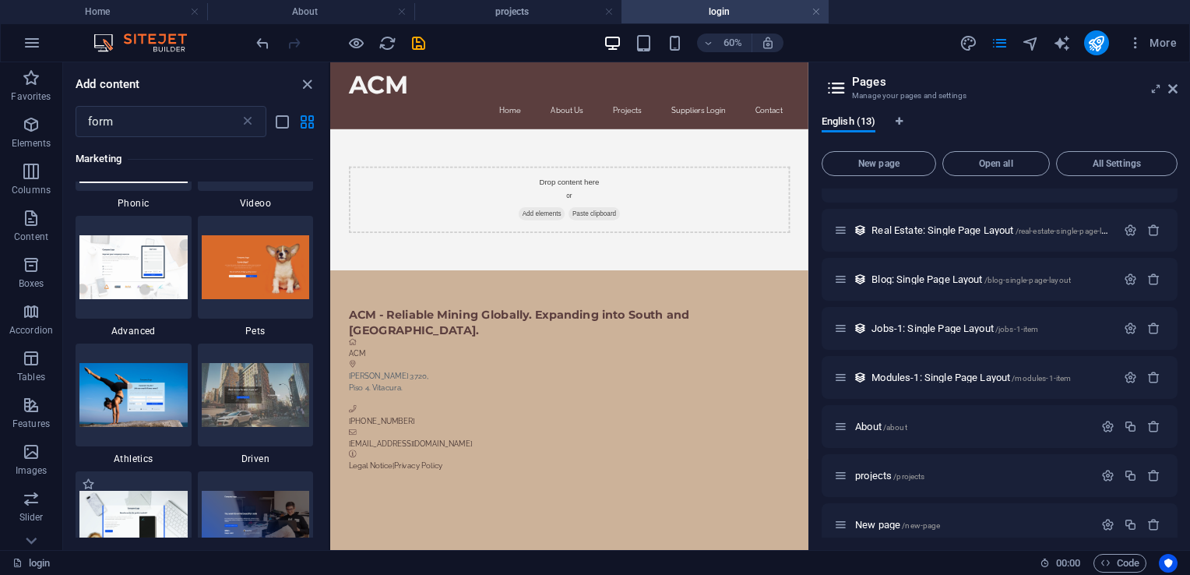
scroll to position [1168, 0]
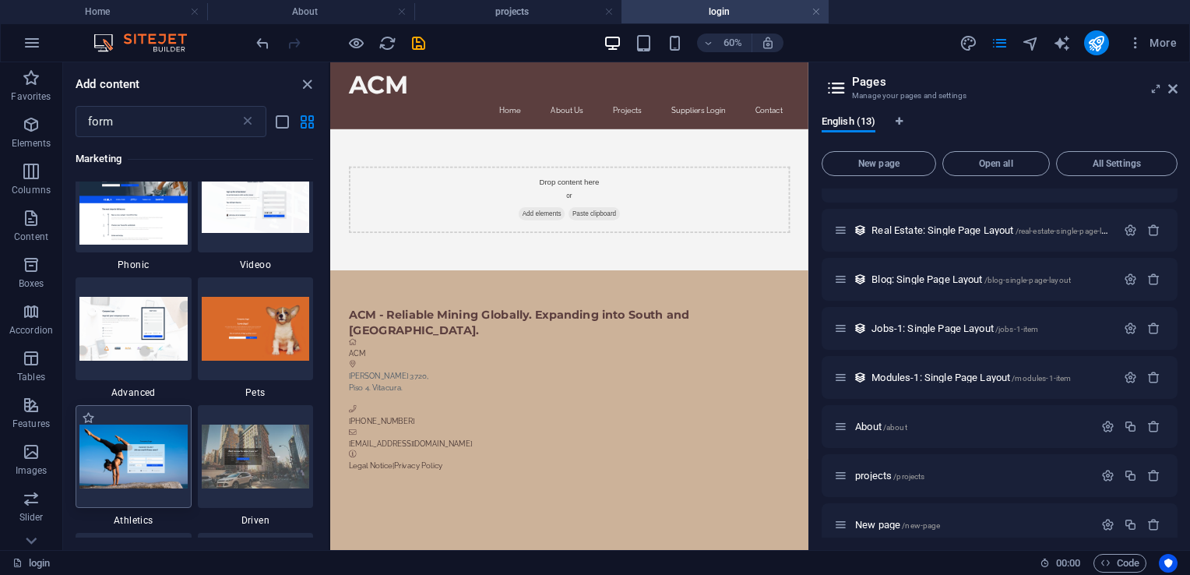
click at [112, 447] on img at bounding box center [133, 456] width 108 height 63
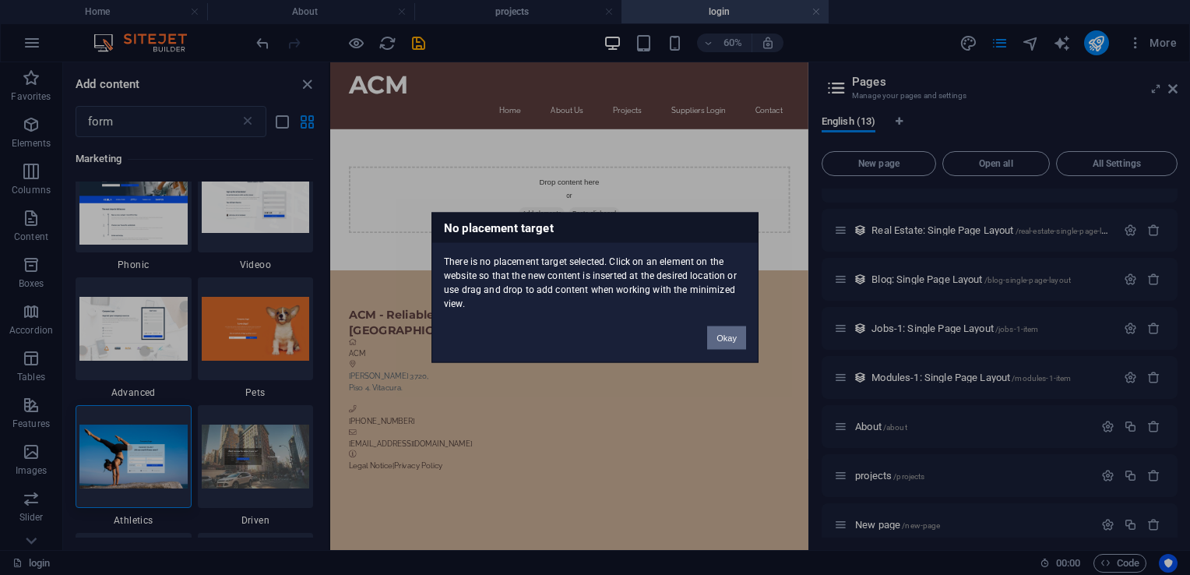
drag, startPoint x: 714, startPoint y: 337, endPoint x: 637, endPoint y: 458, distance: 142.8
click at [714, 337] on button "Okay" at bounding box center [726, 337] width 39 height 23
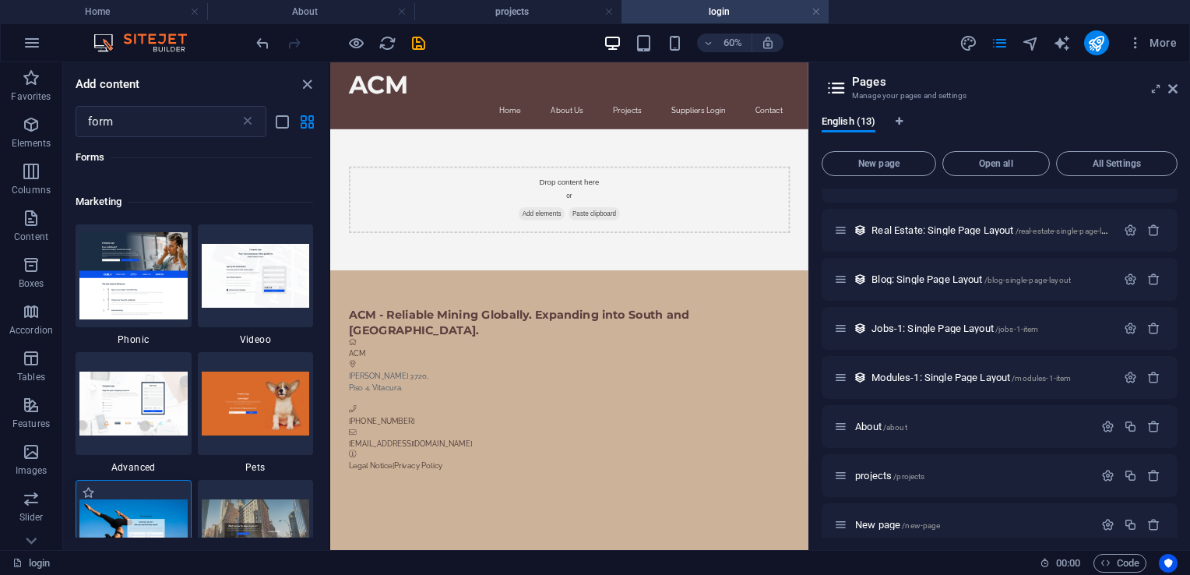
scroll to position [1091, 0]
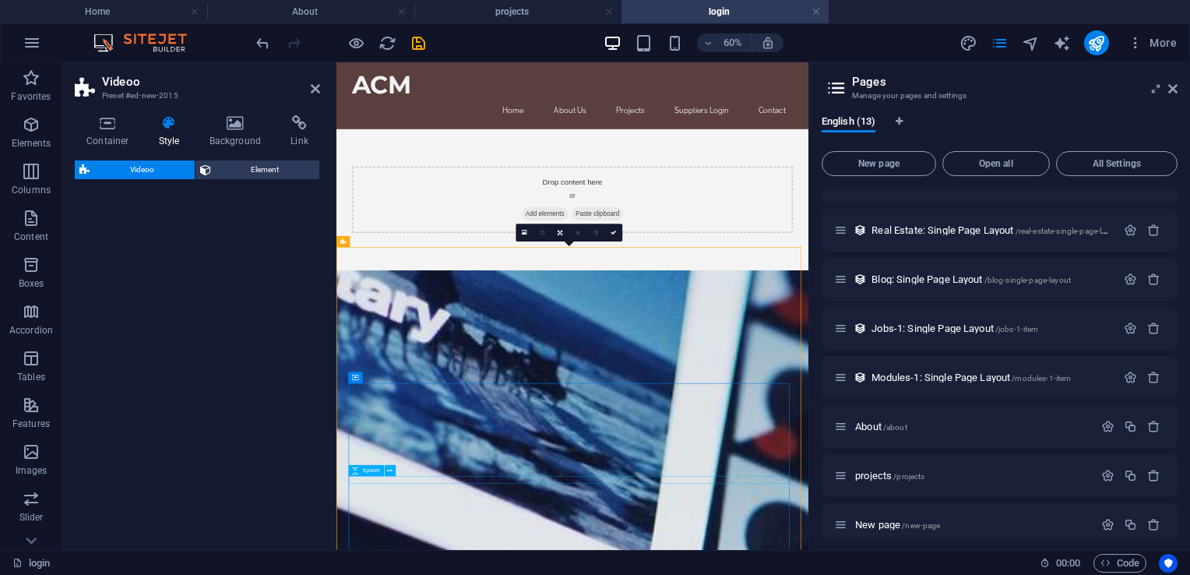
select select "%"
select select "rem"
select select "px"
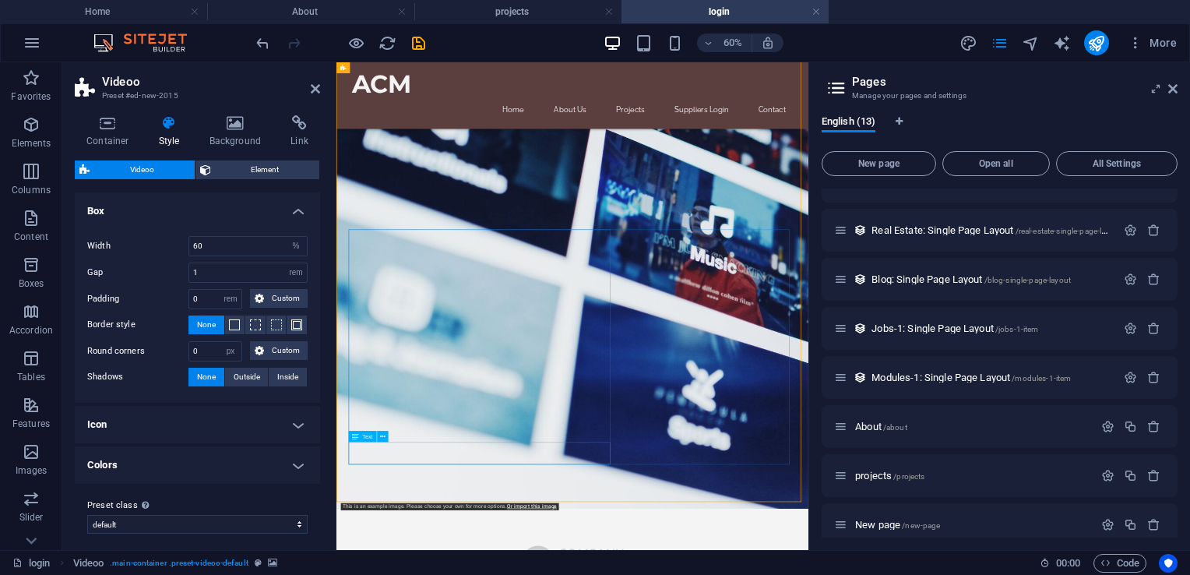
scroll to position [403, 0]
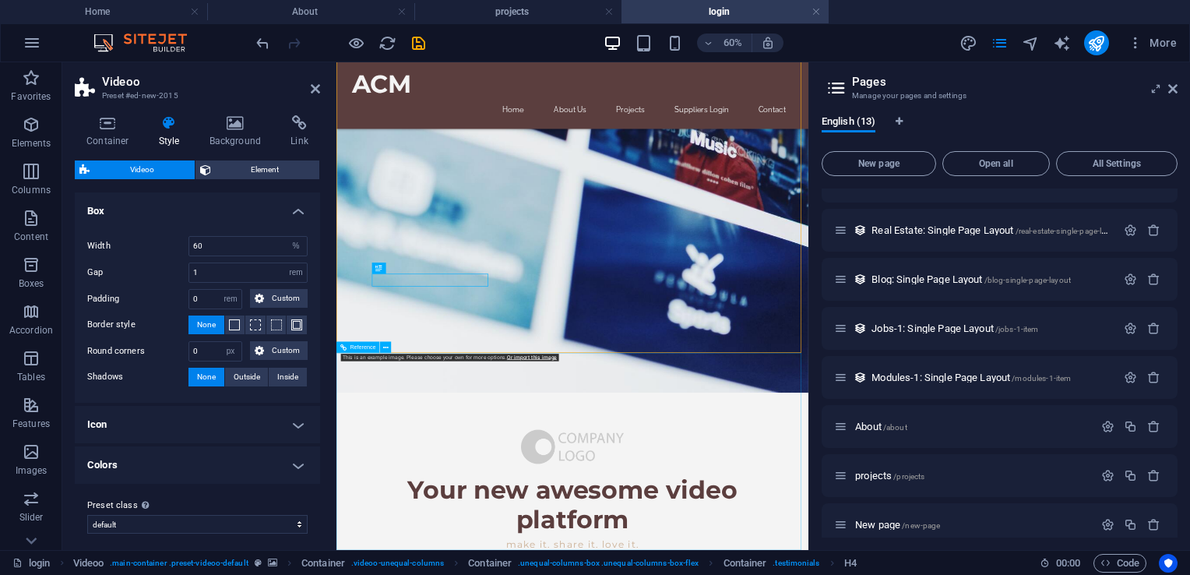
scroll to position [636, 0]
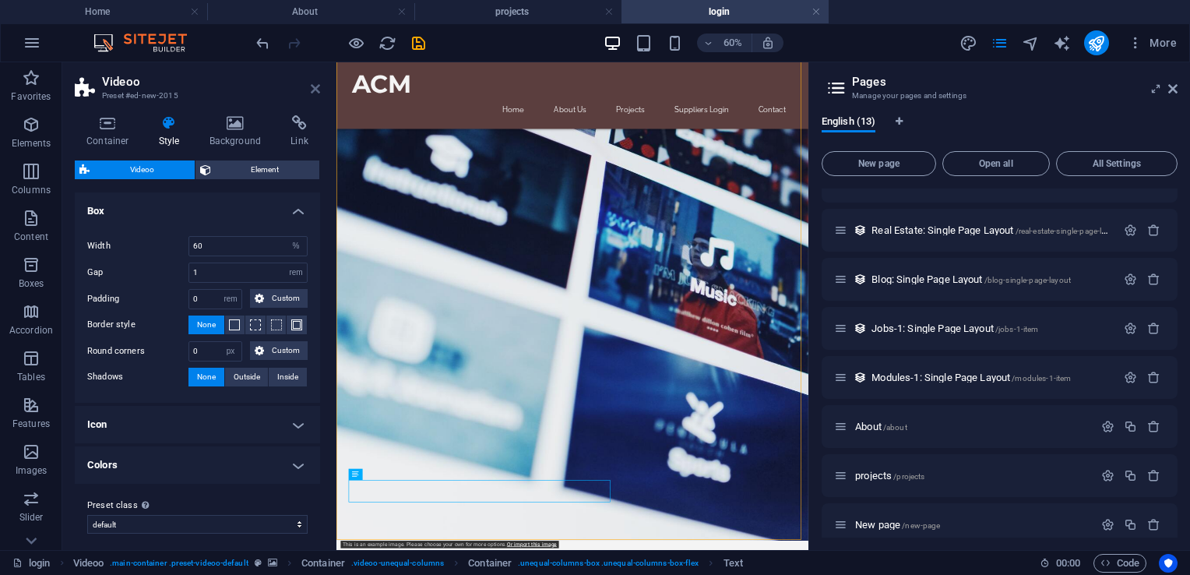
drag, startPoint x: 263, startPoint y: 33, endPoint x: 312, endPoint y: 92, distance: 76.9
click at [312, 92] on icon at bounding box center [315, 89] width 9 height 12
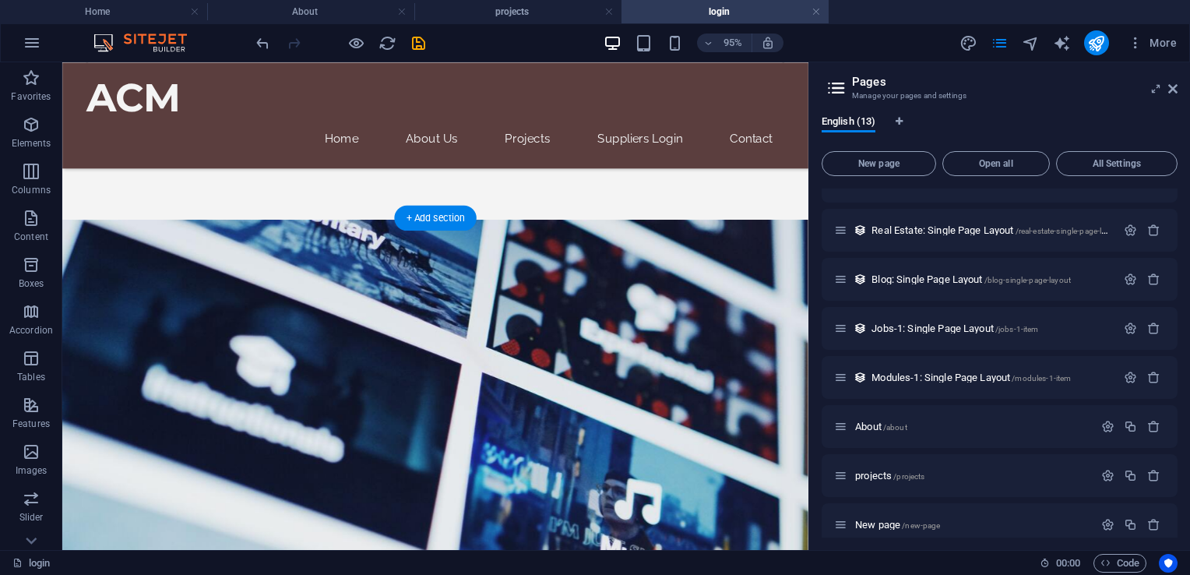
scroll to position [143, 0]
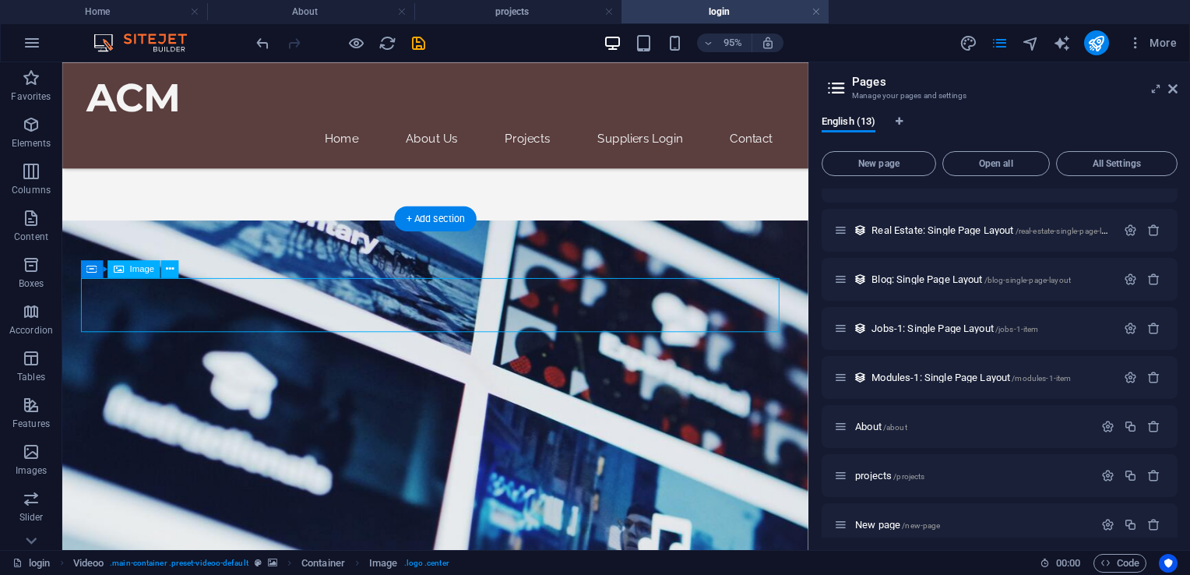
select select "px"
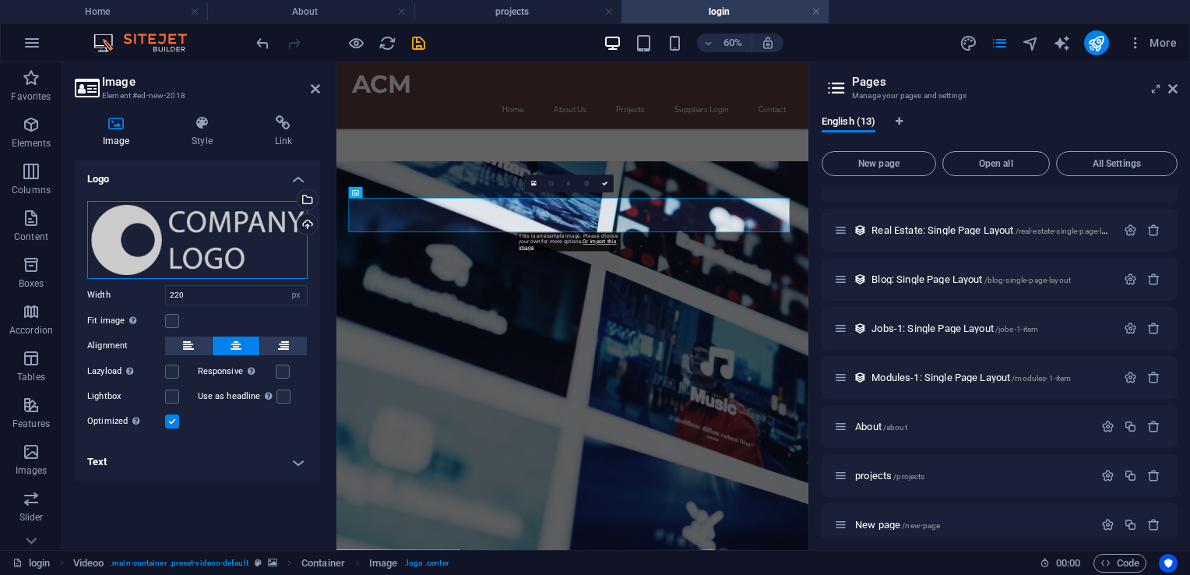
click at [139, 231] on div "Drag files here, click to choose files or select files from Files or our free s…" at bounding box center [197, 240] width 220 height 78
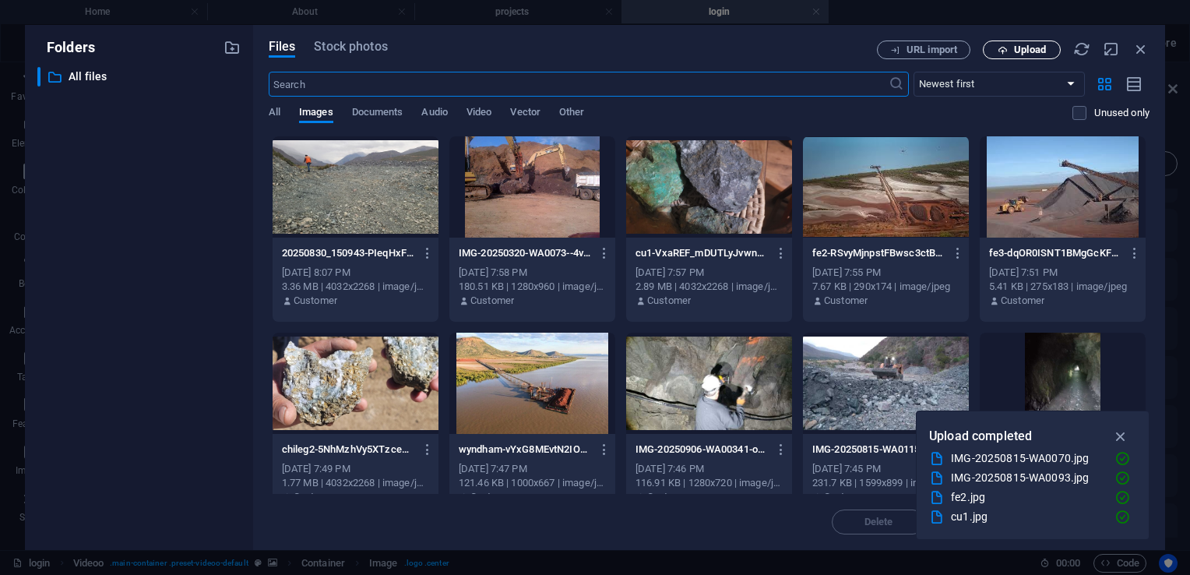
click at [1026, 48] on span "Upload" at bounding box center [1030, 49] width 32 height 9
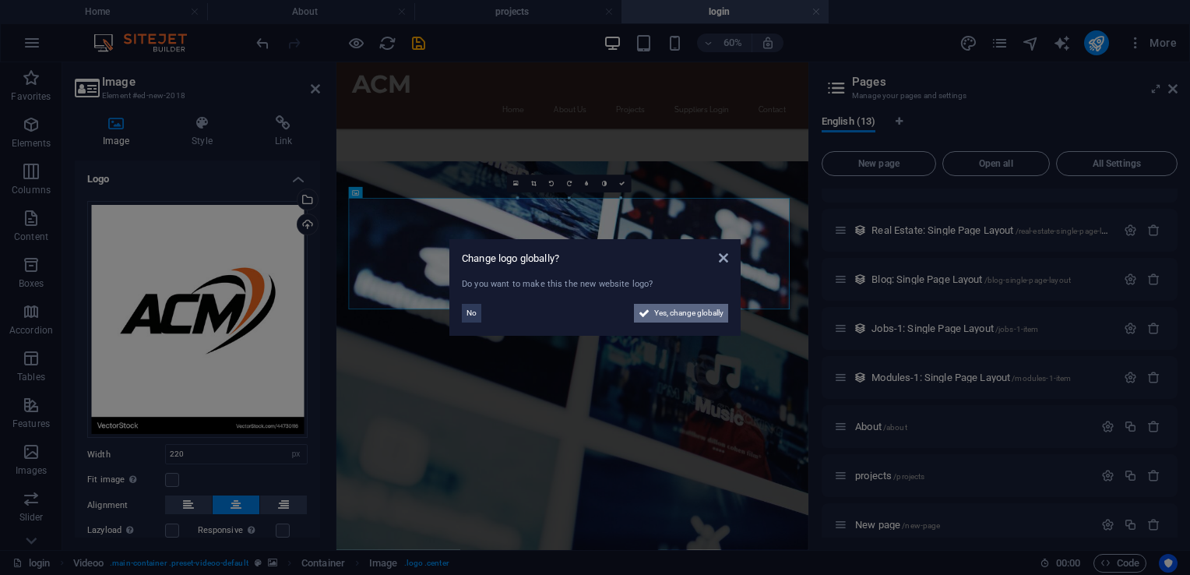
drag, startPoint x: 683, startPoint y: 319, endPoint x: 577, endPoint y: 426, distance: 150.9
click at [683, 319] on span "Yes, change globally" at bounding box center [688, 313] width 69 height 19
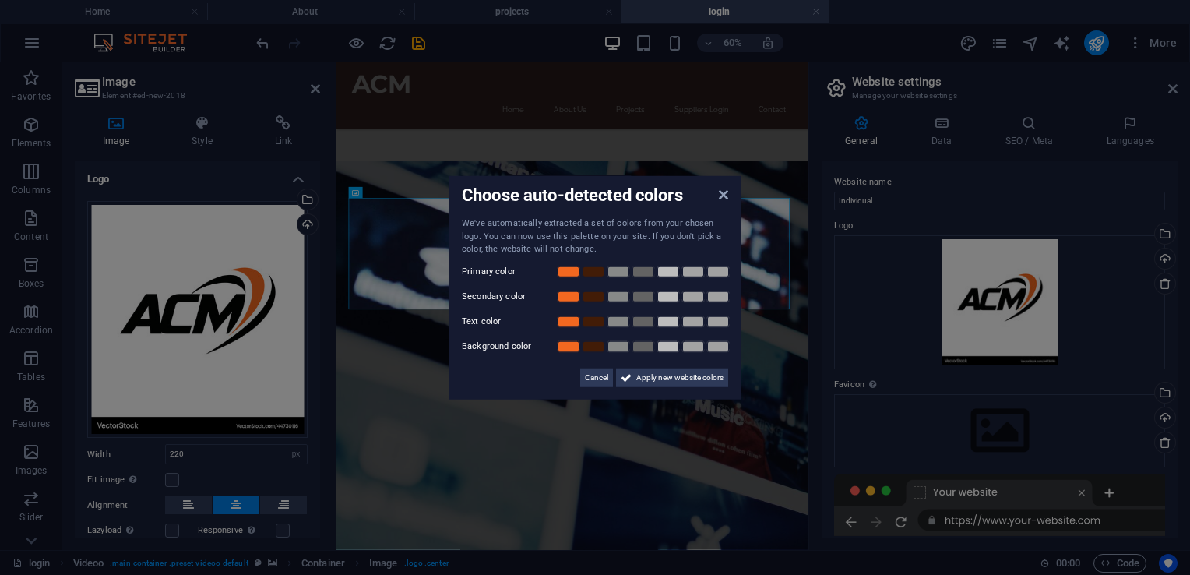
click at [576, 279] on div "Primary color" at bounding box center [595, 271] width 266 height 19
click at [571, 272] on link at bounding box center [568, 271] width 23 height 12
click at [667, 369] on span "Apply new website colors" at bounding box center [679, 377] width 87 height 19
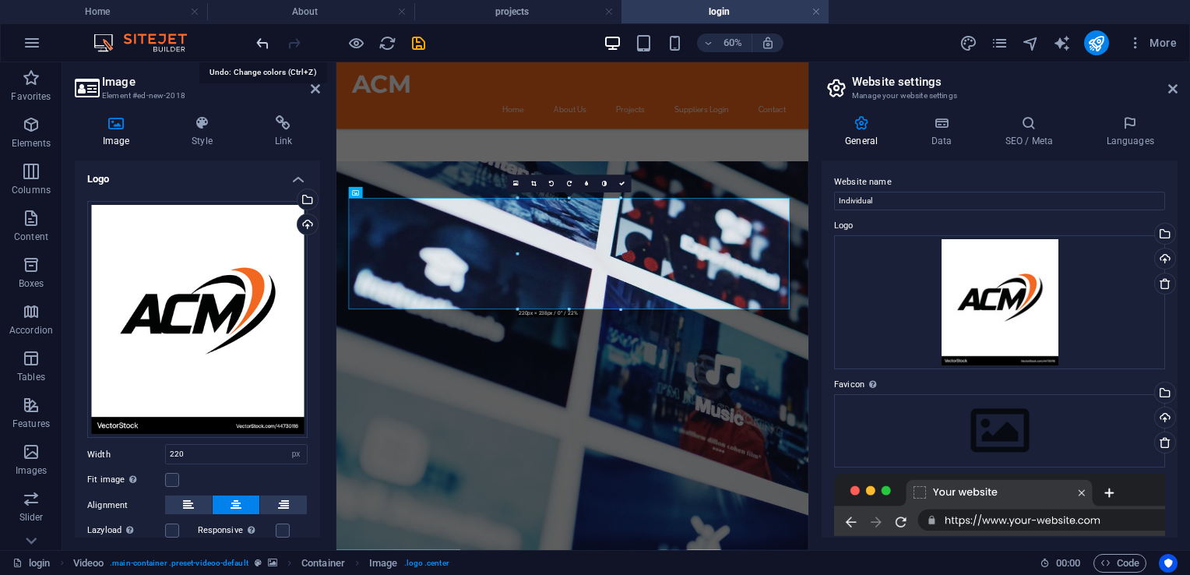
click at [268, 45] on icon "undo" at bounding box center [263, 43] width 18 height 18
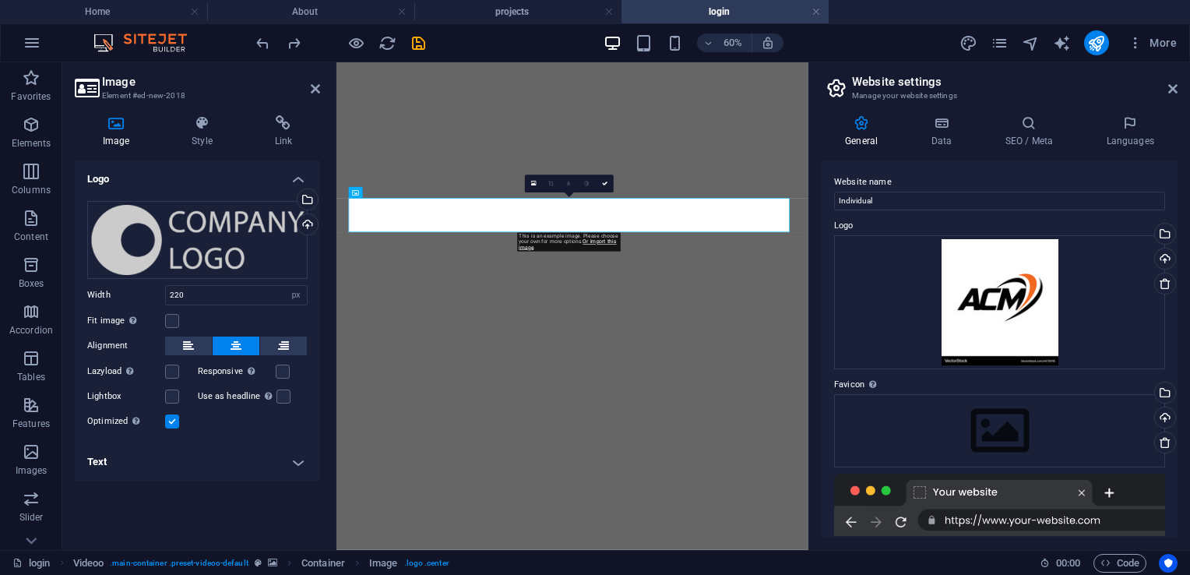
select select "px"
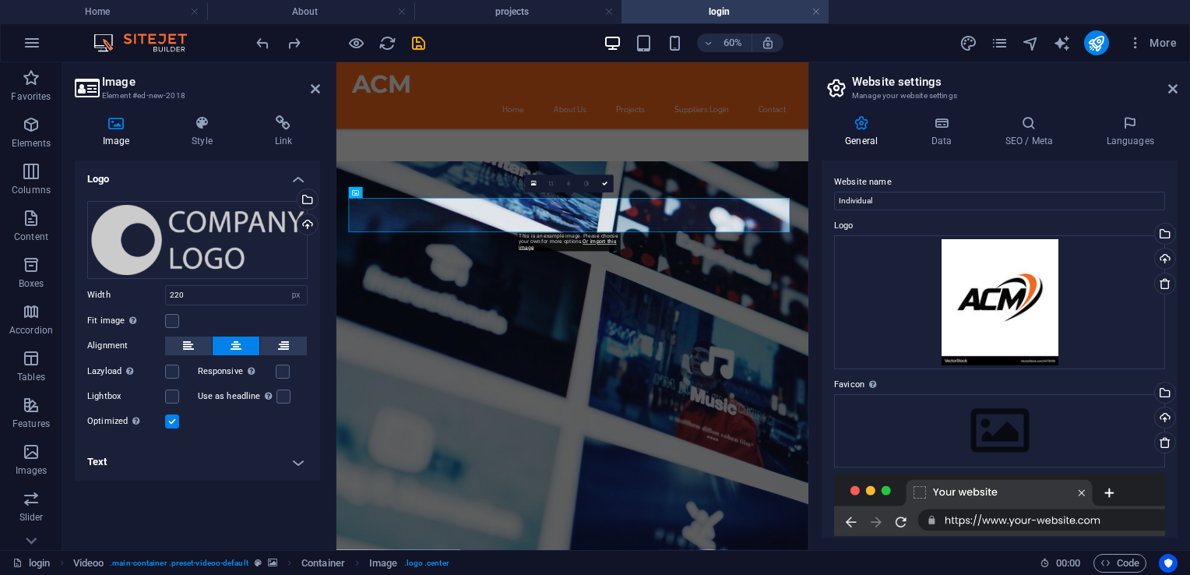
scroll to position [143, 0]
click at [274, 232] on div "Drag files here, click to choose files or select files from Files or our free s…" at bounding box center [197, 240] width 220 height 78
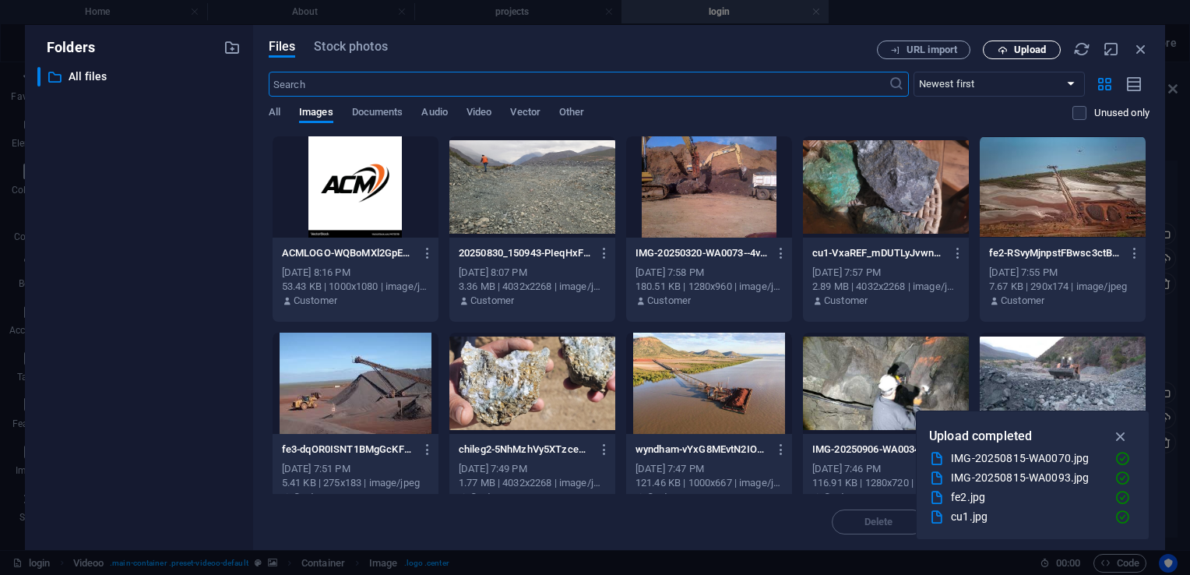
click at [1041, 55] on button "Upload" at bounding box center [1022, 50] width 78 height 19
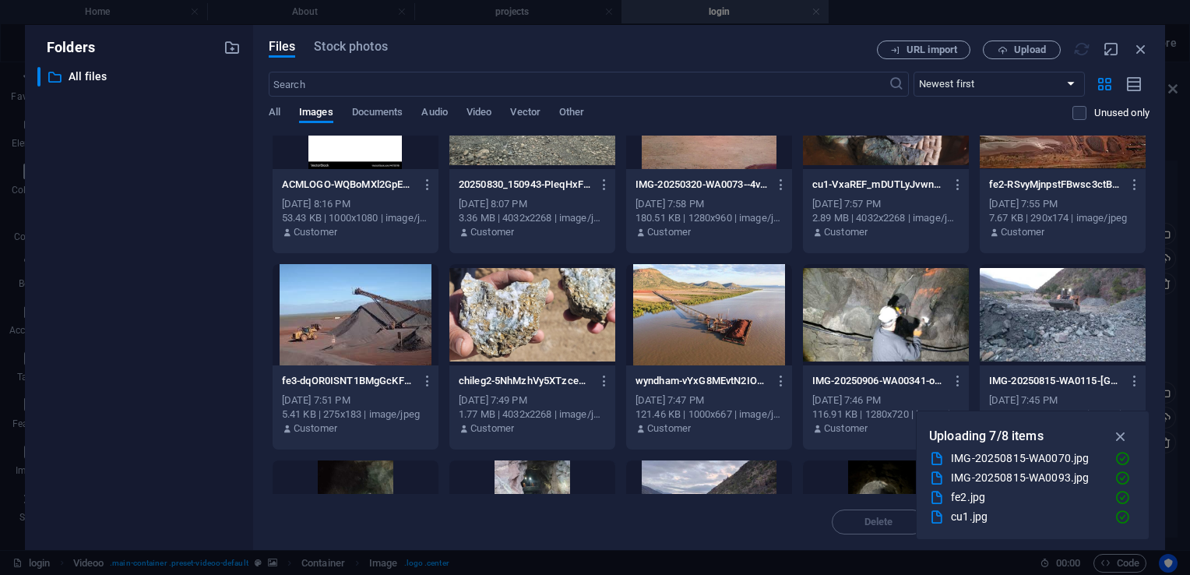
scroll to position [0, 0]
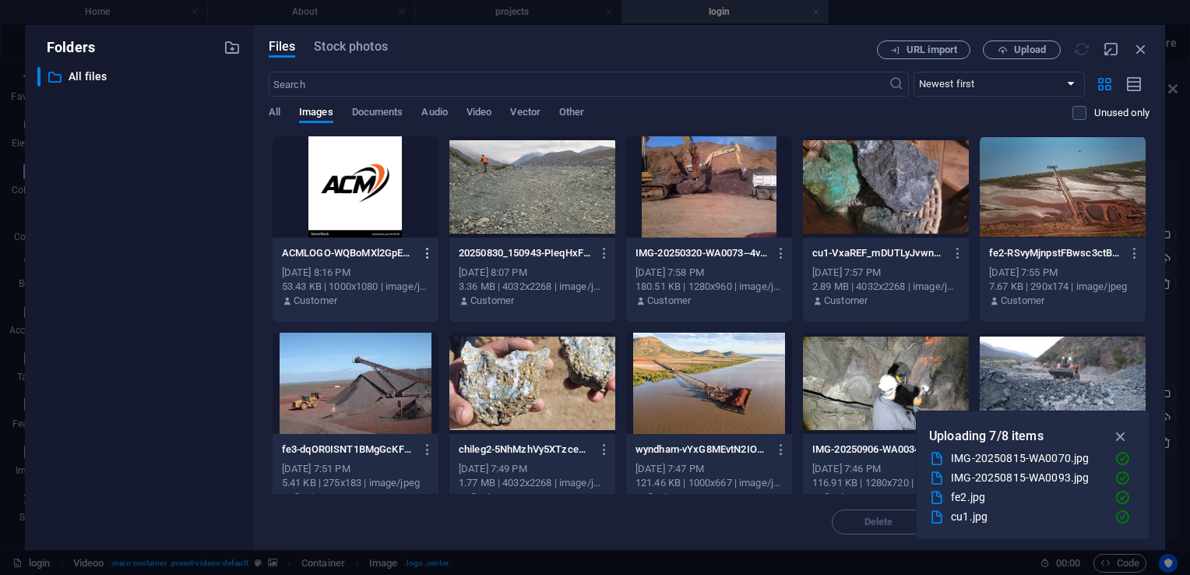
click at [424, 255] on icon "button" at bounding box center [428, 253] width 15 height 14
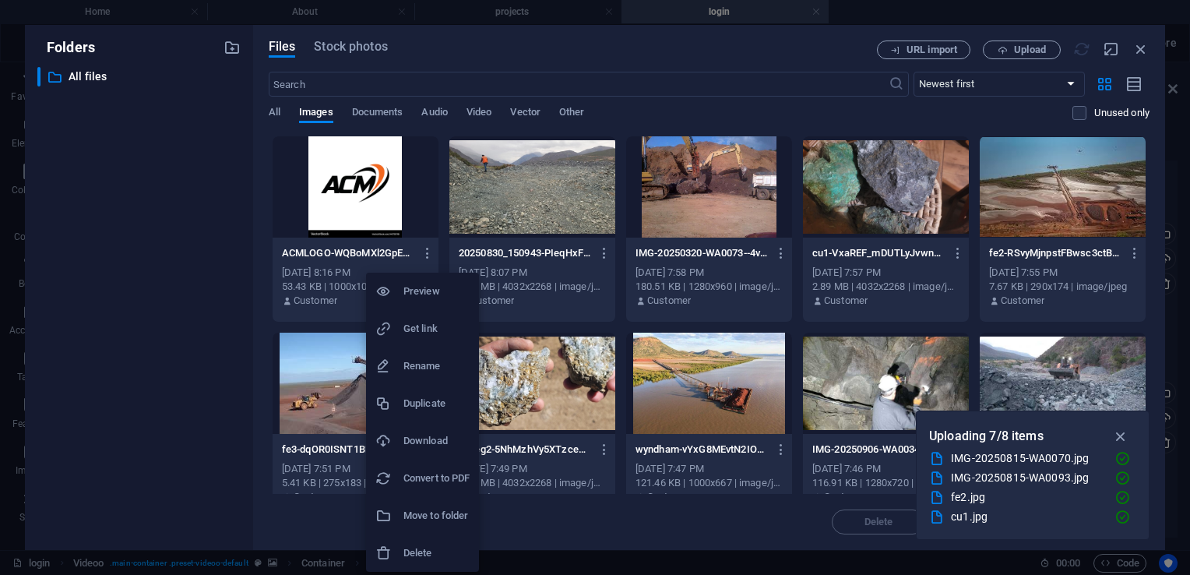
click at [425, 544] on h6 "Delete" at bounding box center [436, 553] width 66 height 19
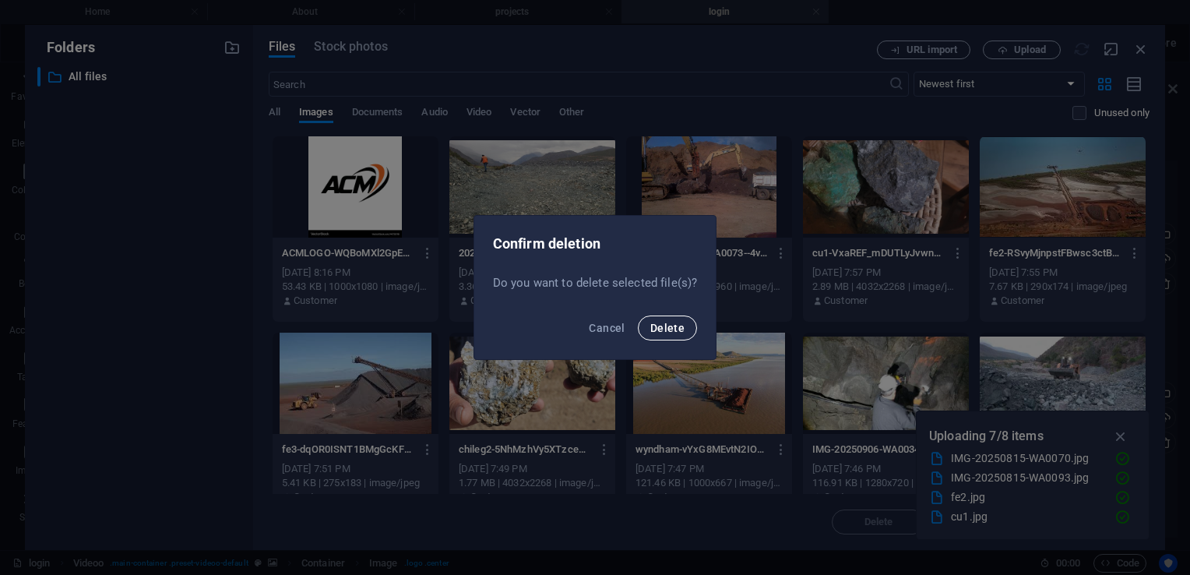
click at [666, 338] on button "Delete" at bounding box center [667, 327] width 59 height 25
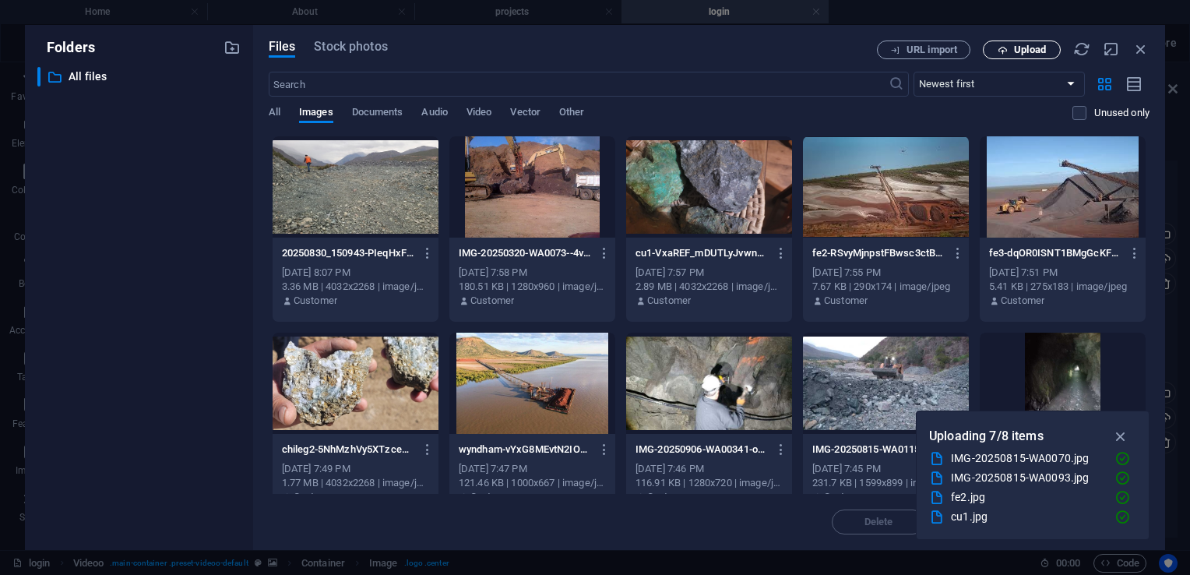
click at [1016, 51] on span "Upload" at bounding box center [1030, 49] width 32 height 9
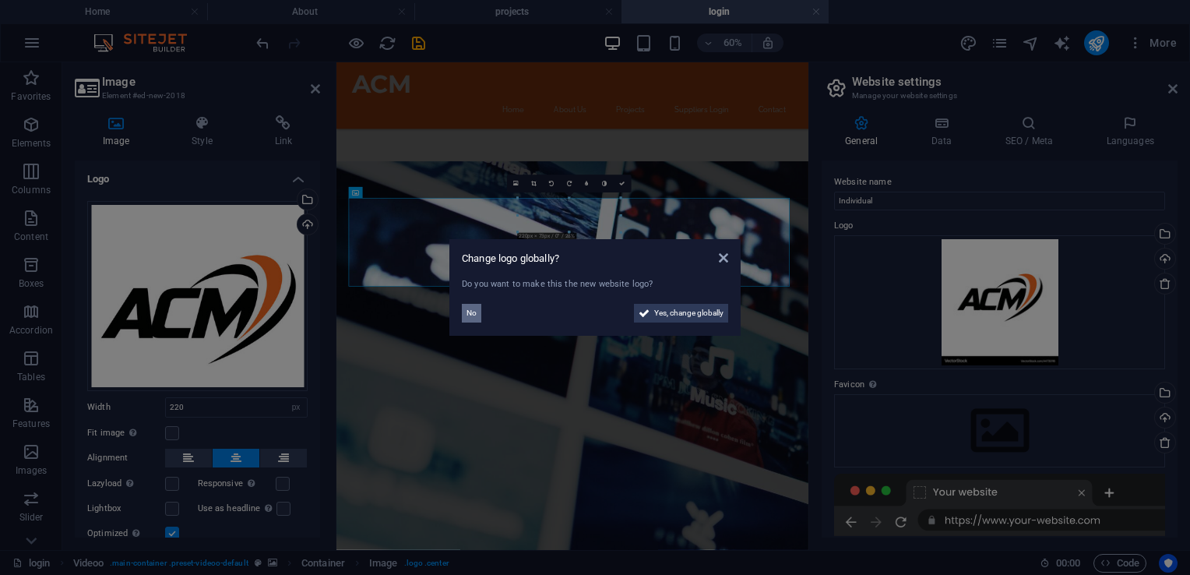
click at [463, 312] on button "No" at bounding box center [471, 313] width 19 height 19
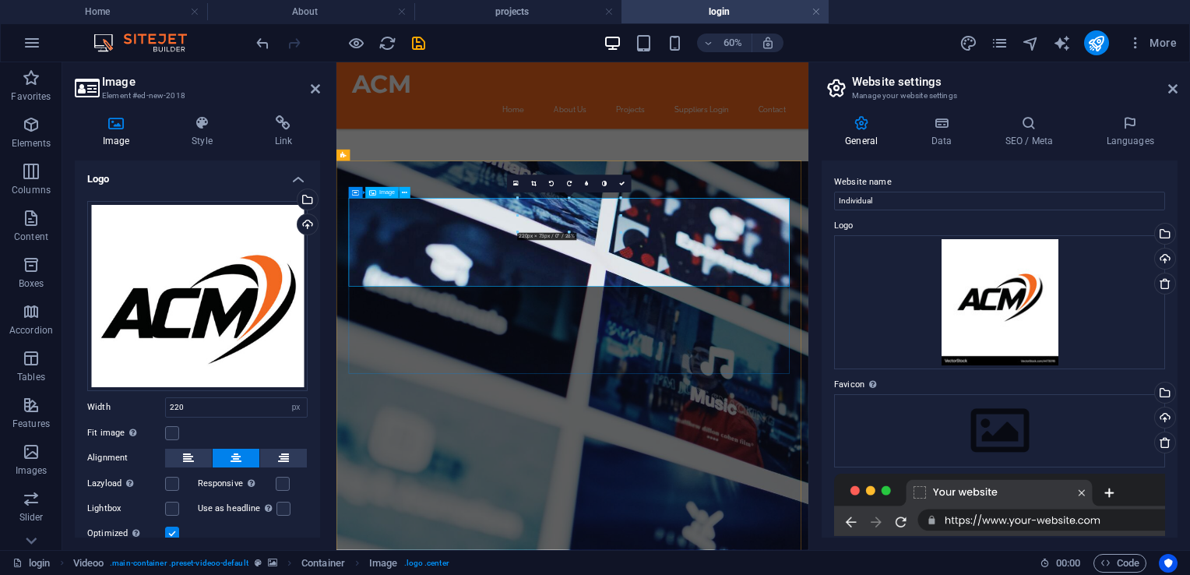
click at [230, 282] on div "Drag files here, click to choose files or select files from Files or our free s…" at bounding box center [197, 296] width 220 height 190
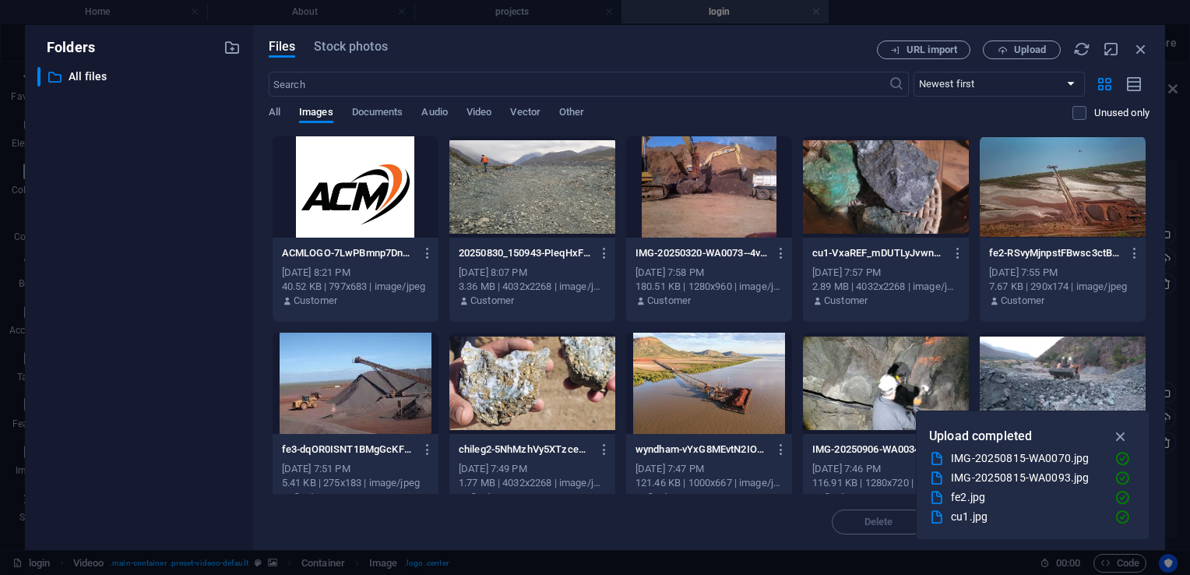
click at [230, 282] on div "​ All files All files" at bounding box center [138, 302] width 203 height 470
drag, startPoint x: 230, startPoint y: 282, endPoint x: 399, endPoint y: 231, distance: 176.5
click at [399, 231] on div at bounding box center [356, 186] width 166 height 101
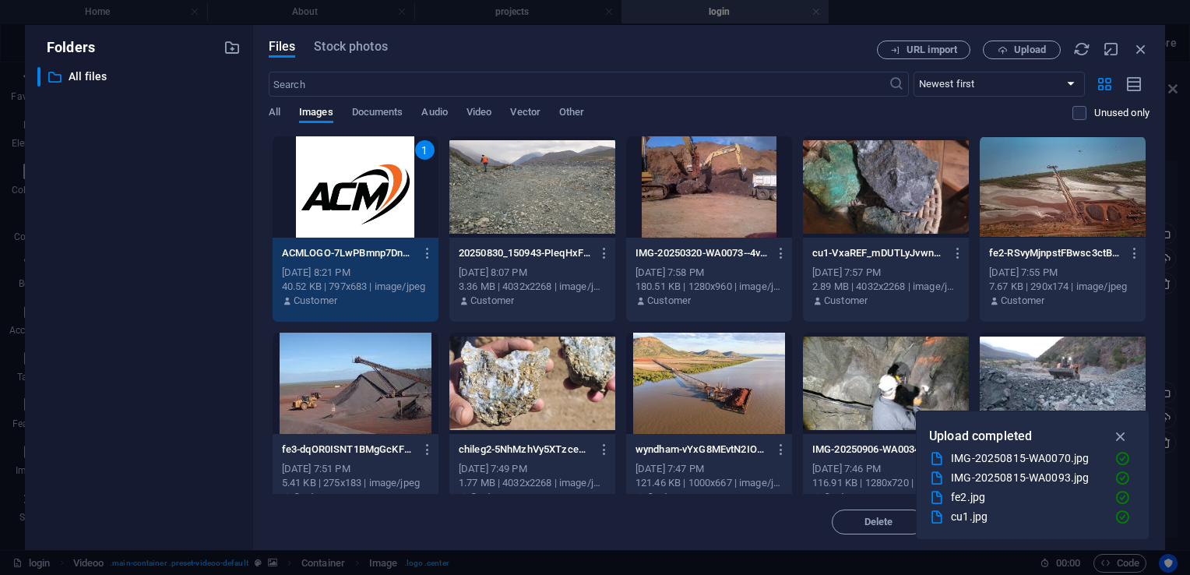
click at [399, 231] on div "1" at bounding box center [356, 186] width 166 height 101
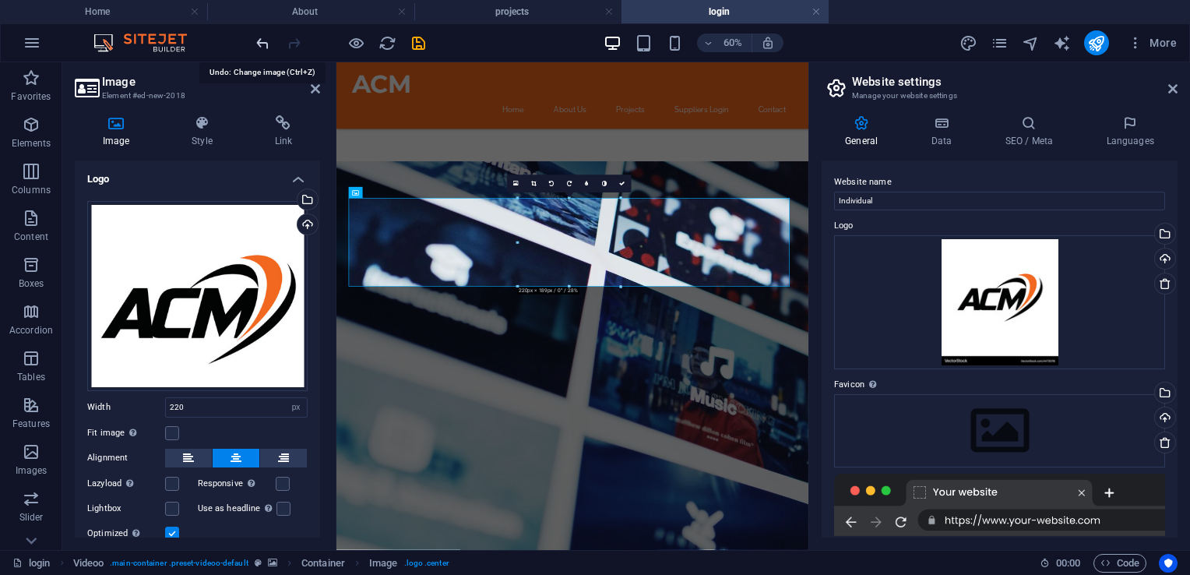
click at [266, 42] on icon "undo" at bounding box center [263, 43] width 18 height 18
click at [265, 42] on icon "undo" at bounding box center [263, 43] width 18 height 18
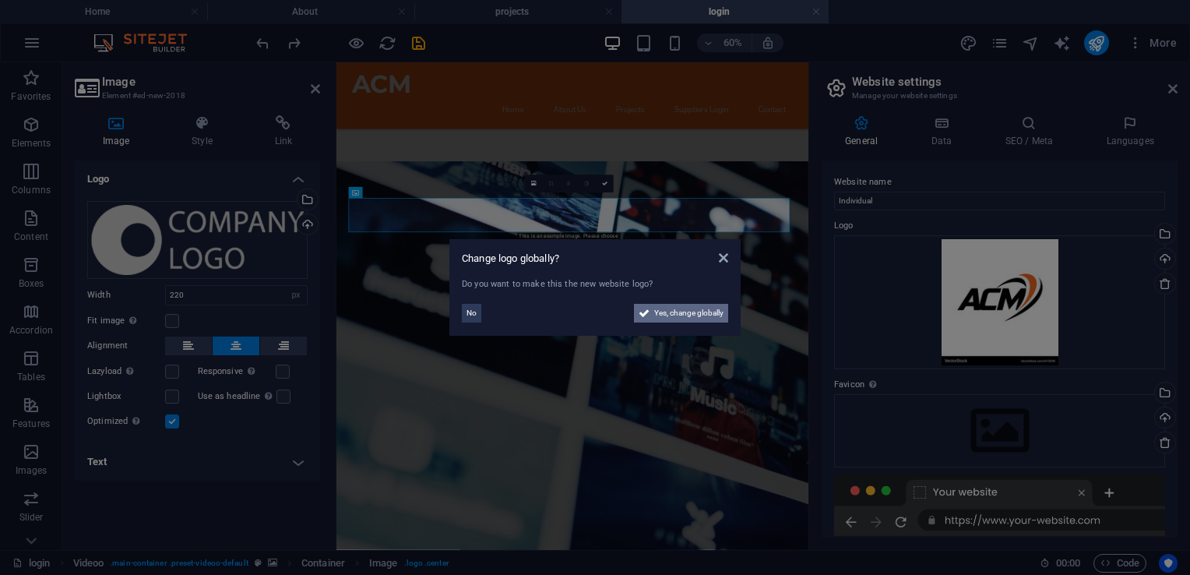
click at [692, 319] on span "Yes, change globally" at bounding box center [688, 313] width 69 height 19
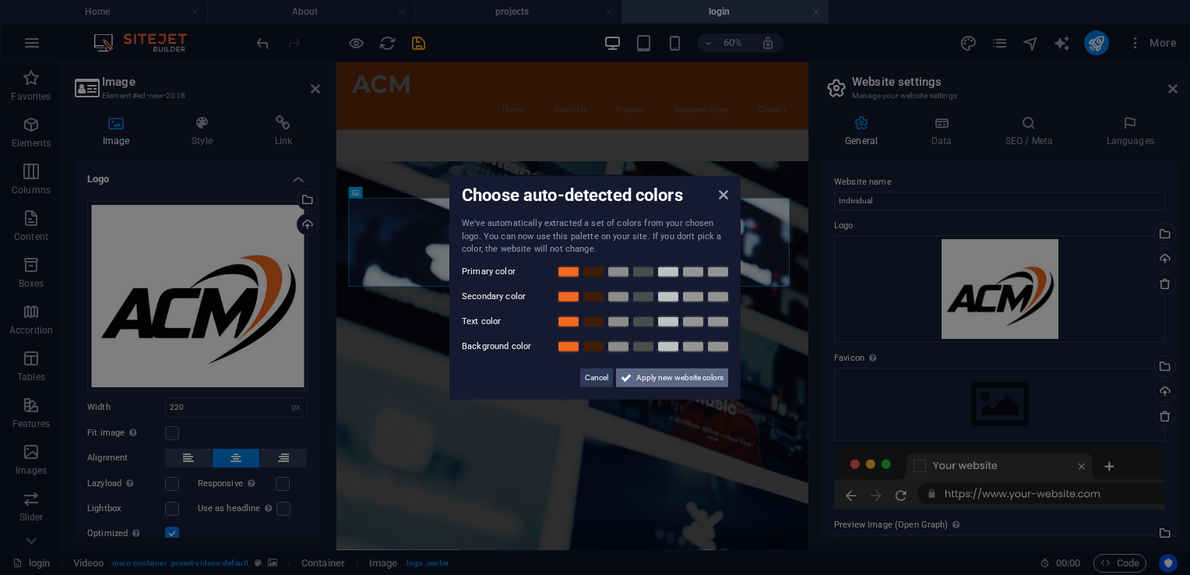
click at [671, 386] on span "Apply new website colors" at bounding box center [679, 377] width 87 height 19
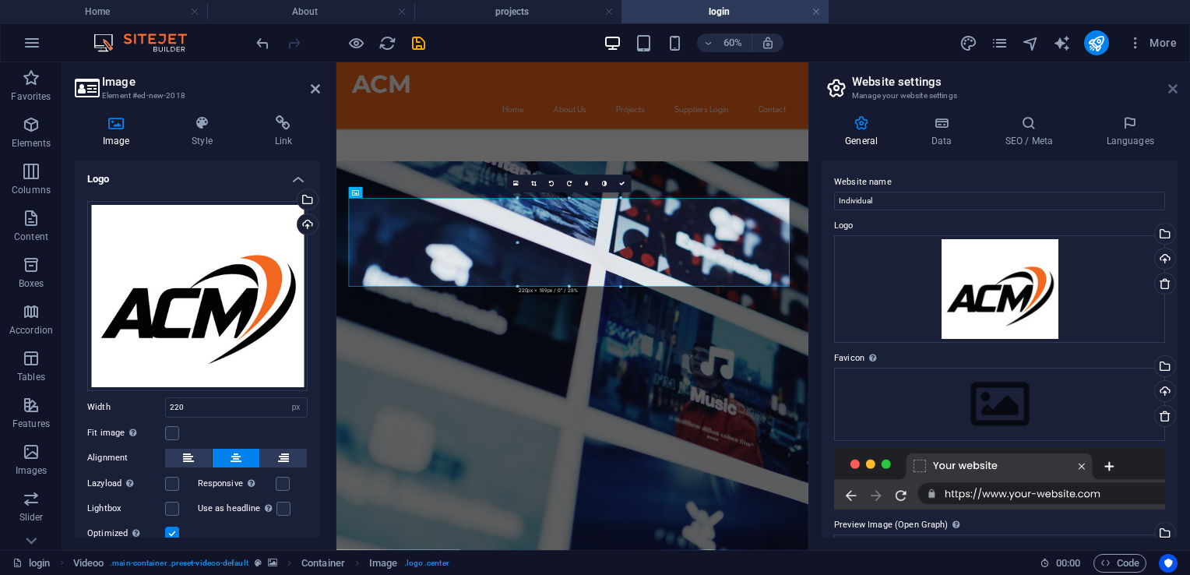
click at [1172, 88] on icon at bounding box center [1172, 89] width 9 height 12
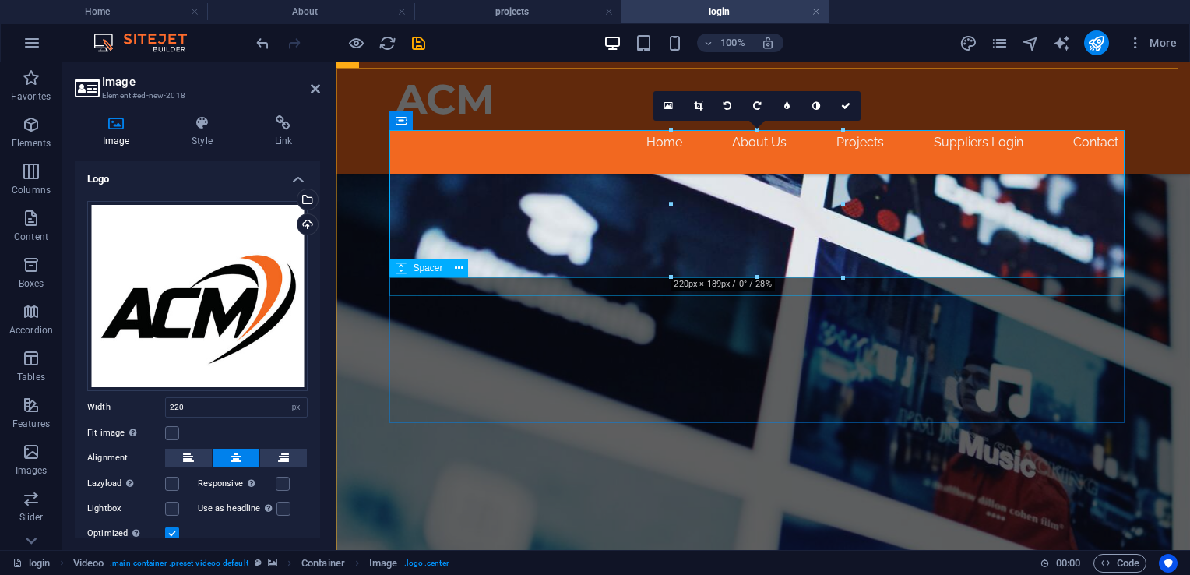
scroll to position [299, 0]
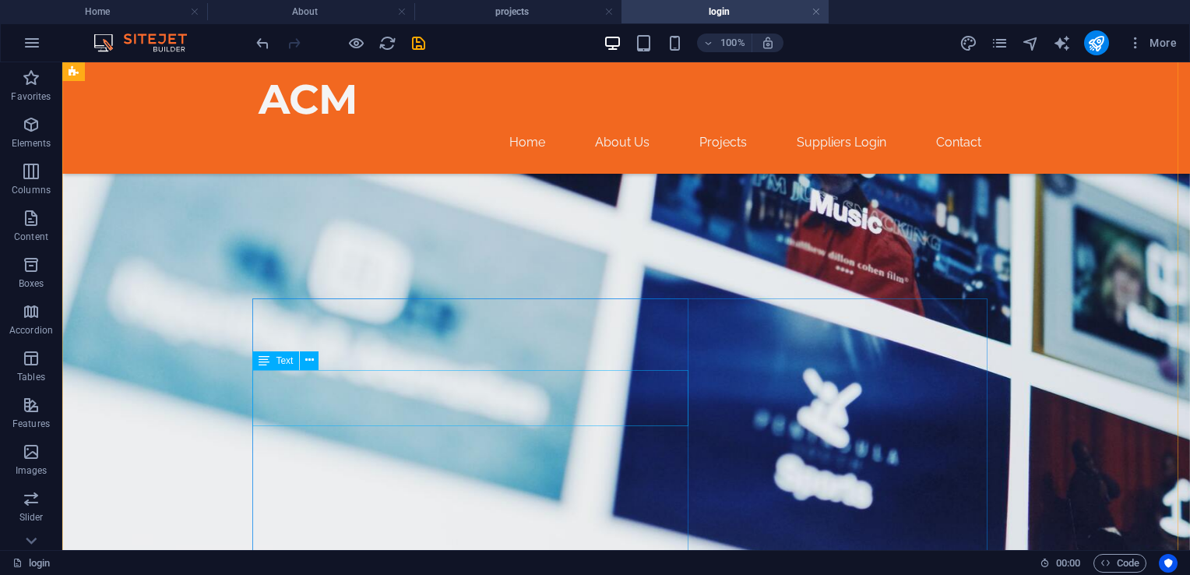
scroll to position [377, 0]
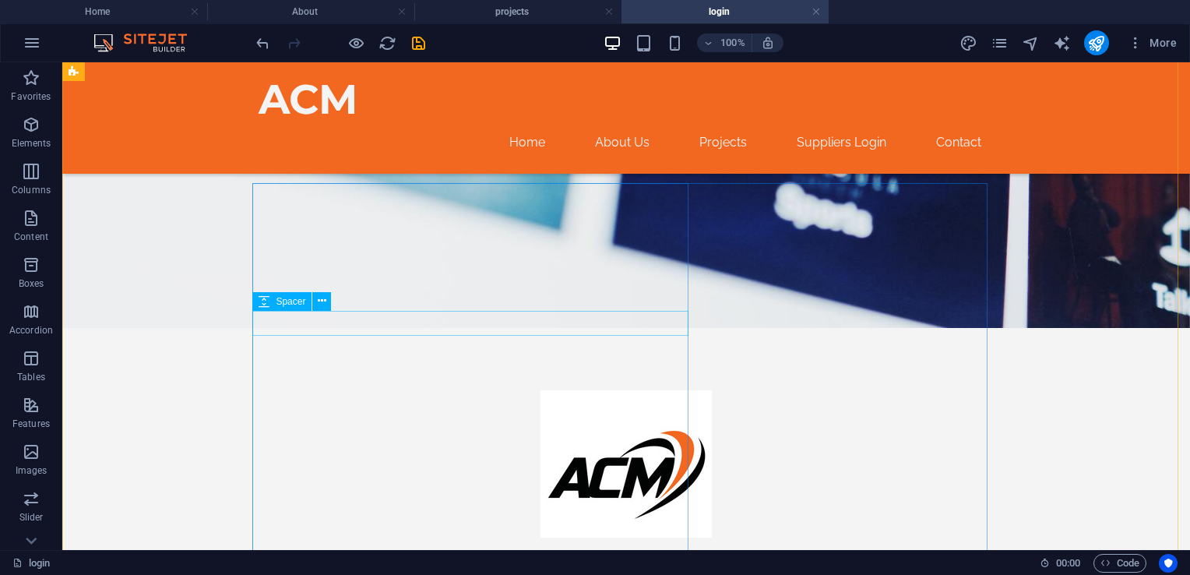
scroll to position [492, 0]
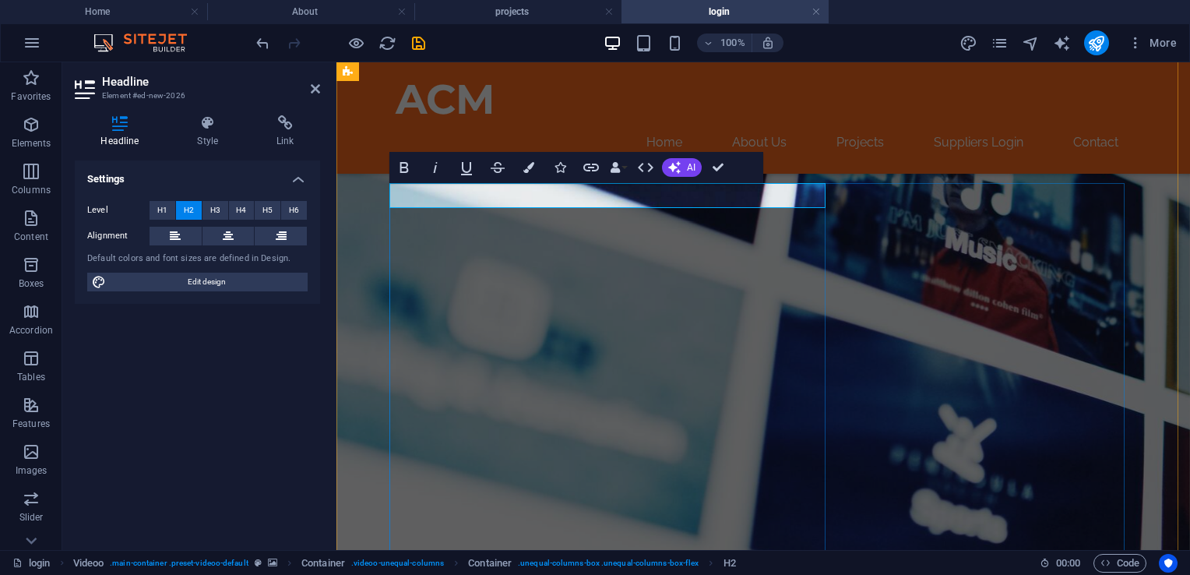
drag, startPoint x: 516, startPoint y: 192, endPoint x: 636, endPoint y: 192, distance: 120.0
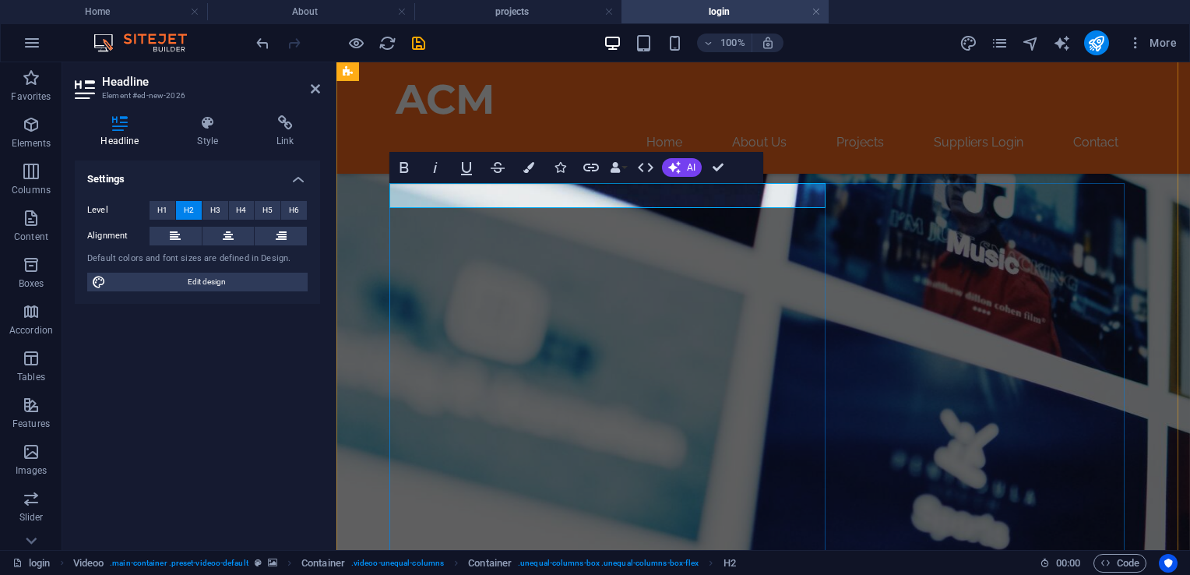
drag, startPoint x: 487, startPoint y: 194, endPoint x: 386, endPoint y: 196, distance: 100.5
drag, startPoint x: 523, startPoint y: 195, endPoint x: 716, endPoint y: 184, distance: 192.7
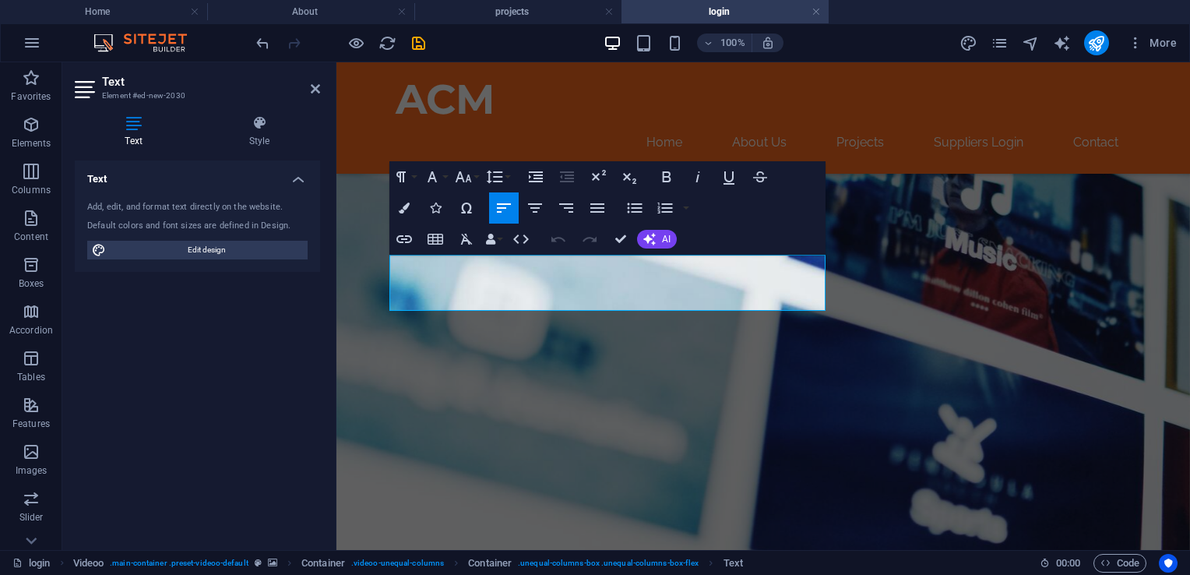
drag, startPoint x: 461, startPoint y: 300, endPoint x: 377, endPoint y: 249, distance: 98.2
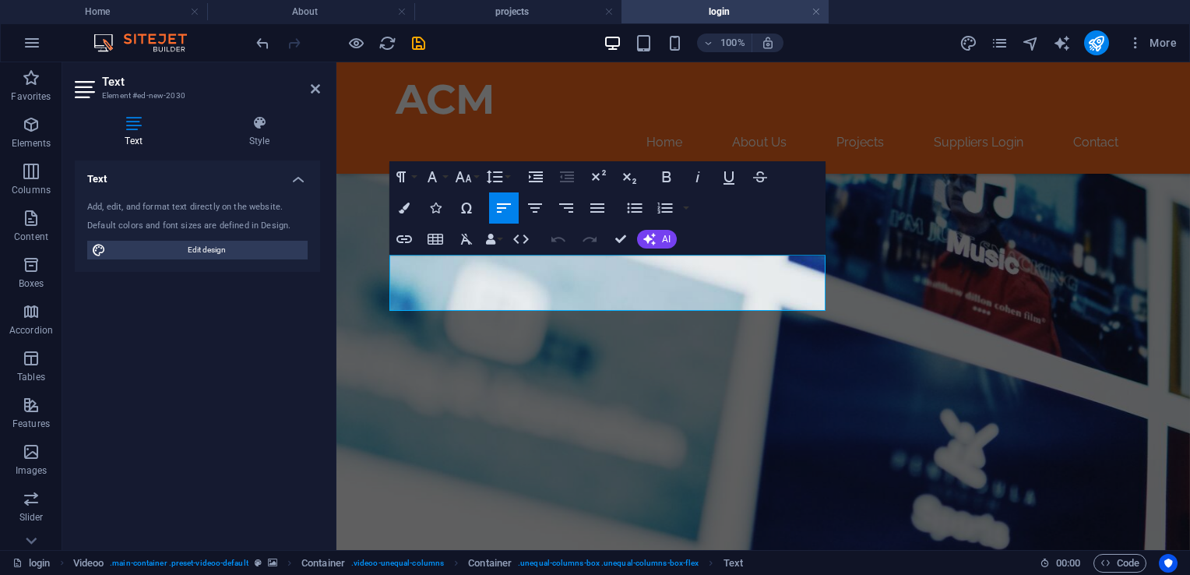
scroll to position [508, 0]
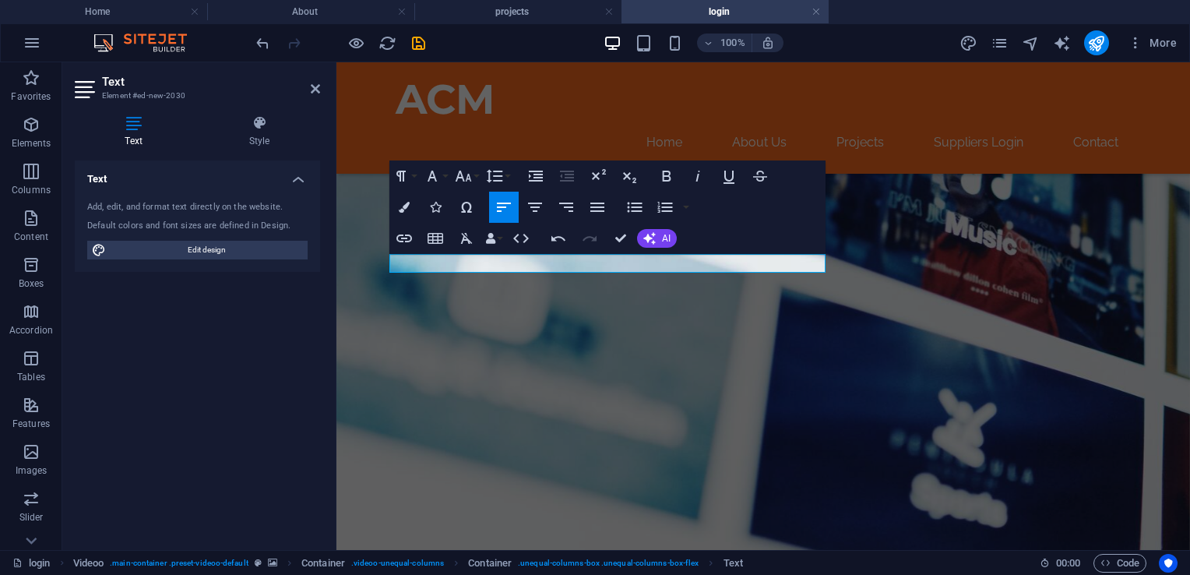
drag, startPoint x: 728, startPoint y: 263, endPoint x: 304, endPoint y: 256, distance: 423.8
click at [668, 179] on icon "button" at bounding box center [666, 176] width 19 height 19
click at [401, 204] on icon "button" at bounding box center [404, 207] width 11 height 11
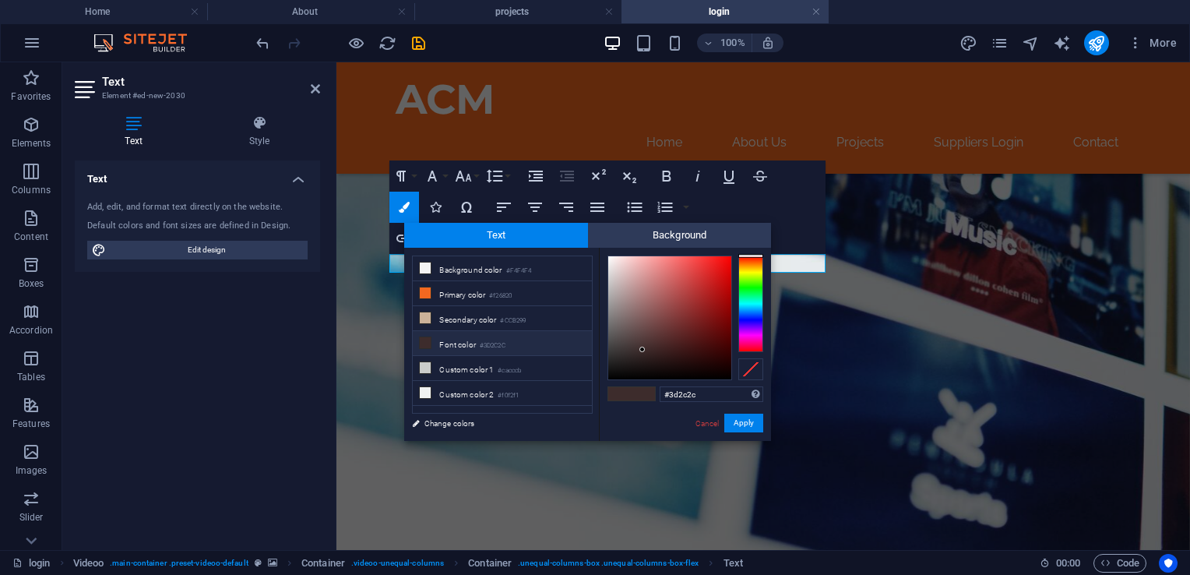
click at [379, 332] on figure at bounding box center [764, 240] width 854 height 753
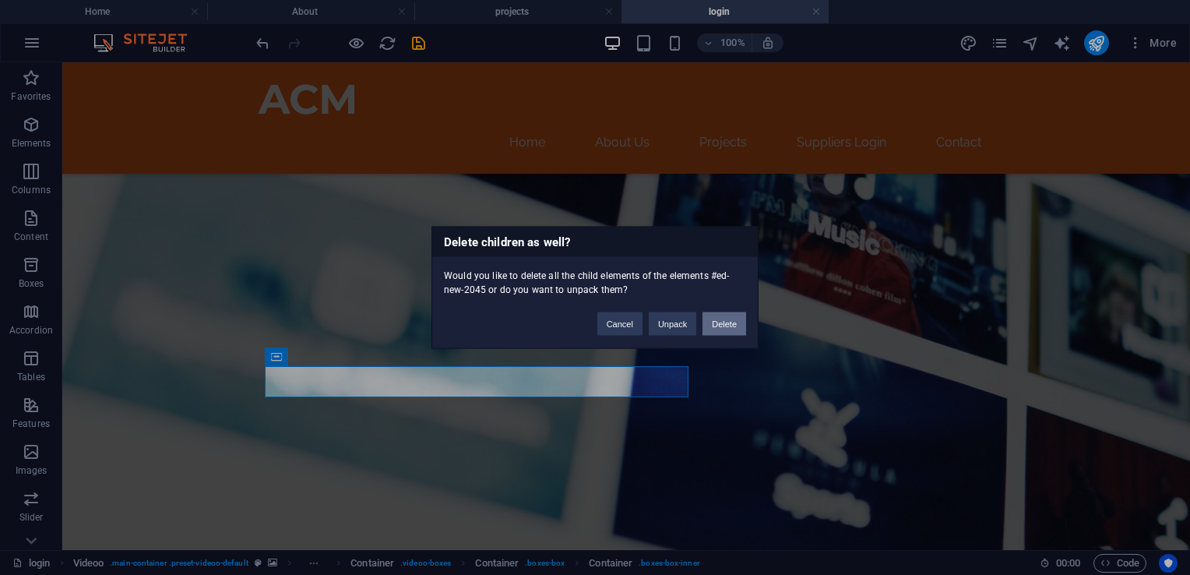
click at [730, 330] on button "Delete" at bounding box center [725, 323] width 44 height 23
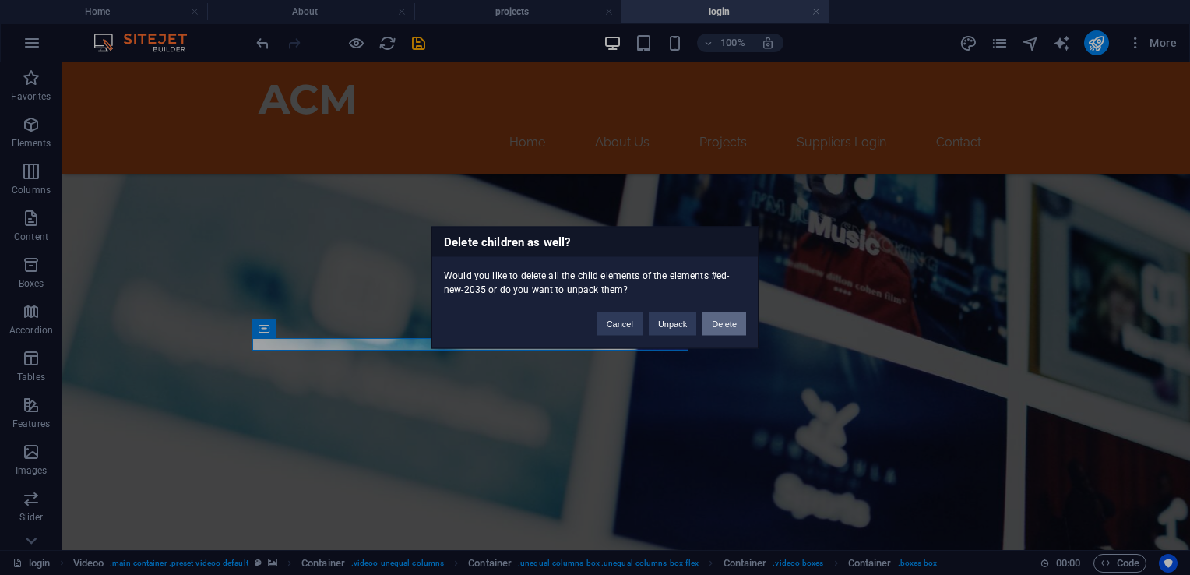
click at [732, 329] on button "Delete" at bounding box center [725, 323] width 44 height 23
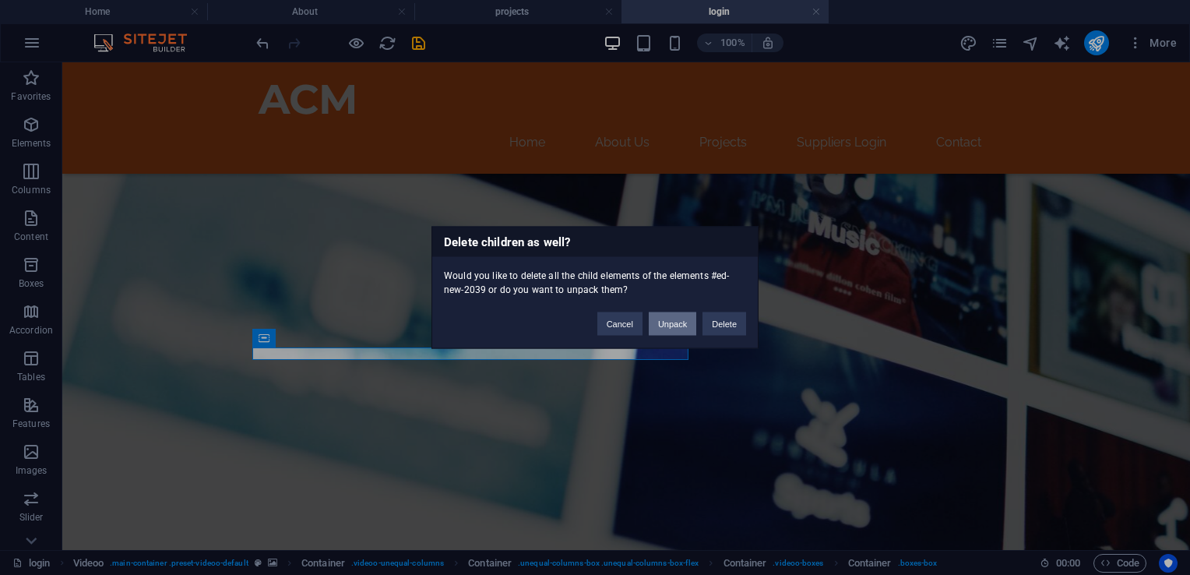
click at [667, 322] on button "Unpack" at bounding box center [673, 323] width 48 height 23
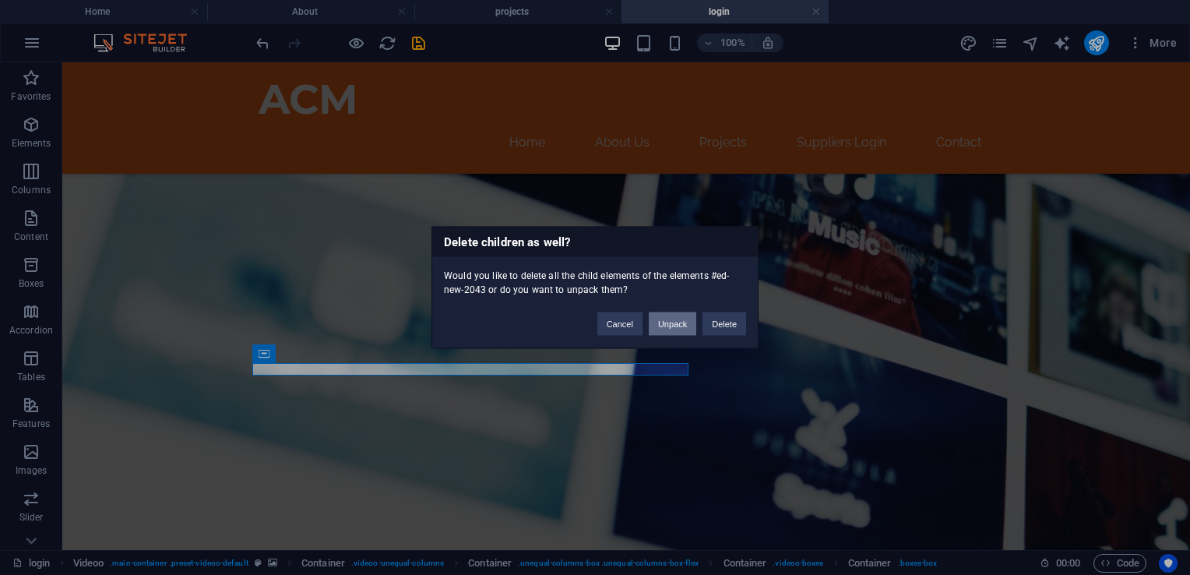
click at [663, 329] on button "Unpack" at bounding box center [673, 323] width 48 height 23
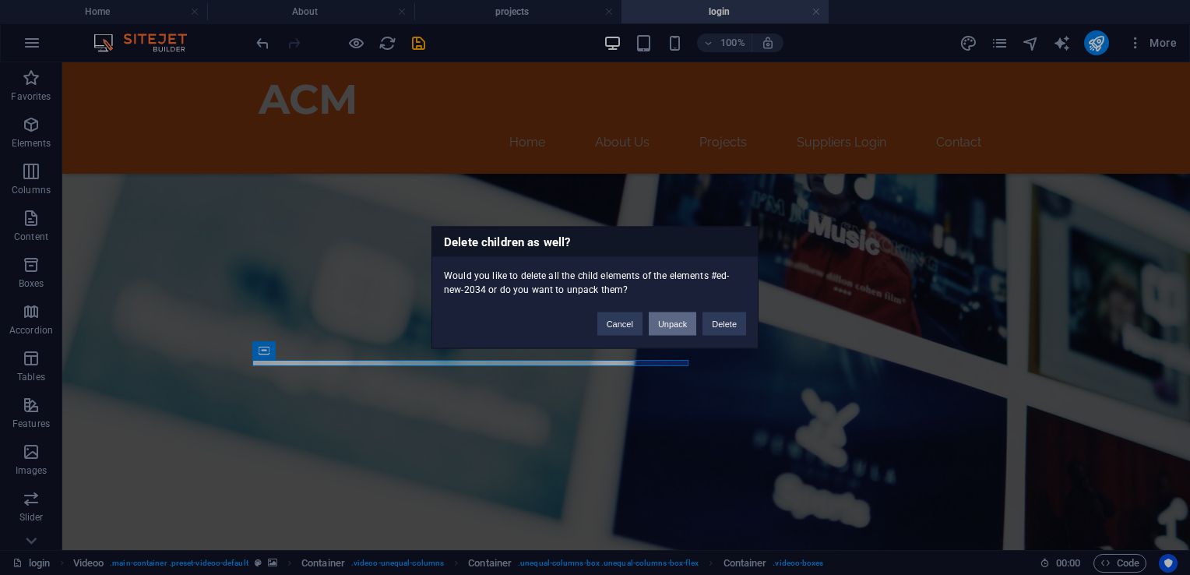
click at [684, 332] on button "Unpack" at bounding box center [673, 323] width 48 height 23
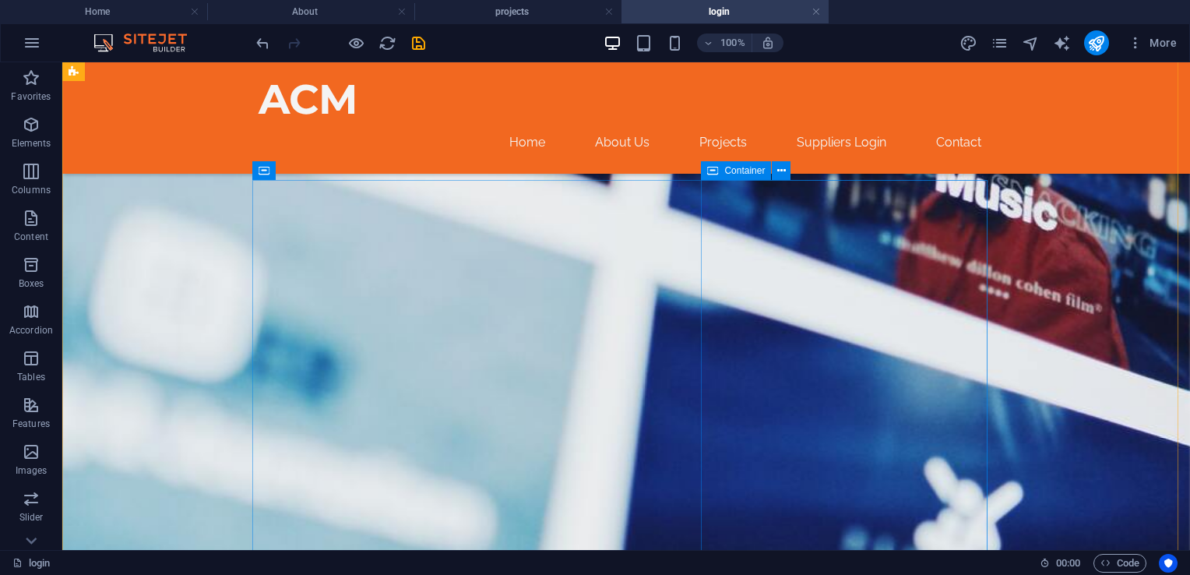
scroll to position [495, 0]
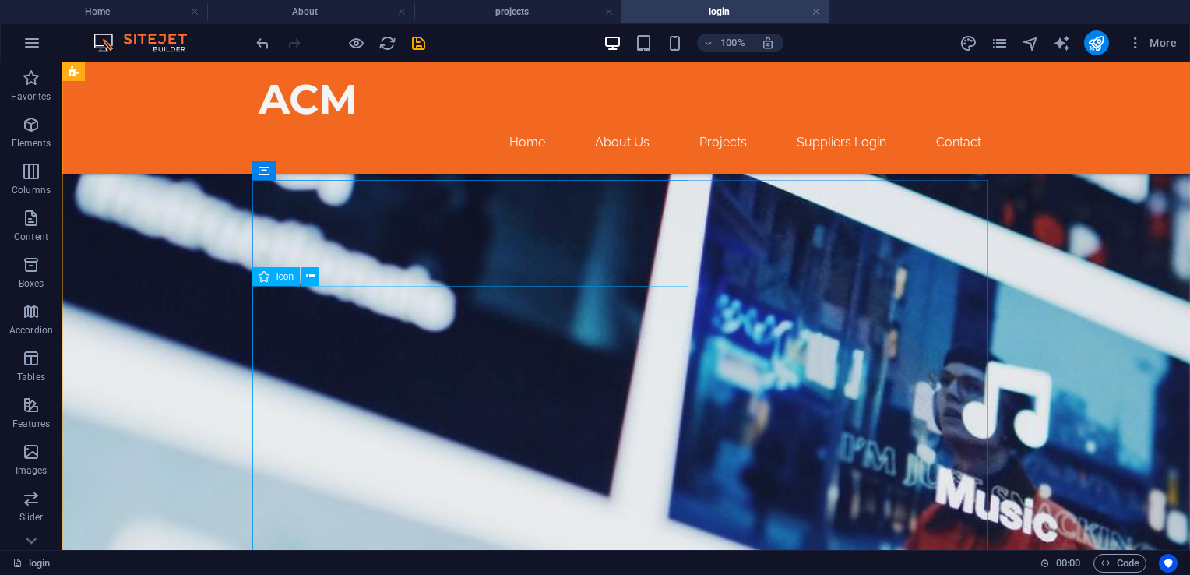
drag, startPoint x: 476, startPoint y: 381, endPoint x: 487, endPoint y: 381, distance: 10.9
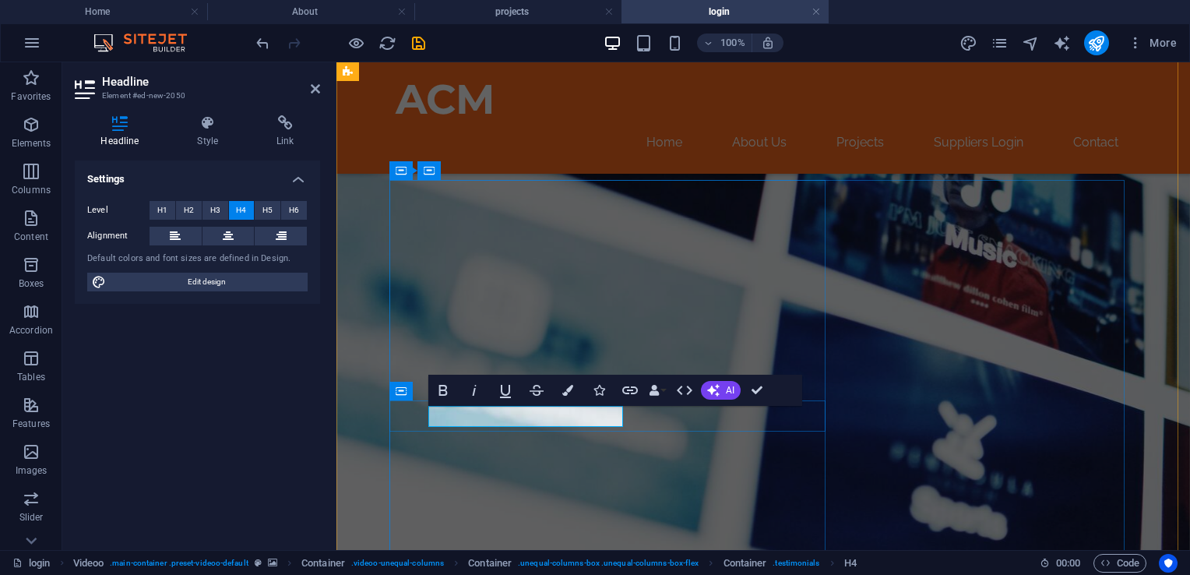
drag, startPoint x: 494, startPoint y: 418, endPoint x: 413, endPoint y: 419, distance: 81.0
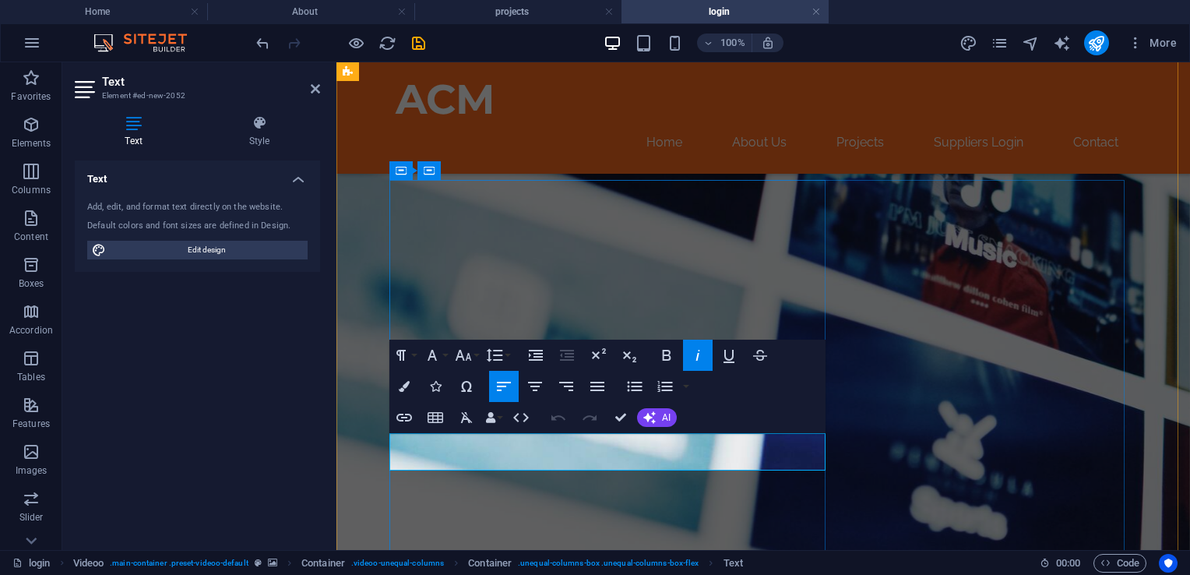
drag, startPoint x: 526, startPoint y: 463, endPoint x: 399, endPoint y: 438, distance: 129.4
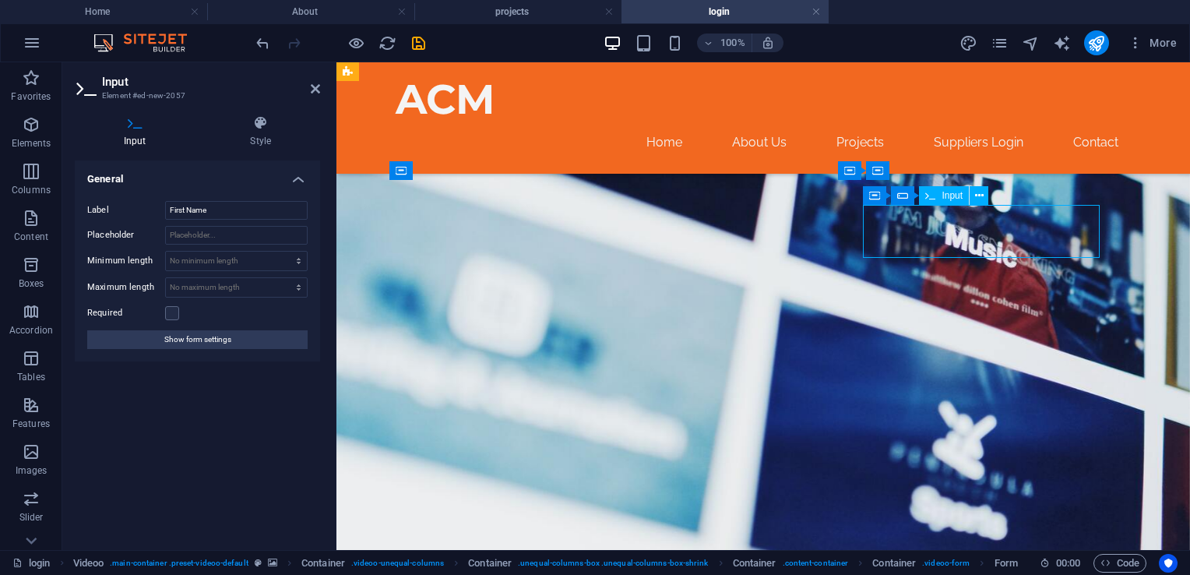
drag, startPoint x: 184, startPoint y: 210, endPoint x: 111, endPoint y: 208, distance: 73.3
click at [131, 196] on div "Label First Name Placeholder Minimum length No minimum length chars Maximum len…" at bounding box center [197, 275] width 245 height 173
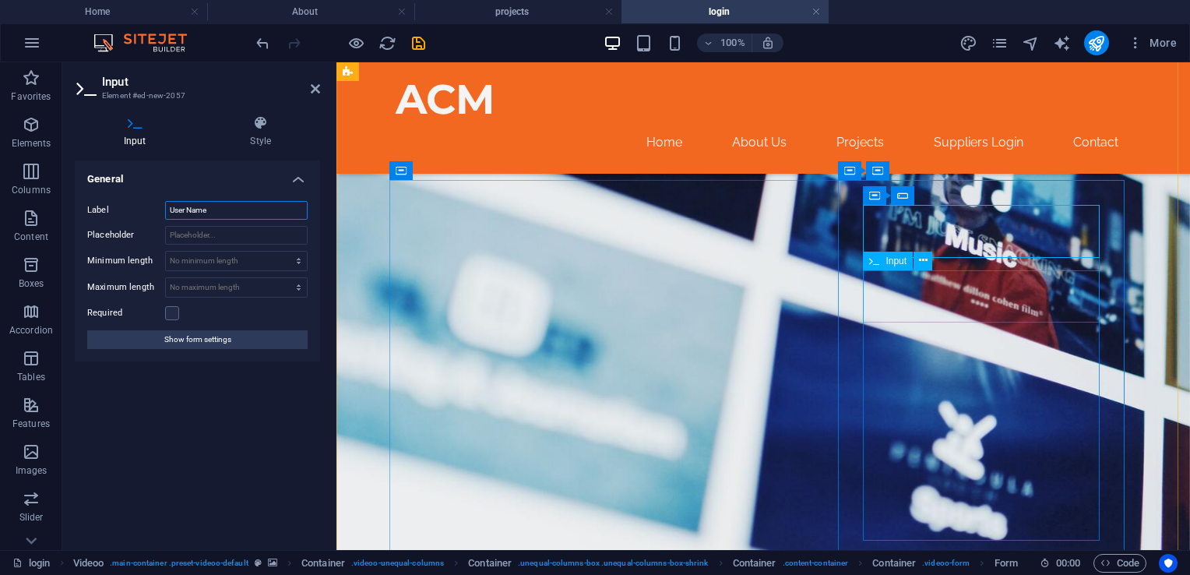
type input "User Name"
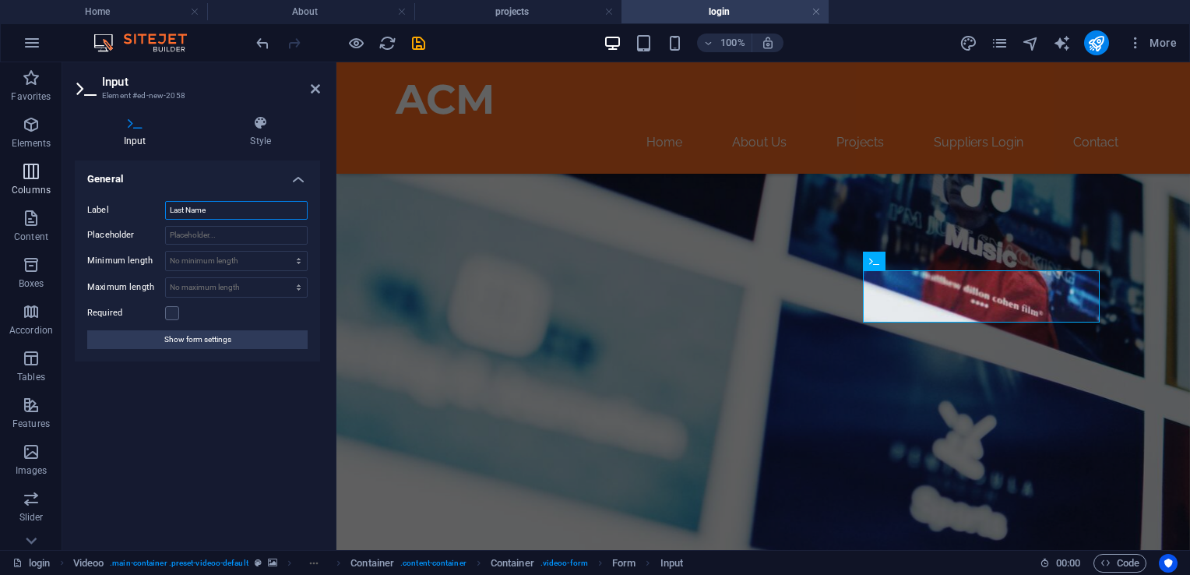
drag, startPoint x: 211, startPoint y: 212, endPoint x: 0, endPoint y: 175, distance: 214.2
click at [9, 189] on section "Favorites Elements Columns Content Boxes Accordion Tables Features Images Slide…" at bounding box center [595, 306] width 1190 height 488
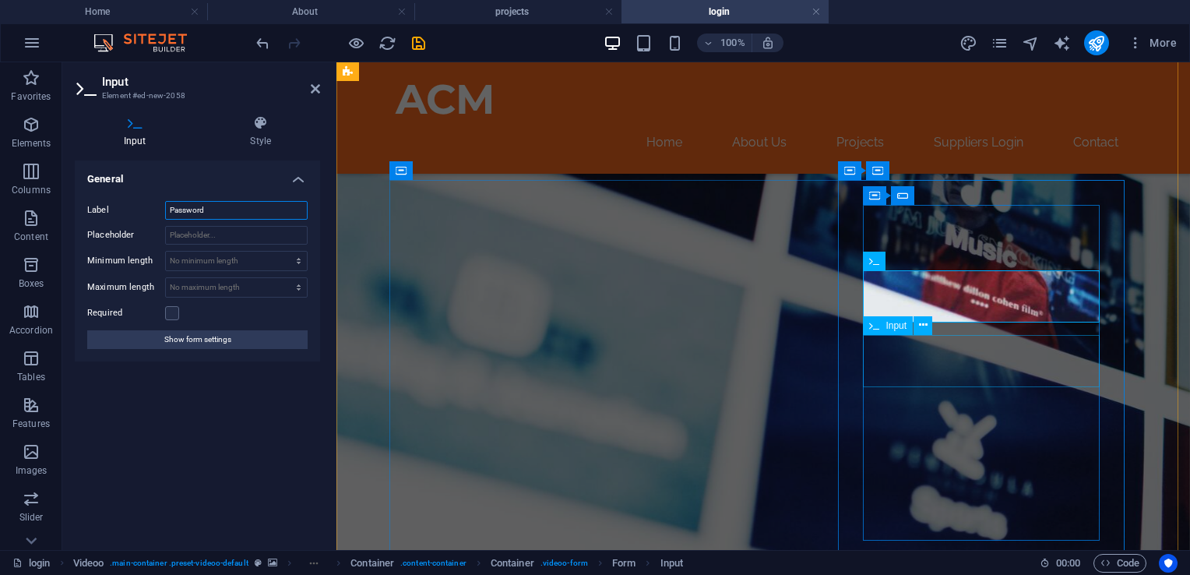
type input "Password"
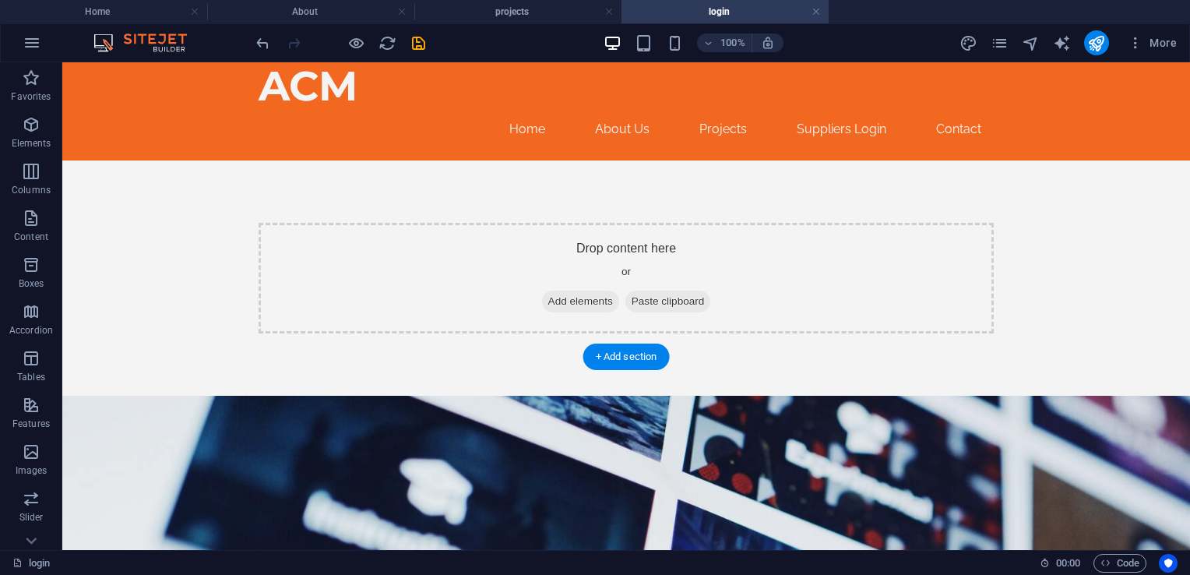
scroll to position [0, 0]
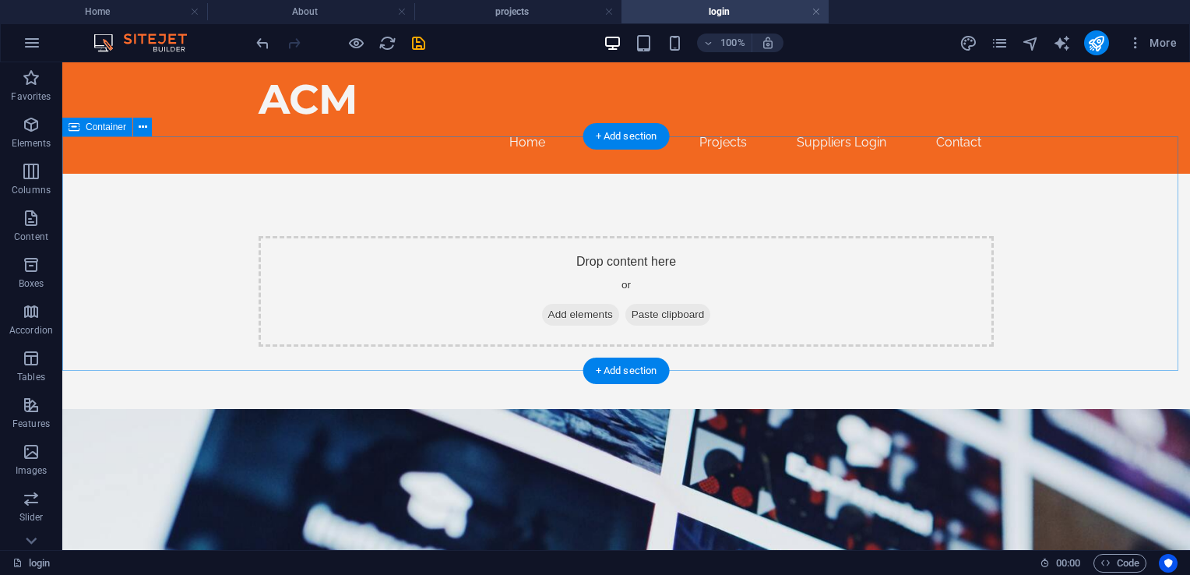
click at [688, 236] on div "Drop content here or Add elements Paste clipboard" at bounding box center [626, 291] width 735 height 111
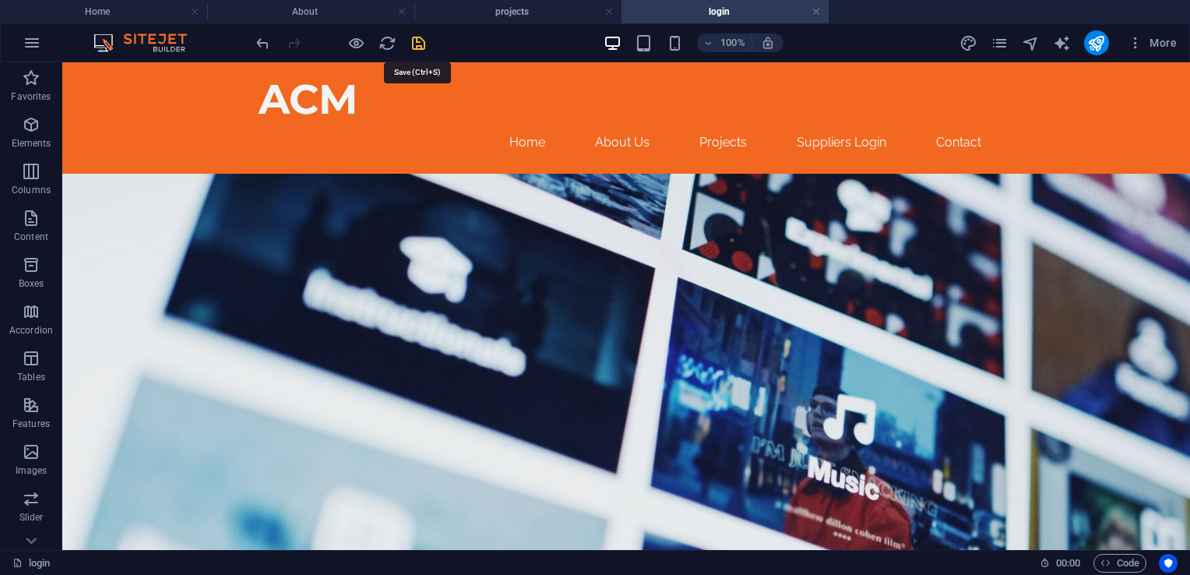
click at [413, 41] on icon "save" at bounding box center [419, 43] width 18 height 18
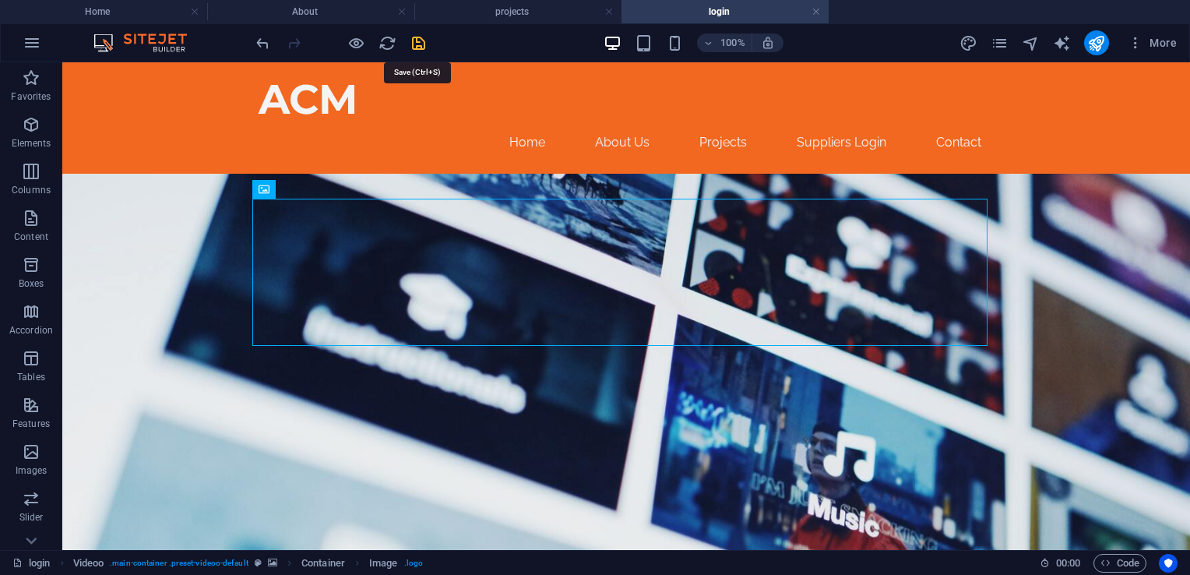
click at [425, 40] on icon "save" at bounding box center [419, 43] width 18 height 18
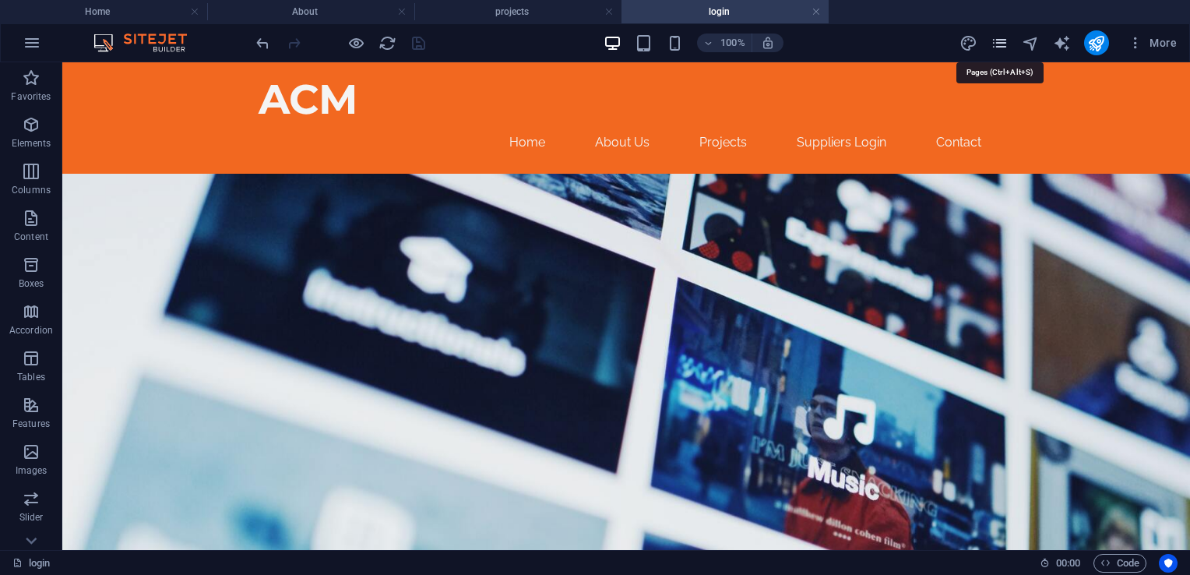
click at [999, 45] on icon "pages" at bounding box center [1000, 43] width 18 height 18
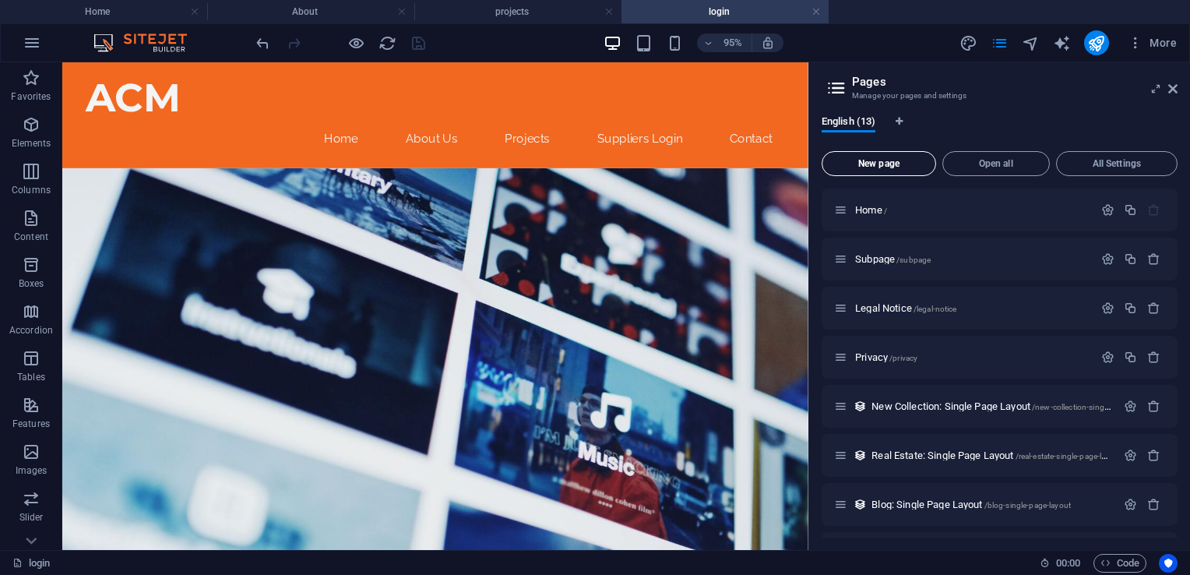
click at [874, 166] on span "New page" at bounding box center [879, 163] width 100 height 9
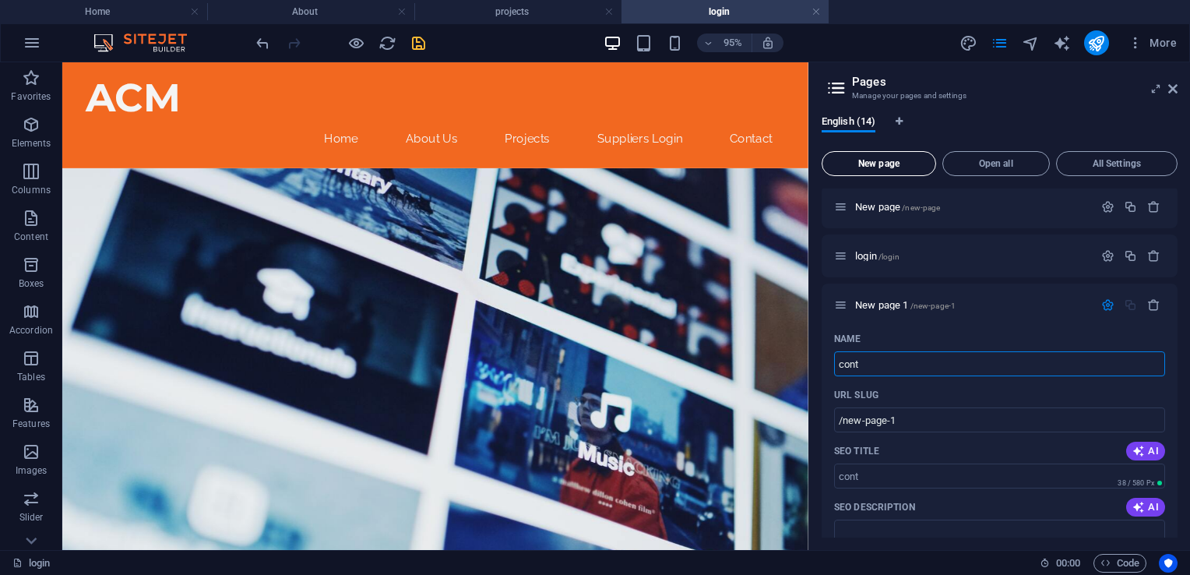
type input "cont"
type input "/cont"
type input "contac"
type input "/conta"
type input "contact"
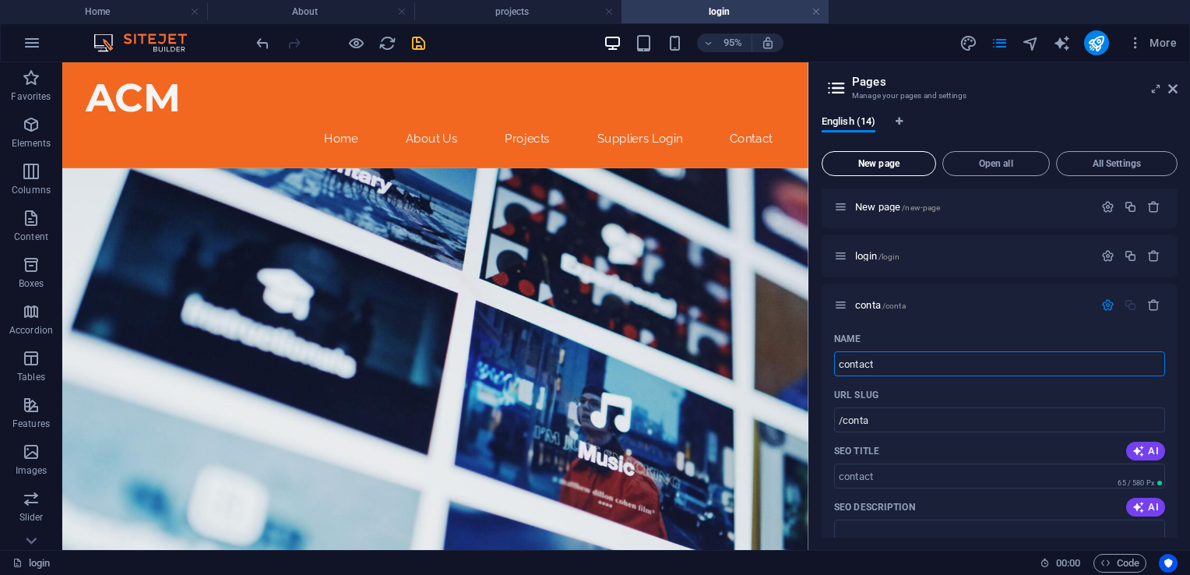
type input "/contact"
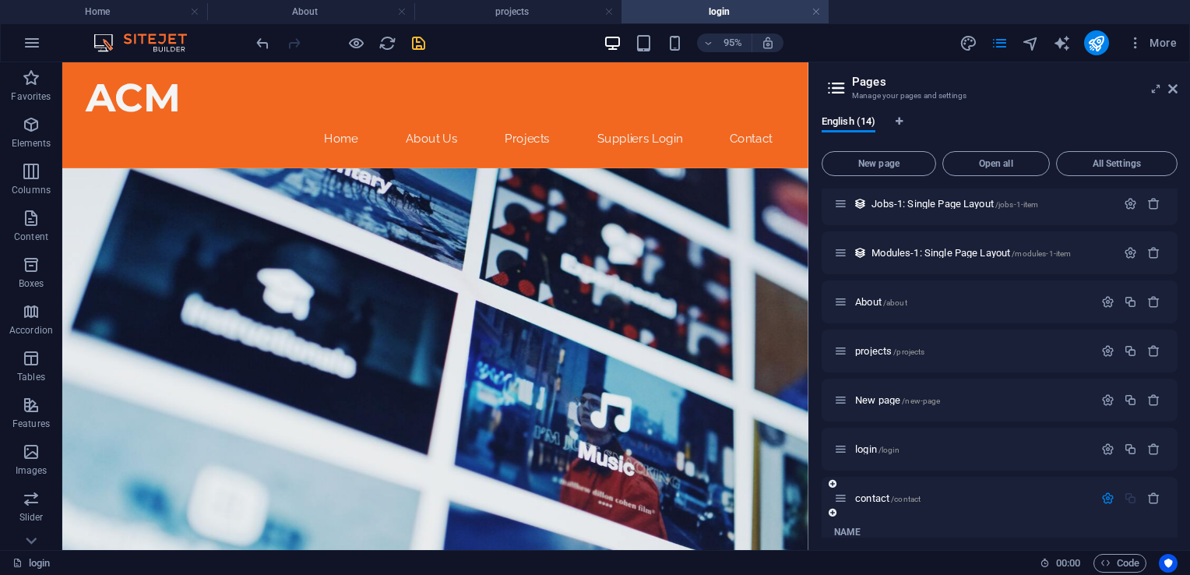
scroll to position [389, 0]
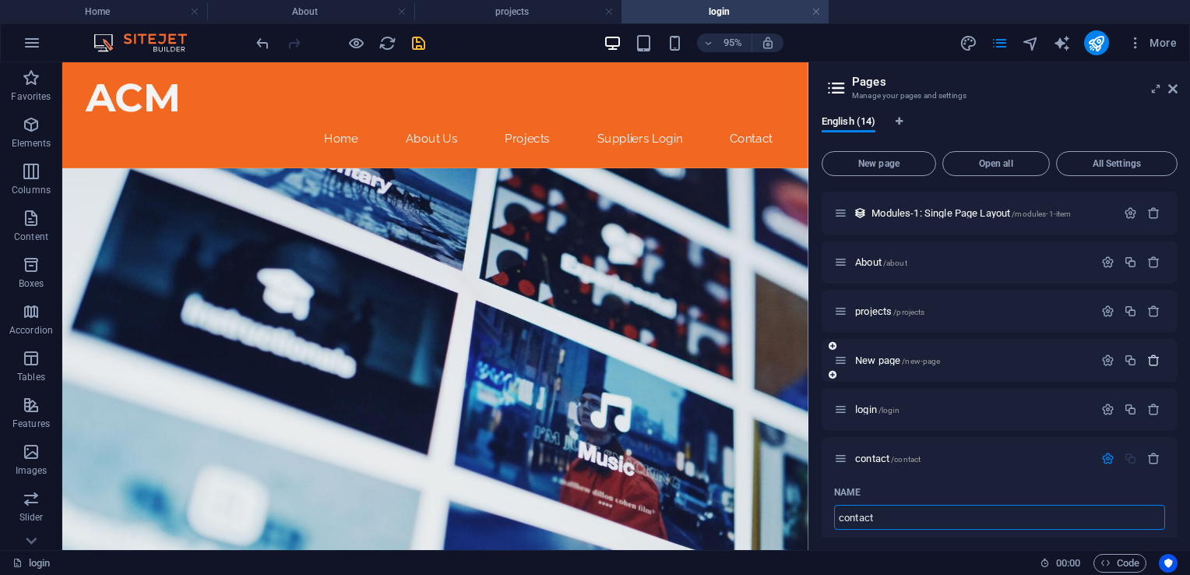
type input "contact"
click at [1155, 363] on icon "button" at bounding box center [1153, 360] width 13 height 13
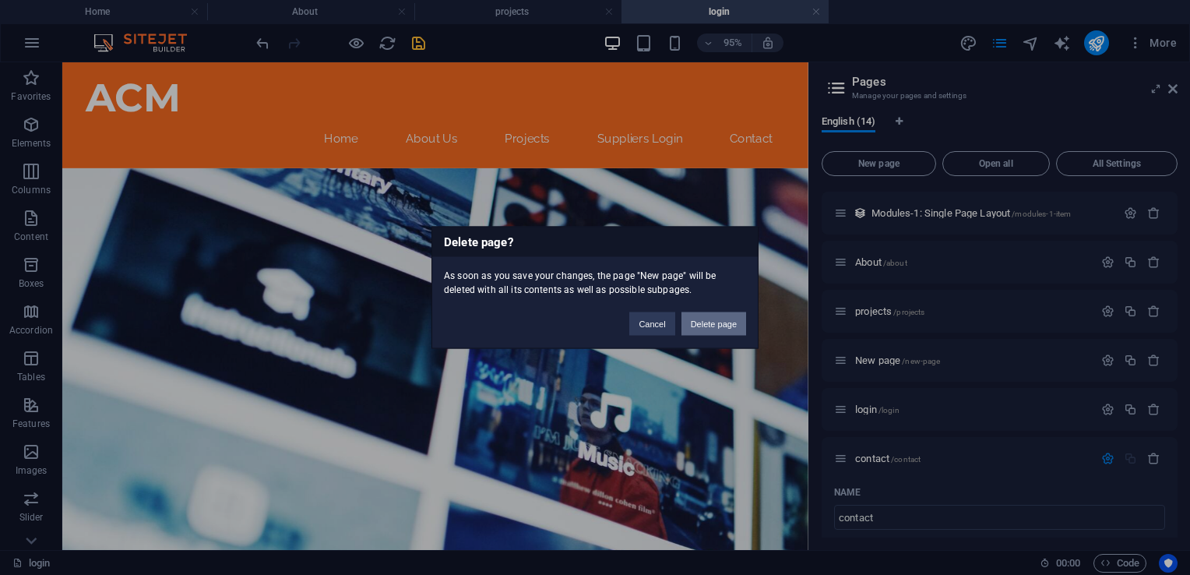
click at [717, 326] on button "Delete page" at bounding box center [714, 323] width 65 height 23
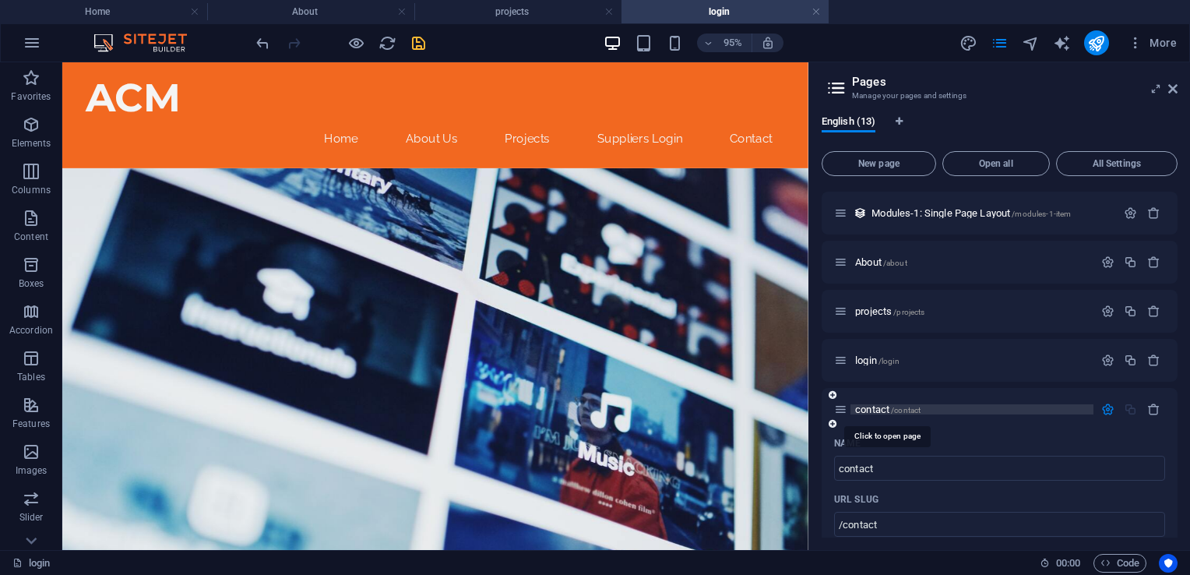
click at [872, 410] on span "contact /contact" at bounding box center [887, 409] width 65 height 12
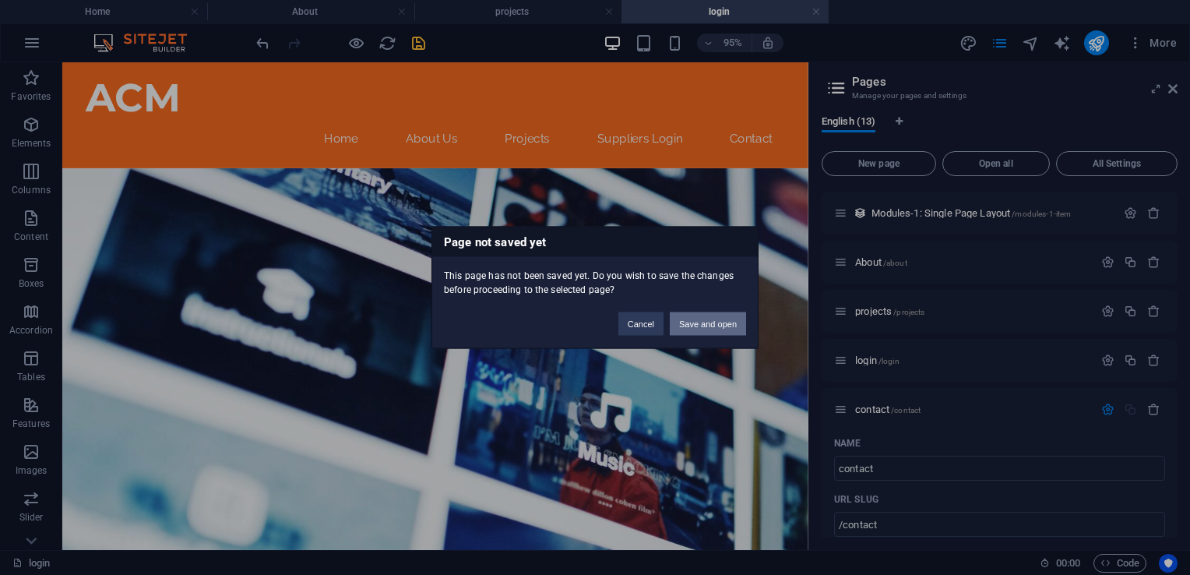
click at [710, 326] on button "Save and open" at bounding box center [708, 323] width 76 height 23
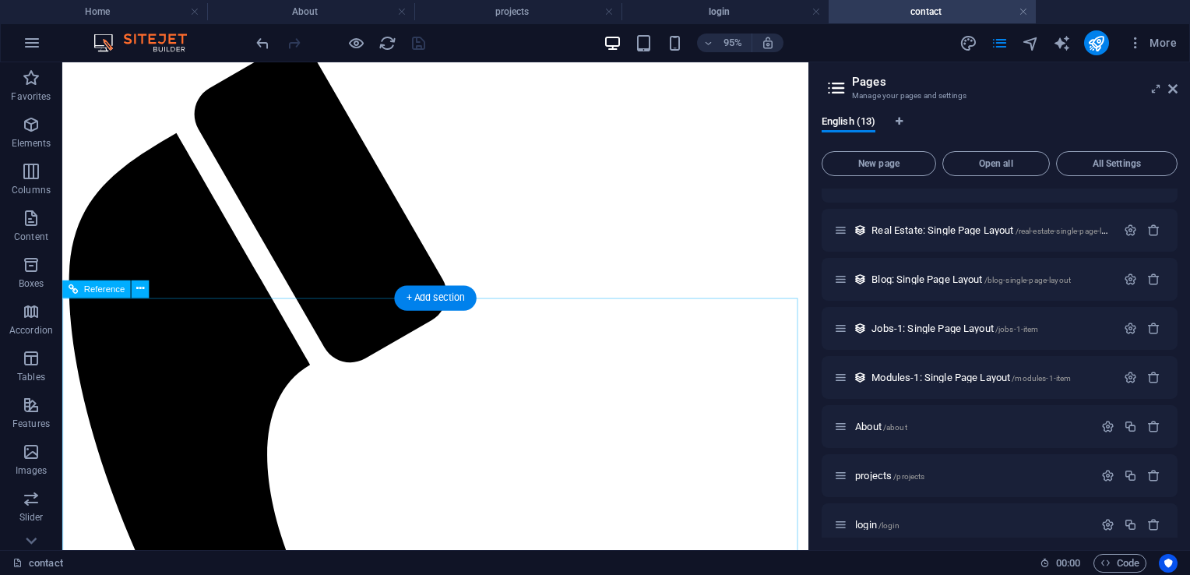
scroll to position [123, 0]
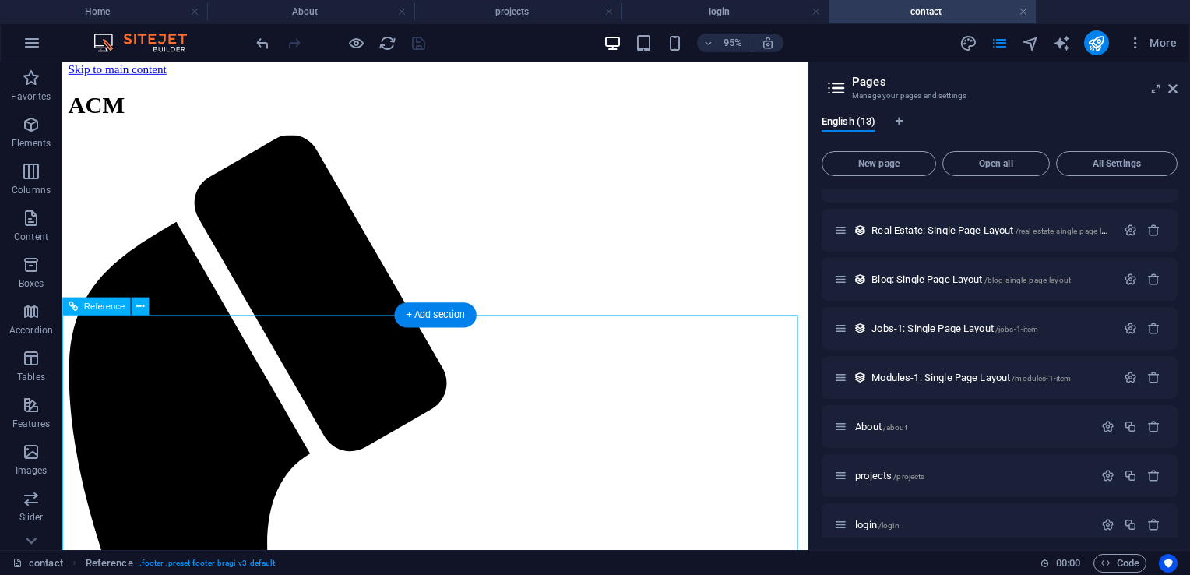
scroll to position [0, 0]
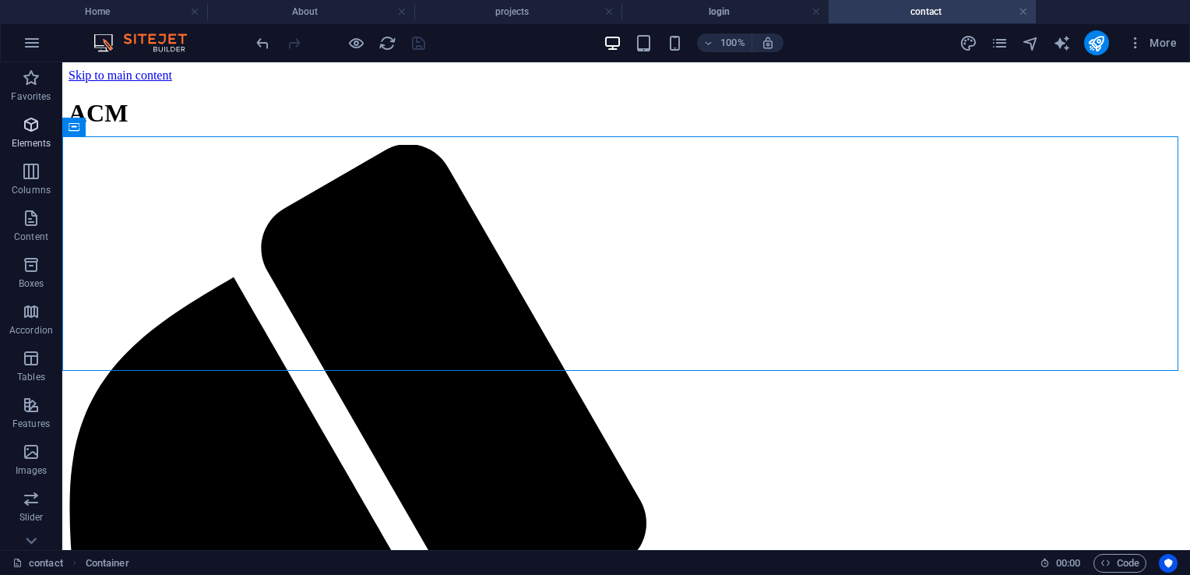
click at [34, 120] on icon "button" at bounding box center [31, 124] width 19 height 19
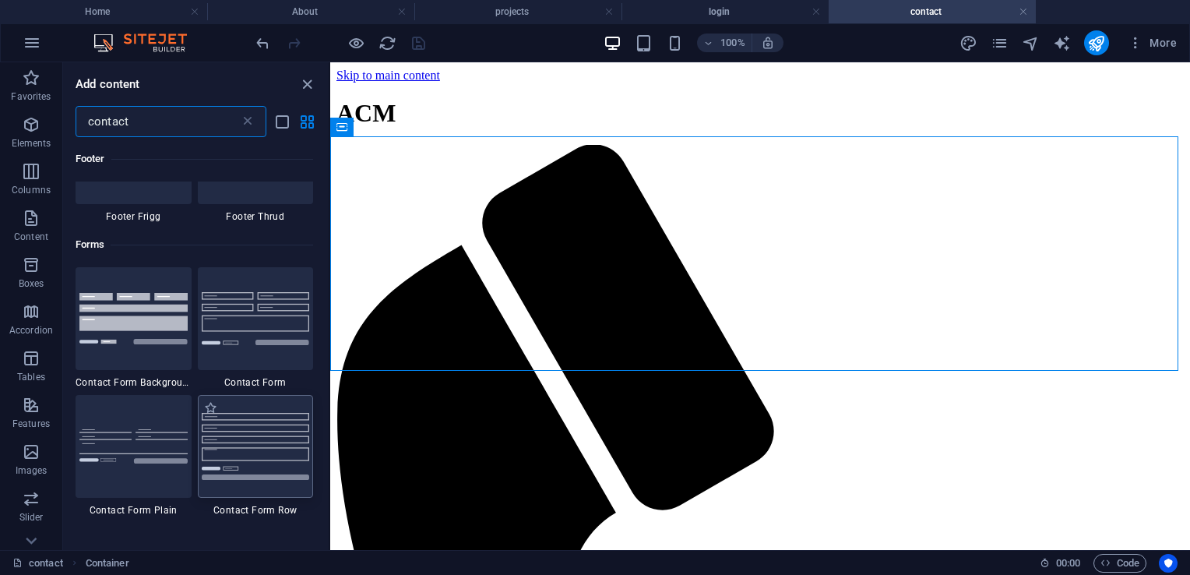
scroll to position [1013, 0]
type input "contact"
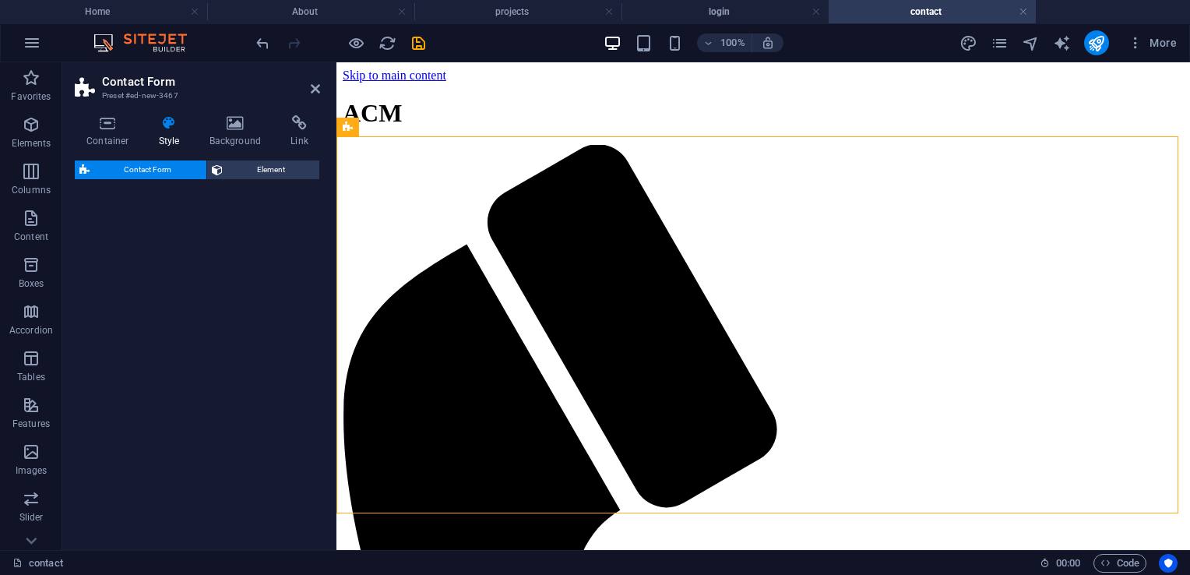
select select "rem"
select select "preset-contact-form-v3-default"
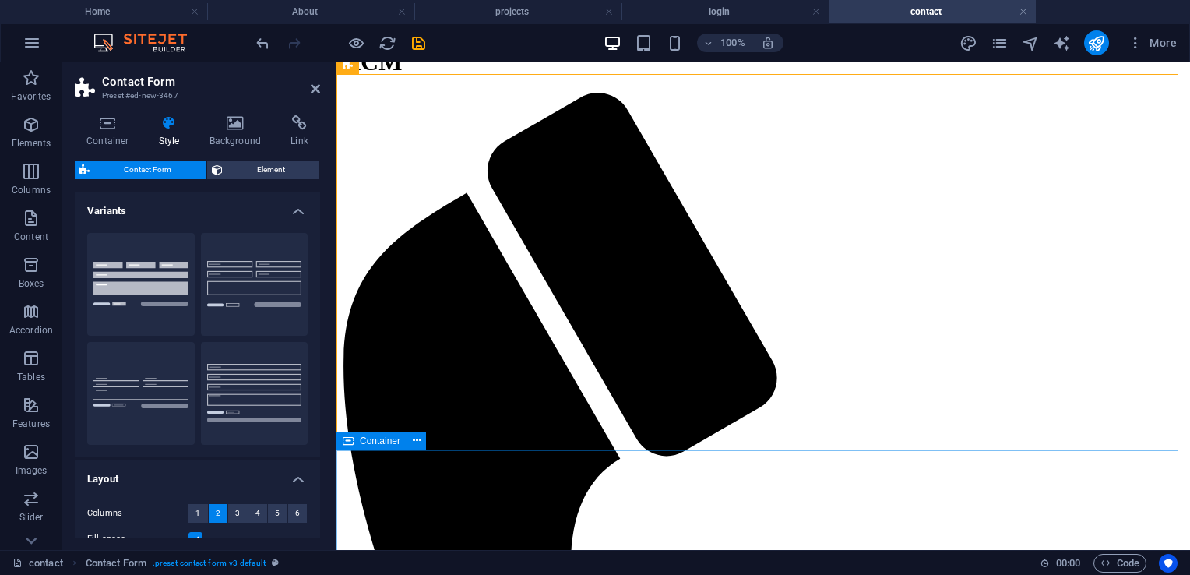
scroll to position [312, 0]
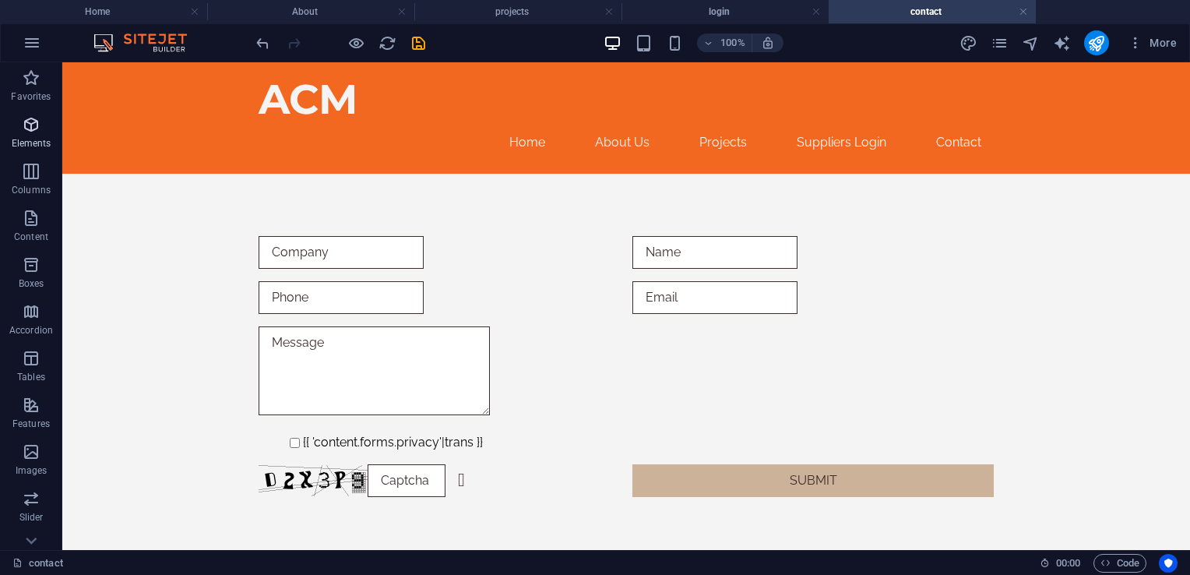
click at [33, 128] on icon "button" at bounding box center [31, 124] width 19 height 19
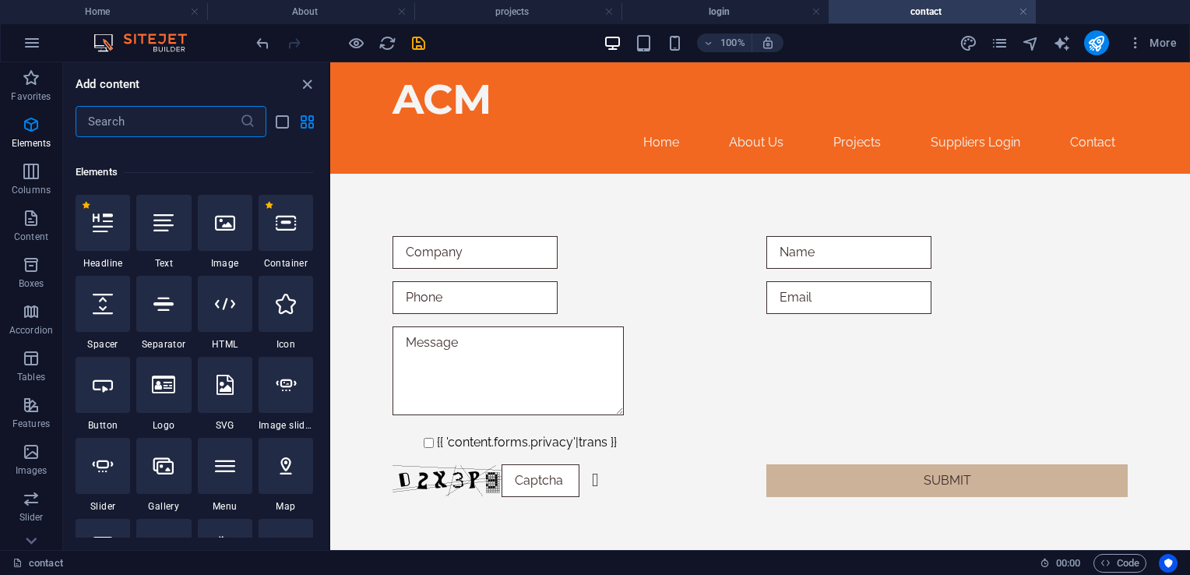
scroll to position [165, 0]
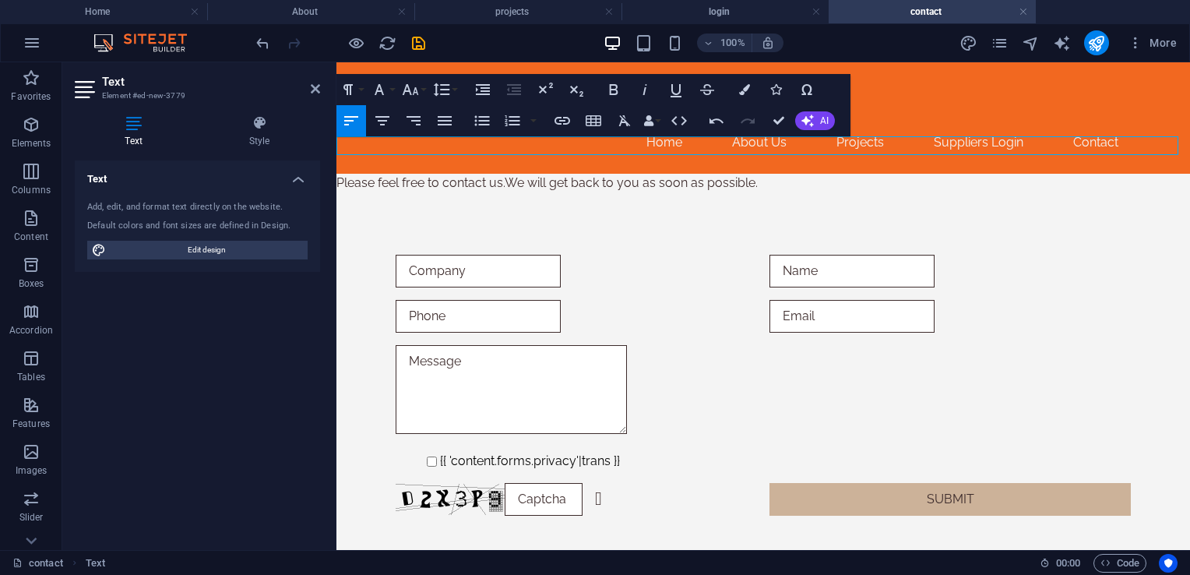
click at [506, 174] on p "Please feel free to contact us.We will get back to you as soon as possible." at bounding box center [764, 183] width 854 height 19
click at [338, 174] on p "Please feel free to contact us. We will get back to you as soon as possible." at bounding box center [764, 183] width 854 height 19
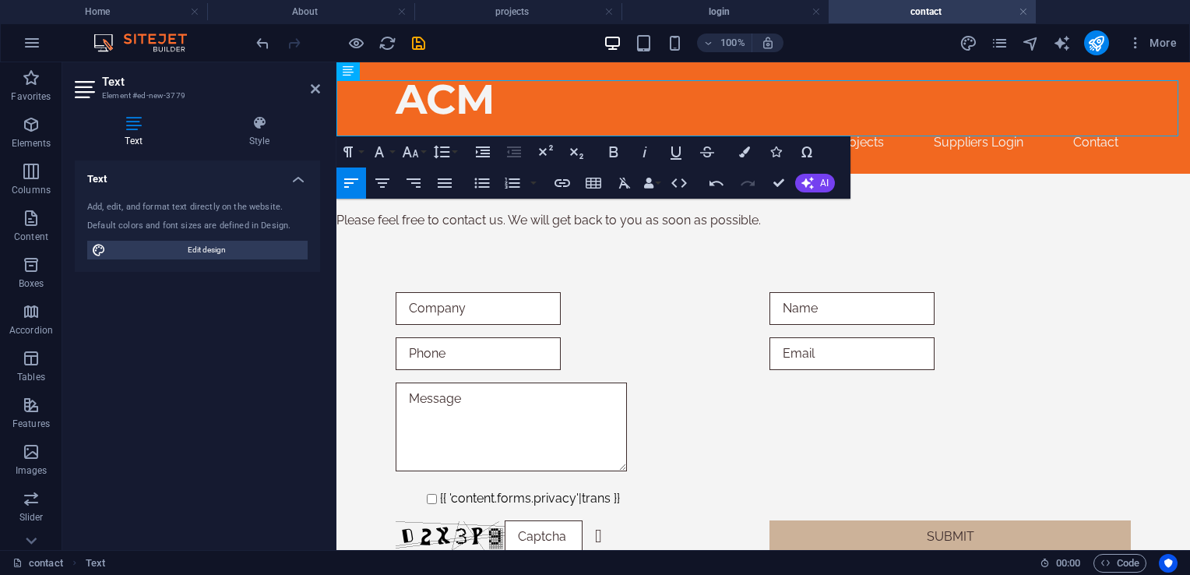
scroll to position [156, 0]
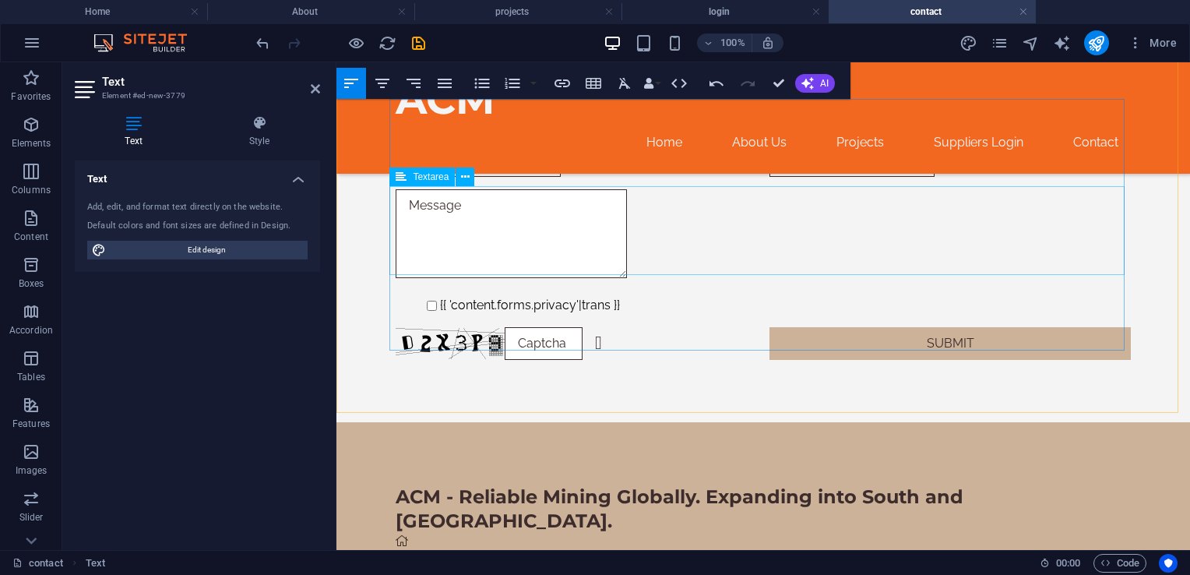
click at [699, 256] on div at bounding box center [763, 236] width 735 height 94
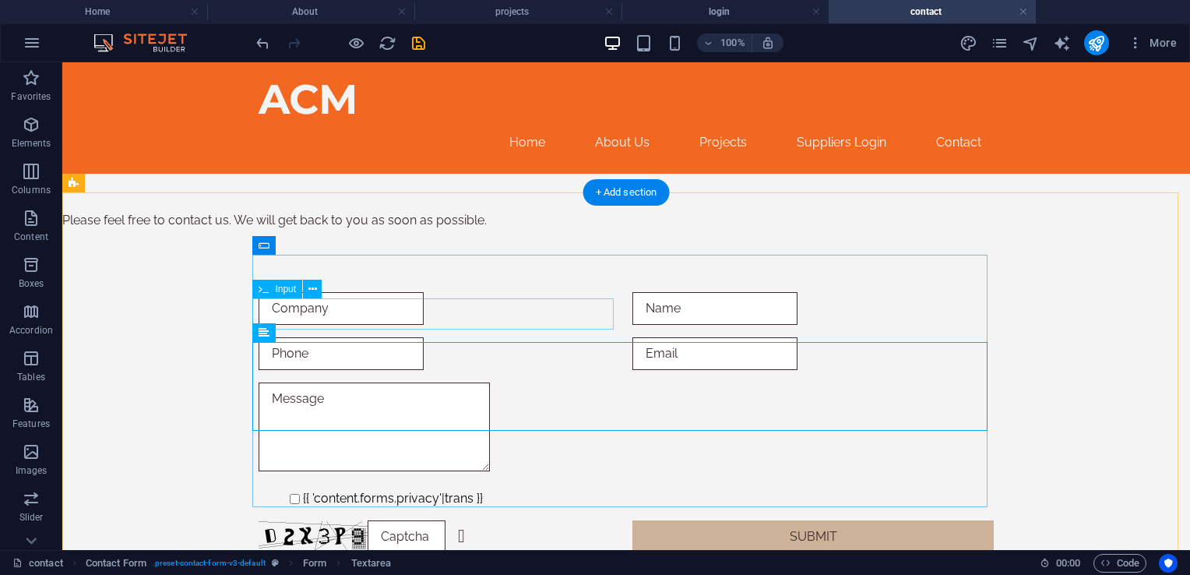
click at [505, 337] on div at bounding box center [439, 353] width 361 height 33
click at [695, 386] on div at bounding box center [626, 429] width 735 height 94
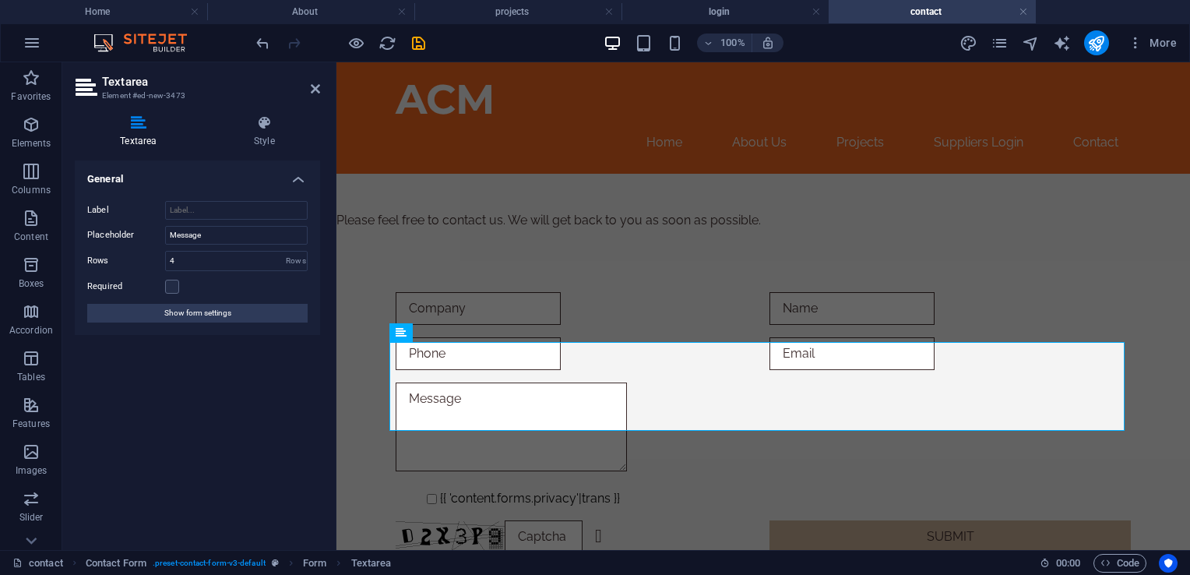
click at [139, 144] on h4 "Textarea" at bounding box center [142, 131] width 134 height 33
click at [201, 319] on span "Show form settings" at bounding box center [197, 313] width 67 height 19
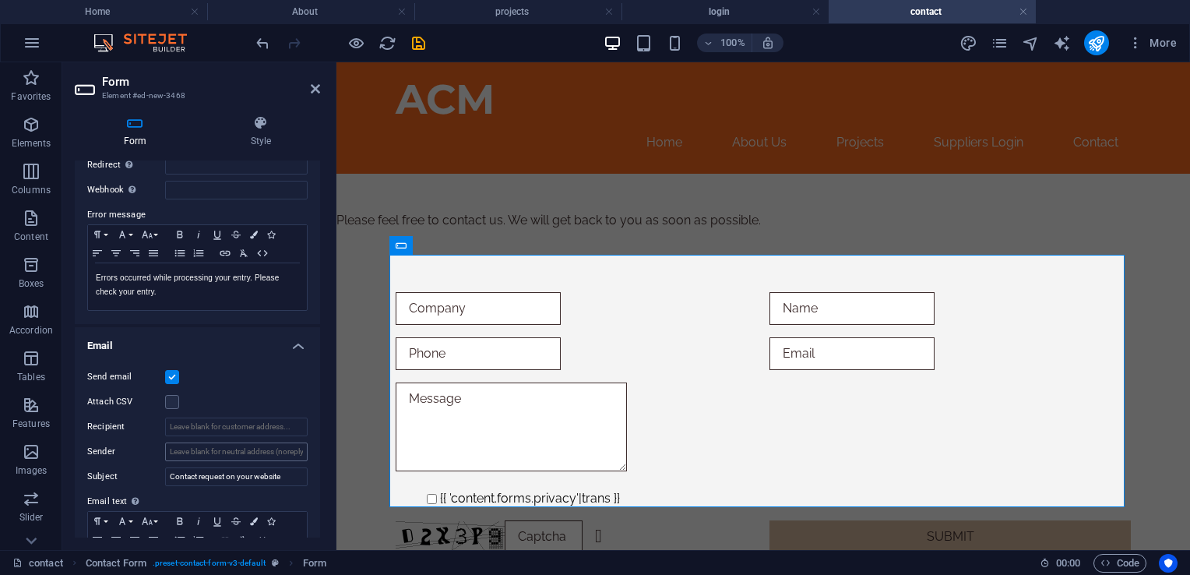
scroll to position [234, 0]
click at [203, 424] on input "Recipient" at bounding box center [236, 425] width 143 height 19
drag, startPoint x: 185, startPoint y: 425, endPoint x: 152, endPoint y: 419, distance: 34.1
click at [152, 419] on div "Recipient tulljs@gmail.com" at bounding box center [197, 425] width 220 height 19
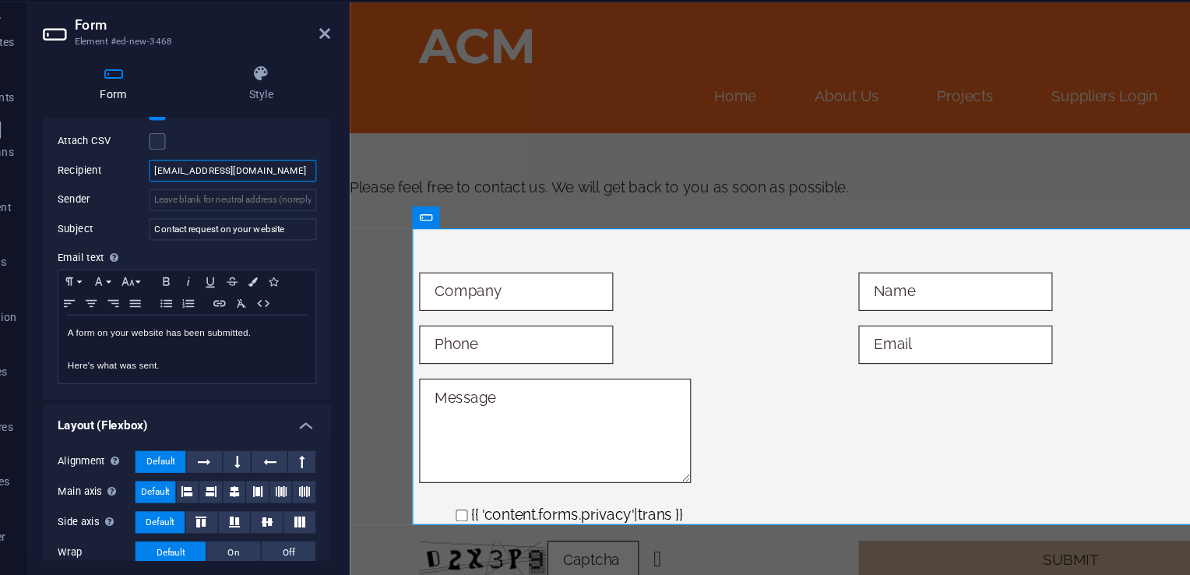
scroll to position [492, 0]
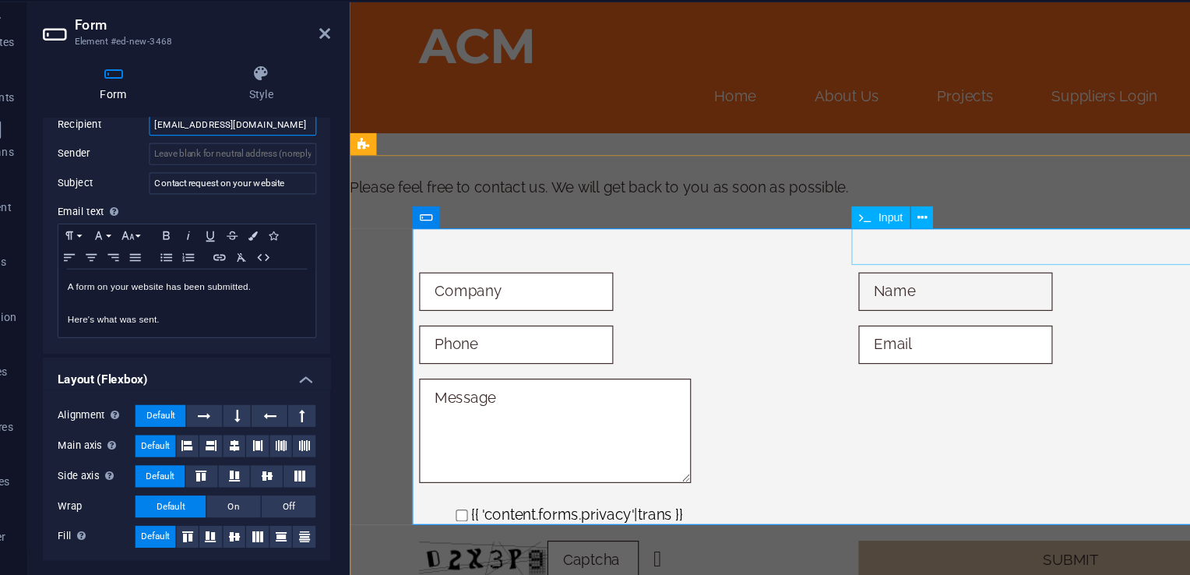
type input "tullyjs@gmail.com"
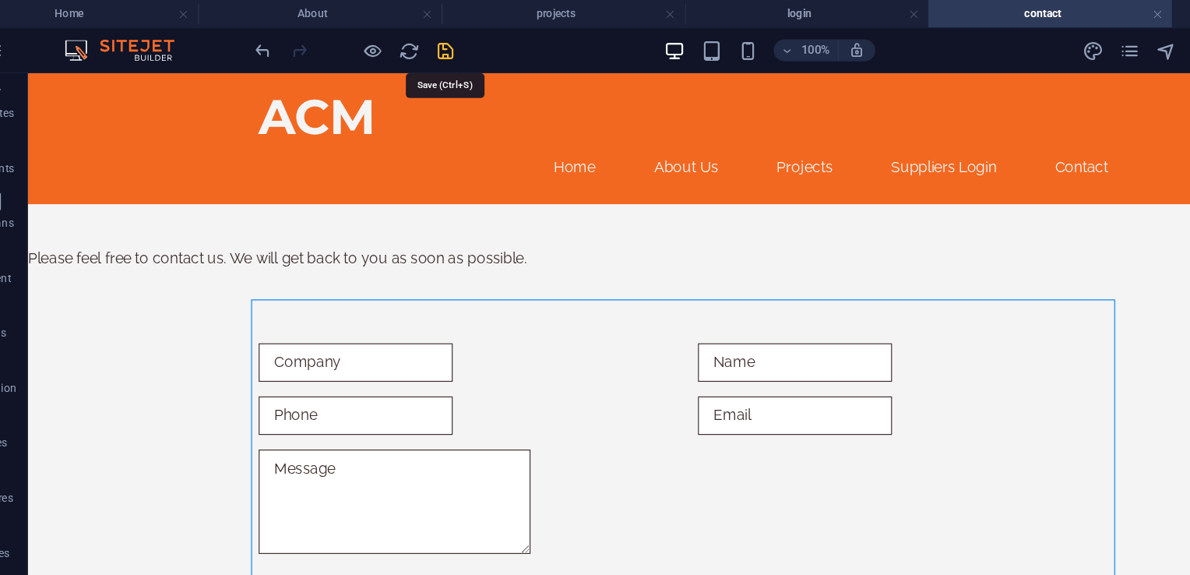
click at [414, 42] on icon "save" at bounding box center [419, 43] width 18 height 18
checkbox input "false"
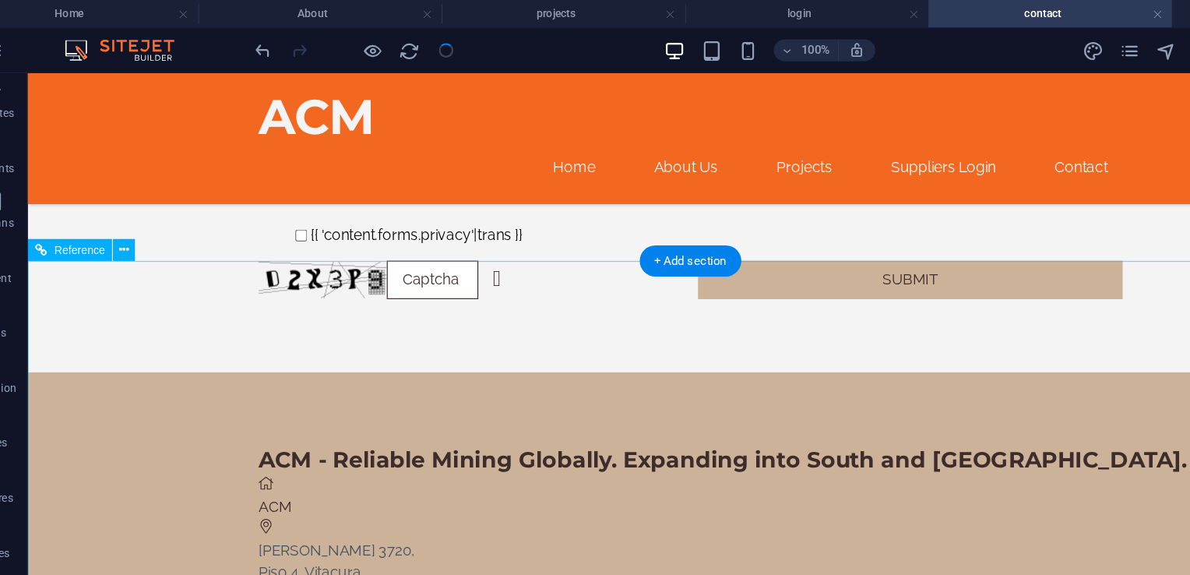
scroll to position [347, 0]
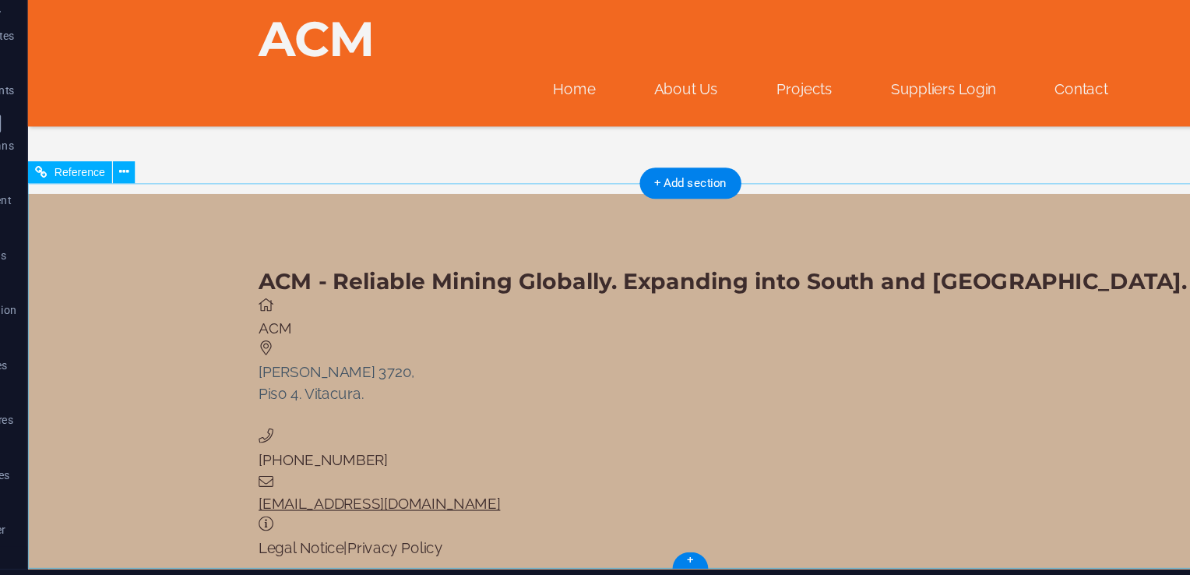
click at [312, 421] on link "[EMAIL_ADDRESS][DOMAIN_NAME]" at bounding box center [327, 428] width 206 height 15
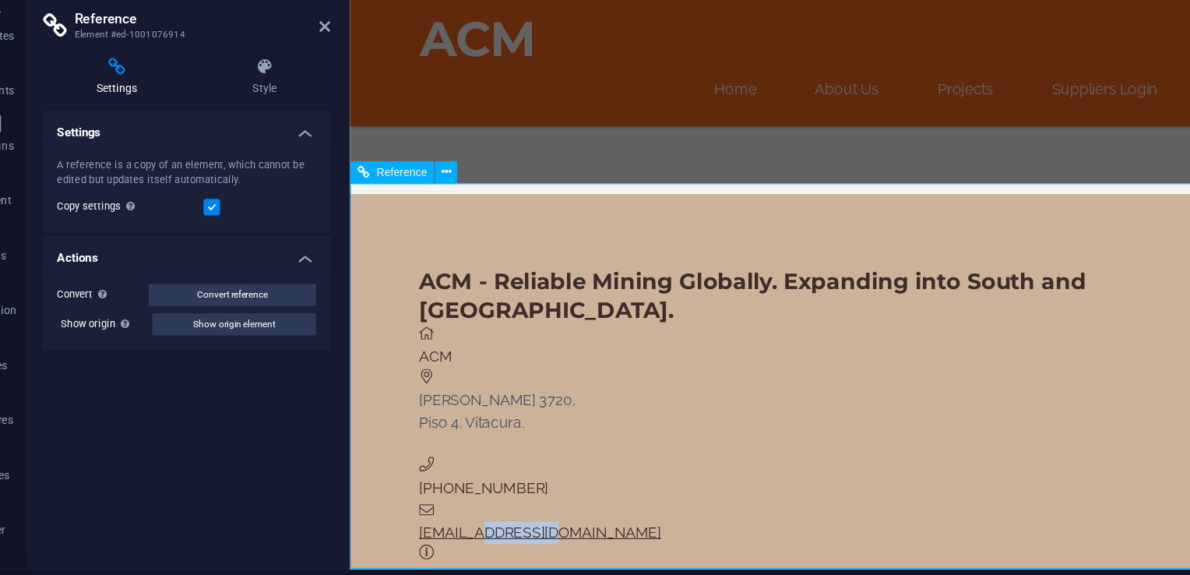
click at [518, 446] on link "[EMAIL_ADDRESS][DOMAIN_NAME]" at bounding box center [512, 453] width 206 height 15
click at [288, 179] on h4 "Settings" at bounding box center [197, 174] width 245 height 28
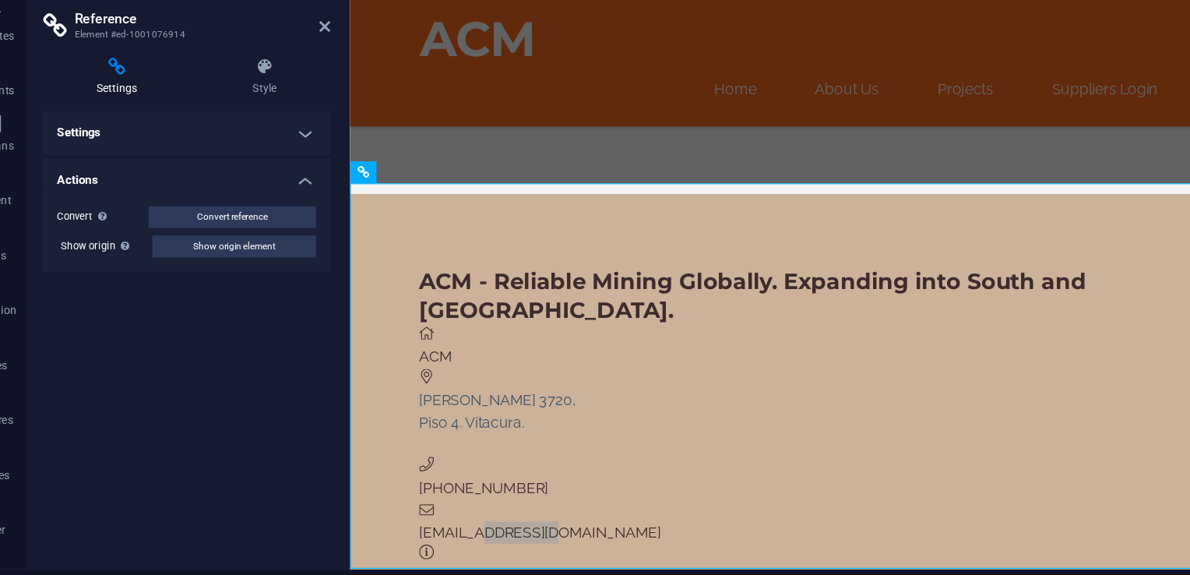
click at [129, 132] on h4 "Settings" at bounding box center [141, 131] width 133 height 33
click at [137, 124] on icon at bounding box center [138, 123] width 127 height 16
click at [317, 86] on icon at bounding box center [315, 89] width 9 height 12
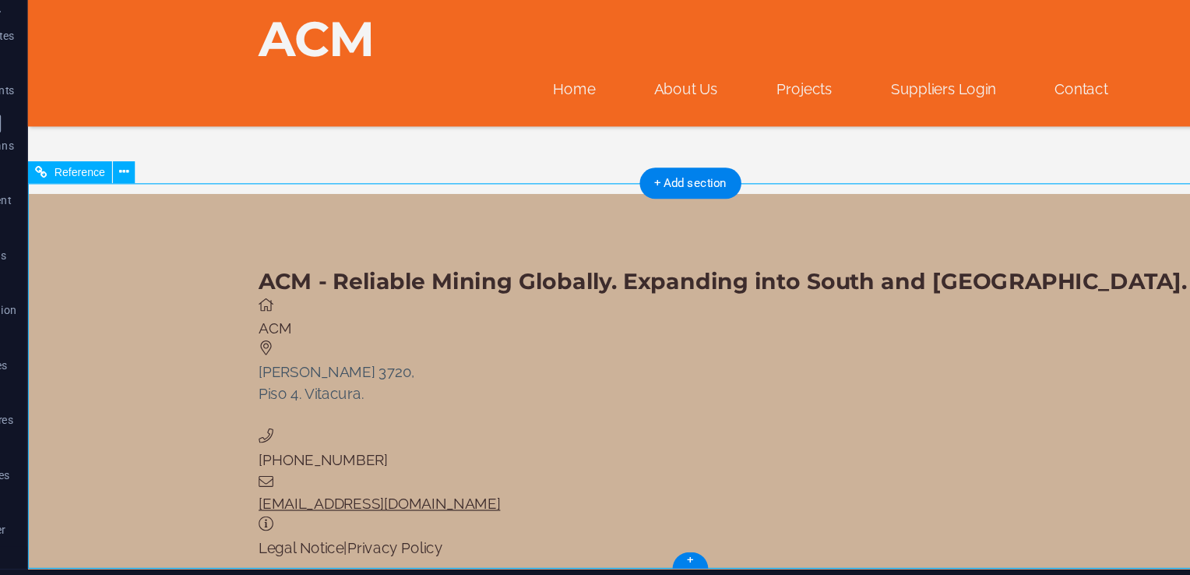
click at [326, 421] on link "[EMAIL_ADDRESS][DOMAIN_NAME]" at bounding box center [327, 428] width 206 height 15
click at [404, 420] on div "[EMAIL_ADDRESS][DOMAIN_NAME]" at bounding box center [683, 429] width 919 height 19
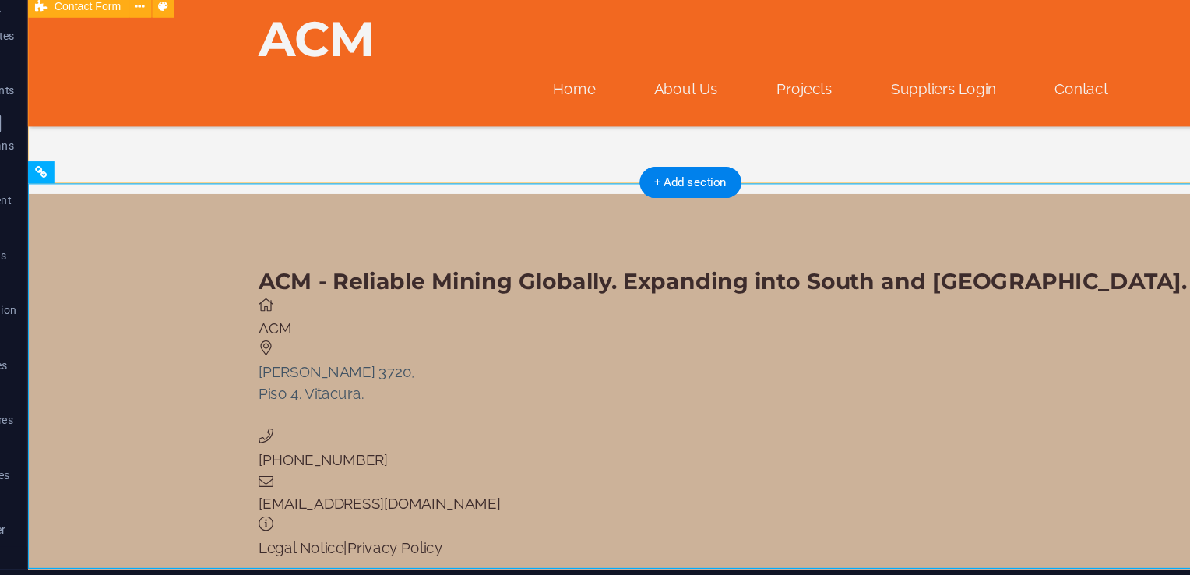
drag, startPoint x: 117, startPoint y: 144, endPoint x: 179, endPoint y: 206, distance: 88.1
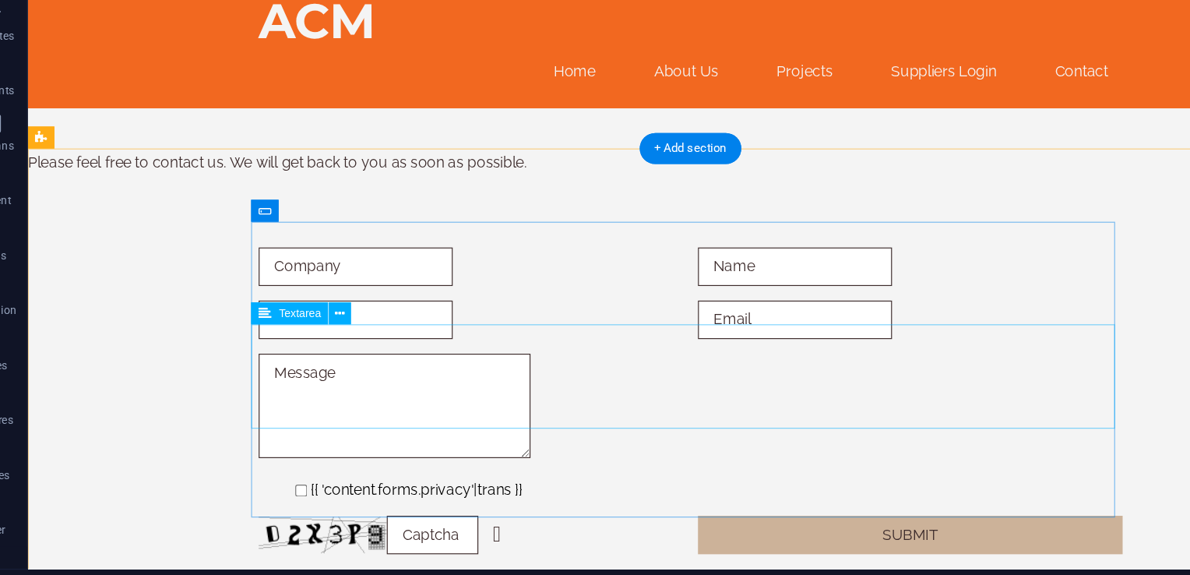
scroll to position [0, 0]
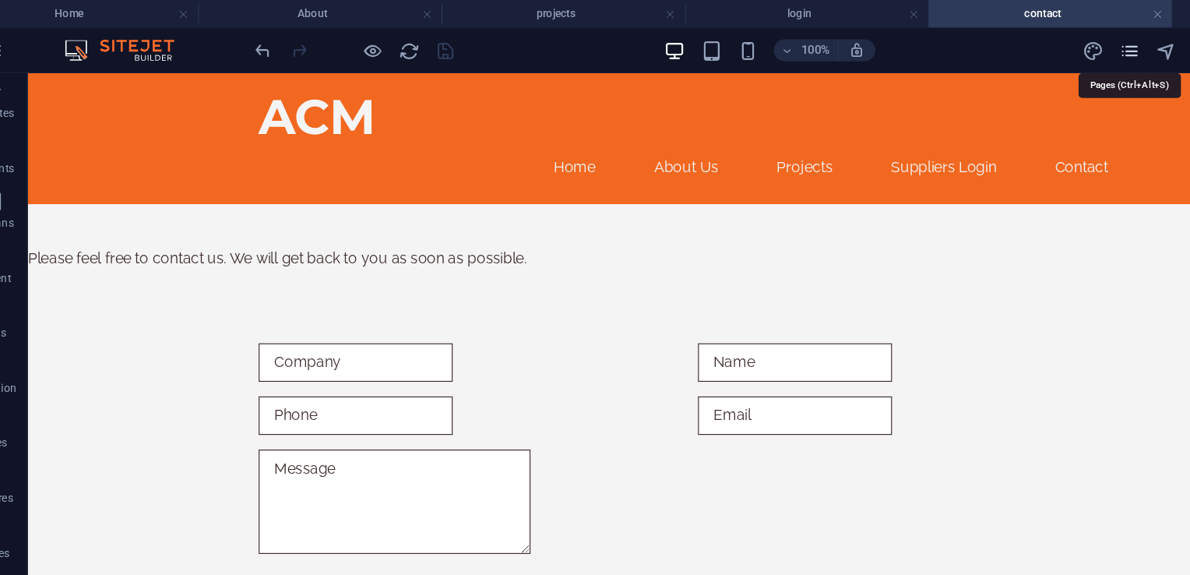
click at [1001, 45] on icon "pages" at bounding box center [1000, 43] width 18 height 18
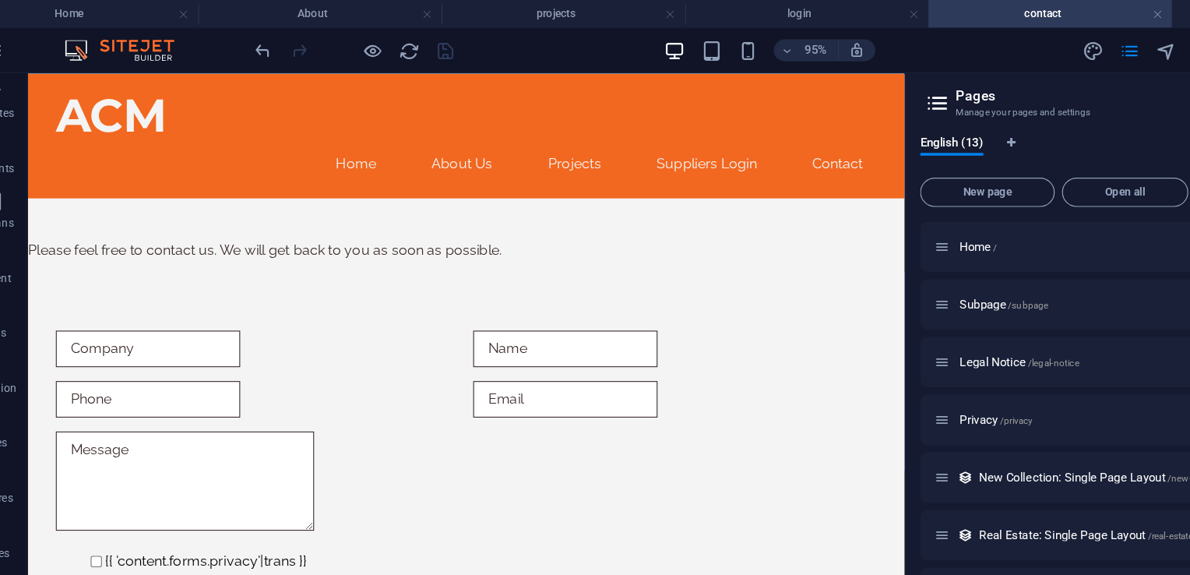
click at [149, 46] on img at bounding box center [148, 42] width 117 height 19
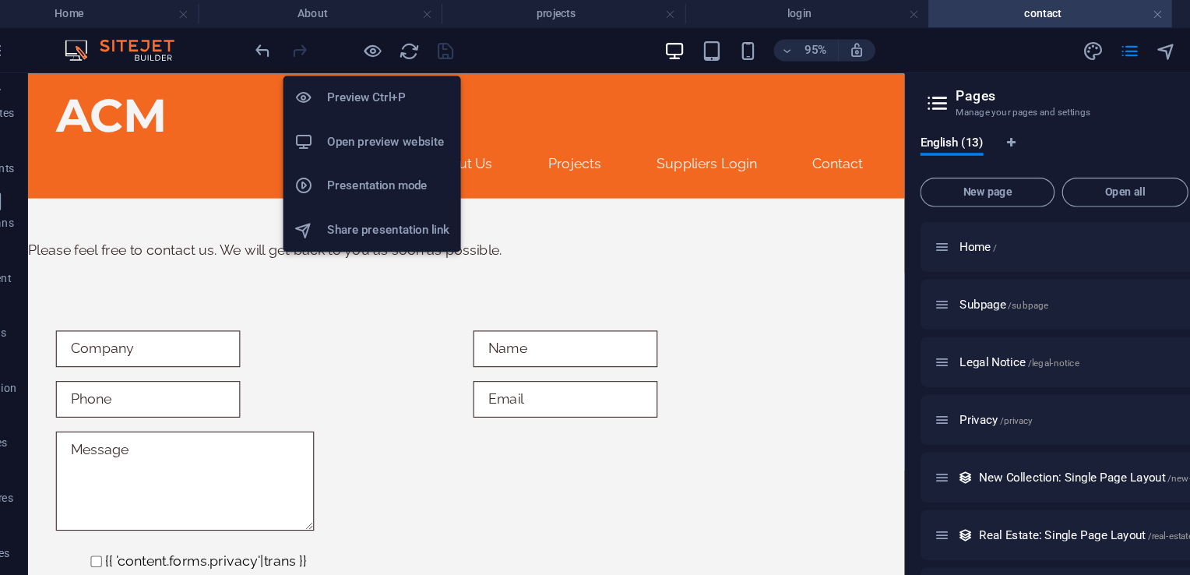
click at [349, 80] on h6 "Preview Ctrl+P" at bounding box center [369, 83] width 104 height 19
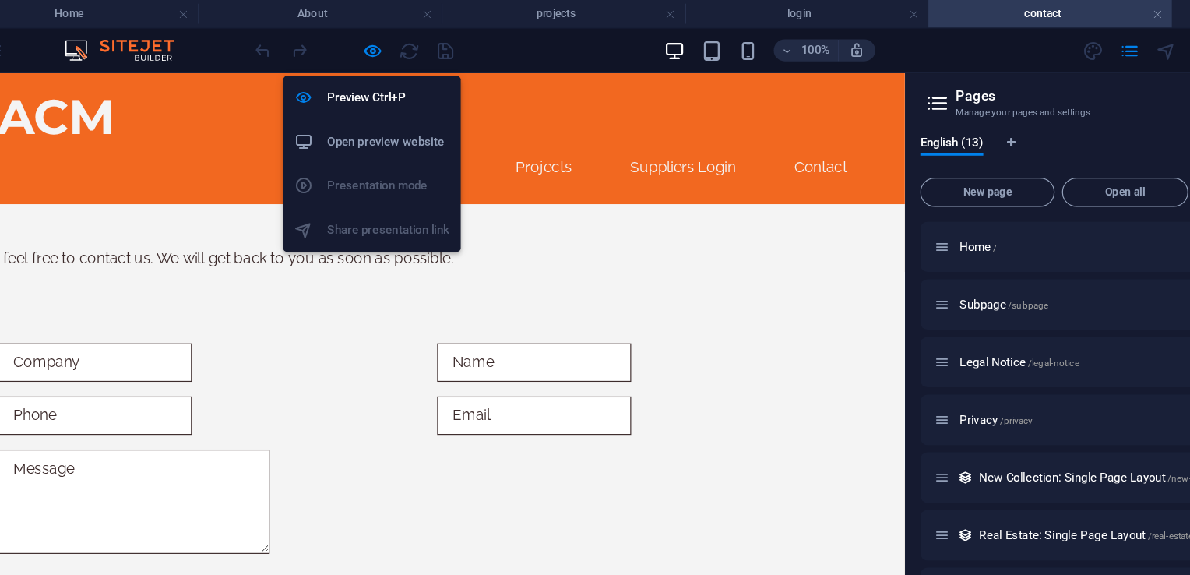
click at [347, 118] on h6 "Open preview website" at bounding box center [369, 120] width 104 height 19
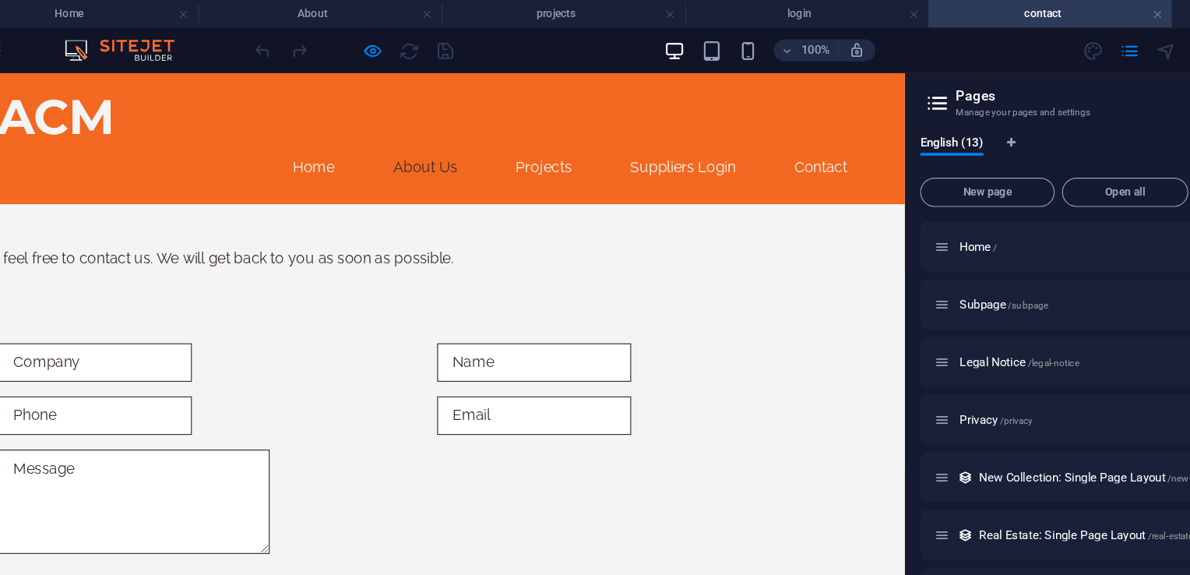
click at [360, 135] on link "About Us" at bounding box center [354, 153] width 79 height 37
click at [457, 135] on link "Projects" at bounding box center [456, 153] width 72 height 37
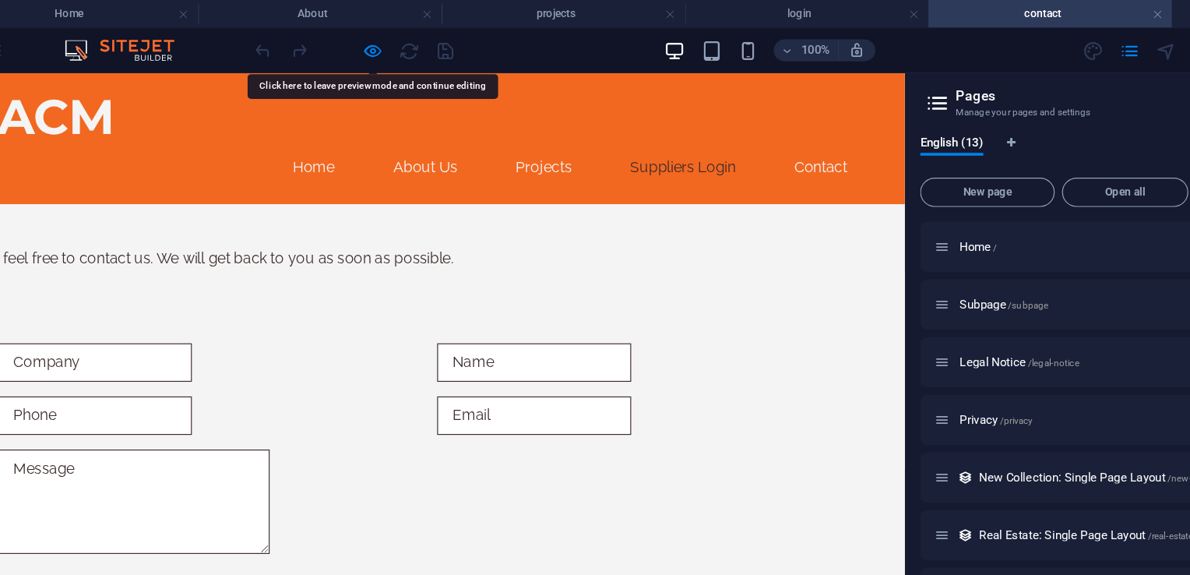
drag, startPoint x: 164, startPoint y: 89, endPoint x: 601, endPoint y: 113, distance: 437.7
click at [601, 135] on link "Suppliers Login" at bounding box center [574, 153] width 115 height 37
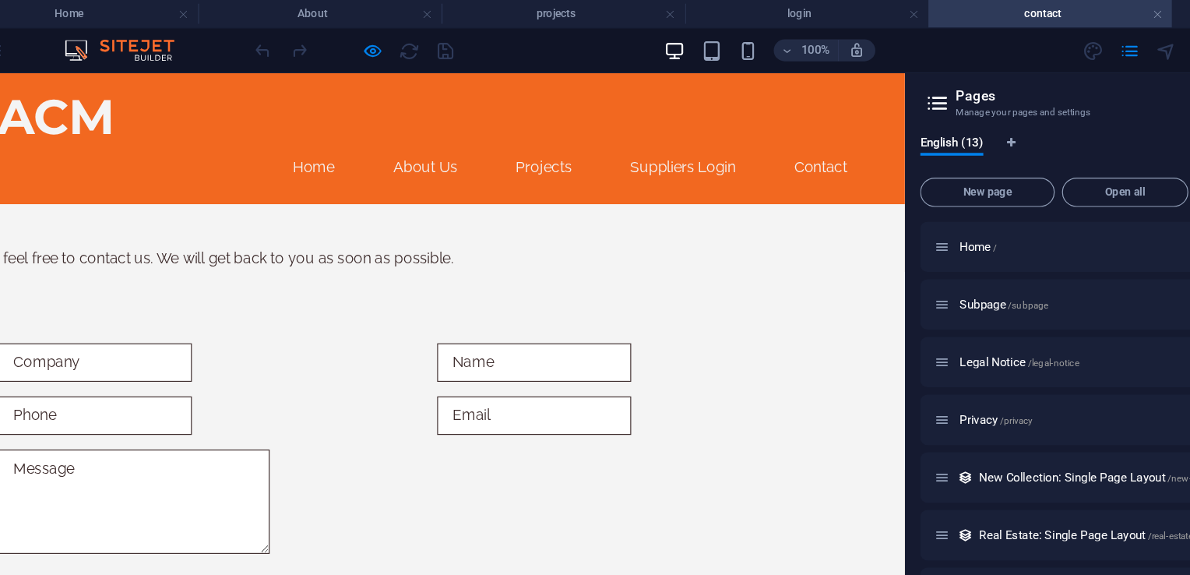
click at [157, 135] on ul "Home About Us Projects Suppliers Login Contact" at bounding box center [358, 153] width 735 height 37
click at [347, 241] on div "{{ 'content.forms.privacy'|trans }} Unreadable? Regenerate Submit" at bounding box center [359, 434] width 809 height 386
click at [92, 14] on h4 "Home" at bounding box center [103, 11] width 207 height 17
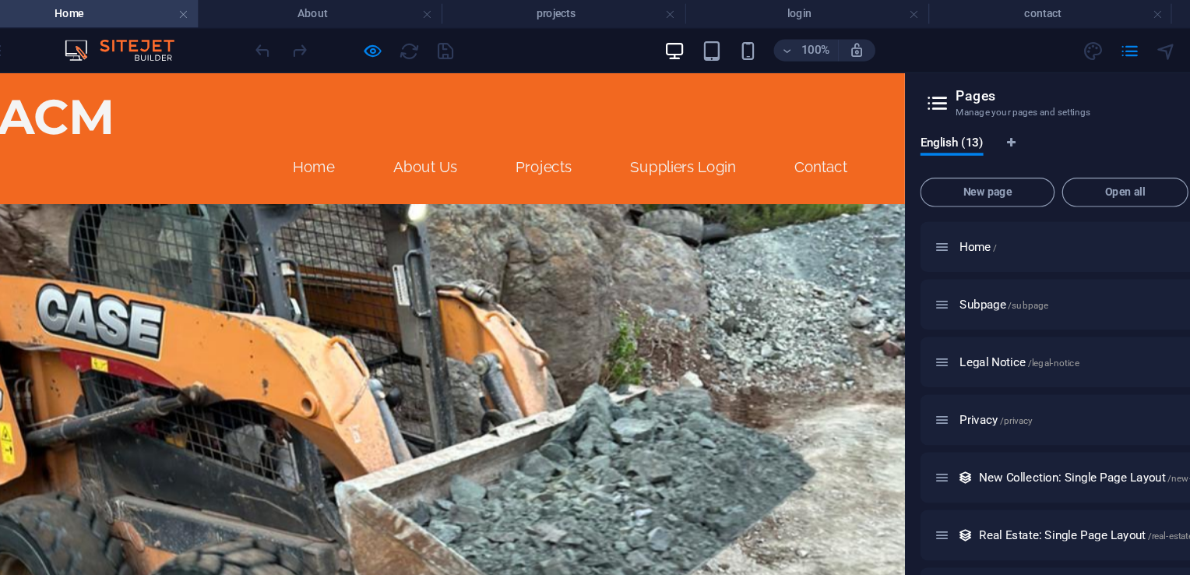
click at [829, 91] on icon at bounding box center [836, 88] width 23 height 22
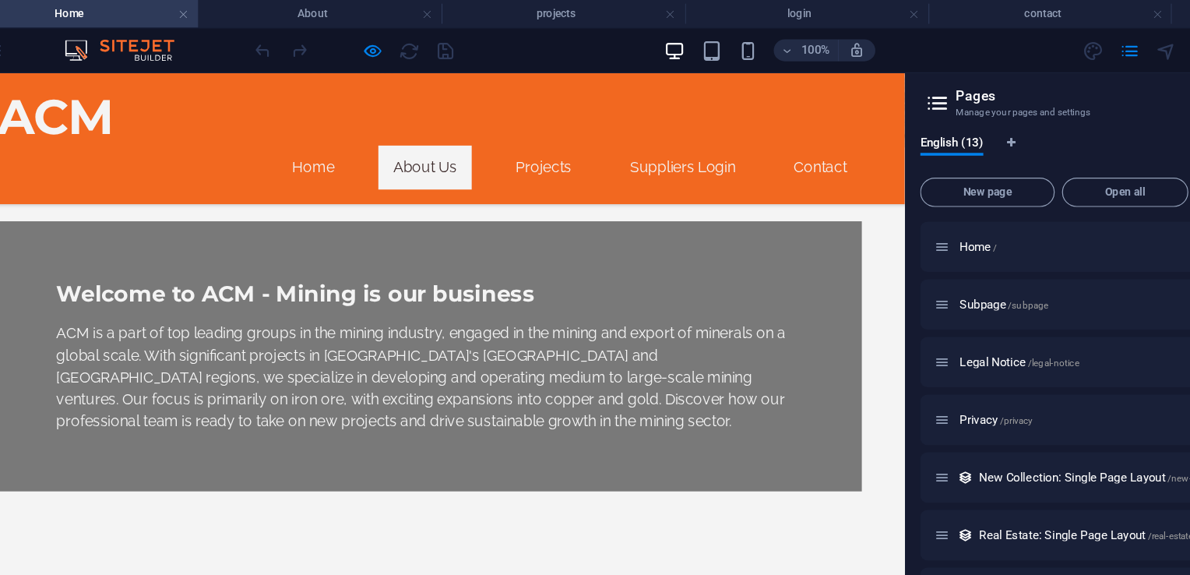
scroll to position [397, 0]
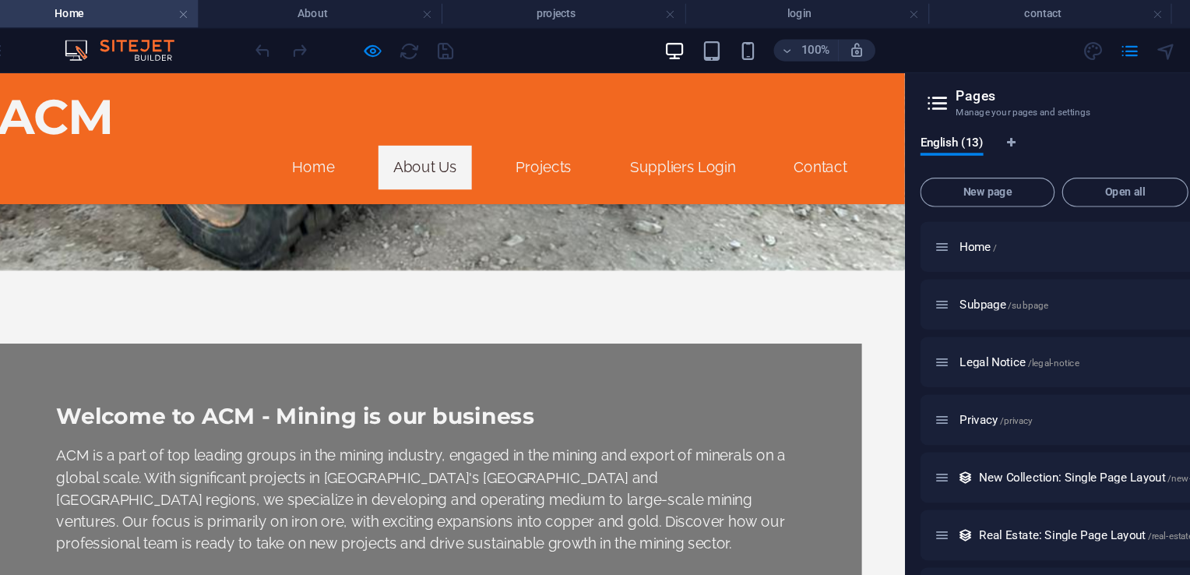
click at [848, 87] on icon at bounding box center [836, 88] width 23 height 22
click at [1006, 44] on icon "pages" at bounding box center [1000, 43] width 18 height 18
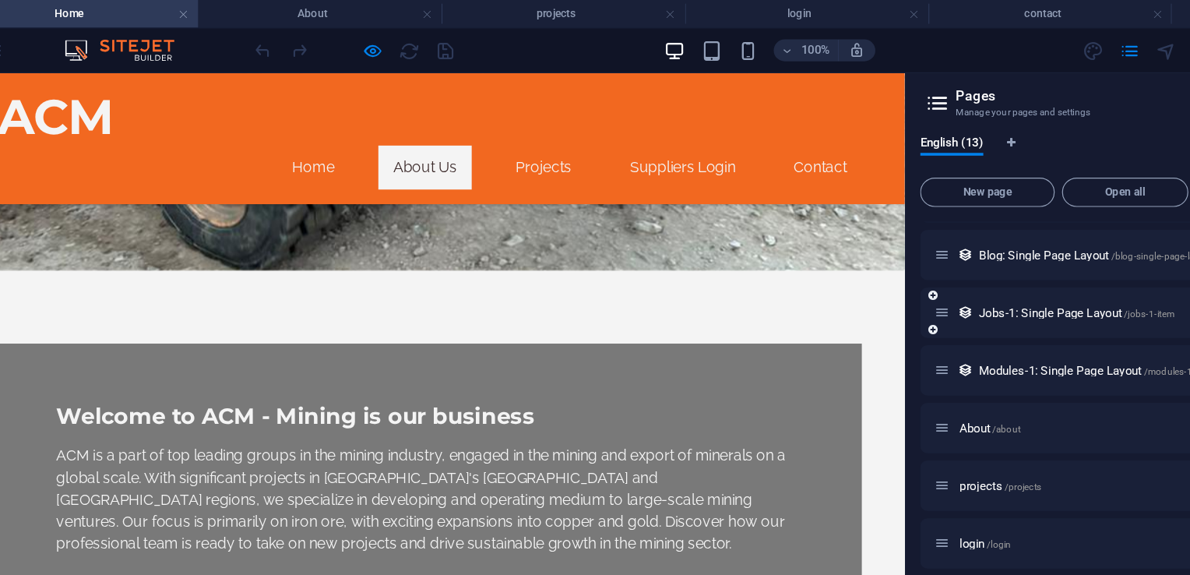
scroll to position [288, 0]
drag, startPoint x: 893, startPoint y: 365, endPoint x: 871, endPoint y: 231, distance: 135.0
click at [869, 220] on div "Home / Subpage /subpage Legal Notice /legal-notice Privacy /privacy New Collect…" at bounding box center [1000, 216] width 356 height 632
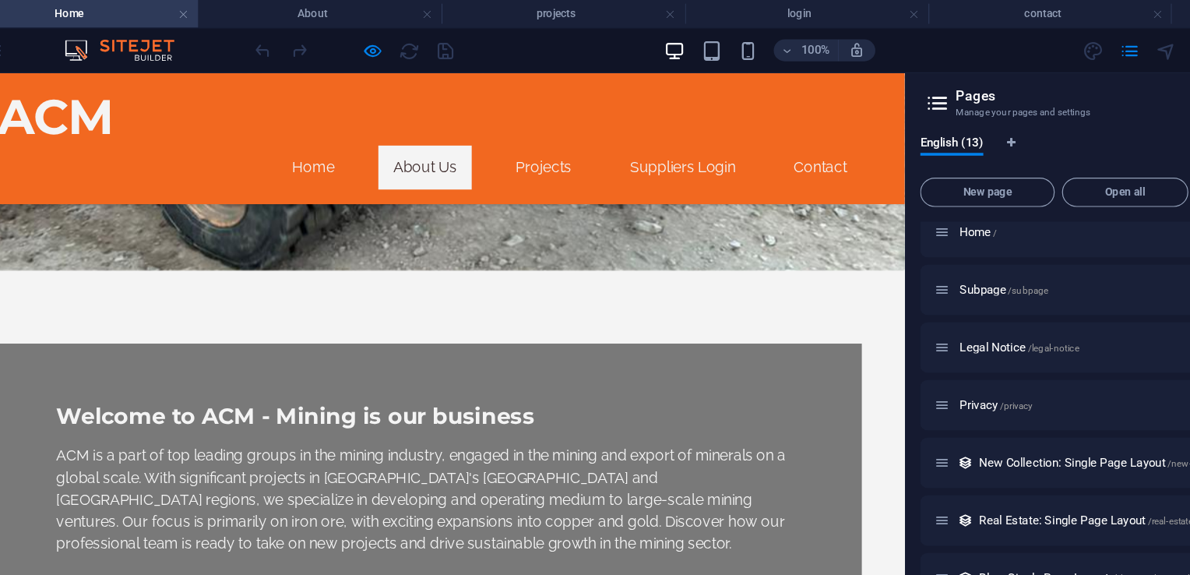
scroll to position [0, 0]
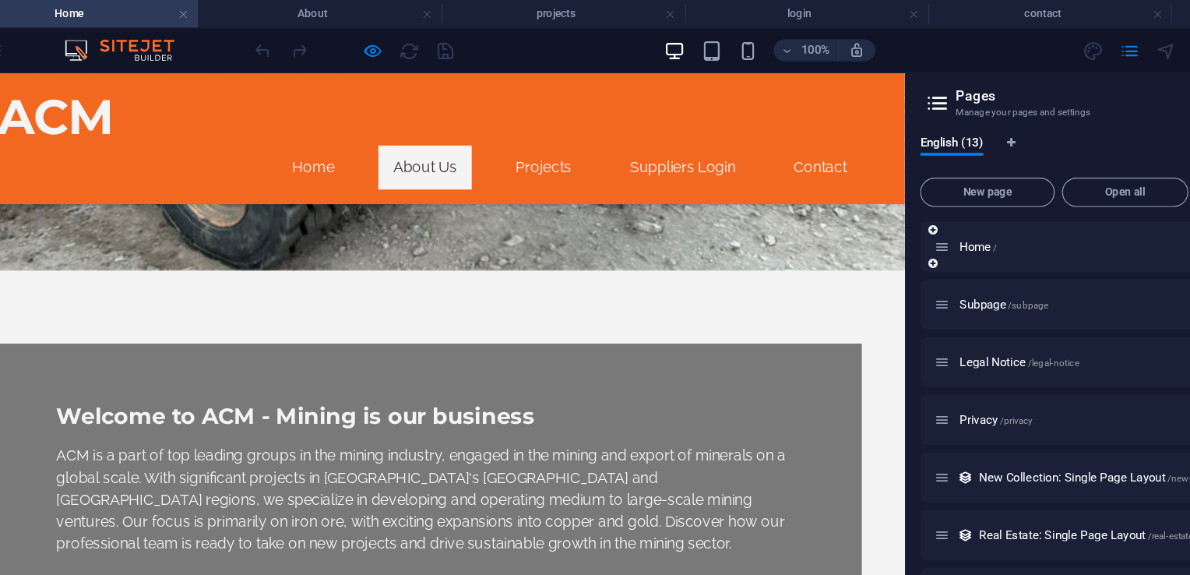
click at [833, 224] on icon at bounding box center [833, 224] width 8 height 9
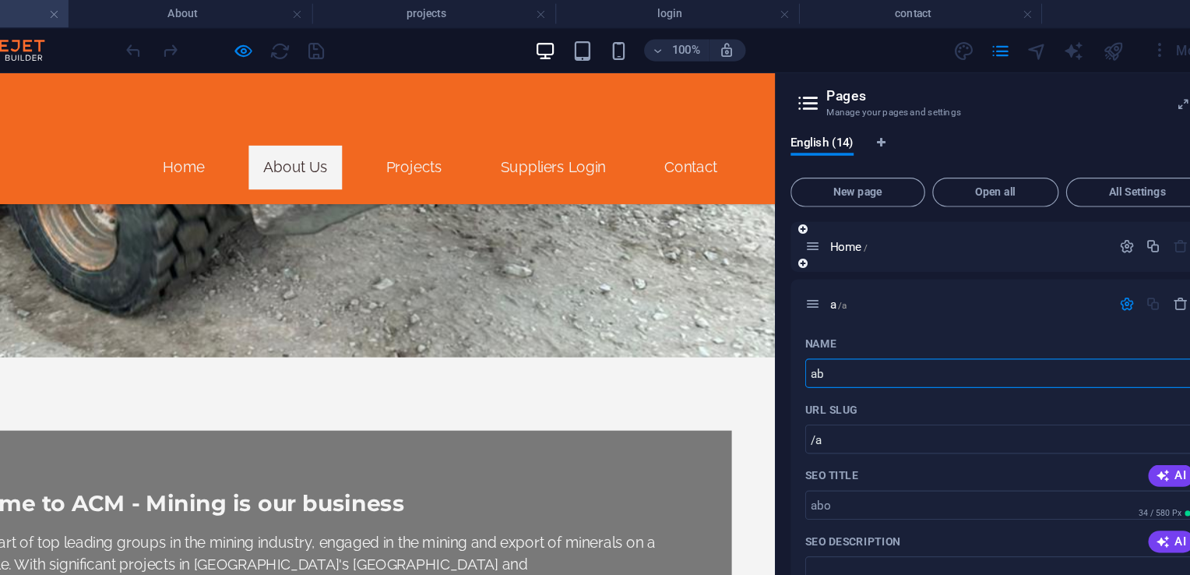
type input "abo"
type input "/a"
type input "about"
type input "/about-14"
type input "About"
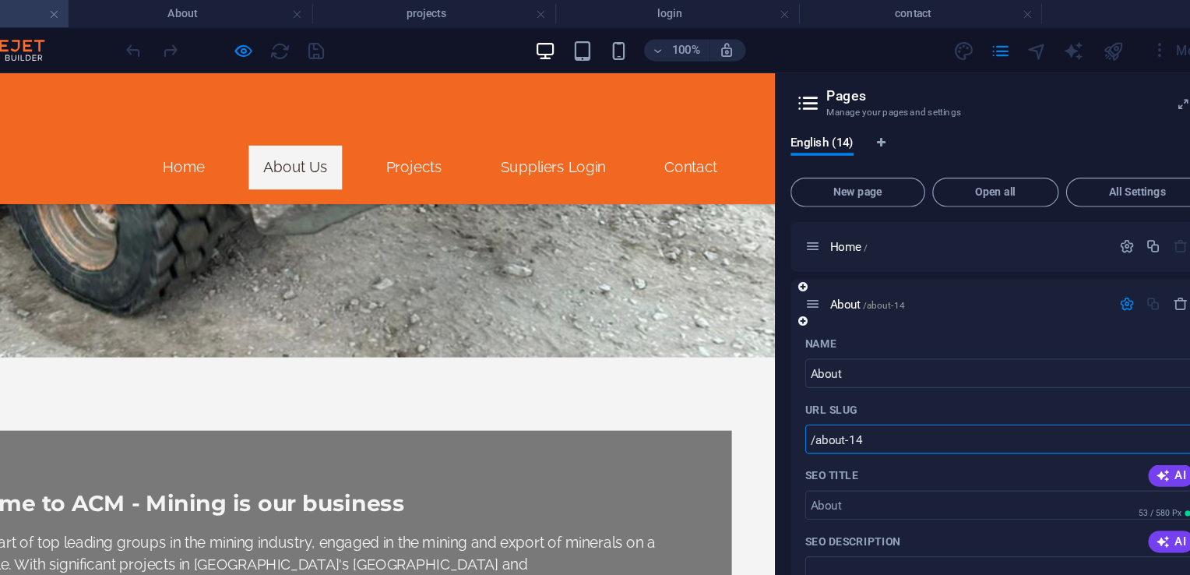
click at [935, 379] on input "/about-14" at bounding box center [999, 373] width 331 height 25
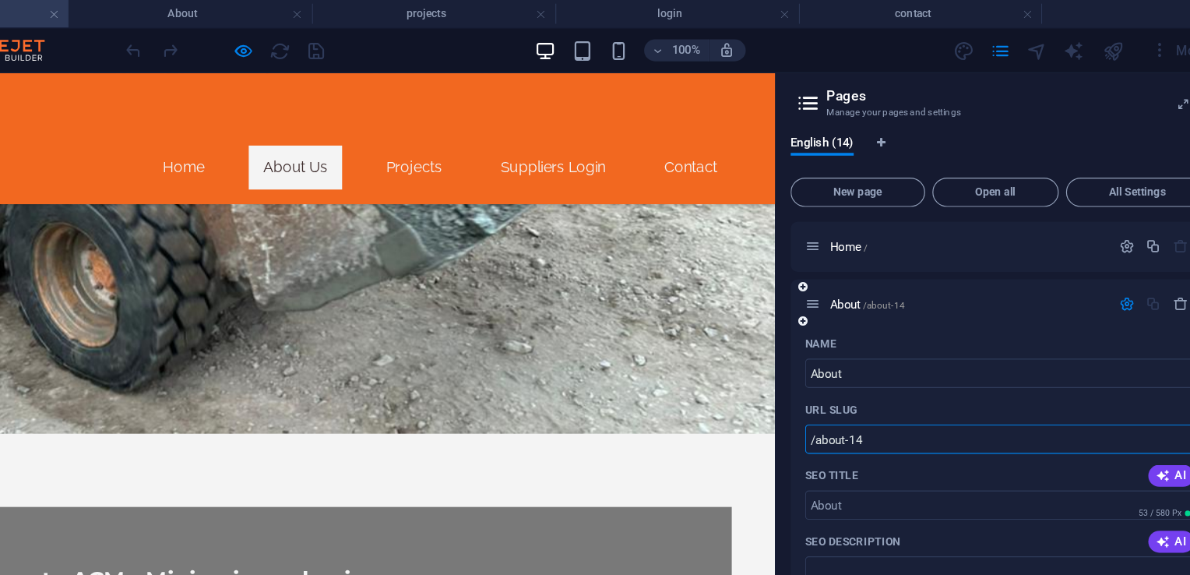
scroll to position [331, 0]
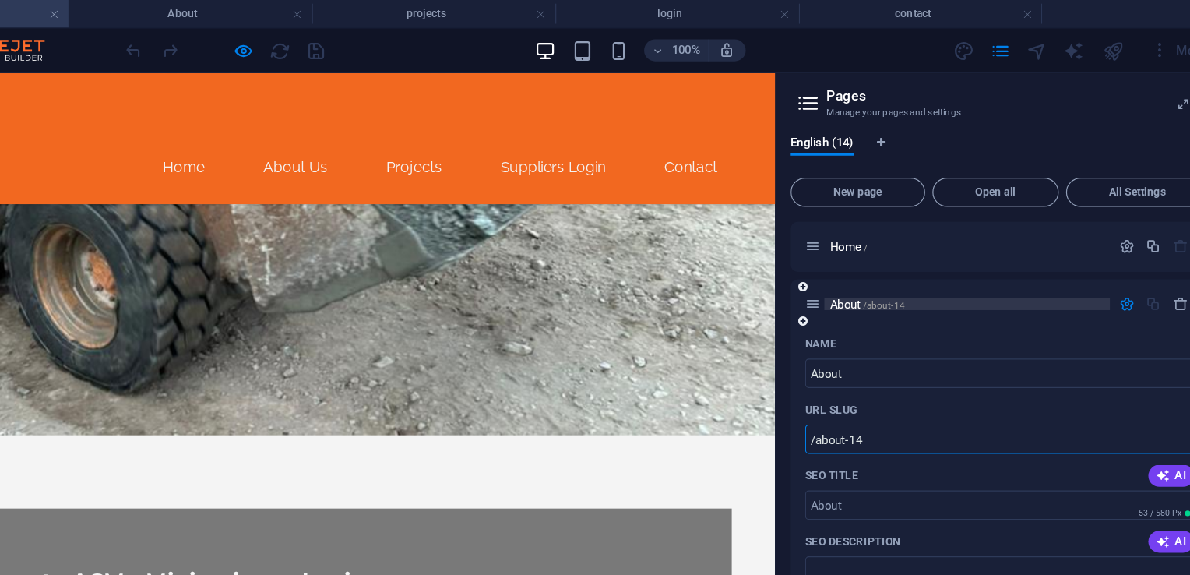
click at [926, 259] on p "About /about-14" at bounding box center [972, 259] width 234 height 10
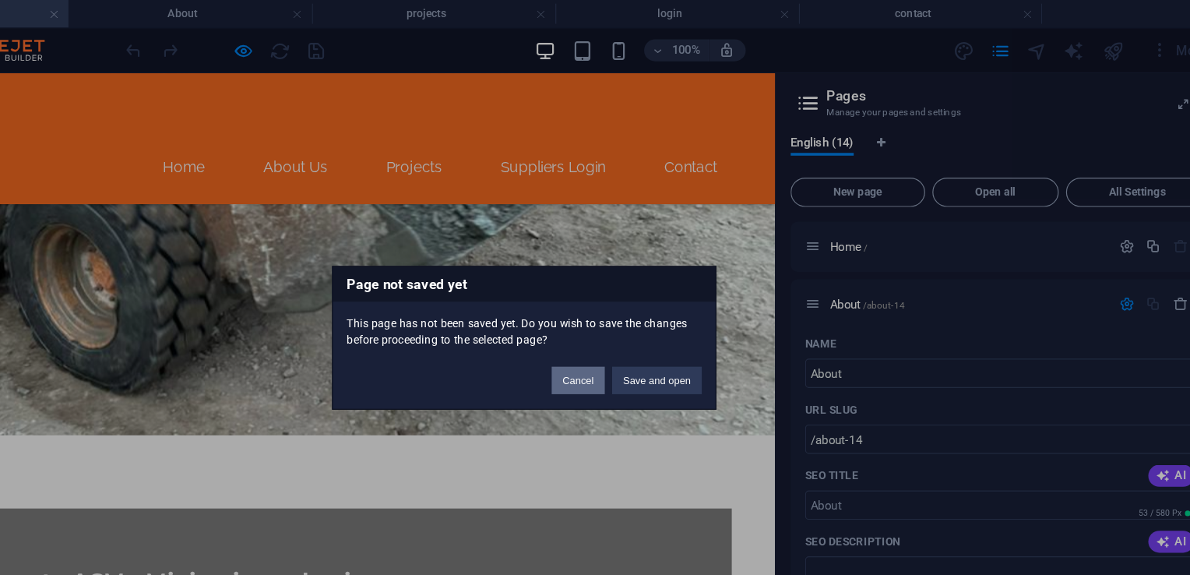
click at [624, 321] on button "Cancel" at bounding box center [640, 323] width 45 height 23
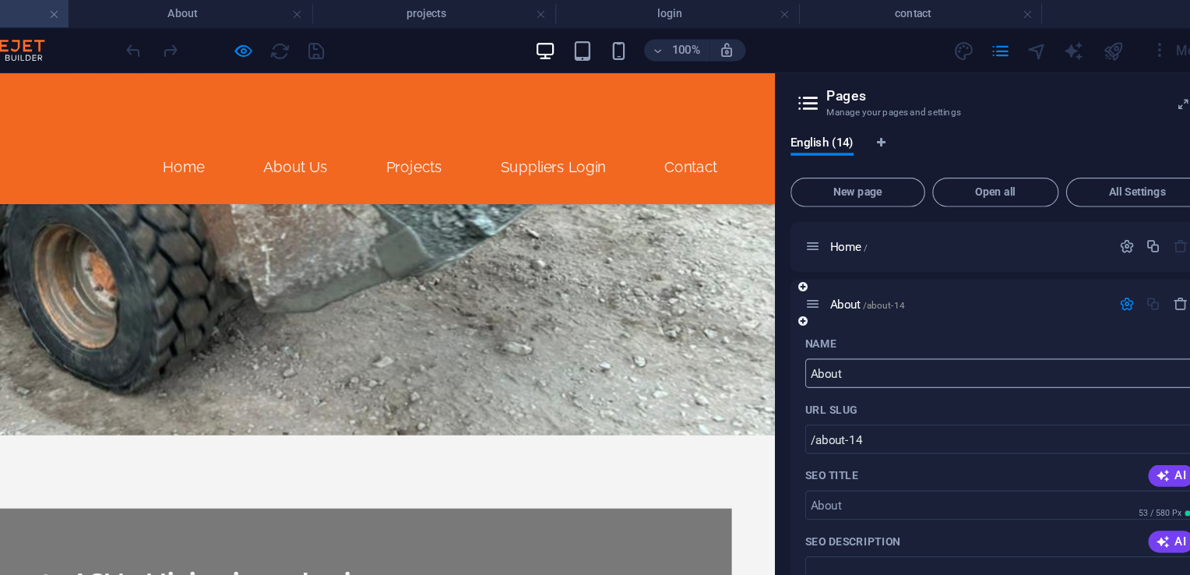
scroll to position [0, 0]
click at [1104, 259] on icon "button" at bounding box center [1107, 258] width 13 height 13
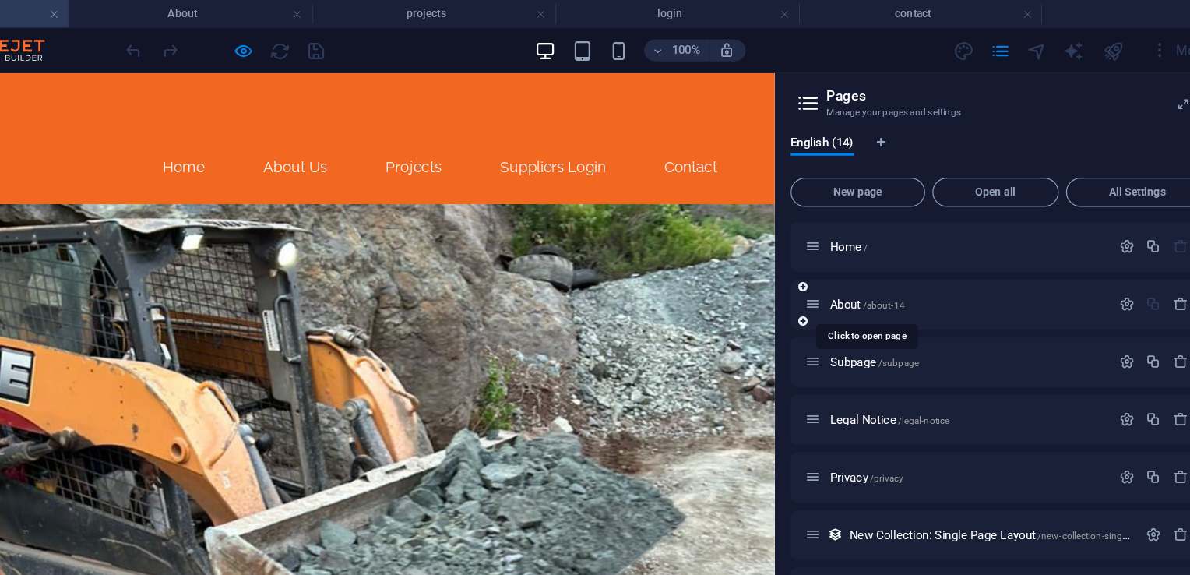
drag, startPoint x: 870, startPoint y: 255, endPoint x: 1024, endPoint y: 271, distance: 155.0
drag, startPoint x: 1024, startPoint y: 271, endPoint x: 891, endPoint y: 266, distance: 133.3
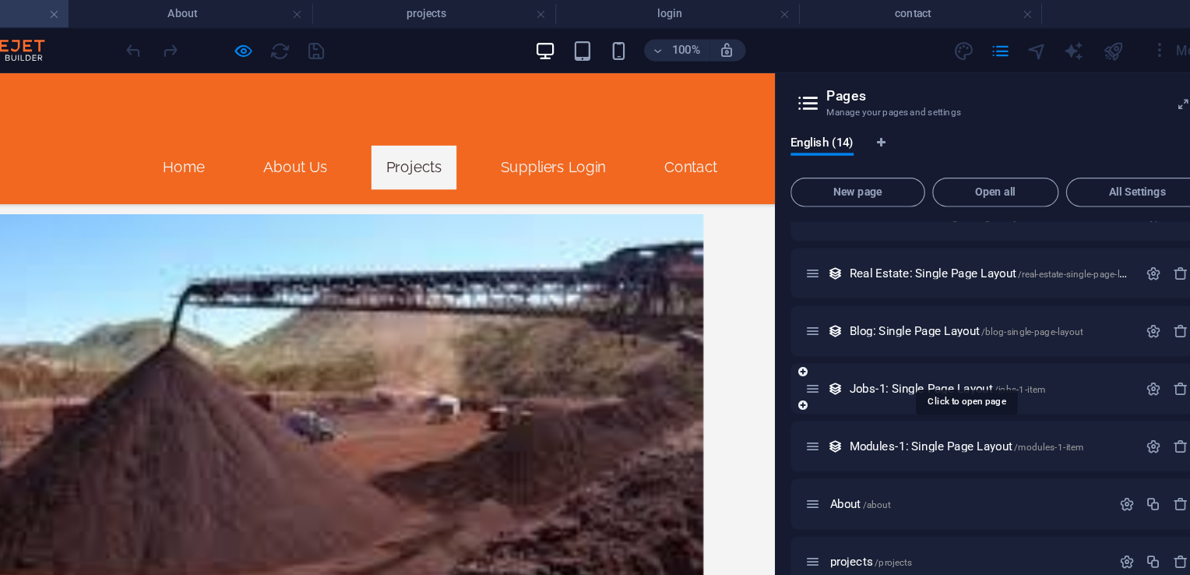
scroll to position [271, 0]
click at [841, 337] on icon at bounding box center [840, 331] width 13 height 13
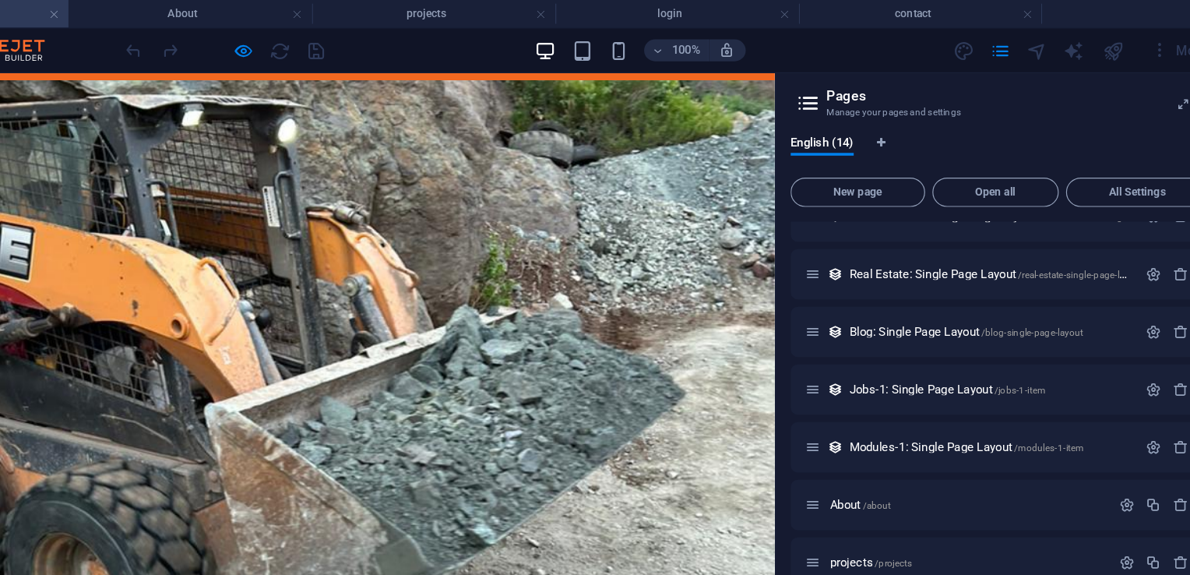
scroll to position [65, 0]
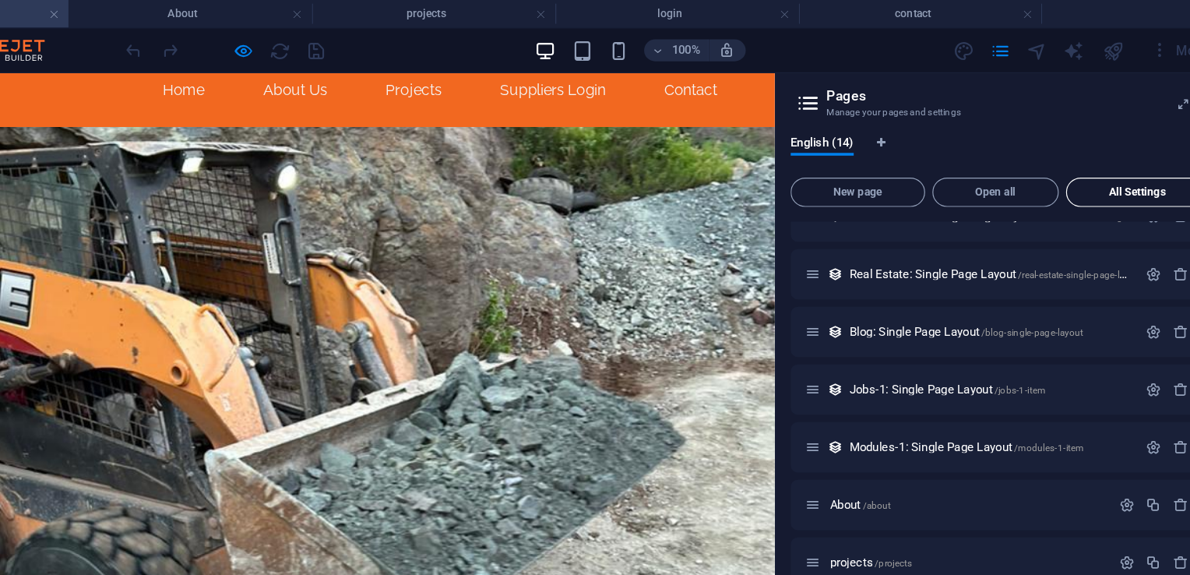
click at [1117, 160] on span "All Settings" at bounding box center [1116, 163] width 107 height 9
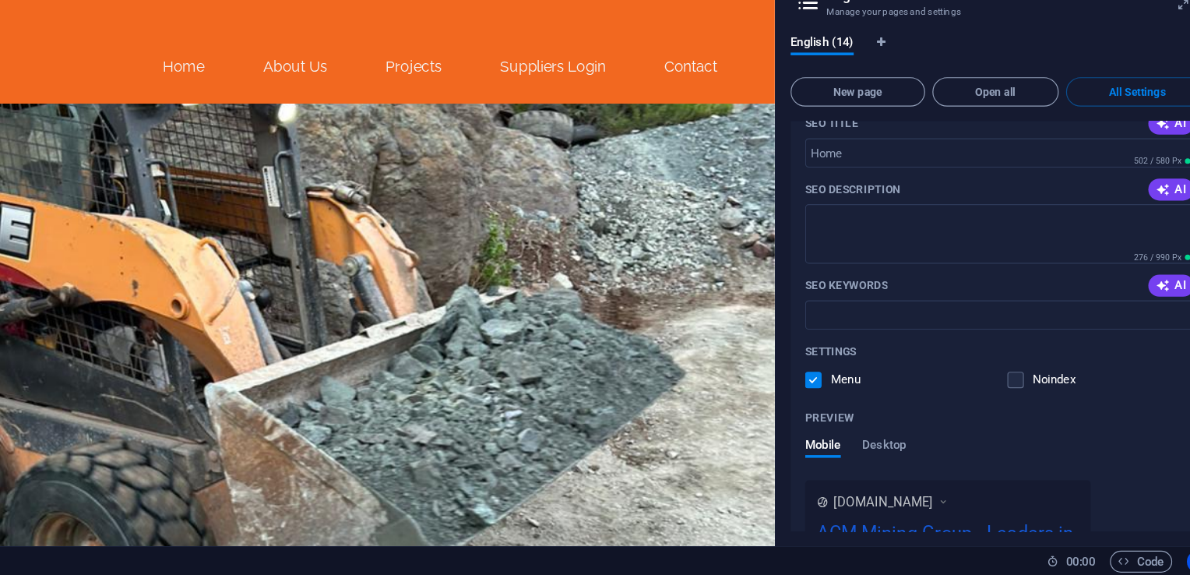
scroll to position [0, 0]
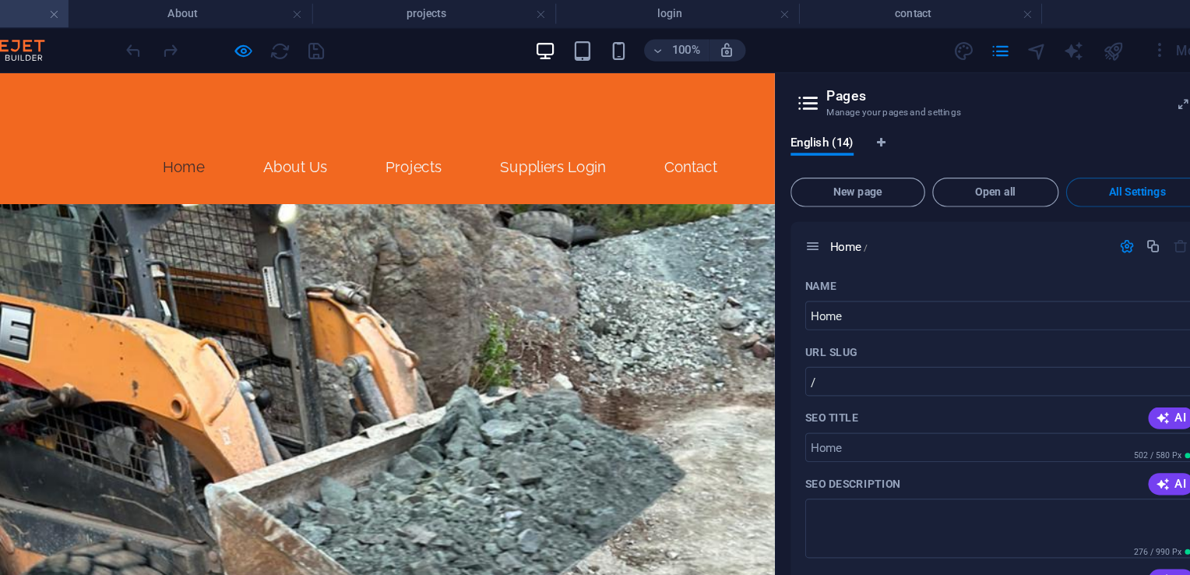
click at [125, 135] on link "Home" at bounding box center [130, 153] width 61 height 37
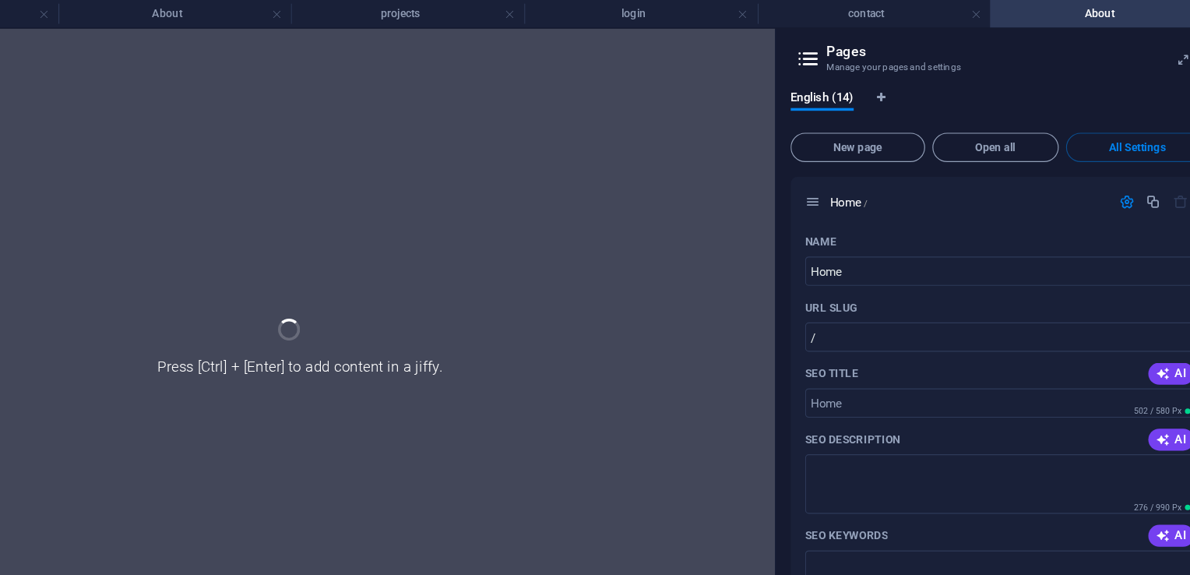
click at [704, 290] on div at bounding box center [404, 299] width 809 height 551
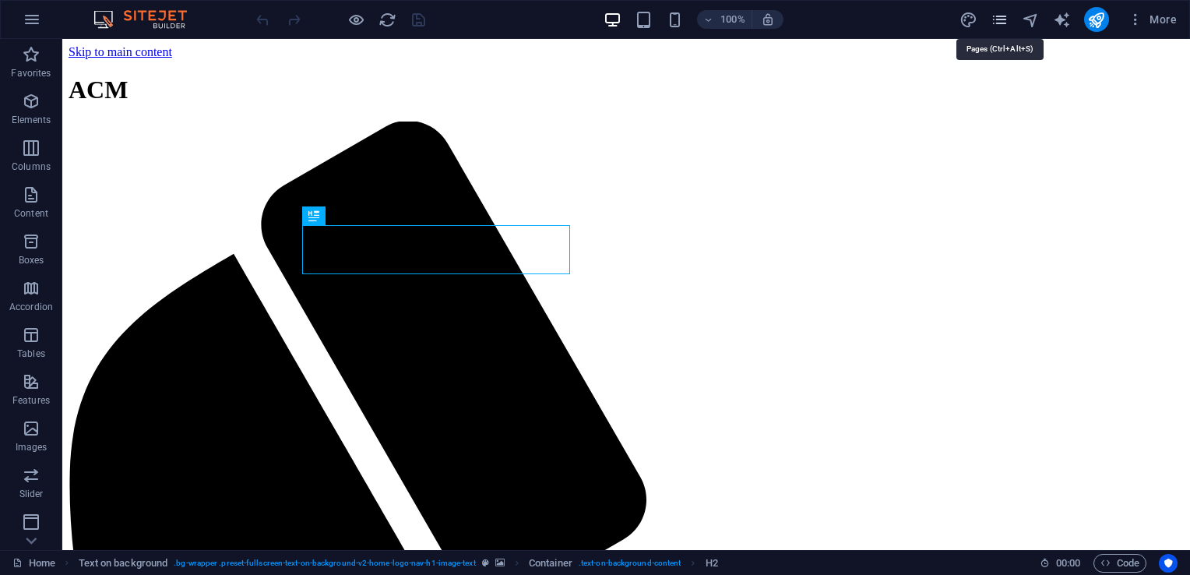
click at [993, 22] on icon "pages" at bounding box center [1000, 20] width 18 height 18
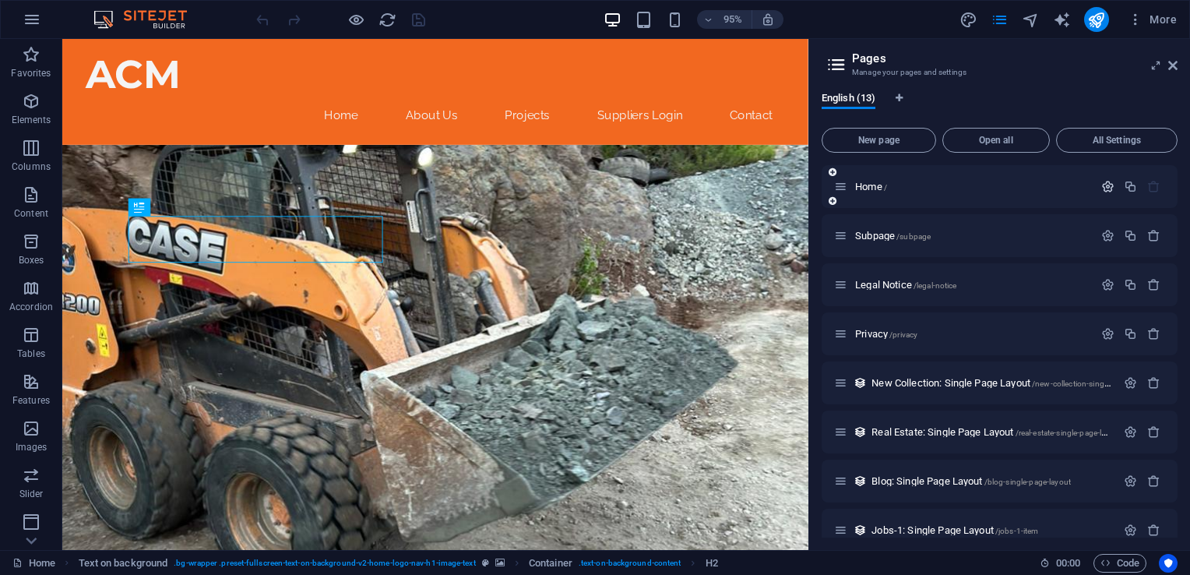
click at [1101, 183] on icon "button" at bounding box center [1107, 186] width 13 height 13
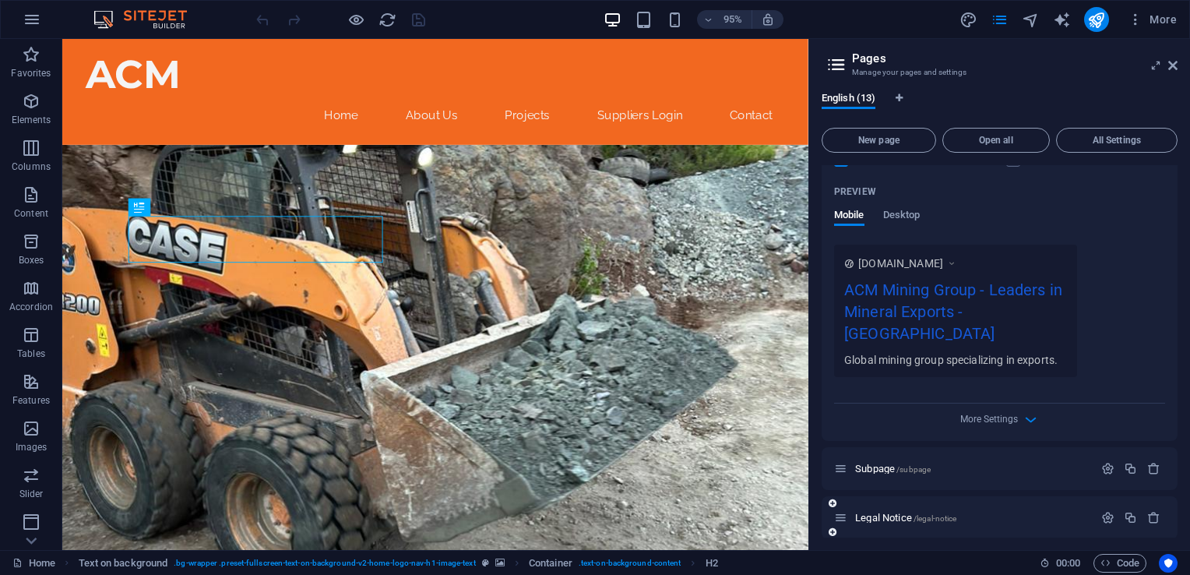
scroll to position [389, 0]
click at [999, 16] on icon "pages" at bounding box center [1000, 20] width 18 height 18
click at [1171, 61] on icon at bounding box center [1172, 65] width 9 height 12
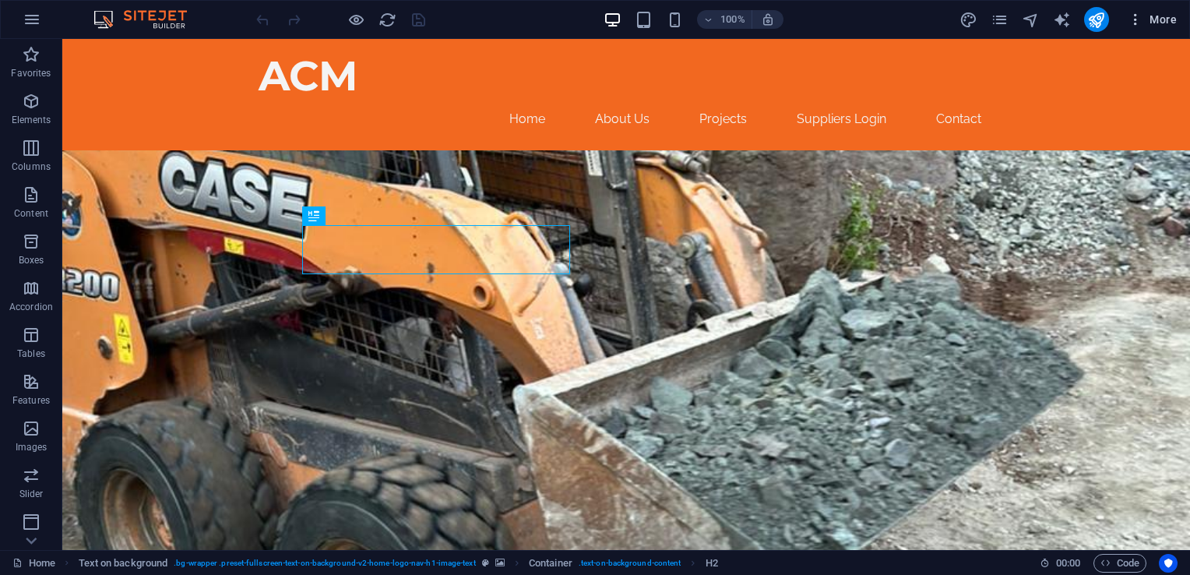
click at [1140, 11] on button "More" at bounding box center [1153, 19] width 62 height 25
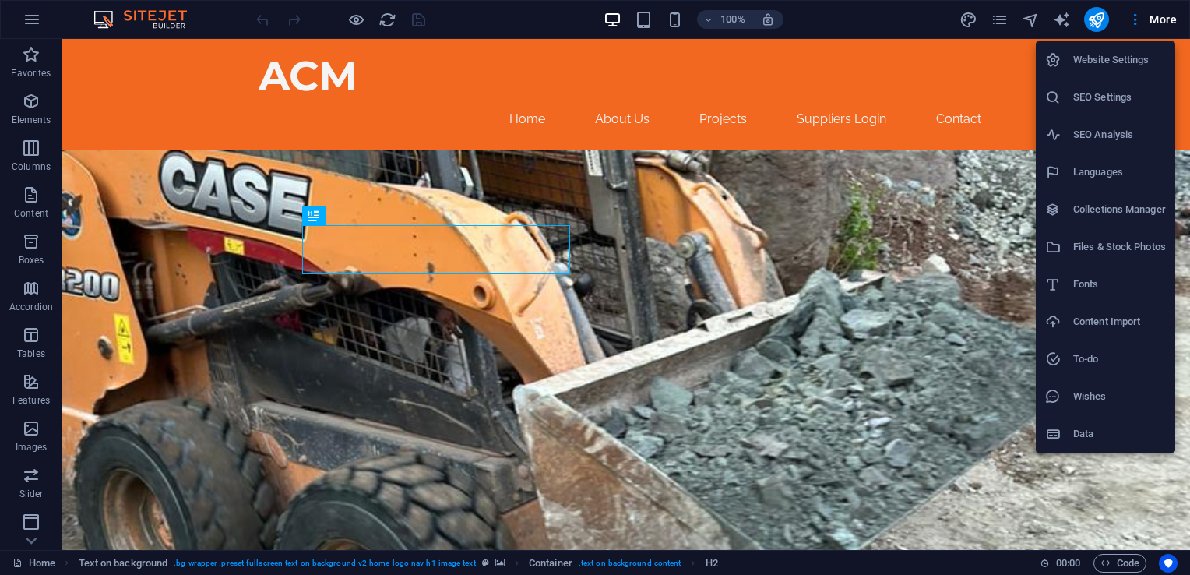
click at [1109, 58] on h6 "Website Settings" at bounding box center [1119, 60] width 93 height 19
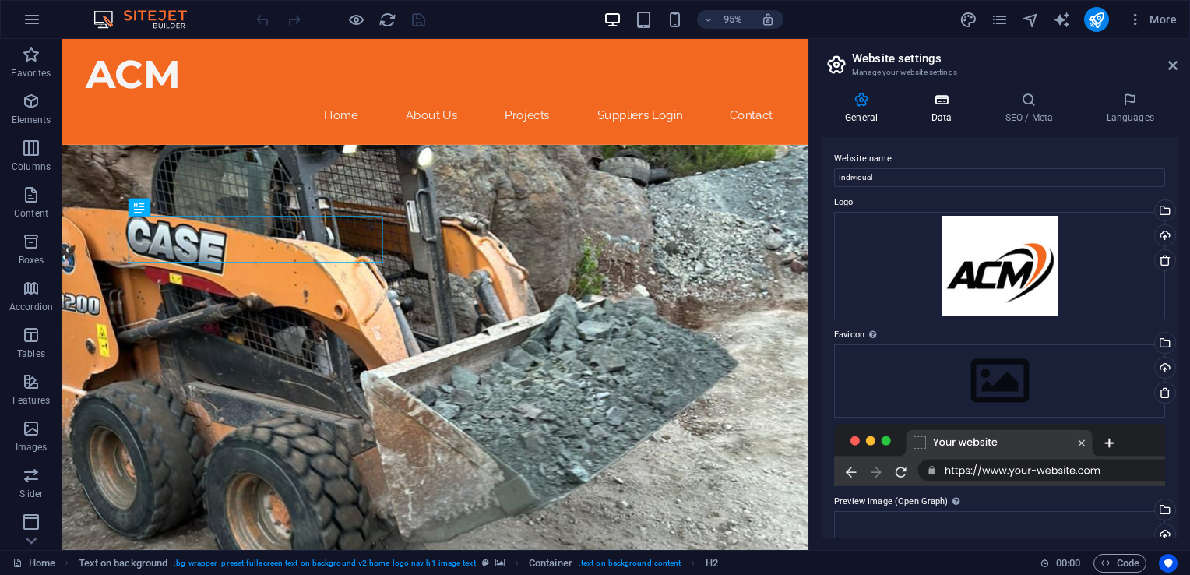
click at [944, 115] on h4 "Data" at bounding box center [944, 108] width 74 height 33
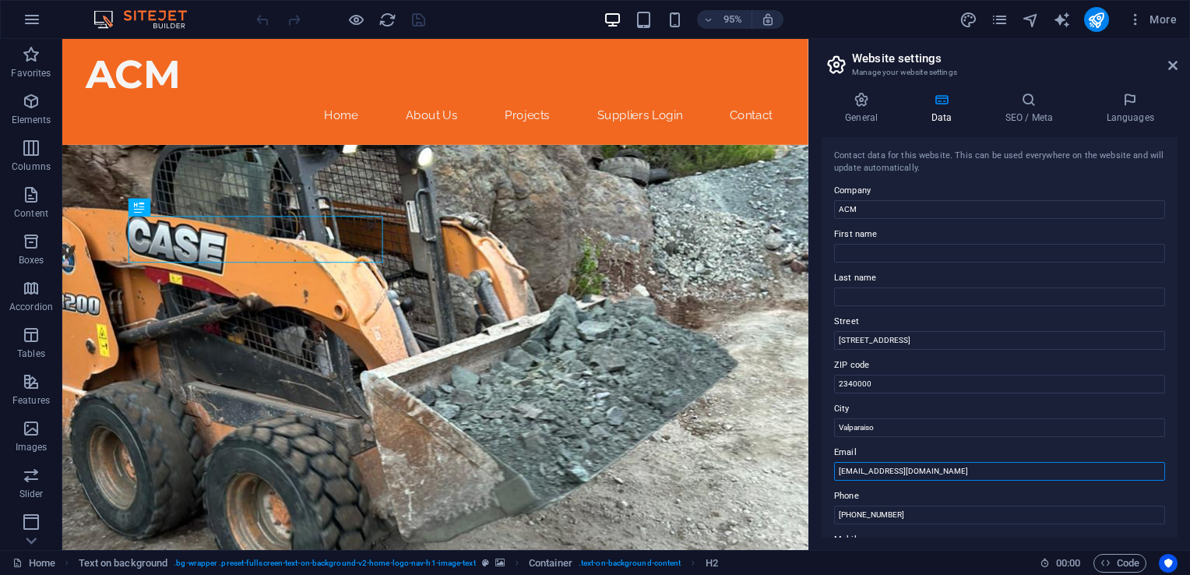
drag, startPoint x: 947, startPoint y: 467, endPoint x: 941, endPoint y: 473, distance: 8.3
click at [891, 469] on input "[EMAIL_ADDRESS][DOMAIN_NAME]" at bounding box center [999, 471] width 331 height 19
type input "[EMAIL_ADDRESS][DOMAIN_NAME]"
click at [917, 342] on input "[STREET_ADDRESS]" at bounding box center [999, 340] width 331 height 19
drag, startPoint x: 979, startPoint y: 380, endPoint x: 833, endPoint y: 347, distance: 150.1
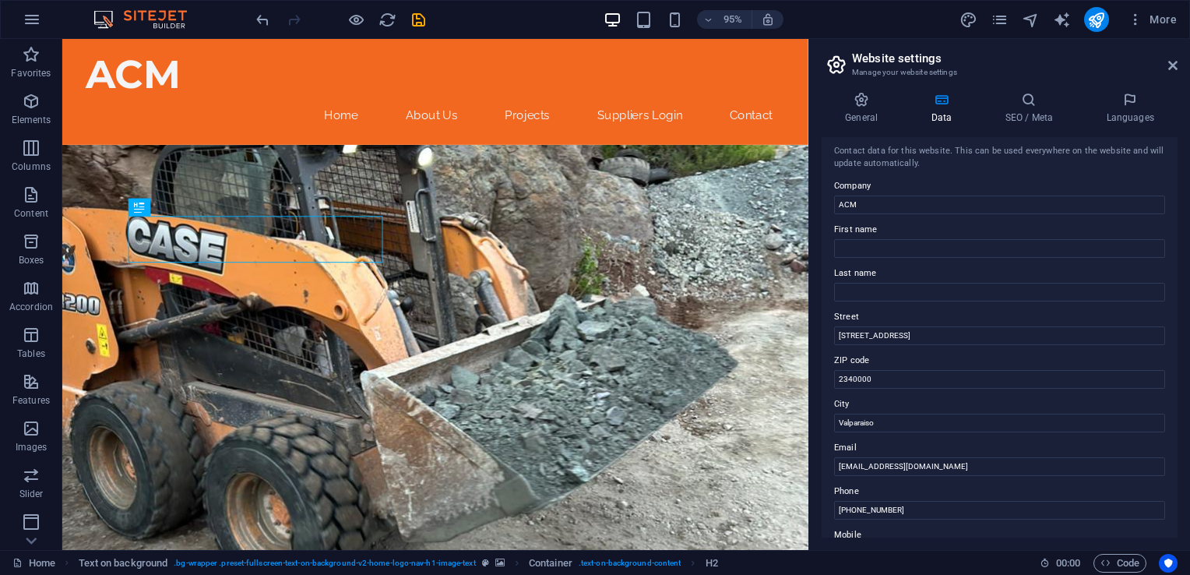
scroll to position [0, 0]
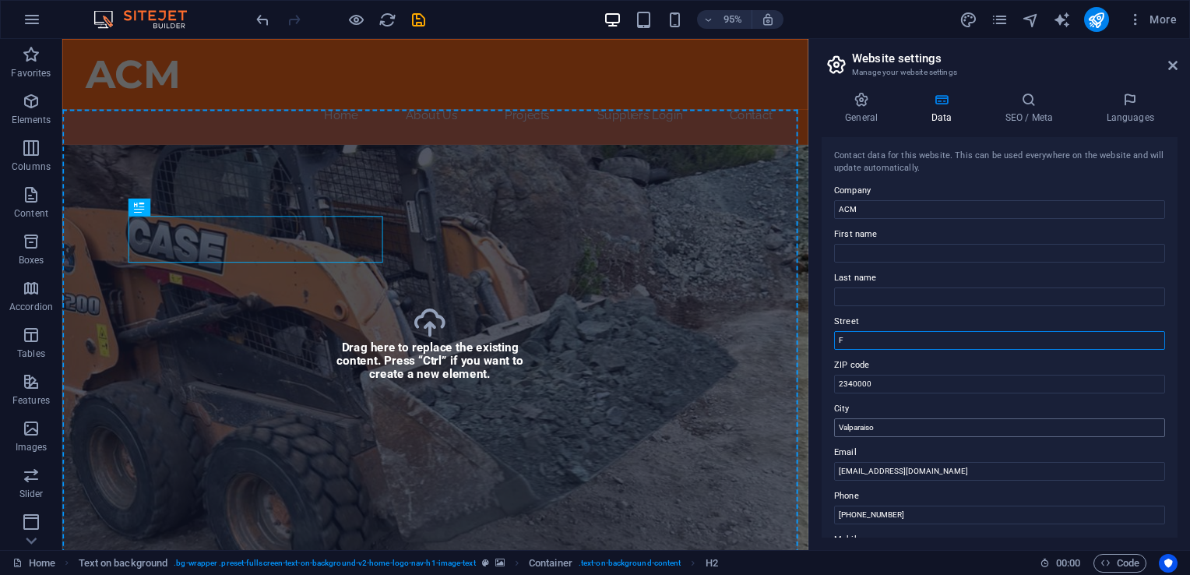
type input "[PERSON_NAME] 3721"
type input "ATUL"
type input "[PERSON_NAME]"
drag, startPoint x: 875, startPoint y: 412, endPoint x: 765, endPoint y: 391, distance: 111.8
drag, startPoint x: 967, startPoint y: 461, endPoint x: 801, endPoint y: 430, distance: 168.8
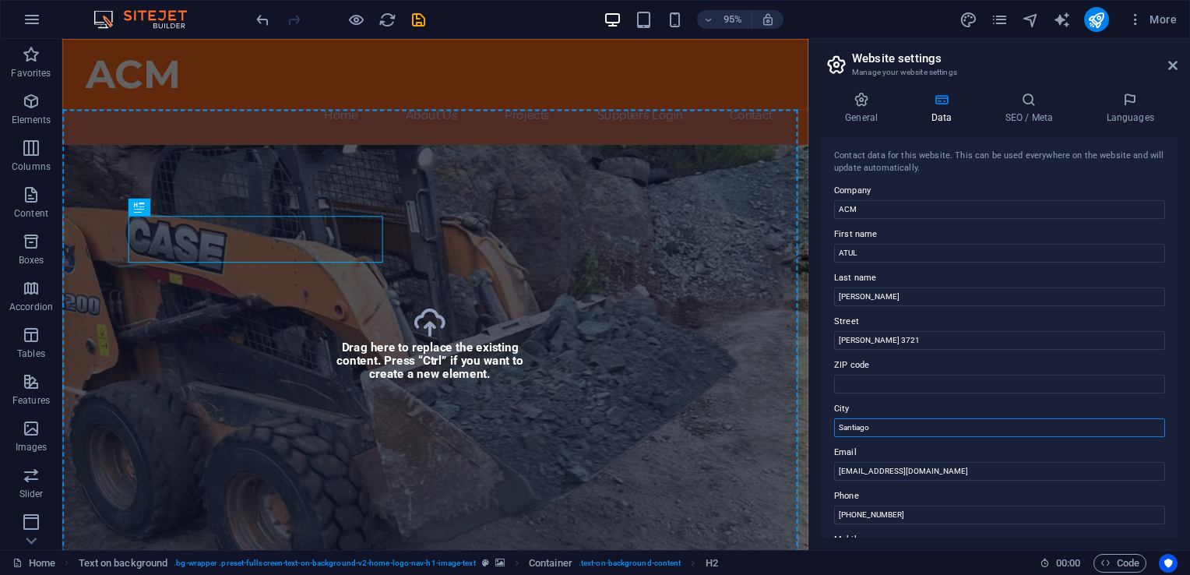
type input "[GEOGRAPHIC_DATA][PERSON_NAME][GEOGRAPHIC_DATA]"
click at [886, 250] on input "ATUL" at bounding box center [999, 253] width 331 height 19
type input "A"
click at [978, 170] on div "Contact data for this website. This can be used everywhere on the website and w…" at bounding box center [999, 163] width 331 height 26
click at [862, 108] on h4 "General" at bounding box center [865, 108] width 86 height 33
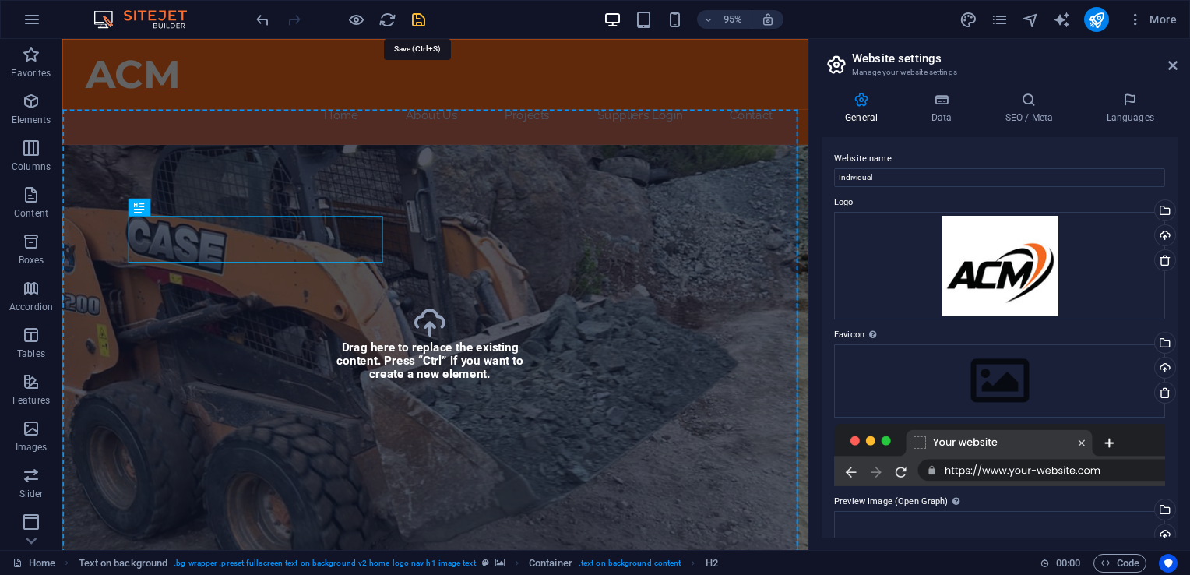
click at [419, 21] on icon "save" at bounding box center [419, 20] width 18 height 18
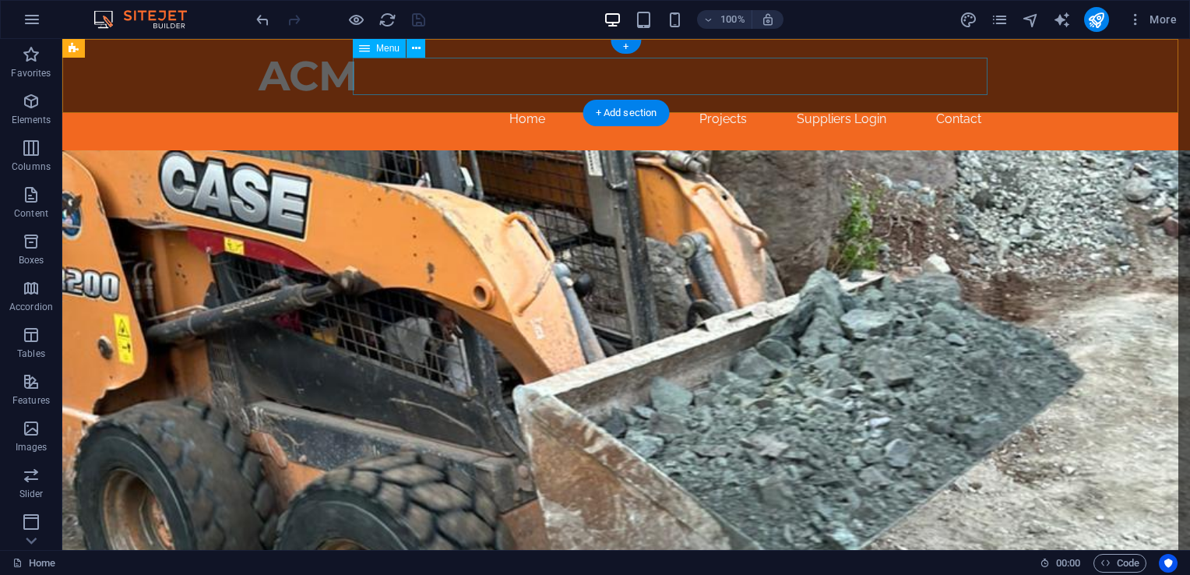
click at [617, 100] on nav "Home About Us Projects Suppliers Login Contact" at bounding box center [626, 118] width 735 height 37
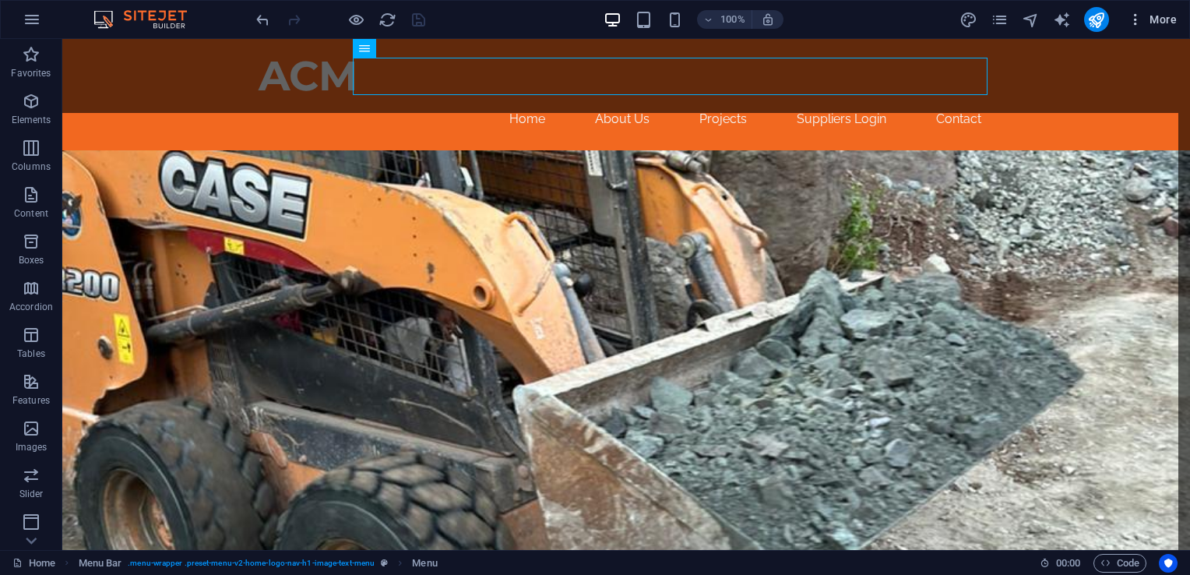
click at [1140, 20] on icon "button" at bounding box center [1136, 20] width 16 height 16
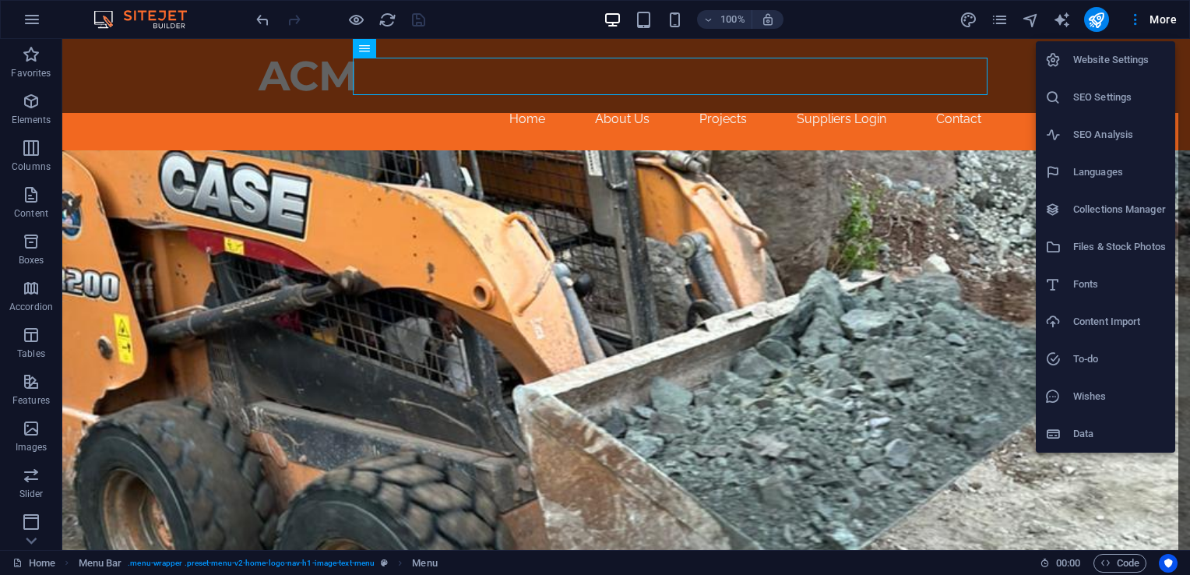
click at [575, 84] on div at bounding box center [595, 287] width 1190 height 575
click at [575, 83] on div "Website Settings SEO Settings SEO Analysis Languages Collections Manager Files …" at bounding box center [595, 292] width 1190 height 566
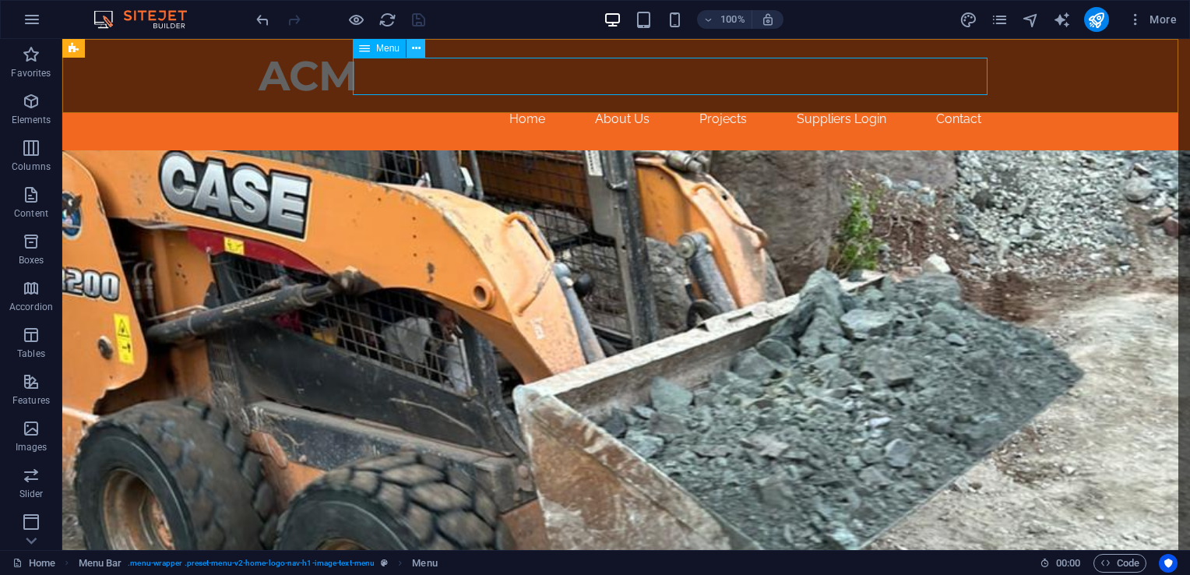
click at [421, 48] on button at bounding box center [416, 48] width 19 height 19
click at [362, 51] on icon at bounding box center [364, 48] width 11 height 19
click at [411, 100] on nav "Home About Us Projects Suppliers Login Contact" at bounding box center [626, 118] width 735 height 37
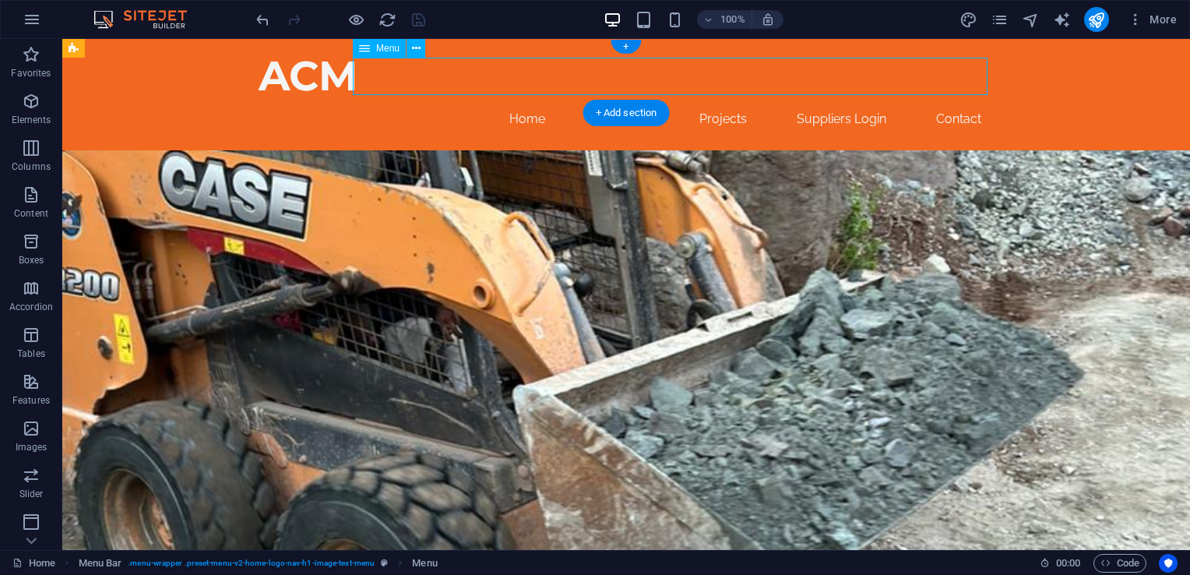
click at [411, 100] on nav "Home About Us Projects Suppliers Login Contact" at bounding box center [626, 118] width 735 height 37
click at [530, 100] on nav "Home About Us Projects Suppliers Login Contact" at bounding box center [626, 118] width 735 height 37
click at [526, 100] on nav "Home About Us Projects Suppliers Login Contact" at bounding box center [626, 118] width 735 height 37
click at [517, 100] on nav "Home About Us Projects Suppliers Login Contact" at bounding box center [626, 118] width 735 height 37
click at [862, 100] on nav "Home About Us Projects Suppliers Login Contact" at bounding box center [626, 118] width 735 height 37
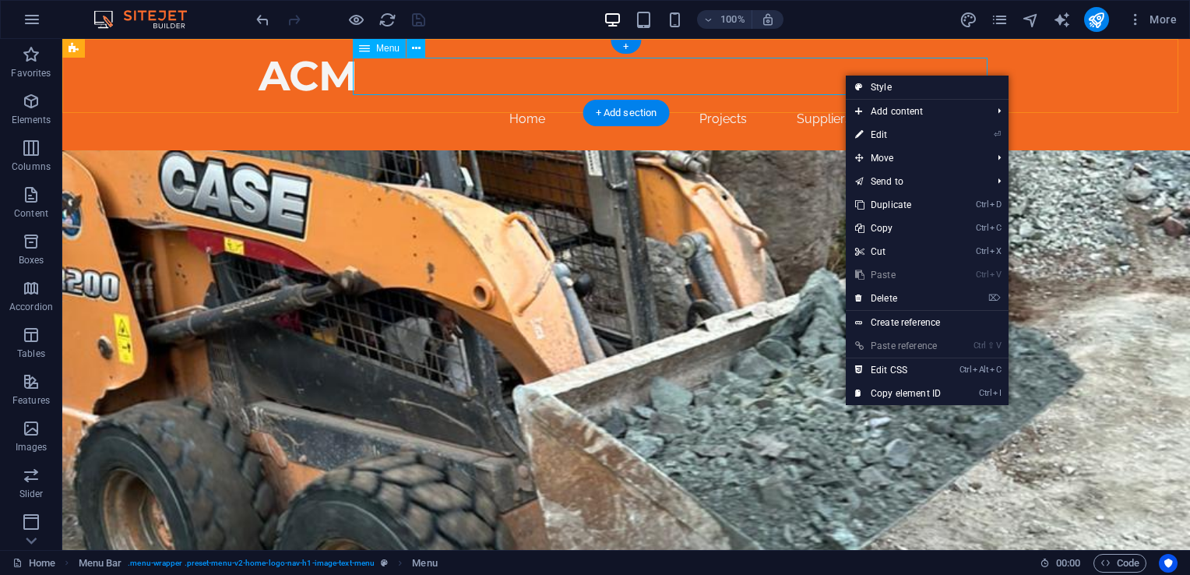
click at [547, 100] on nav "Home About Us Projects Suppliers Login Contact" at bounding box center [626, 118] width 735 height 37
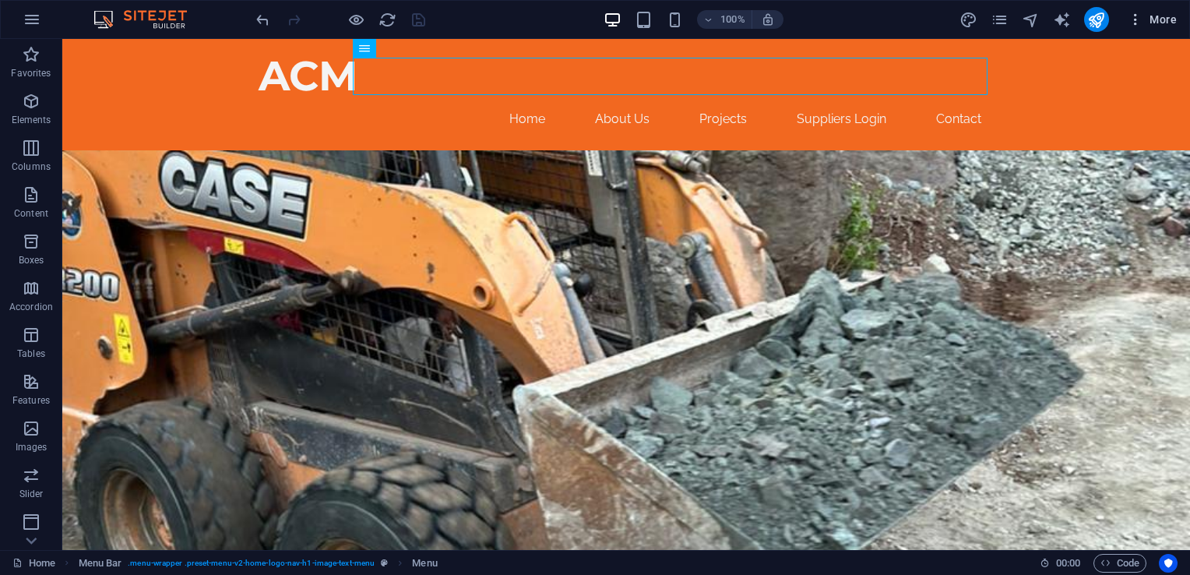
click at [1136, 15] on icon "button" at bounding box center [1136, 20] width 16 height 16
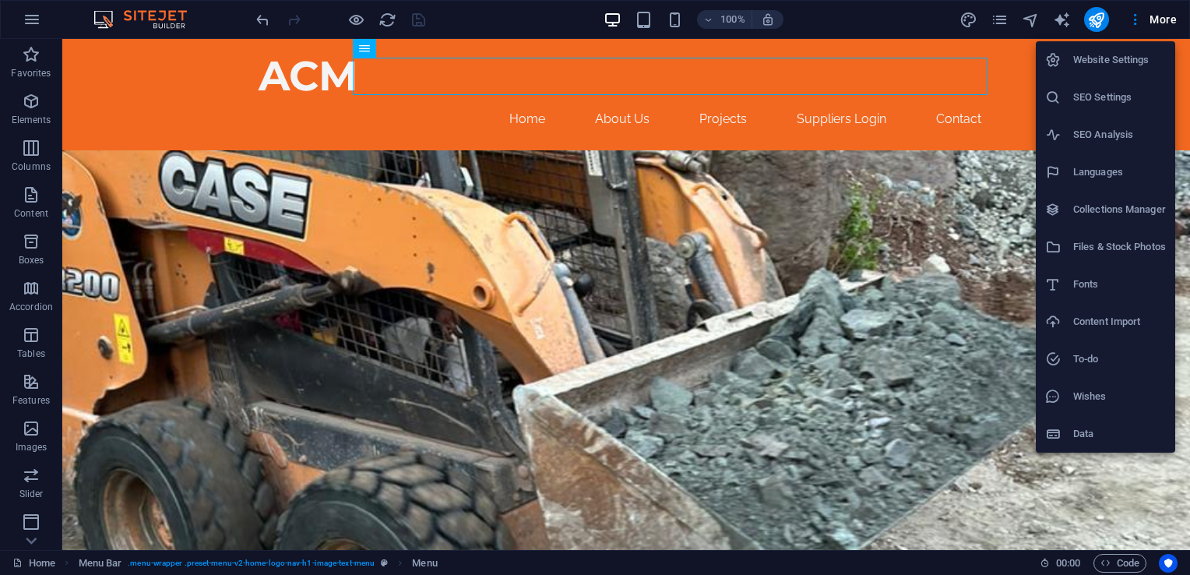
click at [1122, 54] on h6 "Website Settings" at bounding box center [1119, 60] width 93 height 19
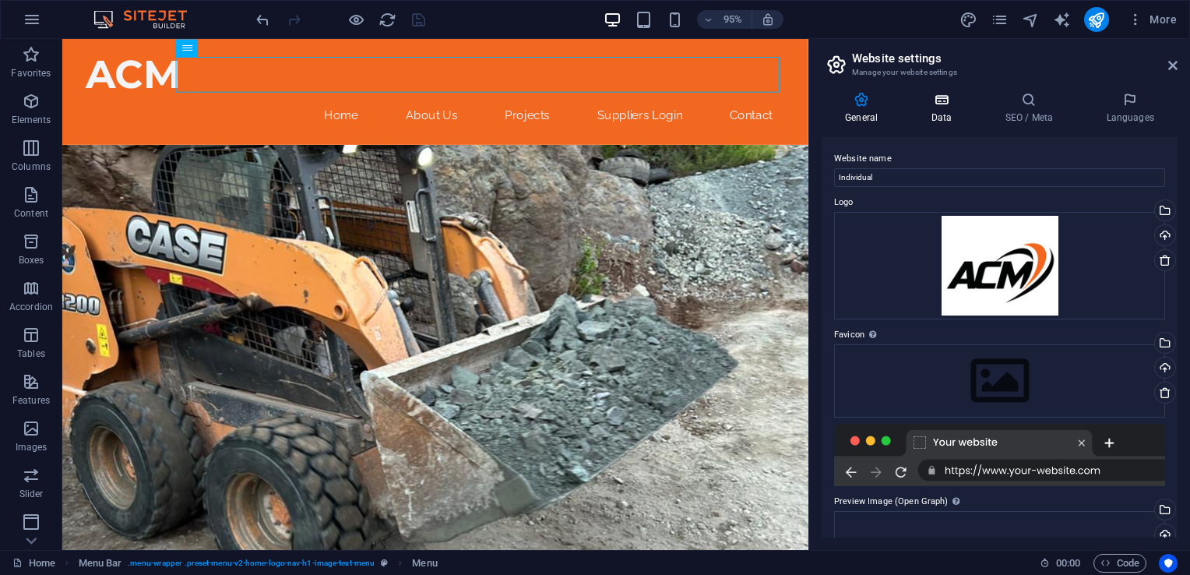
click at [952, 113] on h4 "Data" at bounding box center [944, 108] width 74 height 33
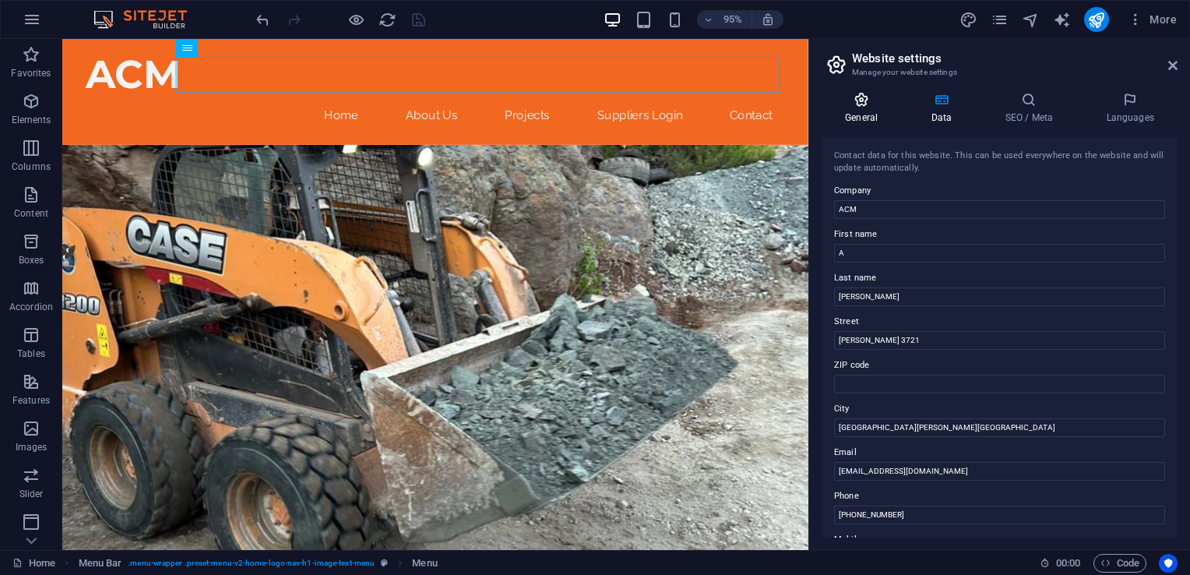
click at [871, 95] on icon at bounding box center [861, 100] width 79 height 16
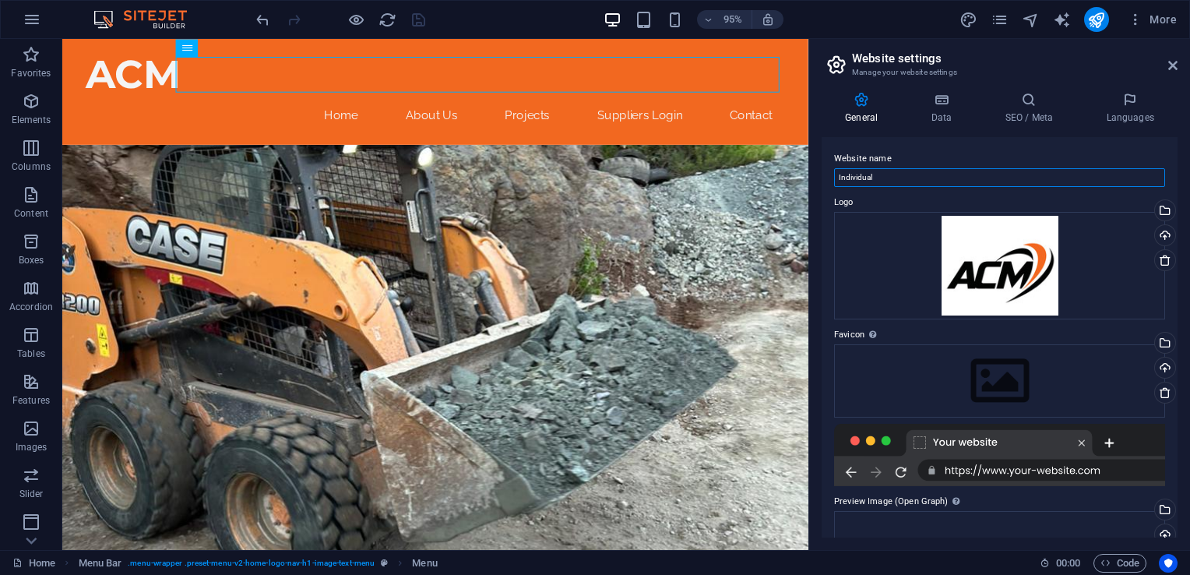
drag, startPoint x: 959, startPoint y: 215, endPoint x: 756, endPoint y: 178, distance: 206.6
type input "ACM Mining [GEOGRAPHIC_DATA]"
click at [1006, 470] on div at bounding box center [999, 455] width 331 height 62
click at [1014, 472] on div at bounding box center [999, 455] width 331 height 62
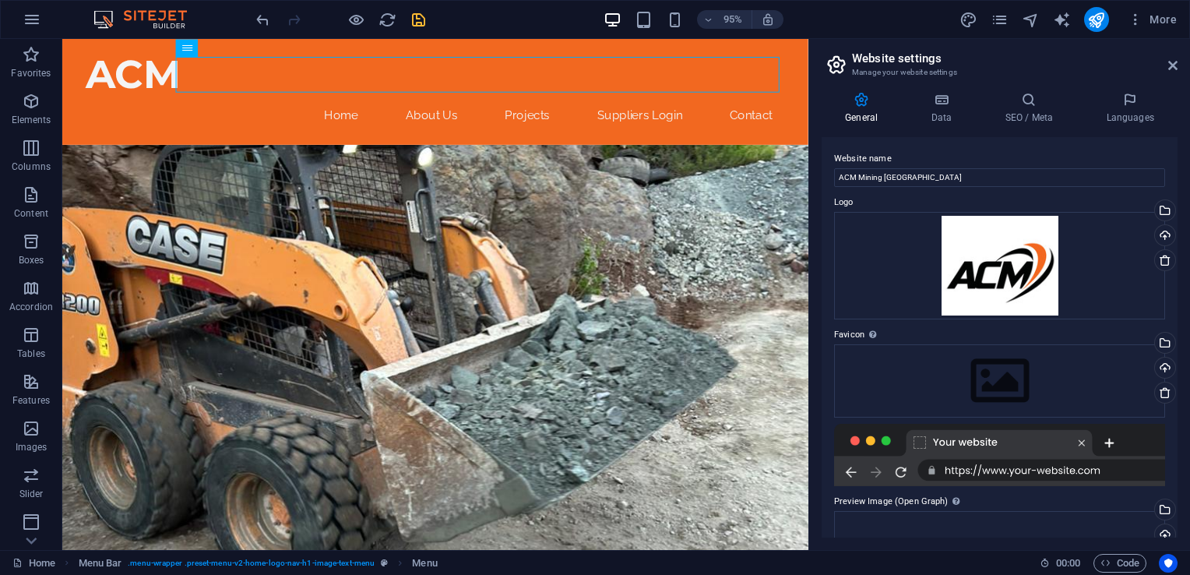
click at [1008, 470] on div at bounding box center [999, 455] width 331 height 62
drag, startPoint x: 1066, startPoint y: 473, endPoint x: 1024, endPoint y: 474, distance: 41.3
click at [1024, 474] on div at bounding box center [999, 455] width 331 height 62
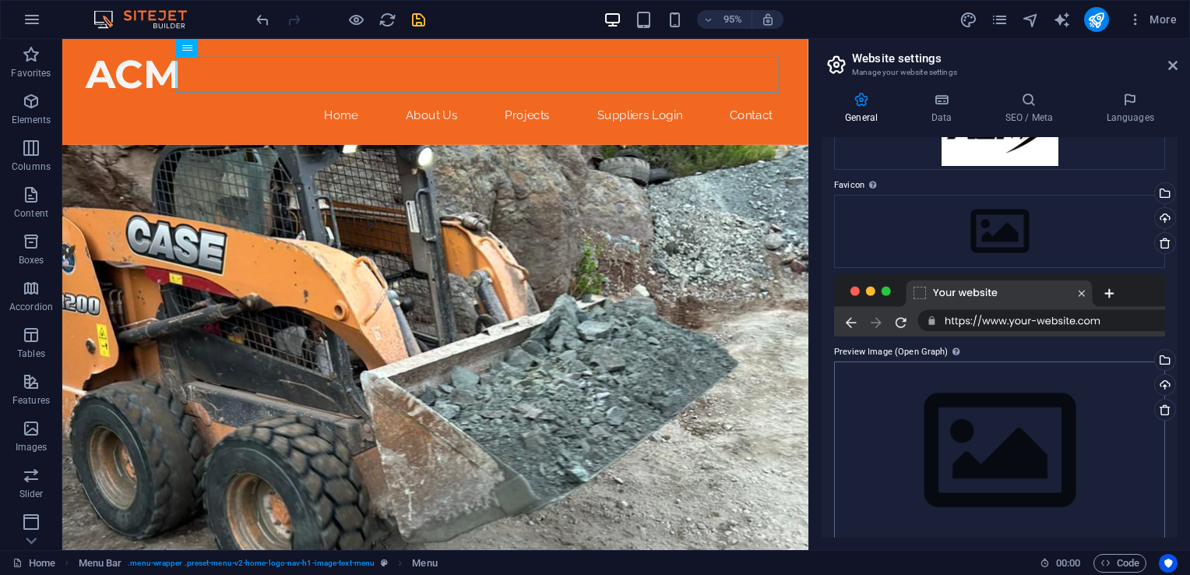
scroll to position [164, 0]
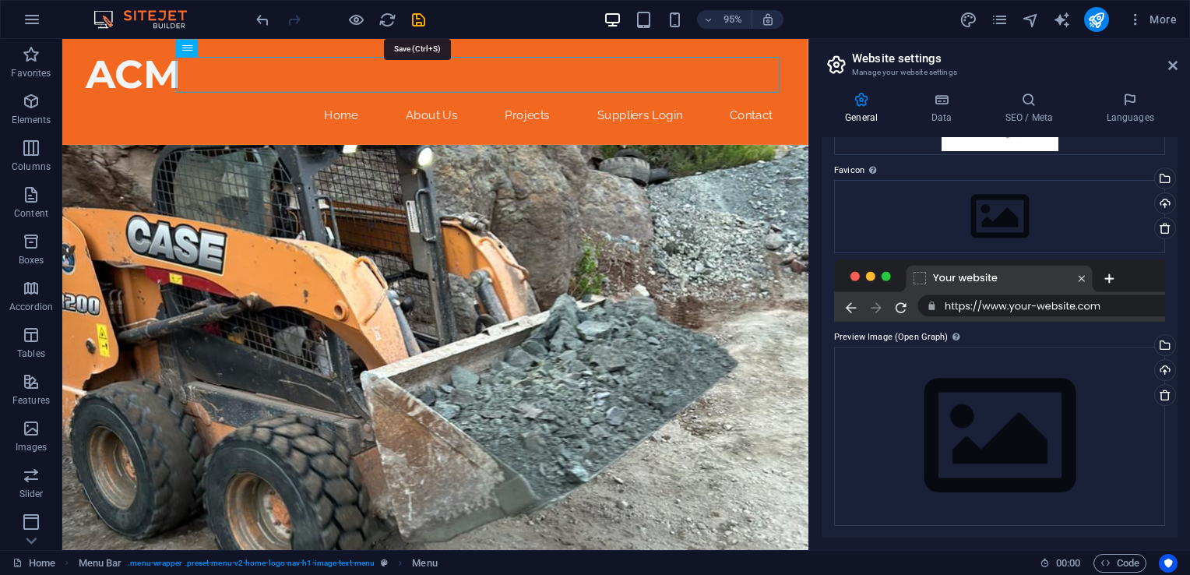
click at [418, 22] on icon "save" at bounding box center [419, 20] width 18 height 18
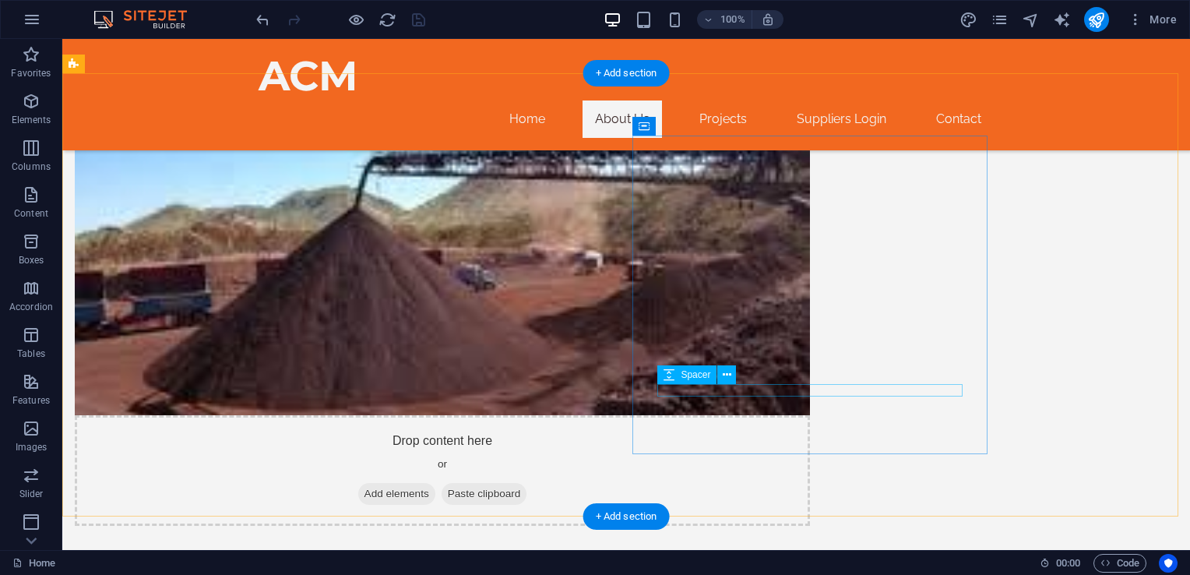
scroll to position [530, 0]
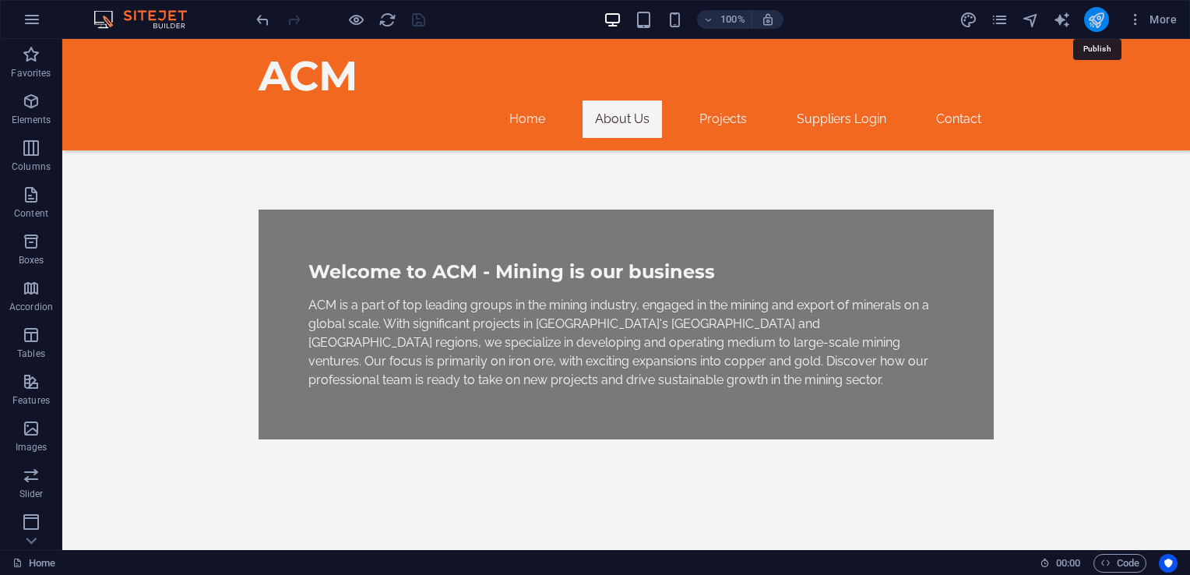
click at [1097, 23] on icon "publish" at bounding box center [1096, 20] width 18 height 18
